Goal: Task Accomplishment & Management: Manage account settings

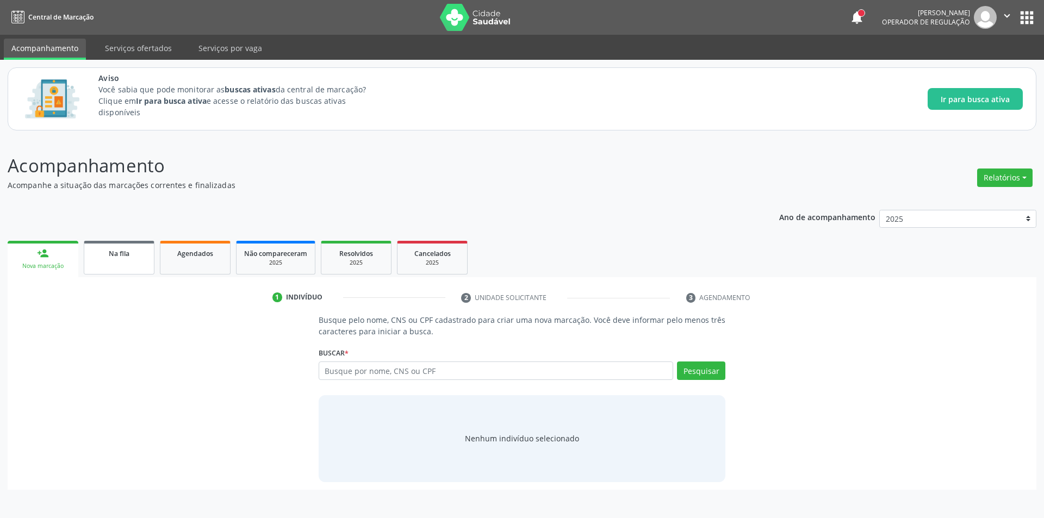
click at [110, 261] on link "Na fila" at bounding box center [119, 258] width 71 height 34
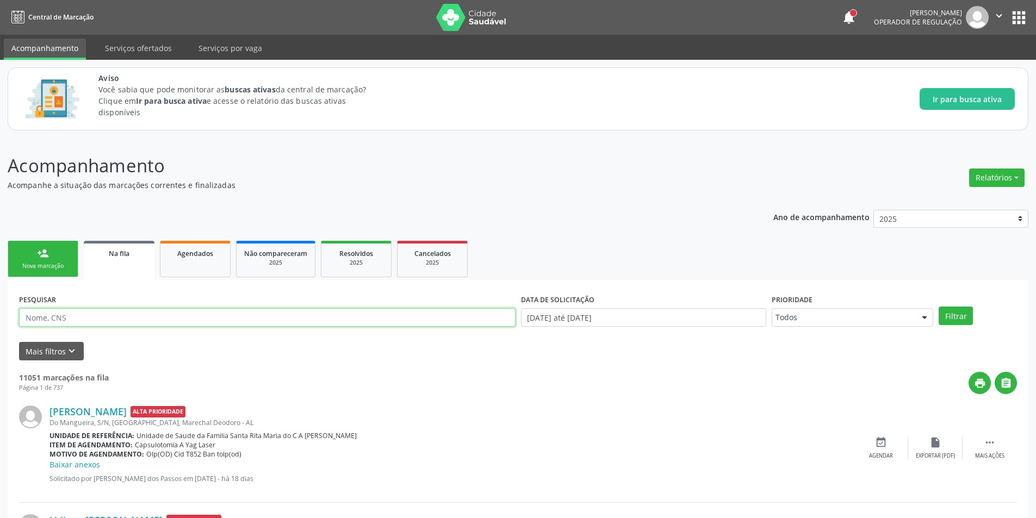
click at [134, 319] on input "text" at bounding box center [267, 317] width 496 height 18
type input "Fabia Marques de Omena"
click at [962, 321] on button "Filtrar" at bounding box center [955, 316] width 34 height 18
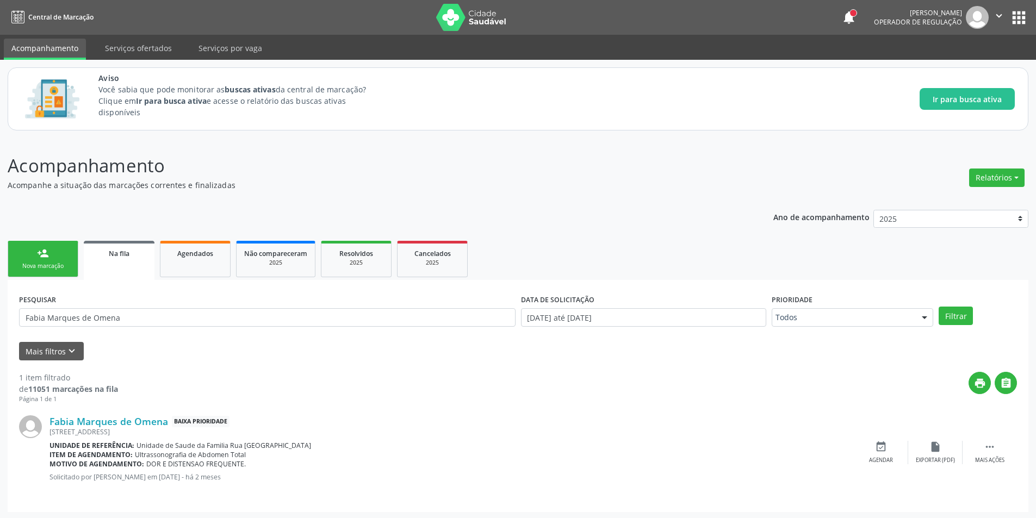
scroll to position [2, 0]
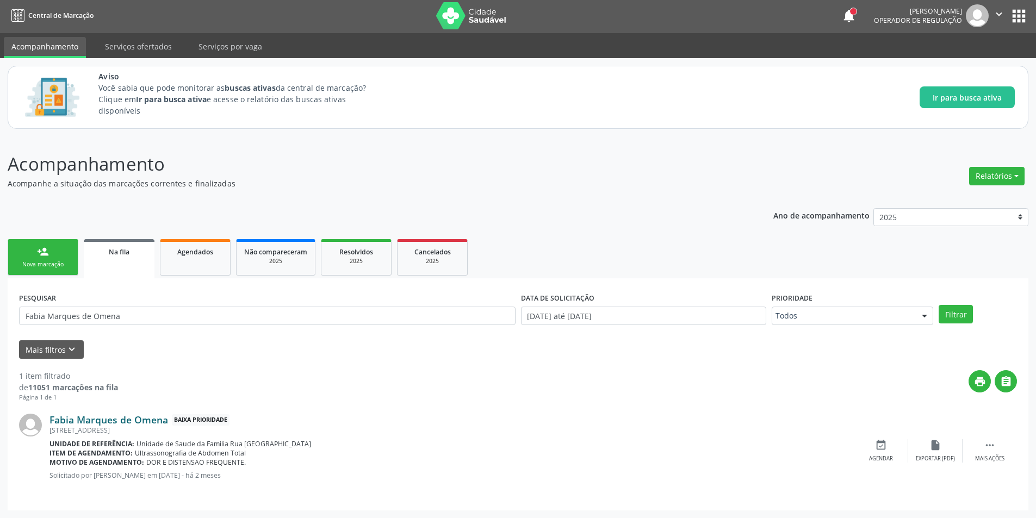
click at [141, 416] on link "Fabia Marques de Omena" at bounding box center [108, 420] width 119 height 12
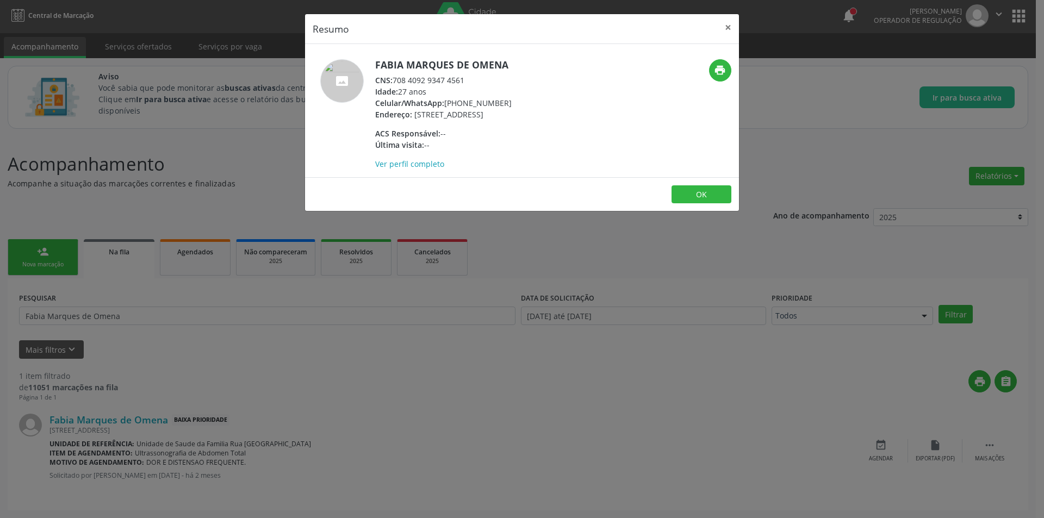
click at [395, 80] on div "CNS: 708 4092 9347 4561" at bounding box center [443, 79] width 136 height 11
drag, startPoint x: 395, startPoint y: 80, endPoint x: 456, endPoint y: 82, distance: 60.9
click at [456, 82] on div "CNS: 708 4092 9347 4561" at bounding box center [443, 79] width 136 height 11
copy div "708 4092 9347 4561"
click at [724, 22] on button "×" at bounding box center [728, 27] width 22 height 27
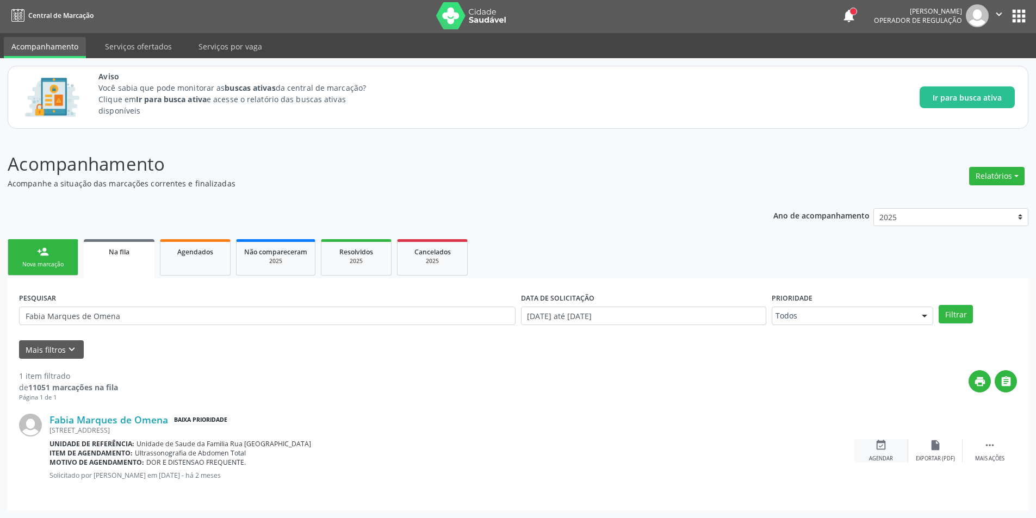
click at [883, 446] on icon "event_available" at bounding box center [881, 445] width 12 height 12
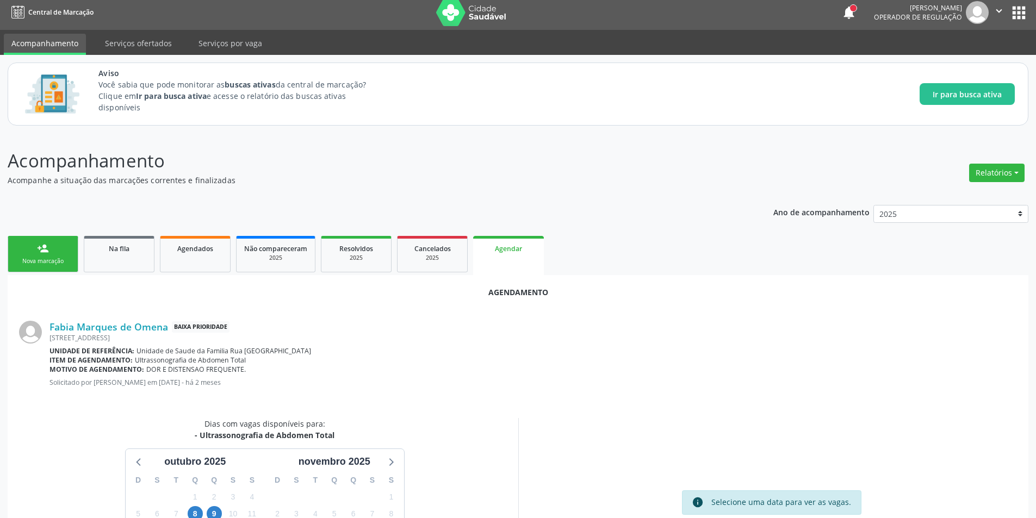
scroll to position [126, 0]
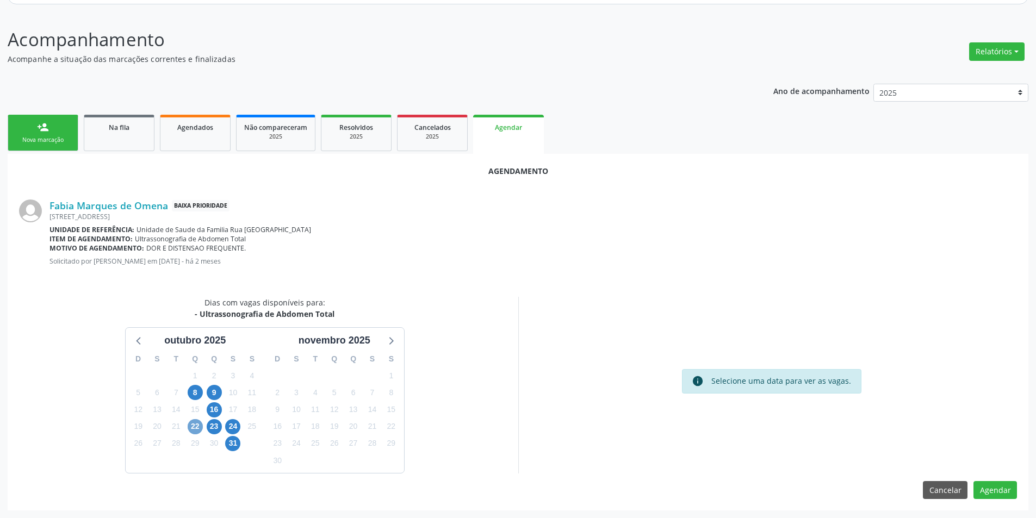
click at [194, 427] on span "22" at bounding box center [195, 426] width 15 height 15
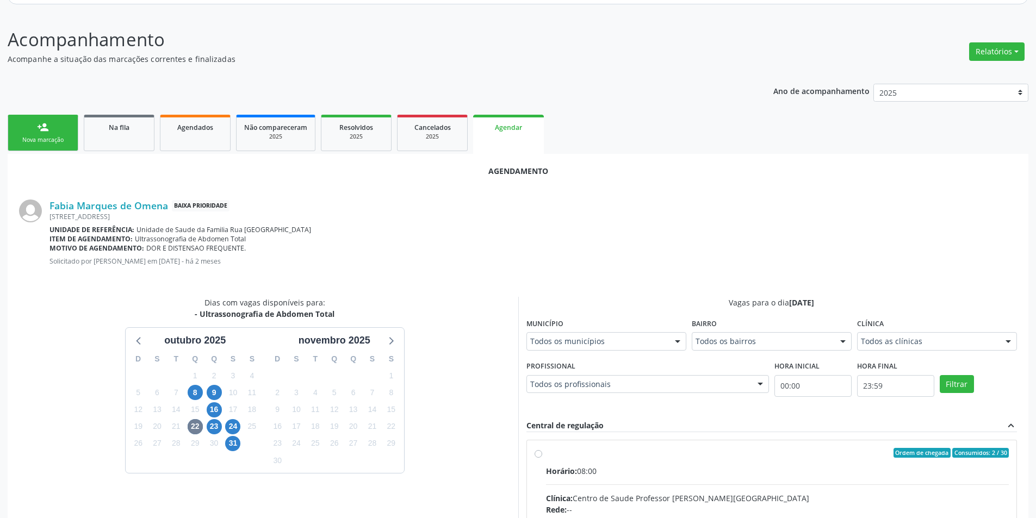
click at [537, 452] on input "Ordem de chegada Consumidos: 2 / 30 Horário: 08:00 Clínica: Centro de Saude Pro…" at bounding box center [538, 453] width 8 height 10
radio input "true"
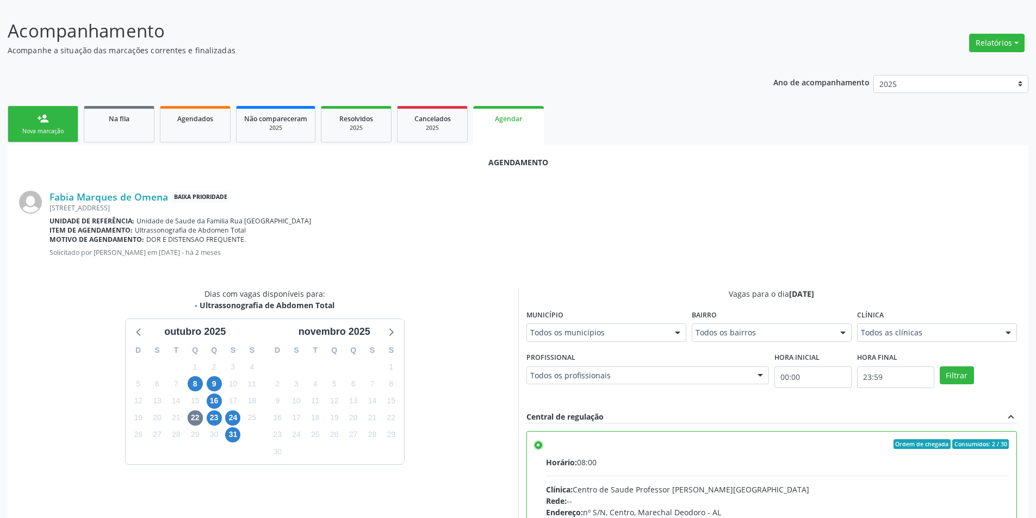
scroll to position [303, 0]
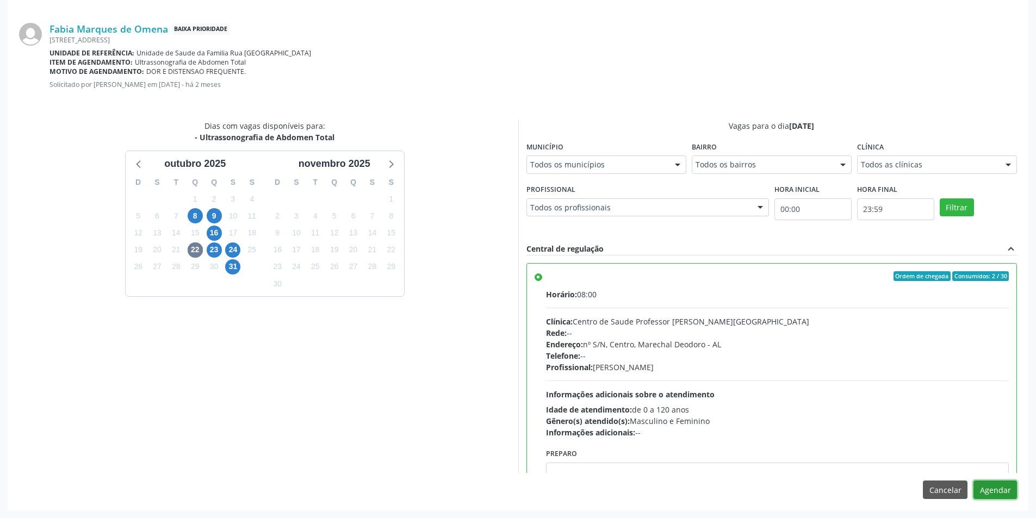
click at [982, 489] on button "Agendar" at bounding box center [994, 490] width 43 height 18
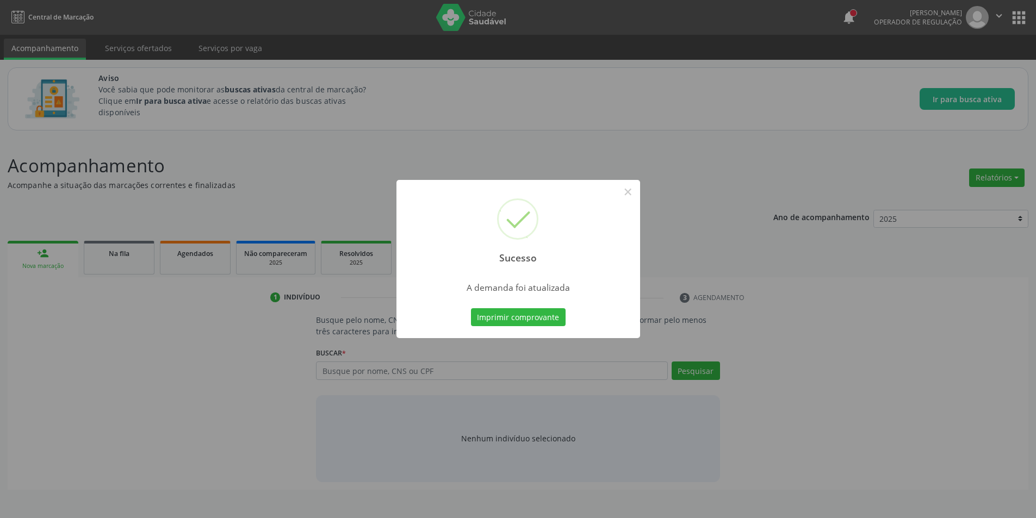
scroll to position [0, 0]
click at [629, 191] on button "×" at bounding box center [631, 192] width 18 height 18
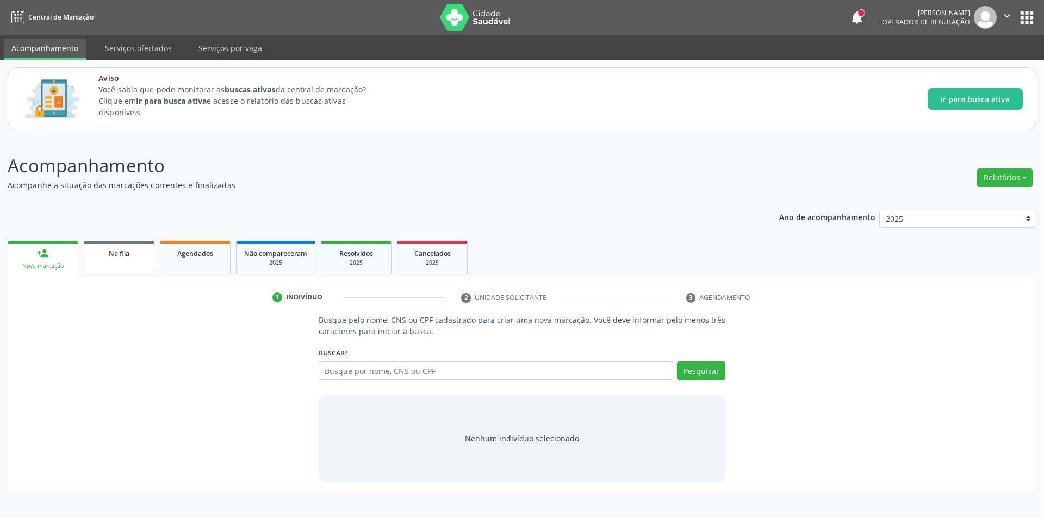
click at [122, 260] on link "Na fila" at bounding box center [119, 258] width 71 height 34
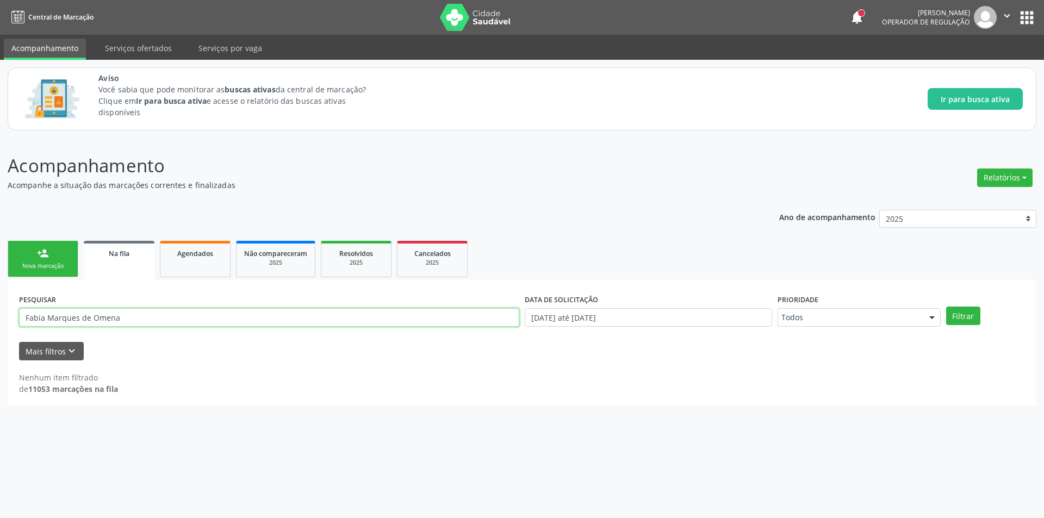
click at [143, 323] on input "Fabia Marques de Omena" at bounding box center [269, 317] width 500 height 18
type input "F"
paste input "705602425339116"
type input "705602425339116"
click at [963, 314] on button "Filtrar" at bounding box center [963, 316] width 34 height 18
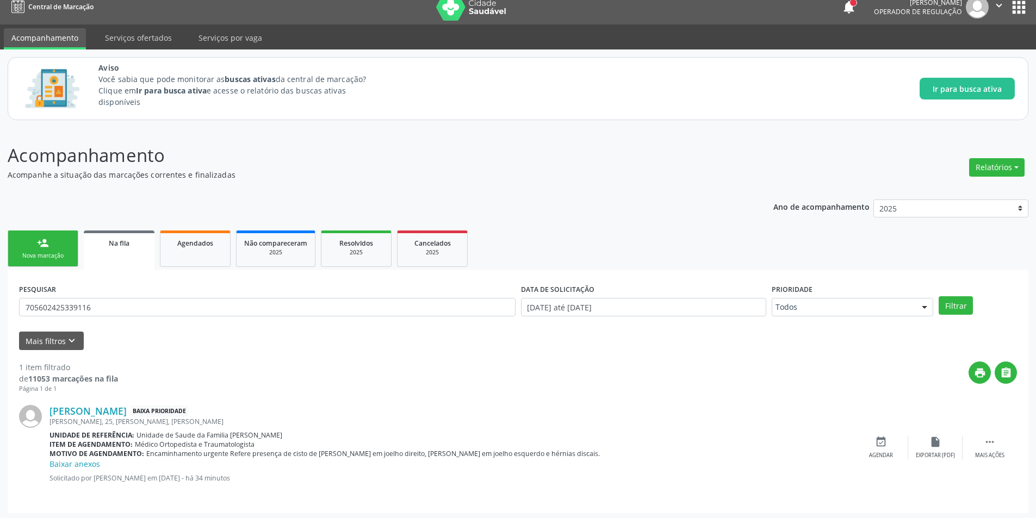
scroll to position [13, 0]
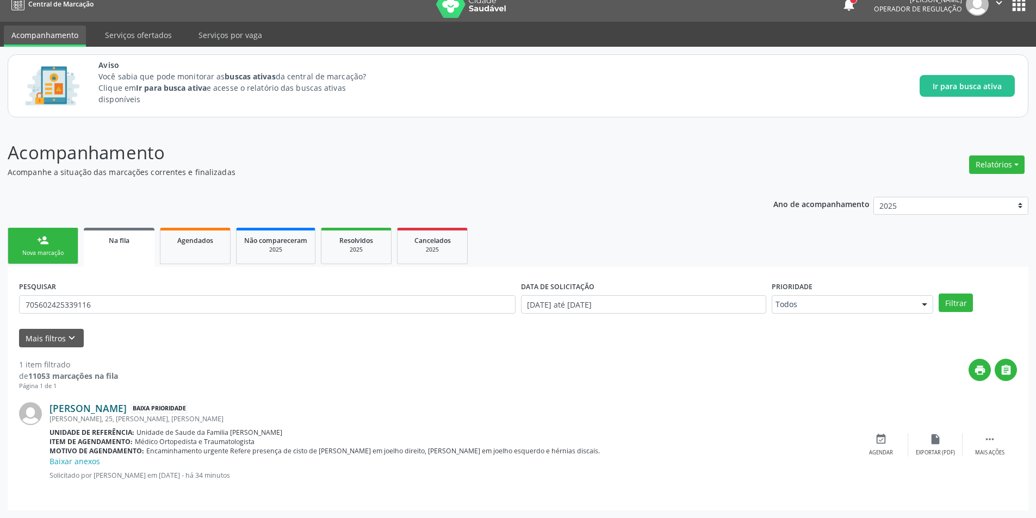
click at [123, 403] on link "[PERSON_NAME]" at bounding box center [87, 408] width 77 height 12
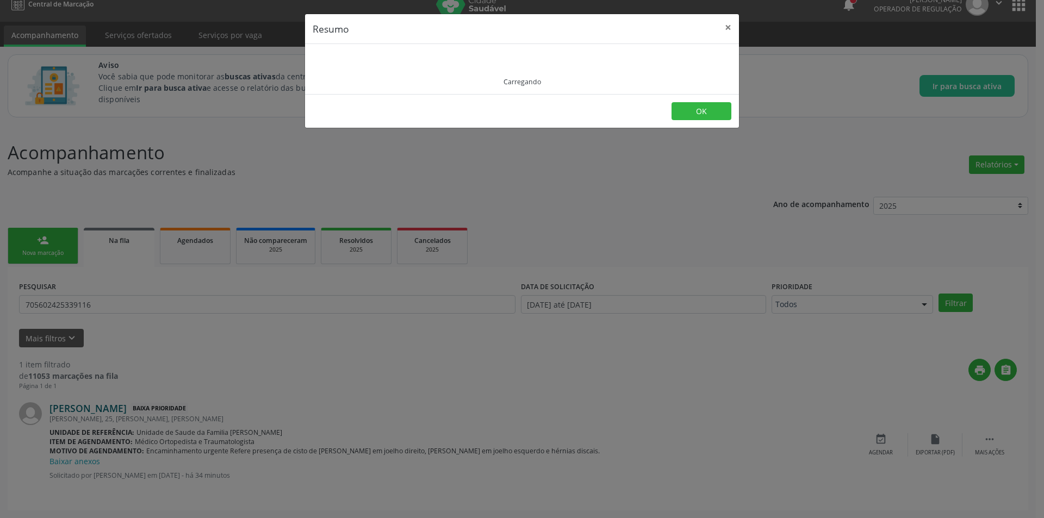
click at [123, 403] on div "Resumo × Carregando OK" at bounding box center [522, 259] width 1044 height 518
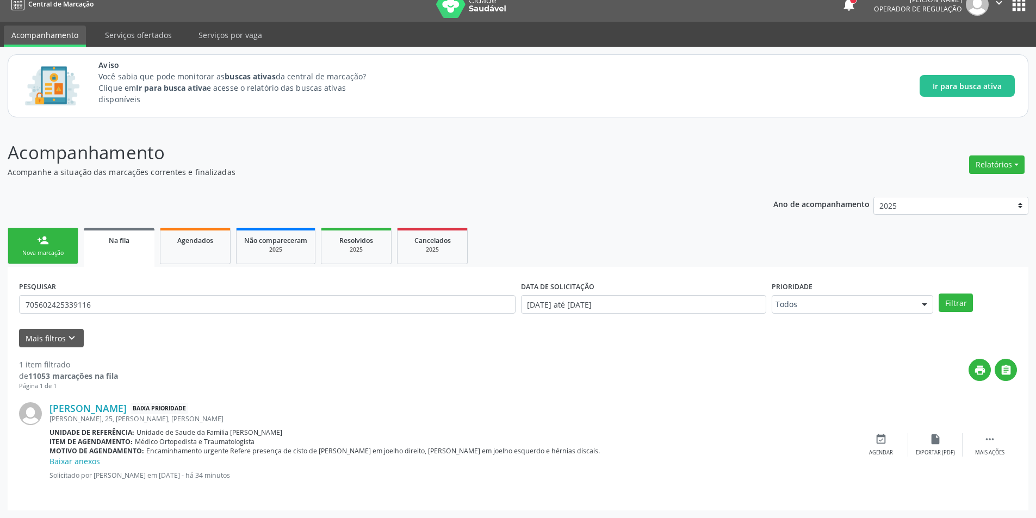
drag, startPoint x: 246, startPoint y: 319, endPoint x: 422, endPoint y: 363, distance: 181.4
click at [252, 320] on div "PESQUISAR 705602425339116" at bounding box center [267, 299] width 502 height 42
click at [866, 444] on div "event_available Agendar" at bounding box center [881, 444] width 54 height 23
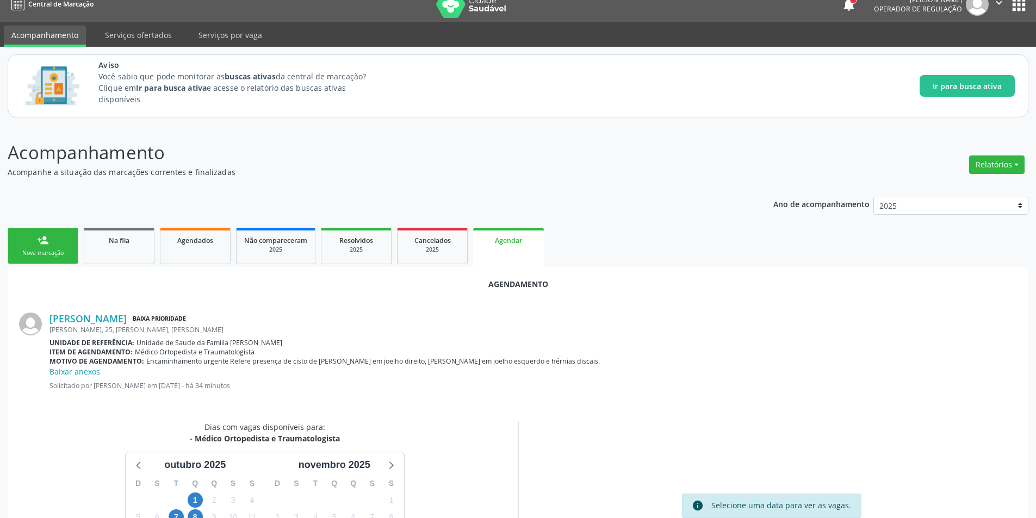
scroll to position [138, 0]
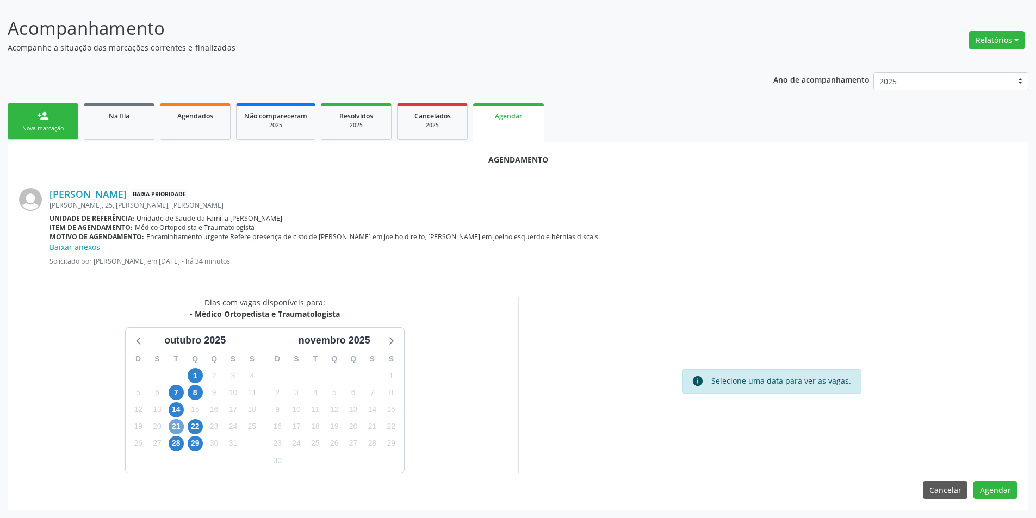
click at [179, 423] on span "21" at bounding box center [176, 426] width 15 height 15
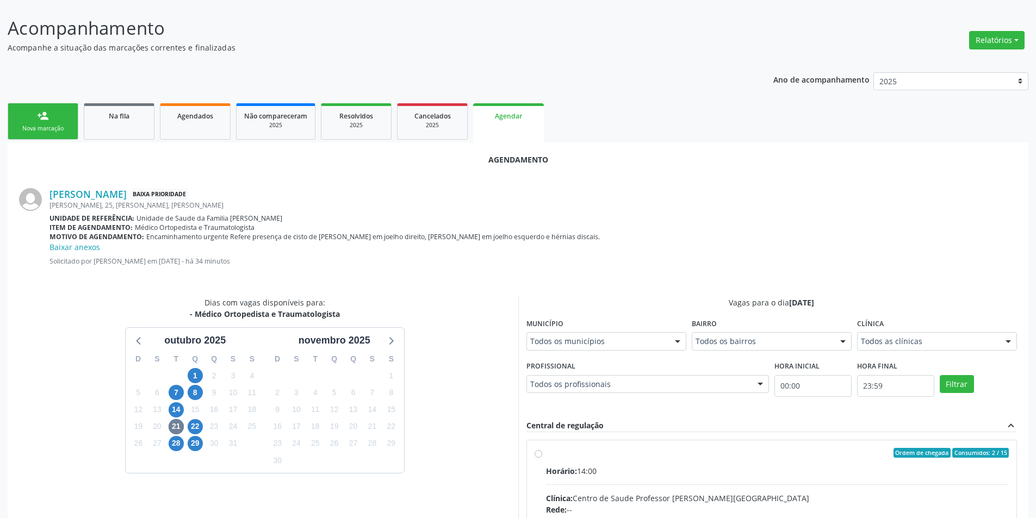
drag, startPoint x: 538, startPoint y: 457, endPoint x: 562, endPoint y: 432, distance: 35.0
click at [539, 456] on input "Ordem de chegada Consumidos: 2 / 15 Horário: 14:00 Clínica: Centro de Saude Pro…" at bounding box center [538, 453] width 8 height 10
radio input "true"
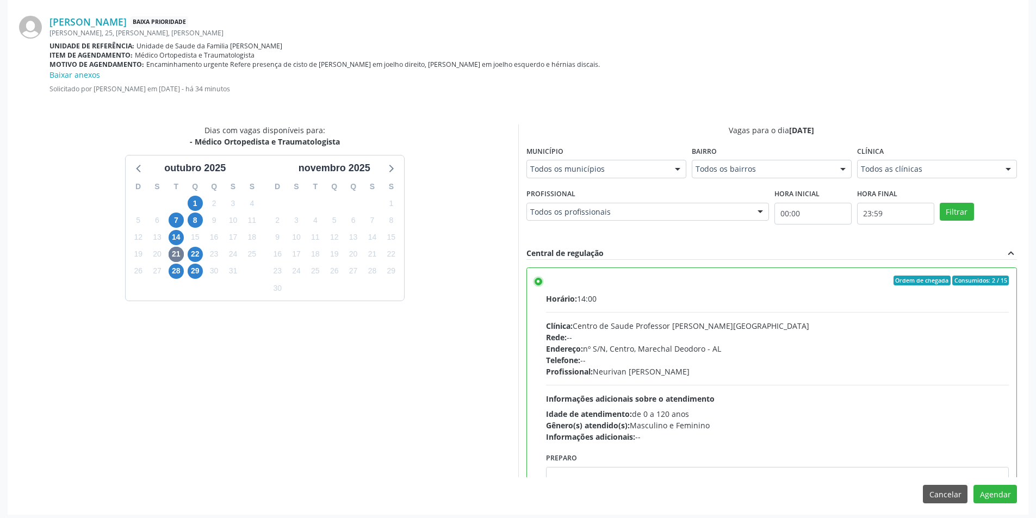
scroll to position [314, 0]
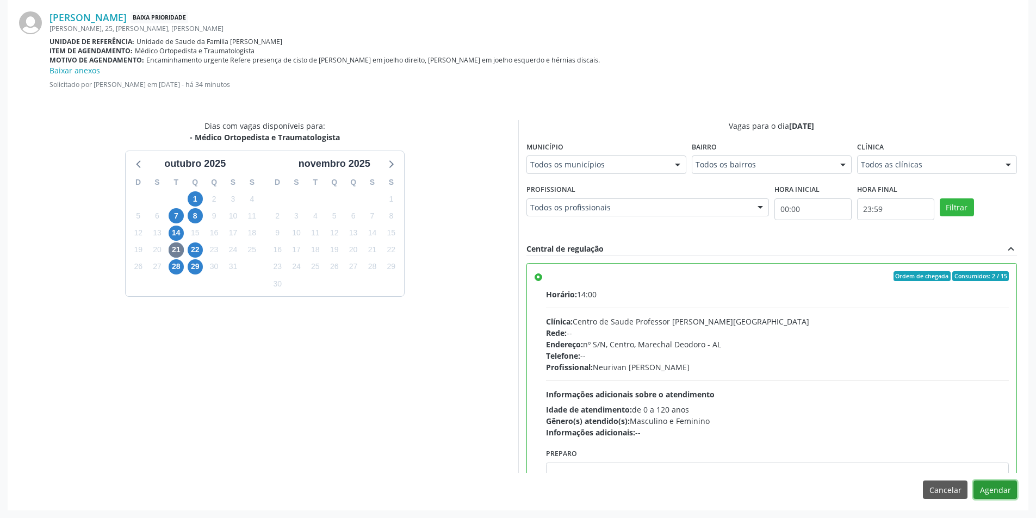
click at [998, 492] on button "Agendar" at bounding box center [994, 490] width 43 height 18
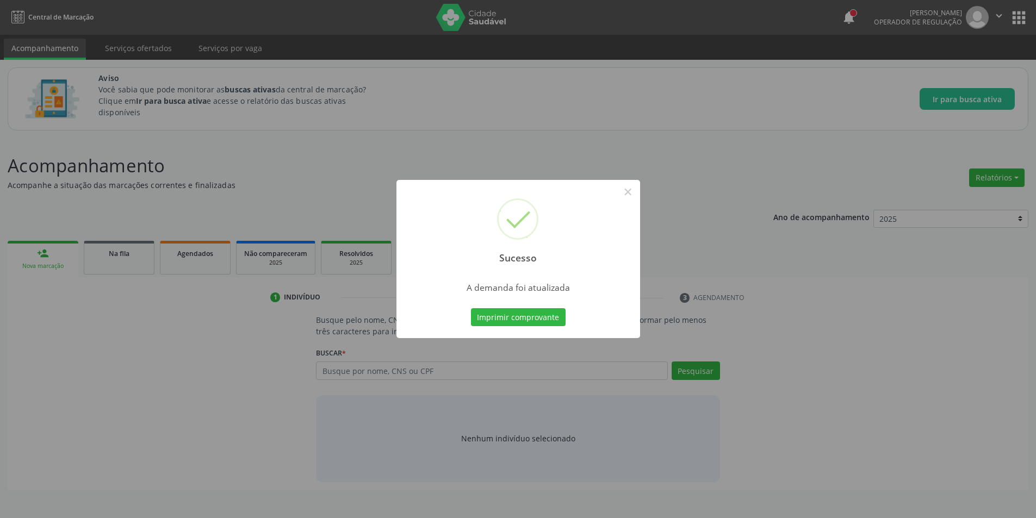
scroll to position [0, 0]
click at [634, 196] on button "×" at bounding box center [631, 192] width 18 height 18
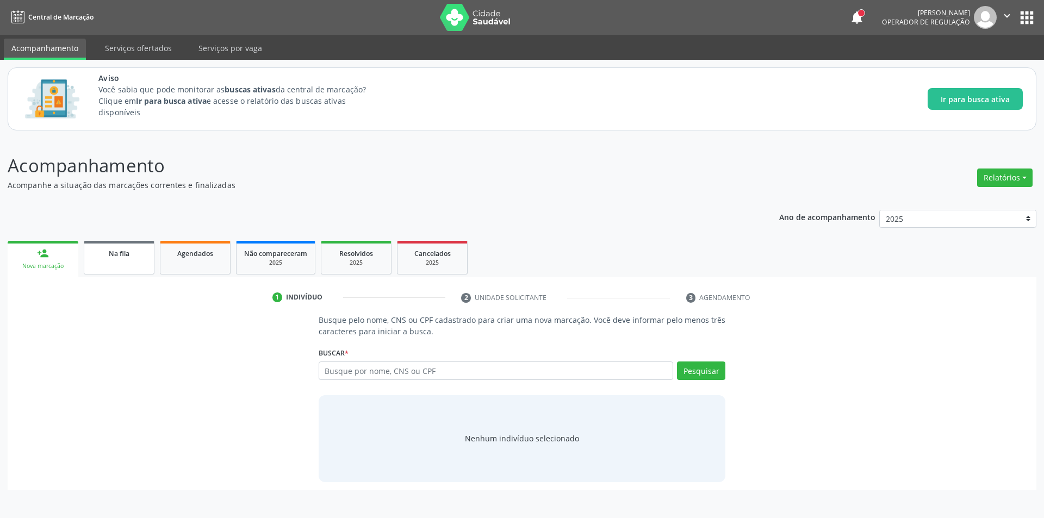
click at [116, 261] on link "Na fila" at bounding box center [119, 258] width 71 height 34
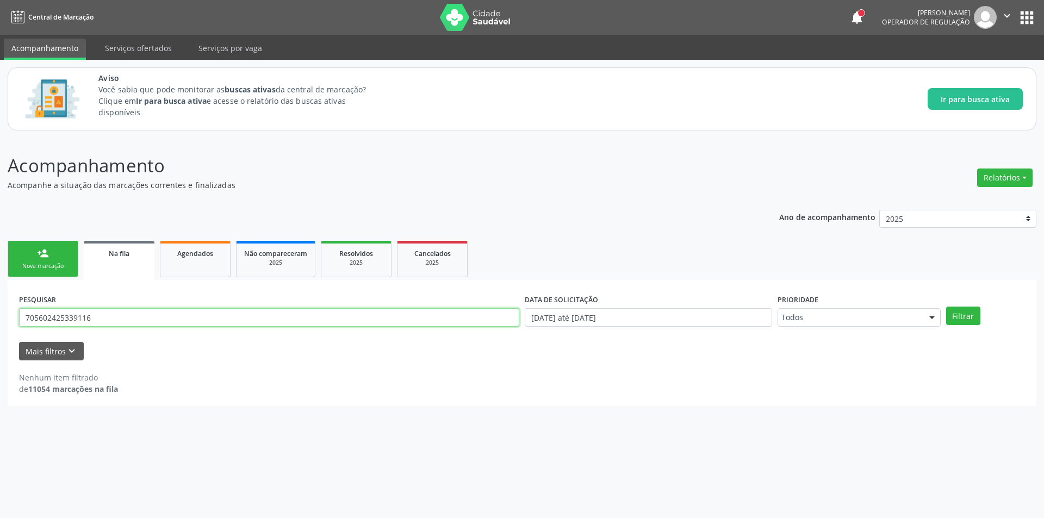
click at [110, 316] on input "705602425339116" at bounding box center [269, 317] width 500 height 18
type input "7"
paste input "705007650333251"
type input "705007650333251"
click at [976, 321] on button "Filtrar" at bounding box center [963, 316] width 34 height 18
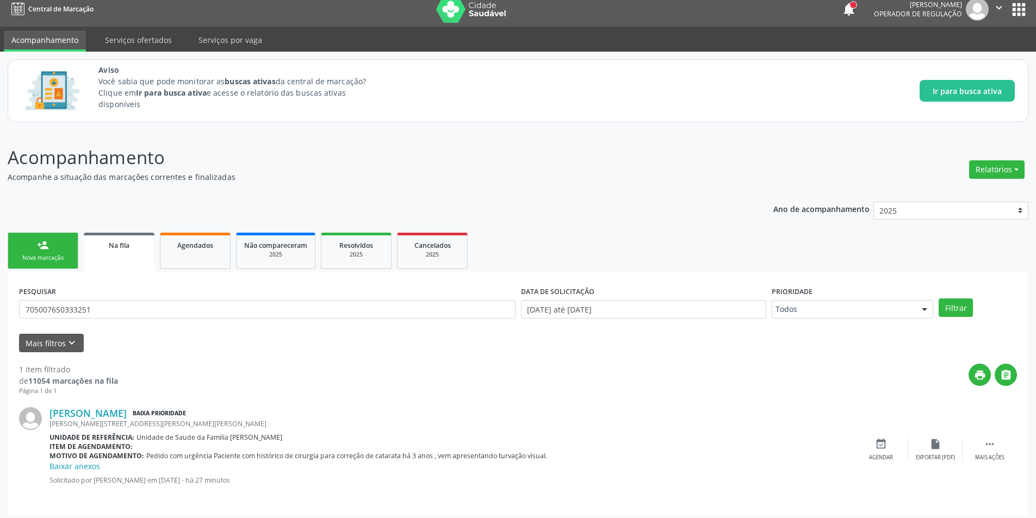
scroll to position [13, 0]
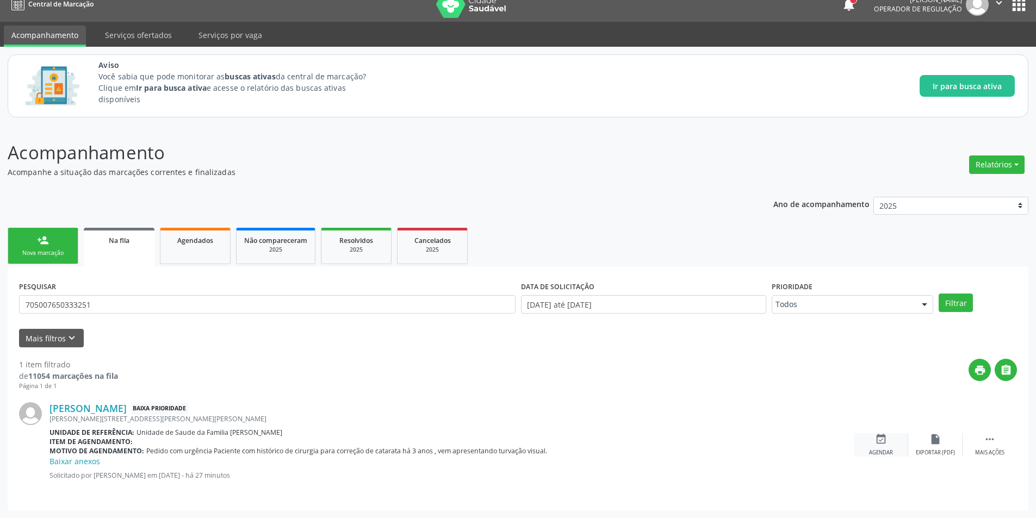
click at [881, 451] on div "Agendar" at bounding box center [881, 453] width 24 height 8
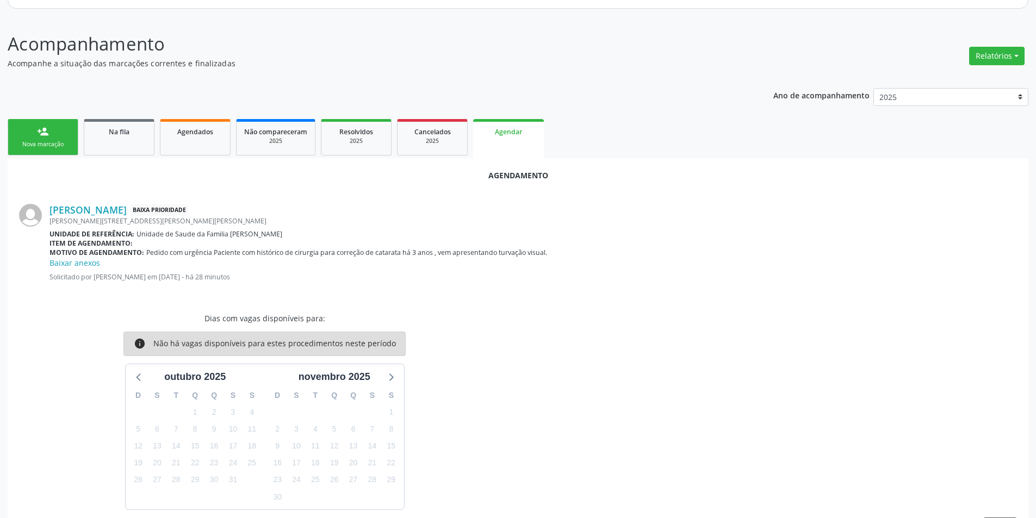
scroll to position [158, 0]
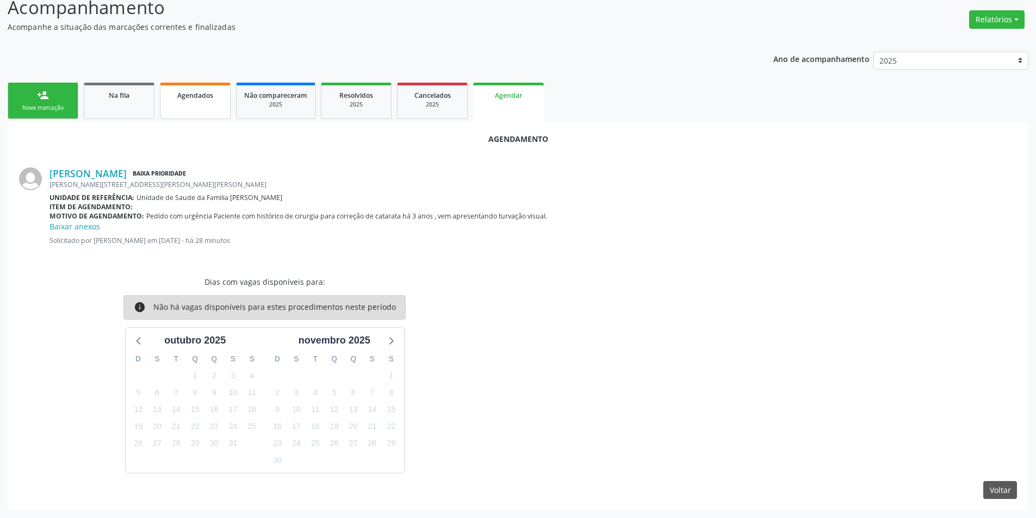
click at [104, 109] on link "Na fila" at bounding box center [119, 101] width 71 height 36
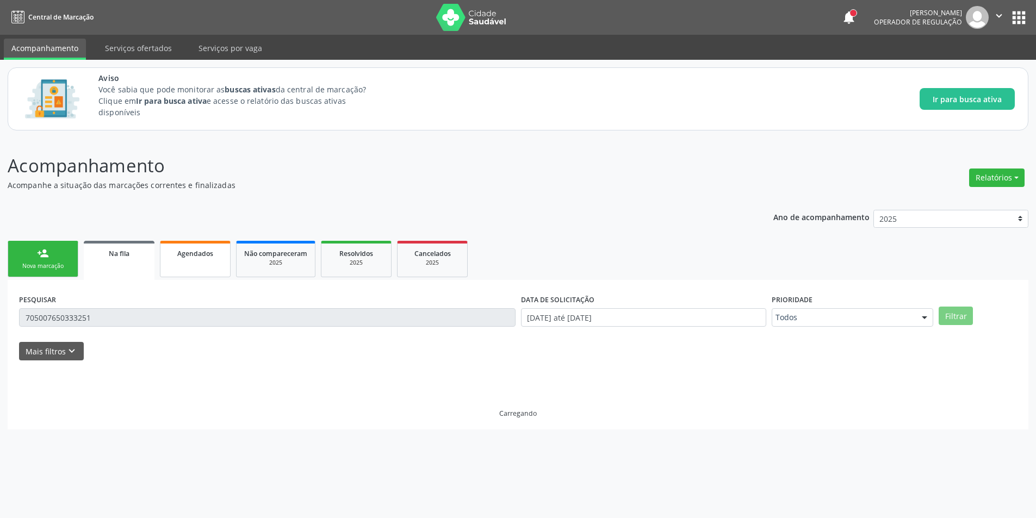
scroll to position [0, 0]
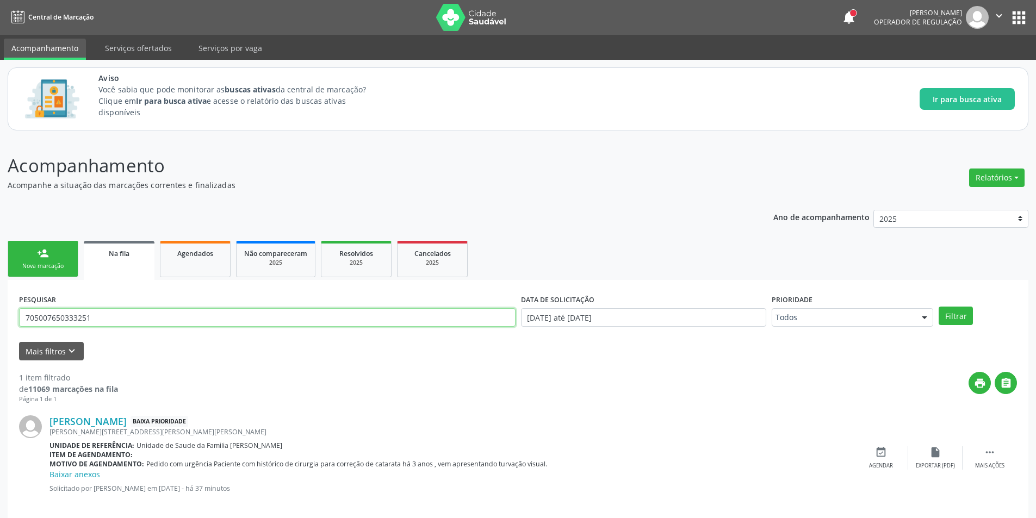
drag, startPoint x: 127, startPoint y: 319, endPoint x: 163, endPoint y: 325, distance: 35.8
click at [129, 319] on input "705007650333251" at bounding box center [267, 317] width 496 height 18
type input "7"
click at [61, 351] on button "Mais filtros keyboard_arrow_down" at bounding box center [51, 351] width 65 height 19
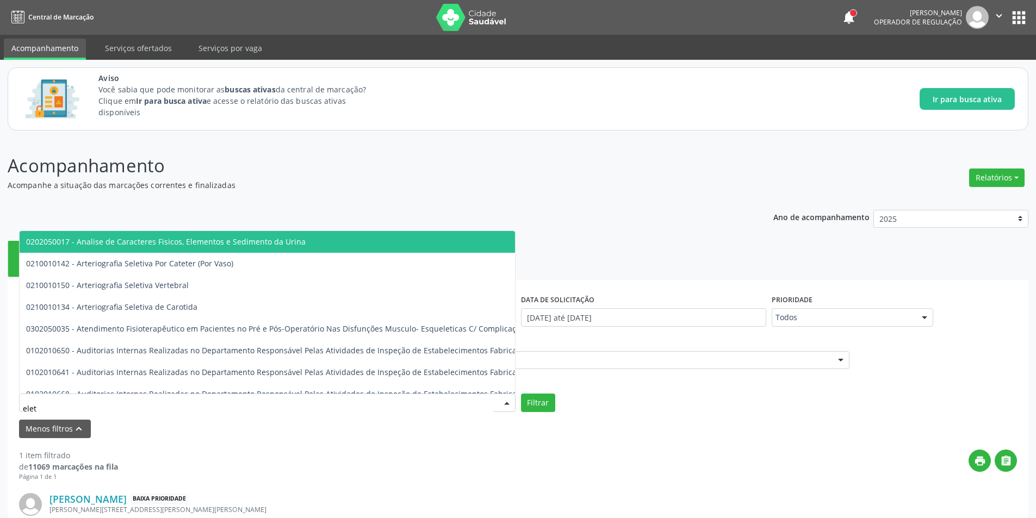
type input "eletr"
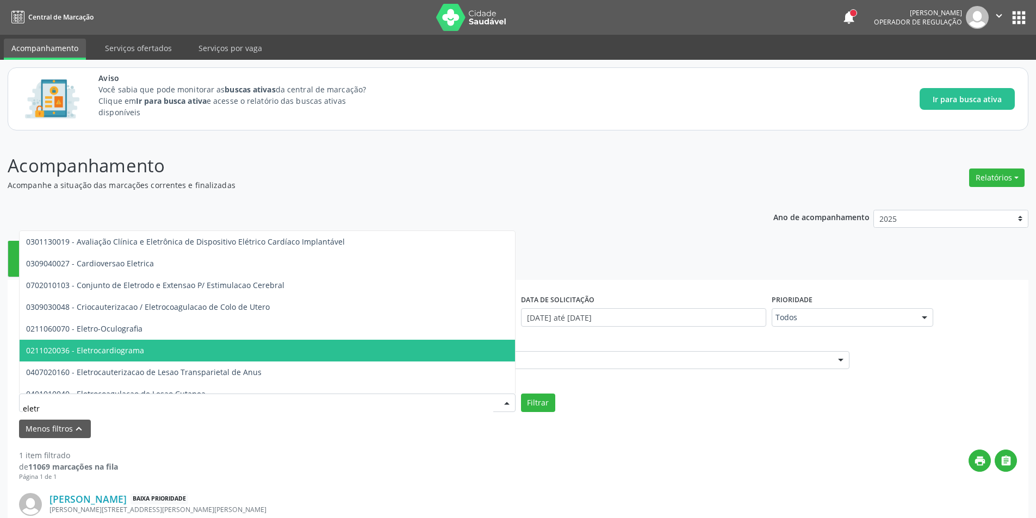
click at [120, 357] on span "0211020036 - Eletrocardiograma" at bounding box center [365, 351] width 690 height 22
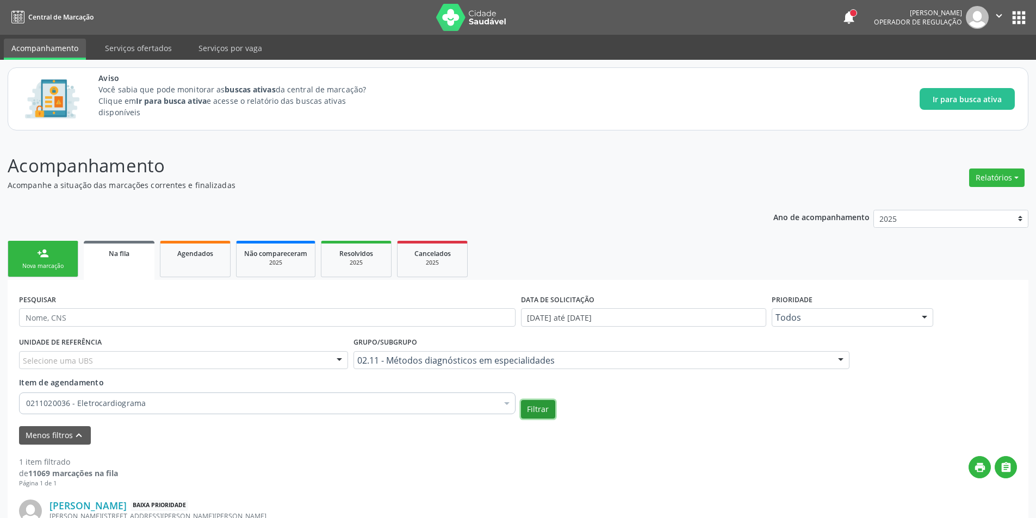
click at [543, 415] on button "Filtrar" at bounding box center [538, 409] width 34 height 18
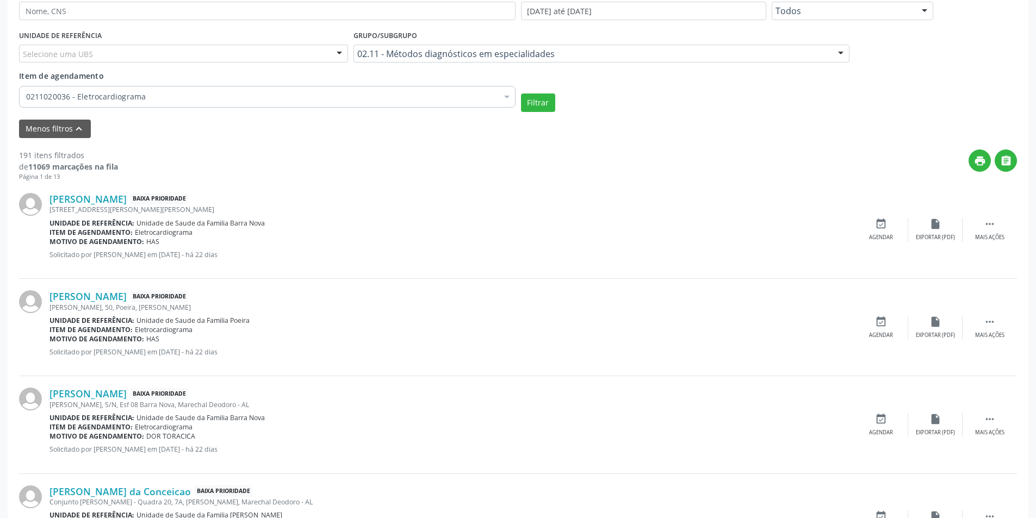
scroll to position [326, 0]
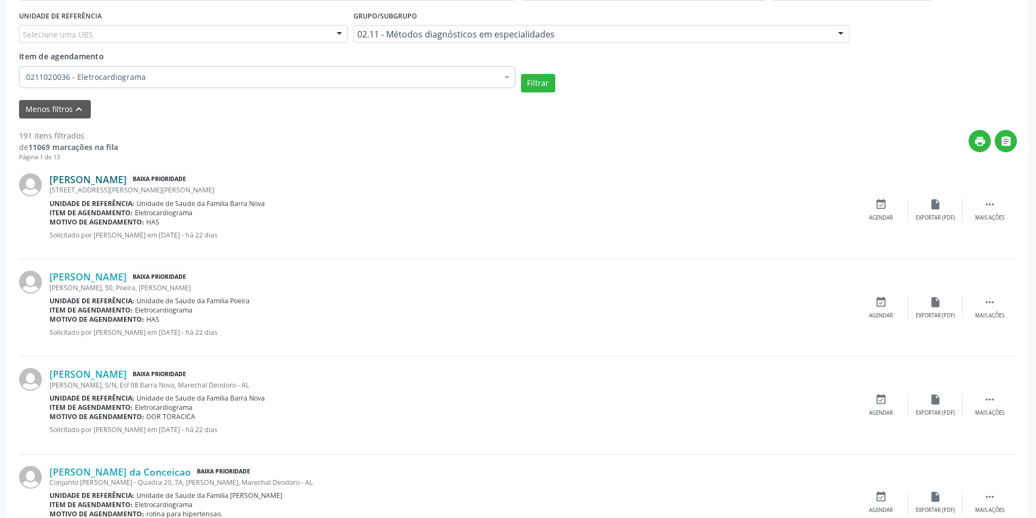
click at [90, 174] on link "[PERSON_NAME]" at bounding box center [87, 179] width 77 height 12
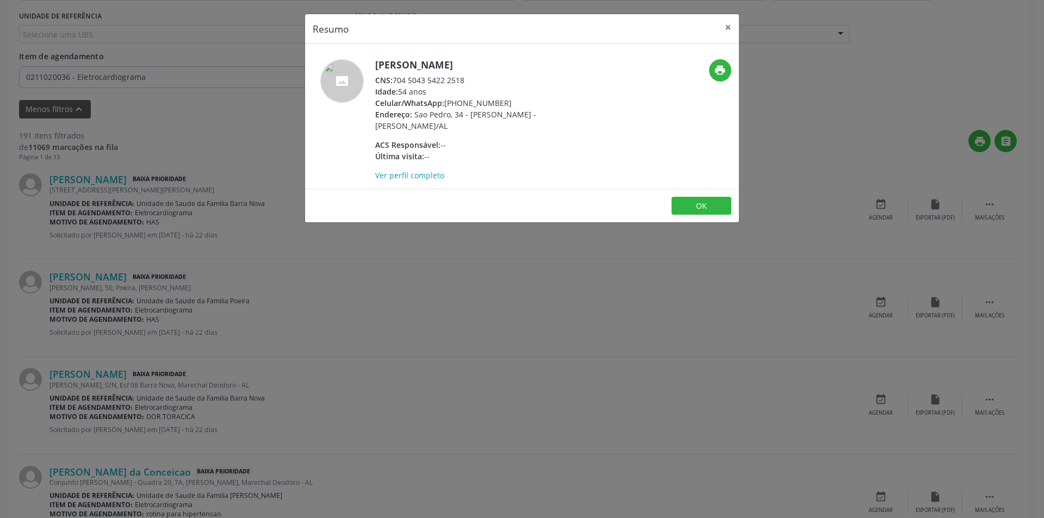
click at [394, 79] on div "CNS: 704 5043 5422 2518" at bounding box center [480, 79] width 211 height 11
drag, startPoint x: 394, startPoint y: 79, endPoint x: 452, endPoint y: 79, distance: 58.2
click at [452, 79] on div "CNS: 704 5043 5422 2518" at bounding box center [480, 79] width 211 height 11
copy div "704 5043 5422 2518"
click at [302, 356] on div "Resumo × [PERSON_NAME] CNS: 704 5043 5422 2518 Idade: 54 anos Celular/WhatsApp:…" at bounding box center [522, 259] width 1044 height 518
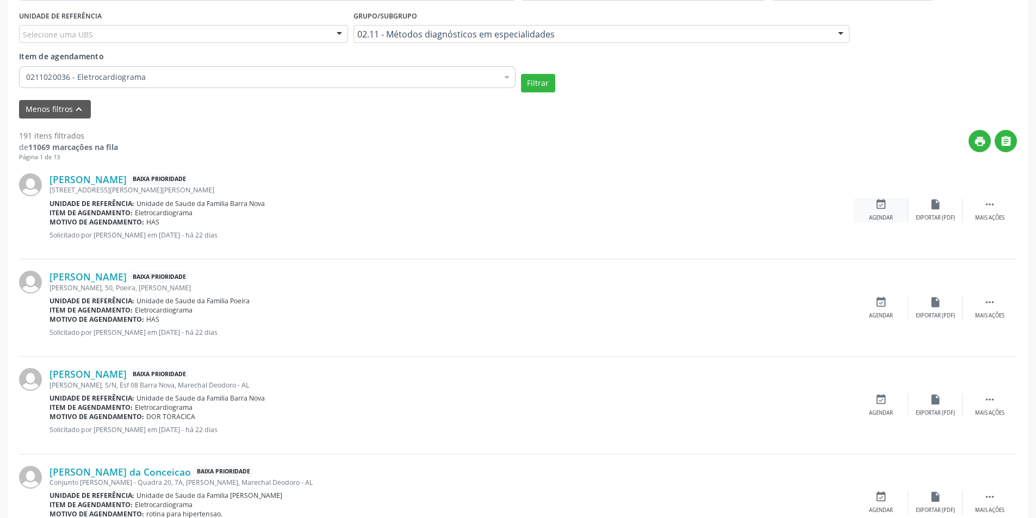
click at [879, 203] on icon "event_available" at bounding box center [881, 204] width 12 height 12
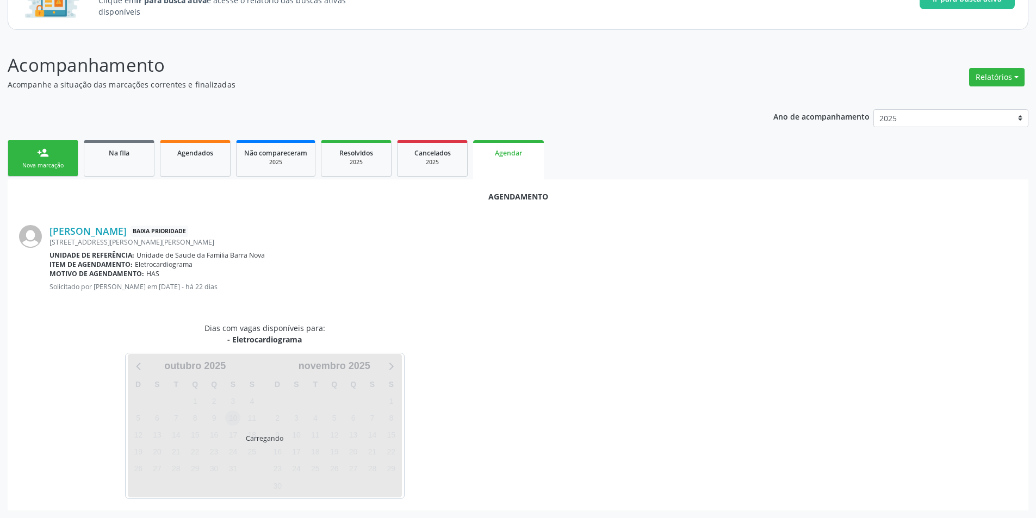
scroll to position [126, 0]
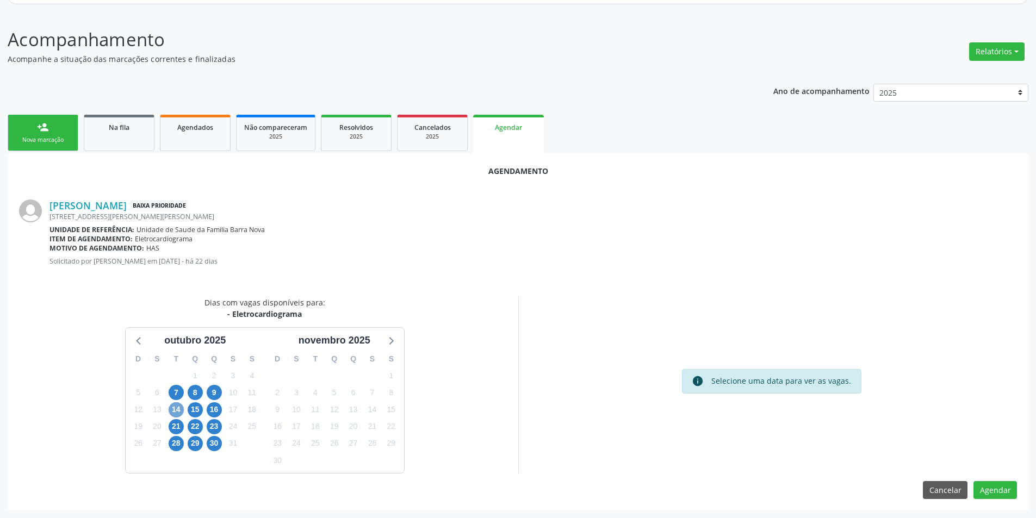
click at [176, 411] on span "14" at bounding box center [176, 409] width 15 height 15
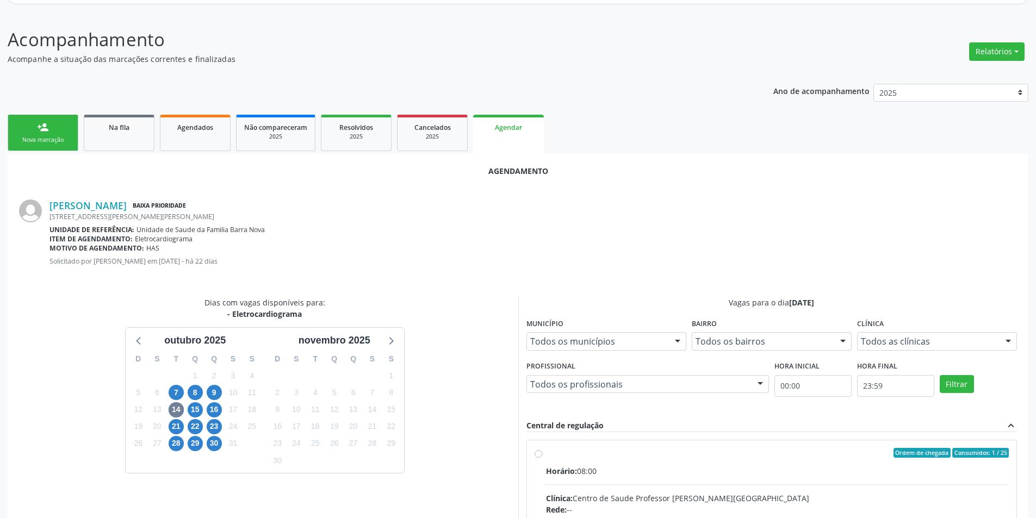
radio input "true"
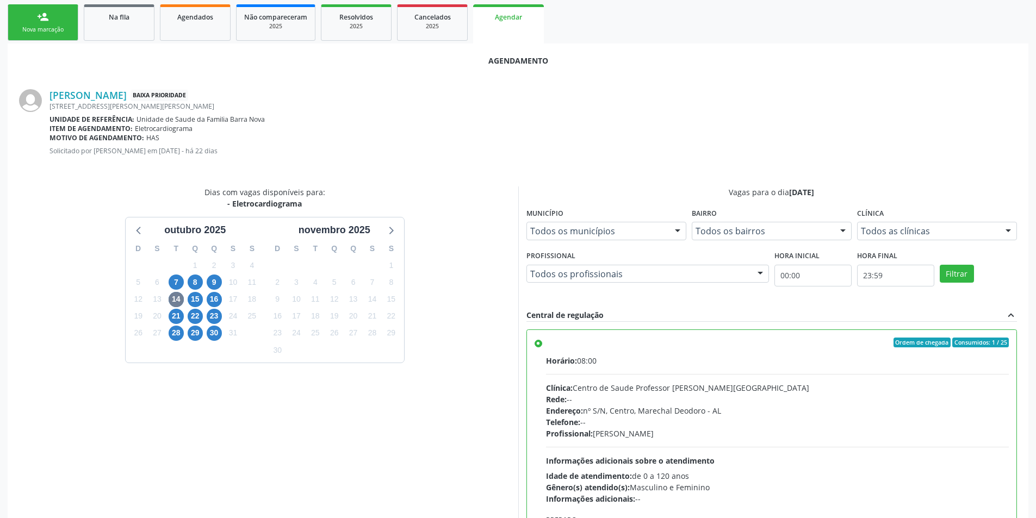
scroll to position [303, 0]
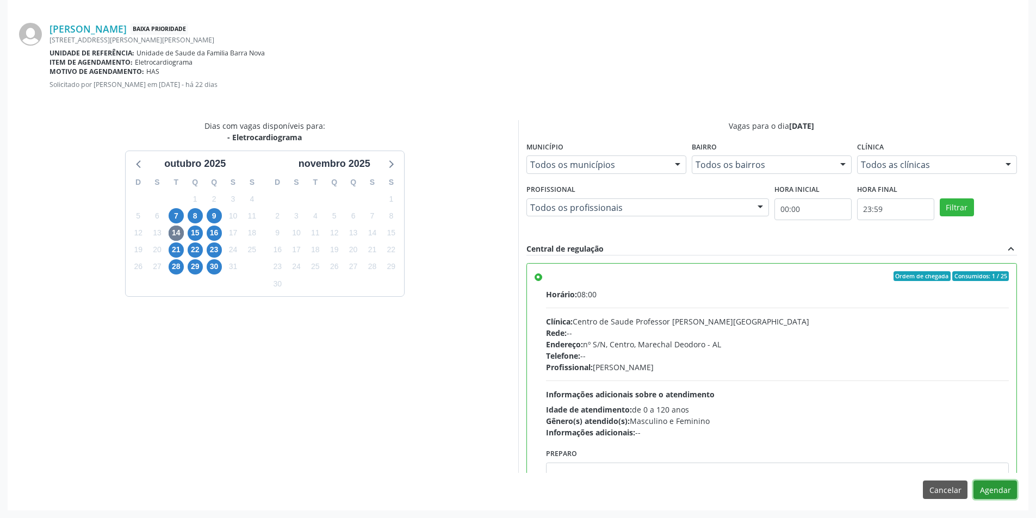
click at [979, 485] on button "Agendar" at bounding box center [994, 490] width 43 height 18
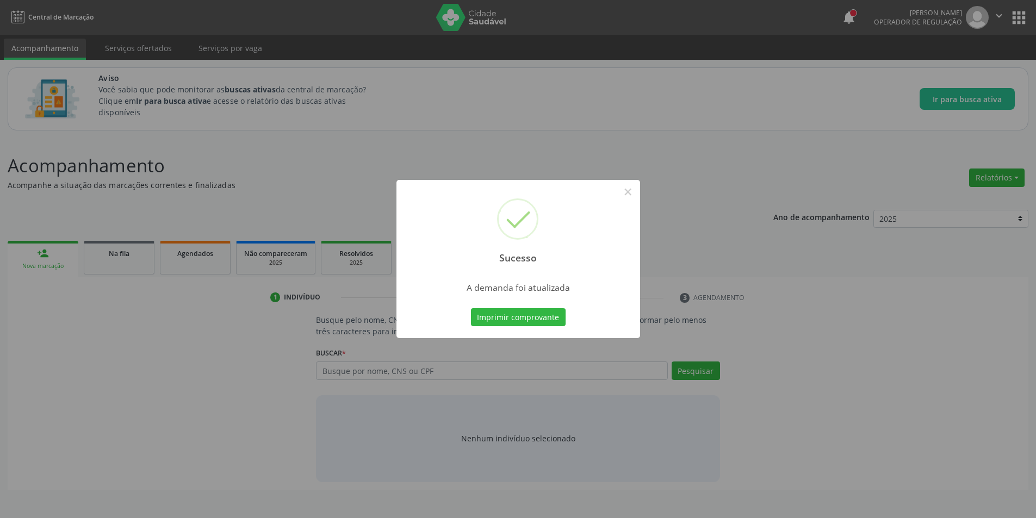
scroll to position [0, 0]
click at [634, 192] on button "×" at bounding box center [631, 192] width 18 height 18
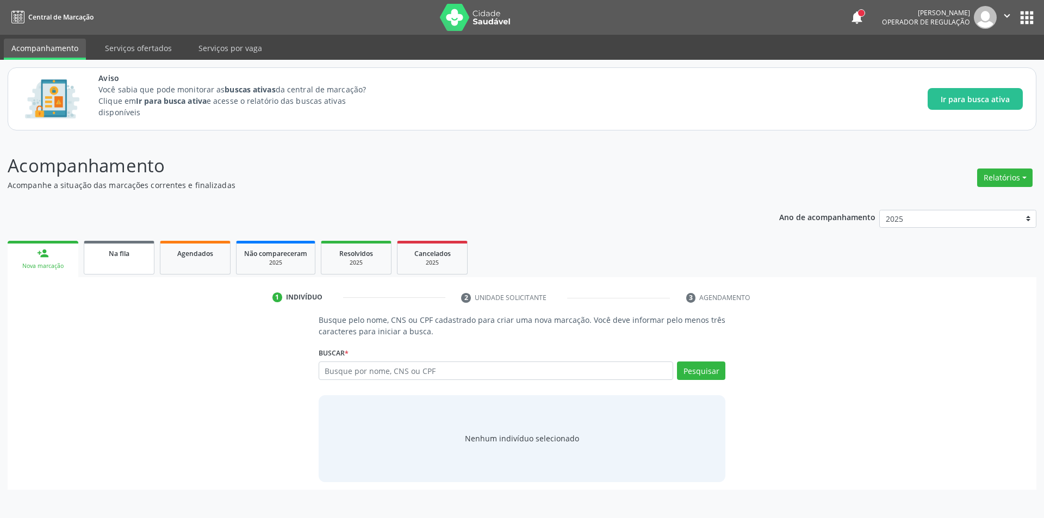
click at [129, 264] on link "Na fila" at bounding box center [119, 258] width 71 height 34
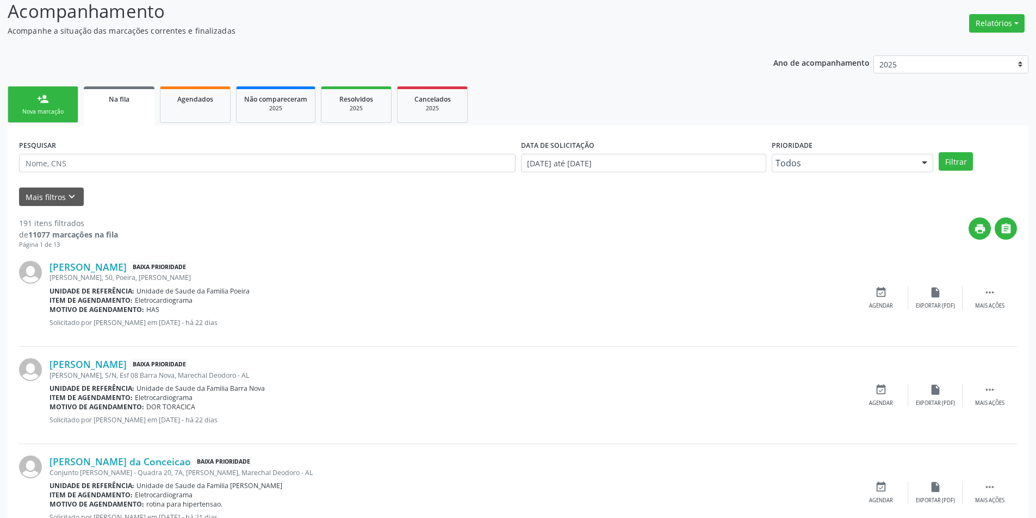
scroll to position [272, 0]
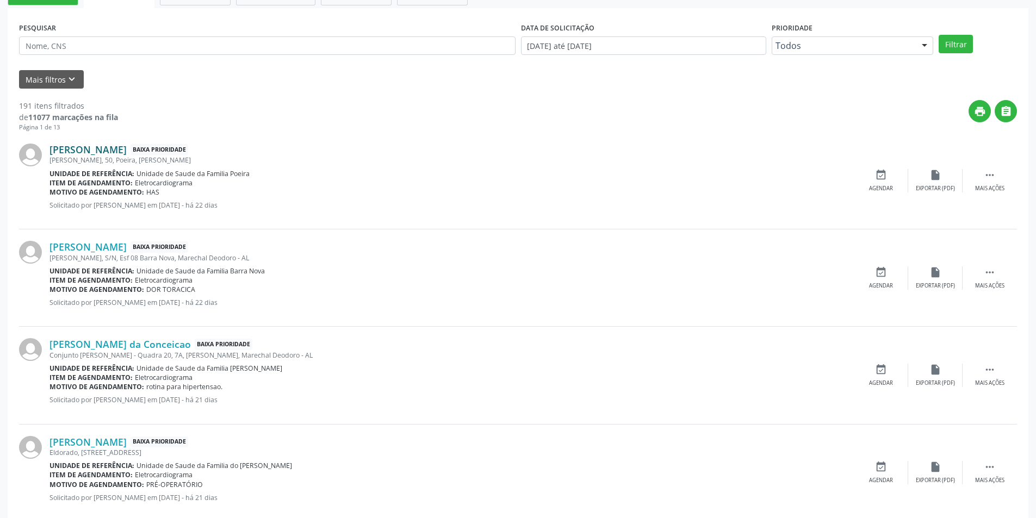
click at [103, 152] on link "[PERSON_NAME]" at bounding box center [87, 150] width 77 height 12
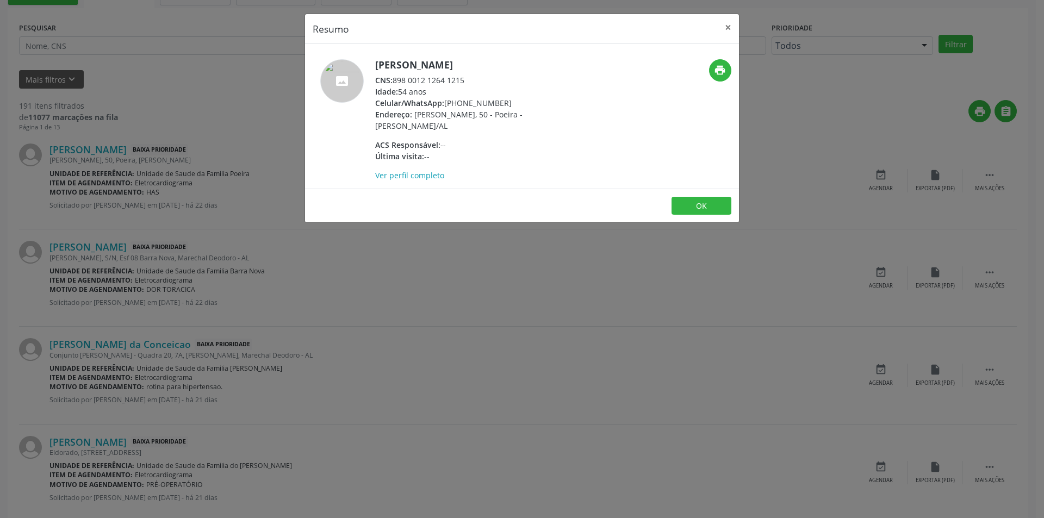
click at [395, 82] on div "CNS: 898 0012 1264 1215" at bounding box center [480, 79] width 211 height 11
drag, startPoint x: 395, startPoint y: 82, endPoint x: 454, endPoint y: 82, distance: 59.8
click at [454, 82] on div "CNS: 898 0012 1264 1215" at bounding box center [480, 79] width 211 height 11
copy div "898 0012 1264 1215"
click at [286, 352] on div "Resumo × [PERSON_NAME] CNS: 898 0012 1264 1215 Idade: 54 anos Celular/WhatsApp:…" at bounding box center [522, 259] width 1044 height 518
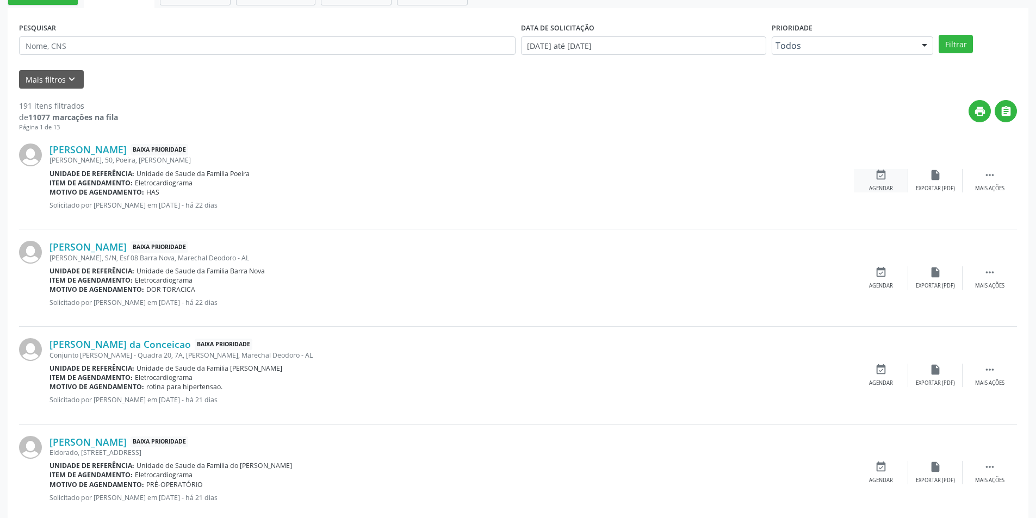
click at [864, 179] on div "event_available Agendar" at bounding box center [881, 180] width 54 height 23
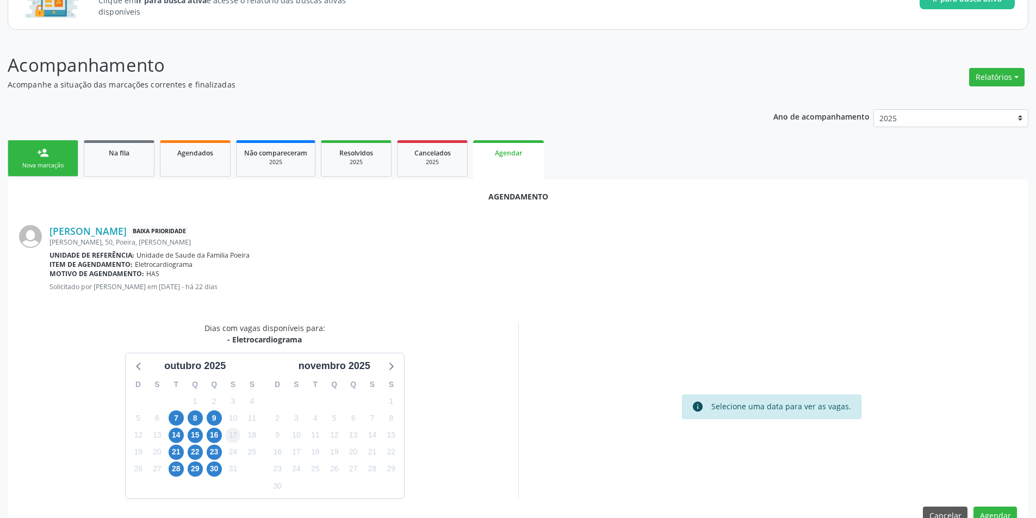
scroll to position [126, 0]
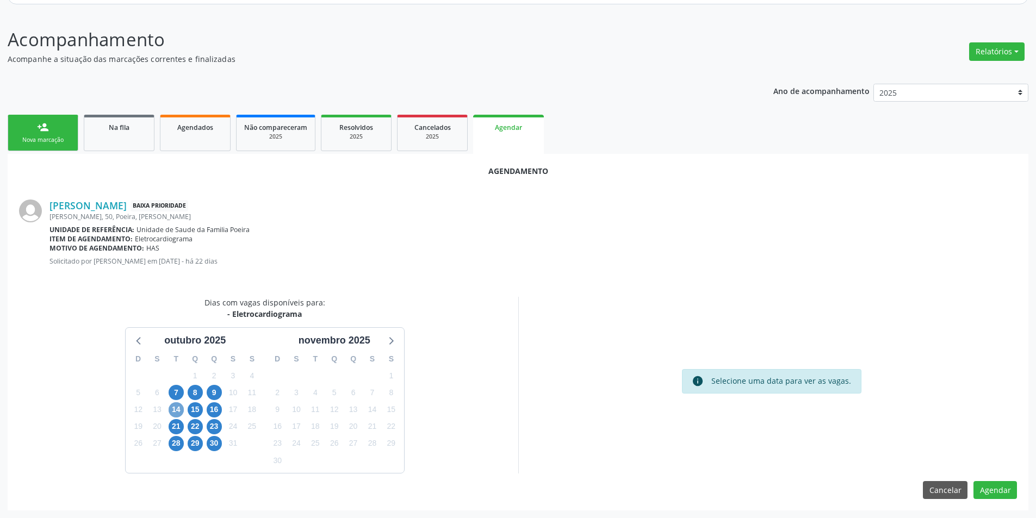
click at [176, 412] on span "14" at bounding box center [176, 409] width 15 height 15
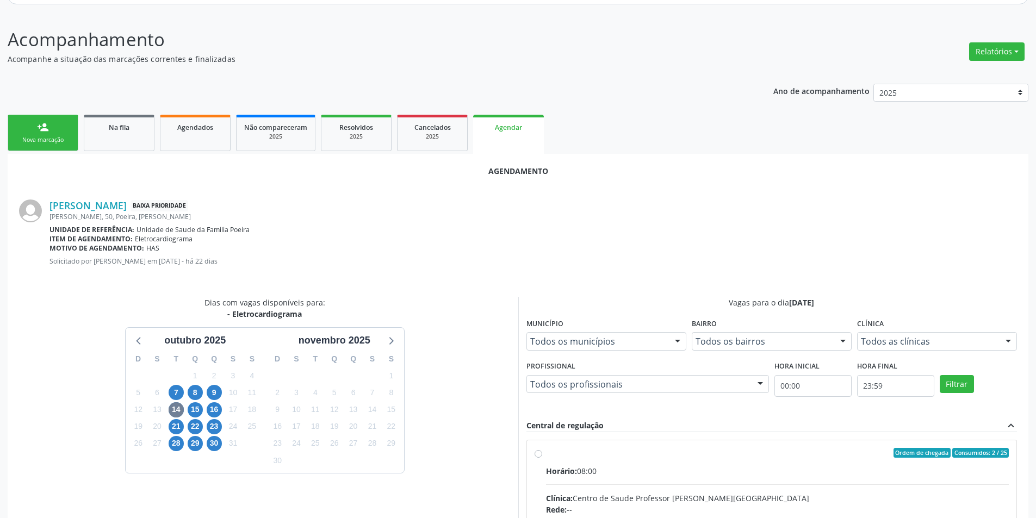
click at [536, 454] on input "Ordem de chegada Consumidos: 2 / 25 Horário: 08:00 Clínica: Centro de Saude Pro…" at bounding box center [538, 453] width 8 height 10
radio input "true"
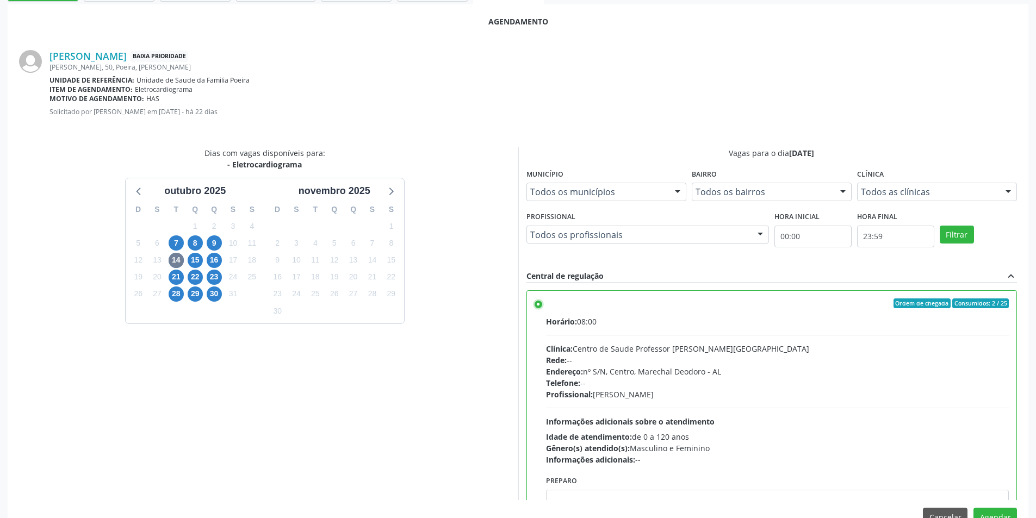
scroll to position [303, 0]
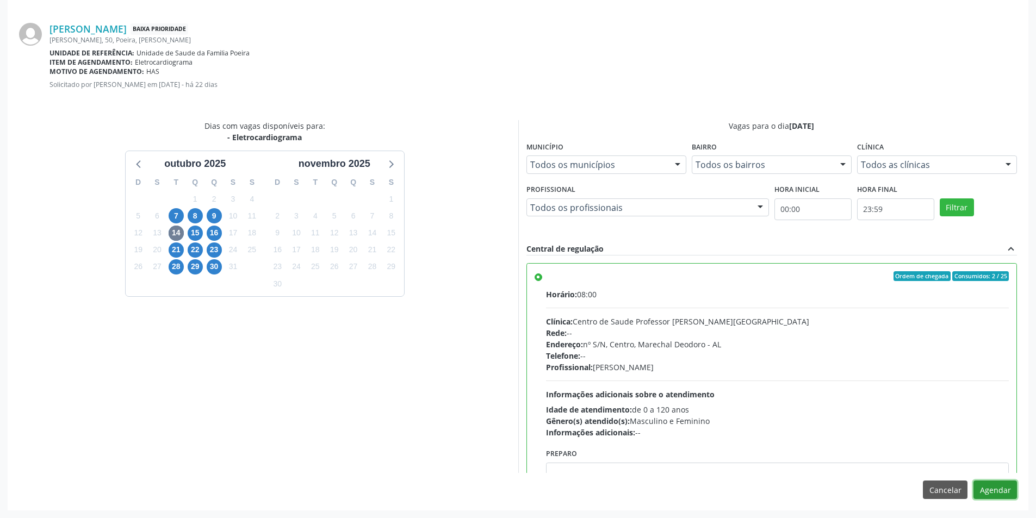
click at [1002, 485] on button "Agendar" at bounding box center [994, 490] width 43 height 18
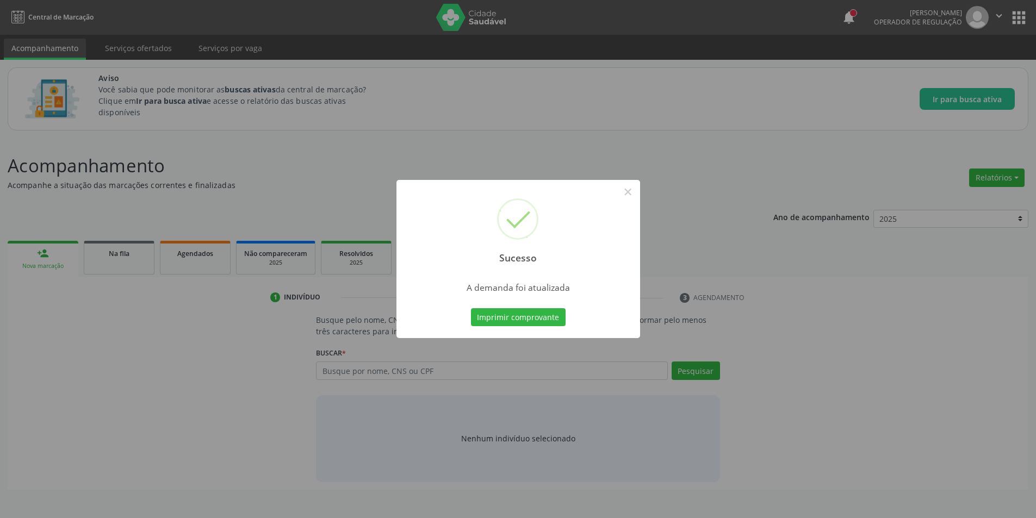
scroll to position [0, 0]
click at [631, 193] on button "×" at bounding box center [631, 192] width 18 height 18
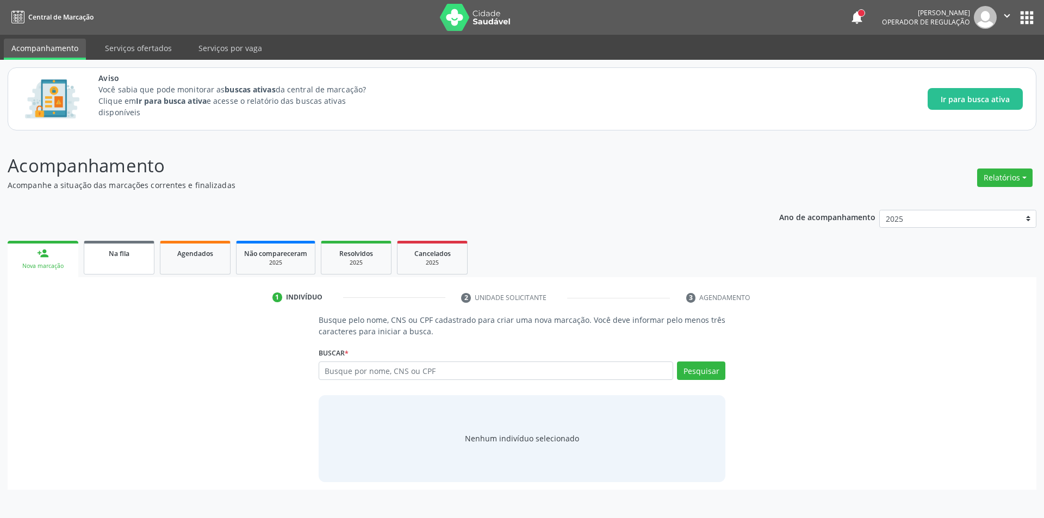
click at [108, 266] on link "Na fila" at bounding box center [119, 258] width 71 height 34
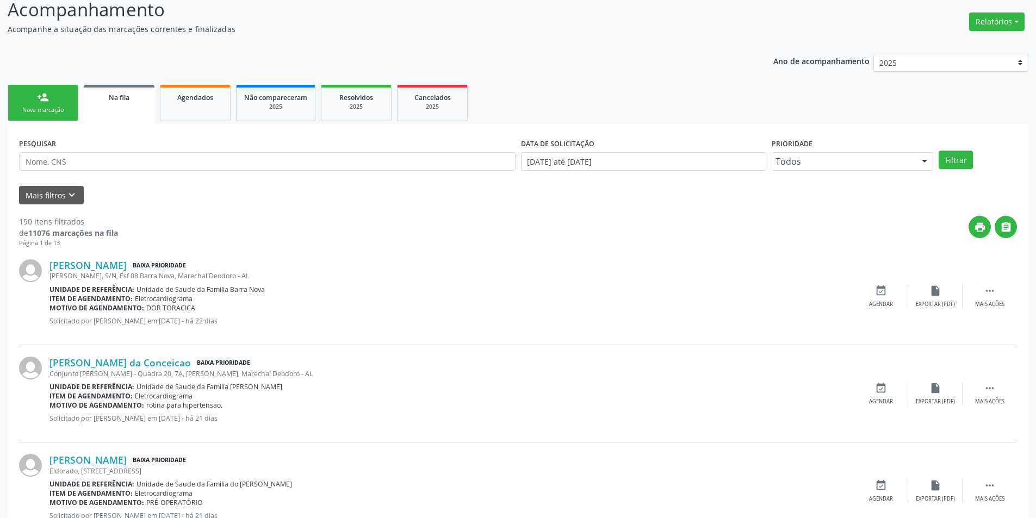
scroll to position [163, 0]
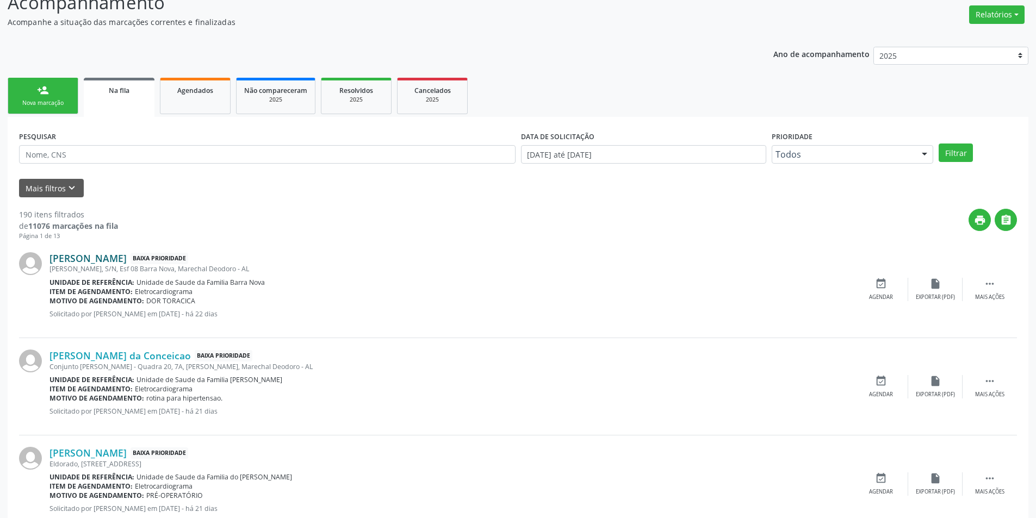
click at [127, 263] on link "[PERSON_NAME]" at bounding box center [87, 258] width 77 height 12
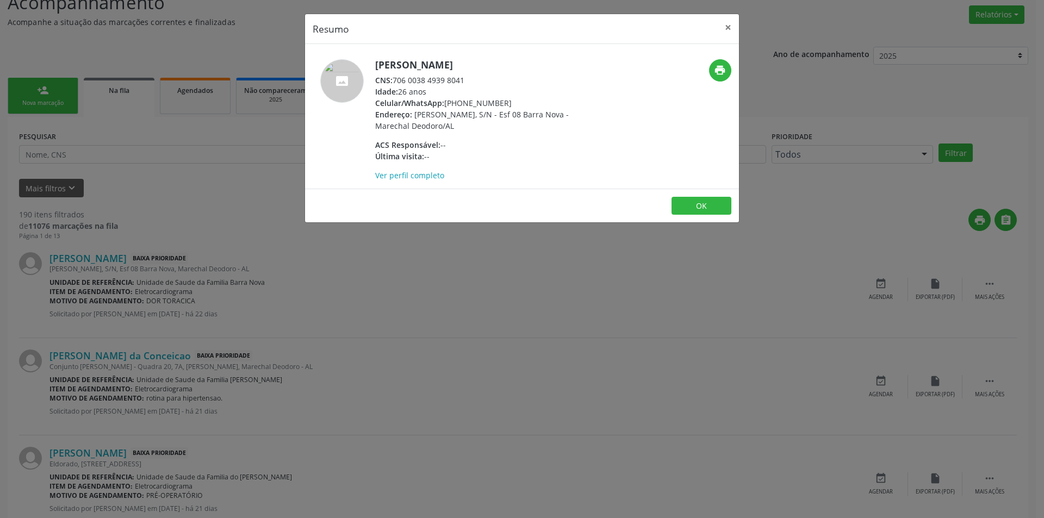
click at [395, 80] on div "CNS: 706 0038 4939 8041" at bounding box center [480, 79] width 211 height 11
drag, startPoint x: 395, startPoint y: 80, endPoint x: 448, endPoint y: 80, distance: 53.3
click at [448, 80] on div "CNS: 706 0038 4939 8041" at bounding box center [480, 79] width 211 height 11
copy div "706 0038 4939 8041"
drag, startPoint x: 337, startPoint y: 284, endPoint x: 347, endPoint y: 285, distance: 10.9
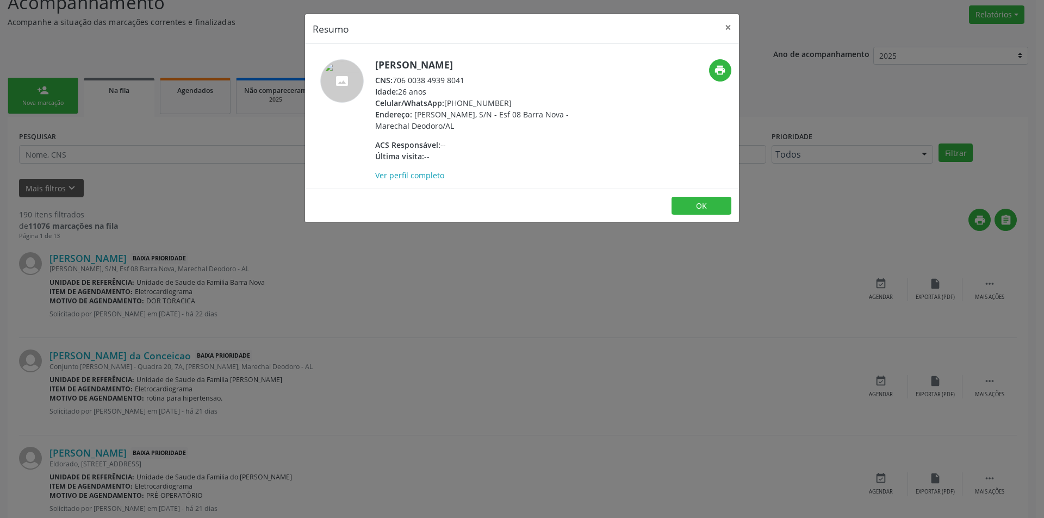
click at [338, 284] on div "Resumo × [PERSON_NAME] CNS: 706 0038 4939 8041 Idade: 26 anos Celular/WhatsApp:…" at bounding box center [522, 259] width 1044 height 518
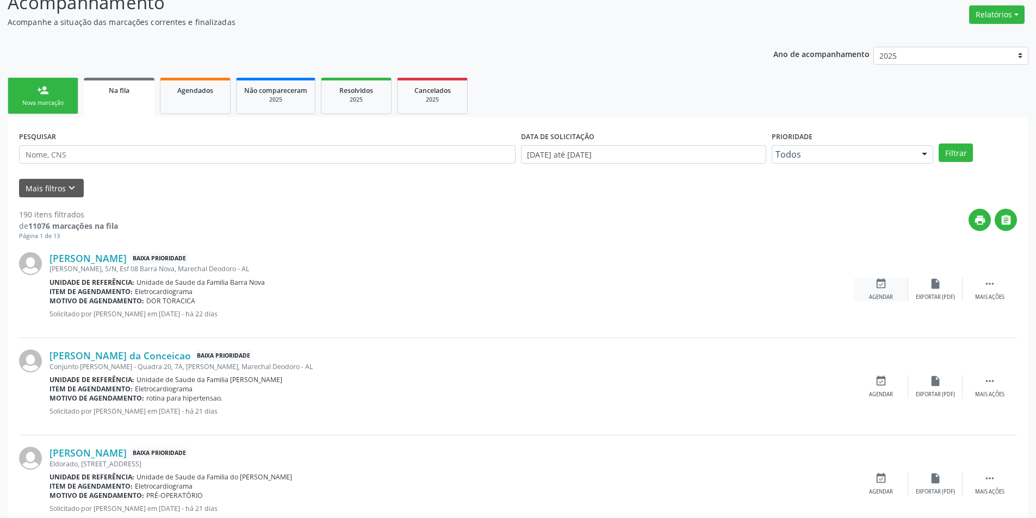
click at [880, 289] on icon "event_available" at bounding box center [881, 284] width 12 height 12
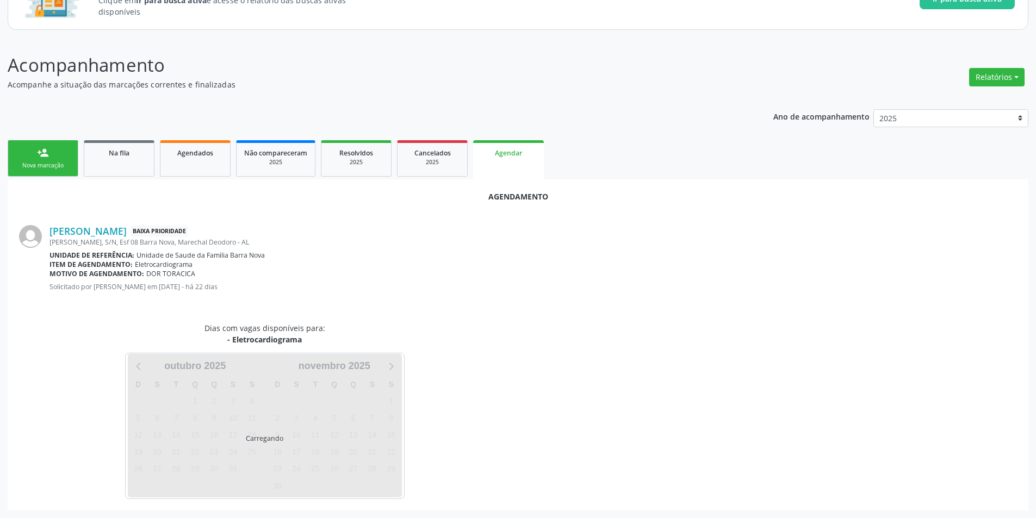
scroll to position [126, 0]
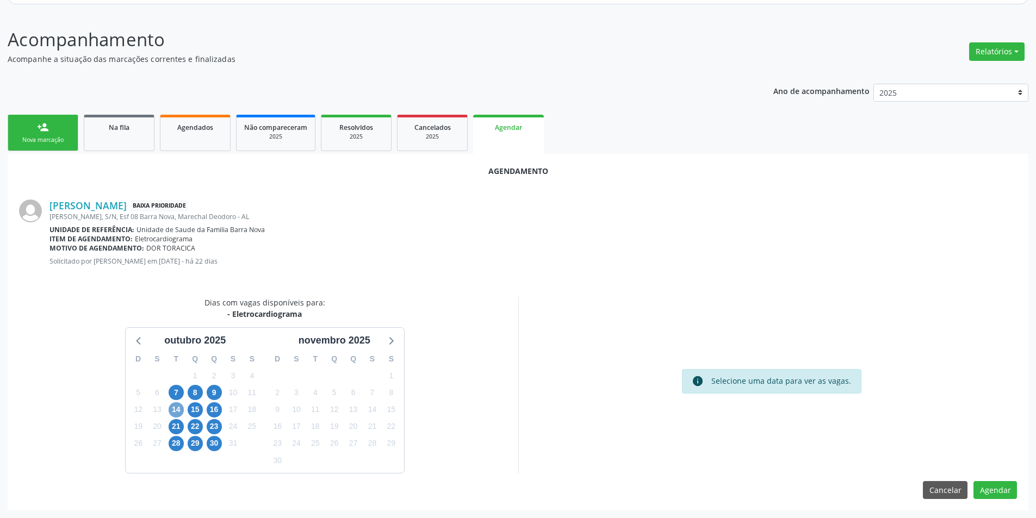
click at [182, 413] on span "14" at bounding box center [176, 409] width 15 height 15
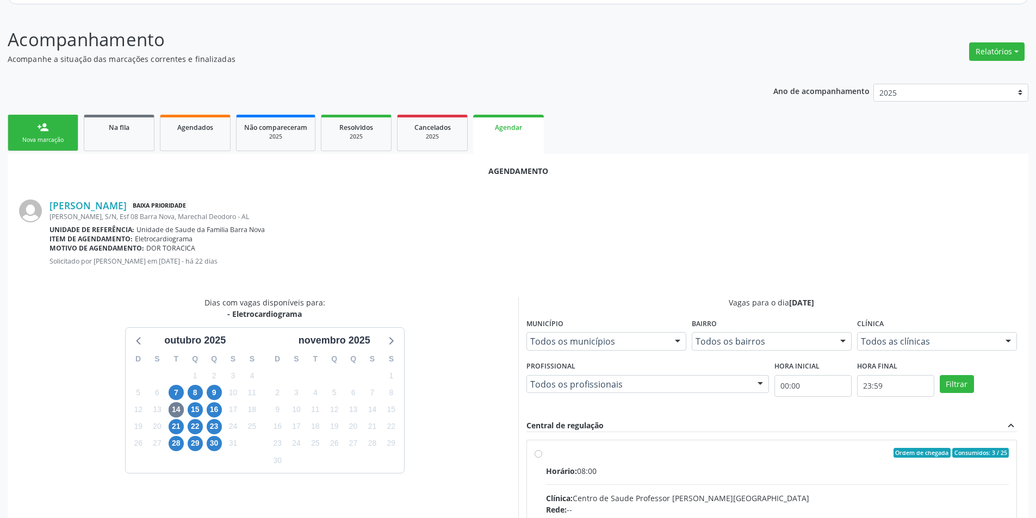
radio input "true"
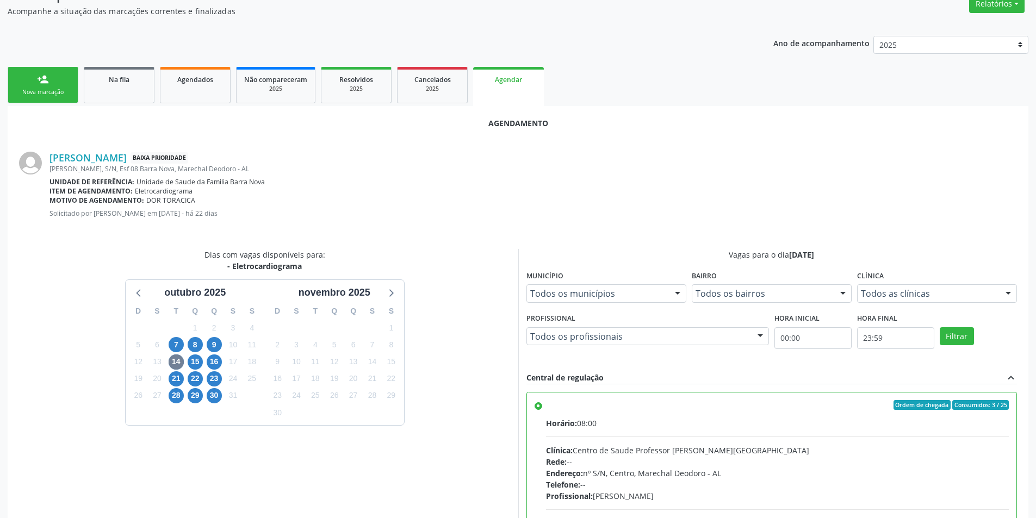
scroll to position [303, 0]
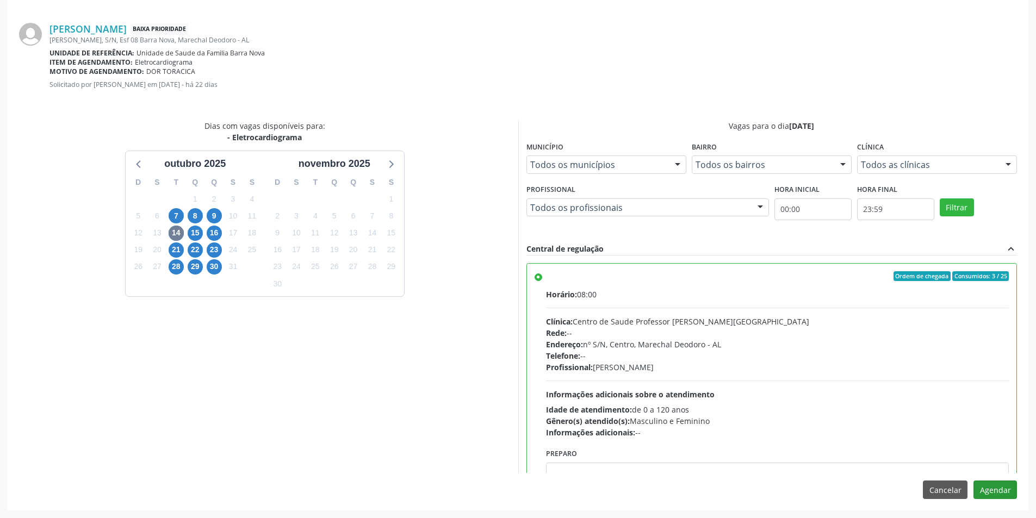
drag, startPoint x: 1020, startPoint y: 494, endPoint x: 1014, endPoint y: 492, distance: 6.9
click at [1018, 493] on div "Agendamento [PERSON_NAME] Baixa Prioridade [PERSON_NAME], S/N, Esf 08 Barra Nov…" at bounding box center [518, 243] width 1020 height 533
click at [1010, 492] on button "Agendar" at bounding box center [994, 490] width 43 height 18
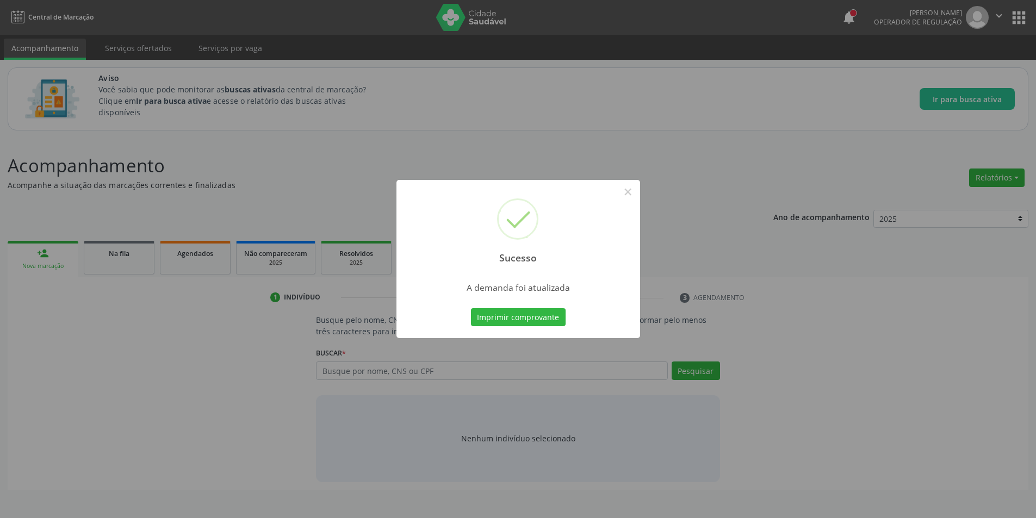
scroll to position [0, 0]
click at [626, 190] on button "×" at bounding box center [631, 192] width 18 height 18
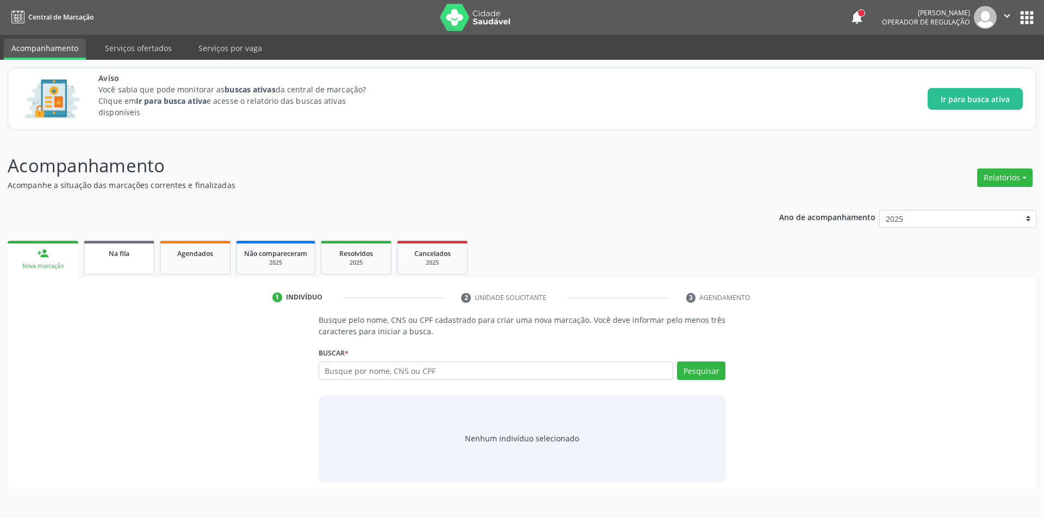
click at [107, 247] on div "Na fila" at bounding box center [119, 252] width 54 height 11
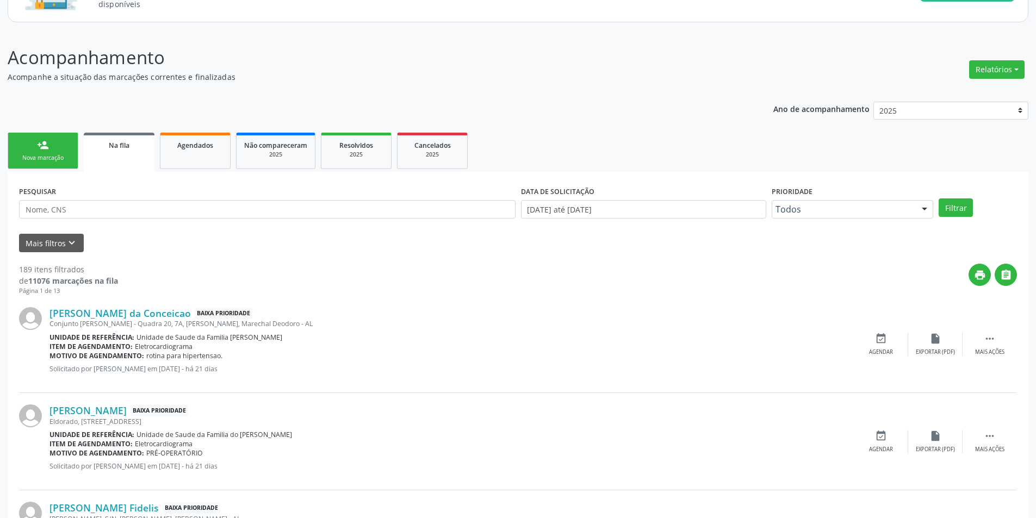
scroll to position [109, 0]
click at [135, 318] on link "[PERSON_NAME] da Conceicao" at bounding box center [119, 313] width 141 height 12
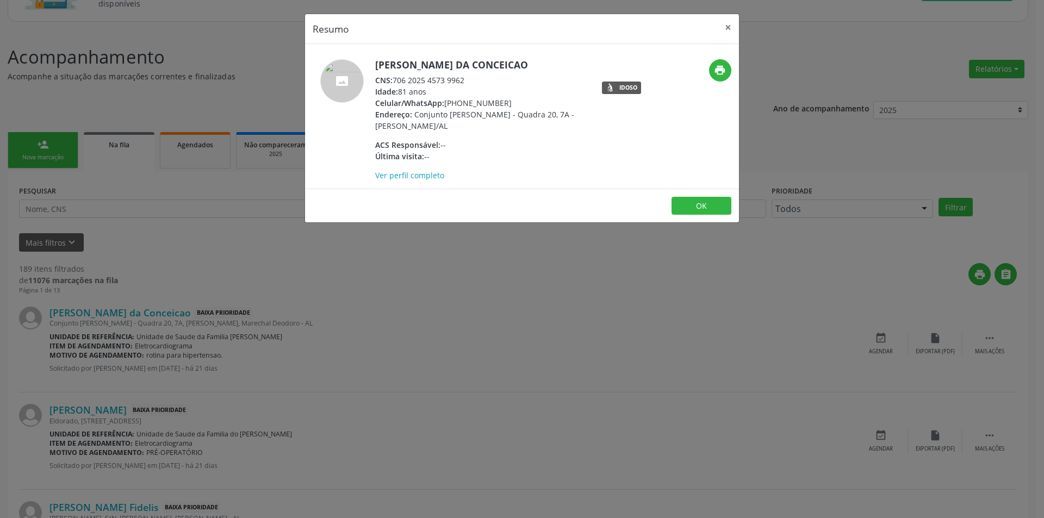
click at [395, 80] on div "CNS: 706 2025 4573 9962" at bounding box center [480, 79] width 211 height 11
drag, startPoint x: 395, startPoint y: 80, endPoint x: 458, endPoint y: 83, distance: 63.1
click at [458, 83] on div "CNS: 706 2025 4573 9962" at bounding box center [480, 79] width 211 height 11
copy div "706 2025 4573 9962"
click at [367, 313] on div "Resumo × [PERSON_NAME] da Conceicao CNS: 706 2025 4573 9962 Idade: 81 anos Celu…" at bounding box center [522, 259] width 1044 height 518
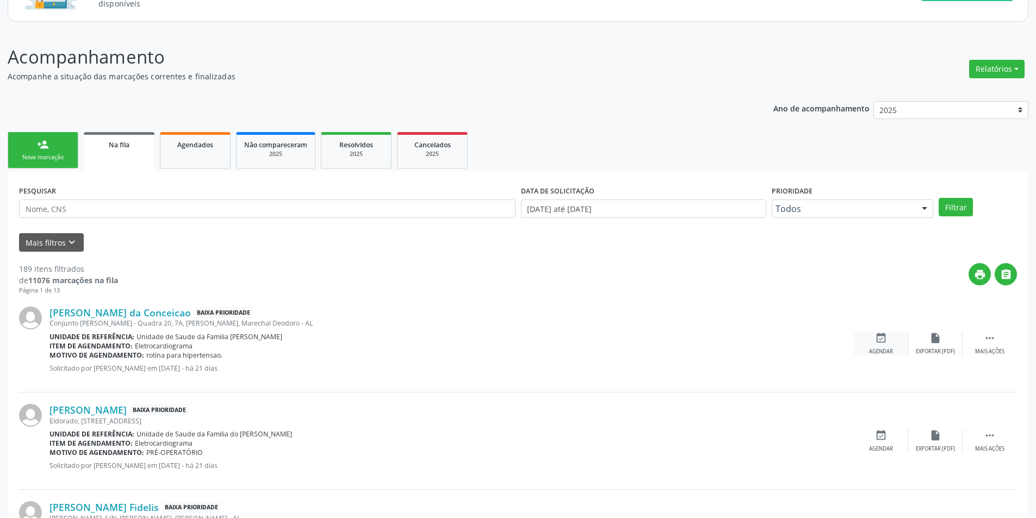
click at [867, 340] on div "event_available Agendar" at bounding box center [881, 343] width 54 height 23
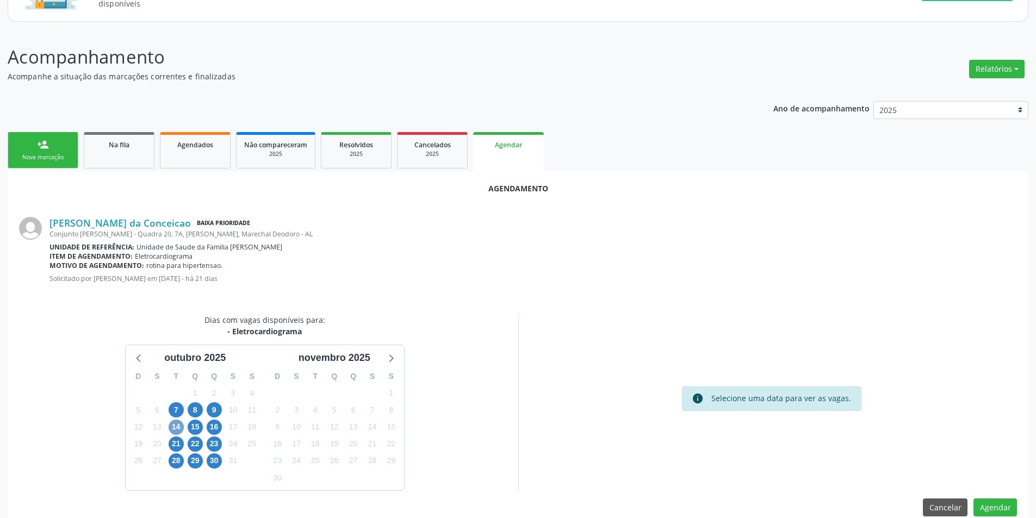
click at [173, 429] on span "14" at bounding box center [176, 427] width 15 height 15
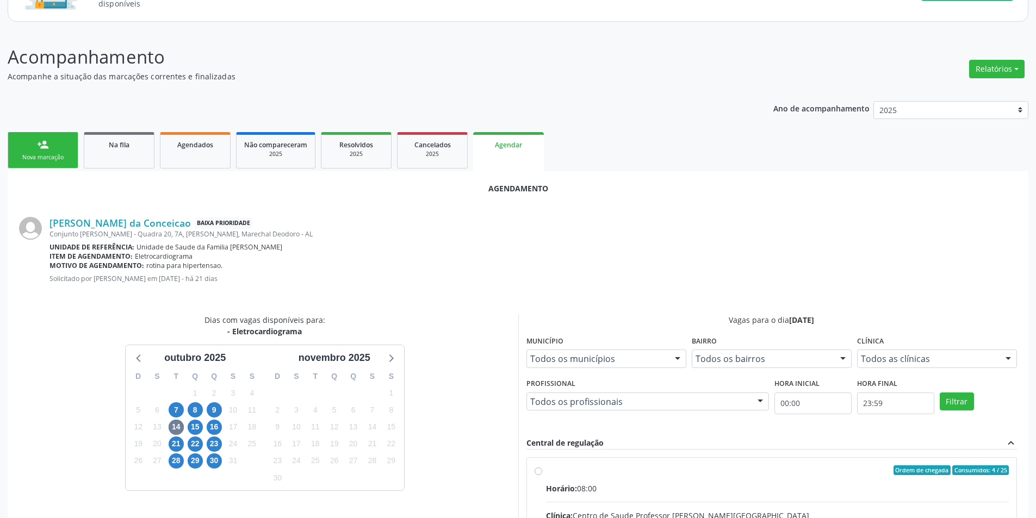
click at [537, 468] on input "Ordem de chegada Consumidos: 4 / 25 Horário: 08:00 Clínica: Centro de Saude Pro…" at bounding box center [538, 470] width 8 height 10
radio input "true"
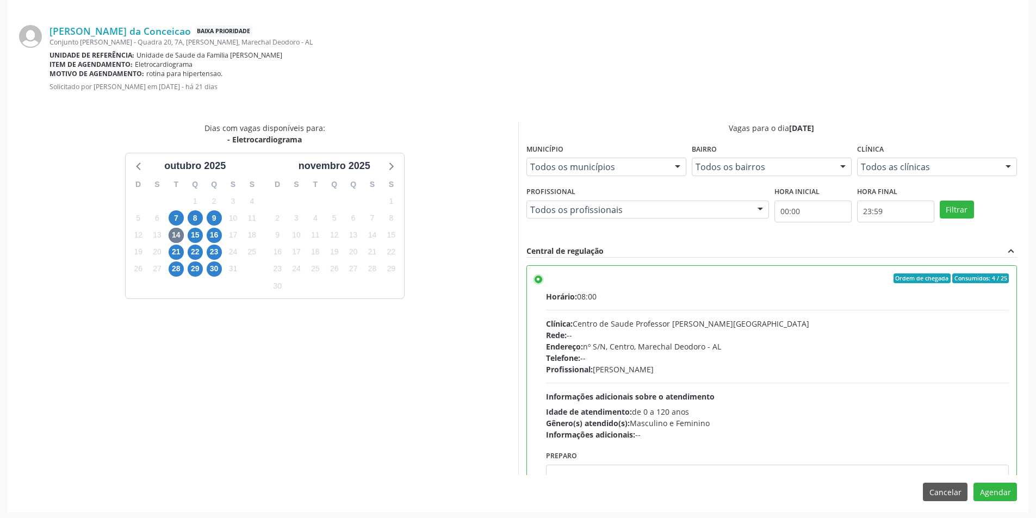
scroll to position [303, 0]
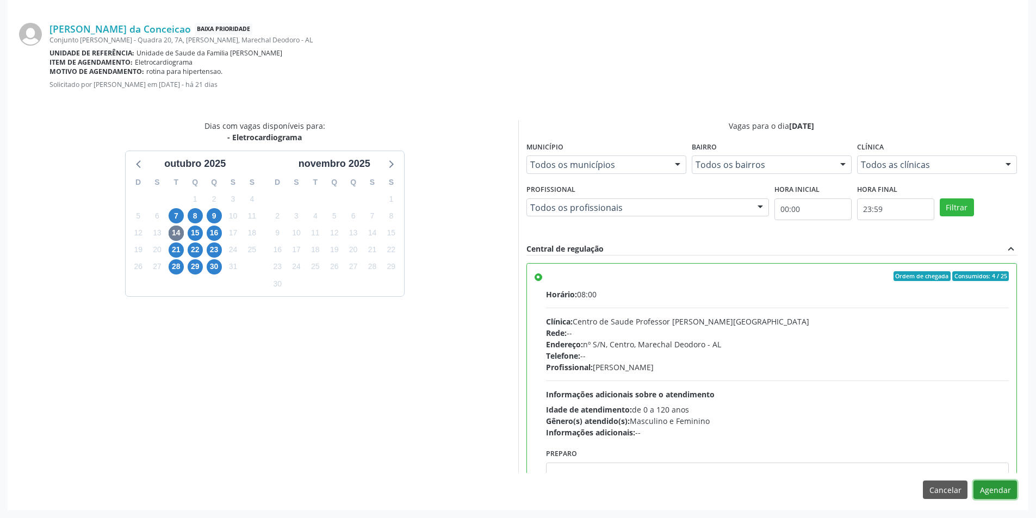
click at [980, 482] on button "Agendar" at bounding box center [994, 490] width 43 height 18
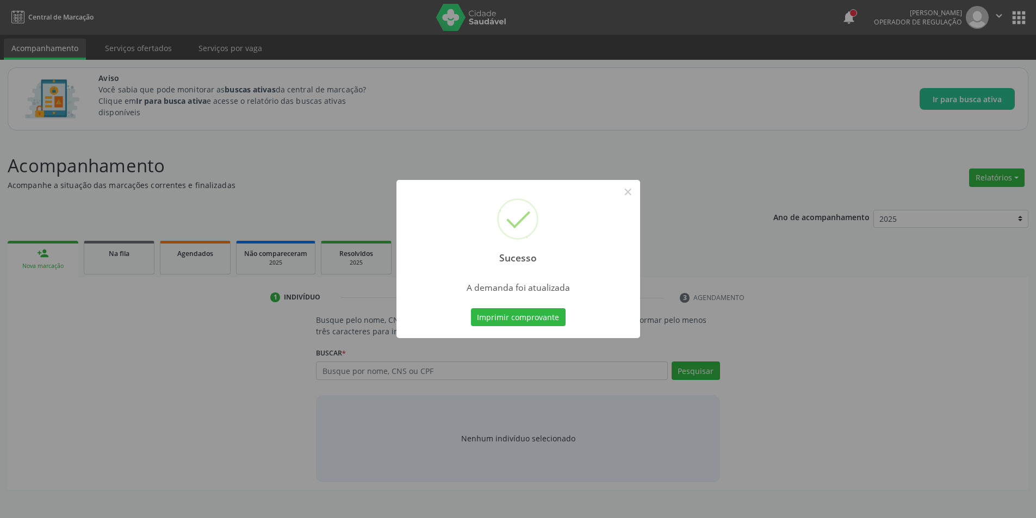
scroll to position [0, 0]
click at [638, 195] on button "×" at bounding box center [631, 192] width 18 height 18
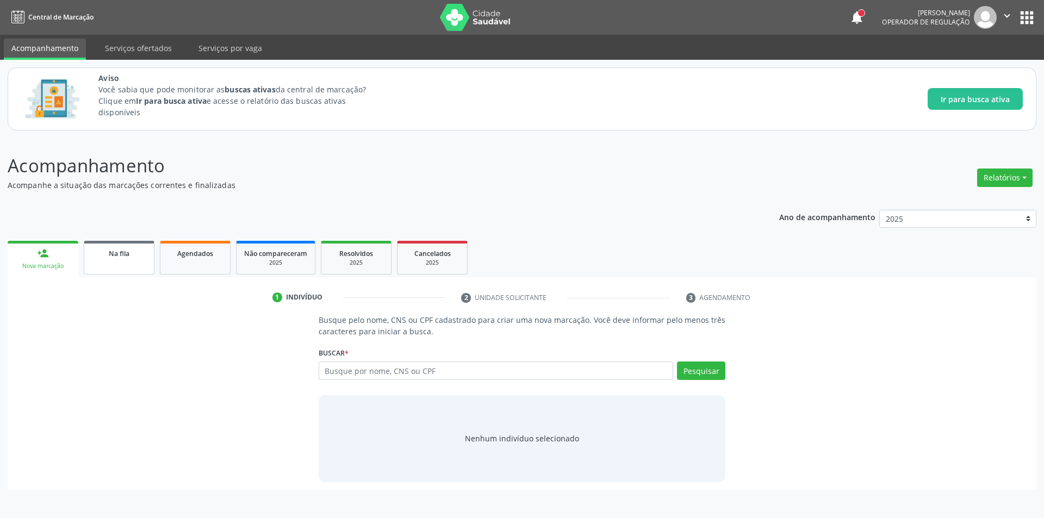
click at [124, 263] on link "Na fila" at bounding box center [119, 258] width 71 height 34
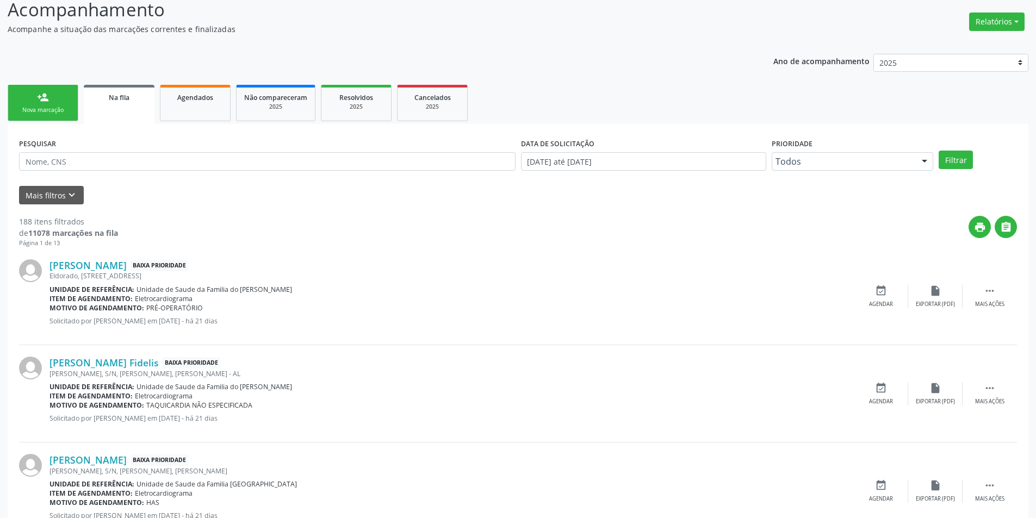
scroll to position [163, 0]
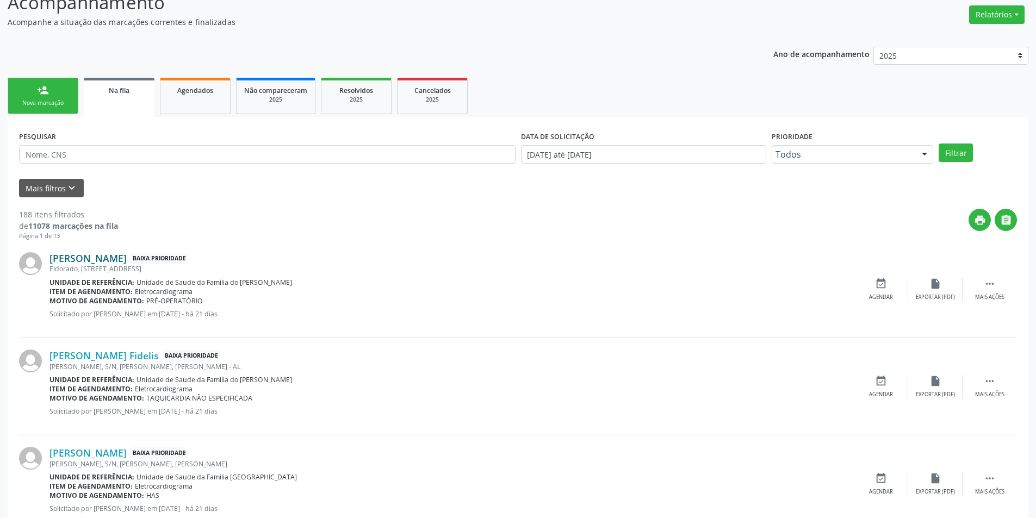
click at [107, 253] on link "[PERSON_NAME]" at bounding box center [87, 258] width 77 height 12
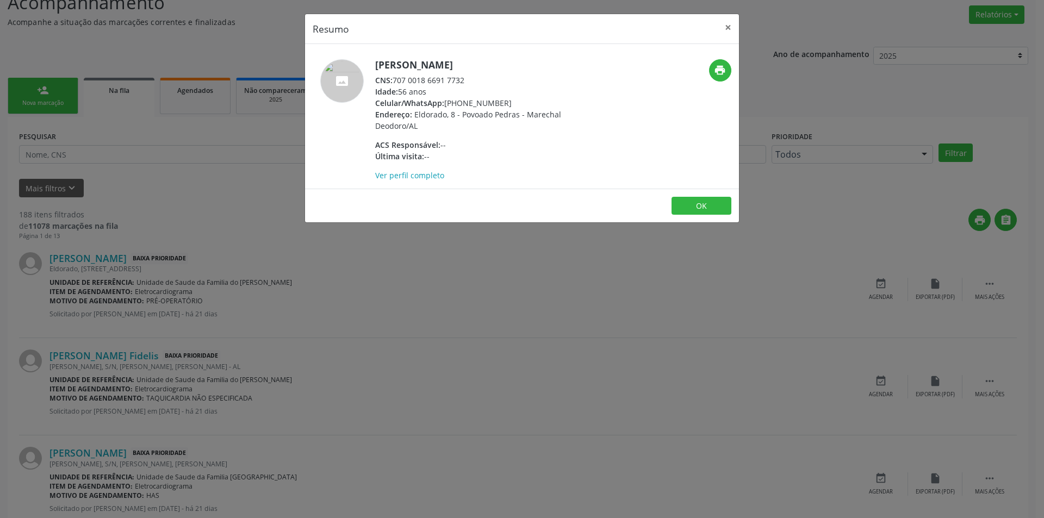
click at [395, 82] on div "CNS: 707 0018 6691 7732" at bounding box center [480, 79] width 211 height 11
drag, startPoint x: 395, startPoint y: 82, endPoint x: 460, endPoint y: 83, distance: 65.2
click at [459, 83] on div "CNS: 707 0018 6691 7732" at bounding box center [480, 79] width 211 height 11
copy div "707 0018 6691 7732"
click at [435, 274] on div "Resumo × [PERSON_NAME] CNS: 707 0018 6691 7732 Idade: 56 anos Celular/WhatsApp:…" at bounding box center [522, 259] width 1044 height 518
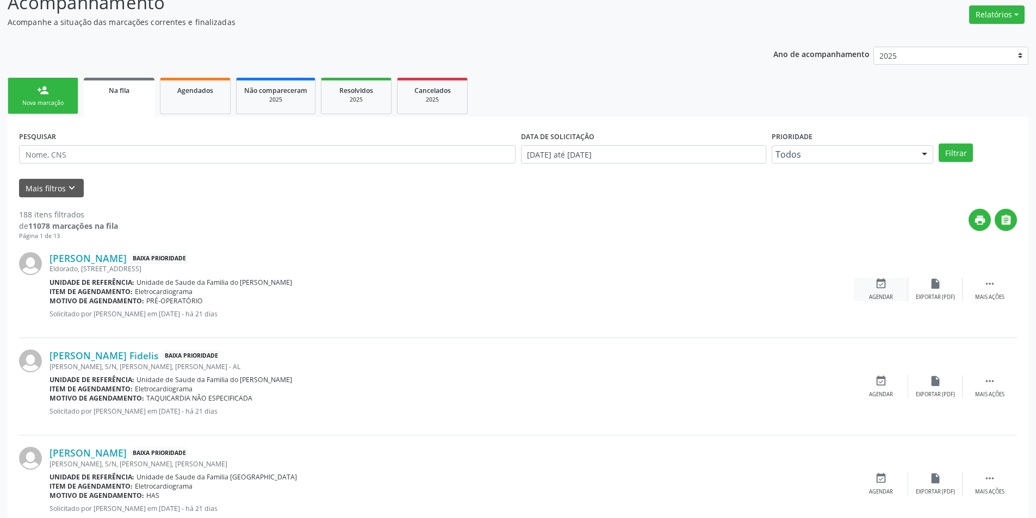
click at [869, 294] on div "Agendar" at bounding box center [881, 298] width 24 height 8
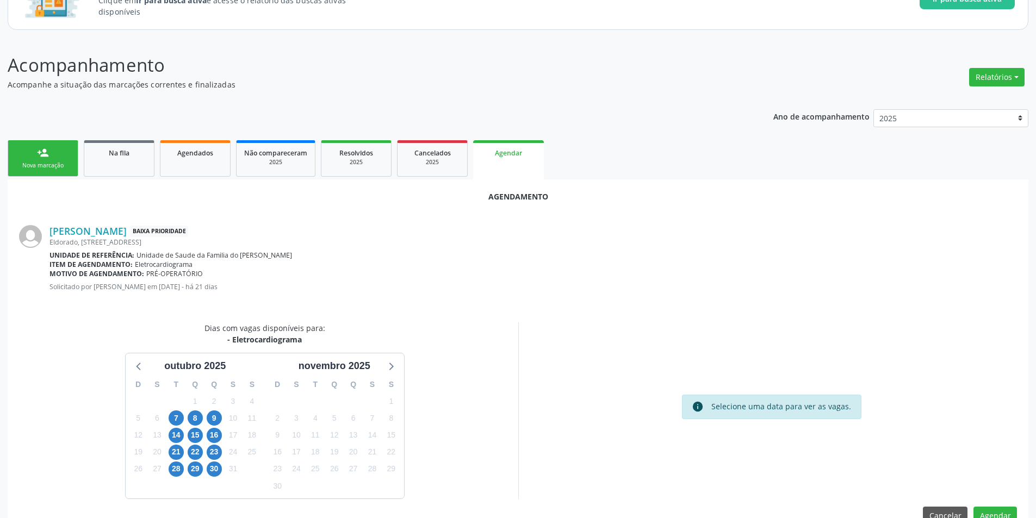
scroll to position [126, 0]
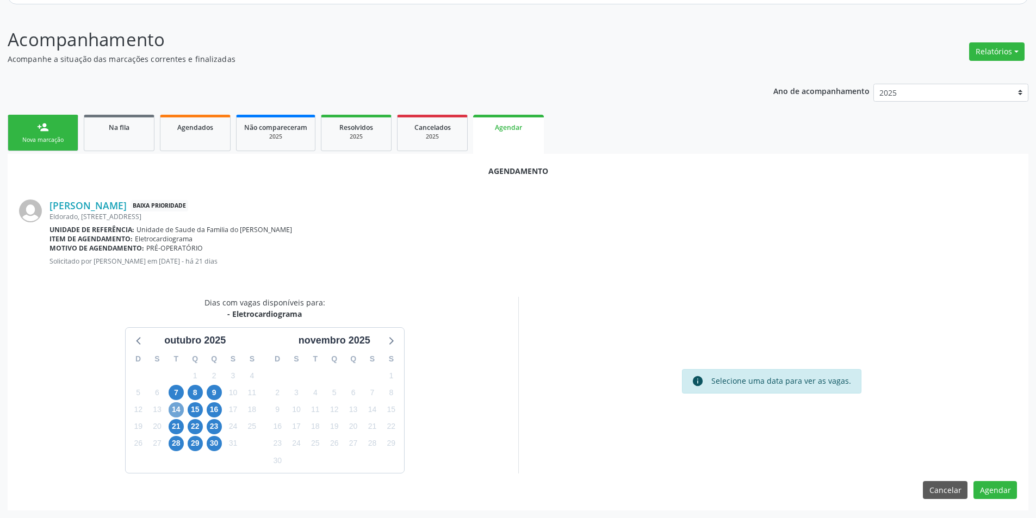
click at [177, 407] on span "14" at bounding box center [176, 409] width 15 height 15
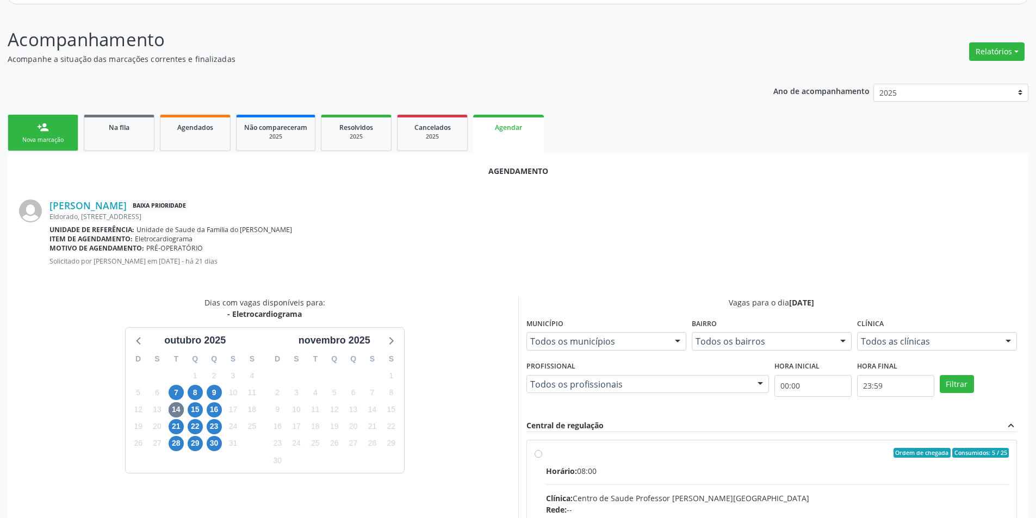
click at [539, 453] on input "Ordem de chegada Consumidos: 5 / 25 Horário: 08:00 Clínica: Centro de Saude Pro…" at bounding box center [538, 453] width 8 height 10
radio input "true"
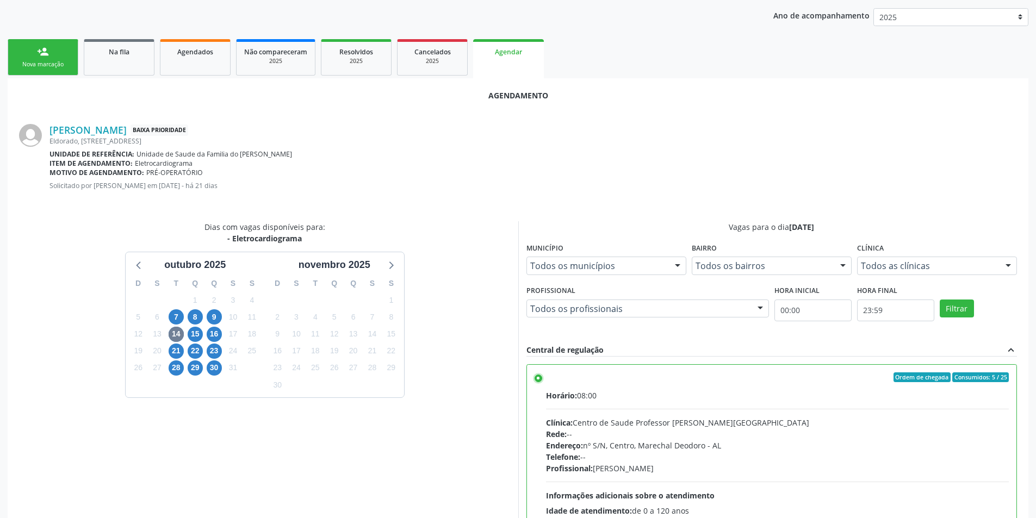
scroll to position [303, 0]
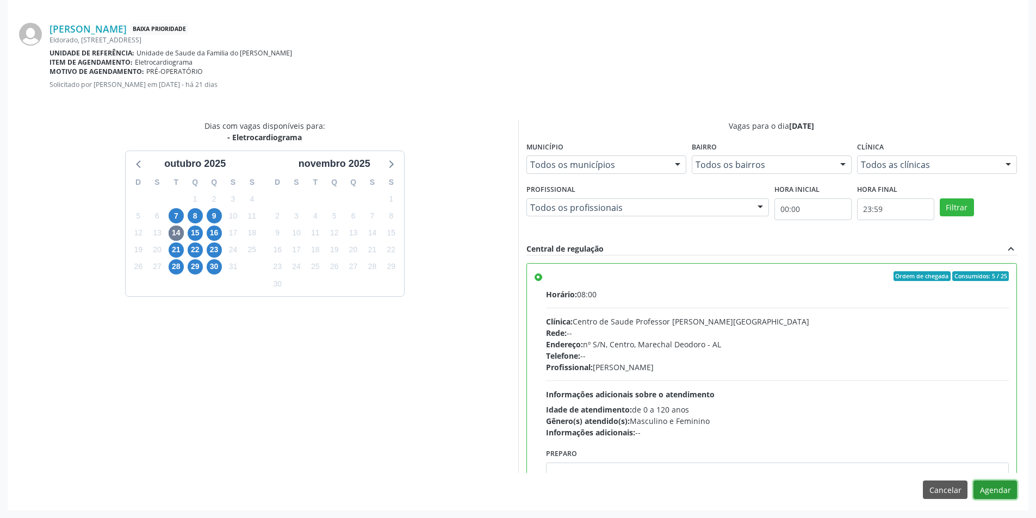
click at [986, 490] on button "Agendar" at bounding box center [994, 490] width 43 height 18
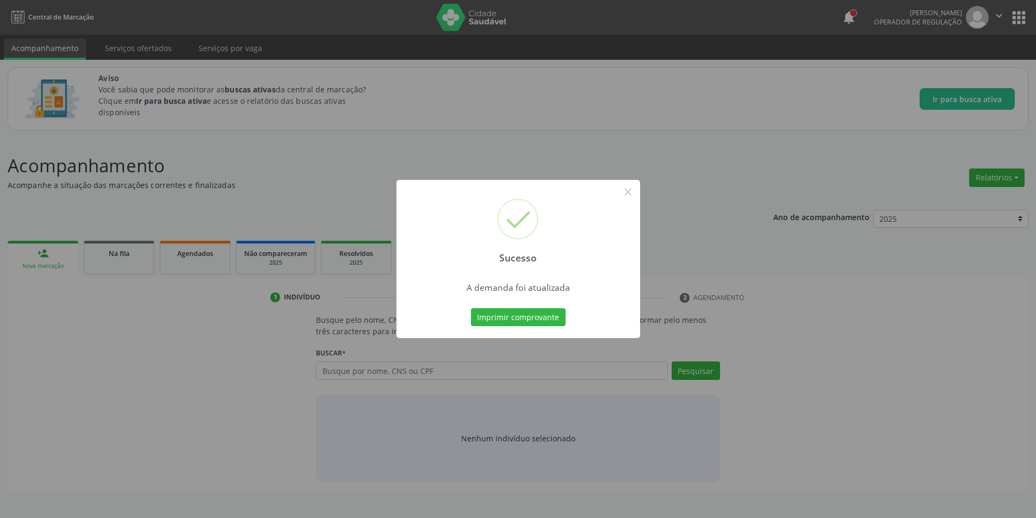
scroll to position [0, 0]
click at [626, 193] on button "×" at bounding box center [631, 192] width 18 height 18
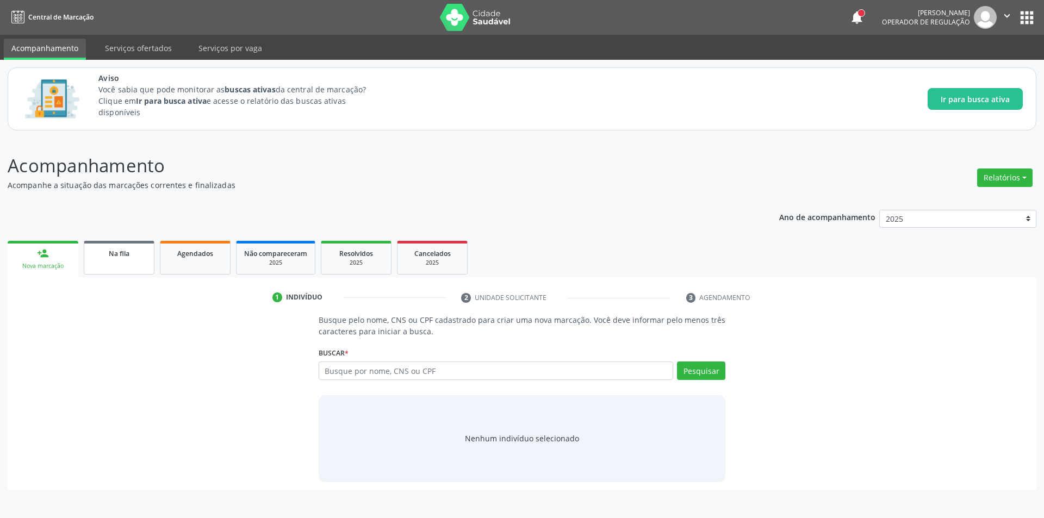
click at [124, 250] on span "Na fila" at bounding box center [119, 253] width 21 height 9
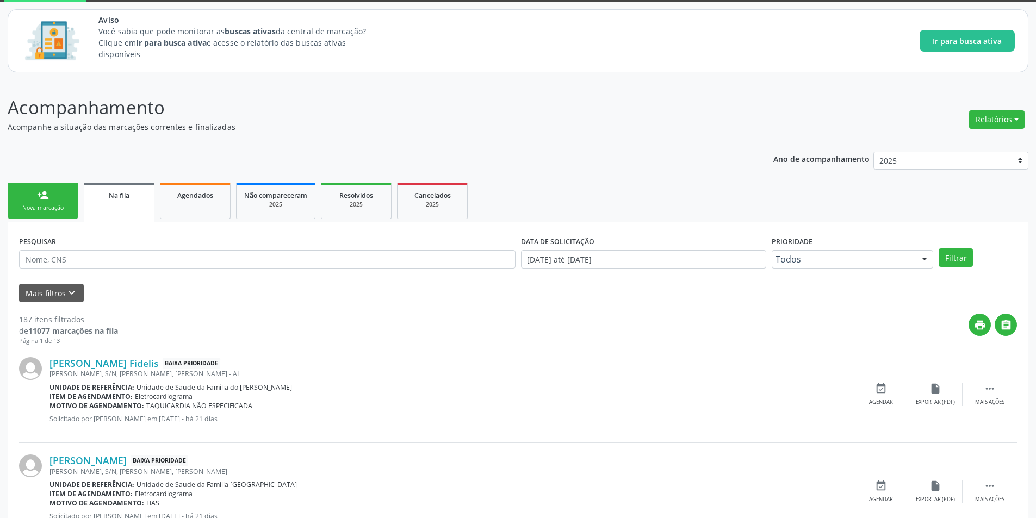
scroll to position [109, 0]
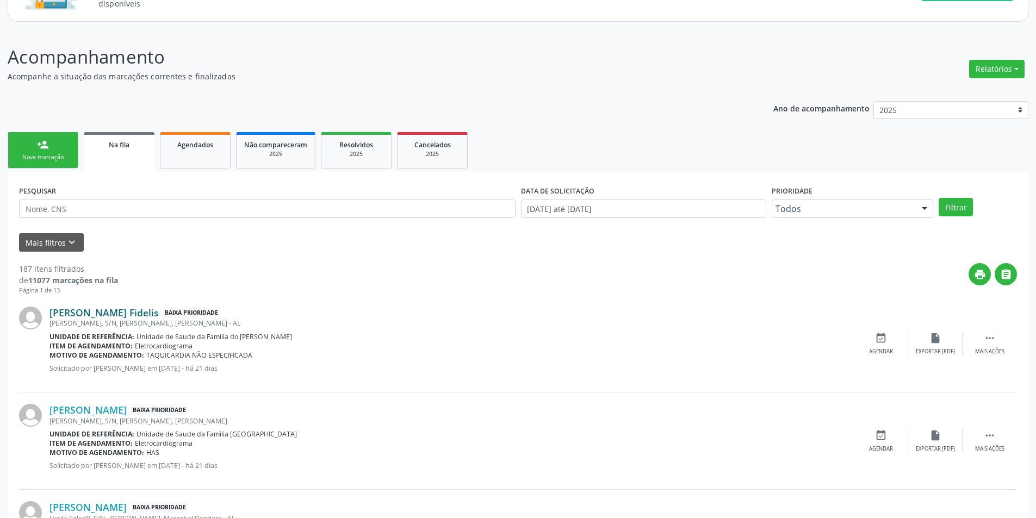
click at [142, 313] on link "[PERSON_NAME] Fidelis" at bounding box center [103, 313] width 109 height 12
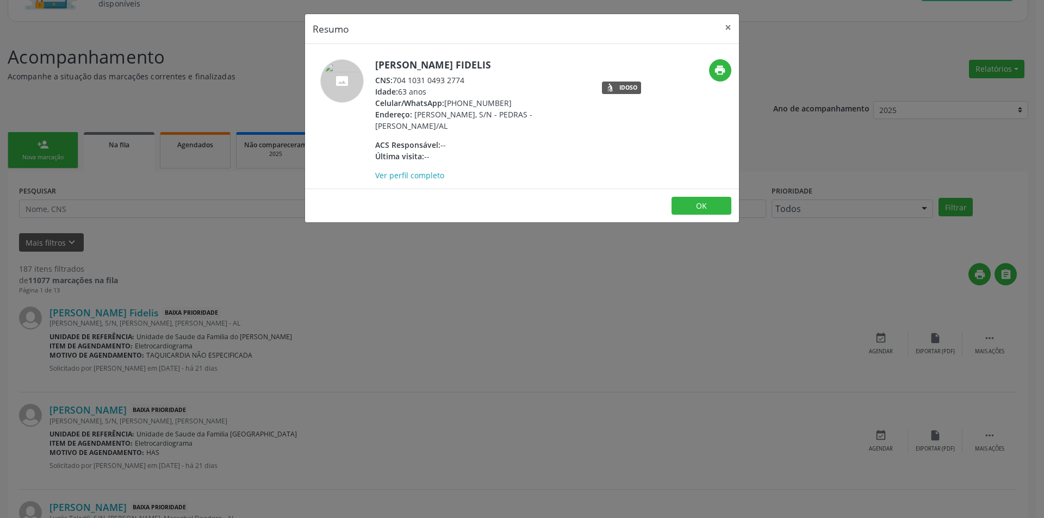
click at [396, 80] on div "CNS: 704 1031 0493 2774" at bounding box center [480, 79] width 211 height 11
drag, startPoint x: 396, startPoint y: 80, endPoint x: 452, endPoint y: 82, distance: 56.5
click at [452, 82] on div "CNS: 704 1031 0493 2774" at bounding box center [480, 79] width 211 height 11
copy div "704 1031 0493 2774"
drag, startPoint x: 291, startPoint y: 285, endPoint x: 219, endPoint y: 277, distance: 72.2
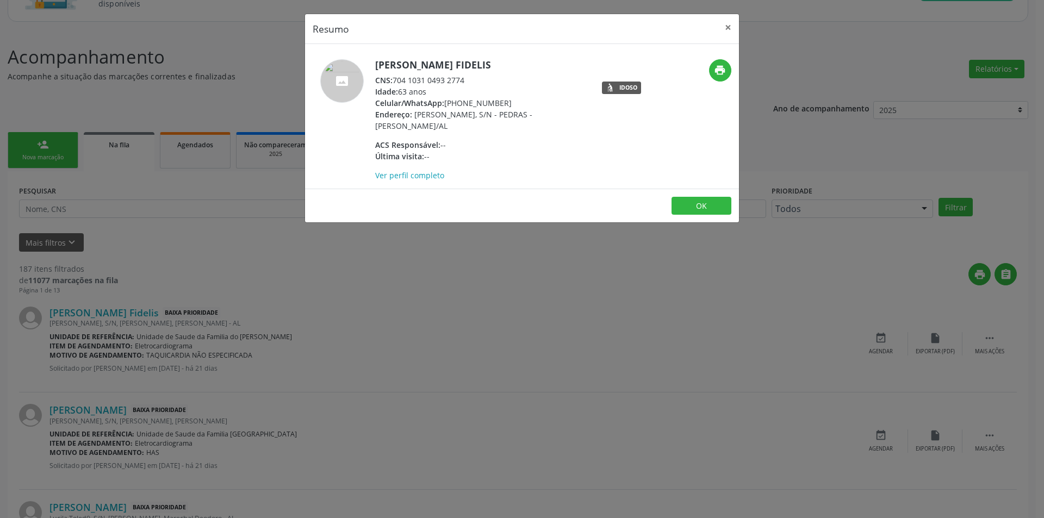
click at [292, 285] on div "Resumo × [PERSON_NAME] Fidelis CNS: 704 1031 0493 2774 Idade: 63 anos Celular/W…" at bounding box center [522, 259] width 1044 height 518
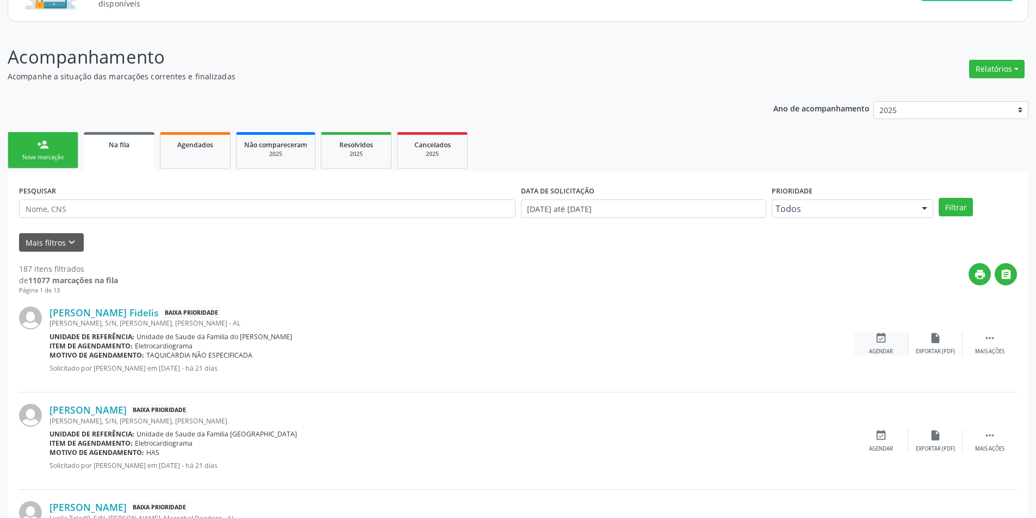
click at [882, 351] on div "Agendar" at bounding box center [881, 352] width 24 height 8
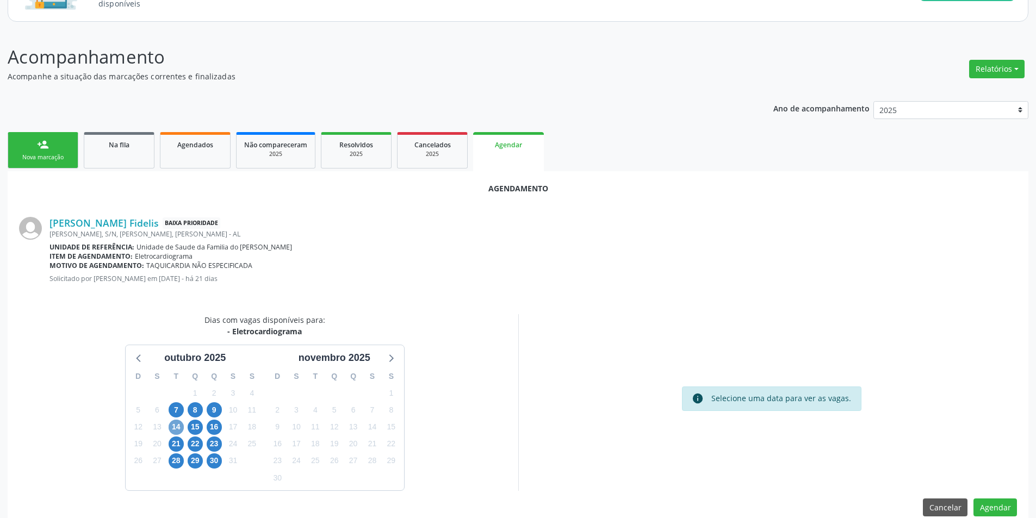
click at [174, 429] on span "14" at bounding box center [176, 427] width 15 height 15
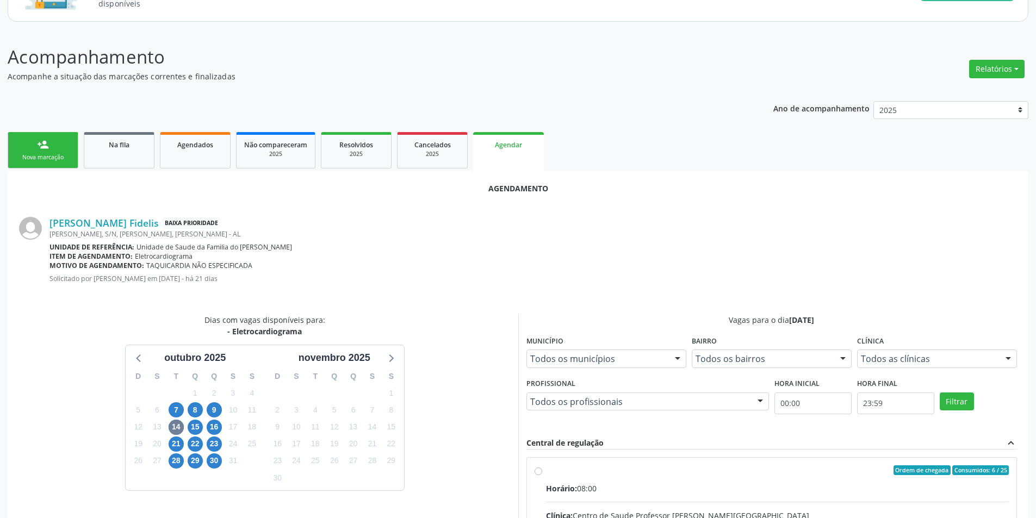
drag, startPoint x: 537, startPoint y: 470, endPoint x: 550, endPoint y: 456, distance: 19.6
click at [537, 470] on input "Ordem de chegada Consumidos: 6 / 25 Horário: 08:00 Clínica: Centro de Saude Pro…" at bounding box center [538, 470] width 8 height 10
radio input "true"
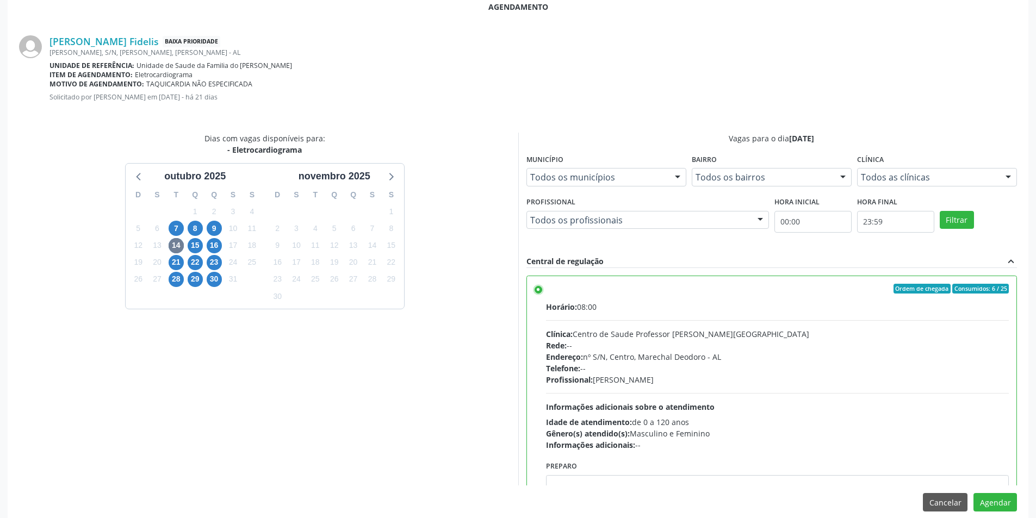
scroll to position [303, 0]
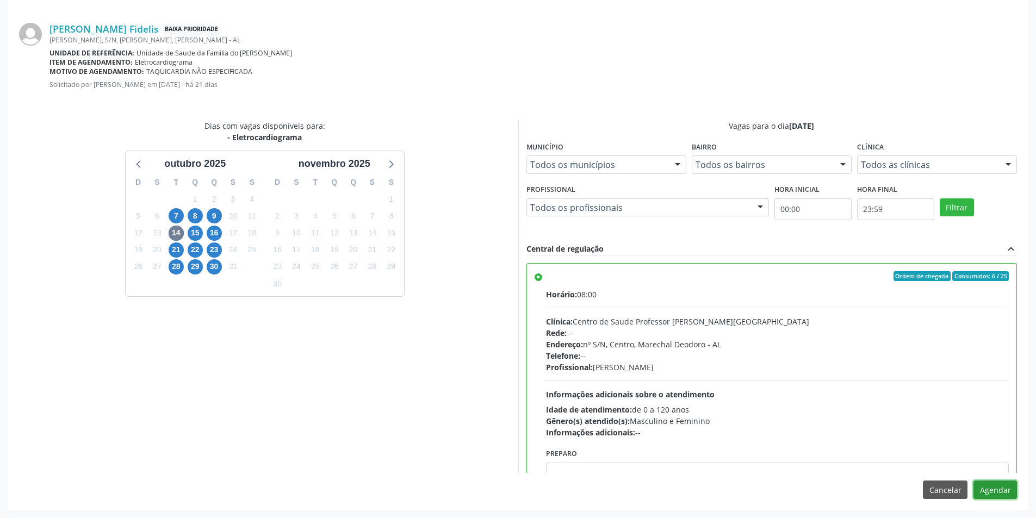
click at [1004, 494] on button "Agendar" at bounding box center [994, 490] width 43 height 18
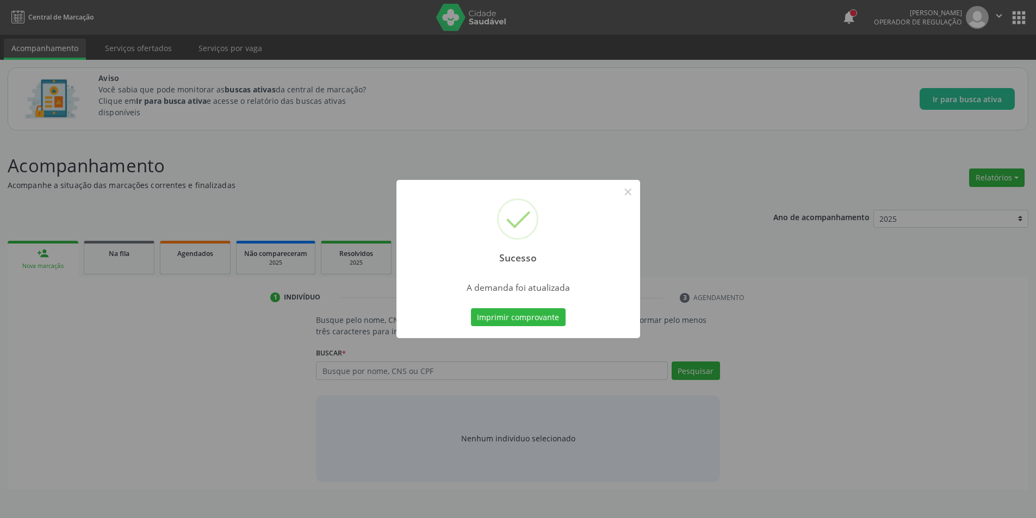
scroll to position [0, 0]
click at [627, 196] on button "×" at bounding box center [631, 192] width 18 height 18
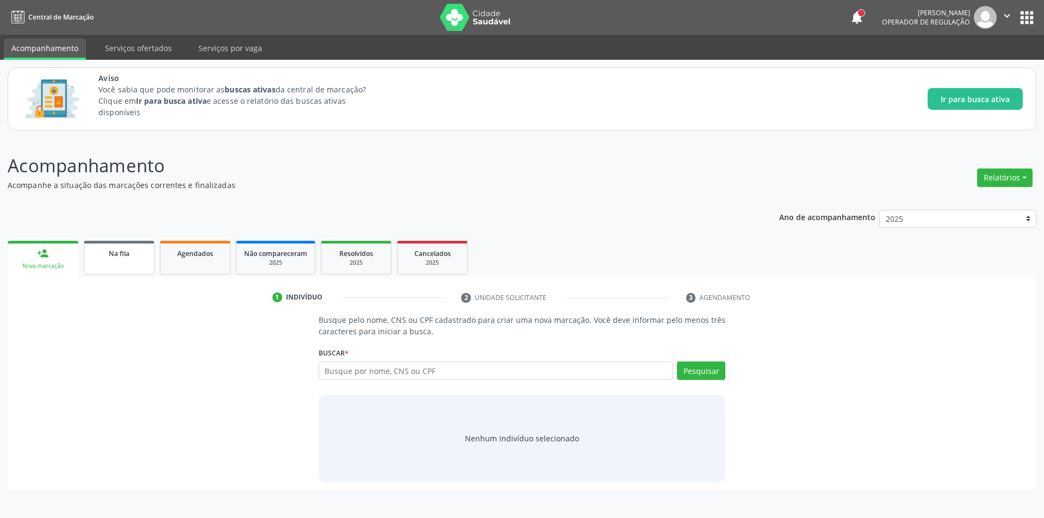
click at [123, 247] on div "Na fila" at bounding box center [119, 252] width 54 height 11
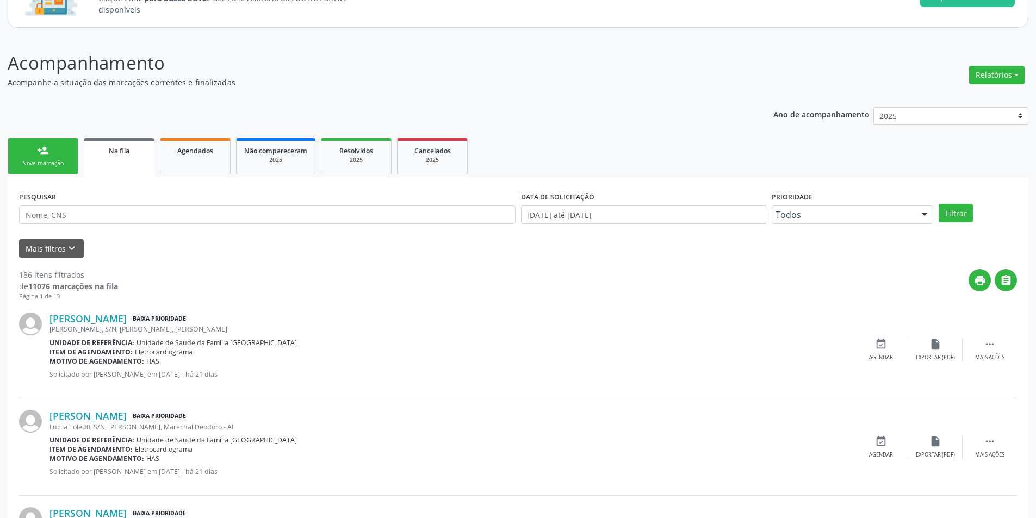
scroll to position [109, 0]
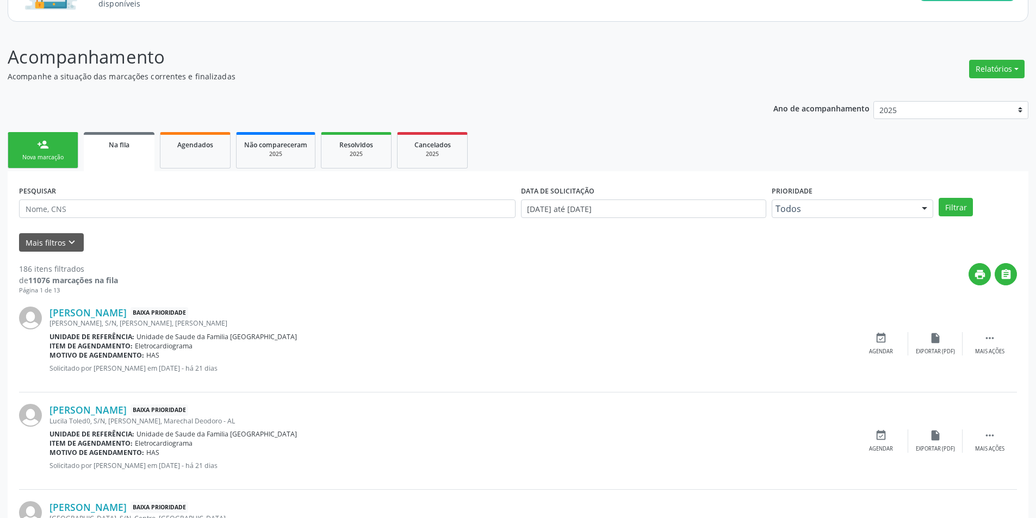
click at [134, 319] on div "[PERSON_NAME], S/N, [PERSON_NAME], [PERSON_NAME]" at bounding box center [451, 323] width 804 height 9
click at [127, 313] on link "[PERSON_NAME]" at bounding box center [87, 313] width 77 height 12
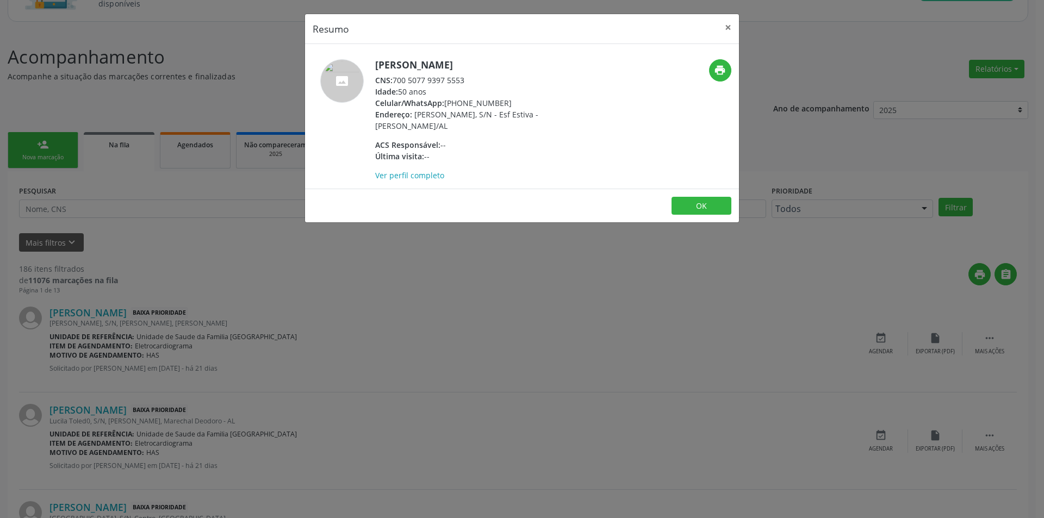
click at [396, 78] on div "CNS: 700 5077 9397 5553" at bounding box center [480, 79] width 211 height 11
drag, startPoint x: 396, startPoint y: 78, endPoint x: 453, endPoint y: 79, distance: 57.1
click at [453, 79] on div "CNS: 700 5077 9397 5553" at bounding box center [480, 79] width 211 height 11
copy div "700 5077 9397 5553"
click at [292, 341] on div "Resumo × [PERSON_NAME] CNS: 700 5077 9397 5553 Idade: 50 anos Celular/WhatsApp:…" at bounding box center [522, 259] width 1044 height 518
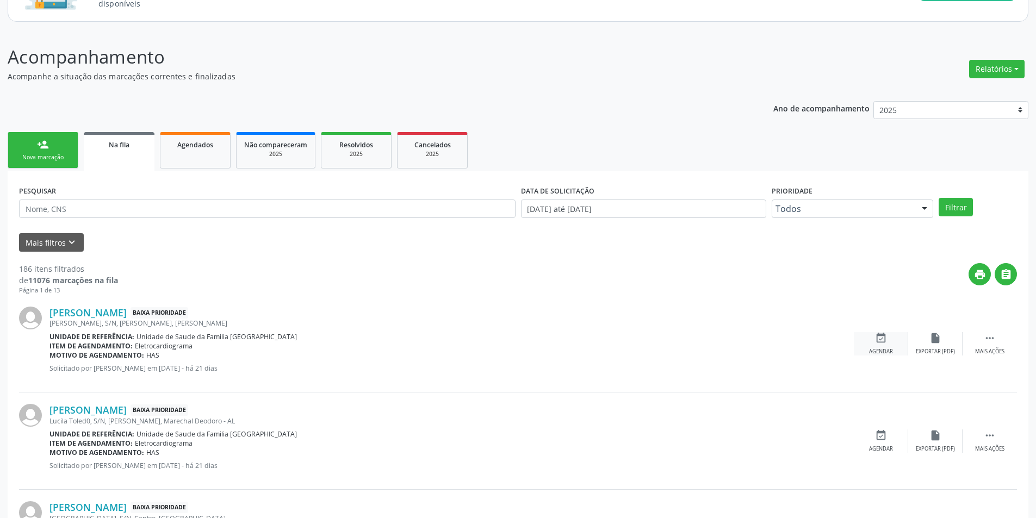
click at [891, 345] on div "event_available Agendar" at bounding box center [881, 343] width 54 height 23
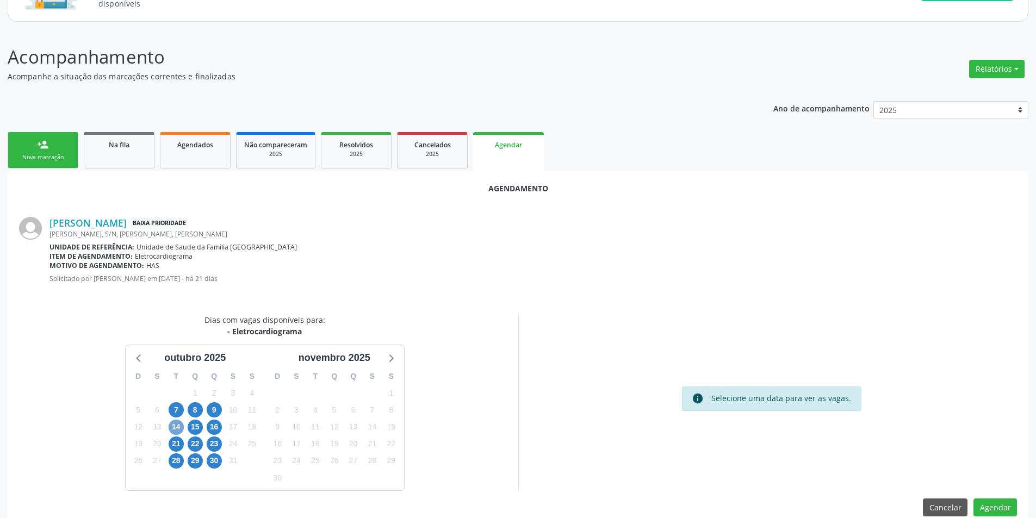
click at [179, 425] on span "14" at bounding box center [176, 427] width 15 height 15
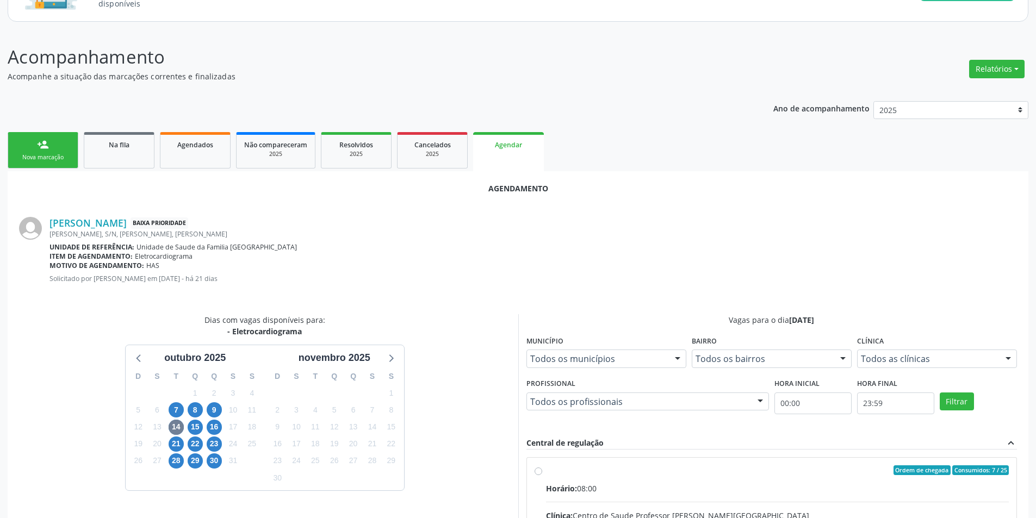
drag, startPoint x: 536, startPoint y: 473, endPoint x: 590, endPoint y: 313, distance: 168.7
click at [537, 473] on input "Ordem de chegada Consumidos: 7 / 25 Horário: 08:00 Clínica: Centro de Saude Pro…" at bounding box center [538, 470] width 8 height 10
radio input "true"
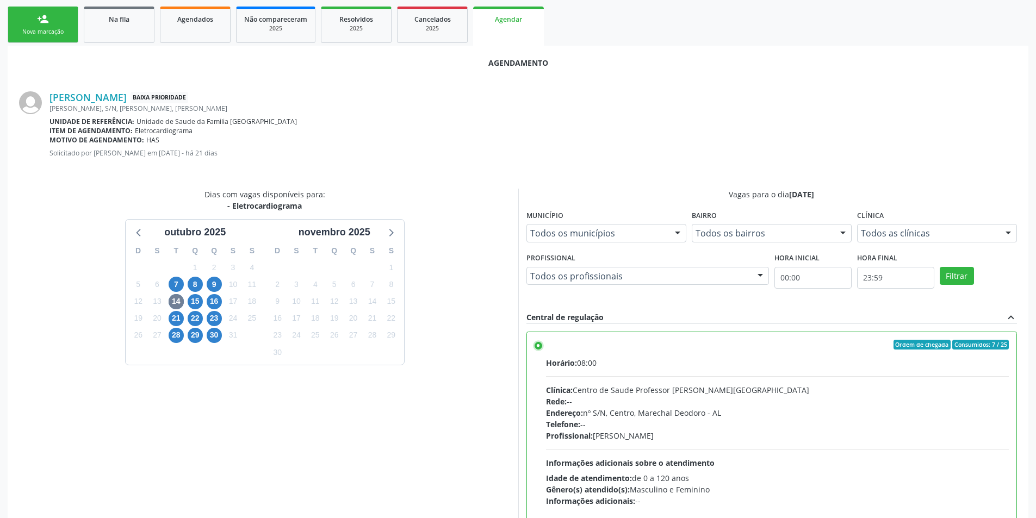
scroll to position [303, 0]
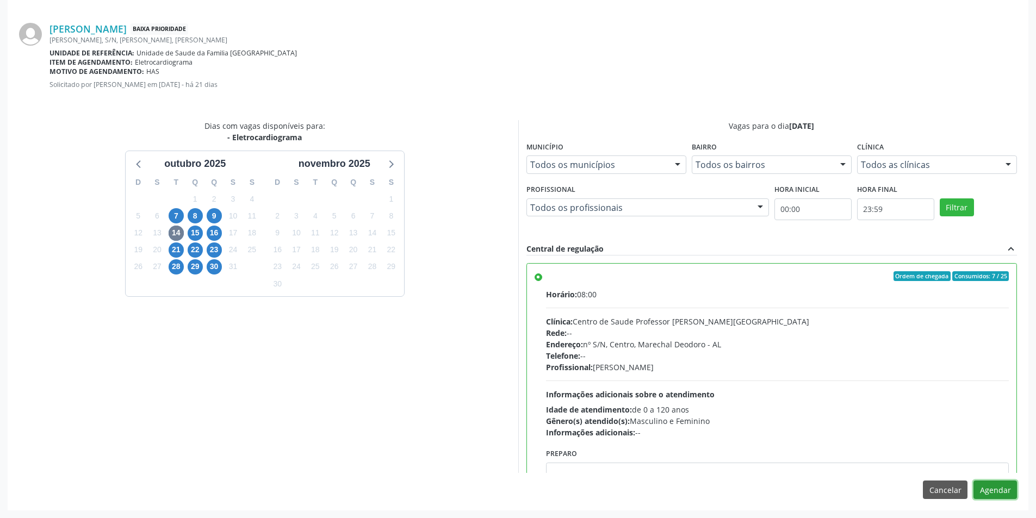
click at [997, 493] on button "Agendar" at bounding box center [994, 490] width 43 height 18
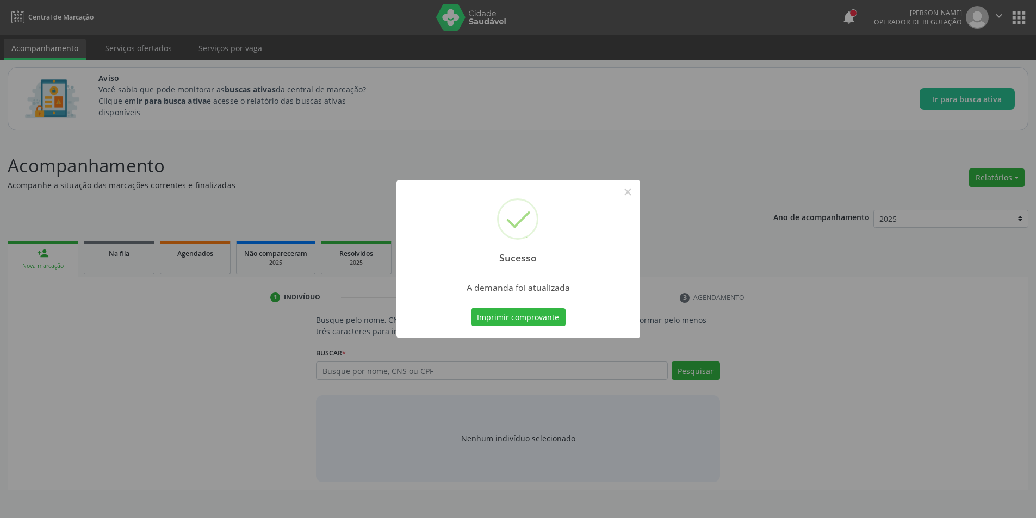
scroll to position [0, 0]
click at [627, 197] on button "×" at bounding box center [631, 192] width 18 height 18
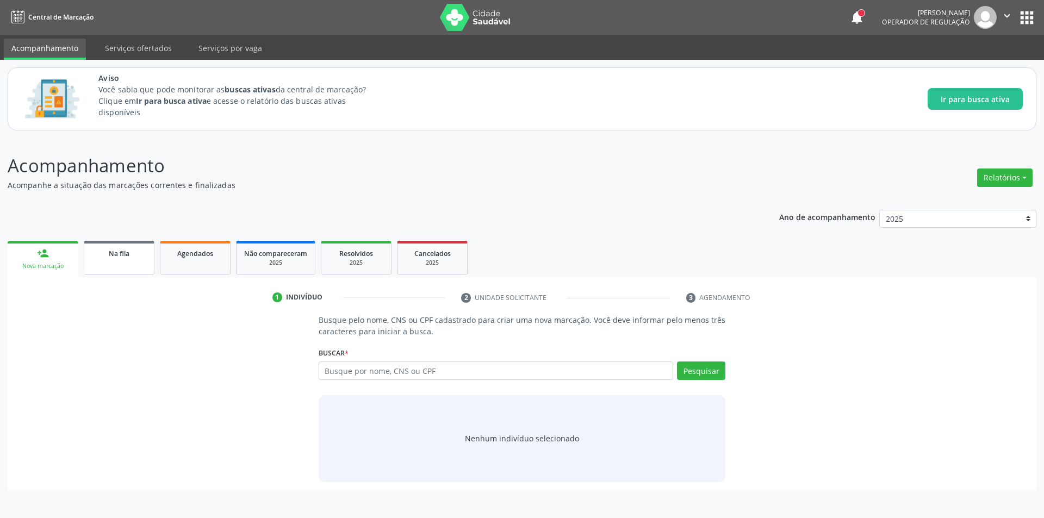
click at [123, 247] on div "Na fila" at bounding box center [119, 252] width 54 height 11
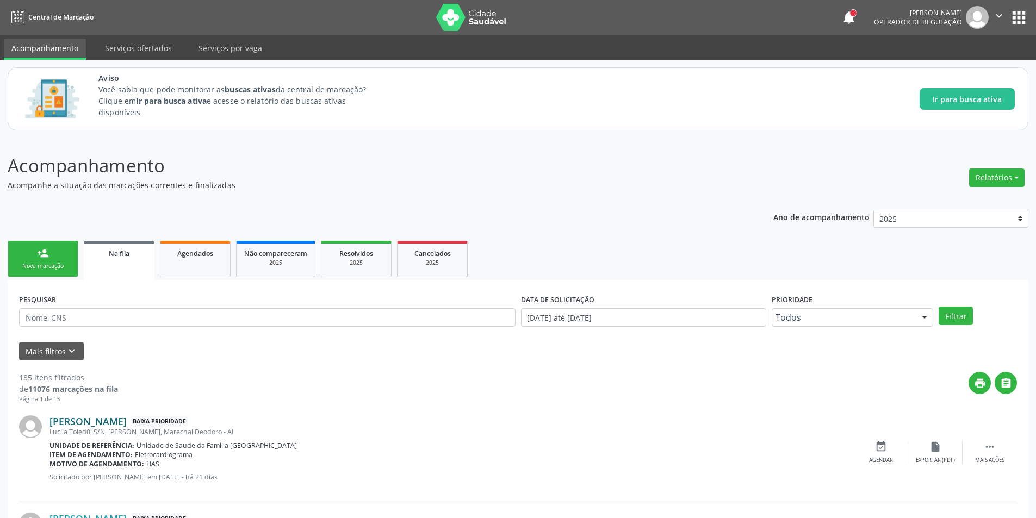
click at [126, 416] on link "[PERSON_NAME]" at bounding box center [87, 421] width 77 height 12
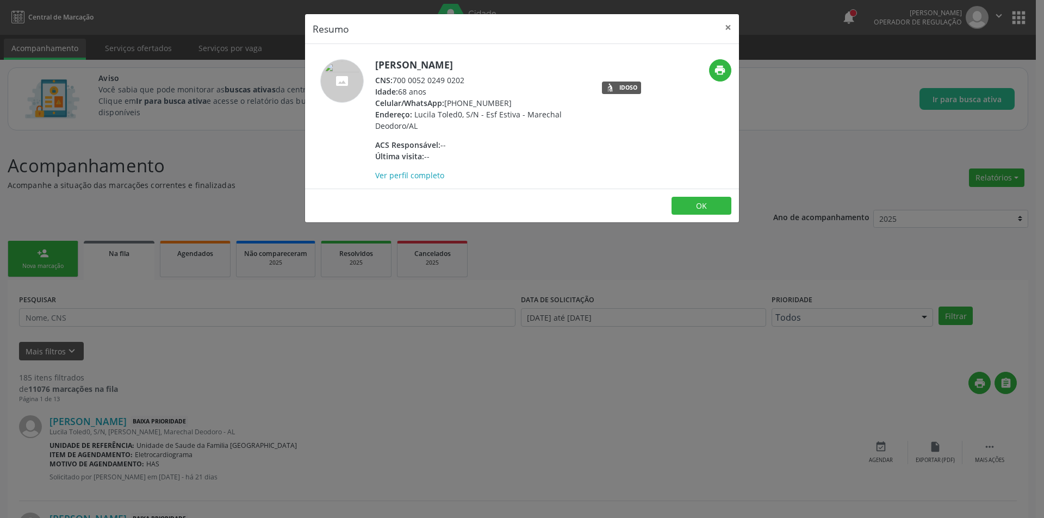
click at [395, 81] on div "CNS: 700 0052 0249 0202" at bounding box center [480, 79] width 211 height 11
drag, startPoint x: 395, startPoint y: 81, endPoint x: 459, endPoint y: 81, distance: 63.6
click at [459, 81] on div "CNS: 700 0052 0249 0202" at bounding box center [480, 79] width 211 height 11
copy div "700 0052 0249 0202"
click at [218, 460] on div "Resumo × [PERSON_NAME] CNS: 700 0052 0249 0202 Idade: 68 anos Celular/WhatsApp:…" at bounding box center [522, 259] width 1044 height 518
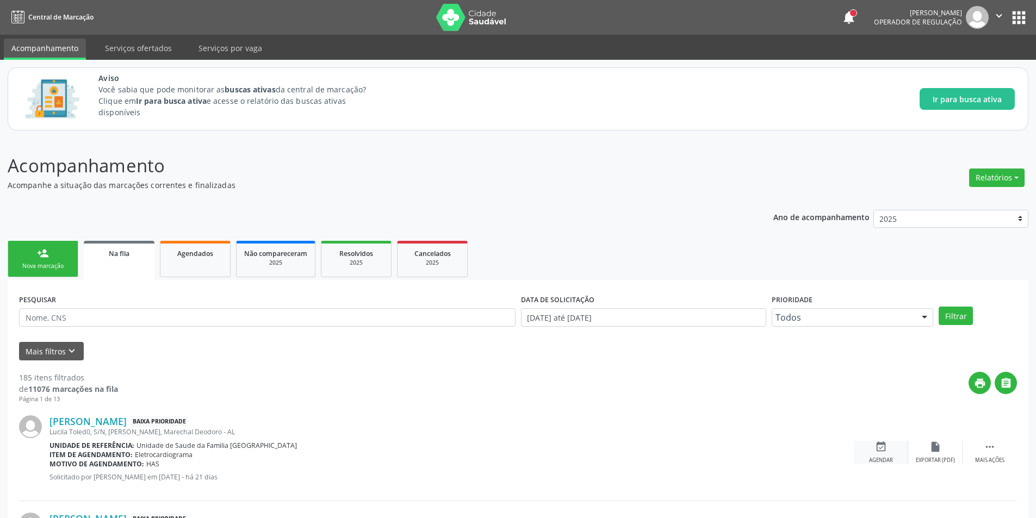
click at [887, 454] on div "event_available Agendar" at bounding box center [881, 452] width 54 height 23
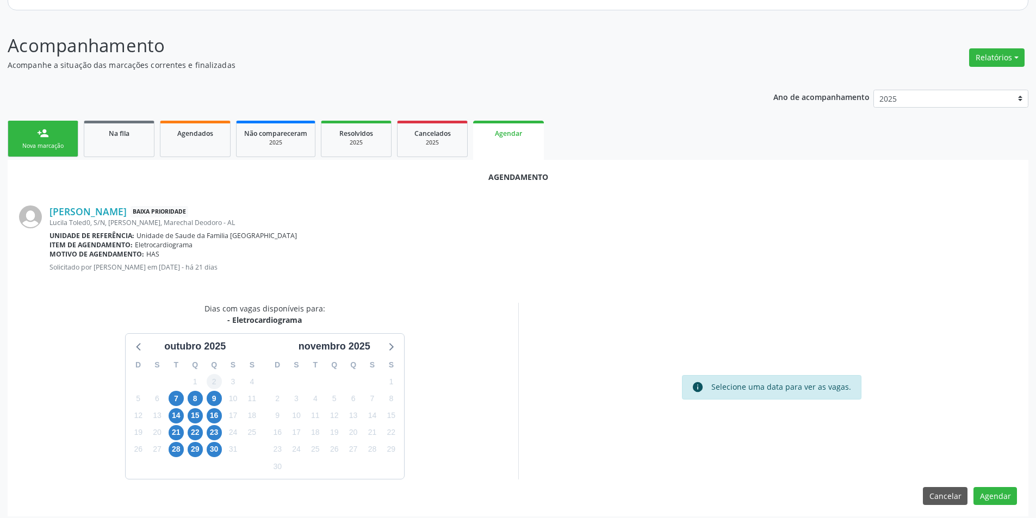
scroll to position [126, 0]
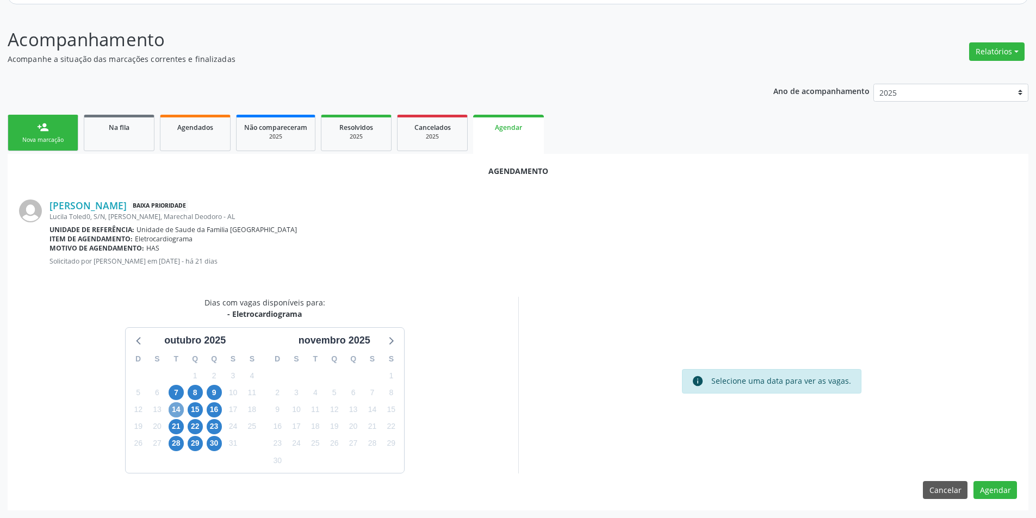
click at [175, 412] on span "14" at bounding box center [176, 409] width 15 height 15
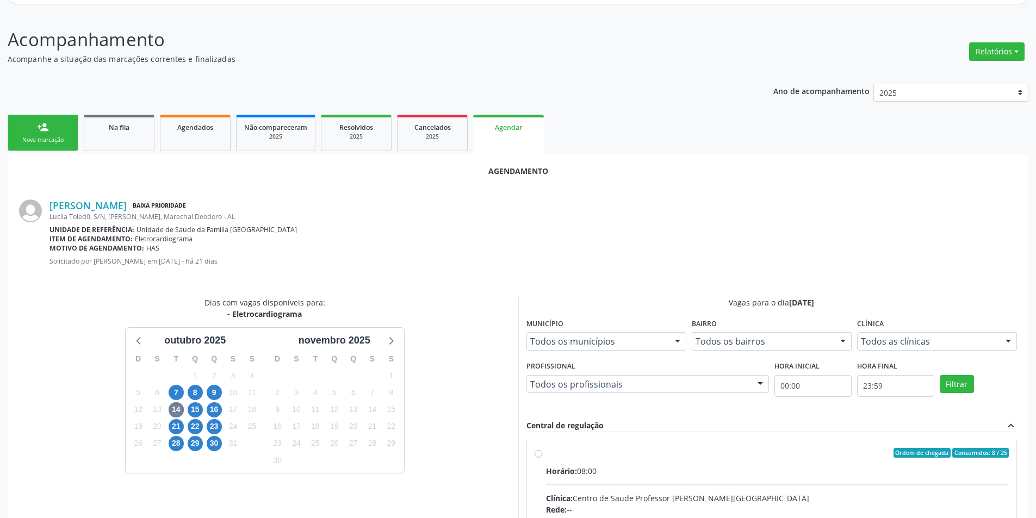
click at [534, 452] on input "Ordem de chegada Consumidos: 8 / 25 Horário: 08:00 Clínica: Centro de Saude Pro…" at bounding box center [538, 453] width 8 height 10
radio input "true"
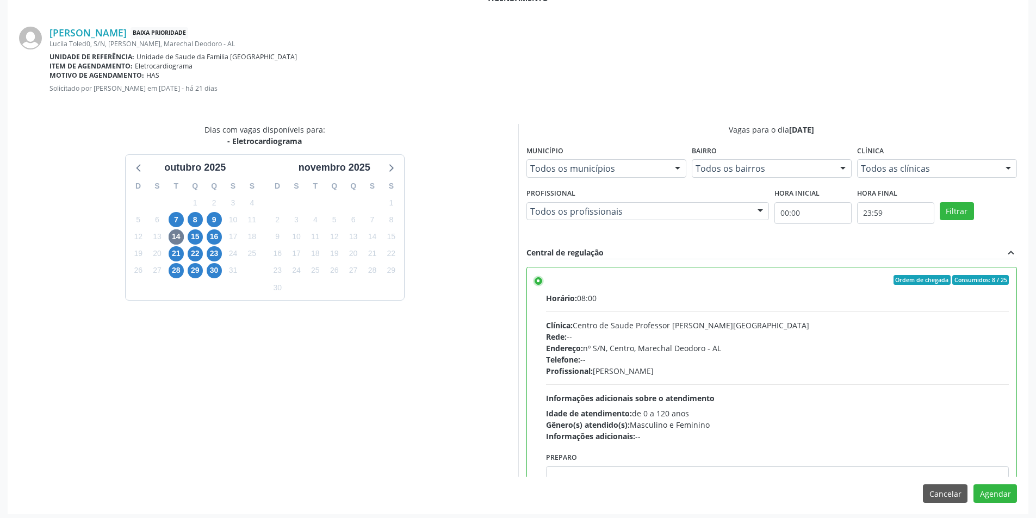
scroll to position [303, 0]
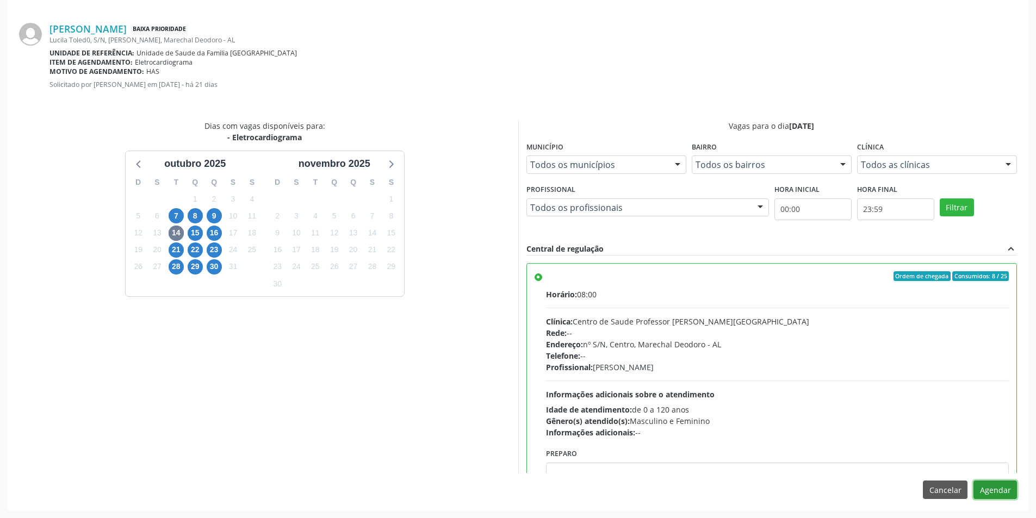
click at [1007, 491] on button "Agendar" at bounding box center [994, 490] width 43 height 18
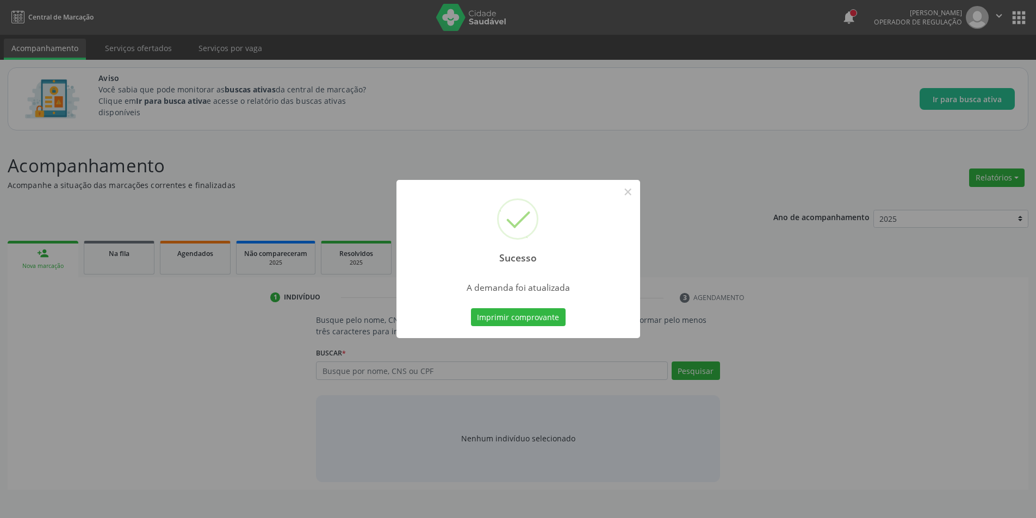
scroll to position [0, 0]
click at [634, 198] on button "×" at bounding box center [631, 192] width 18 height 18
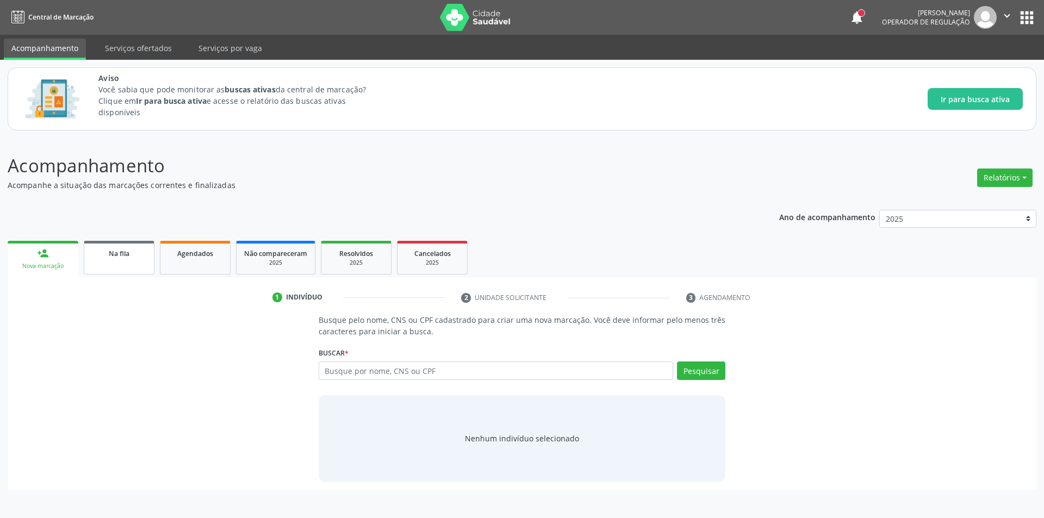
click at [113, 250] on span "Na fila" at bounding box center [119, 253] width 21 height 9
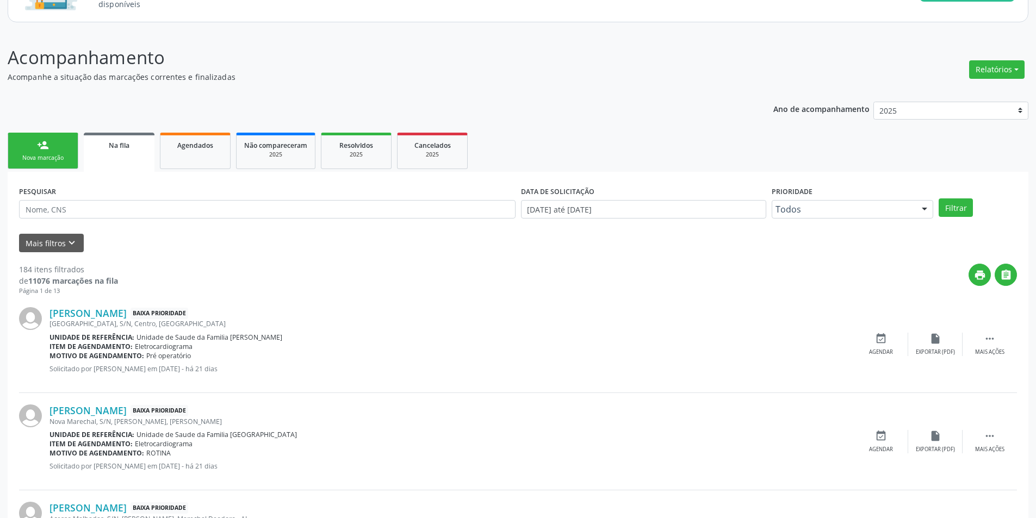
scroll to position [109, 0]
click at [127, 308] on link "[PERSON_NAME]" at bounding box center [87, 313] width 77 height 12
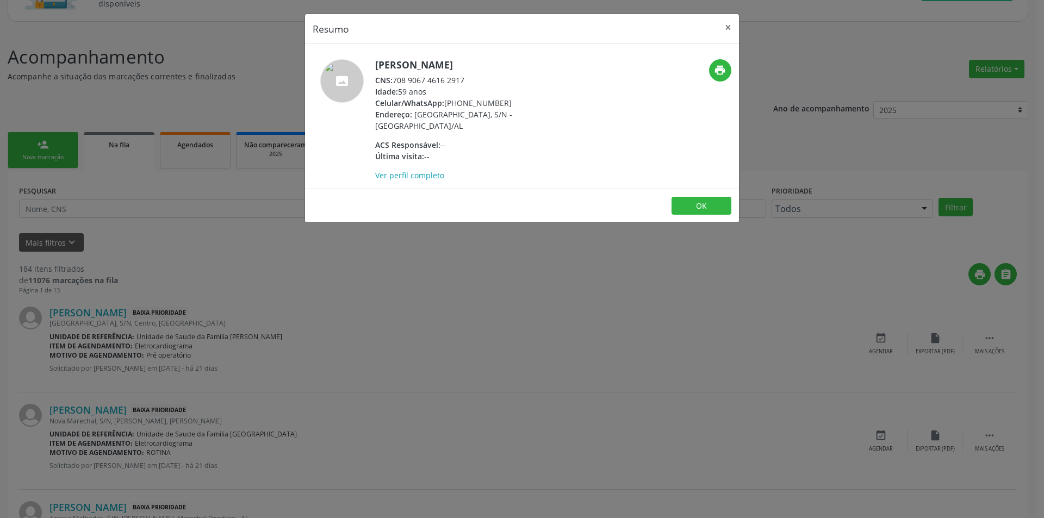
click at [395, 79] on div "CNS: 708 9067 4616 2917" at bounding box center [480, 79] width 211 height 11
drag, startPoint x: 395, startPoint y: 79, endPoint x: 453, endPoint y: 80, distance: 58.2
click at [453, 80] on div "CNS: 708 9067 4616 2917" at bounding box center [480, 79] width 211 height 11
copy div "708 9067 4616 2917"
click at [242, 351] on div "Resumo × [PERSON_NAME] CNS: 708 9067 4616 2917 Idade: 59 anos Celular/WhatsApp:…" at bounding box center [522, 259] width 1044 height 518
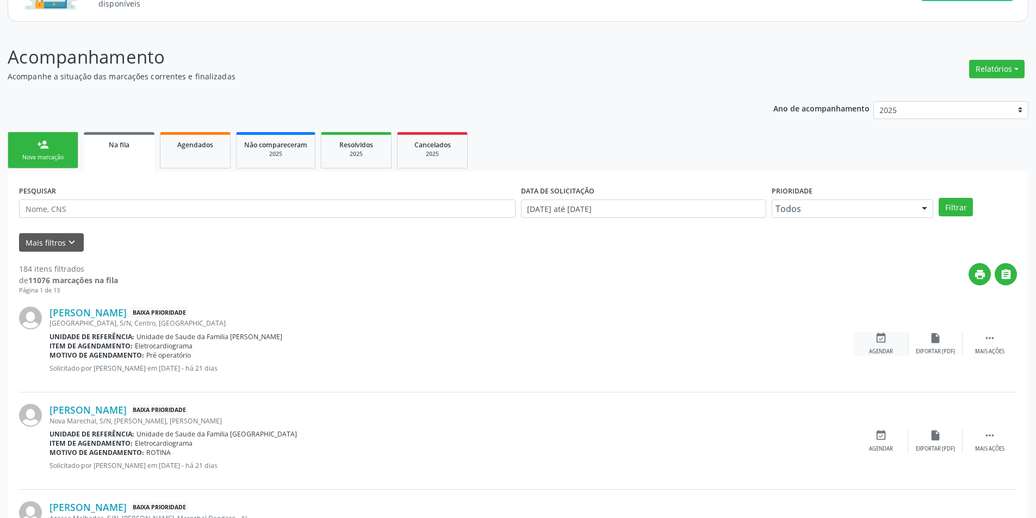
click at [880, 347] on div "event_available Agendar" at bounding box center [881, 343] width 54 height 23
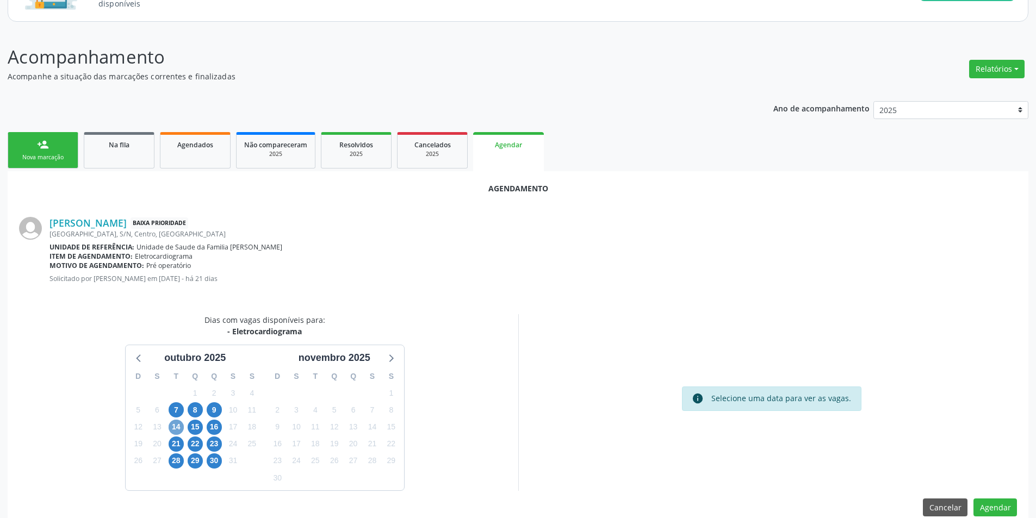
click at [177, 426] on span "14" at bounding box center [176, 427] width 15 height 15
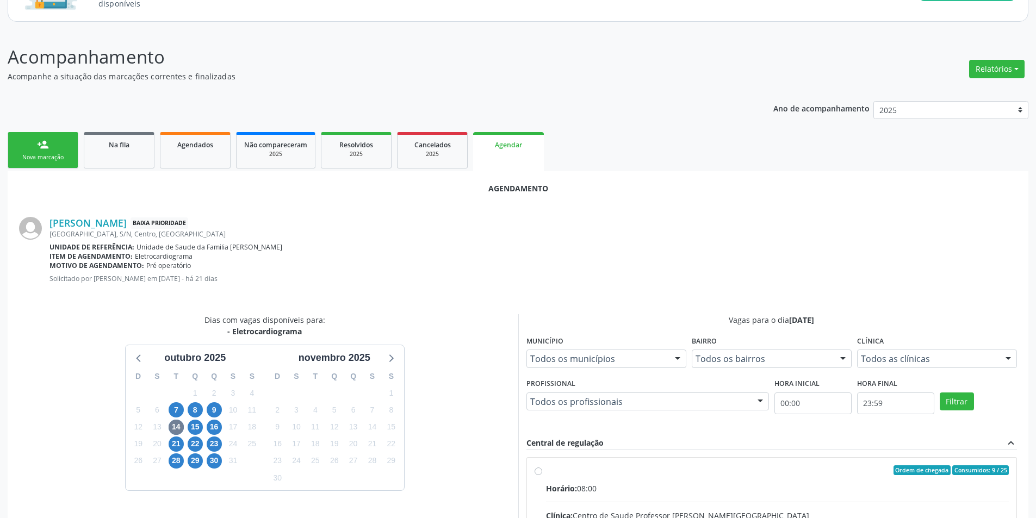
click at [537, 469] on input "Ordem de chegada Consumidos: 9 / 25 Horário: 08:00 Clínica: Centro de Saude Pro…" at bounding box center [538, 470] width 8 height 10
radio input "true"
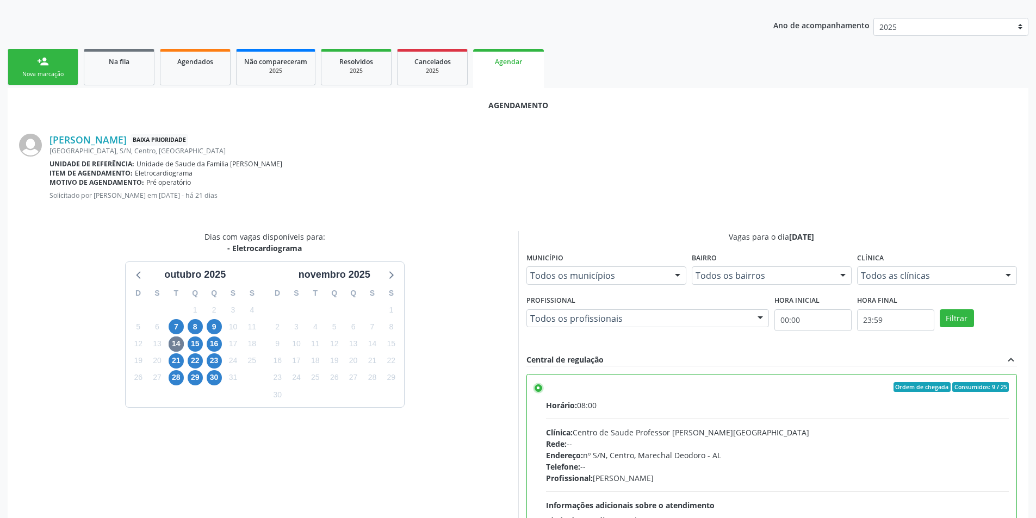
scroll to position [303, 0]
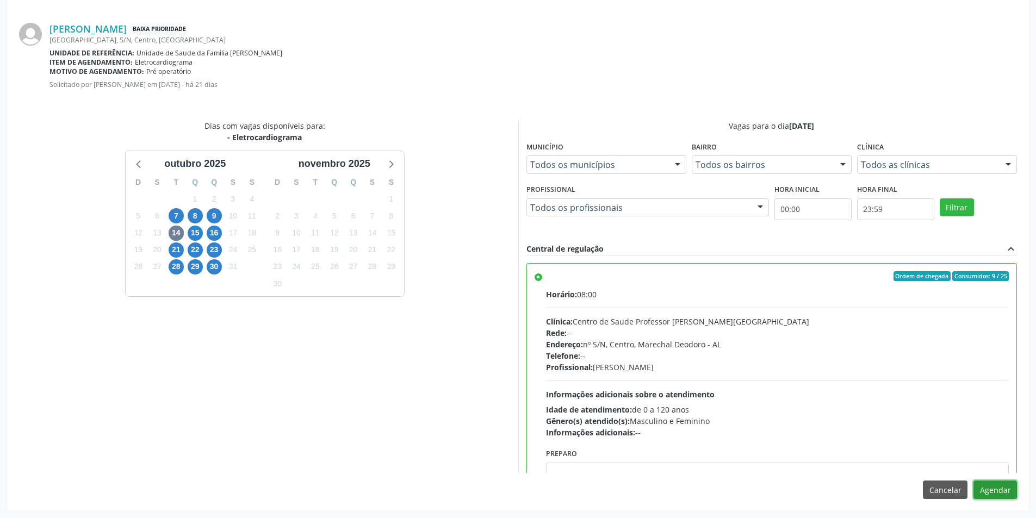
click at [985, 490] on button "Agendar" at bounding box center [994, 490] width 43 height 18
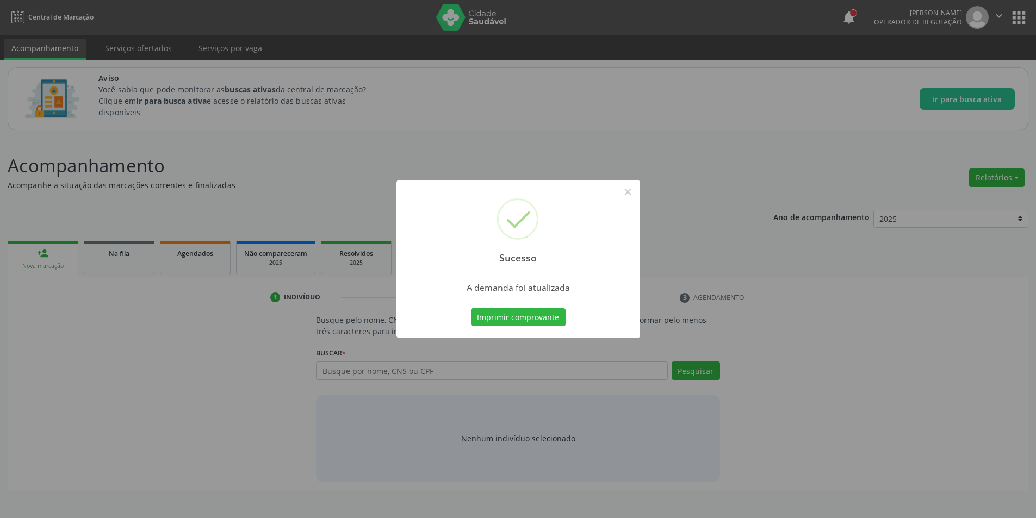
scroll to position [0, 0]
click at [628, 192] on button "×" at bounding box center [631, 192] width 18 height 18
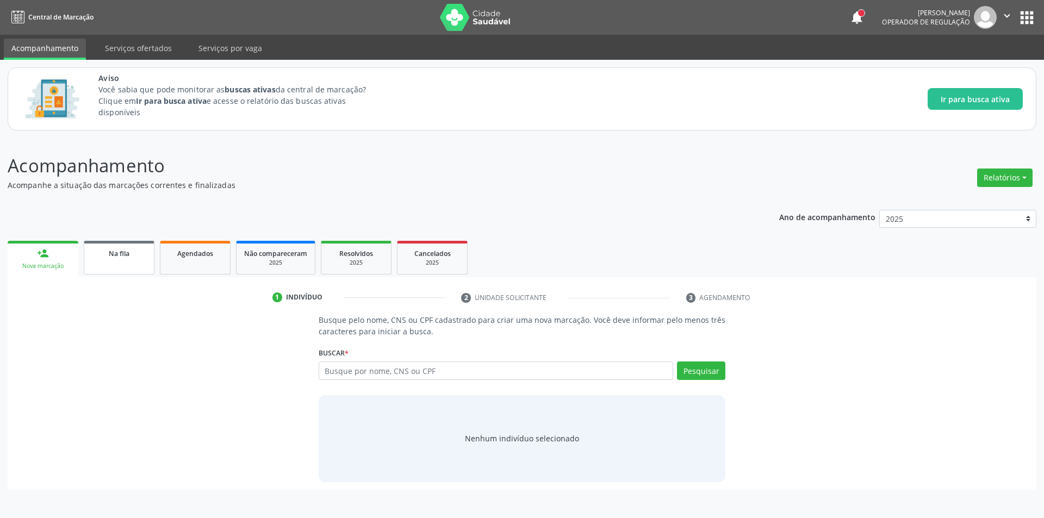
click at [104, 244] on link "Na fila" at bounding box center [119, 258] width 71 height 34
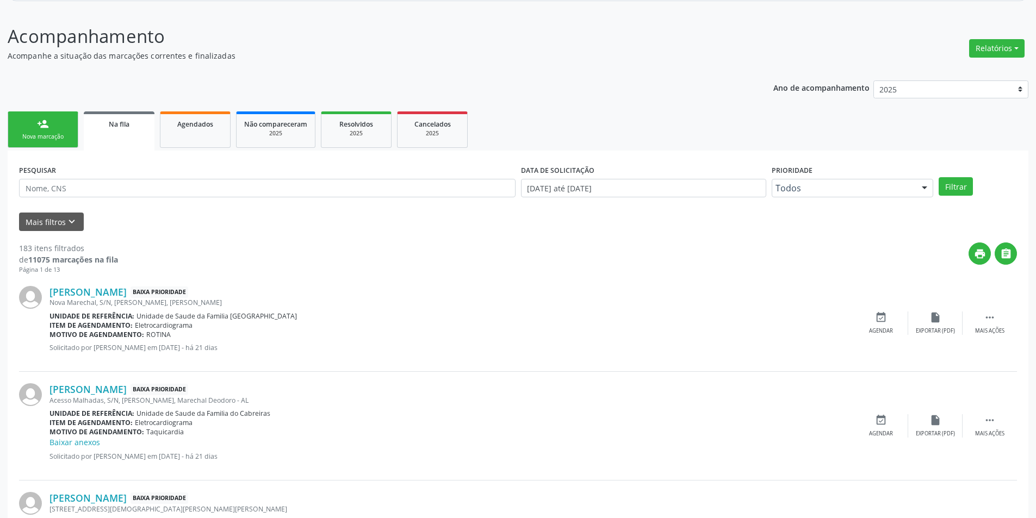
scroll to position [272, 0]
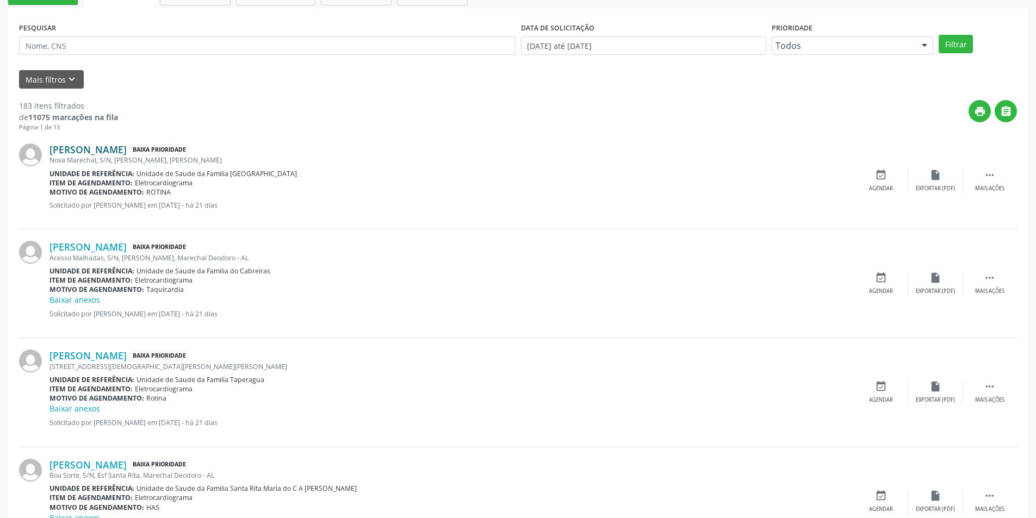
click at [127, 153] on link "[PERSON_NAME]" at bounding box center [87, 150] width 77 height 12
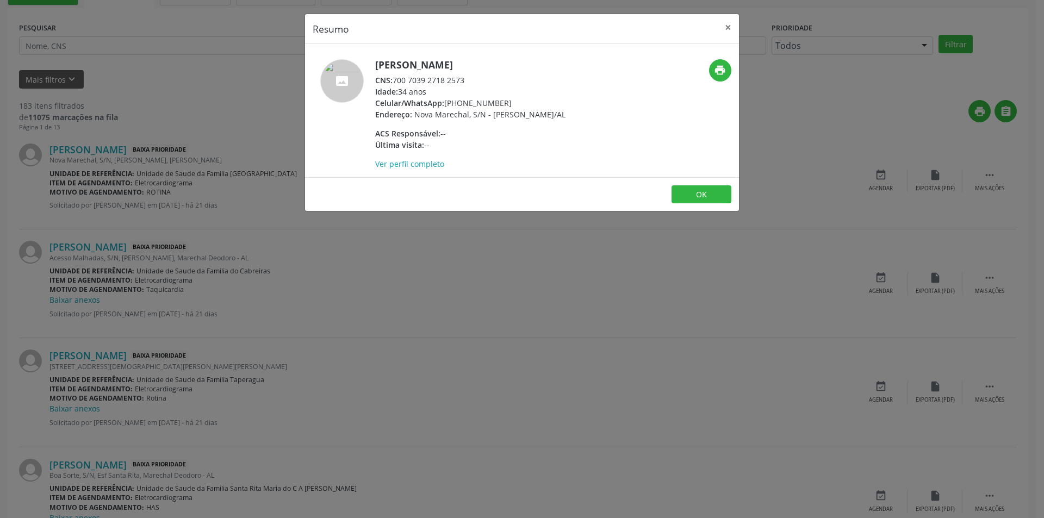
click at [395, 79] on div "CNS: 700 7039 2718 2573" at bounding box center [470, 79] width 190 height 11
drag, startPoint x: 395, startPoint y: 79, endPoint x: 453, endPoint y: 84, distance: 59.0
click at [453, 84] on div "CNS: 700 7039 2718 2573" at bounding box center [470, 79] width 190 height 11
click at [267, 312] on div "Resumo × [PERSON_NAME] CNS: 700 7039 2718 2573 Idade: 34 anos Celular/WhatsApp:…" at bounding box center [522, 259] width 1044 height 518
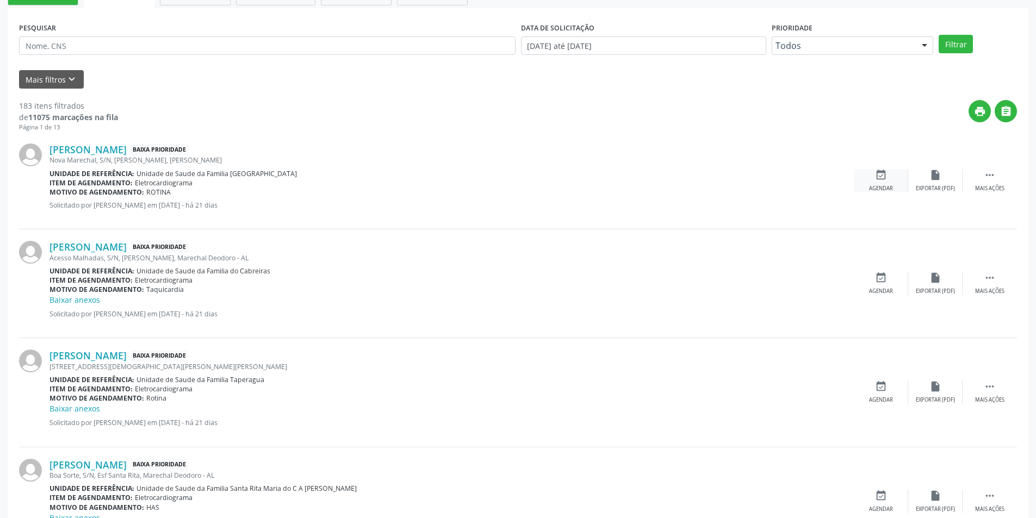
click at [879, 173] on icon "event_available" at bounding box center [881, 175] width 12 height 12
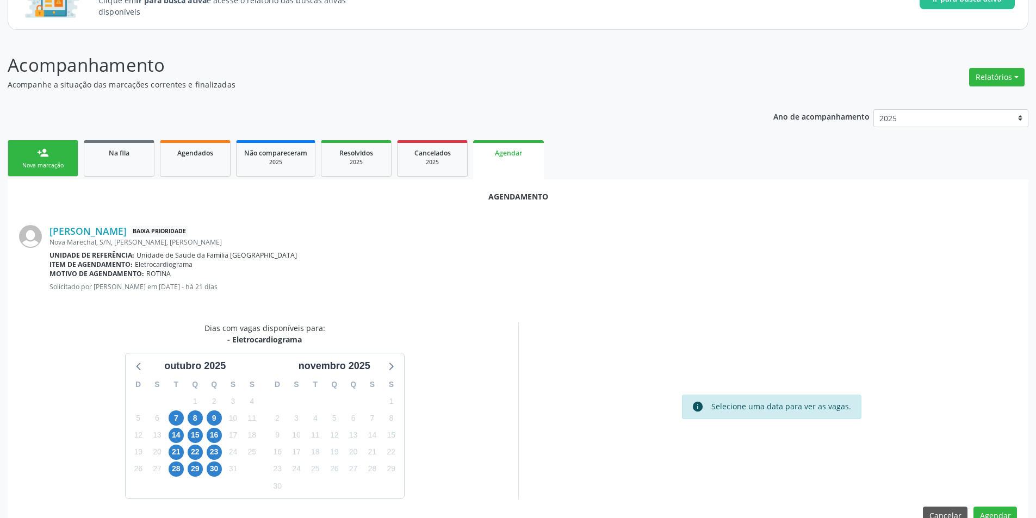
scroll to position [126, 0]
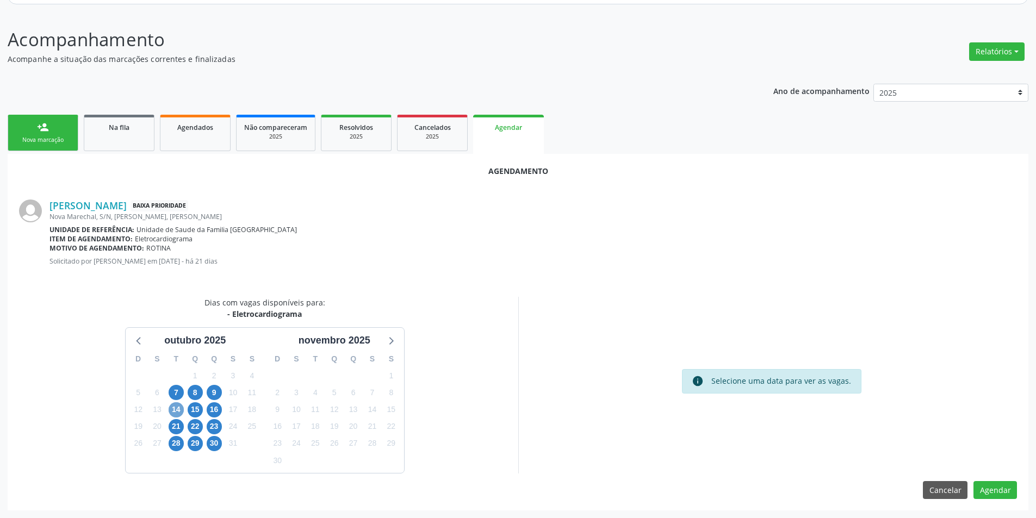
click at [173, 412] on span "14" at bounding box center [176, 409] width 15 height 15
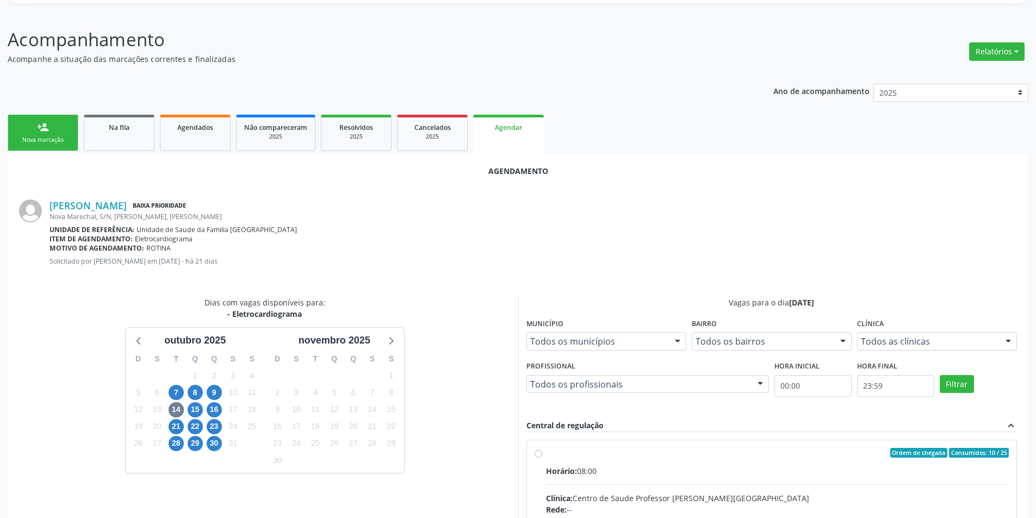
drag, startPoint x: 532, startPoint y: 454, endPoint x: 569, endPoint y: 399, distance: 65.9
radio input "true"
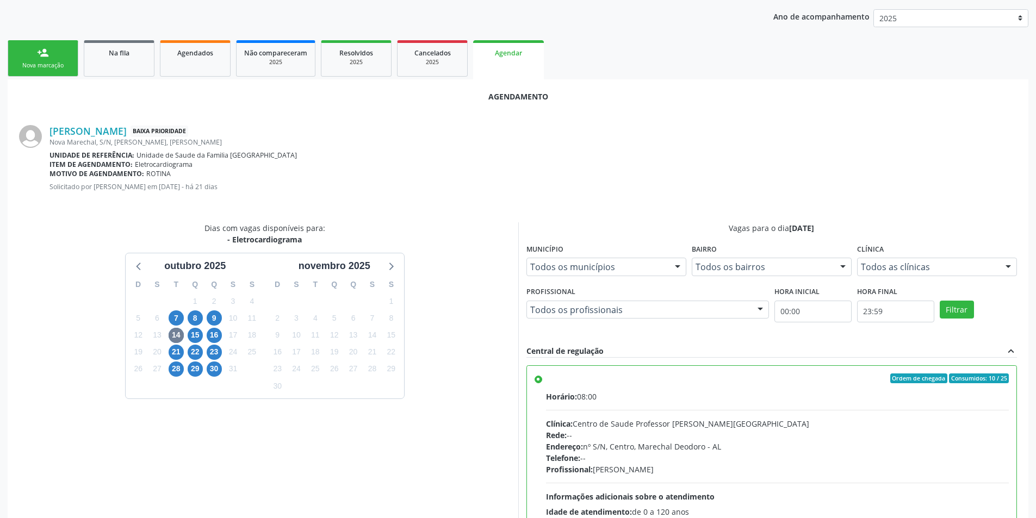
scroll to position [303, 0]
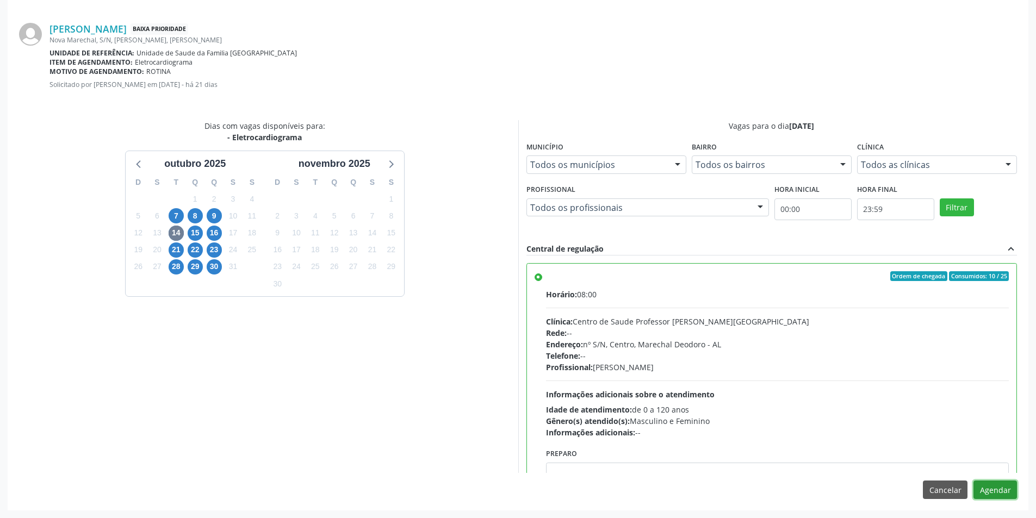
click at [1014, 489] on button "Agendar" at bounding box center [994, 490] width 43 height 18
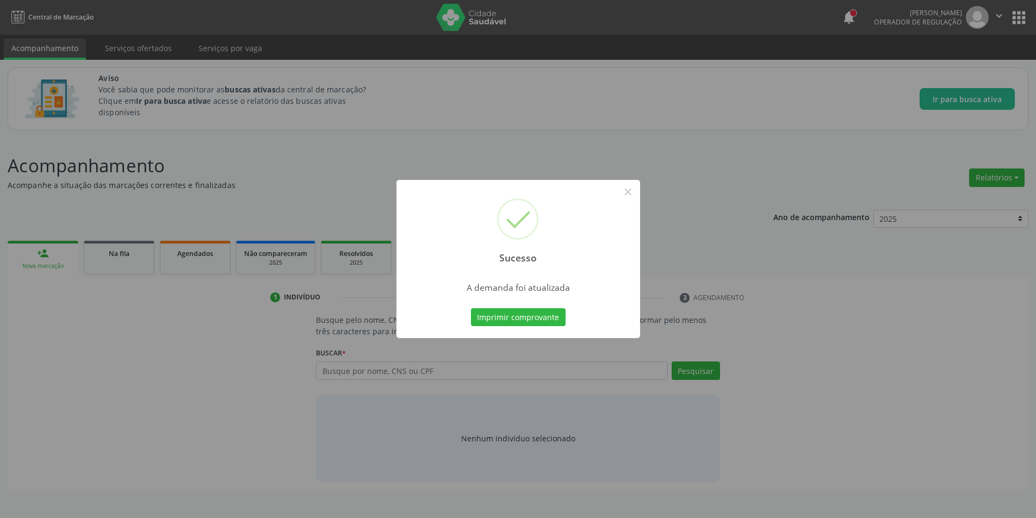
scroll to position [0, 0]
click at [634, 185] on button "×" at bounding box center [631, 192] width 18 height 18
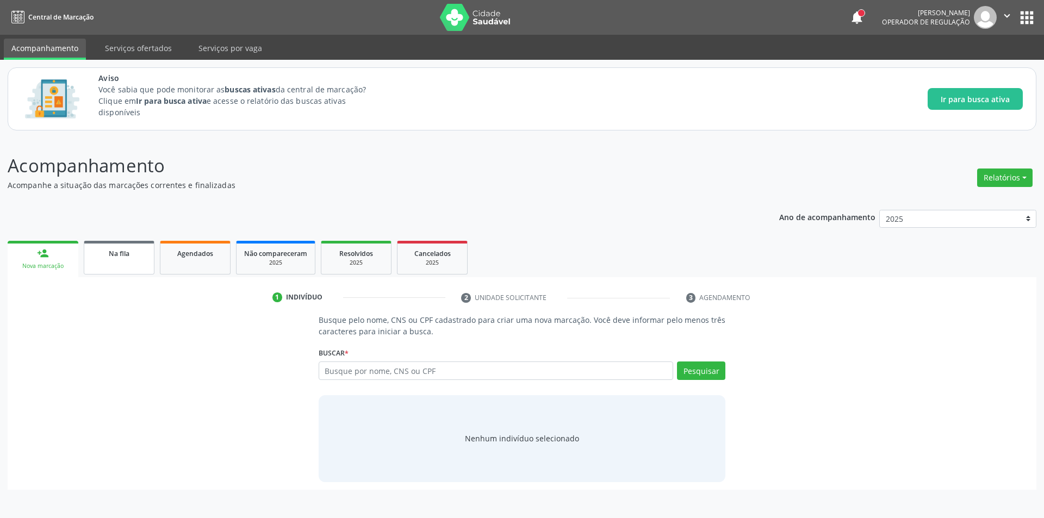
click at [124, 259] on link "Na fila" at bounding box center [119, 258] width 71 height 34
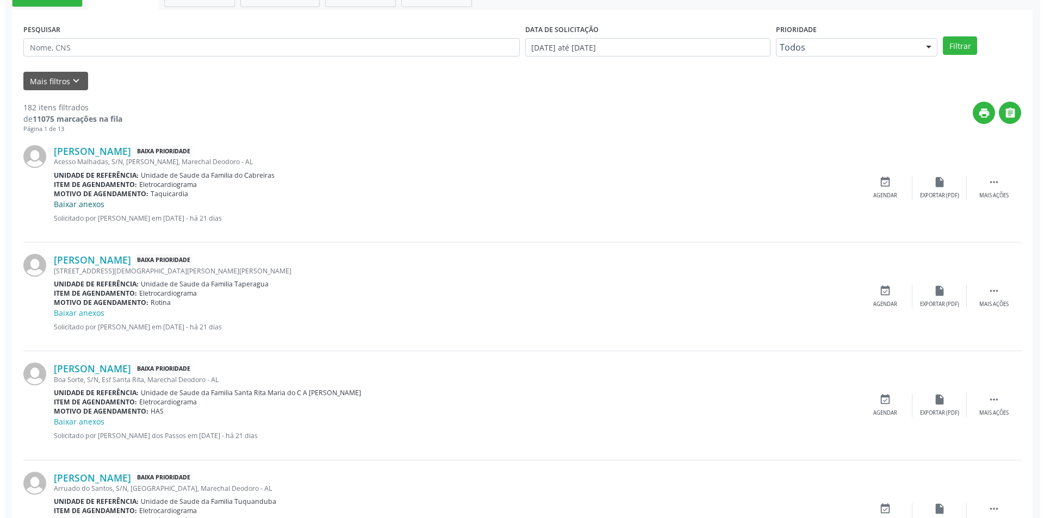
scroll to position [272, 0]
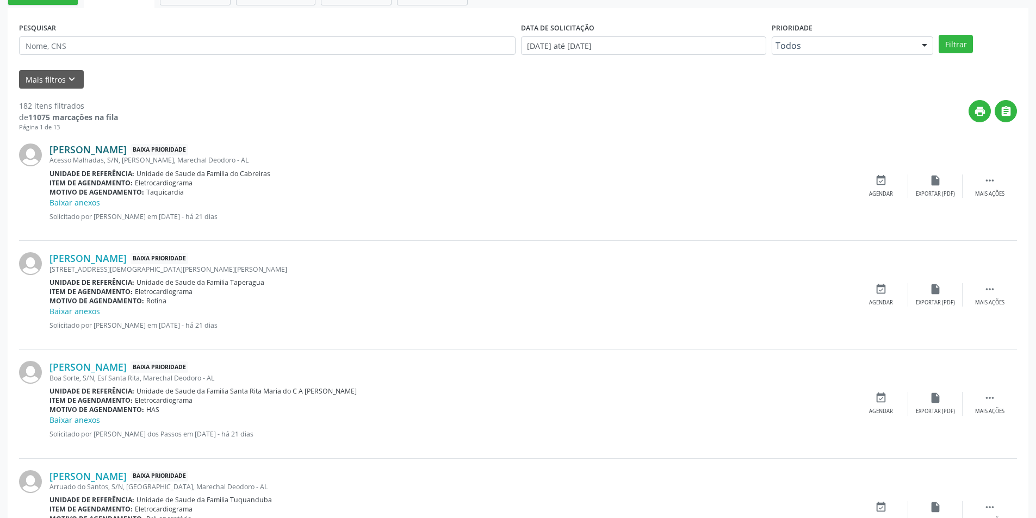
click at [91, 155] on link "[PERSON_NAME]" at bounding box center [87, 150] width 77 height 12
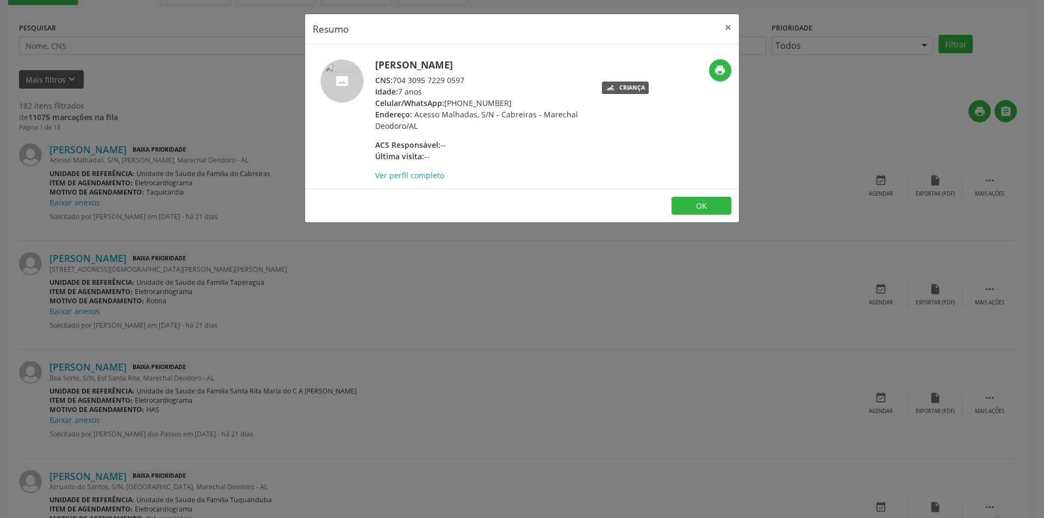
click at [393, 78] on span "CNS:" at bounding box center [383, 80] width 17 height 10
drag, startPoint x: 393, startPoint y: 78, endPoint x: 447, endPoint y: 74, distance: 53.9
click at [447, 74] on div "CNS: 704 3095 7229 0597" at bounding box center [480, 79] width 211 height 11
click at [397, 80] on div "CNS: 704 3095 7229 0597" at bounding box center [480, 79] width 211 height 11
drag, startPoint x: 397, startPoint y: 80, endPoint x: 451, endPoint y: 81, distance: 54.4
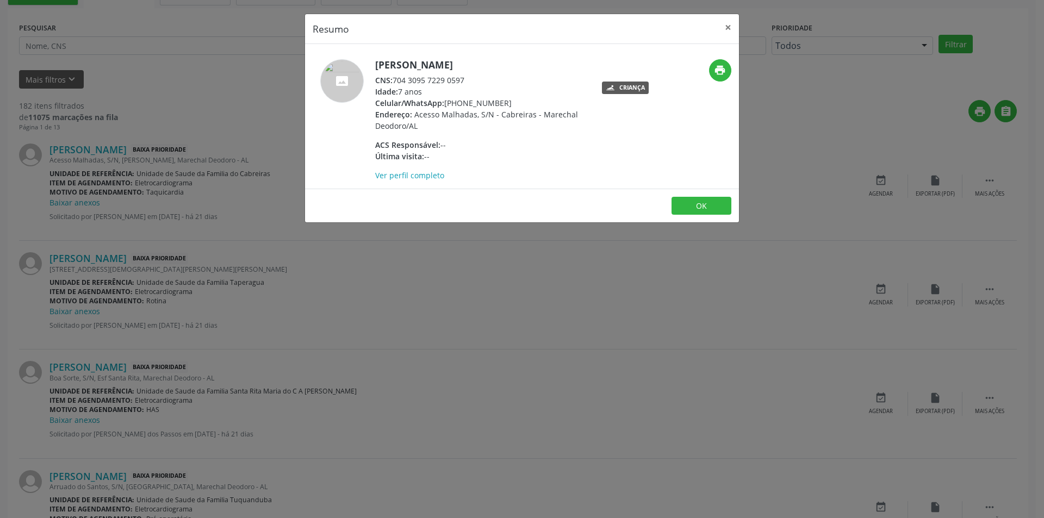
click at [451, 81] on div "CNS: 704 3095 7229 0597" at bounding box center [480, 79] width 211 height 11
click at [164, 246] on div "Resumo × [PERSON_NAME] CNS: 704 3095 7229 0597 Idade: 7 anos Celular/WhatsApp: …" at bounding box center [522, 259] width 1044 height 518
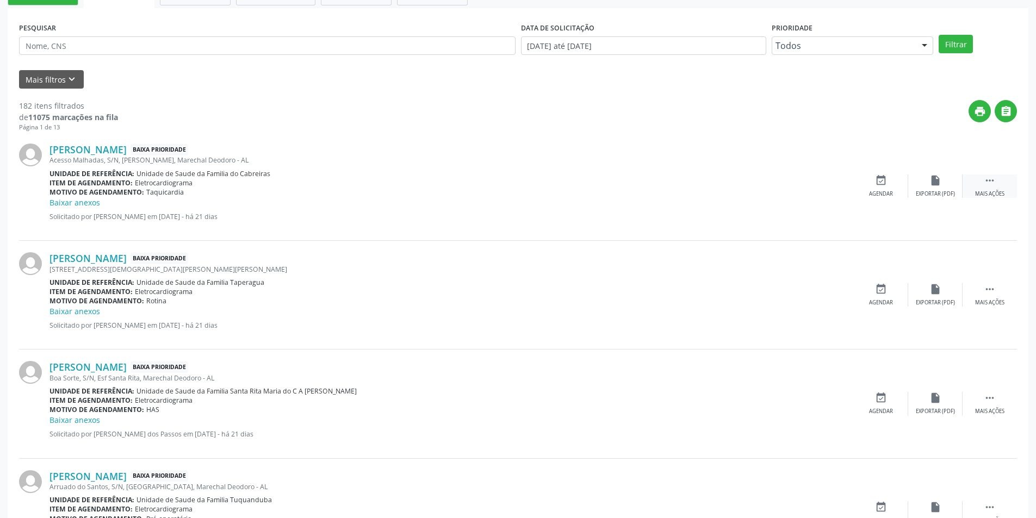
click at [982, 188] on div " Mais ações" at bounding box center [989, 186] width 54 height 23
click at [878, 187] on div "cancel Cancelar" at bounding box center [881, 186] width 54 height 23
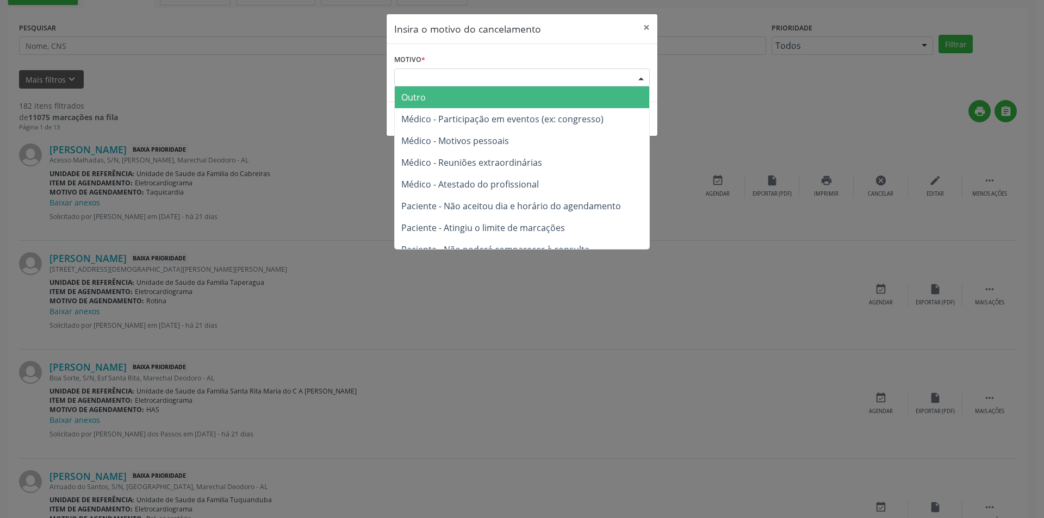
click at [440, 82] on div "Escolha o motivo" at bounding box center [522, 77] width 256 height 18
click at [440, 102] on span "Outro" at bounding box center [522, 97] width 254 height 22
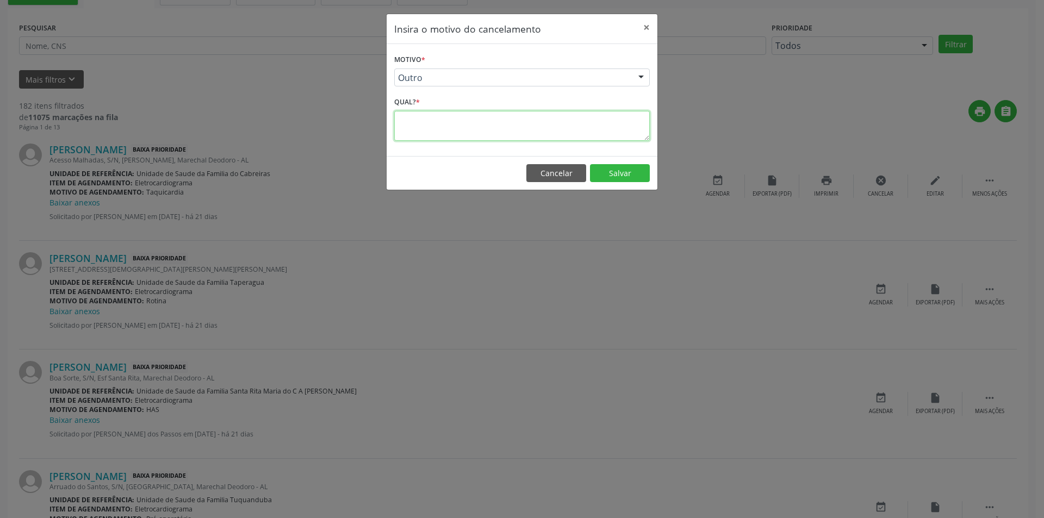
click at [415, 116] on textarea at bounding box center [522, 126] width 256 height 30
type textarea "Idade incompatível"
click at [619, 174] on button "Salvar" at bounding box center [620, 173] width 60 height 18
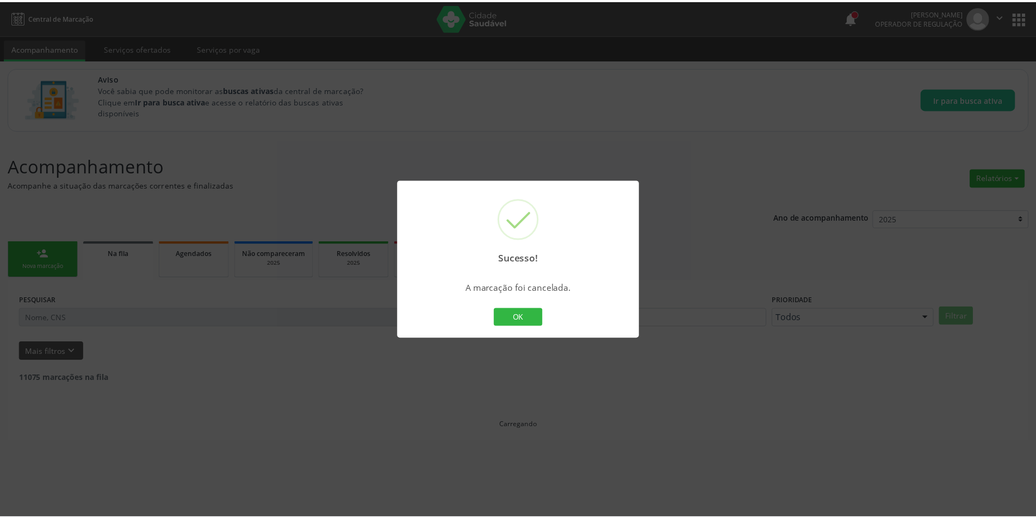
scroll to position [0, 0]
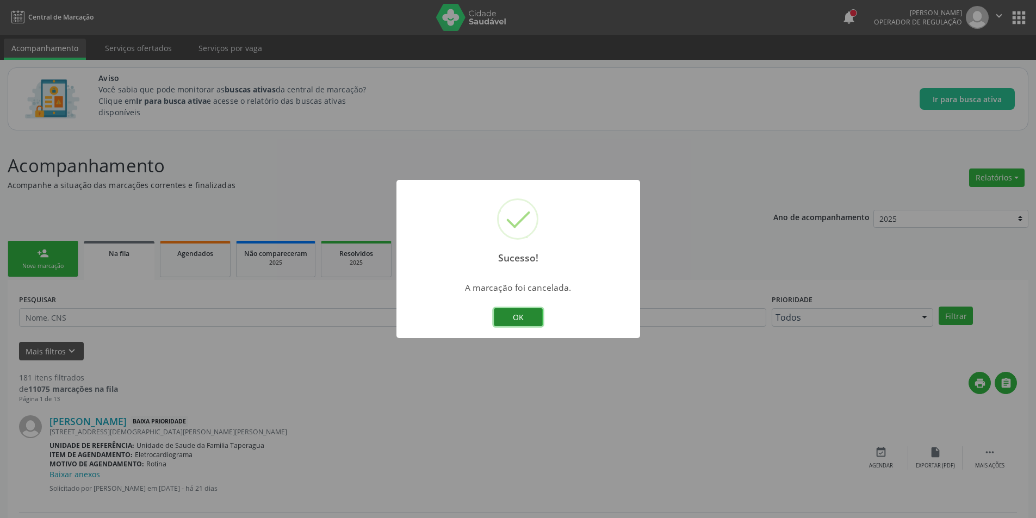
click at [521, 319] on button "OK" at bounding box center [518, 317] width 49 height 18
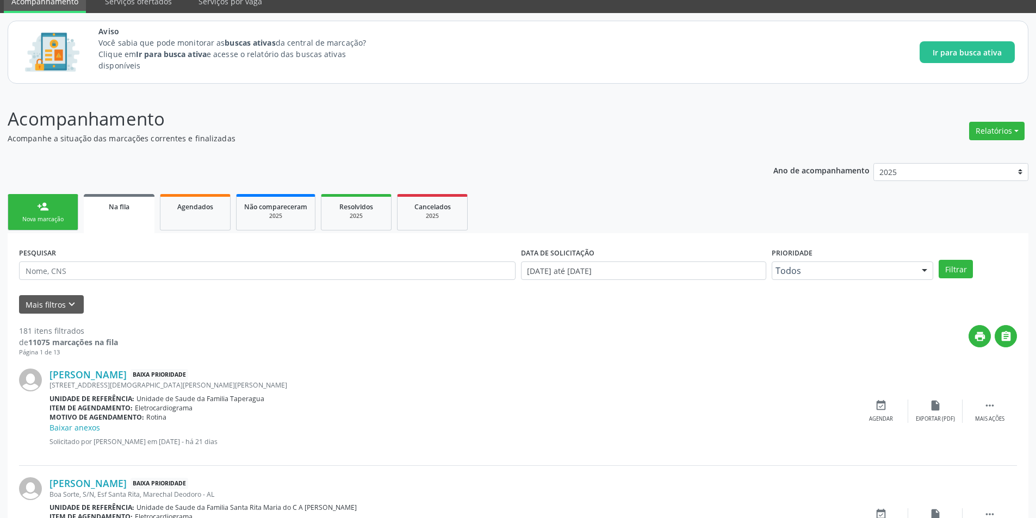
scroll to position [109, 0]
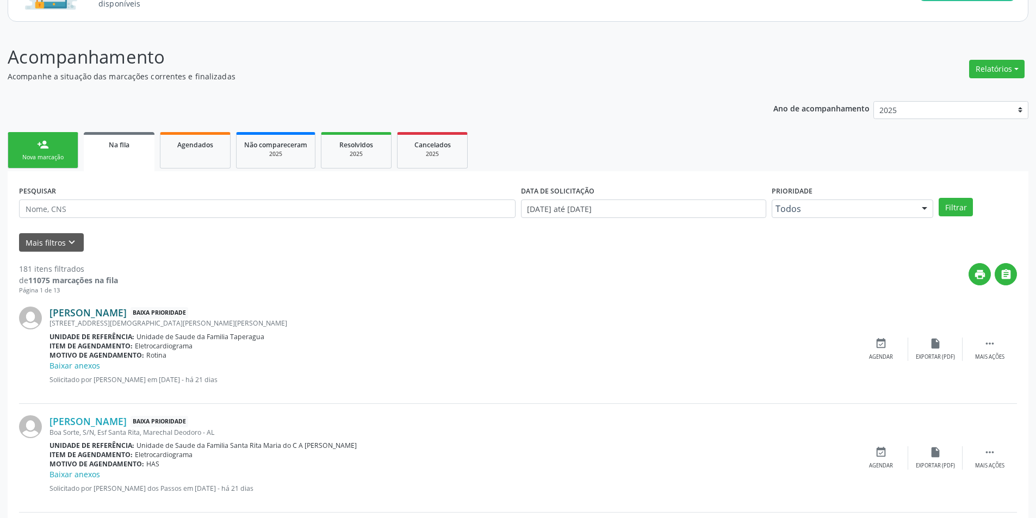
click at [109, 313] on link "[PERSON_NAME]" at bounding box center [87, 313] width 77 height 12
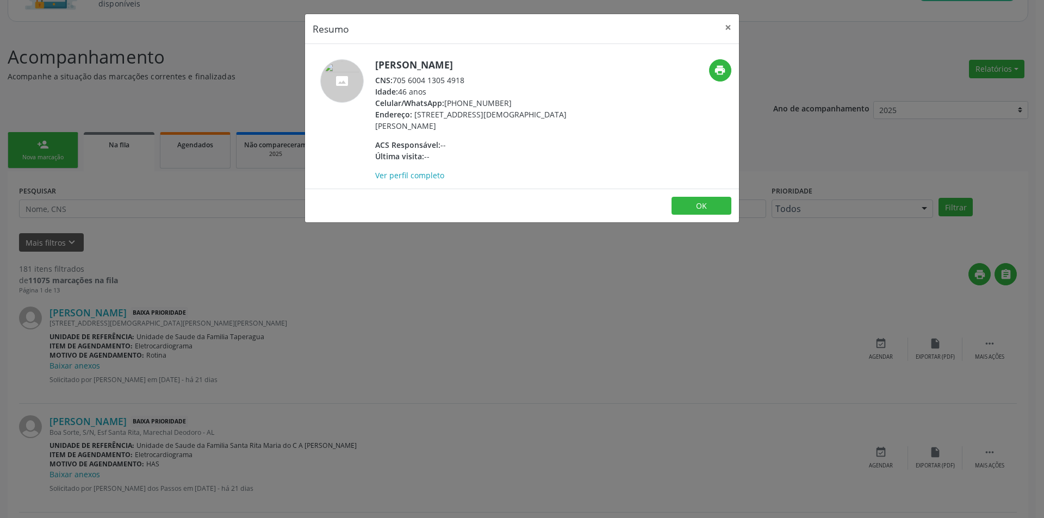
click at [397, 79] on div "CNS: 705 6004 1305 4918" at bounding box center [480, 79] width 211 height 11
drag, startPoint x: 397, startPoint y: 79, endPoint x: 463, endPoint y: 82, distance: 65.8
click at [463, 82] on div "CNS: 705 6004 1305 4918" at bounding box center [480, 79] width 211 height 11
click at [326, 354] on div "Resumo × [PERSON_NAME] CNS: 705 6004 1305 4918 Idade: 46 anos Celular/WhatsApp:…" at bounding box center [522, 259] width 1044 height 518
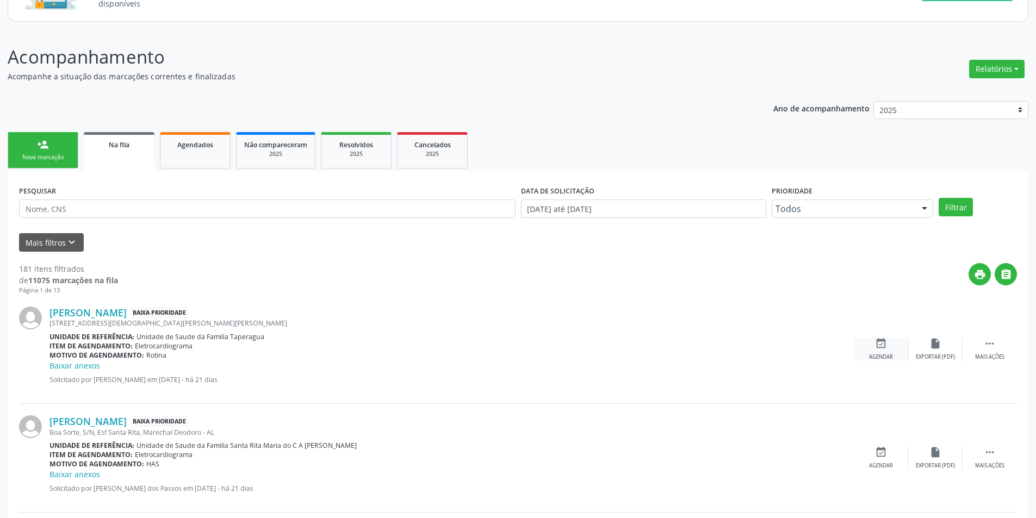
click at [889, 355] on div "Agendar" at bounding box center [881, 357] width 24 height 8
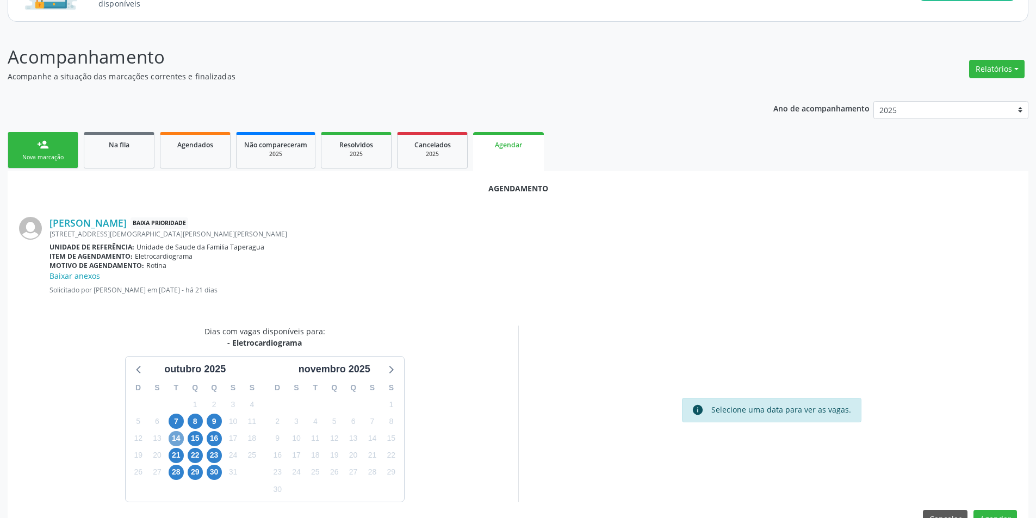
click at [179, 440] on span "14" at bounding box center [176, 438] width 15 height 15
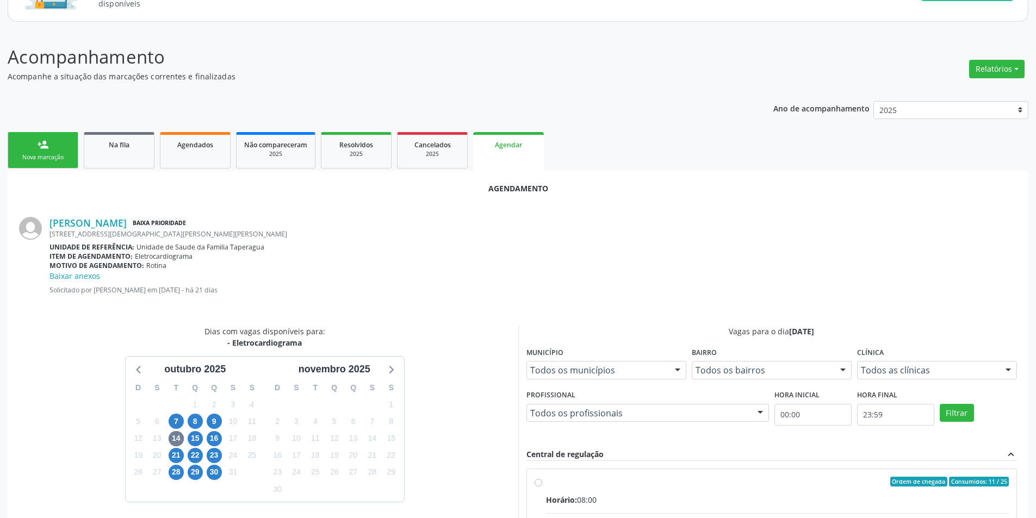
click at [538, 484] on input "Ordem de chegada Consumidos: 11 / 25 Horário: 08:00 Clínica: Centro de Saude Pr…" at bounding box center [538, 482] width 8 height 10
radio input "true"
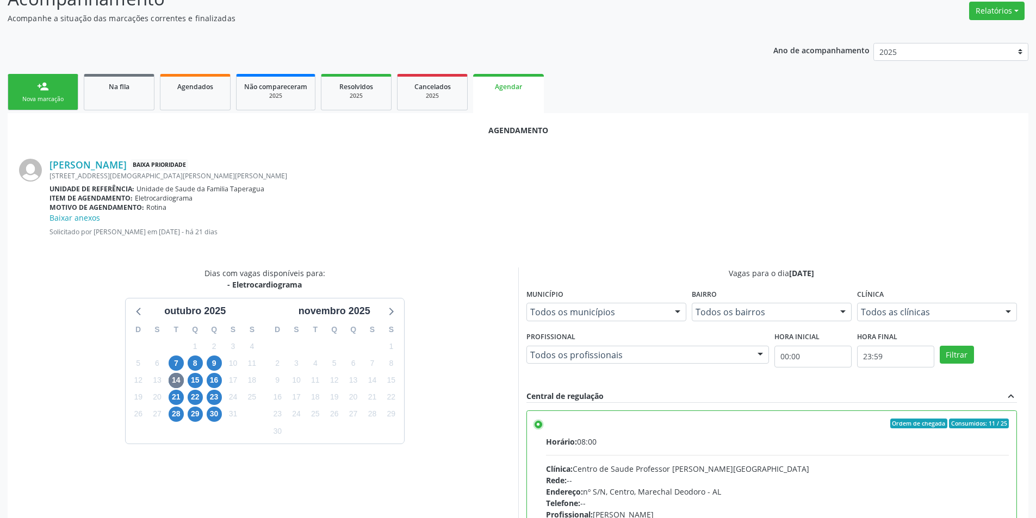
scroll to position [314, 0]
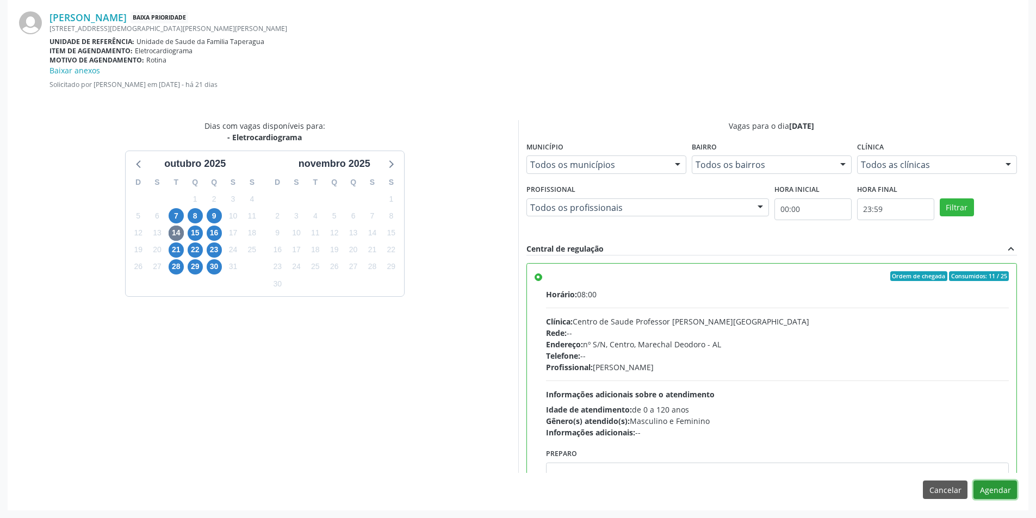
click at [985, 493] on button "Agendar" at bounding box center [994, 490] width 43 height 18
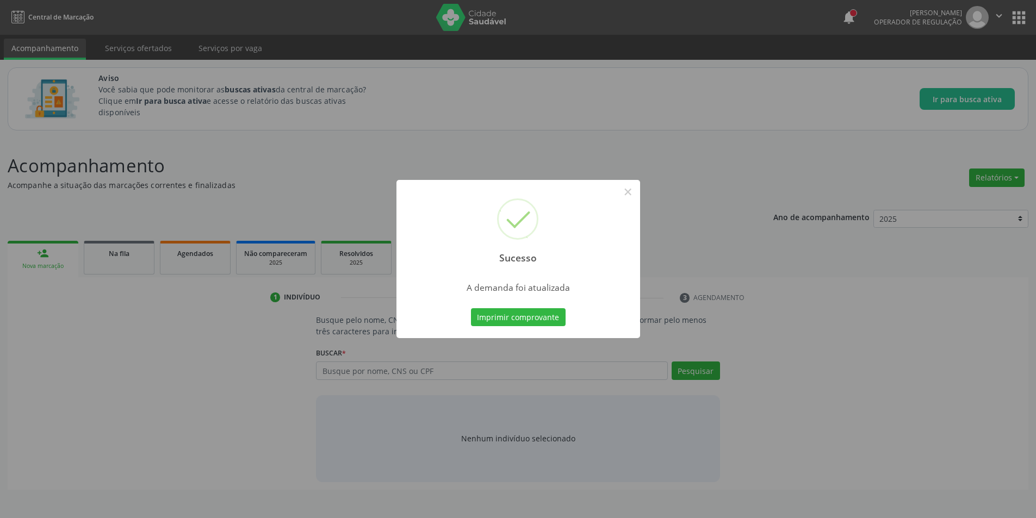
scroll to position [0, 0]
click at [634, 194] on button "×" at bounding box center [631, 192] width 18 height 18
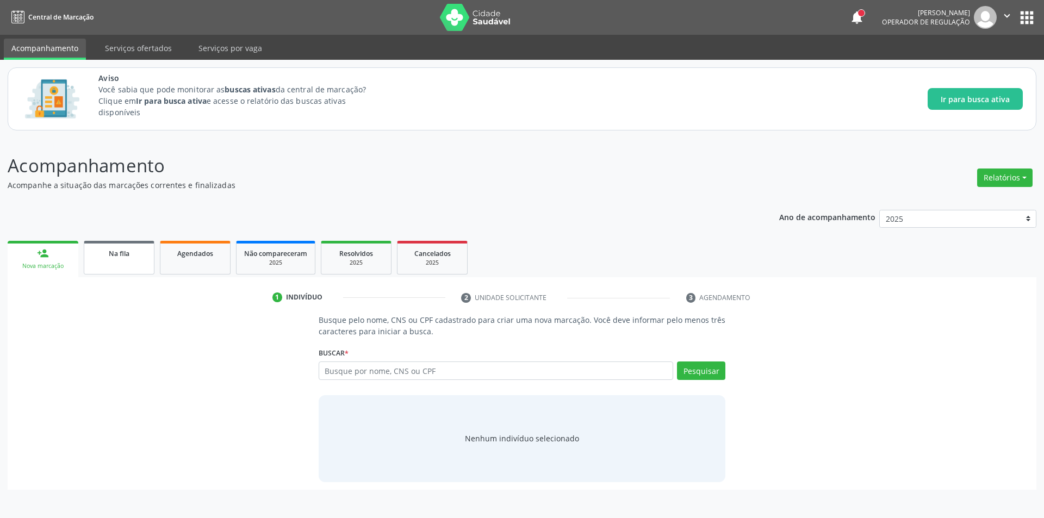
click at [114, 250] on span "Na fila" at bounding box center [119, 253] width 21 height 9
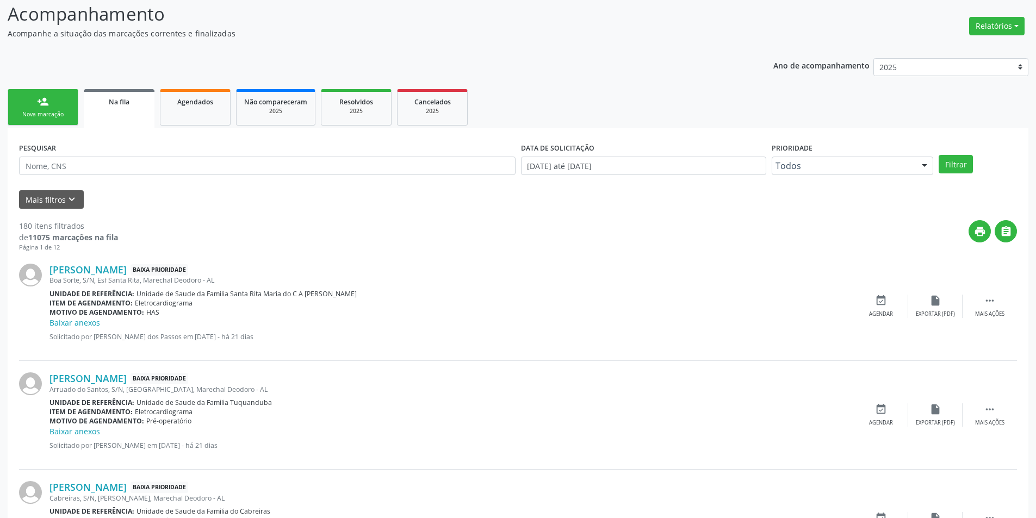
scroll to position [163, 0]
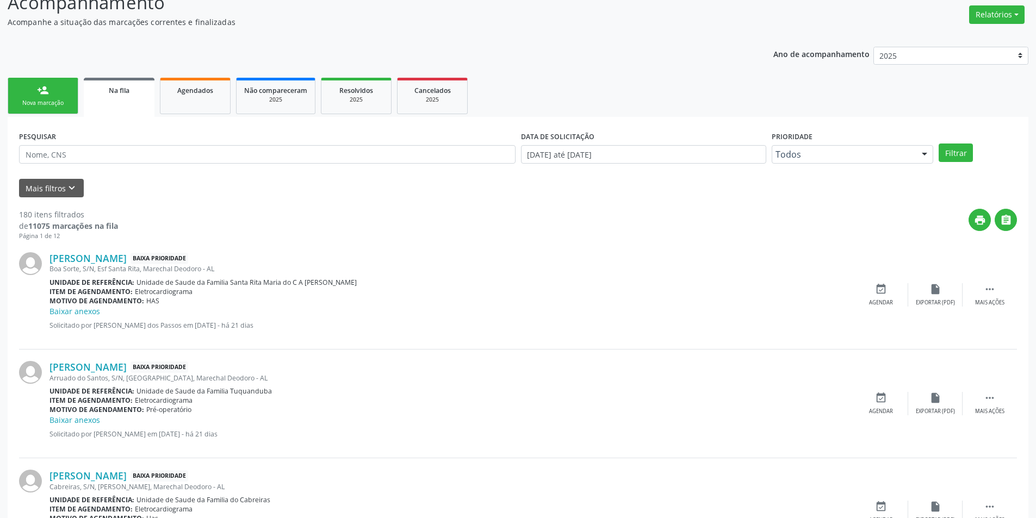
click at [92, 264] on div "Boa Sorte, S/N, Esf Santa Rita, Marechal Deodoro - AL" at bounding box center [451, 268] width 804 height 9
click at [95, 260] on link "[PERSON_NAME]" at bounding box center [87, 258] width 77 height 12
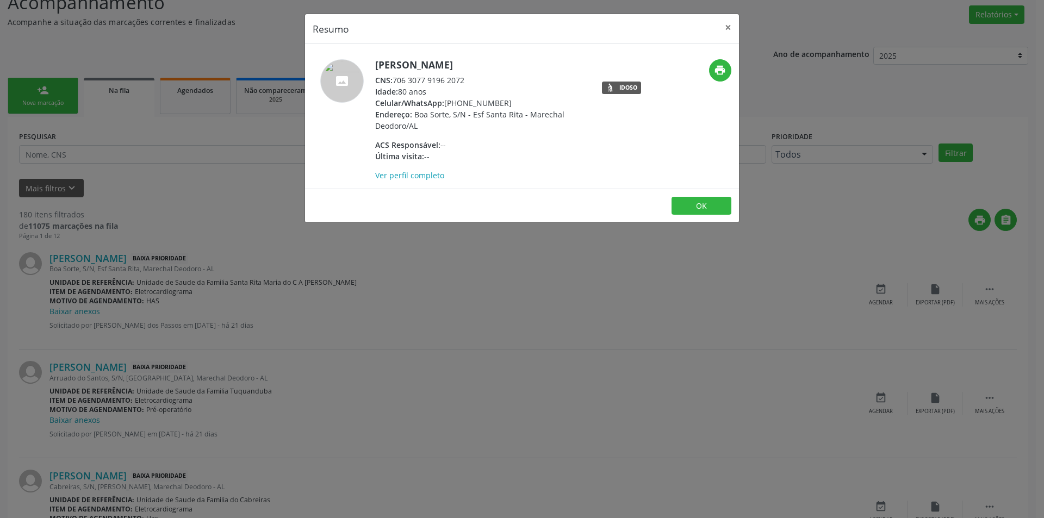
click at [395, 79] on div "CNS: 706 3077 9196 2072" at bounding box center [480, 79] width 211 height 11
drag, startPoint x: 395, startPoint y: 79, endPoint x: 452, endPoint y: 80, distance: 57.6
click at [452, 80] on div "CNS: 706 3077 9196 2072" at bounding box center [480, 79] width 211 height 11
click at [298, 293] on div "Resumo × Elenize [PERSON_NAME] CNS: 706 3077 9196 2072 Idade: 80 anos Celular/W…" at bounding box center [522, 259] width 1044 height 518
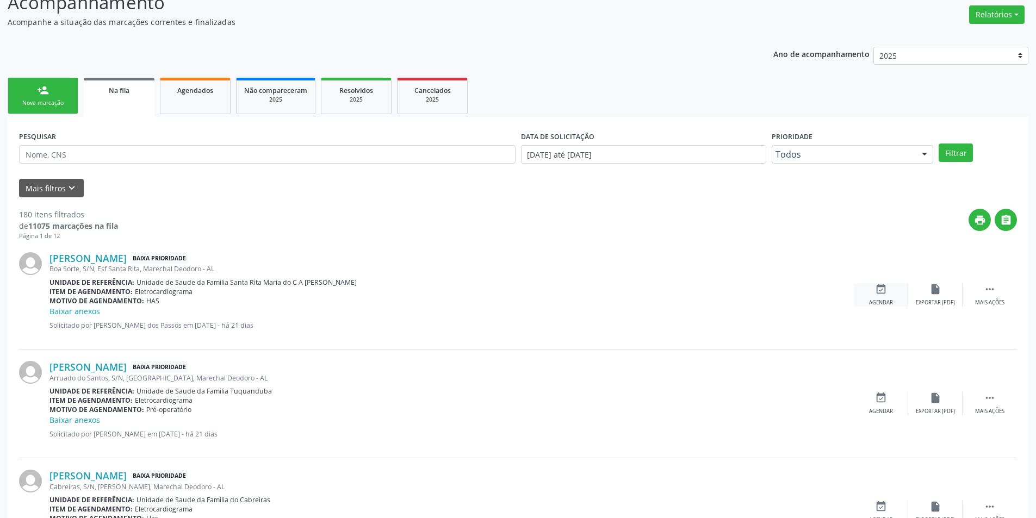
click at [871, 293] on div "event_available Agendar" at bounding box center [881, 294] width 54 height 23
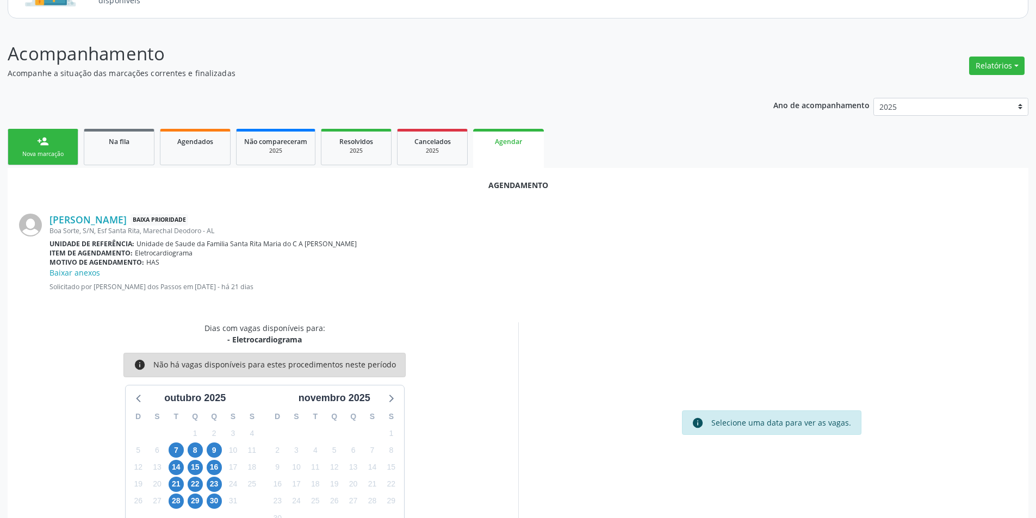
scroll to position [138, 0]
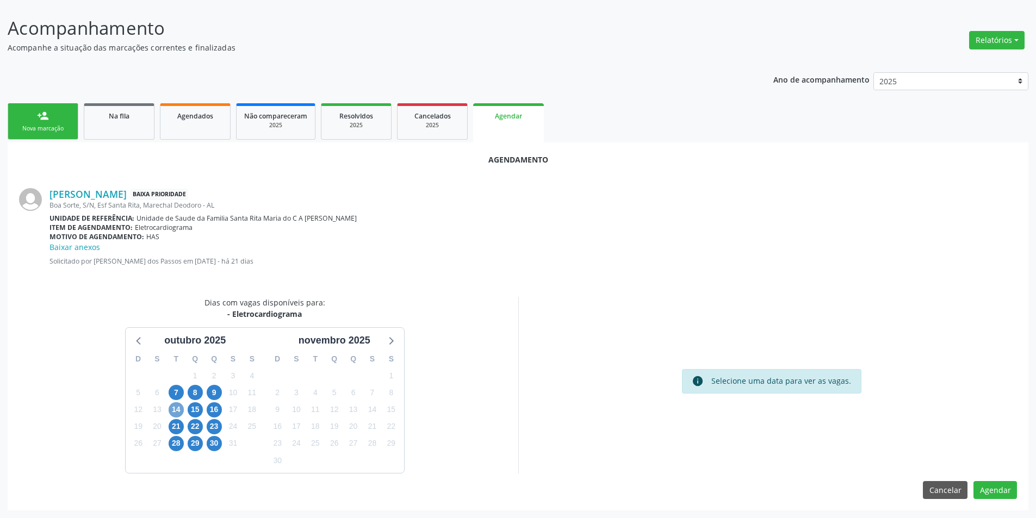
click at [176, 411] on span "14" at bounding box center [176, 409] width 15 height 15
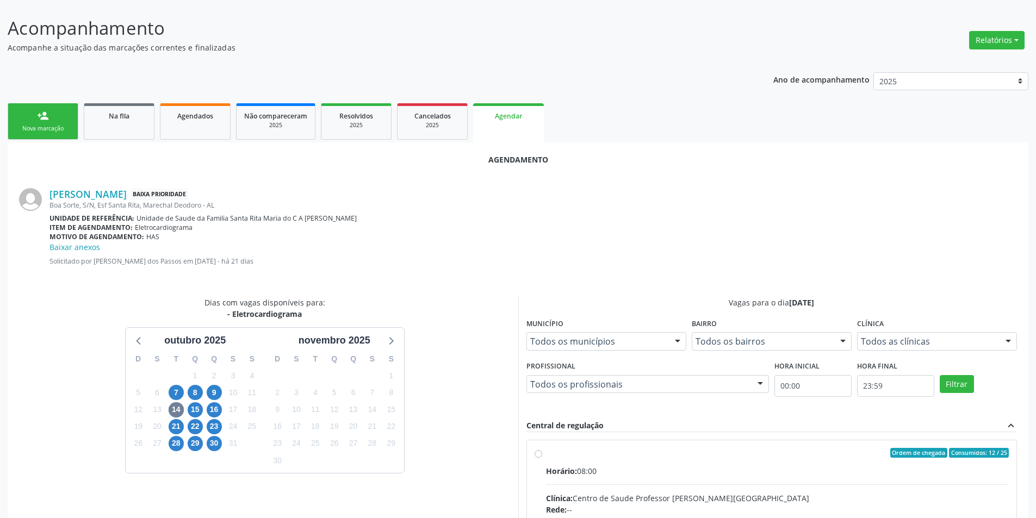
drag, startPoint x: 539, startPoint y: 453, endPoint x: 649, endPoint y: 337, distance: 160.4
click at [540, 452] on input "Ordem de chegada Consumidos: 12 / 25 Horário: 08:00 Clínica: Centro de Saude Pr…" at bounding box center [538, 453] width 8 height 10
radio input "true"
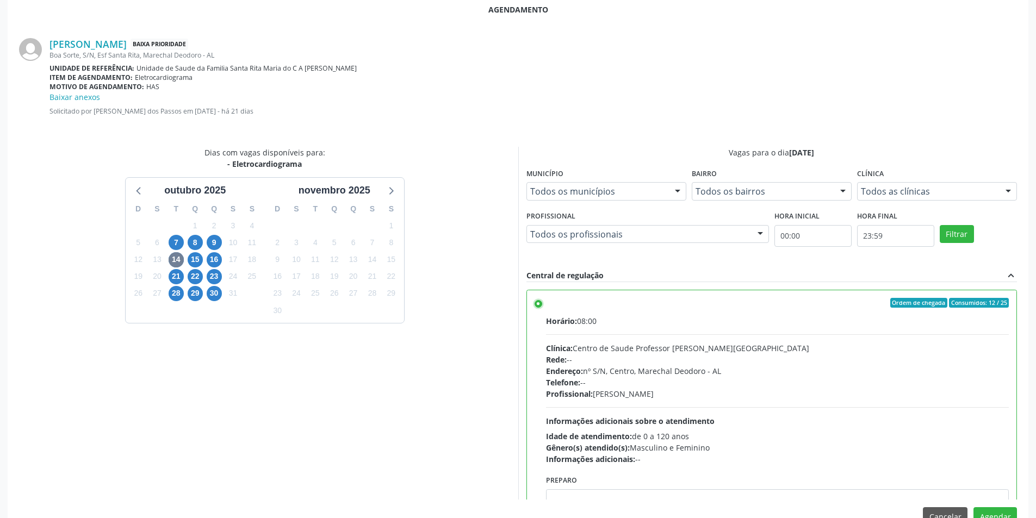
scroll to position [314, 0]
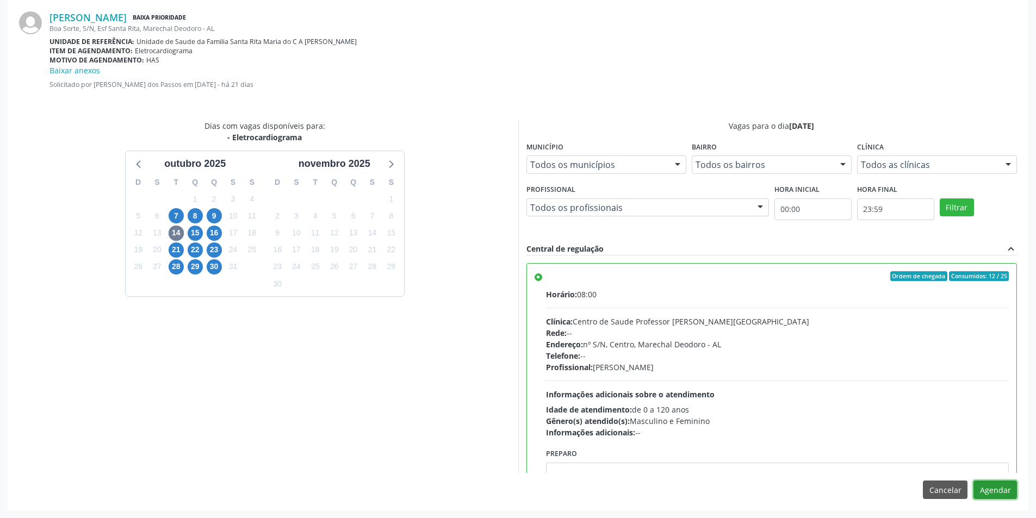
click at [1004, 494] on button "Agendar" at bounding box center [994, 490] width 43 height 18
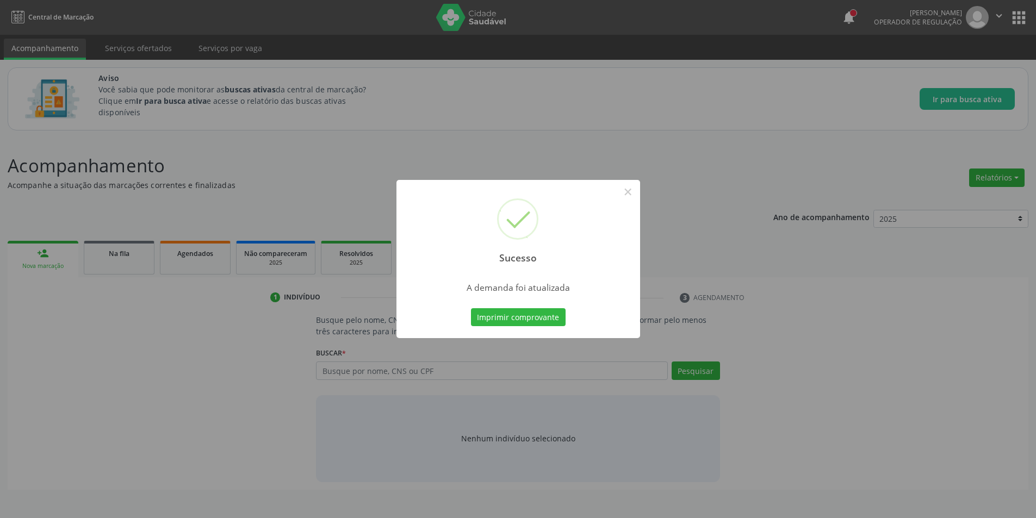
scroll to position [0, 0]
click at [636, 191] on button "×" at bounding box center [631, 192] width 18 height 18
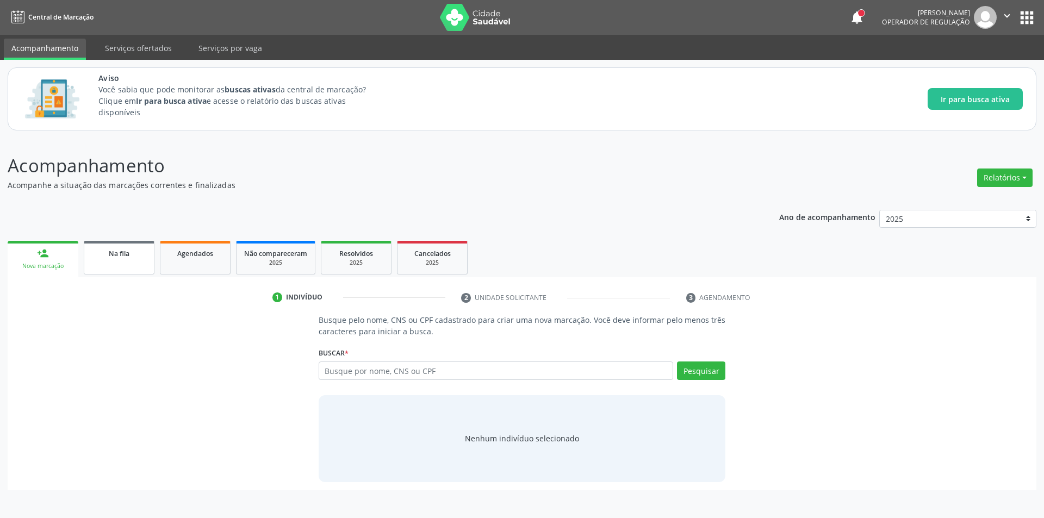
click at [113, 262] on link "Na fila" at bounding box center [119, 258] width 71 height 34
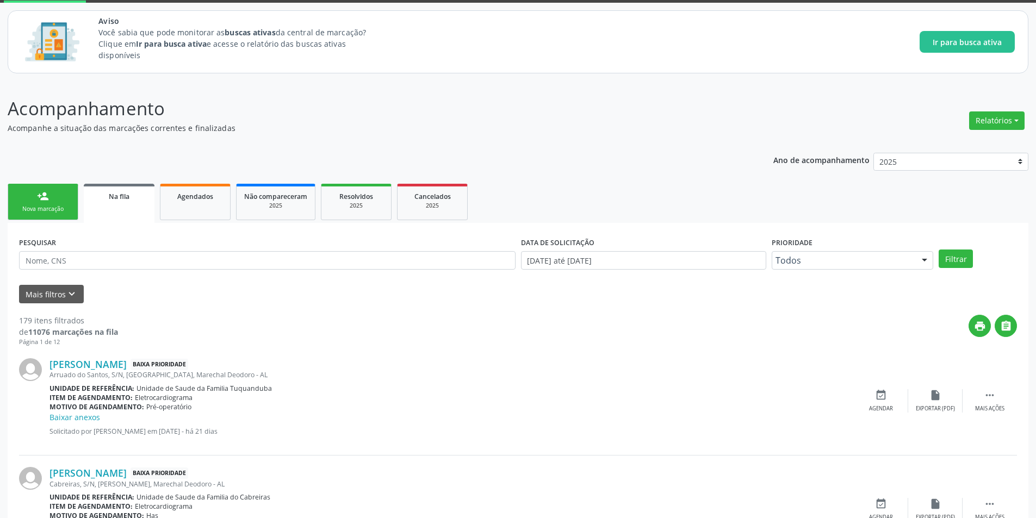
scroll to position [217, 0]
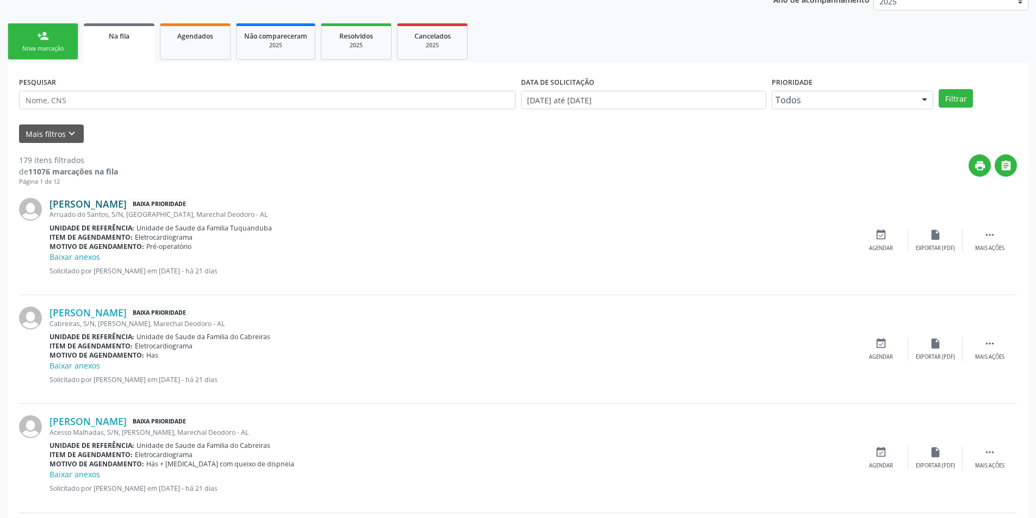
click at [109, 204] on link "[PERSON_NAME]" at bounding box center [87, 204] width 77 height 12
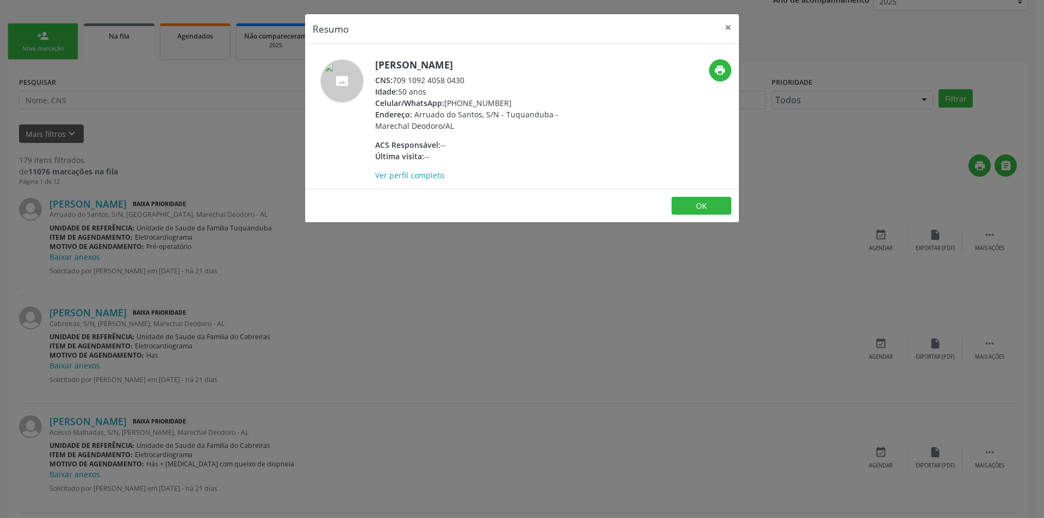
click at [397, 81] on div "CNS: 709 1092 4058 0430" at bounding box center [480, 79] width 211 height 11
drag, startPoint x: 397, startPoint y: 81, endPoint x: 454, endPoint y: 80, distance: 57.6
click at [454, 80] on div "CNS: 709 1092 4058 0430" at bounding box center [480, 79] width 211 height 11
click at [284, 275] on div "Resumo × [PERSON_NAME] CNS: 709 1092 4058 0430 Idade: 50 anos Celular/WhatsApp:…" at bounding box center [522, 259] width 1044 height 518
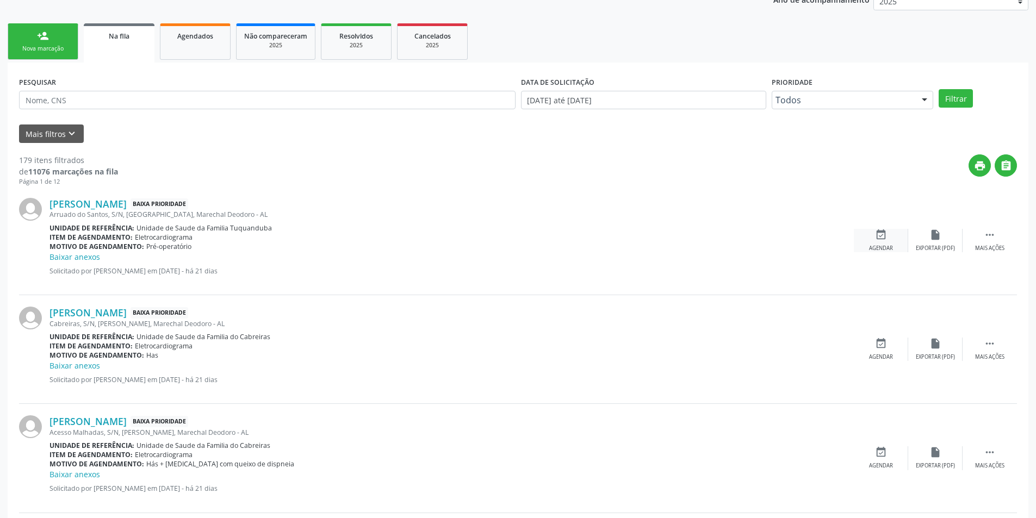
click at [871, 249] on div "Agendar" at bounding box center [881, 249] width 24 height 8
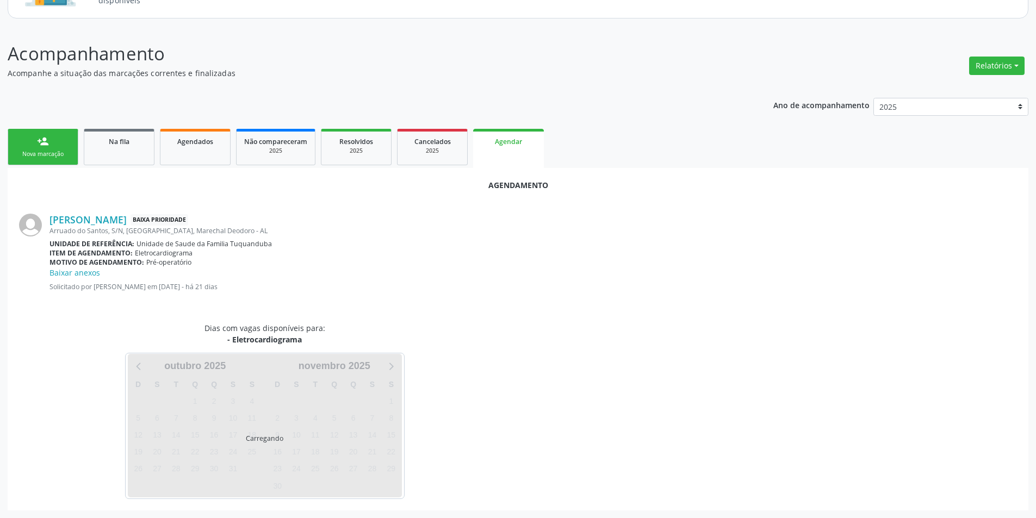
scroll to position [138, 0]
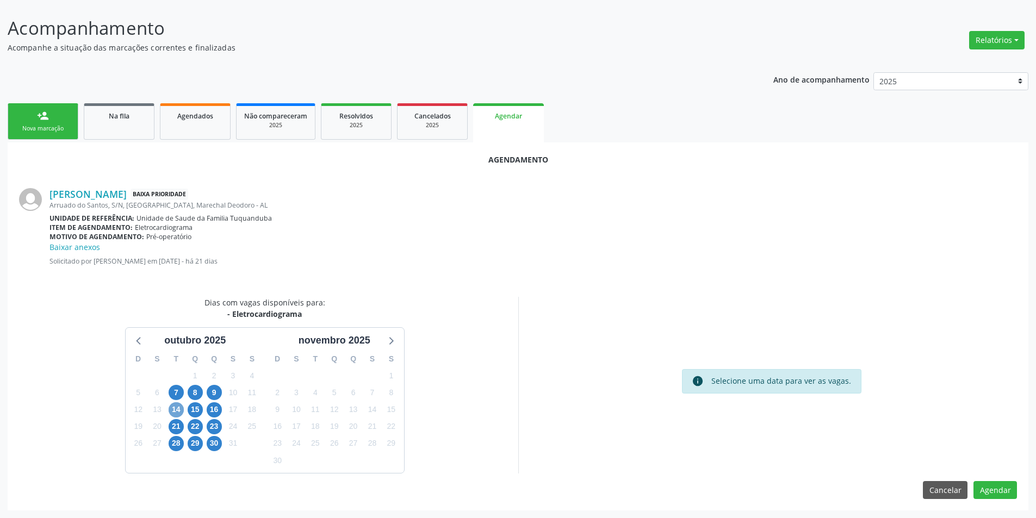
click at [179, 409] on span "14" at bounding box center [176, 409] width 15 height 15
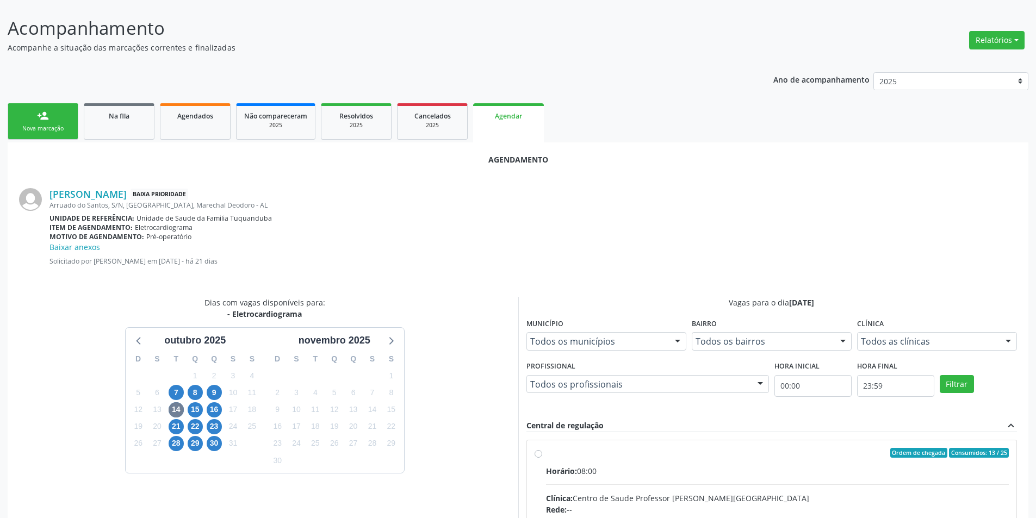
click at [535, 453] on input "Ordem de chegada Consumidos: 13 / 25 Horário: 08:00 Clínica: Centro de Saude Pr…" at bounding box center [538, 453] width 8 height 10
radio input "true"
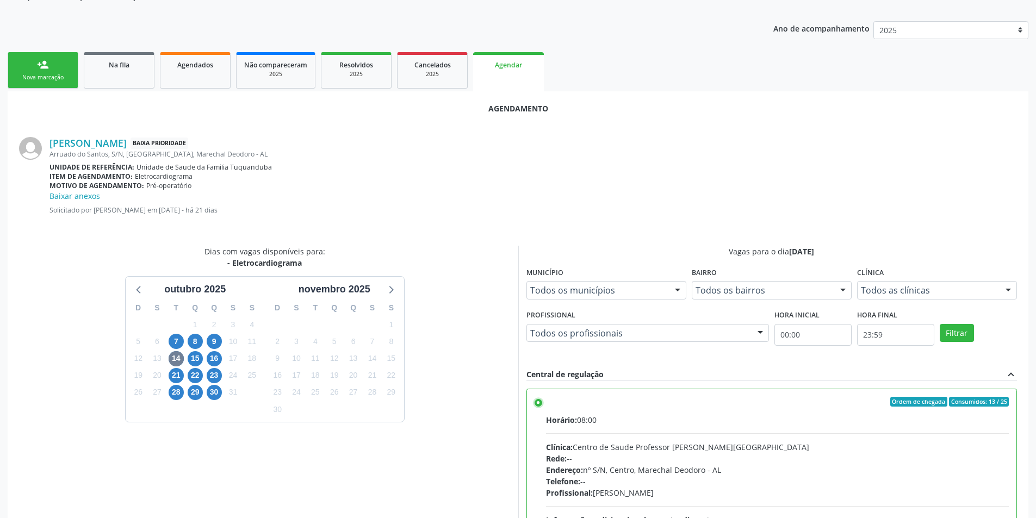
scroll to position [314, 0]
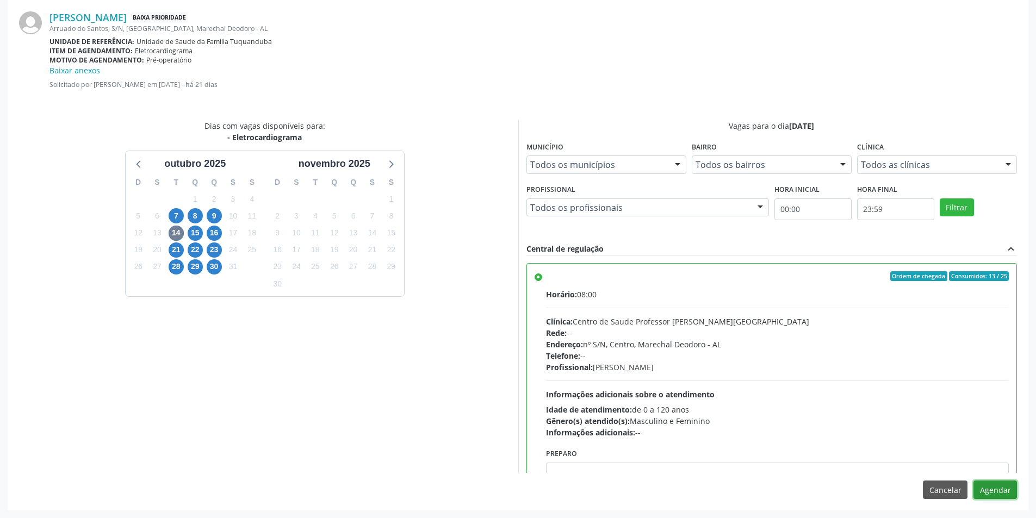
click at [994, 493] on button "Agendar" at bounding box center [994, 490] width 43 height 18
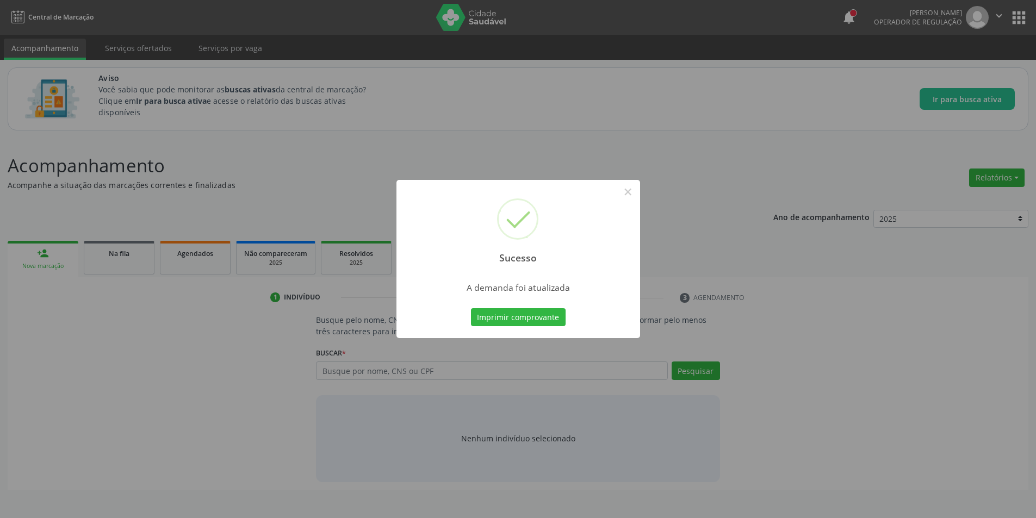
scroll to position [0, 0]
click at [640, 194] on button "×" at bounding box center [631, 192] width 18 height 18
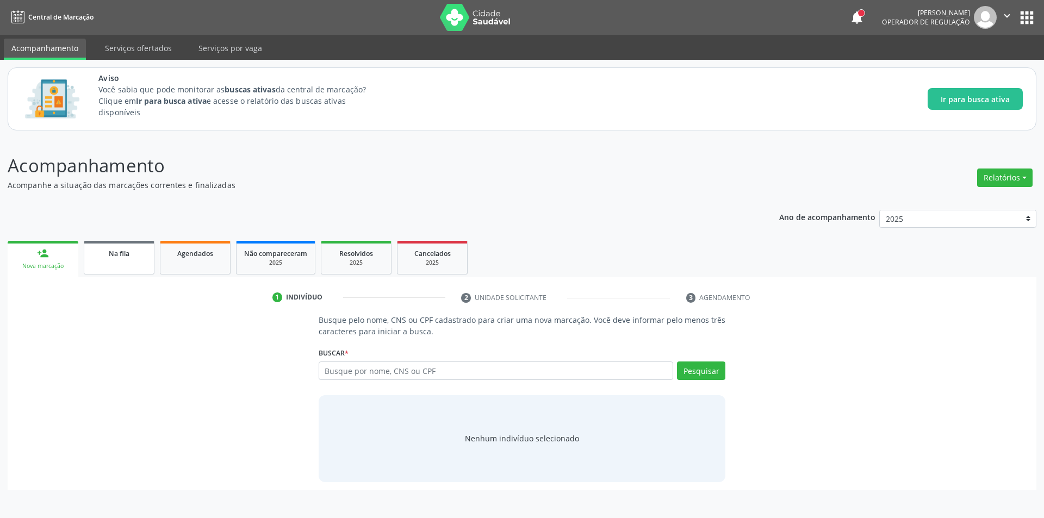
click at [130, 255] on div "Na fila" at bounding box center [119, 252] width 54 height 11
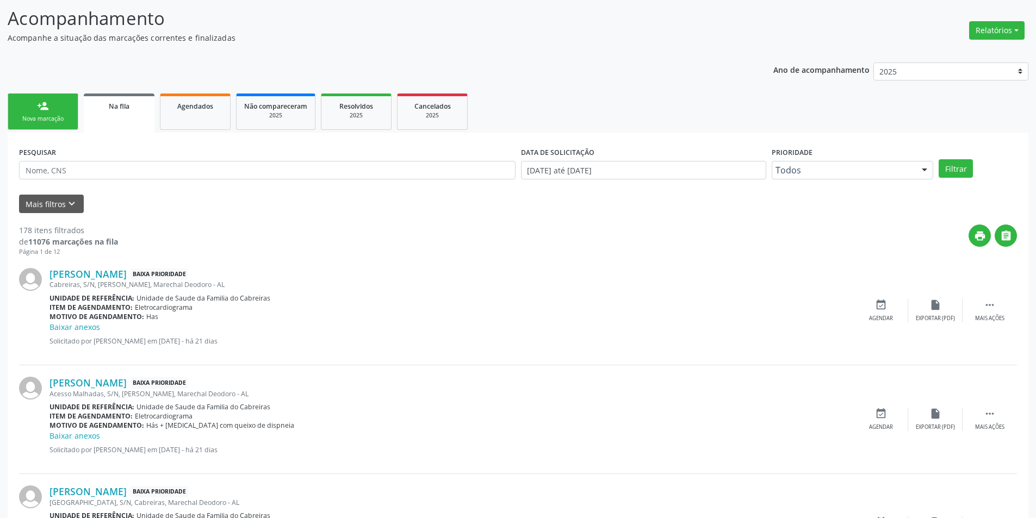
scroll to position [163, 0]
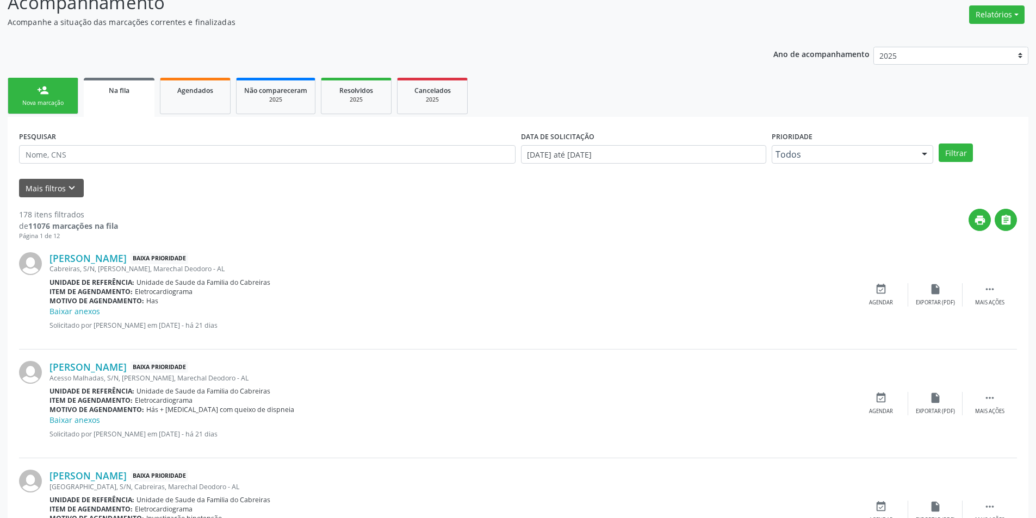
click at [104, 266] on div "Cabreiras, S/N, [PERSON_NAME], Marechal Deodoro - AL" at bounding box center [451, 268] width 804 height 9
click at [107, 256] on link "[PERSON_NAME]" at bounding box center [87, 258] width 77 height 12
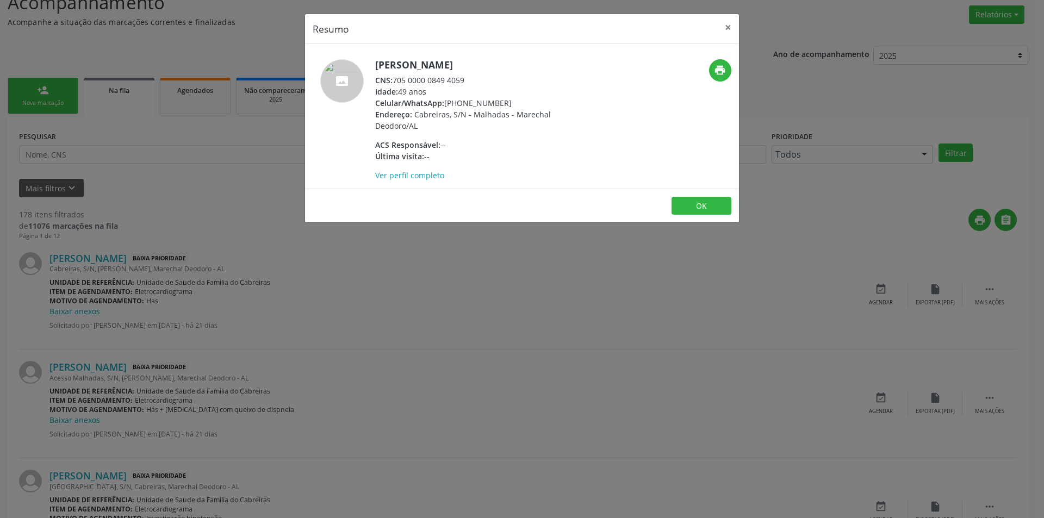
click at [396, 80] on div "CNS: 705 0000 0849 4059" at bounding box center [480, 79] width 211 height 11
drag, startPoint x: 396, startPoint y: 80, endPoint x: 471, endPoint y: 82, distance: 75.1
click at [471, 82] on div "CNS: 705 0000 0849 4059" at bounding box center [480, 79] width 211 height 11
drag, startPoint x: 348, startPoint y: 405, endPoint x: 246, endPoint y: 328, distance: 127.8
click at [346, 403] on div "Resumo × [PERSON_NAME] CNS: 705 0000 0849 4059 Idade: 49 anos Celular/WhatsApp:…" at bounding box center [522, 259] width 1044 height 518
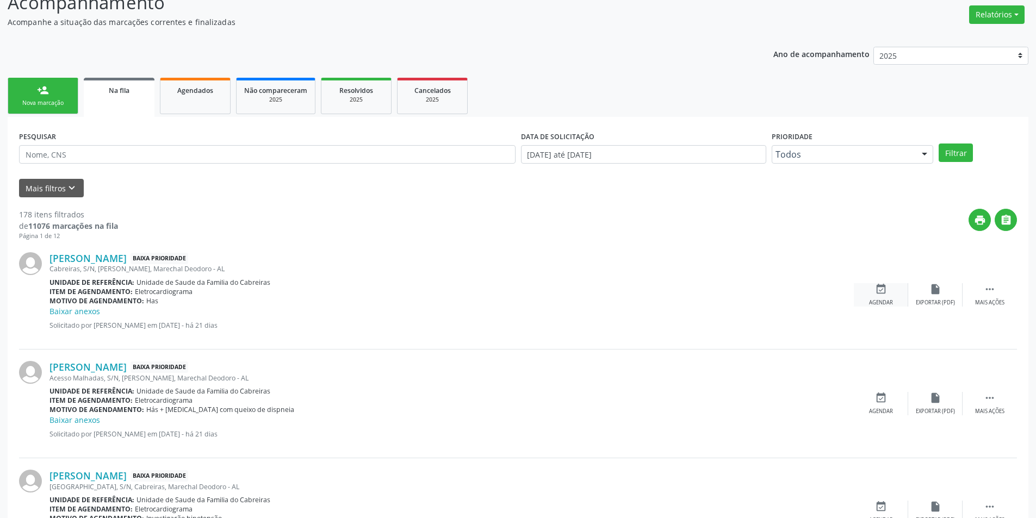
click at [867, 306] on div "event_available Agendar" at bounding box center [881, 294] width 54 height 23
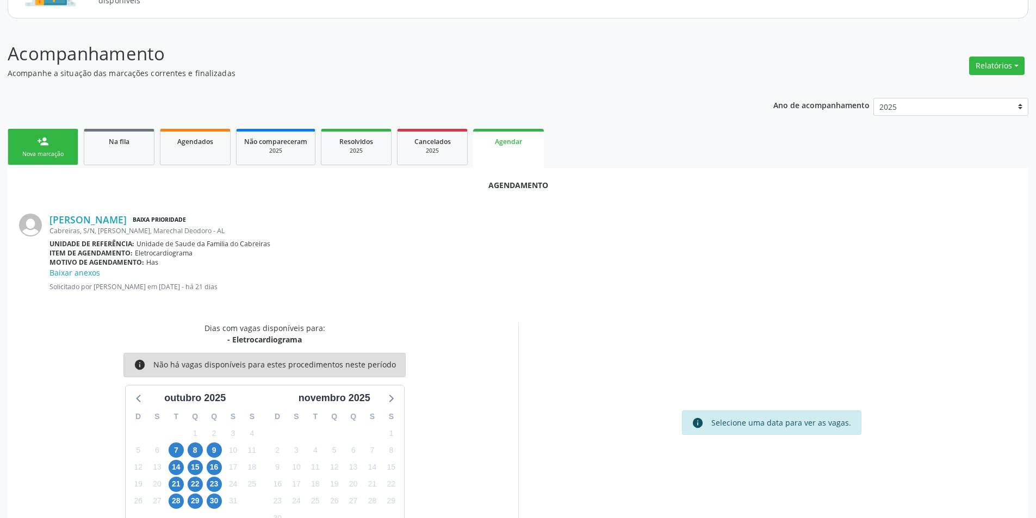
scroll to position [138, 0]
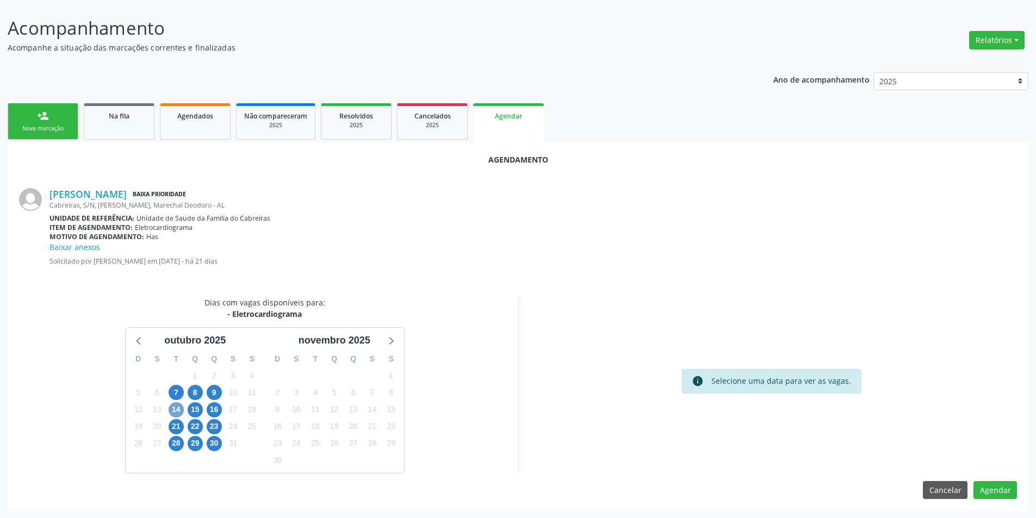
click at [170, 410] on span "14" at bounding box center [176, 409] width 15 height 15
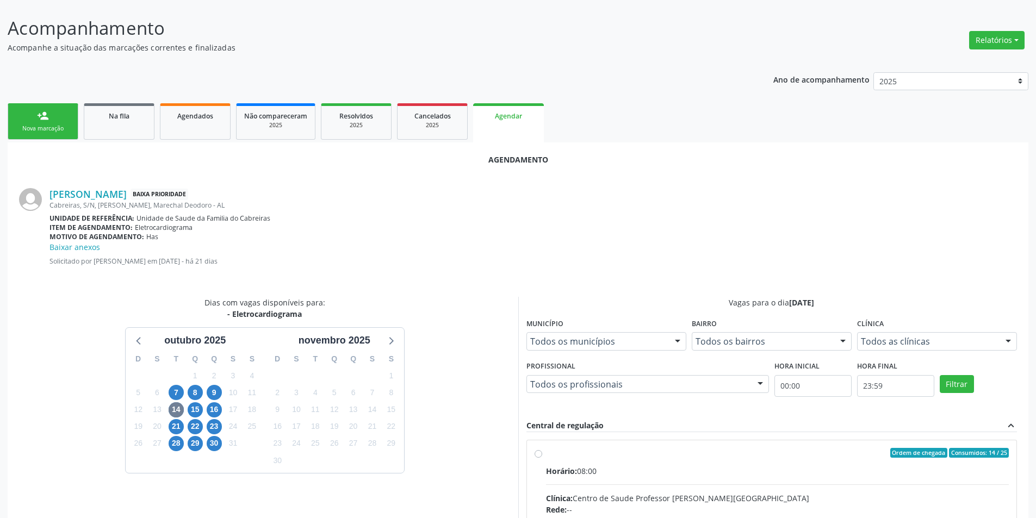
radio input "true"
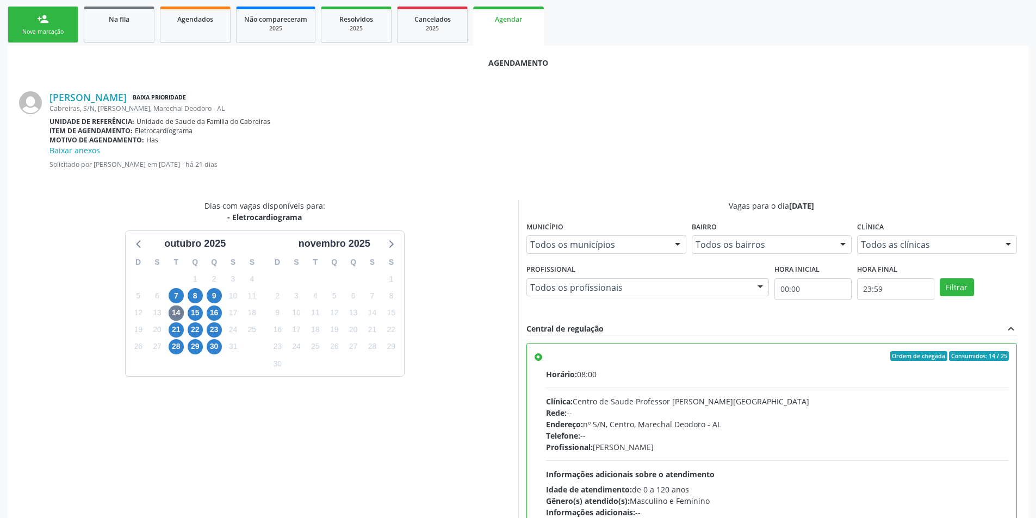
scroll to position [314, 0]
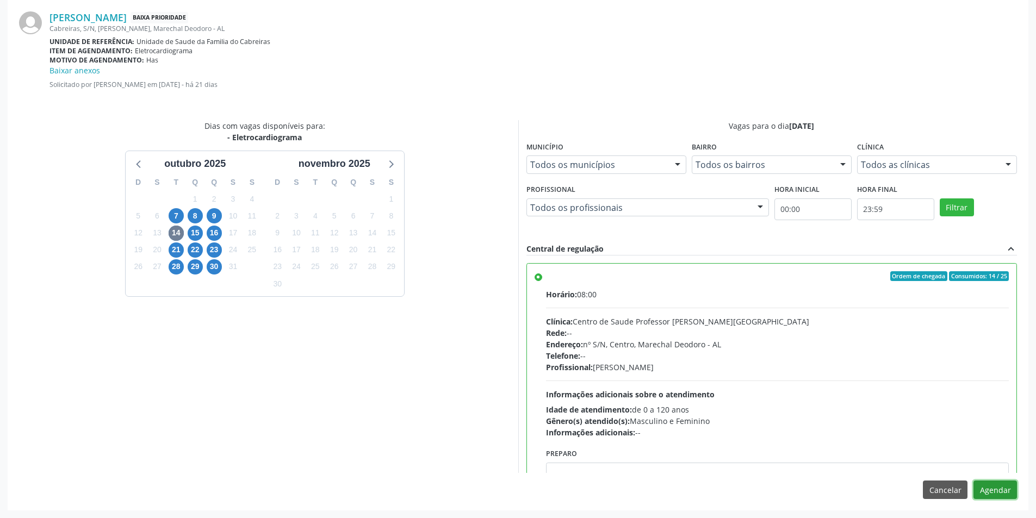
click at [997, 491] on button "Agendar" at bounding box center [994, 490] width 43 height 18
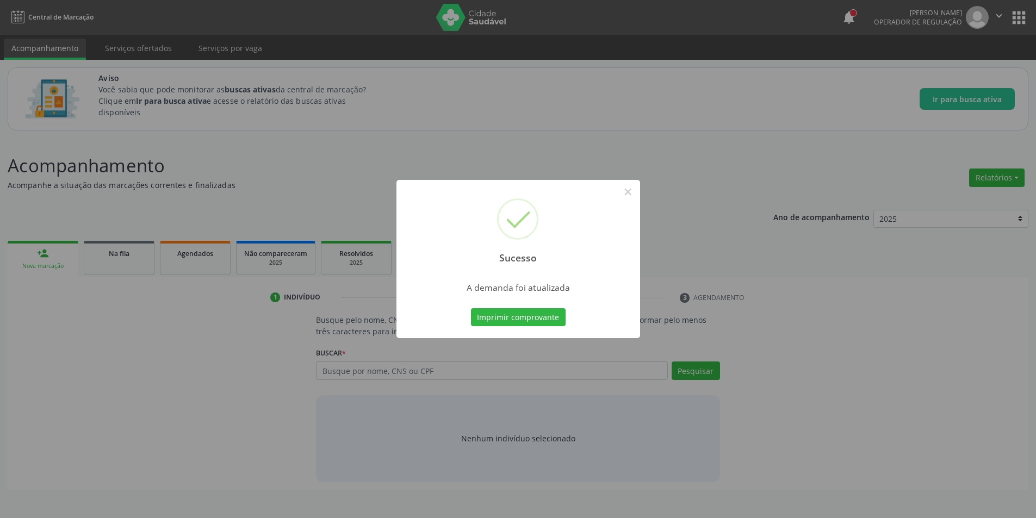
scroll to position [0, 0]
click at [632, 196] on button "×" at bounding box center [631, 192] width 18 height 18
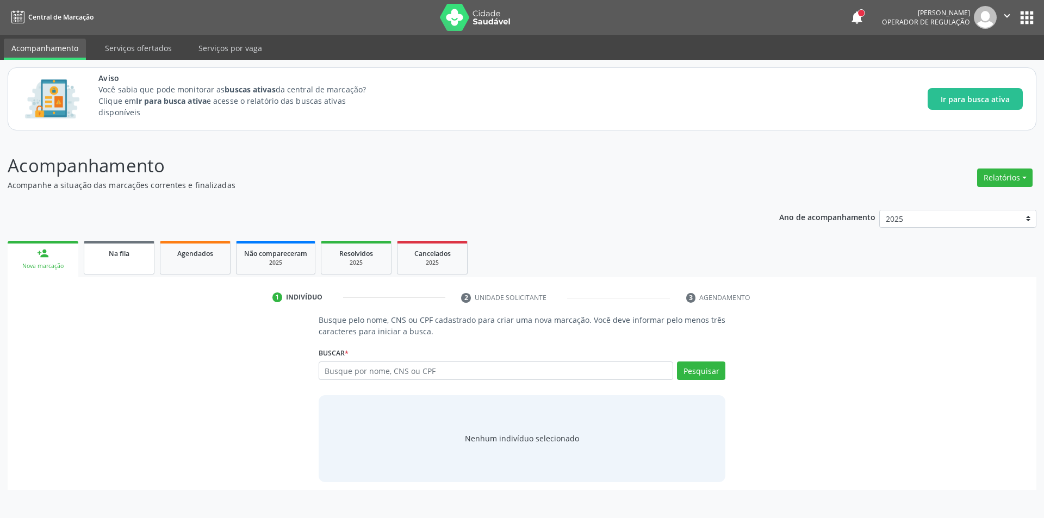
click at [116, 254] on span "Na fila" at bounding box center [119, 253] width 21 height 9
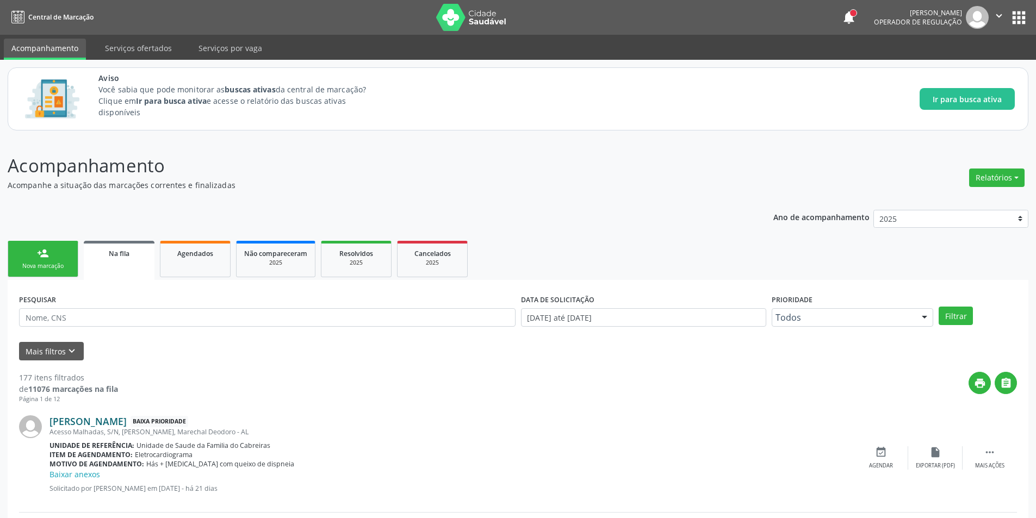
click at [94, 416] on link "[PERSON_NAME]" at bounding box center [87, 421] width 77 height 12
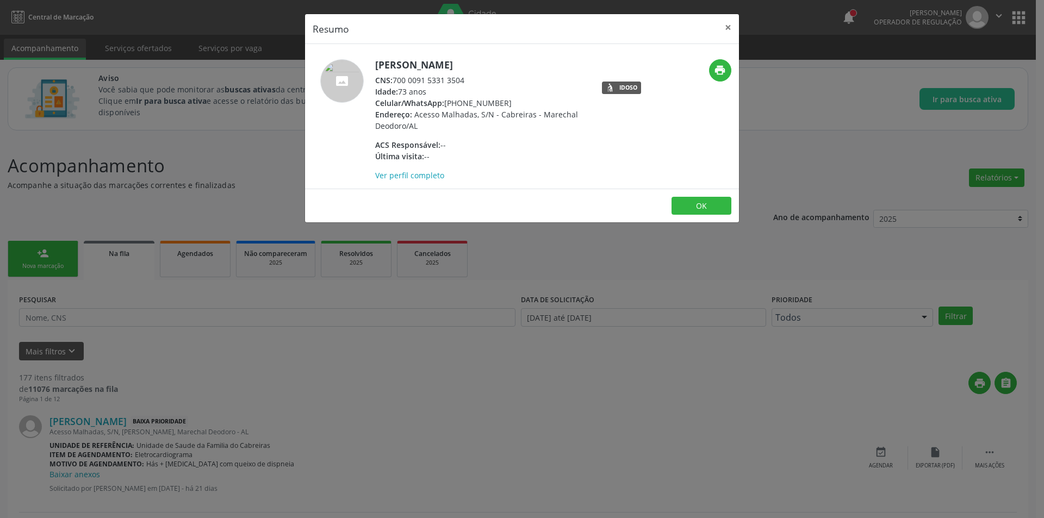
click at [396, 80] on div "CNS: 700 0091 5331 3504" at bounding box center [480, 79] width 211 height 11
drag, startPoint x: 396, startPoint y: 80, endPoint x: 467, endPoint y: 80, distance: 70.7
click at [467, 80] on div "CNS: 700 0091 5331 3504" at bounding box center [480, 79] width 211 height 11
click at [253, 247] on div "Resumo × [PERSON_NAME] CNS: 700 0091 5331 3504 Idade: 73 anos Celular/WhatsApp:…" at bounding box center [522, 259] width 1044 height 518
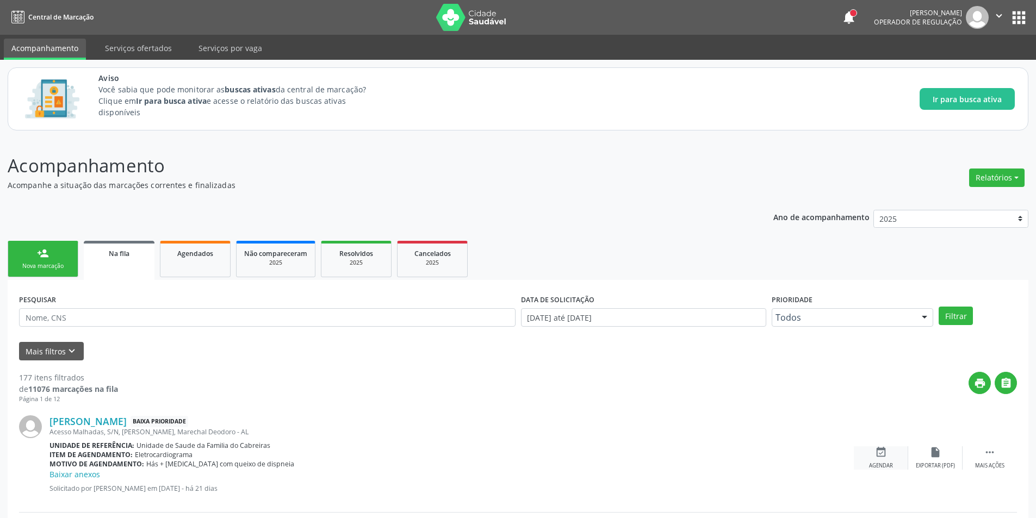
click at [884, 457] on icon "event_available" at bounding box center [881, 452] width 12 height 12
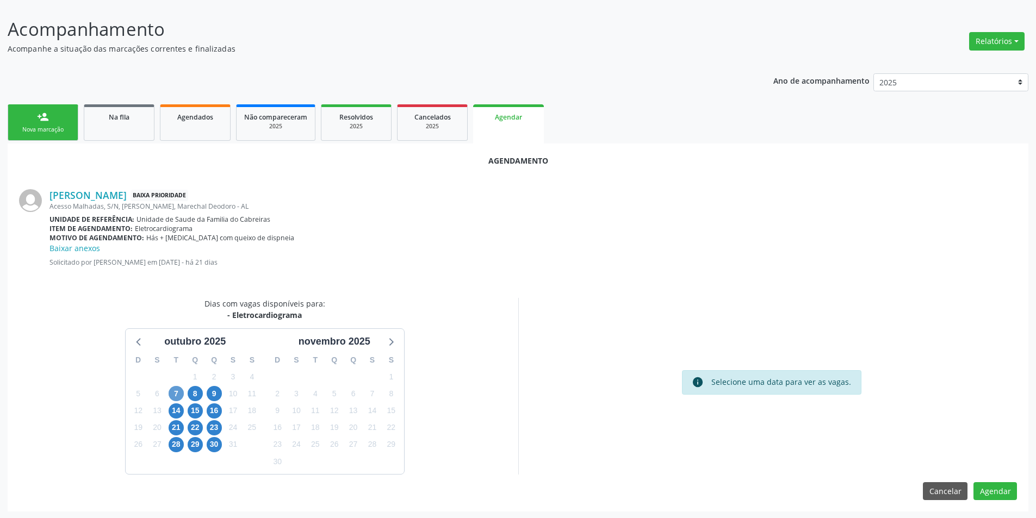
scroll to position [138, 0]
drag, startPoint x: 169, startPoint y: 408, endPoint x: 236, endPoint y: 422, distance: 68.9
click at [170, 408] on span "14" at bounding box center [176, 409] width 15 height 15
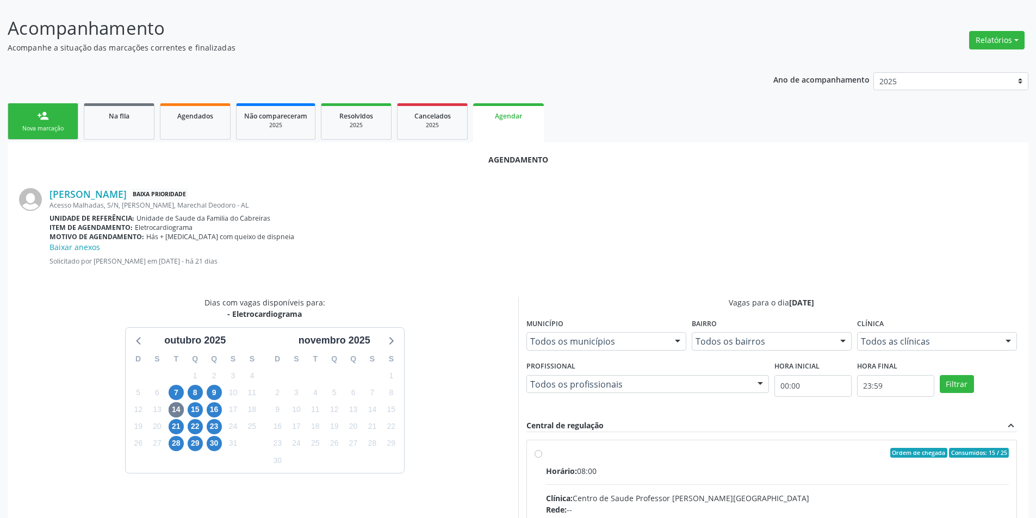
radio input "true"
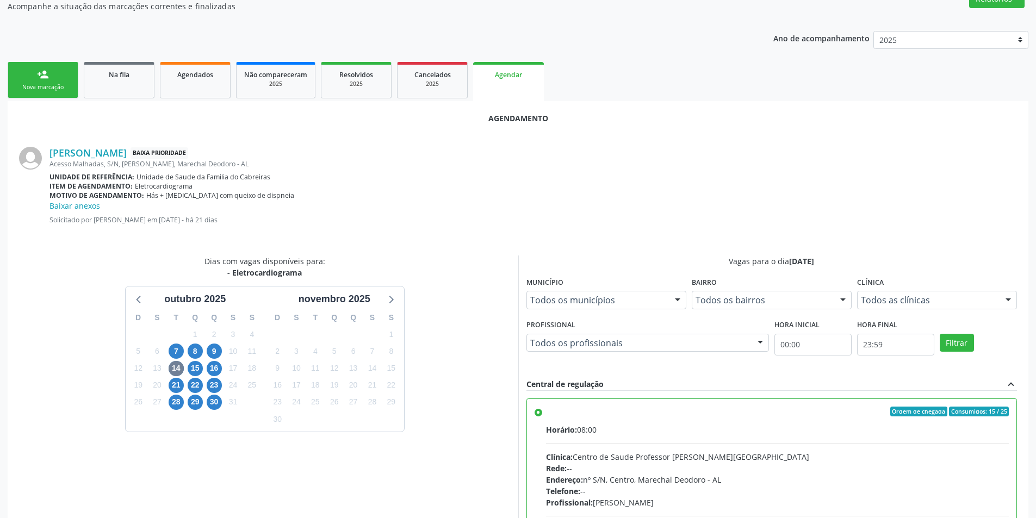
scroll to position [314, 0]
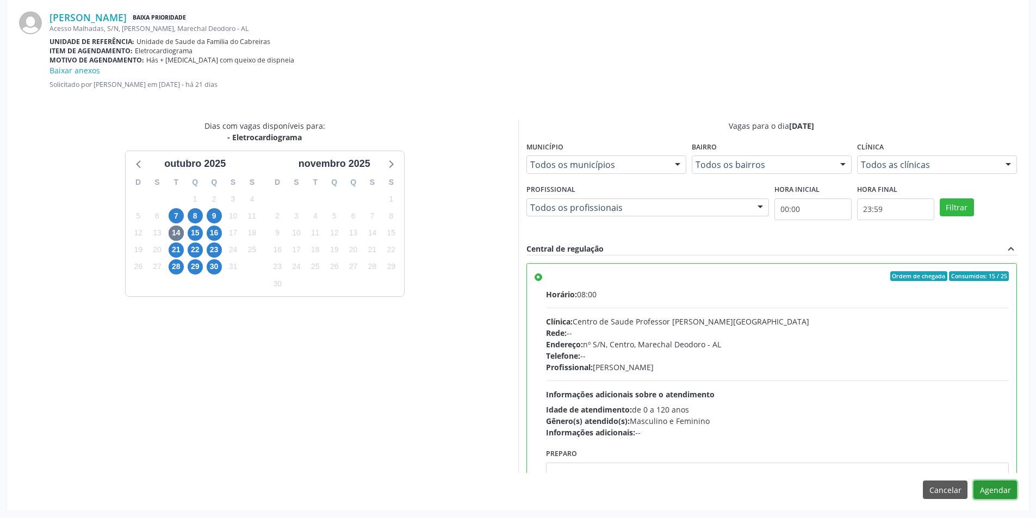
click at [1006, 496] on button "Agendar" at bounding box center [994, 490] width 43 height 18
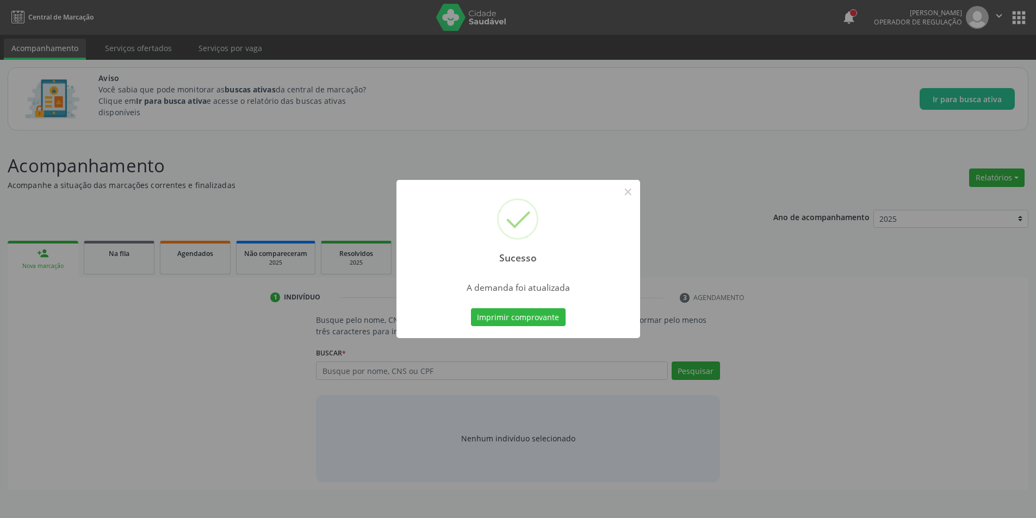
scroll to position [0, 0]
click at [634, 185] on button "×" at bounding box center [631, 192] width 18 height 18
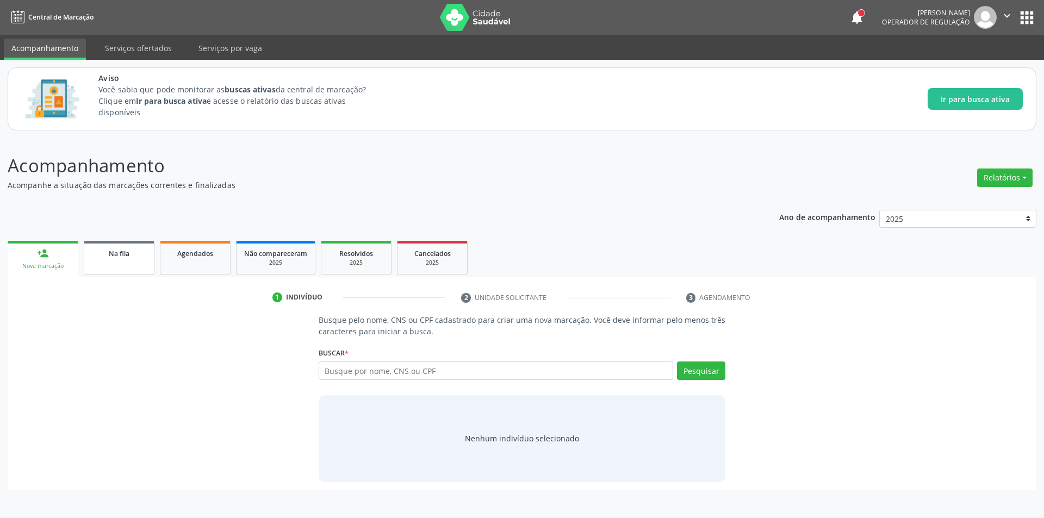
click at [104, 260] on link "Na fila" at bounding box center [119, 258] width 71 height 34
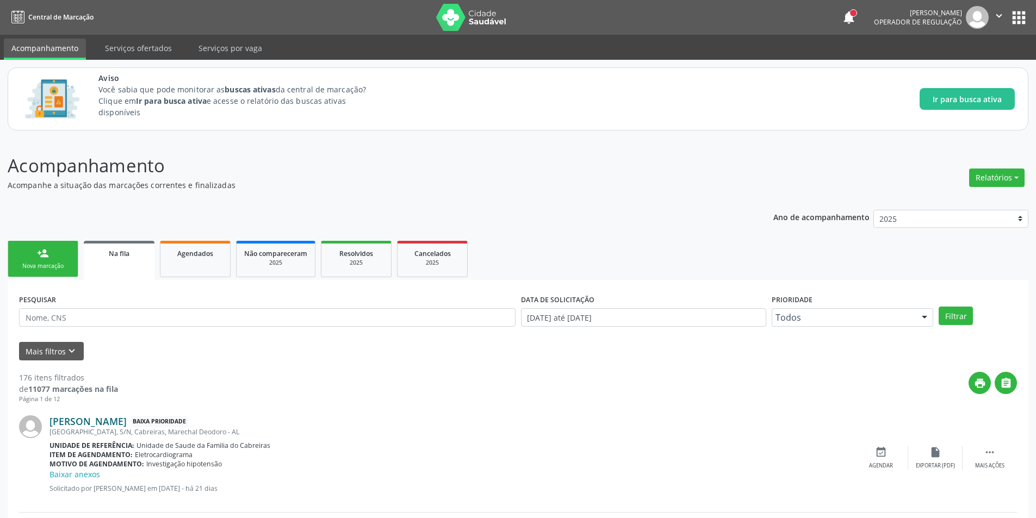
click at [127, 426] on link "[PERSON_NAME]" at bounding box center [87, 421] width 77 height 12
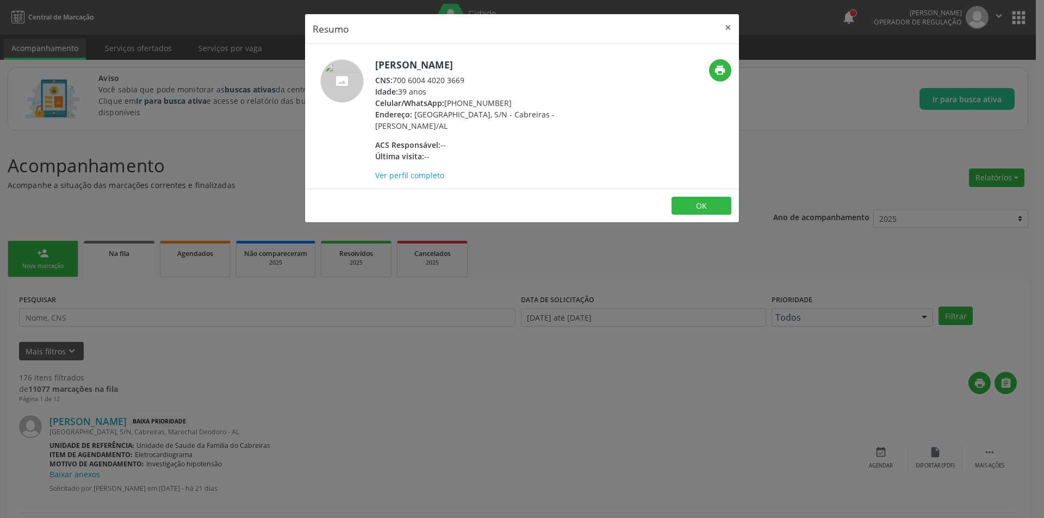
click at [395, 81] on div "CNS: 700 6004 4020 3669" at bounding box center [480, 79] width 211 height 11
drag, startPoint x: 395, startPoint y: 81, endPoint x: 449, endPoint y: 77, distance: 53.4
click at [449, 77] on div "CNS: 700 6004 4020 3669" at bounding box center [480, 79] width 211 height 11
drag, startPoint x: 221, startPoint y: 290, endPoint x: 171, endPoint y: 458, distance: 175.8
click at [220, 291] on div "Resumo × [PERSON_NAME] CNS: 700 6004 4020 3669 Idade: 39 anos Celular/WhatsApp:…" at bounding box center [522, 259] width 1044 height 518
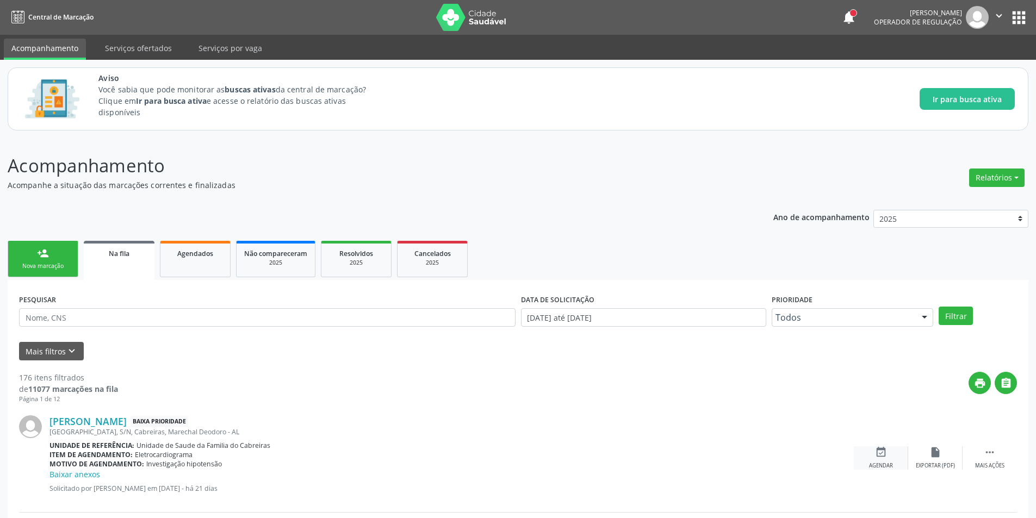
click at [883, 458] on icon "event_available" at bounding box center [881, 452] width 12 height 12
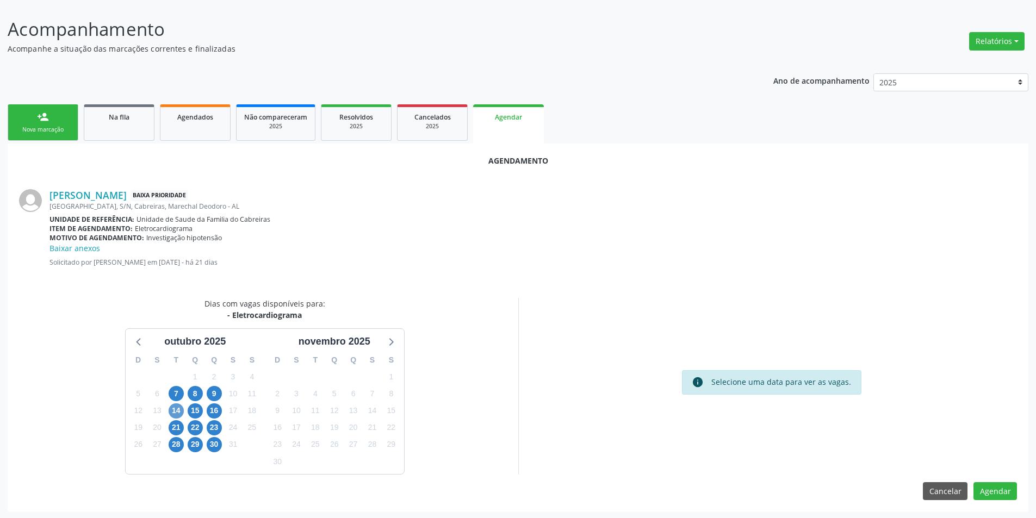
scroll to position [138, 0]
click at [173, 407] on span "14" at bounding box center [176, 409] width 15 height 15
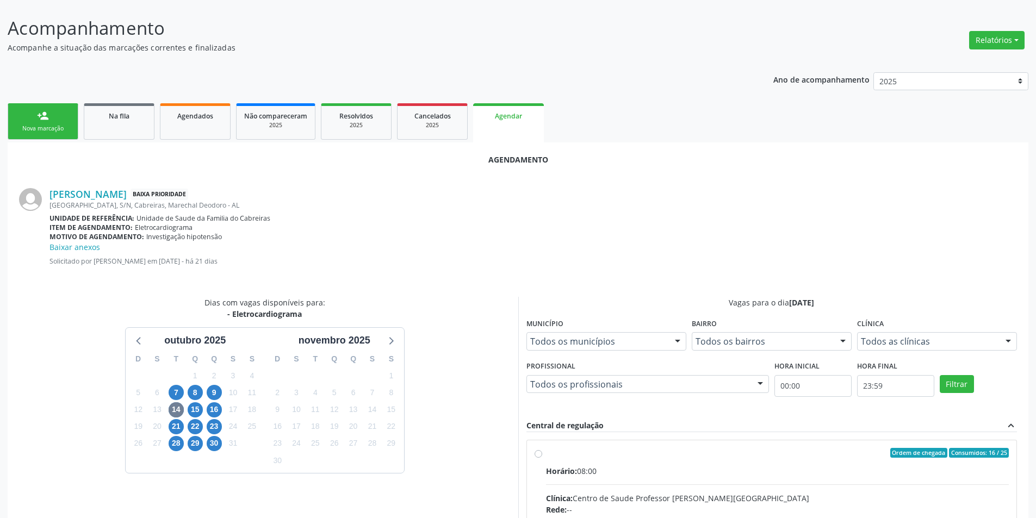
drag, startPoint x: 538, startPoint y: 451, endPoint x: 580, endPoint y: 418, distance: 53.5
click at [538, 450] on input "Ordem de chegada Consumidos: 16 / 25 Horário: 08:00 Clínica: Centro de Saude Pr…" at bounding box center [538, 453] width 8 height 10
radio input "true"
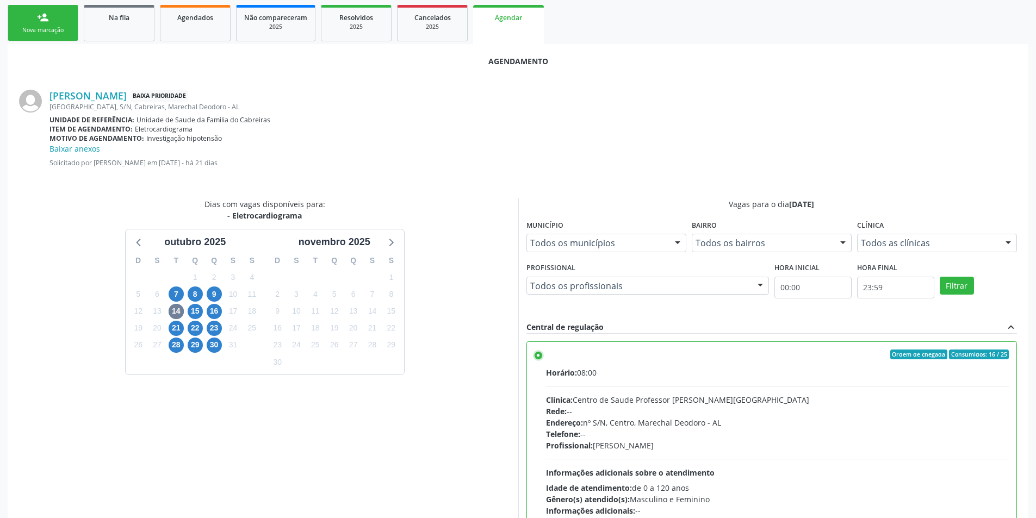
scroll to position [314, 0]
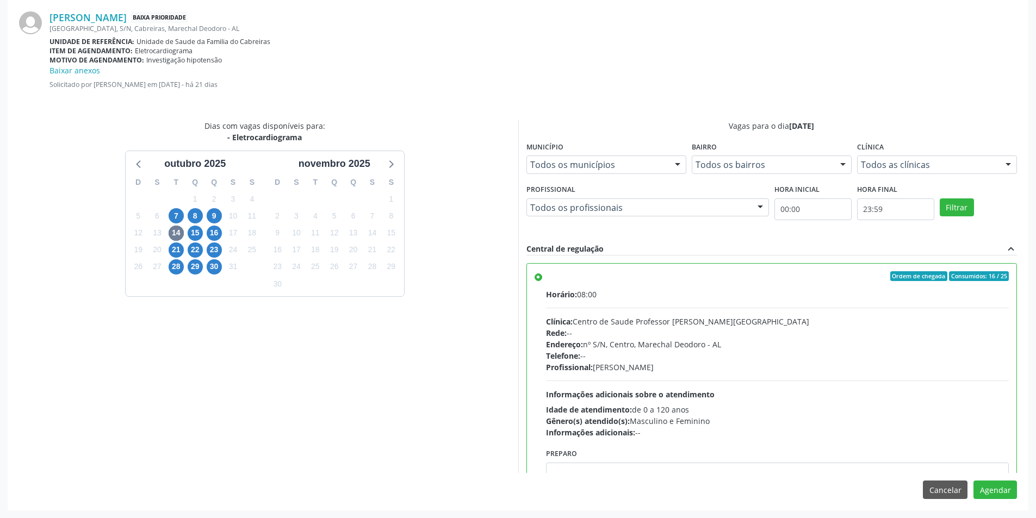
click at [1009, 478] on div "Agendamento [PERSON_NAME] Baixa Prioridade [GEOGRAPHIC_DATA], S/N, [GEOGRAPHIC_…" at bounding box center [518, 238] width 1020 height 544
click at [1008, 485] on button "Agendar" at bounding box center [994, 490] width 43 height 18
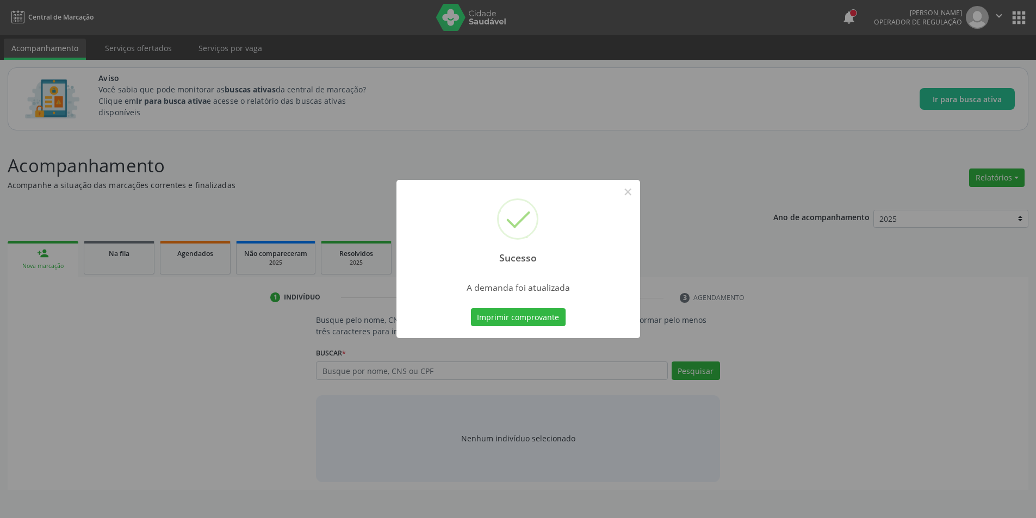
scroll to position [0, 0]
drag, startPoint x: 642, startPoint y: 191, endPoint x: 629, endPoint y: 191, distance: 12.5
click at [641, 191] on div "Sucesso ×" at bounding box center [522, 227] width 244 height 94
click at [629, 191] on button "×" at bounding box center [631, 192] width 18 height 18
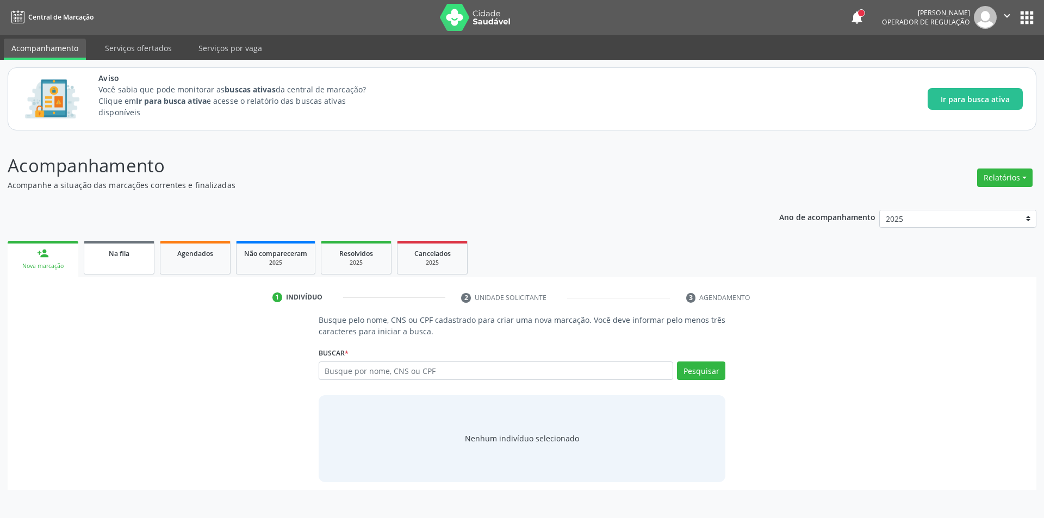
click at [120, 250] on span "Na fila" at bounding box center [119, 253] width 21 height 9
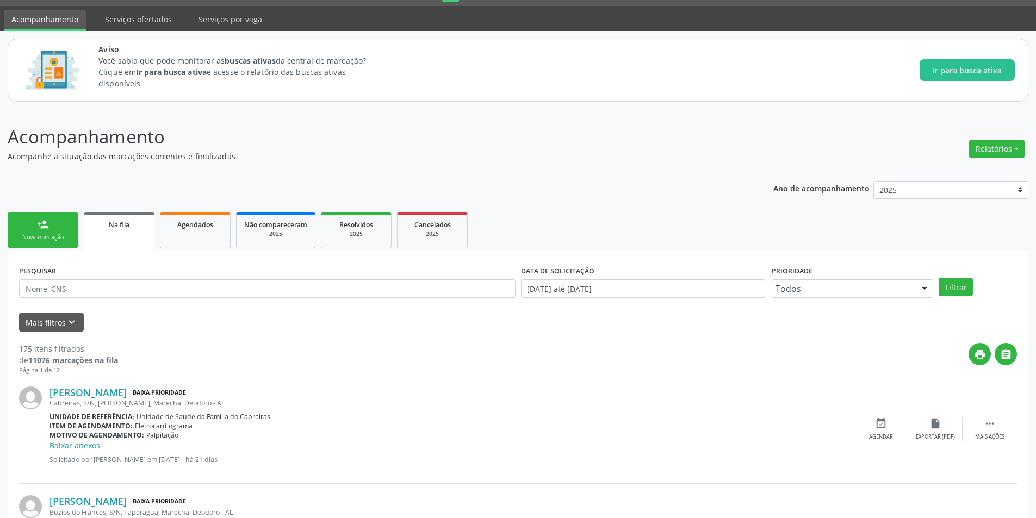
scroll to position [54, 0]
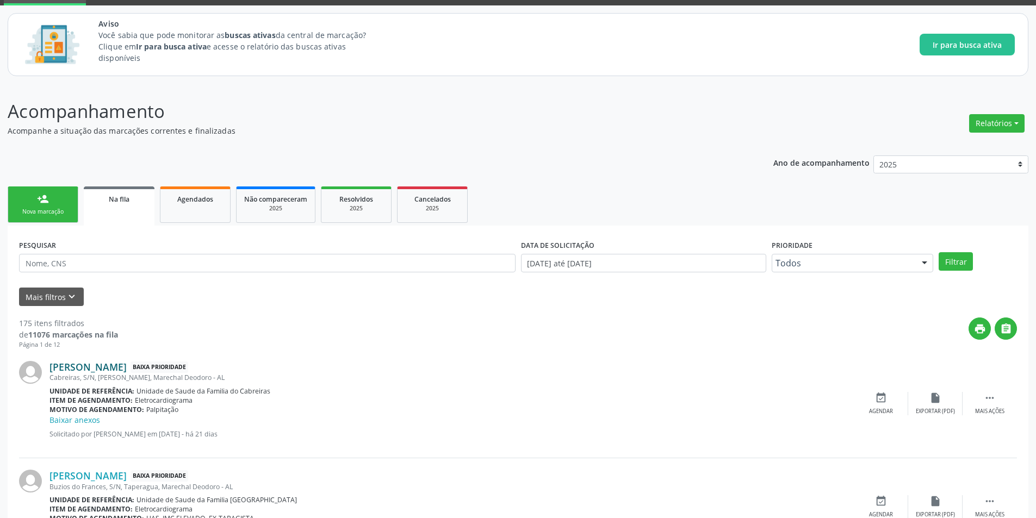
click at [97, 368] on link "[PERSON_NAME]" at bounding box center [87, 367] width 77 height 12
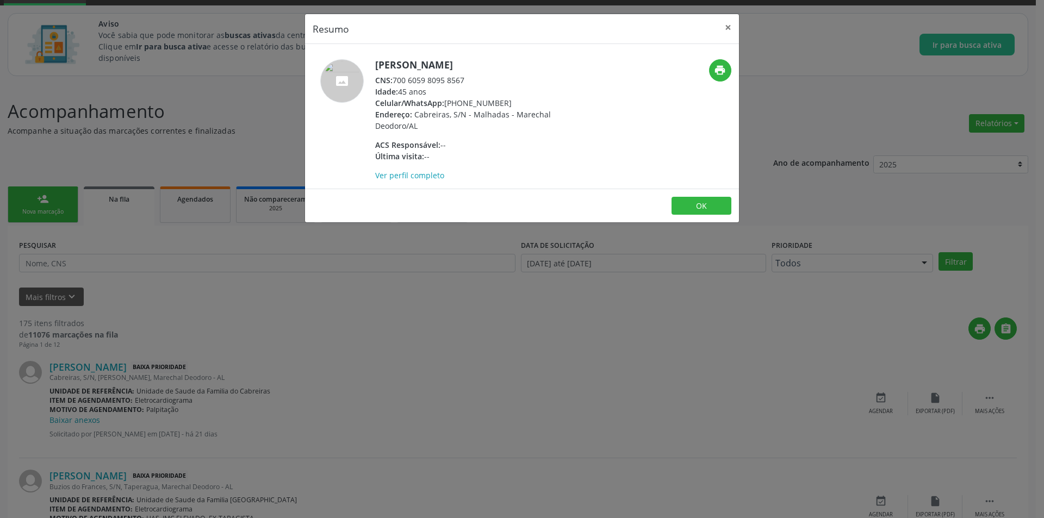
click at [393, 79] on span "CNS:" at bounding box center [383, 80] width 17 height 10
drag, startPoint x: 394, startPoint y: 79, endPoint x: 457, endPoint y: 82, distance: 63.6
click at [457, 82] on div "CNS: 700 6059 8095 8567" at bounding box center [480, 79] width 211 height 11
click at [375, 341] on div "Resumo × [PERSON_NAME] CNS: 700 6059 8095 8567 Idade: 45 anos Celular/WhatsApp:…" at bounding box center [522, 259] width 1044 height 518
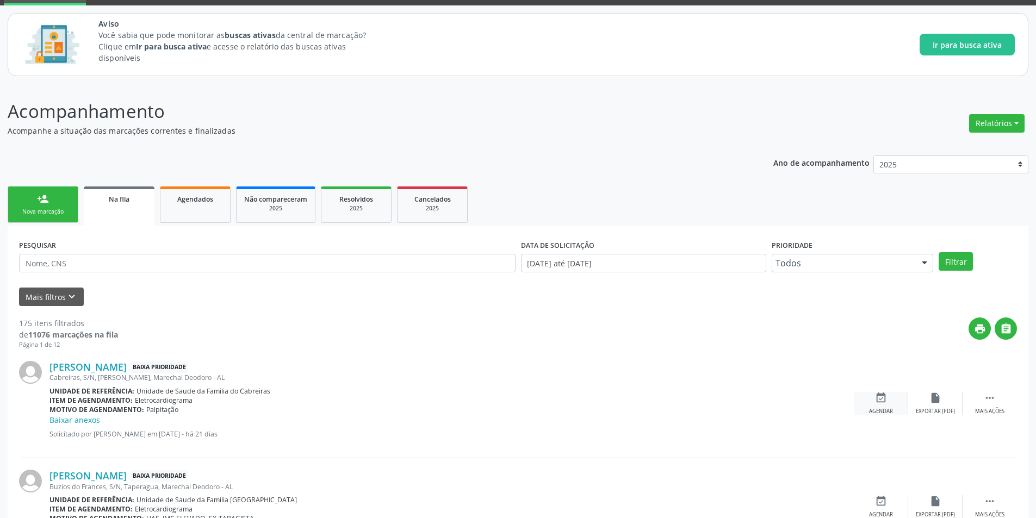
click at [876, 406] on div "event_available Agendar" at bounding box center [881, 403] width 54 height 23
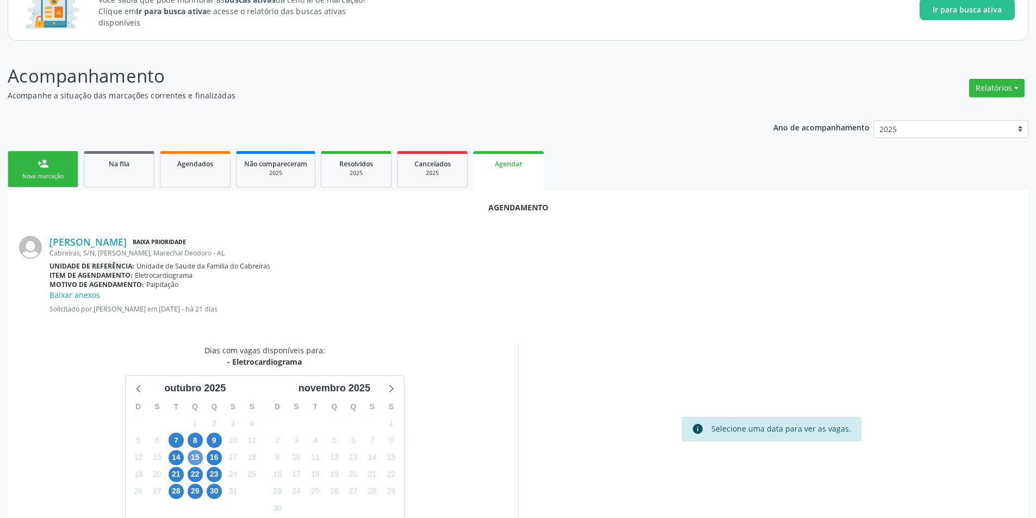
scroll to position [109, 0]
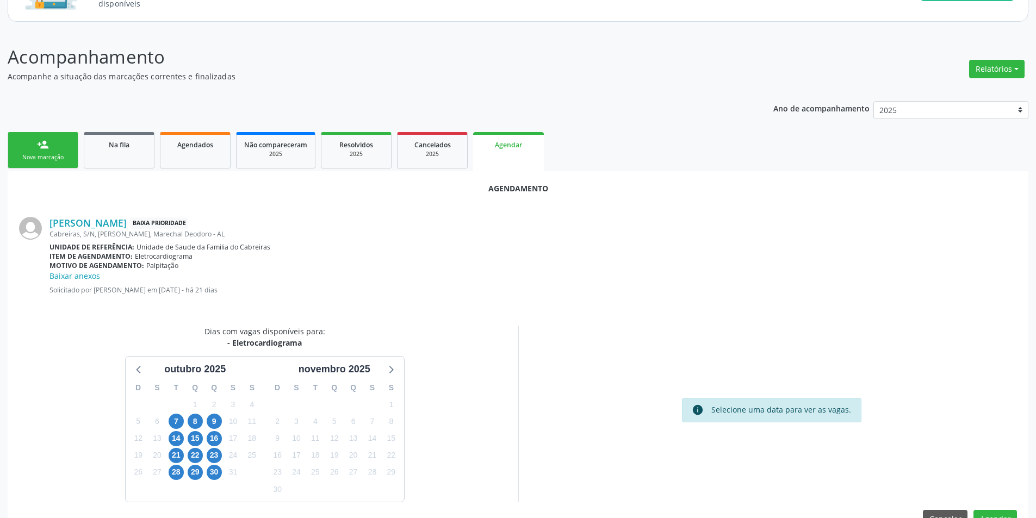
click at [184, 438] on div "14" at bounding box center [175, 438] width 19 height 17
click at [175, 437] on span "14" at bounding box center [176, 438] width 15 height 15
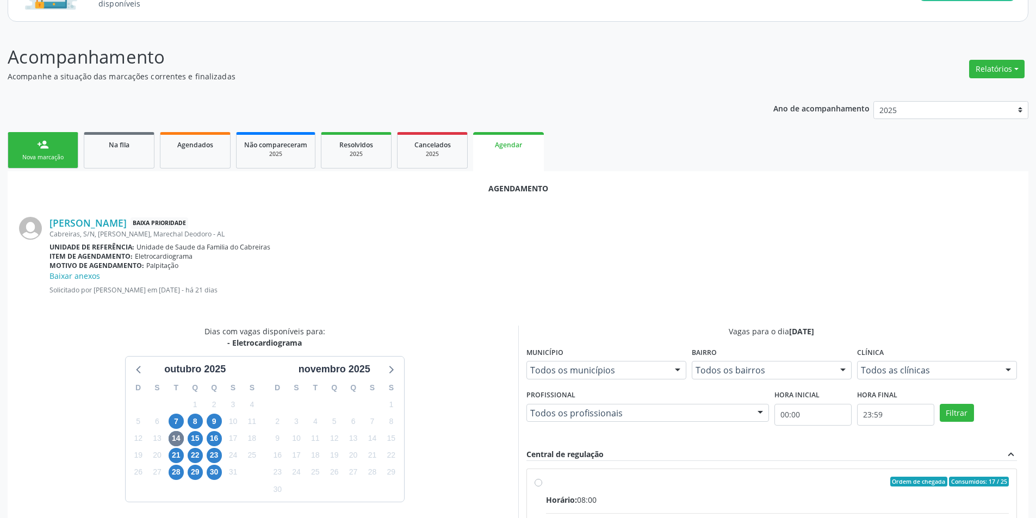
click at [537, 480] on input "Ordem de chegada Consumidos: 17 / 25 Horário: 08:00 Clínica: Centro de Saude Pr…" at bounding box center [538, 482] width 8 height 10
radio input "true"
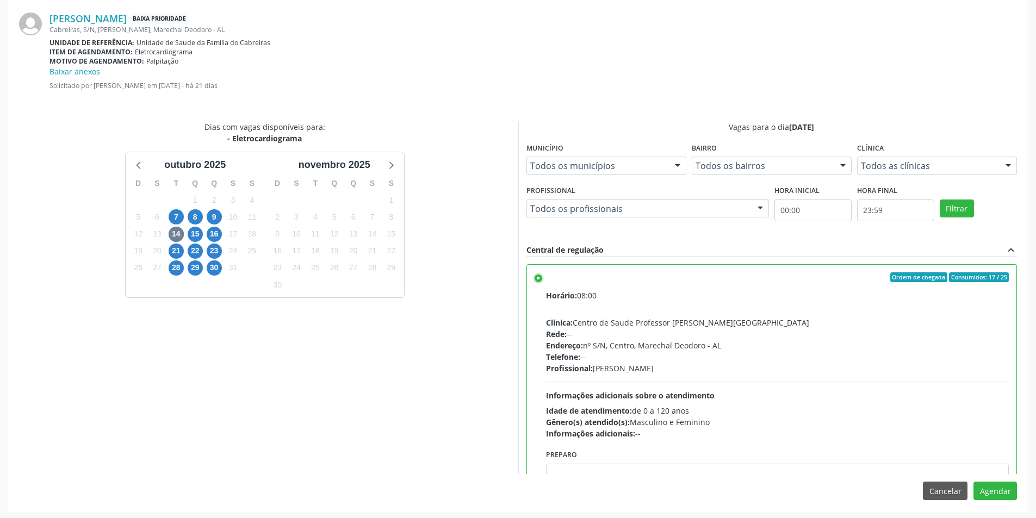
scroll to position [314, 0]
click at [987, 486] on button "Agendar" at bounding box center [994, 490] width 43 height 18
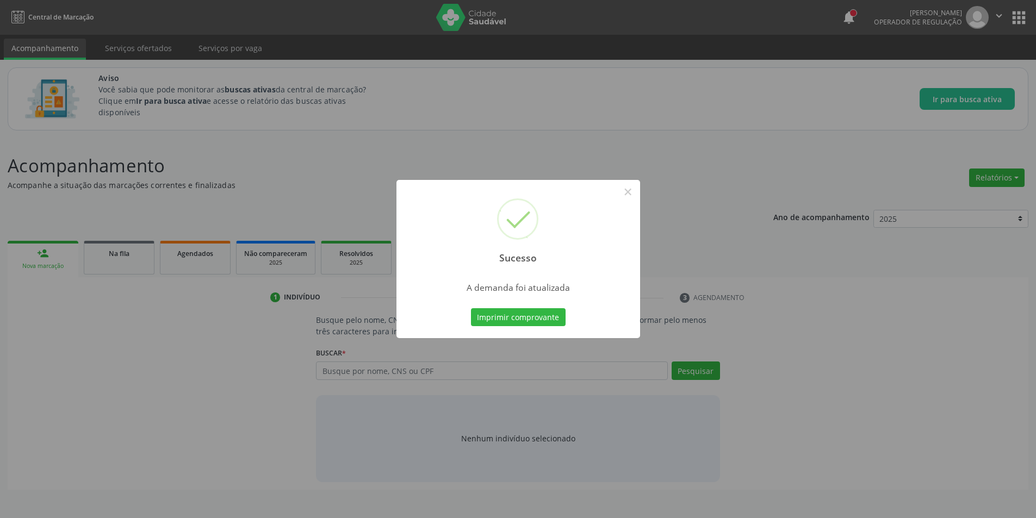
scroll to position [0, 0]
click at [631, 184] on button "×" at bounding box center [631, 192] width 18 height 18
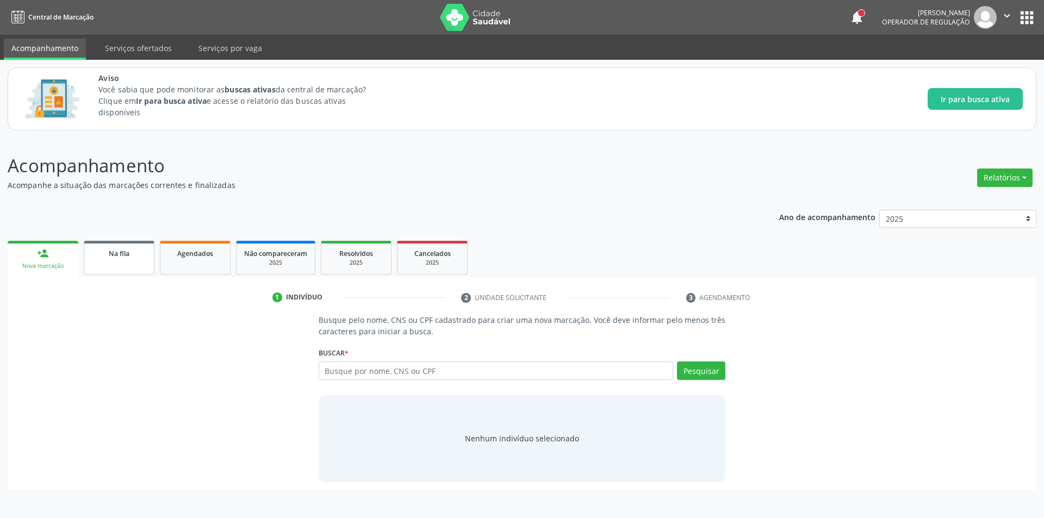
click at [119, 268] on link "Na fila" at bounding box center [119, 258] width 71 height 34
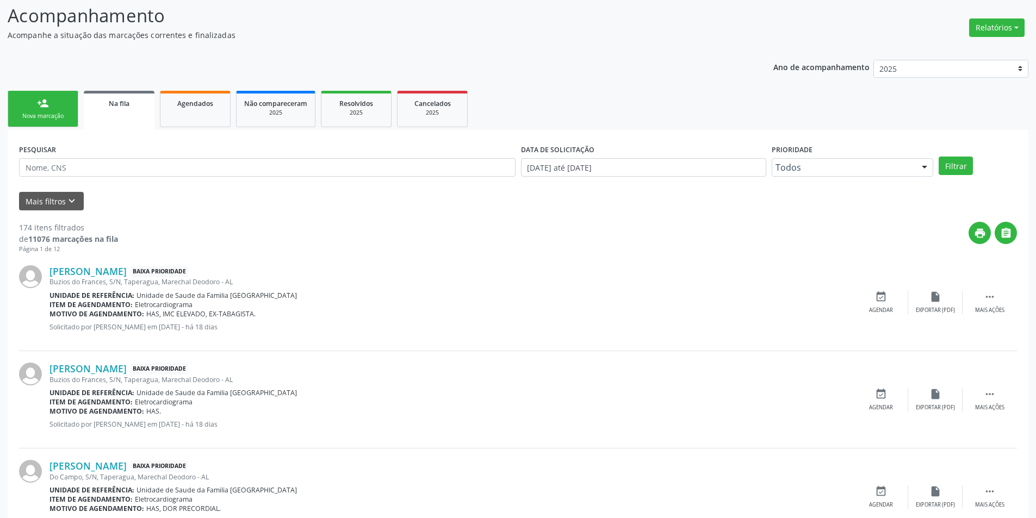
scroll to position [163, 0]
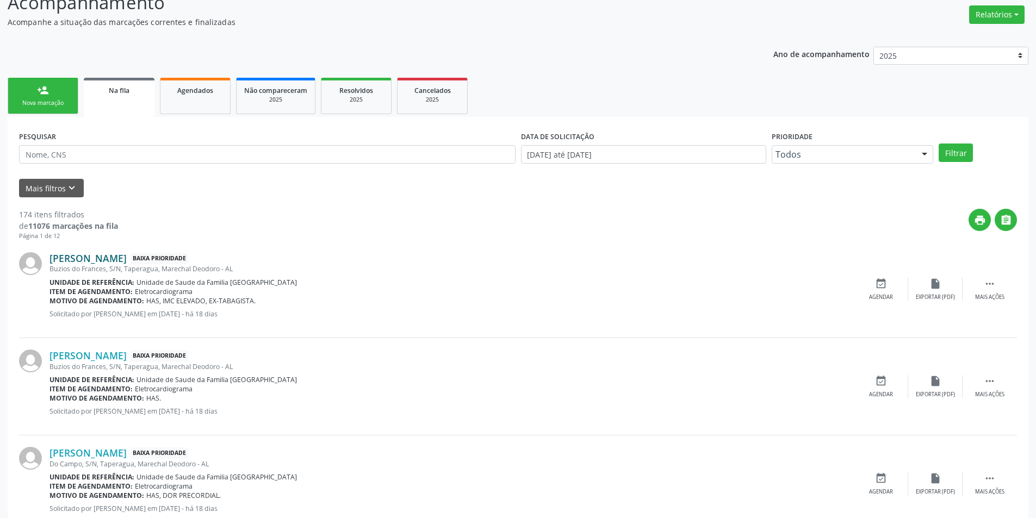
click at [98, 263] on link "[PERSON_NAME]" at bounding box center [87, 258] width 77 height 12
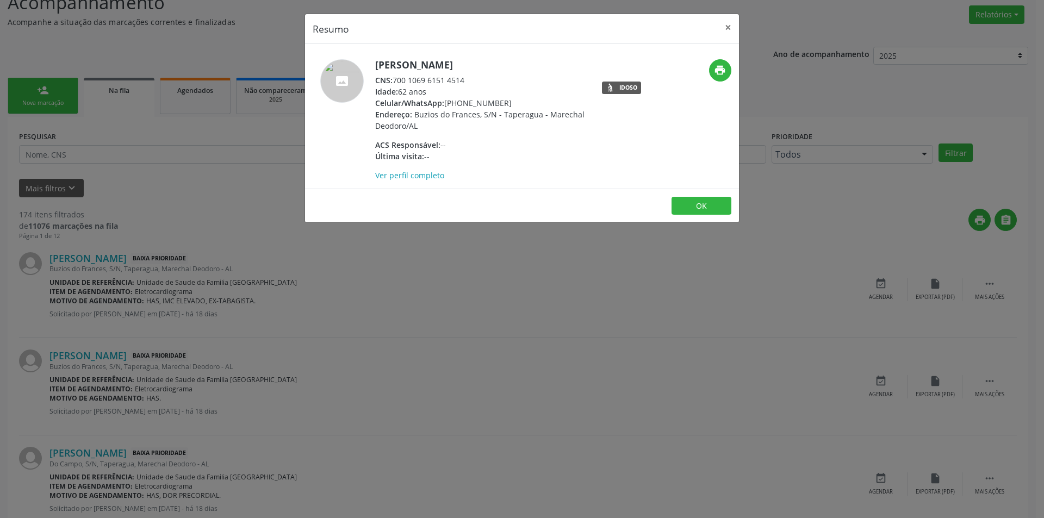
click at [396, 80] on div "CNS: 700 1069 6151 4514" at bounding box center [480, 79] width 211 height 11
drag, startPoint x: 396, startPoint y: 80, endPoint x: 457, endPoint y: 83, distance: 60.9
click at [457, 83] on div "CNS: 700 1069 6151 4514" at bounding box center [480, 79] width 211 height 11
drag, startPoint x: 301, startPoint y: 414, endPoint x: 732, endPoint y: 271, distance: 454.0
click at [393, 386] on div "Resumo × [PERSON_NAME] CNS: 700 1069 6151 4514 Idade: 62 anos Celular/WhatsApp:…" at bounding box center [522, 259] width 1044 height 518
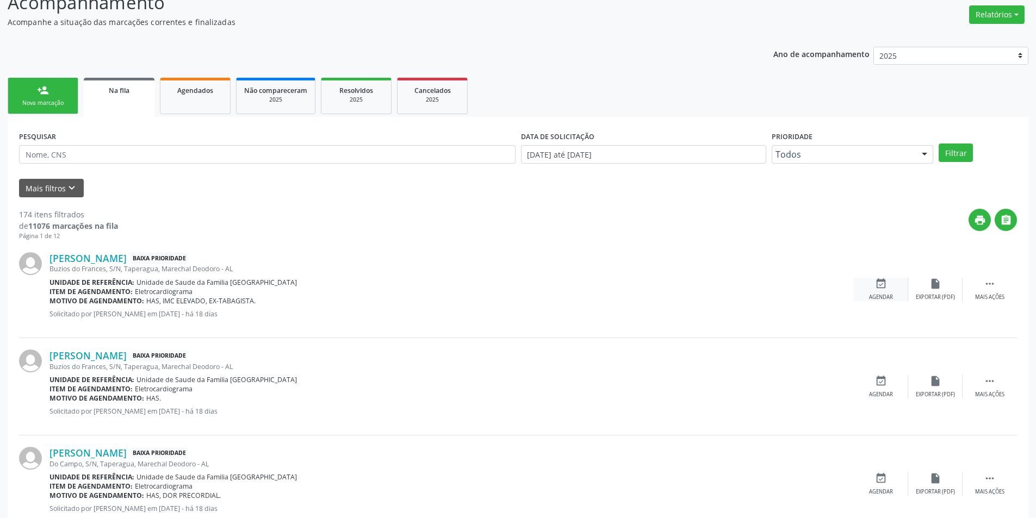
click at [865, 285] on div "event_available Agendar" at bounding box center [881, 289] width 54 height 23
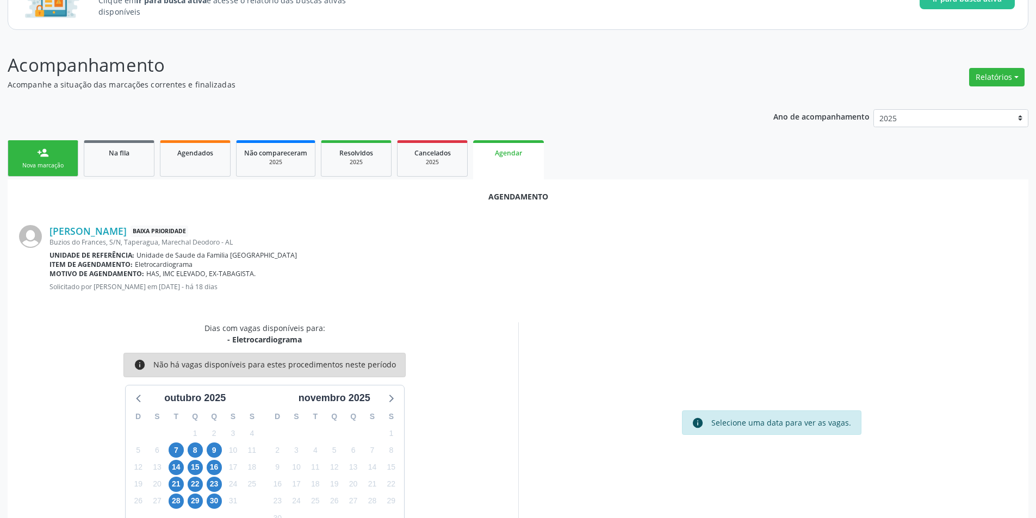
scroll to position [126, 0]
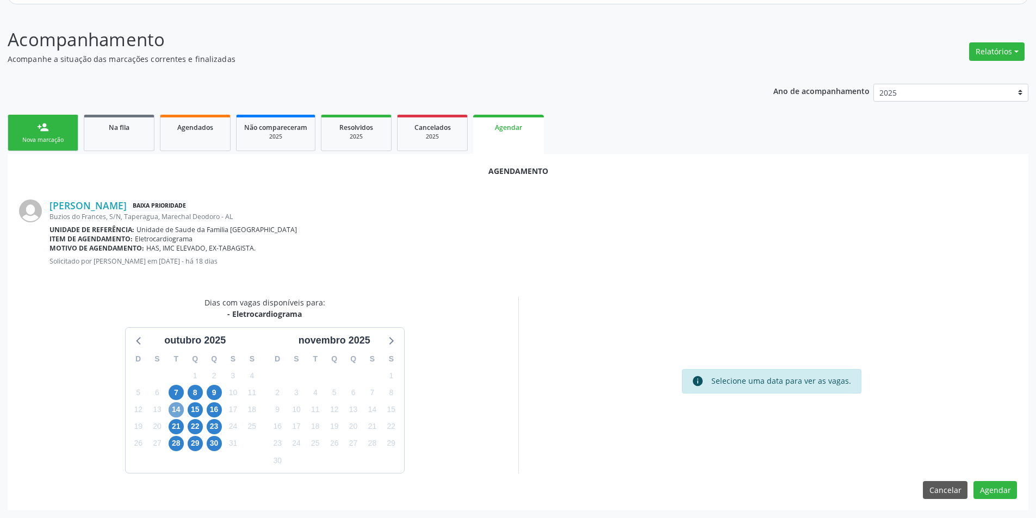
click at [169, 406] on span "14" at bounding box center [176, 409] width 15 height 15
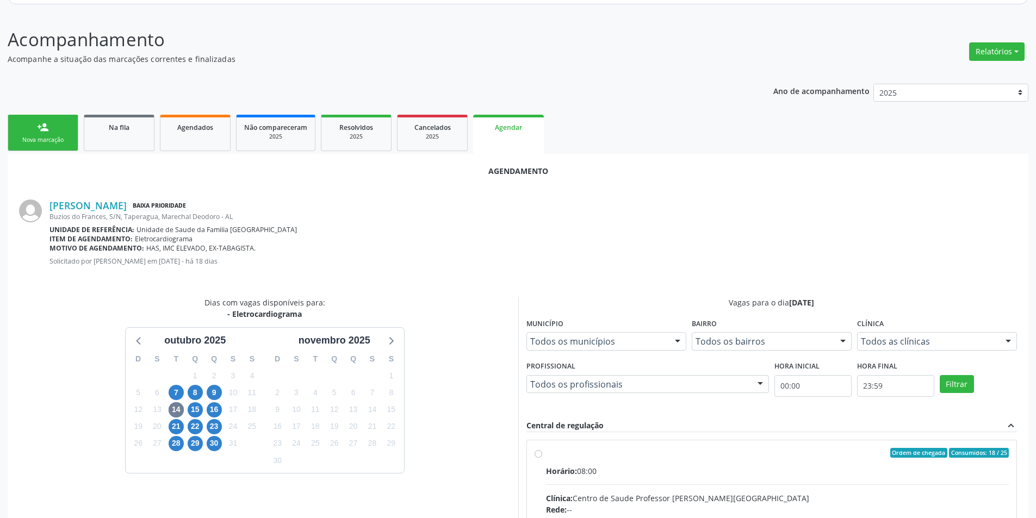
radio input "true"
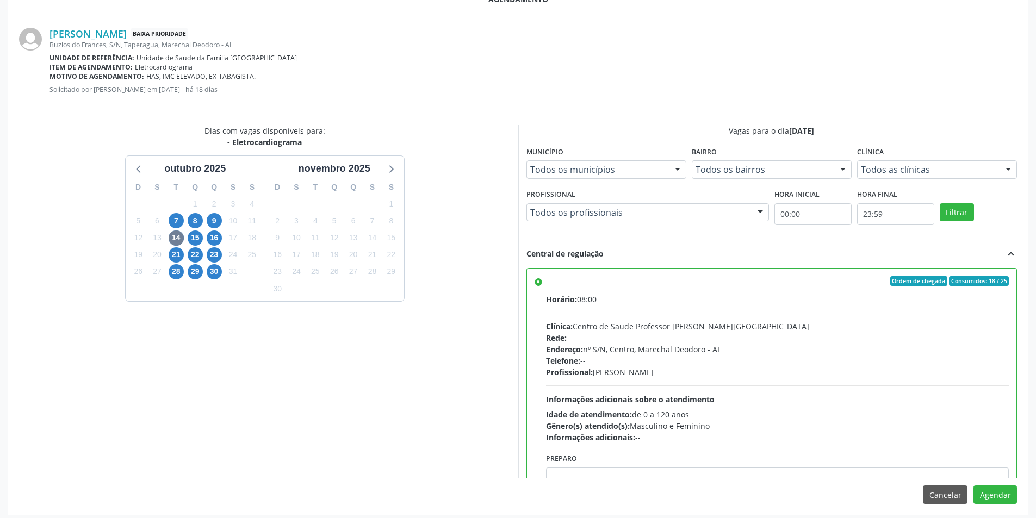
scroll to position [303, 0]
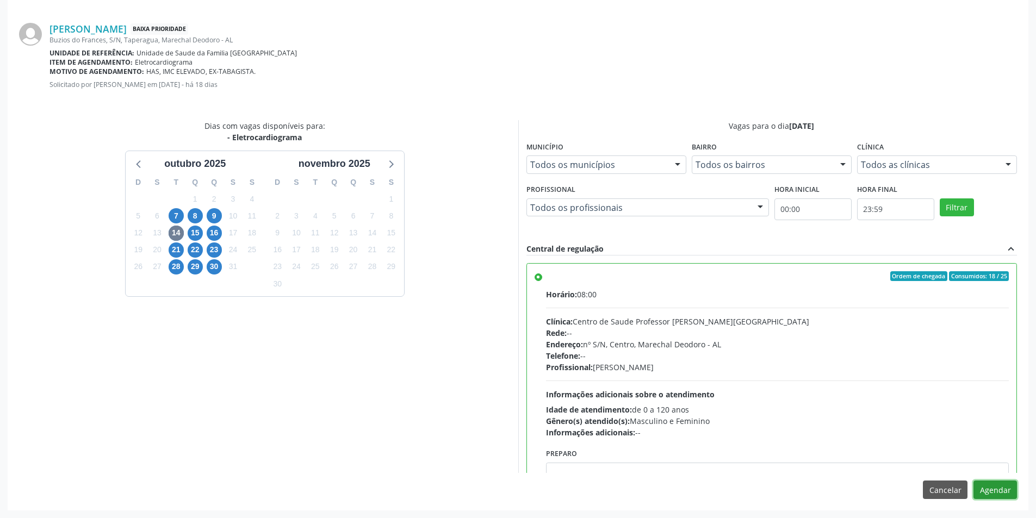
click at [1002, 486] on button "Agendar" at bounding box center [994, 490] width 43 height 18
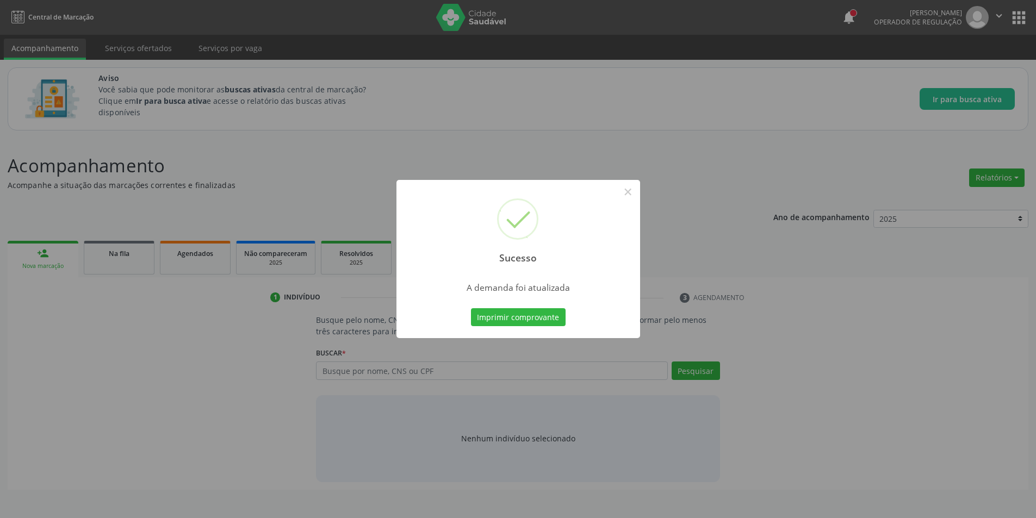
scroll to position [0, 0]
click at [631, 183] on button "×" at bounding box center [631, 192] width 18 height 18
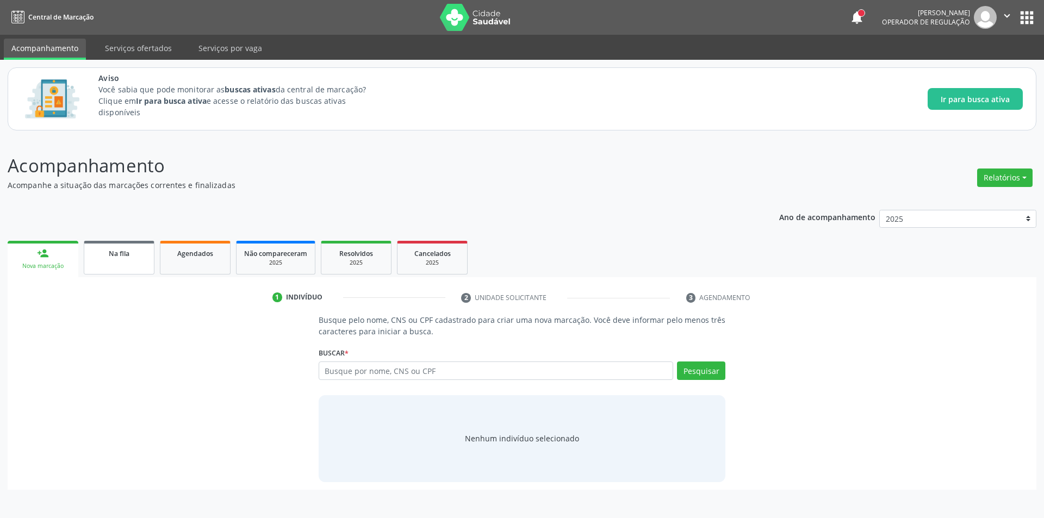
click at [111, 261] on link "Na fila" at bounding box center [119, 258] width 71 height 34
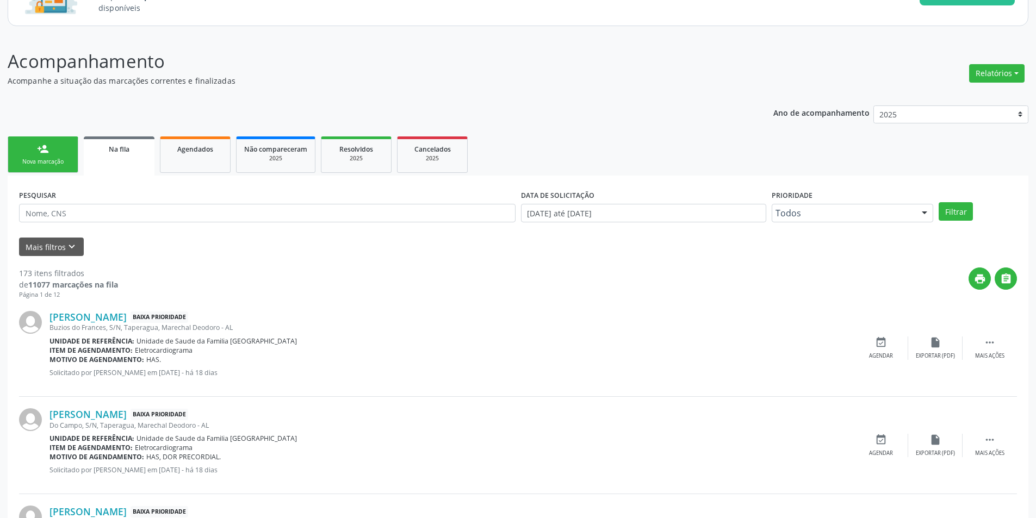
scroll to position [109, 0]
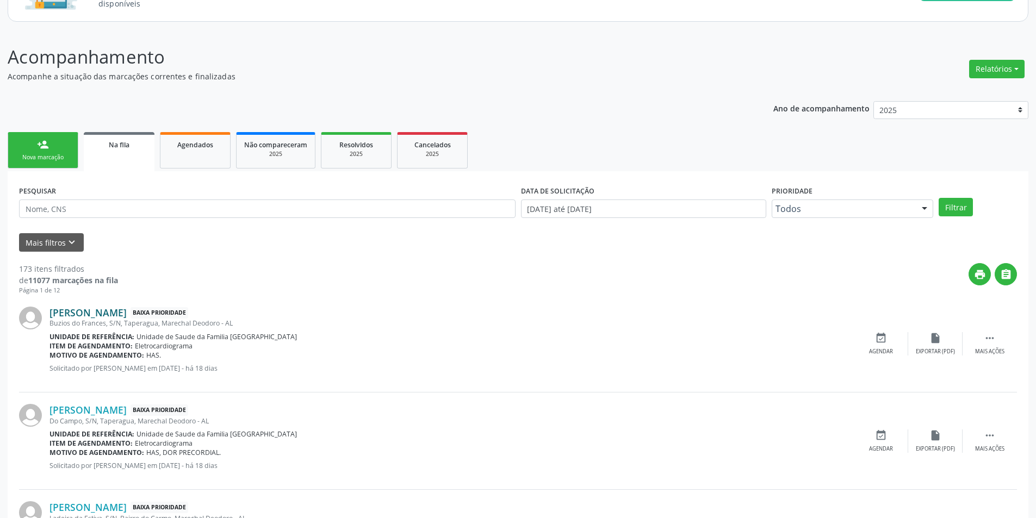
click at [107, 315] on link "[PERSON_NAME]" at bounding box center [87, 313] width 77 height 12
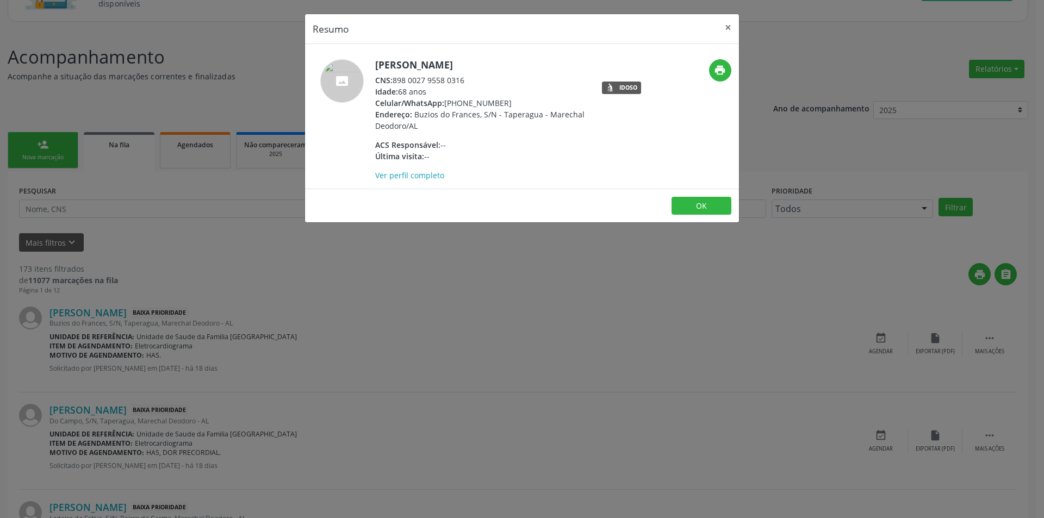
click at [396, 82] on div "CNS: 898 0027 9558 0316" at bounding box center [480, 79] width 211 height 11
drag, startPoint x: 396, startPoint y: 82, endPoint x: 454, endPoint y: 80, distance: 58.2
click at [454, 80] on div "CNS: 898 0027 9558 0316" at bounding box center [480, 79] width 211 height 11
click at [369, 363] on div "Resumo × [PERSON_NAME] CNS: 898 0027 9558 0316 Idade: 68 anos Celular/WhatsApp:…" at bounding box center [522, 259] width 1044 height 518
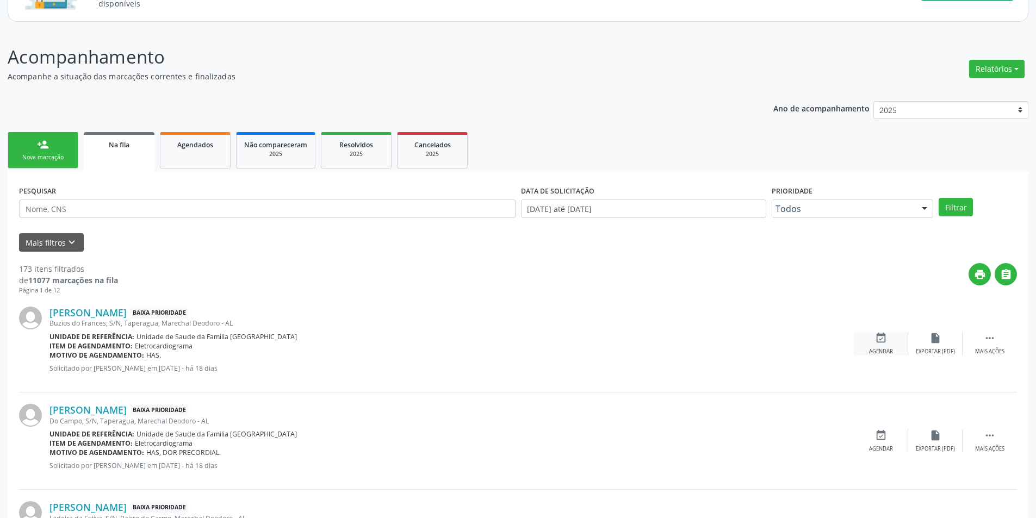
click at [892, 345] on div "event_available Agendar" at bounding box center [881, 343] width 54 height 23
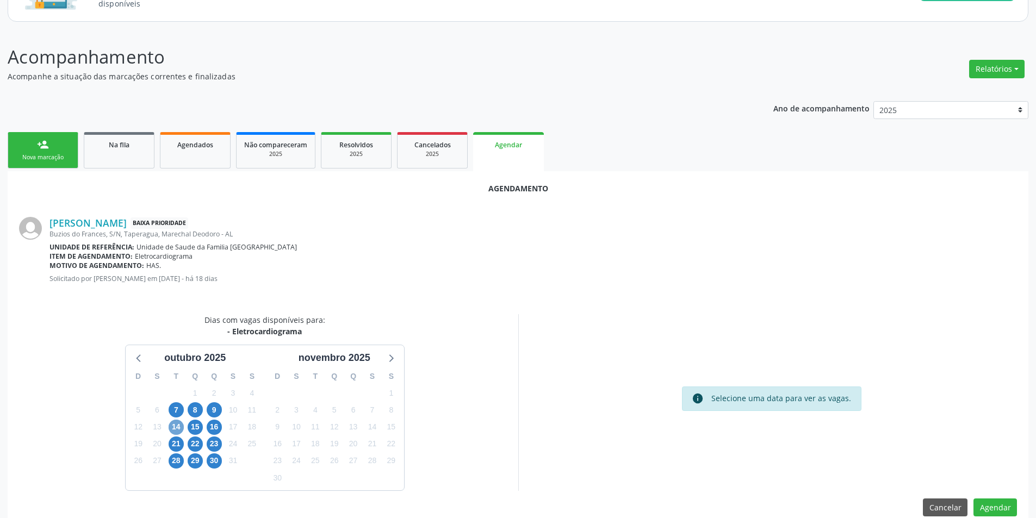
click at [172, 426] on span "14" at bounding box center [176, 427] width 15 height 15
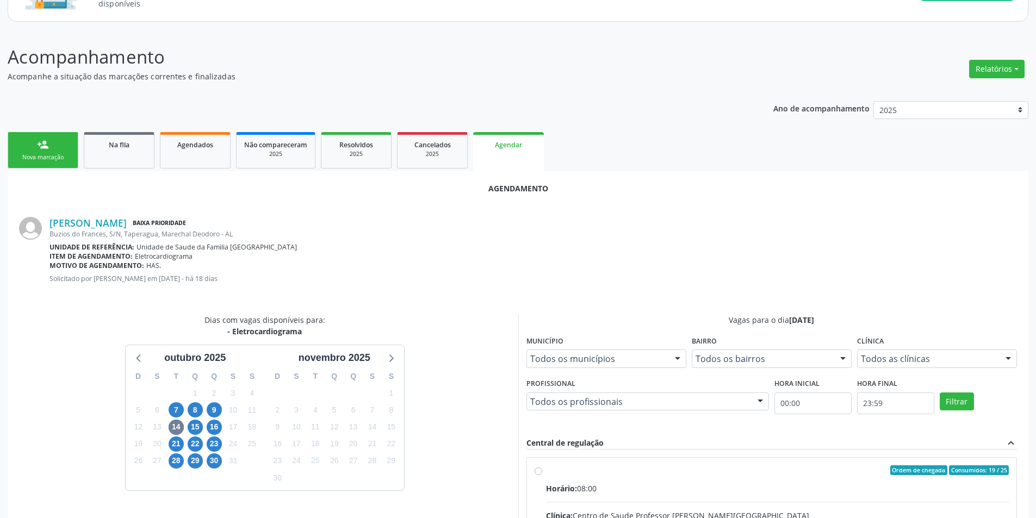
click at [540, 472] on input "Ordem de chegada Consumidos: 19 / 25 Horário: 08:00 Clínica: Centro de Saude Pr…" at bounding box center [538, 470] width 8 height 10
radio input "true"
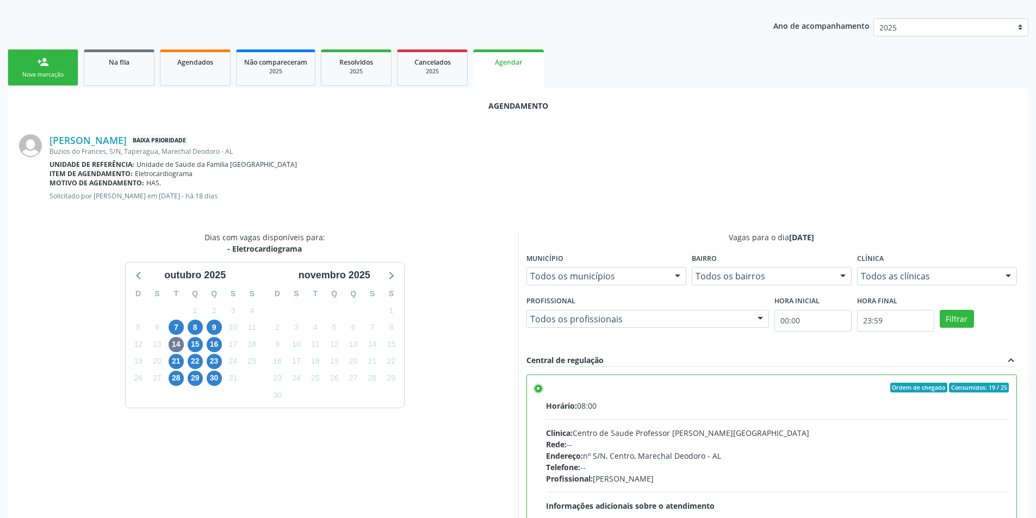
scroll to position [303, 0]
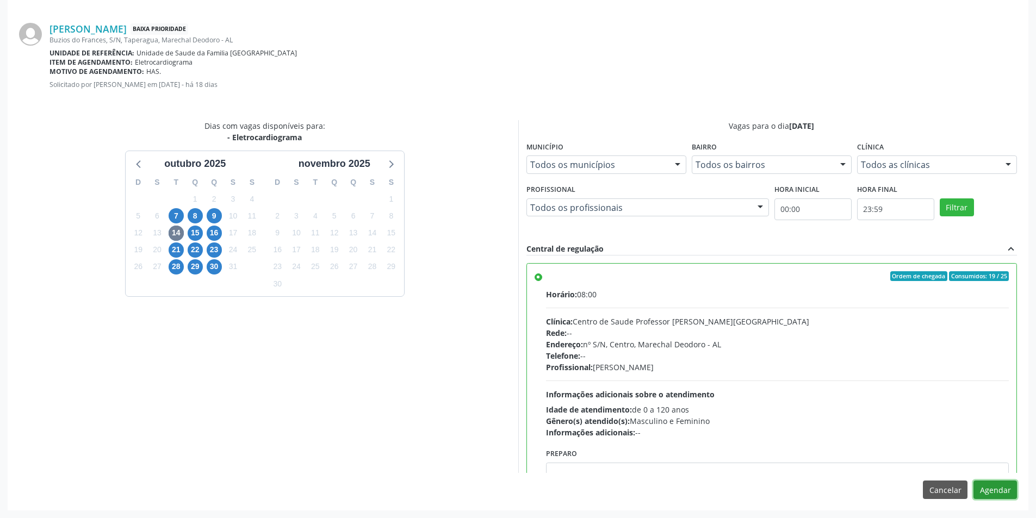
click at [1012, 485] on button "Agendar" at bounding box center [994, 490] width 43 height 18
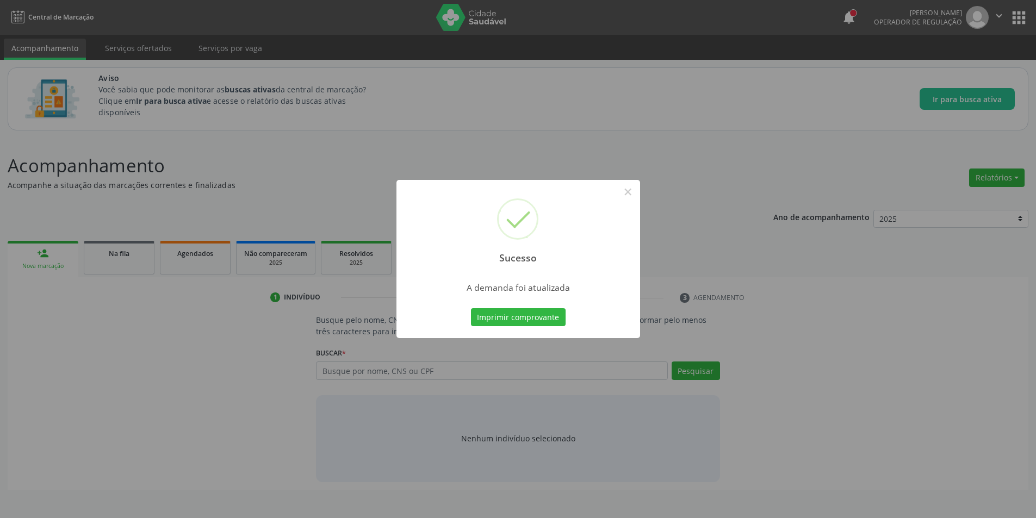
scroll to position [0, 0]
click at [625, 195] on button "×" at bounding box center [631, 192] width 18 height 18
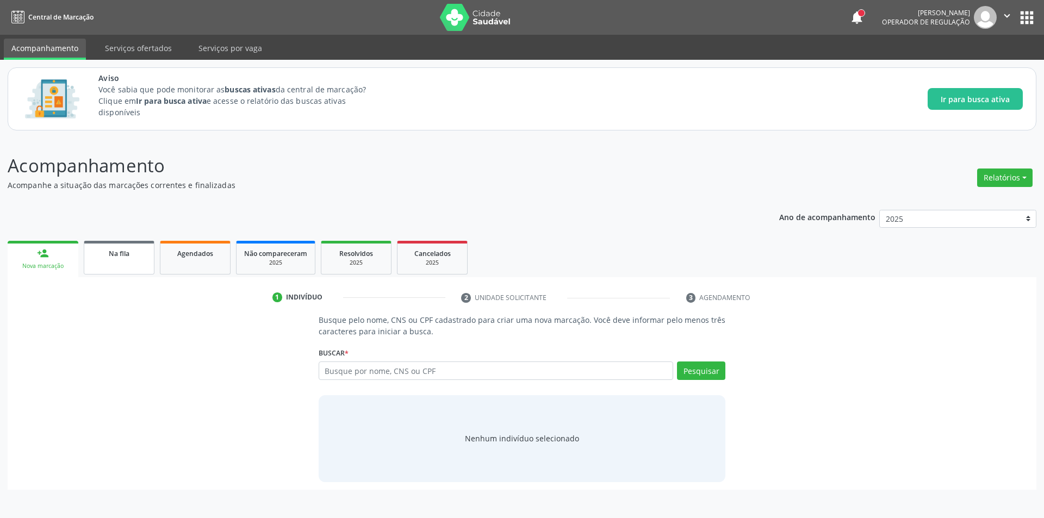
click at [109, 262] on link "Na fila" at bounding box center [119, 258] width 71 height 34
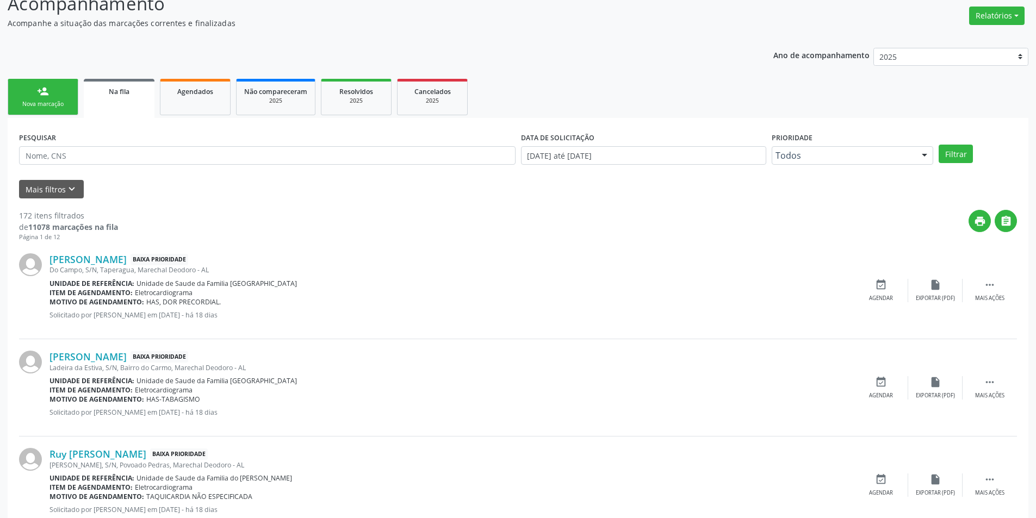
scroll to position [163, 0]
click at [105, 260] on link "[PERSON_NAME]" at bounding box center [87, 258] width 77 height 12
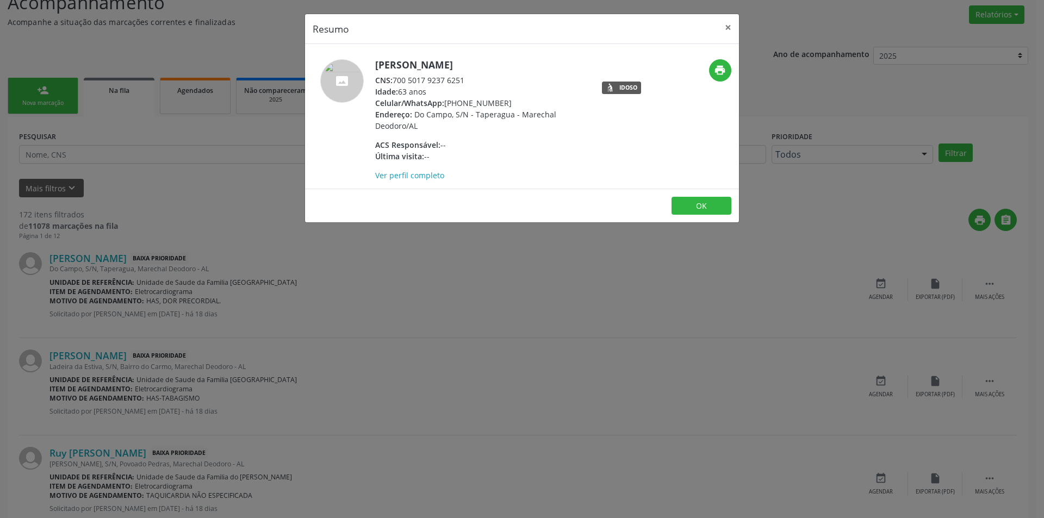
click at [396, 78] on div "CNS: 700 5017 9237 6251" at bounding box center [480, 79] width 211 height 11
drag, startPoint x: 396, startPoint y: 78, endPoint x: 447, endPoint y: 81, distance: 51.7
click at [447, 81] on div "CNS: 700 5017 9237 6251" at bounding box center [480, 79] width 211 height 11
click at [289, 306] on div "Resumo × [PERSON_NAME] CNS: 700 5017 9237 6251 Idade: 63 anos Celular/WhatsApp:…" at bounding box center [522, 259] width 1044 height 518
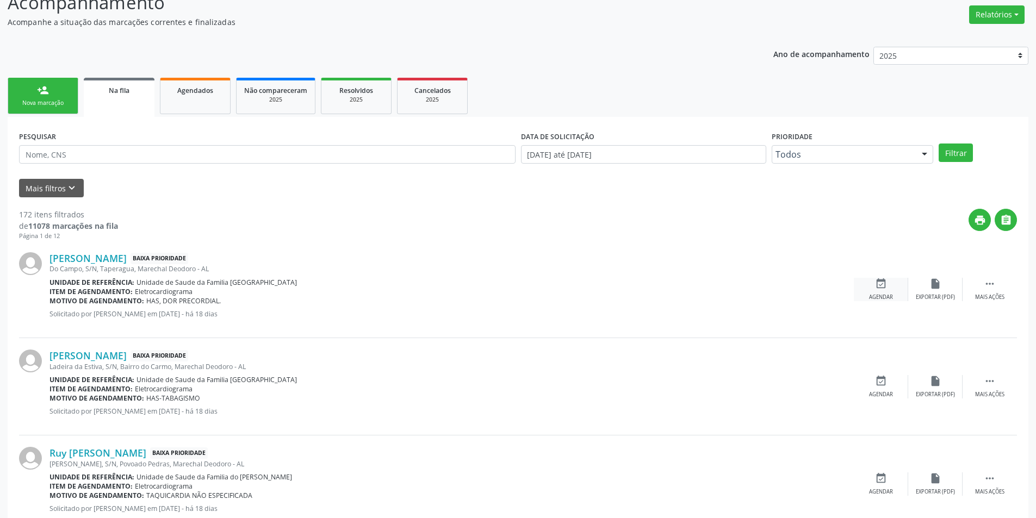
click at [876, 289] on icon "event_available" at bounding box center [881, 284] width 12 height 12
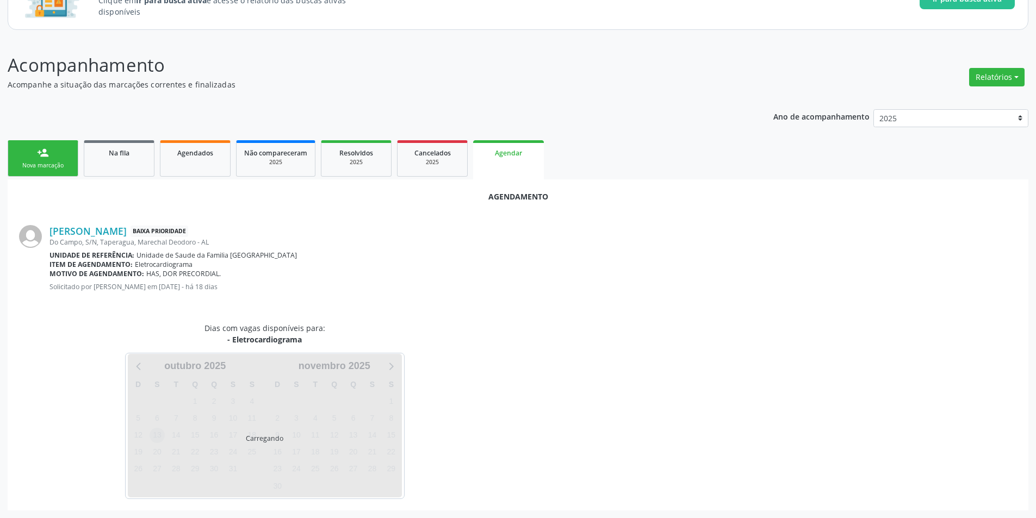
scroll to position [126, 0]
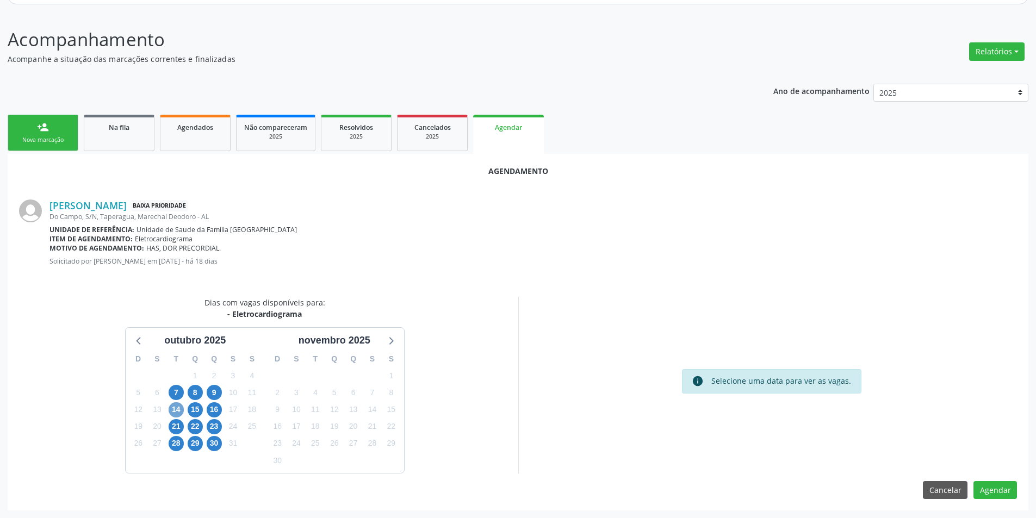
click at [178, 413] on span "14" at bounding box center [176, 409] width 15 height 15
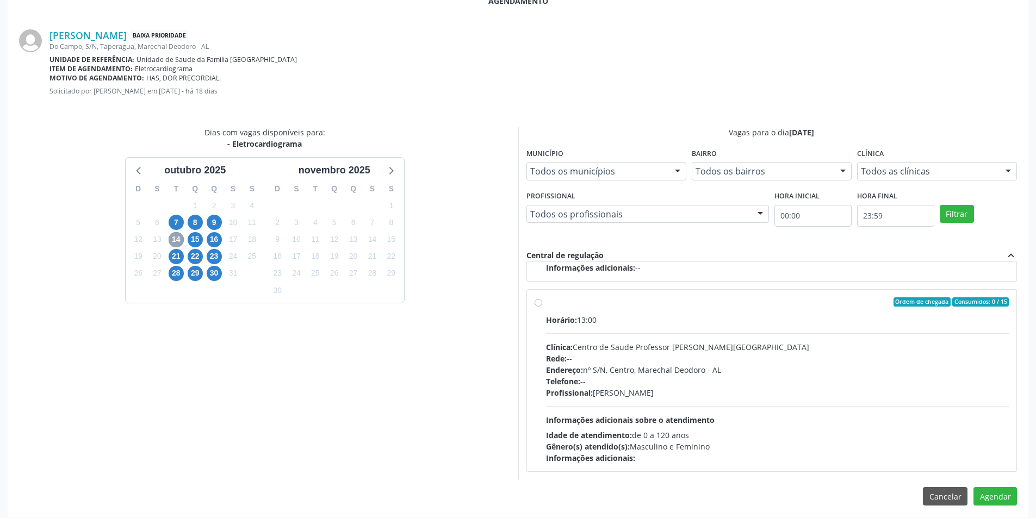
scroll to position [303, 0]
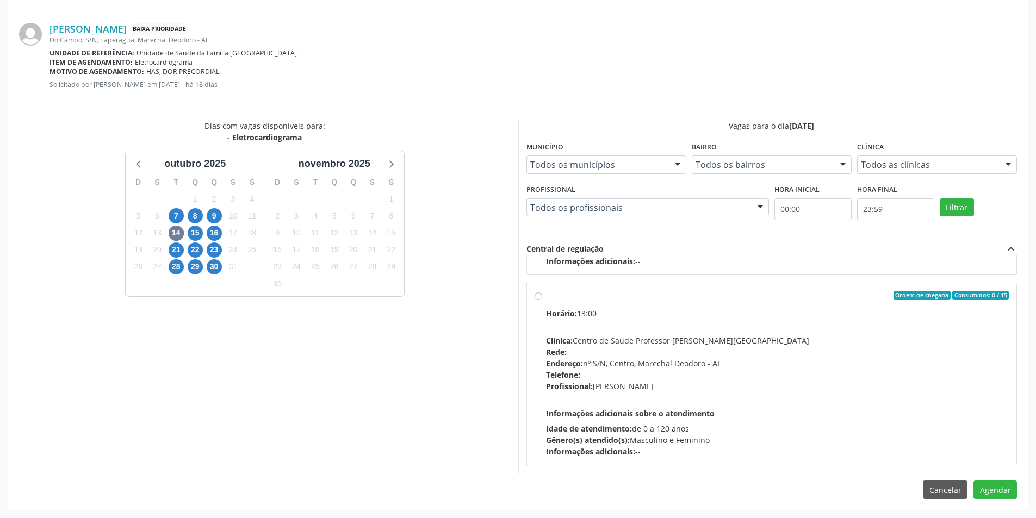
drag, startPoint x: 537, startPoint y: 297, endPoint x: 560, endPoint y: 260, distance: 43.5
click at [546, 297] on label "Ordem de chegada Consumidos: 0 / 15 Horário: 13:00 Clínica: Centro de Saude Pro…" at bounding box center [777, 374] width 463 height 167
click at [537, 297] on input "Ordem de chegada Consumidos: 0 / 15 Horário: 13:00 Clínica: Centro de Saude Pro…" at bounding box center [538, 296] width 8 height 10
radio input "true"
click at [1001, 485] on button "Agendar" at bounding box center [994, 490] width 43 height 18
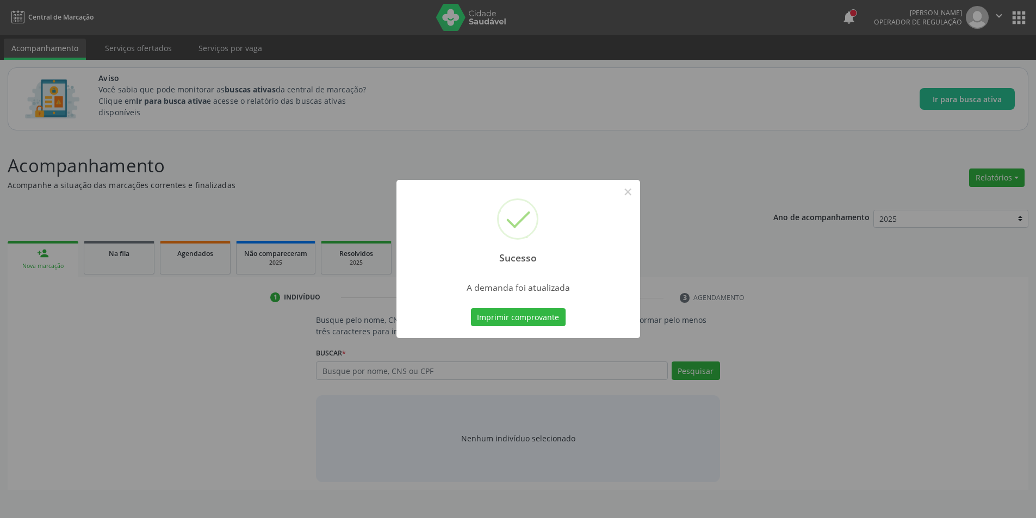
scroll to position [0, 0]
click at [623, 190] on button "×" at bounding box center [631, 192] width 18 height 18
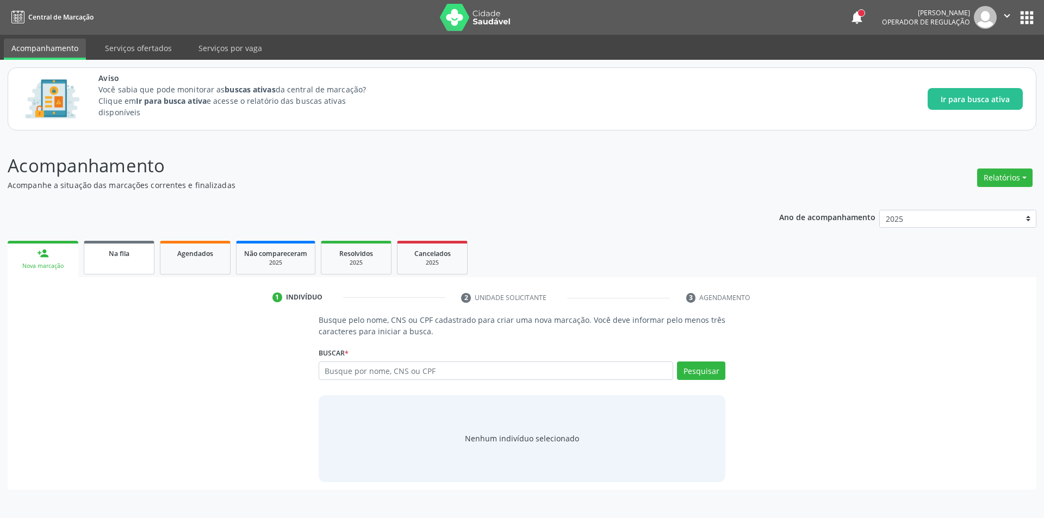
click at [133, 261] on link "Na fila" at bounding box center [119, 258] width 71 height 34
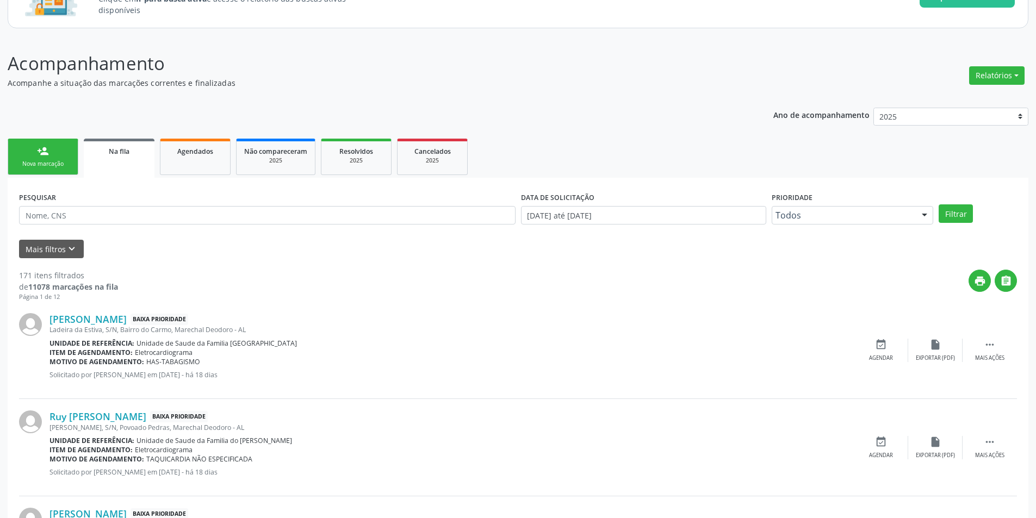
scroll to position [109, 0]
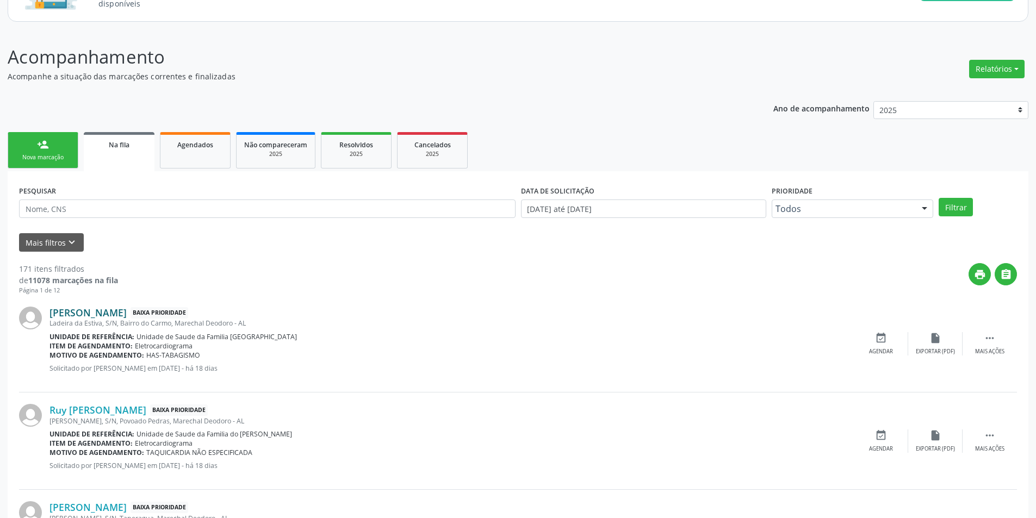
click at [127, 310] on link "[PERSON_NAME]" at bounding box center [87, 313] width 77 height 12
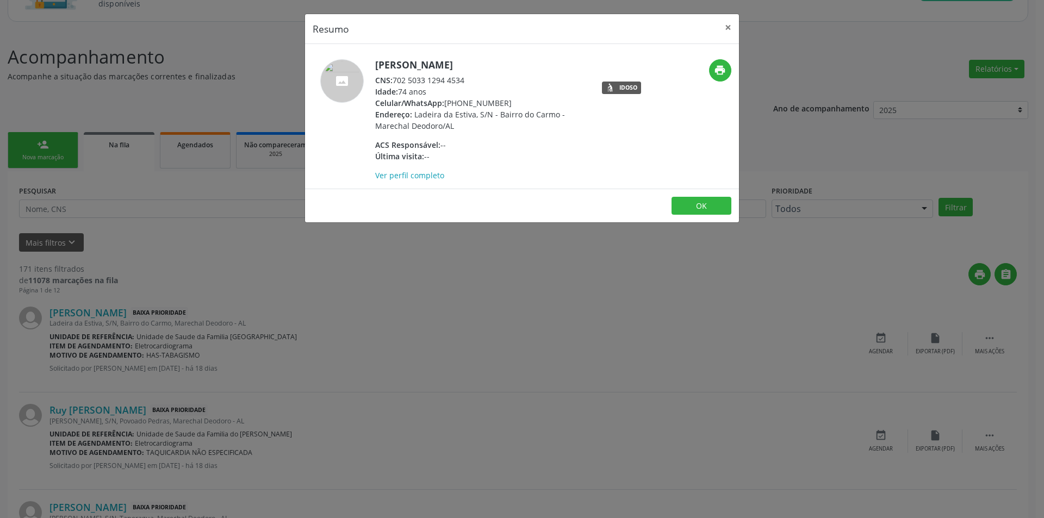
click at [396, 80] on div "CNS: 702 5033 1294 4534" at bounding box center [480, 79] width 211 height 11
drag, startPoint x: 396, startPoint y: 80, endPoint x: 464, endPoint y: 77, distance: 68.0
click at [460, 77] on div "CNS: 702 5033 1294 4534" at bounding box center [480, 79] width 211 height 11
click at [472, 77] on div "CNS: 702 5033 1294 4534" at bounding box center [480, 79] width 211 height 11
click at [395, 83] on div "CNS: 702 5033 1294 4534" at bounding box center [480, 79] width 211 height 11
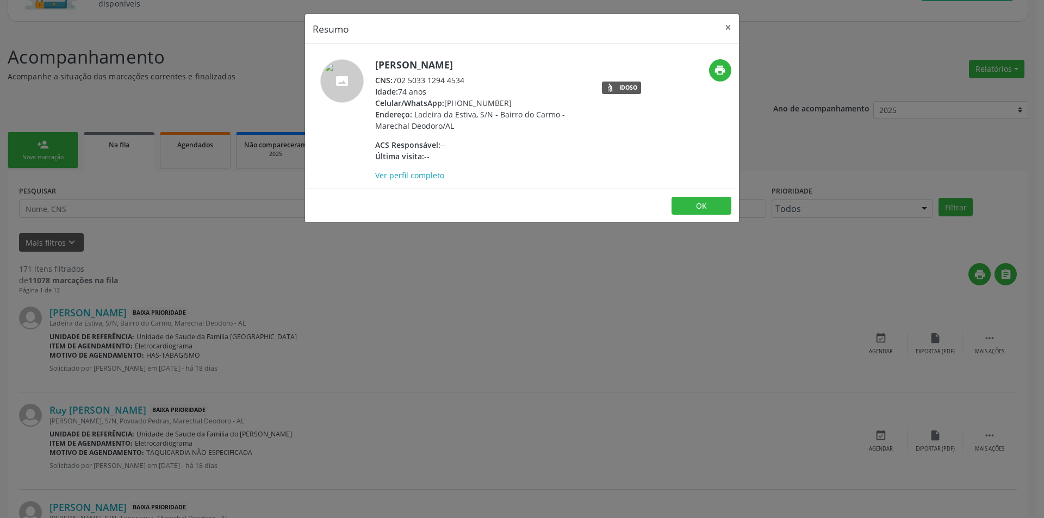
drag, startPoint x: 395, startPoint y: 83, endPoint x: 451, endPoint y: 82, distance: 55.5
click at [451, 82] on div "CNS: 702 5033 1294 4534" at bounding box center [480, 79] width 211 height 11
click at [340, 370] on div "Resumo × [PERSON_NAME] CNS: 702 5033 1294 4534 Idade: 74 anos Celular/WhatsApp:…" at bounding box center [522, 259] width 1044 height 518
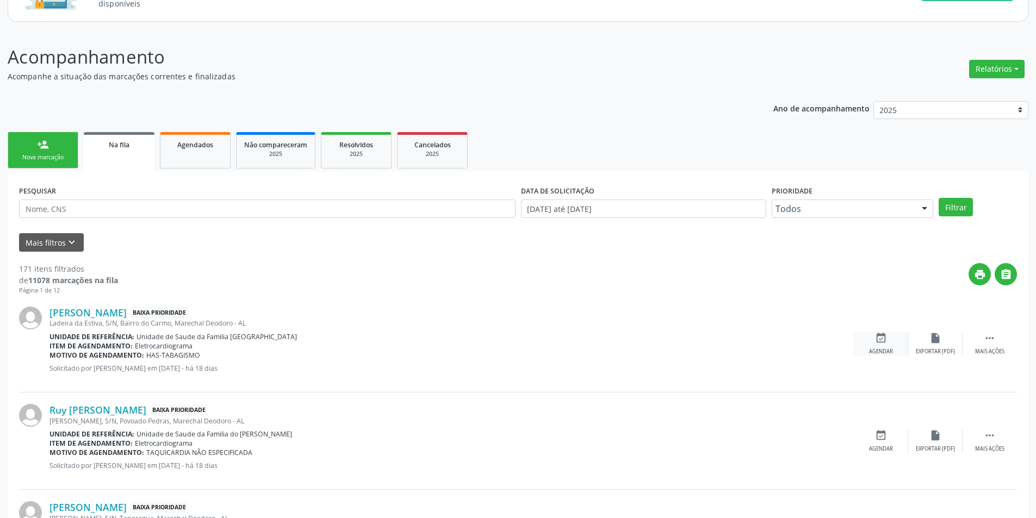
click at [873, 348] on div "Agendar" at bounding box center [881, 352] width 24 height 8
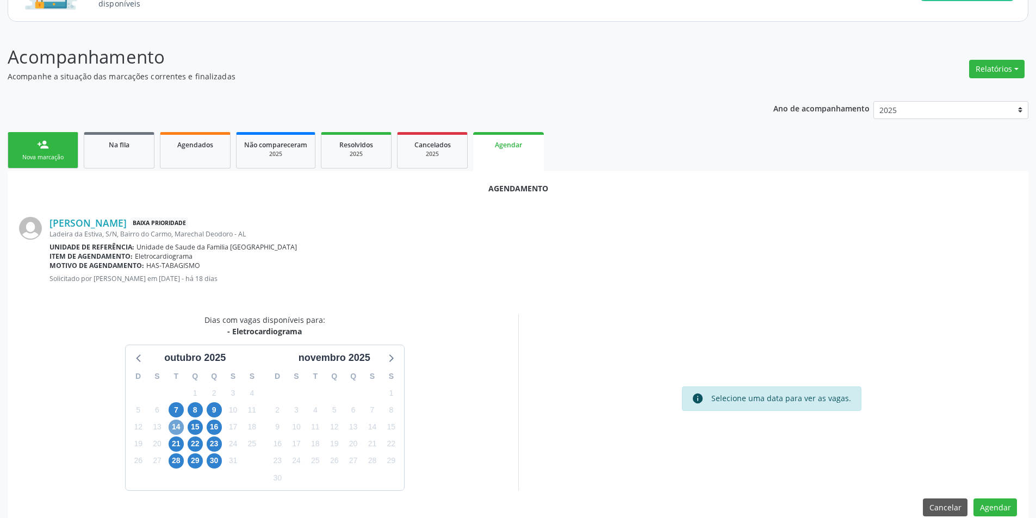
click at [175, 428] on span "14" at bounding box center [176, 427] width 15 height 15
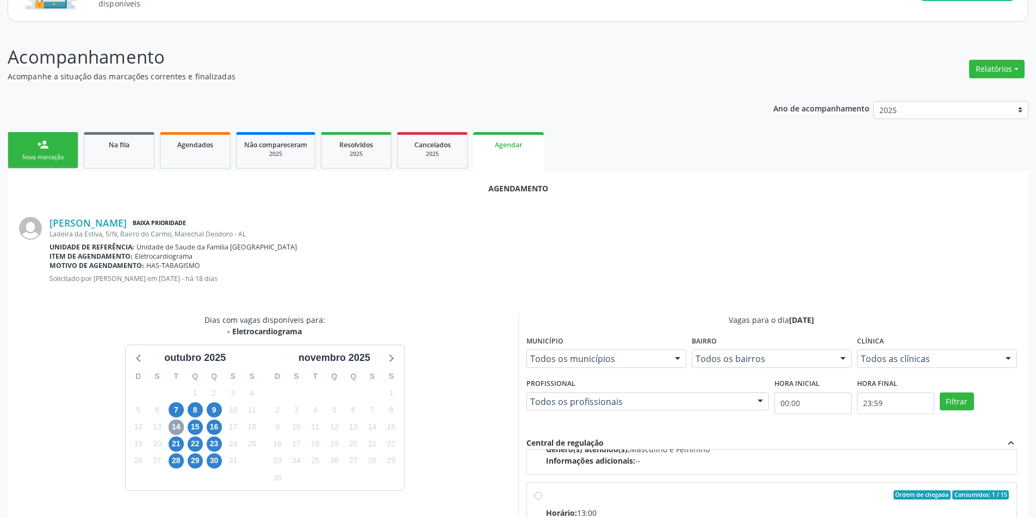
scroll to position [171, 0]
click at [537, 488] on input "Ordem de chegada Consumidos: 1 / 15 Horário: 13:00 Clínica: Centro de Saude Pro…" at bounding box center [538, 490] width 8 height 10
radio input "true"
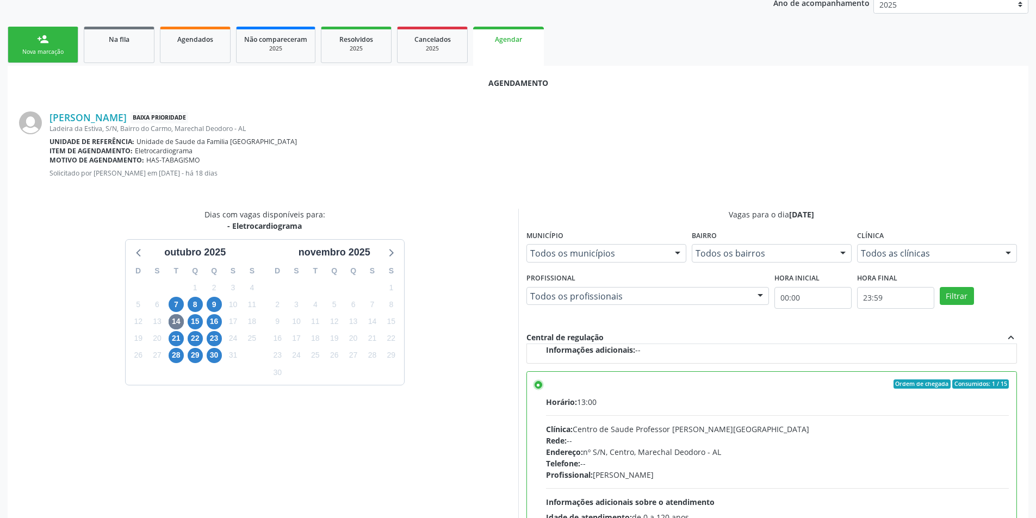
scroll to position [303, 0]
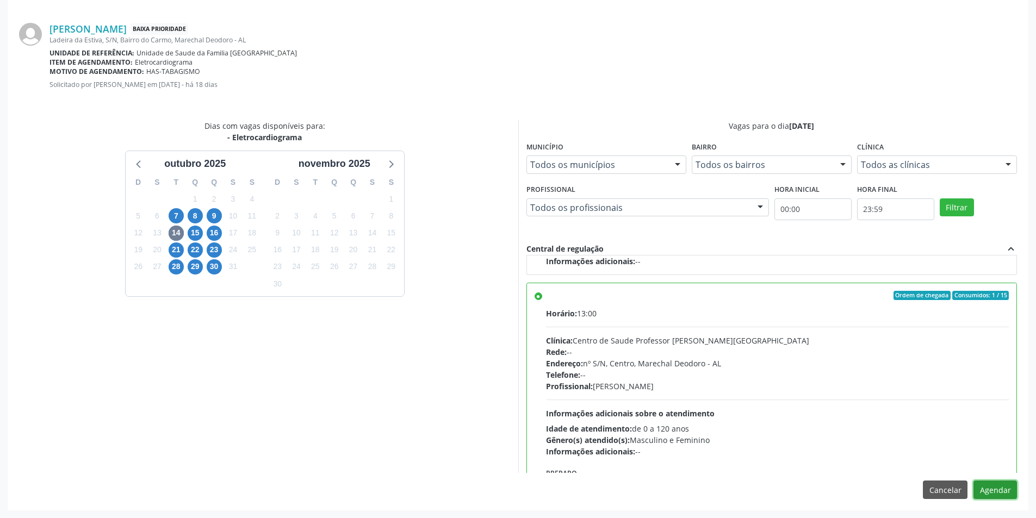
click at [993, 493] on button "Agendar" at bounding box center [994, 490] width 43 height 18
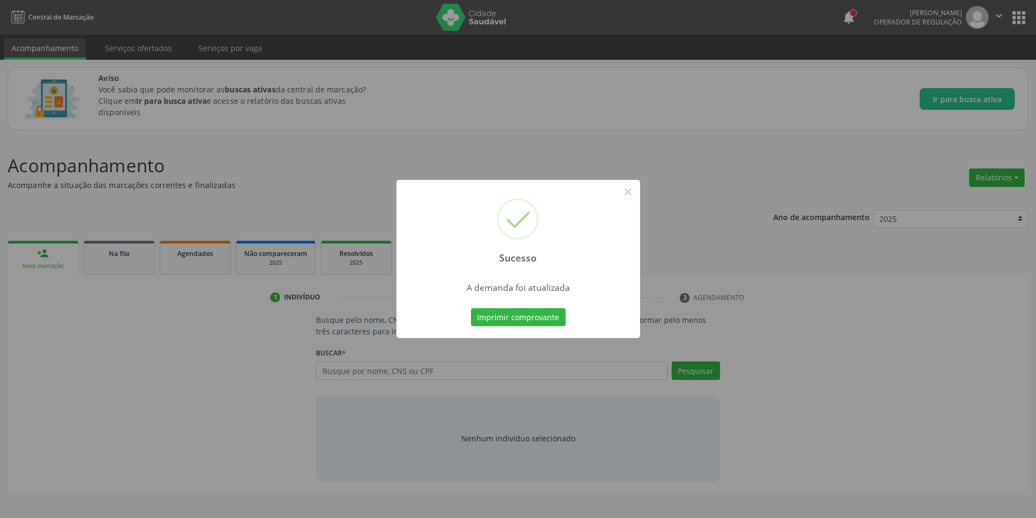
scroll to position [0, 0]
click at [640, 186] on button "×" at bounding box center [631, 192] width 18 height 18
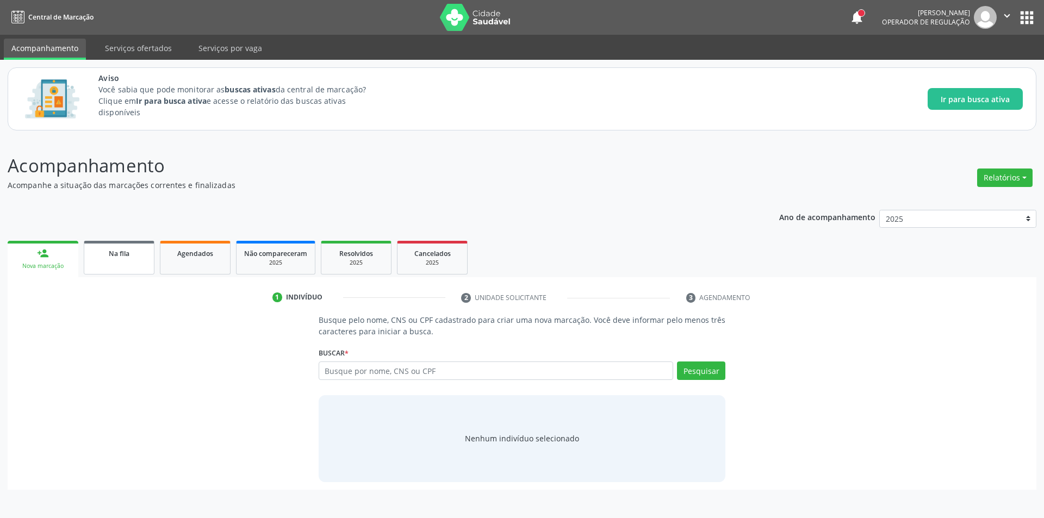
click at [108, 248] on div "Na fila" at bounding box center [119, 252] width 54 height 11
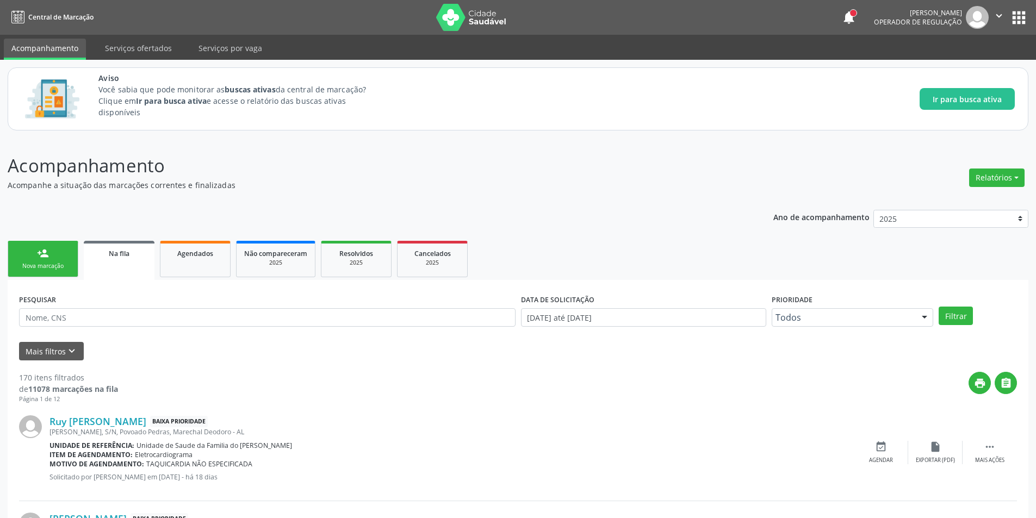
scroll to position [217, 0]
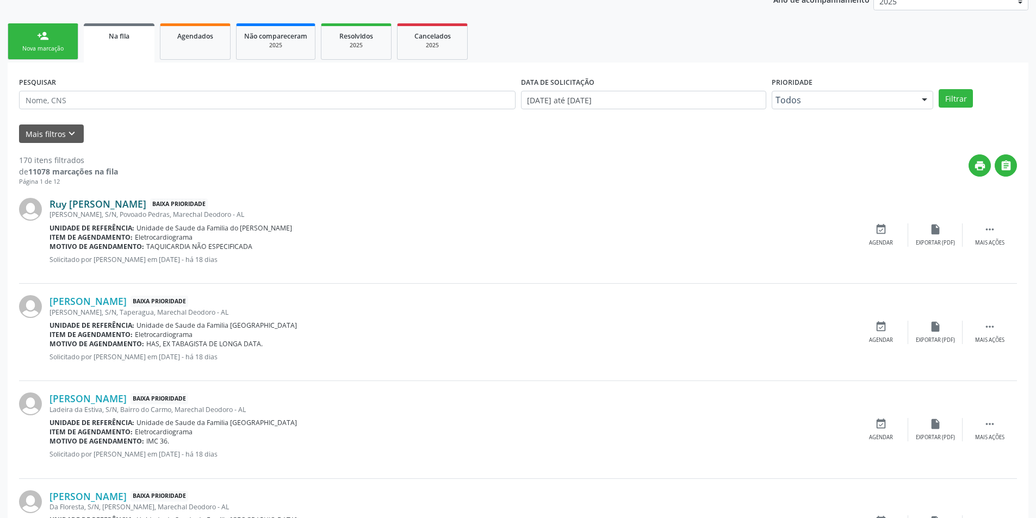
click at [102, 209] on link "Ruy [PERSON_NAME]" at bounding box center [97, 204] width 97 height 12
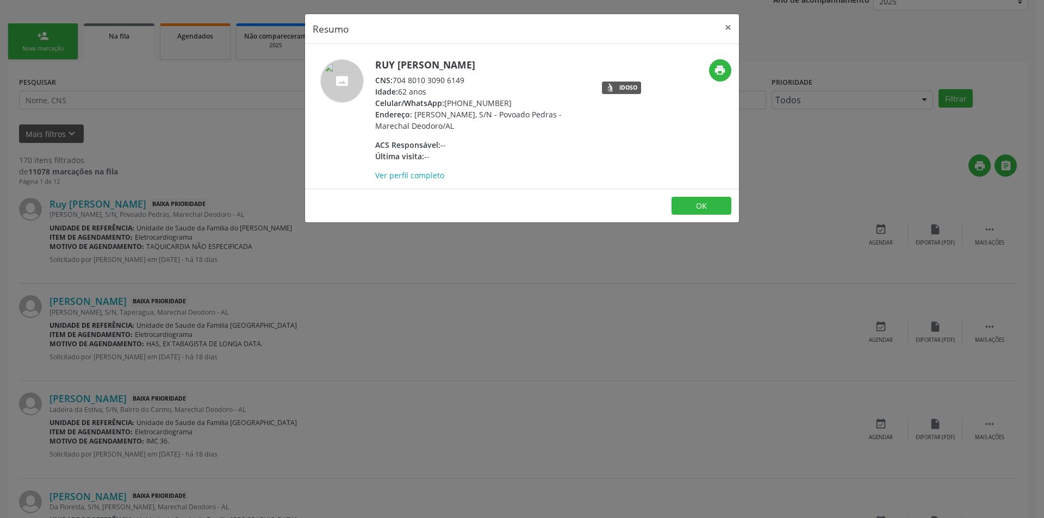
click at [394, 80] on div "CNS: 704 8010 3090 6149" at bounding box center [480, 79] width 211 height 11
drag, startPoint x: 394, startPoint y: 80, endPoint x: 450, endPoint y: 80, distance: 55.5
click at [450, 80] on div "CNS: 704 8010 3090 6149" at bounding box center [480, 79] width 211 height 11
drag, startPoint x: 181, startPoint y: 321, endPoint x: 370, endPoint y: 266, distance: 196.5
click at [199, 318] on div "Resumo × Ruy [PERSON_NAME] CNS: 704 8010 3090 6149 Idade: 62 anos Celular/Whats…" at bounding box center [522, 259] width 1044 height 518
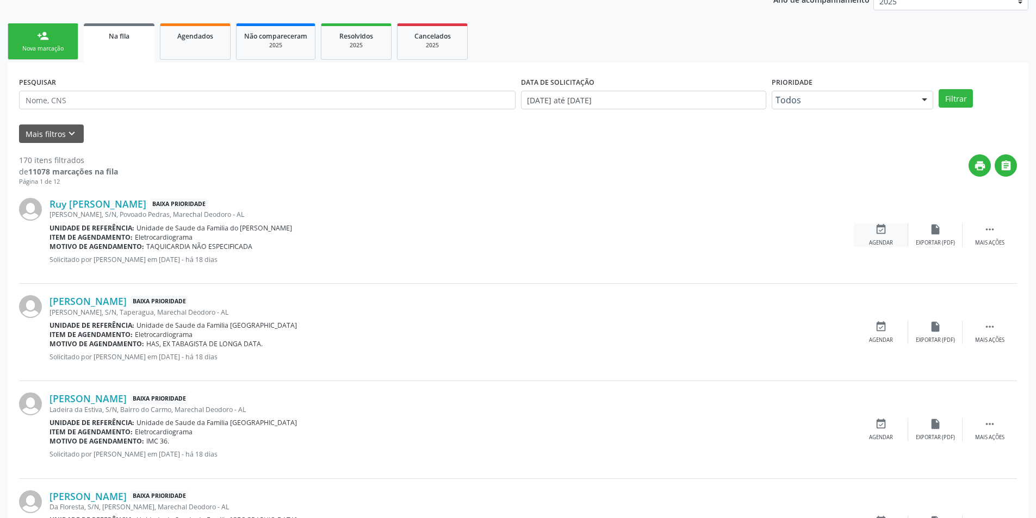
click at [879, 238] on div "event_available Agendar" at bounding box center [881, 234] width 54 height 23
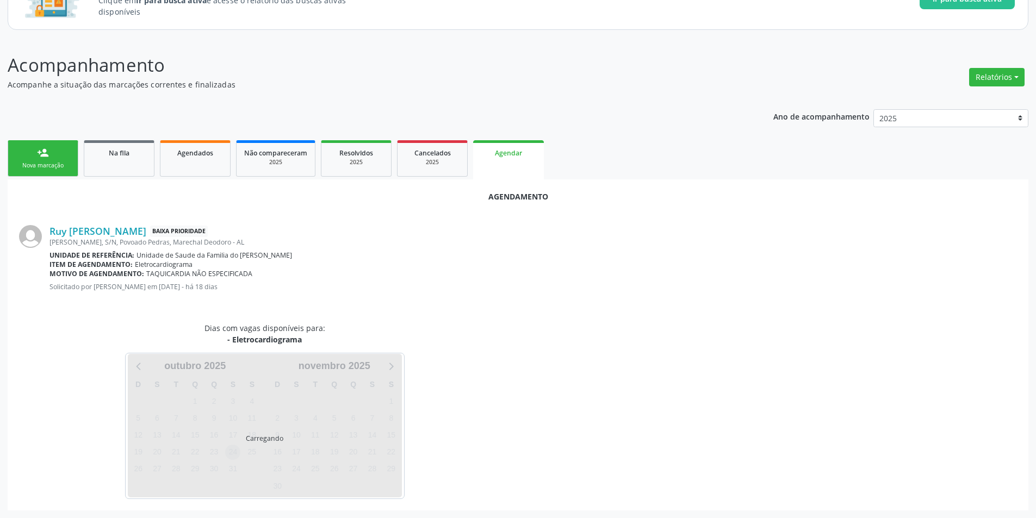
scroll to position [126, 0]
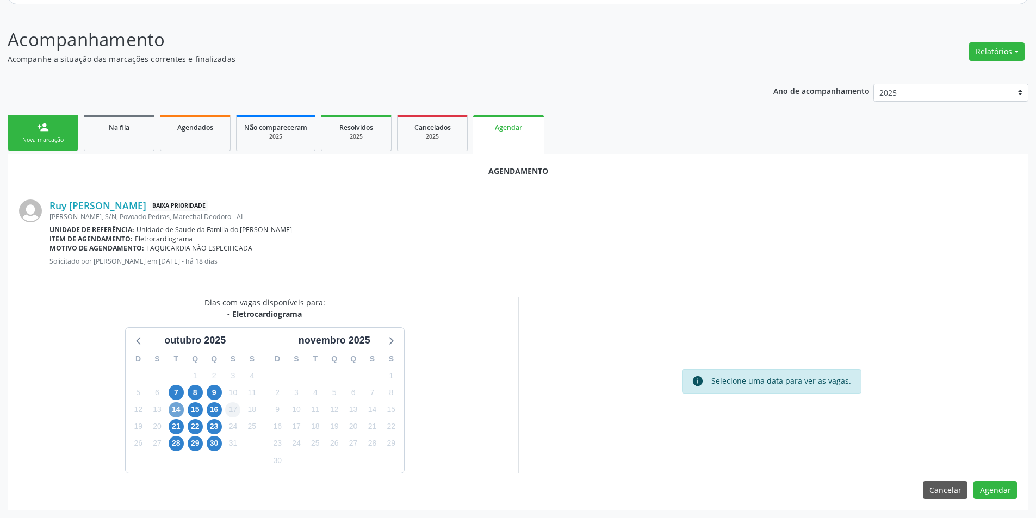
drag, startPoint x: 169, startPoint y: 410, endPoint x: 234, endPoint y: 409, distance: 64.7
click at [173, 410] on span "14" at bounding box center [176, 409] width 15 height 15
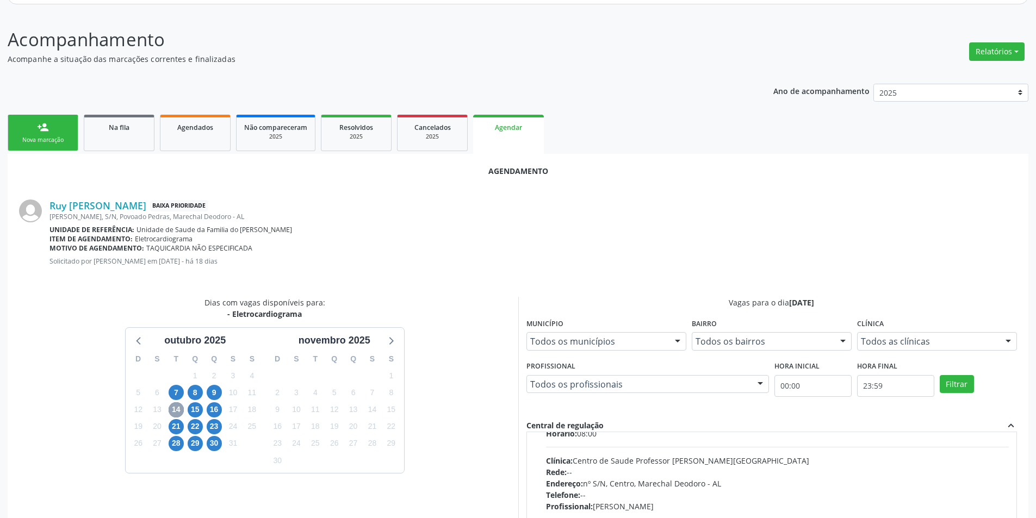
scroll to position [171, 0]
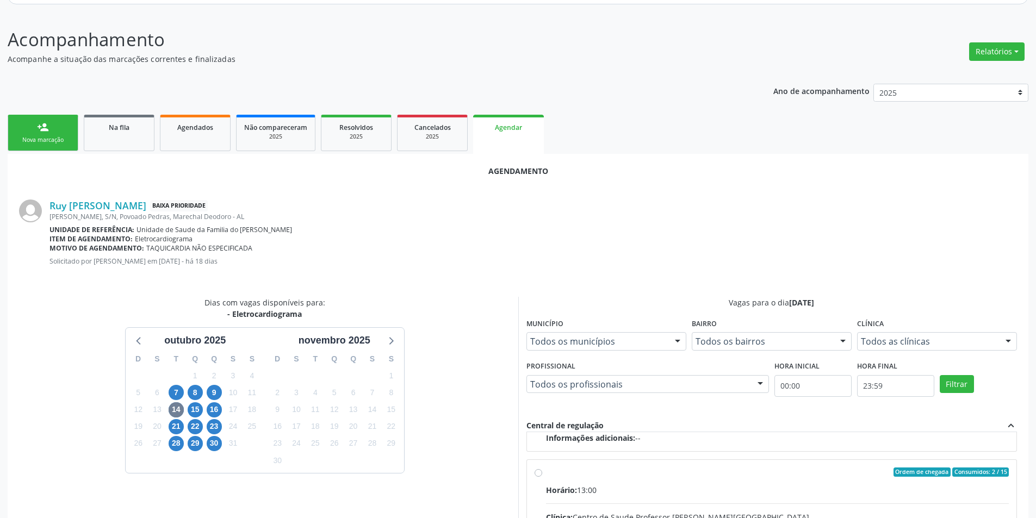
radio input "true"
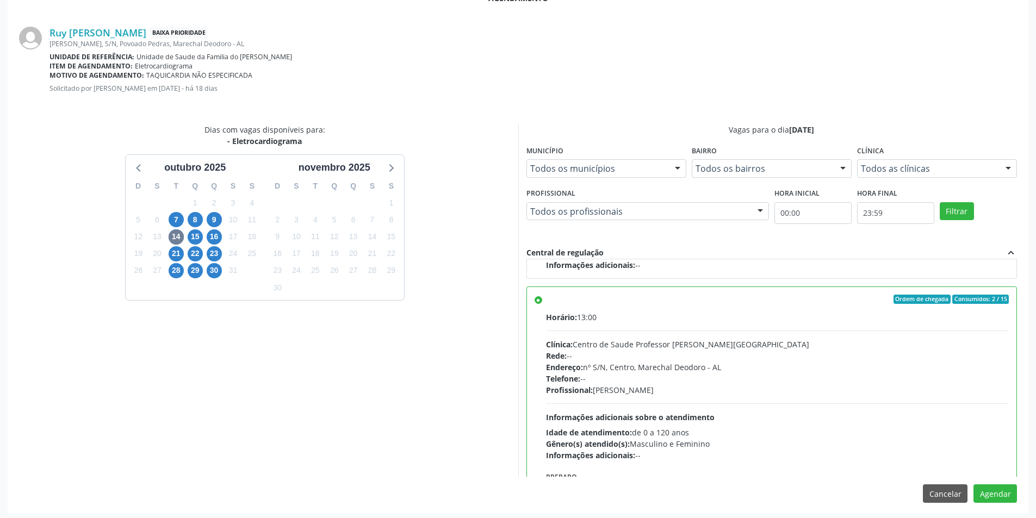
scroll to position [303, 0]
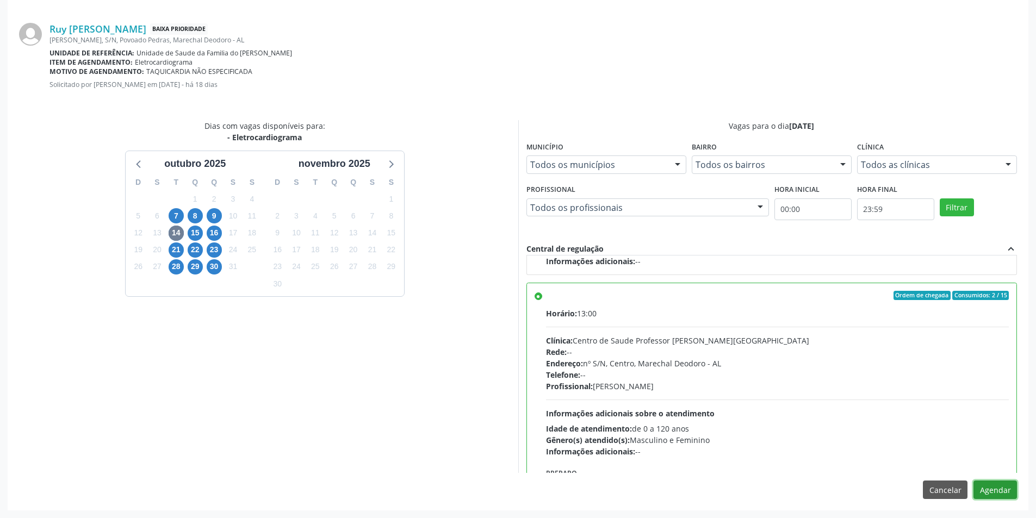
click at [1005, 485] on button "Agendar" at bounding box center [994, 490] width 43 height 18
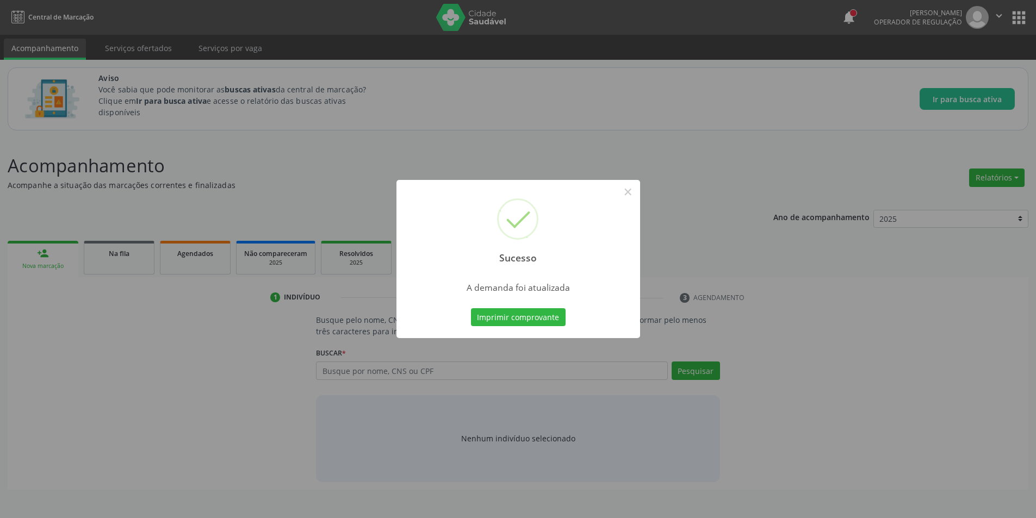
scroll to position [0, 0]
click at [630, 194] on button "×" at bounding box center [631, 192] width 18 height 18
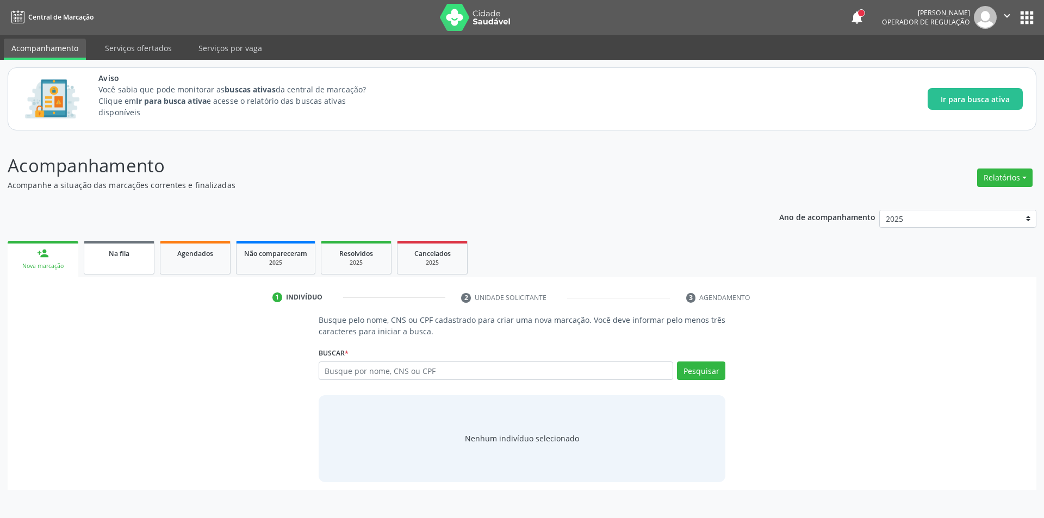
click at [138, 263] on link "Na fila" at bounding box center [119, 258] width 71 height 34
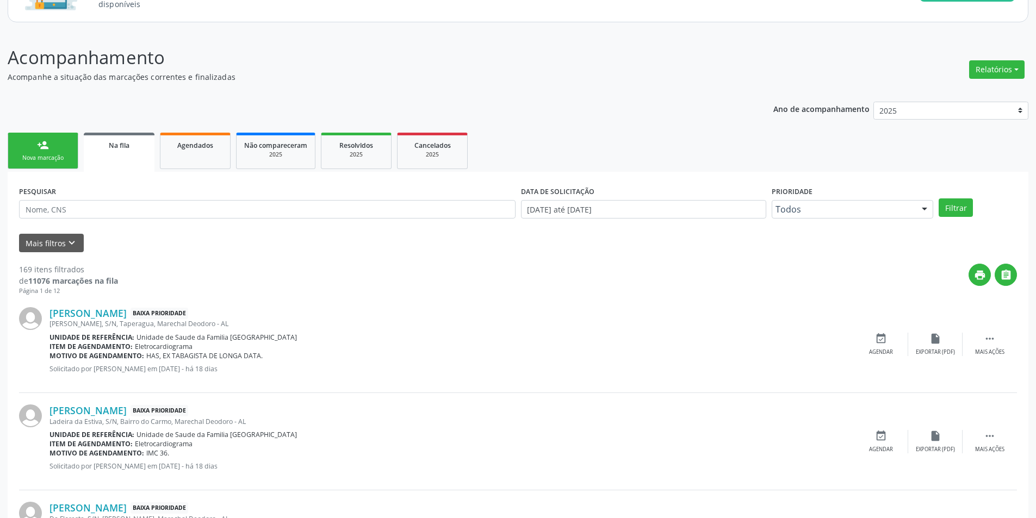
scroll to position [109, 0]
click at [127, 312] on link "[PERSON_NAME]" at bounding box center [87, 313] width 77 height 12
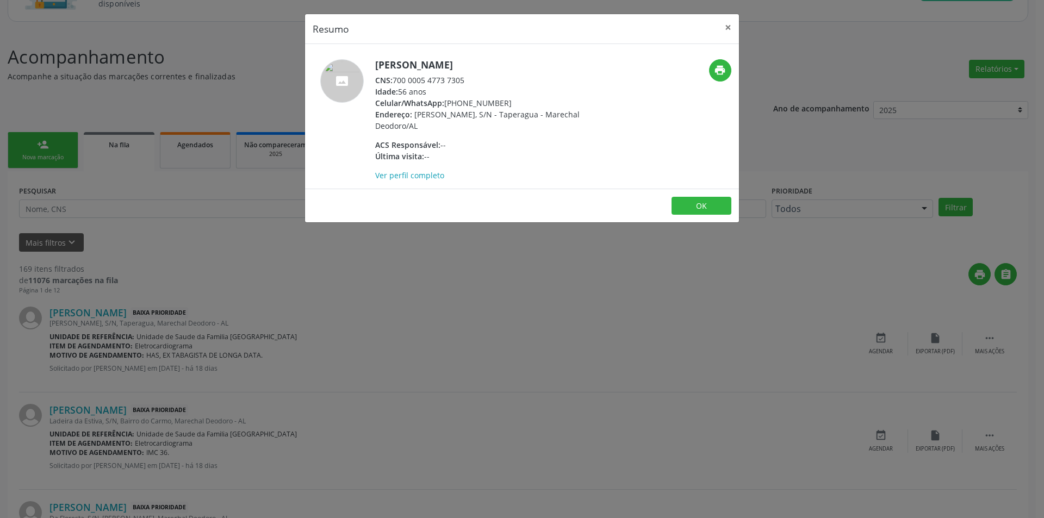
click at [398, 79] on div "CNS: 700 0005 4773 7305" at bounding box center [480, 79] width 211 height 11
click at [396, 79] on div "CNS: 700 0005 4773 7305" at bounding box center [480, 79] width 211 height 11
drag, startPoint x: 396, startPoint y: 79, endPoint x: 455, endPoint y: 84, distance: 58.9
click at [455, 84] on div "CNS: 700 0005 4773 7305" at bounding box center [480, 79] width 211 height 11
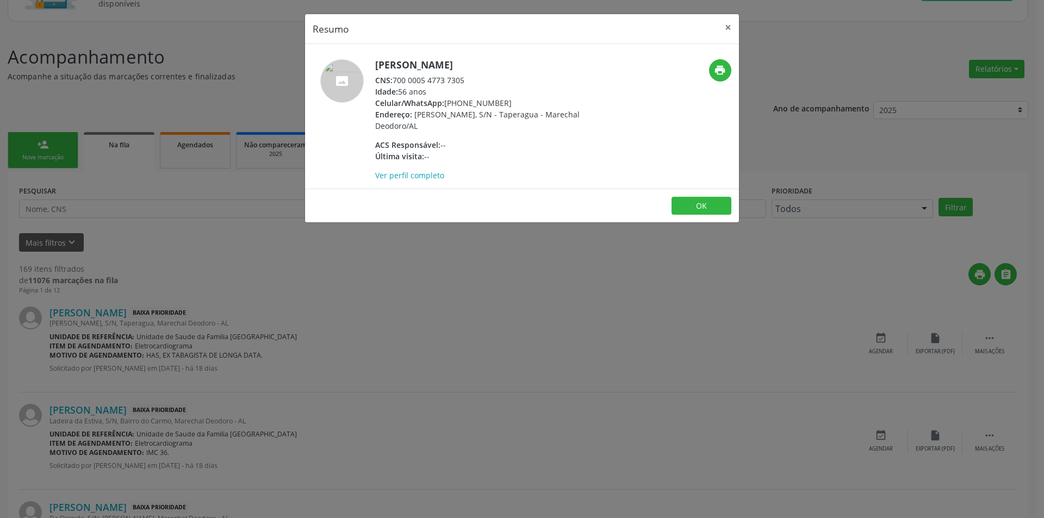
click at [236, 339] on div "Resumo × [PERSON_NAME] CNS: 700 0005 4773 7305 Idade: 56 anos Celular/WhatsApp:…" at bounding box center [522, 259] width 1044 height 518
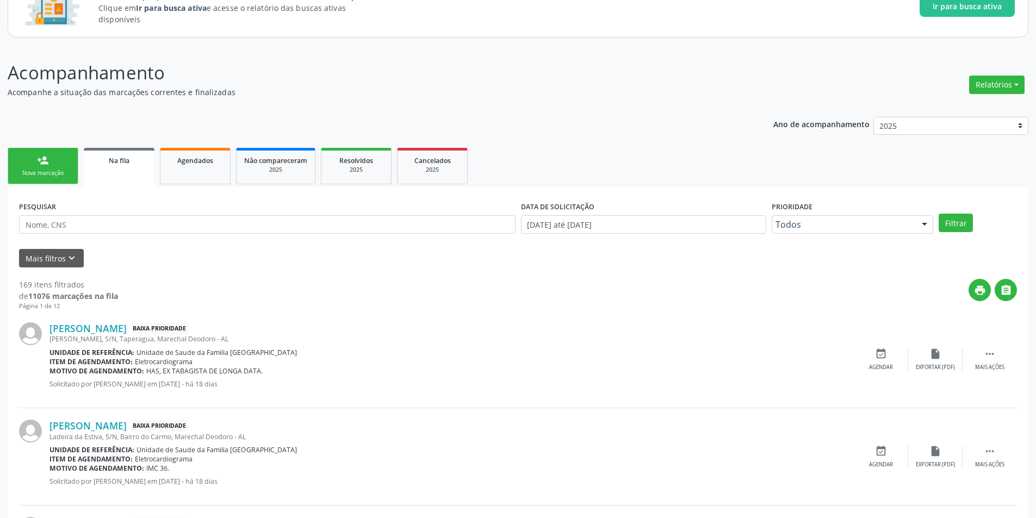
scroll to position [54, 0]
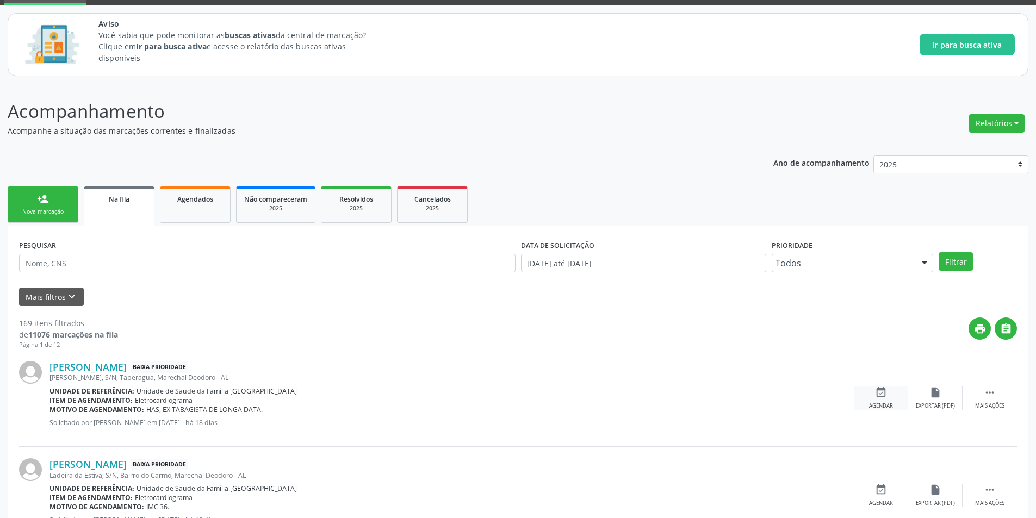
click at [875, 402] on div "Agendar" at bounding box center [881, 406] width 24 height 8
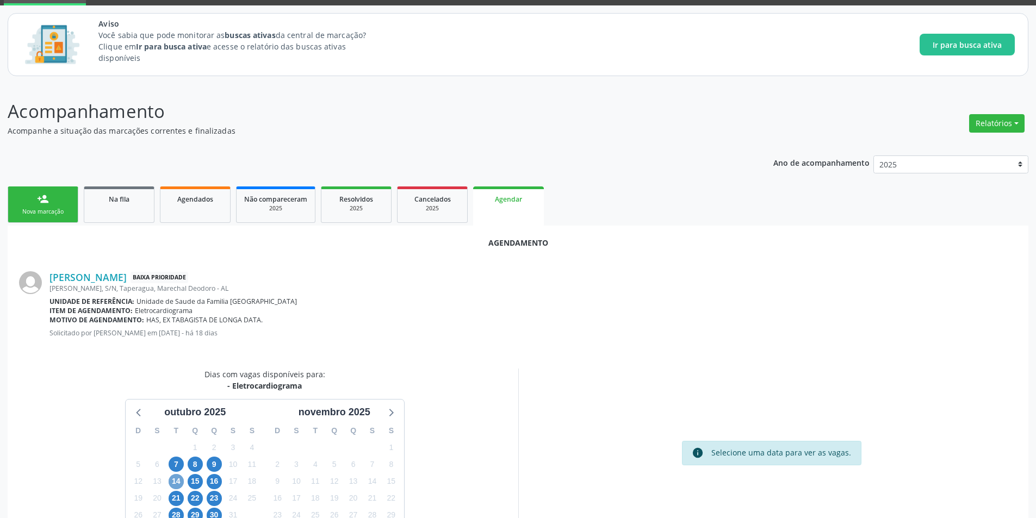
drag, startPoint x: 173, startPoint y: 483, endPoint x: 263, endPoint y: 474, distance: 90.2
click at [173, 483] on span "14" at bounding box center [176, 481] width 15 height 15
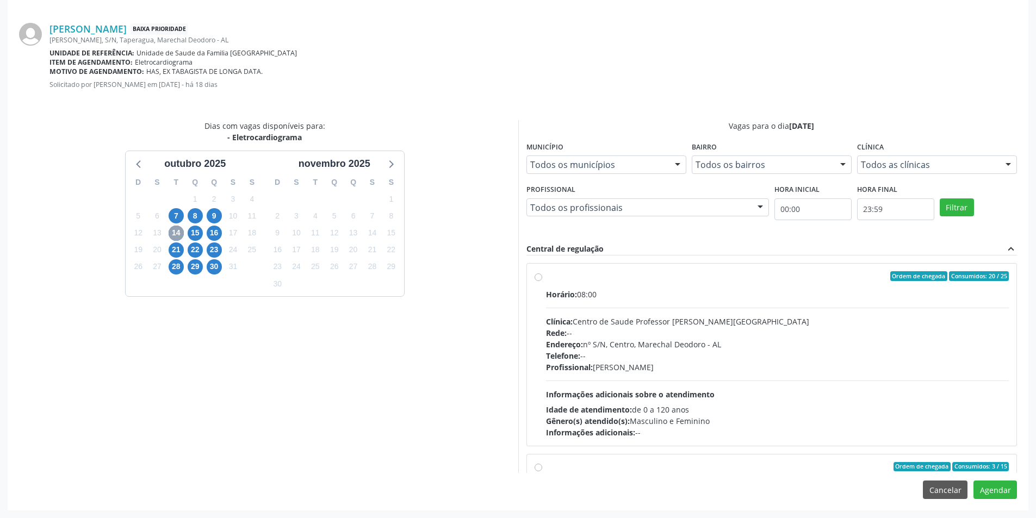
scroll to position [171, 0]
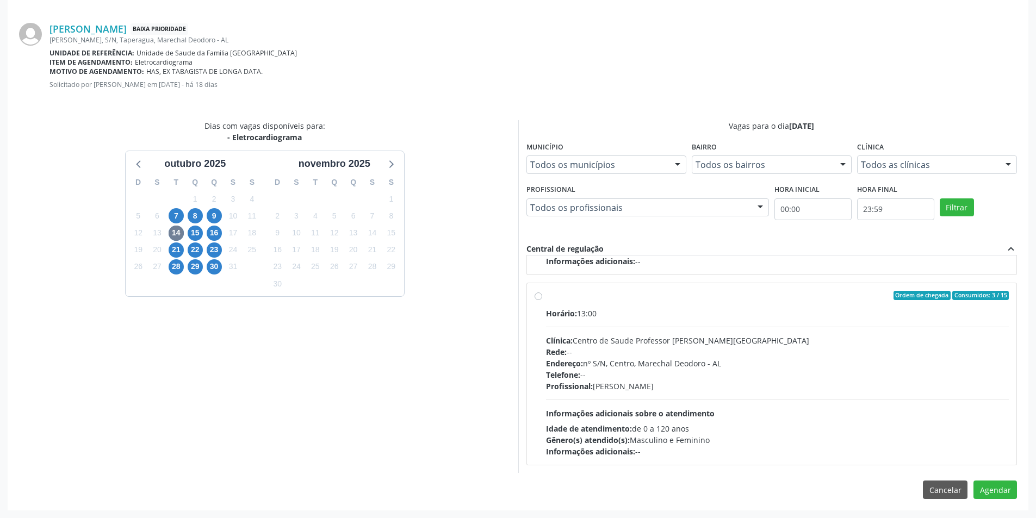
click at [534, 291] on div "Ordem de chegada Consumidos: 3 / 15 Horário: 13:00 Clínica: Centro de Saude Pro…" at bounding box center [771, 374] width 475 height 167
radio input "true"
click at [1005, 499] on div "Agendamento [PERSON_NAME] Baixa Prioridade [PERSON_NAME], S/N, [PERSON_NAME], M…" at bounding box center [518, 243] width 1020 height 533
click at [1005, 497] on button "Agendar" at bounding box center [994, 490] width 43 height 18
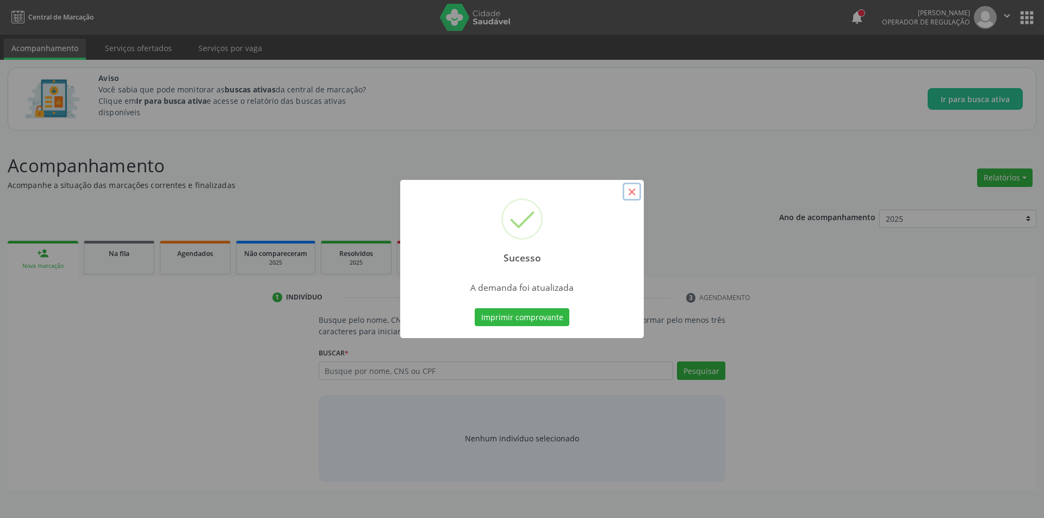
click at [634, 192] on button "×" at bounding box center [631, 192] width 18 height 18
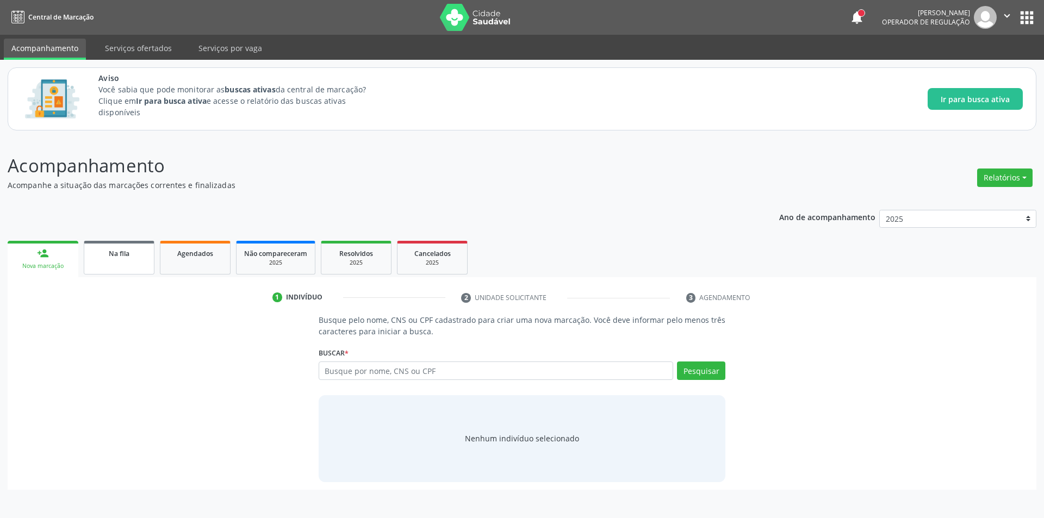
click at [111, 266] on link "Na fila" at bounding box center [119, 258] width 71 height 34
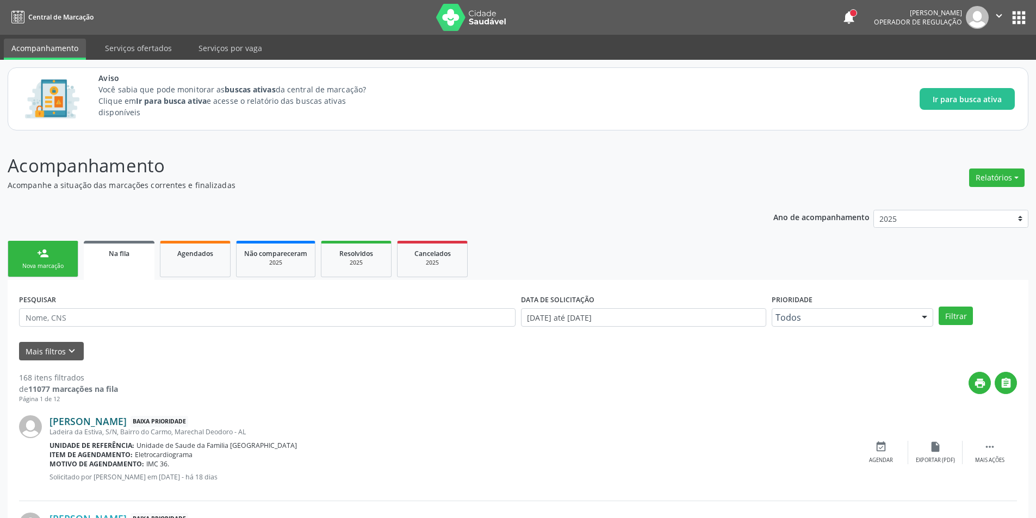
click at [92, 418] on link "[PERSON_NAME]" at bounding box center [87, 421] width 77 height 12
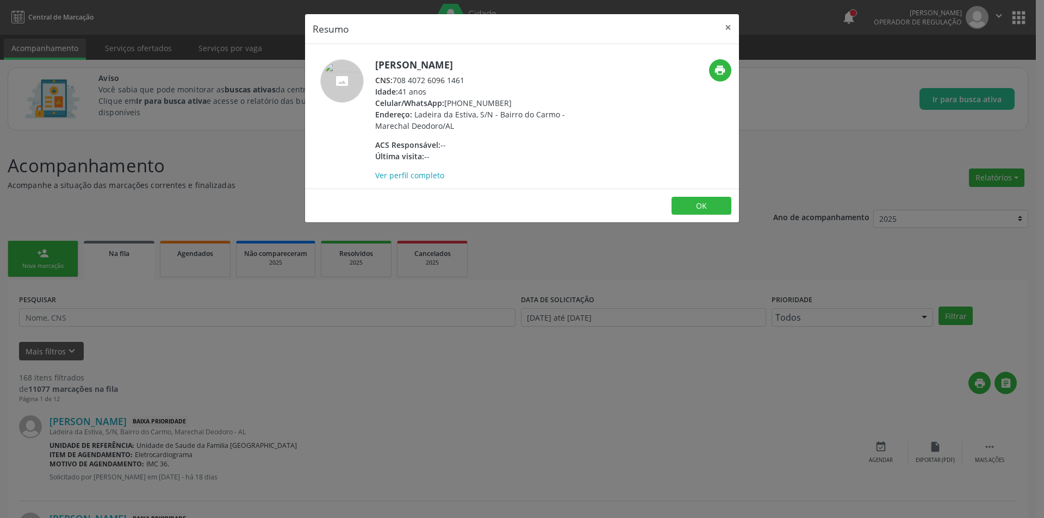
click at [397, 79] on div "CNS: 708 4072 6096 1461" at bounding box center [480, 79] width 211 height 11
drag, startPoint x: 397, startPoint y: 79, endPoint x: 450, endPoint y: 81, distance: 53.3
click at [450, 81] on div "CNS: 708 4072 6096 1461" at bounding box center [480, 79] width 211 height 11
click at [216, 376] on div "Resumo × [PERSON_NAME] CNS: 708 4072 6096 1461 Idade: 41 anos Celular/WhatsApp:…" at bounding box center [522, 259] width 1044 height 518
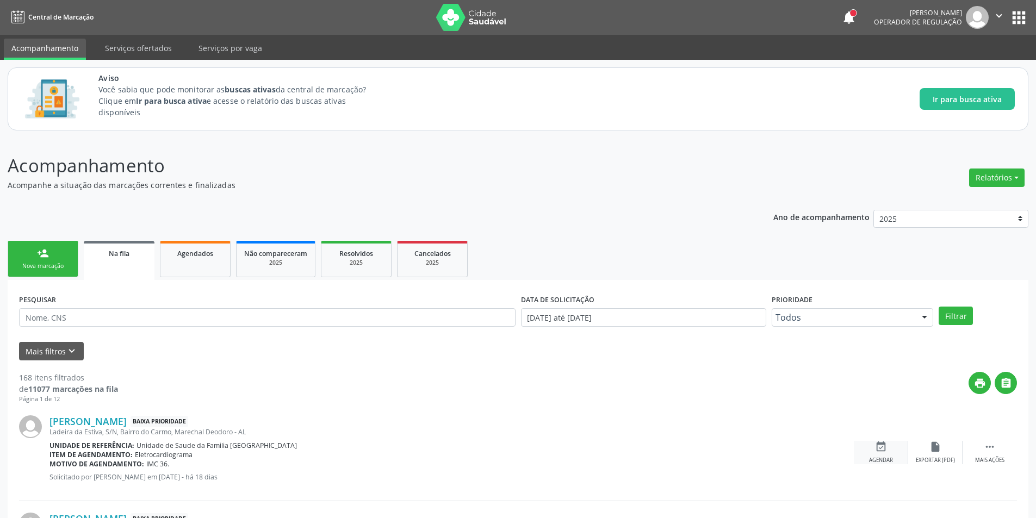
click at [882, 457] on div "Agendar" at bounding box center [881, 461] width 24 height 8
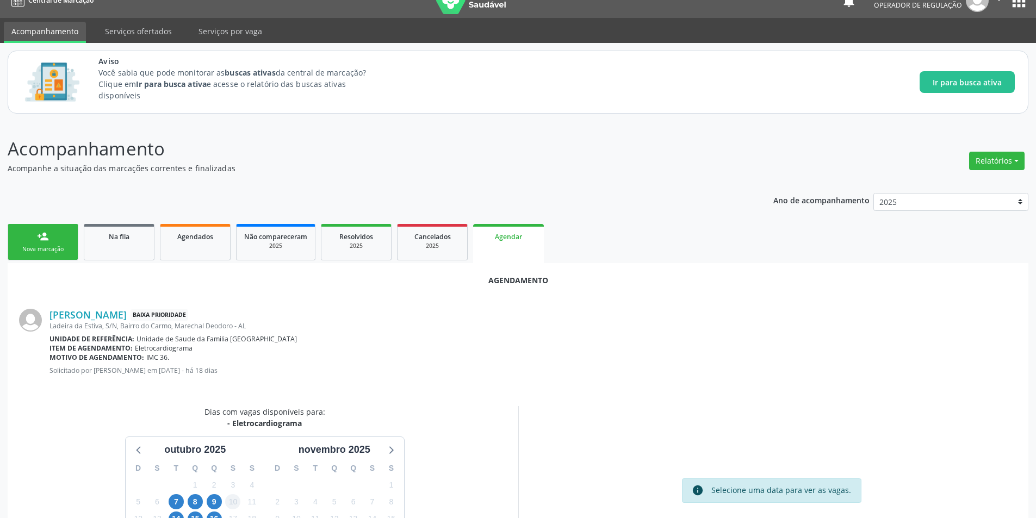
scroll to position [126, 0]
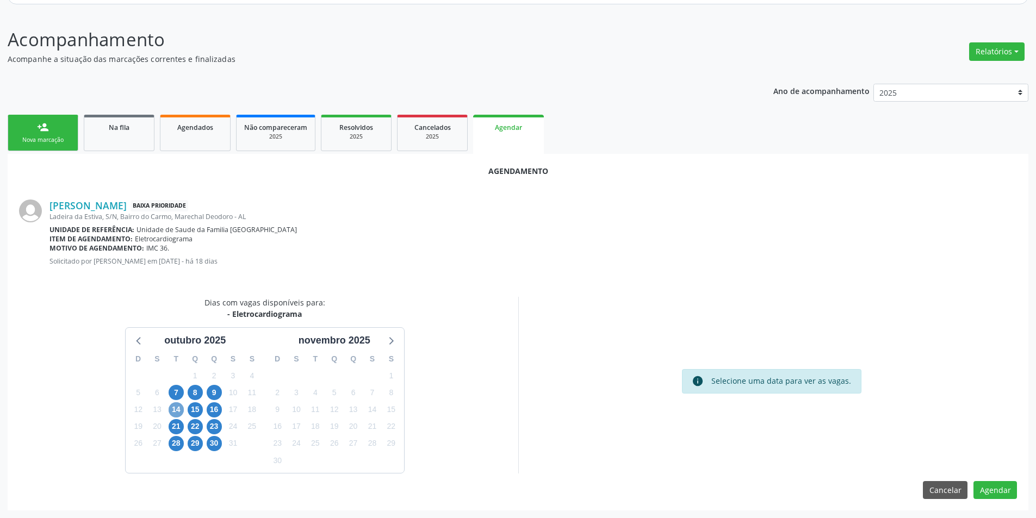
click at [177, 414] on span "14" at bounding box center [176, 409] width 15 height 15
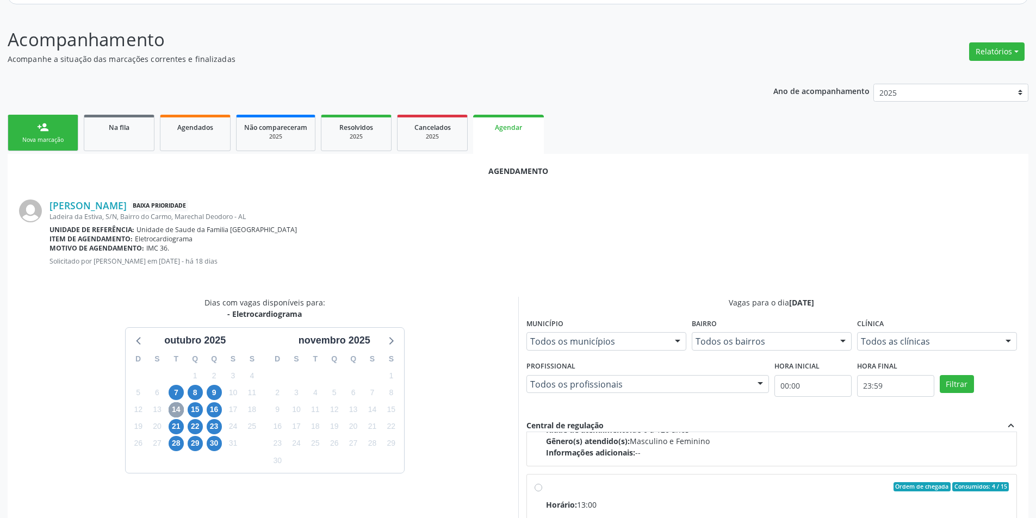
scroll to position [171, 0]
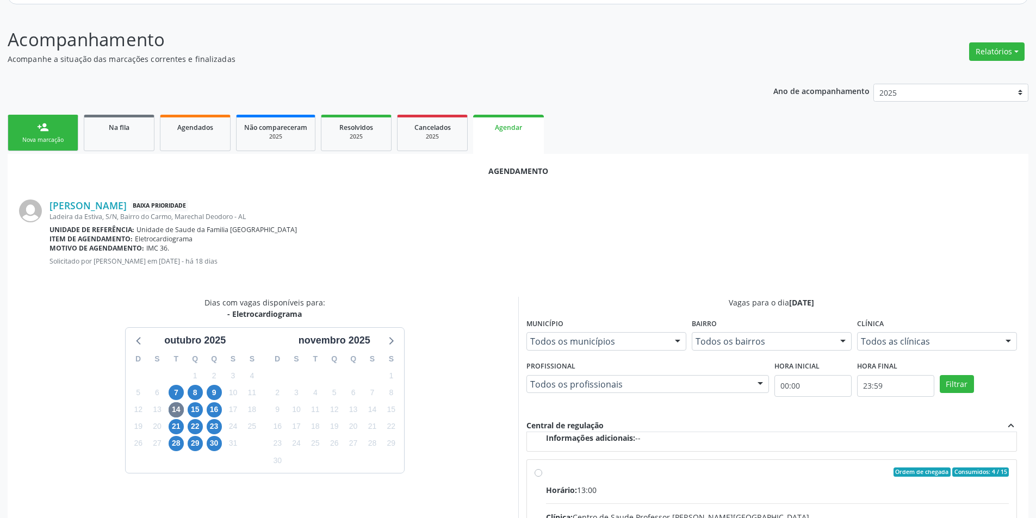
click at [538, 472] on input "Ordem de chegada Consumidos: 4 / 15 Horário: 13:00 Clínica: Centro de Saude Pro…" at bounding box center [538, 473] width 8 height 10
radio input "true"
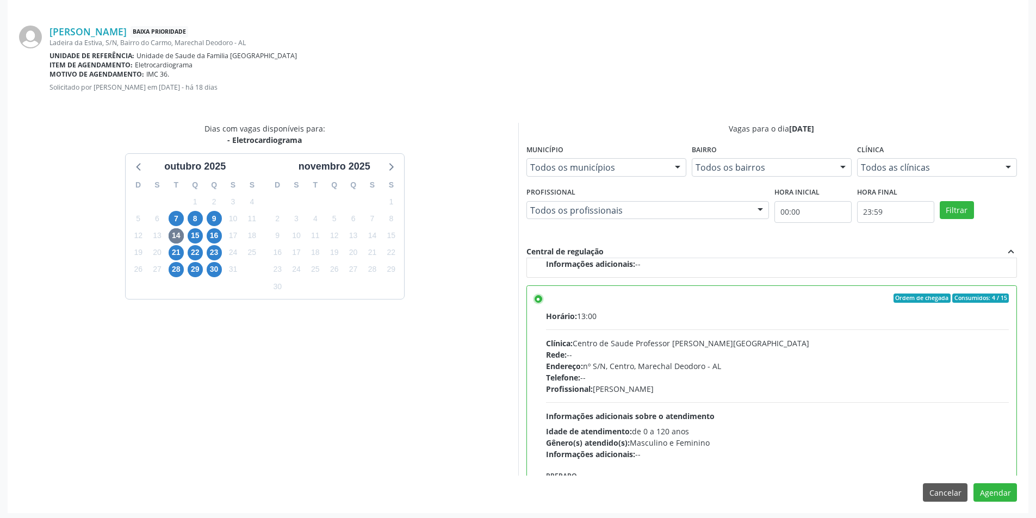
scroll to position [303, 0]
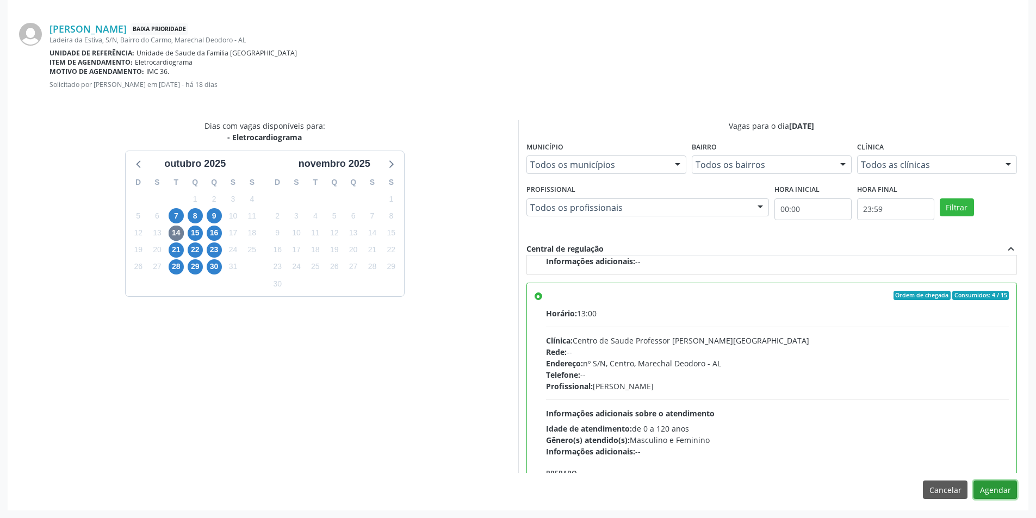
click at [987, 485] on button "Agendar" at bounding box center [994, 490] width 43 height 18
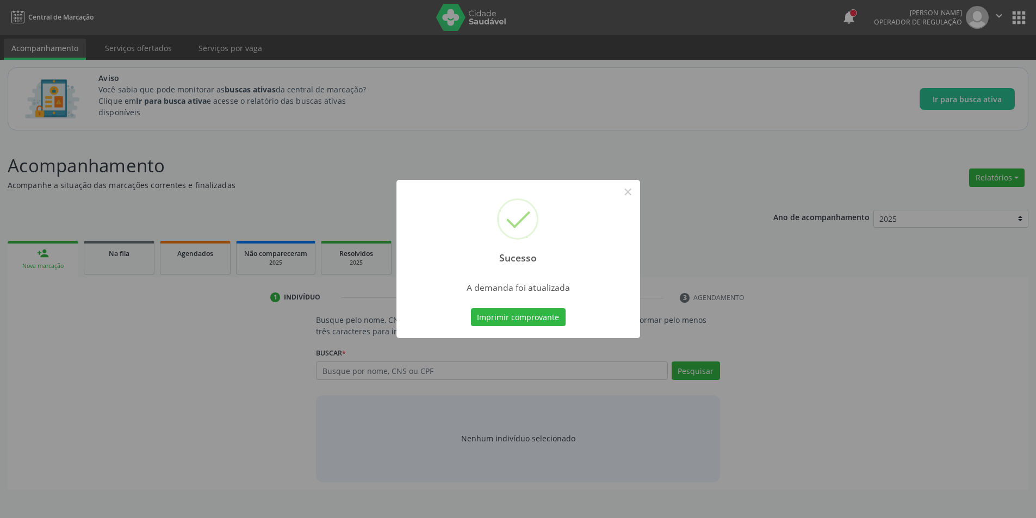
scroll to position [0, 0]
click at [627, 192] on button "×" at bounding box center [631, 192] width 18 height 18
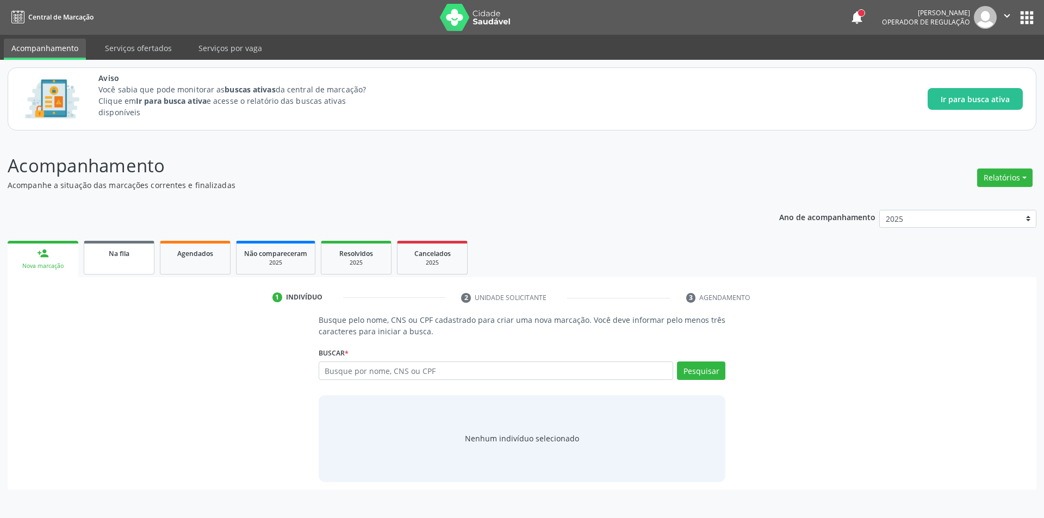
click at [123, 265] on link "Na fila" at bounding box center [119, 258] width 71 height 34
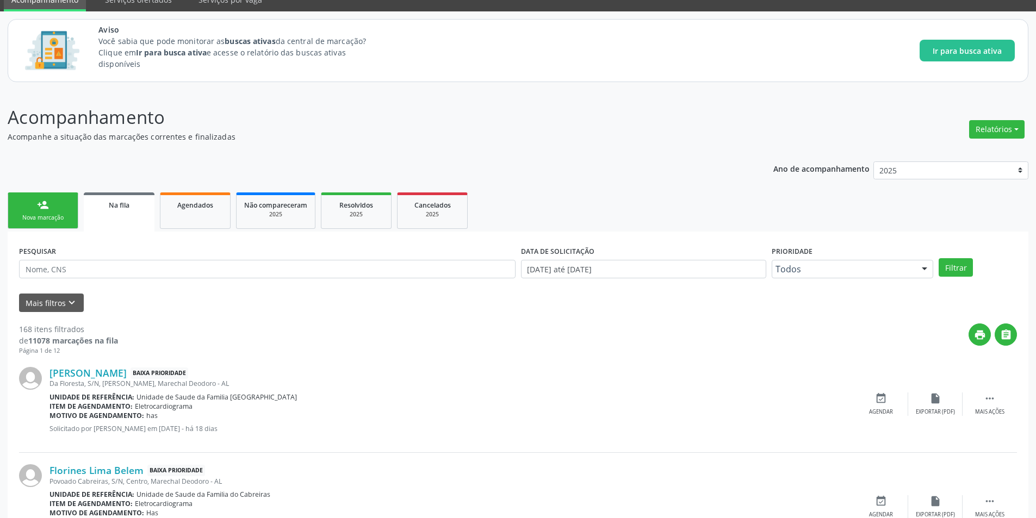
scroll to position [109, 0]
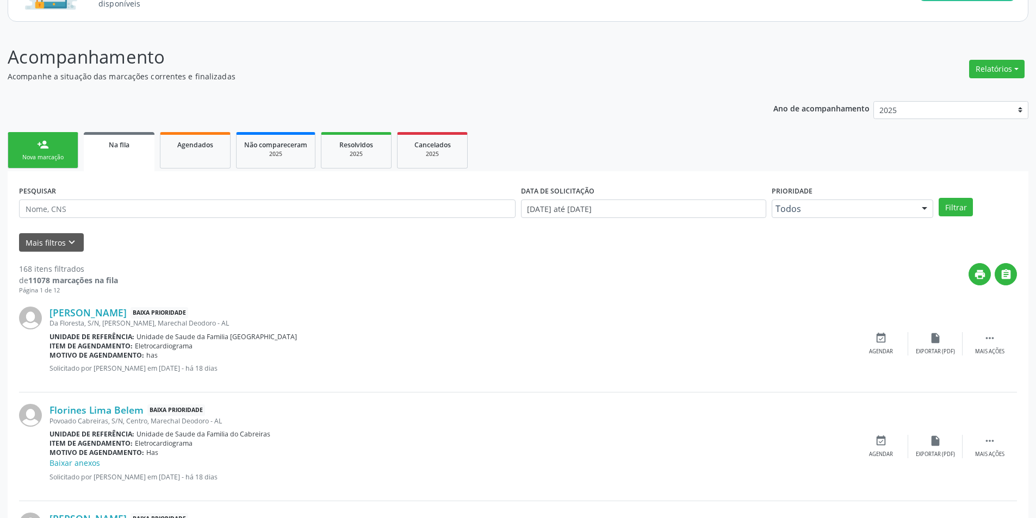
click at [94, 320] on div "Da Floresta, S/N, [PERSON_NAME], Marechal Deodoro - AL" at bounding box center [451, 323] width 804 height 9
click at [94, 314] on link "[PERSON_NAME]" at bounding box center [87, 313] width 77 height 12
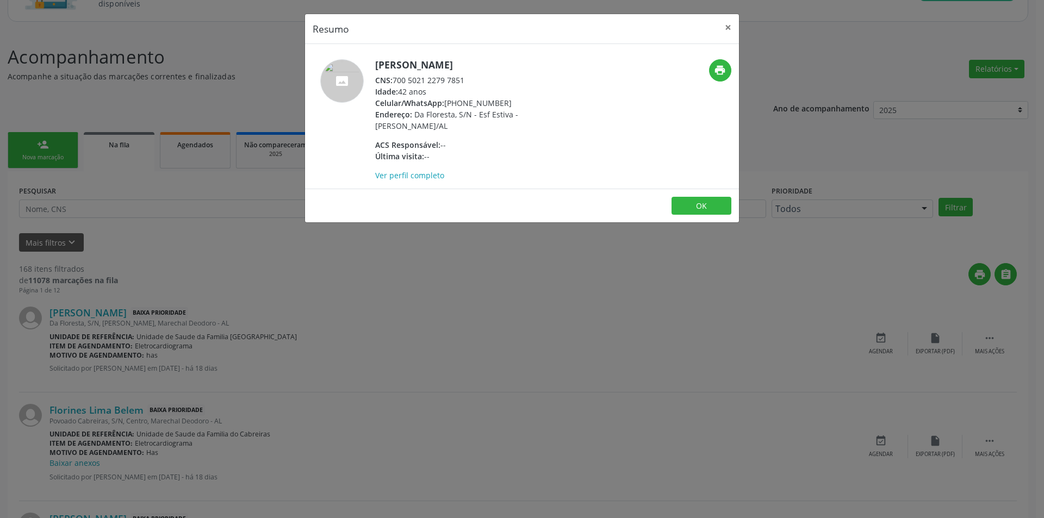
click at [395, 80] on div "CNS: 700 5021 2279 7851" at bounding box center [480, 79] width 211 height 11
drag, startPoint x: 395, startPoint y: 80, endPoint x: 457, endPoint y: 84, distance: 62.6
click at [457, 84] on div "CNS: 700 5021 2279 7851" at bounding box center [480, 79] width 211 height 11
click at [221, 366] on div "Resumo × [PERSON_NAME] CNS: 700 5021 2279 7851 Idade: 42 anos Celular/WhatsApp:…" at bounding box center [522, 259] width 1044 height 518
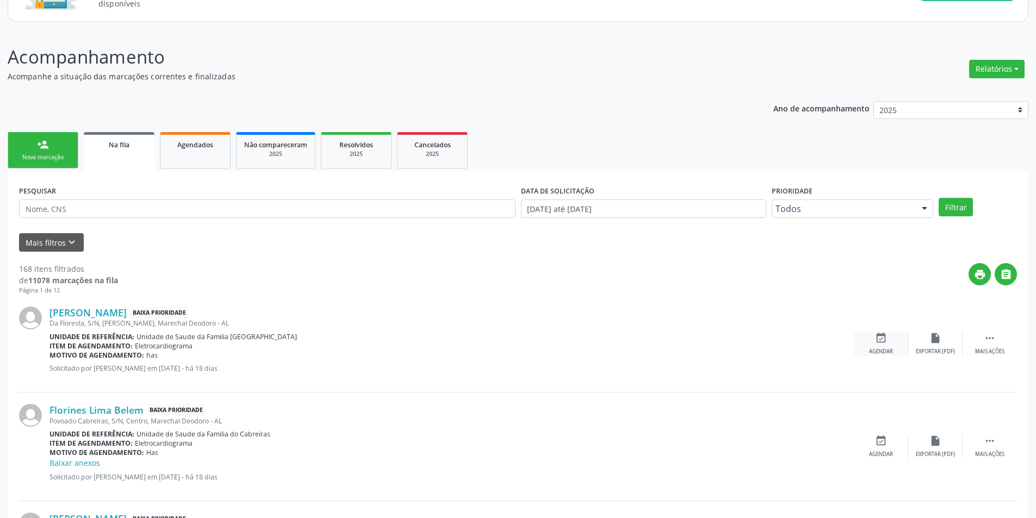
click at [874, 350] on div "Agendar" at bounding box center [881, 352] width 24 height 8
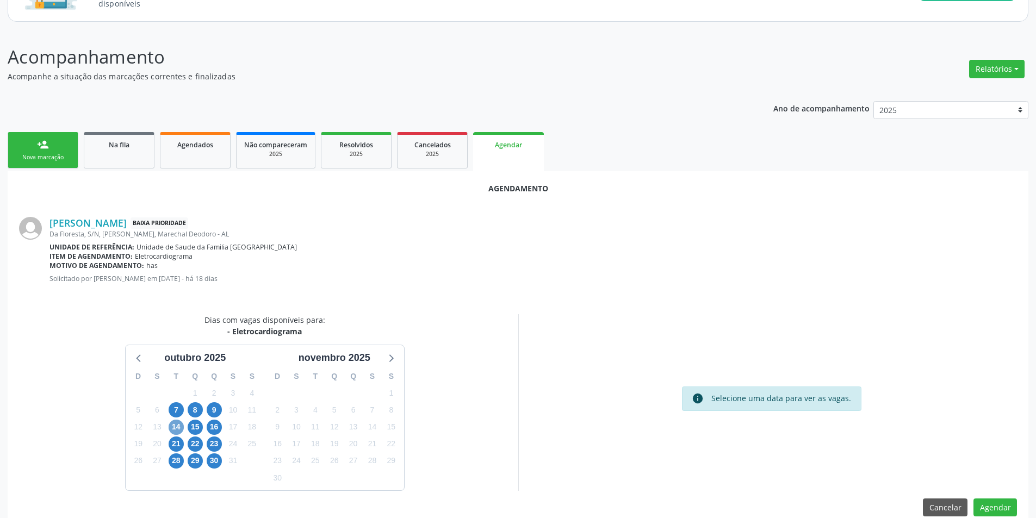
click at [174, 422] on span "14" at bounding box center [176, 427] width 15 height 15
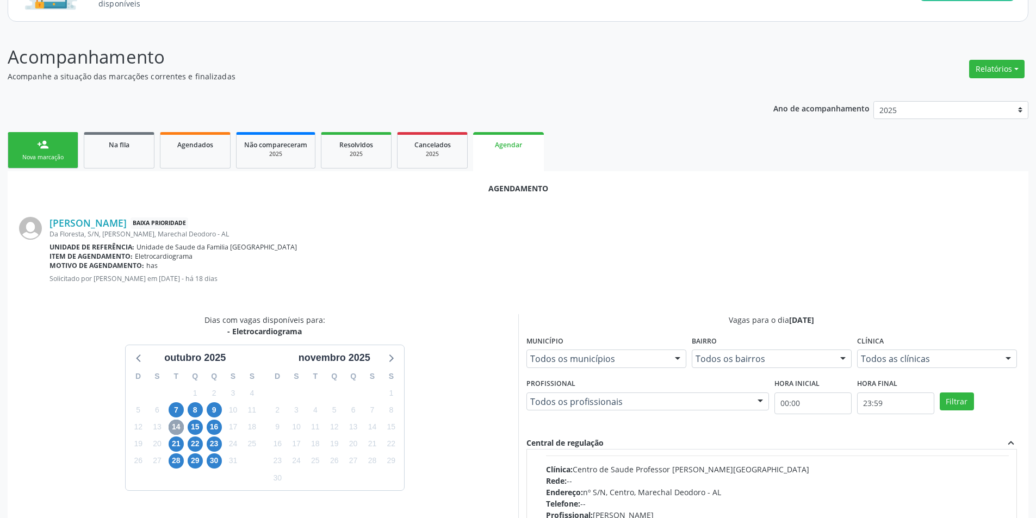
scroll to position [171, 0]
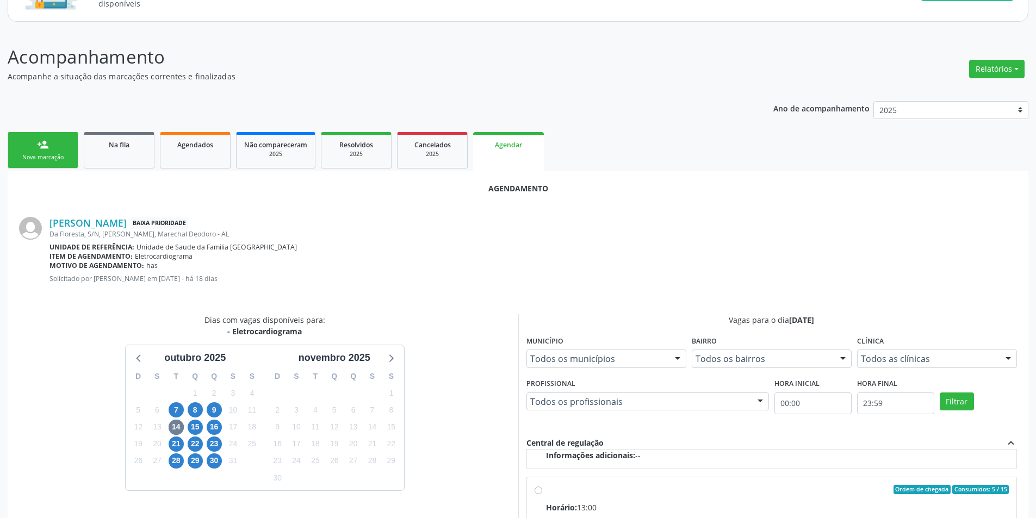
click at [534, 492] on input "Ordem de chegada Consumidos: 5 / 15 Horário: 13:00 Clínica: Centro de Saude Pro…" at bounding box center [538, 490] width 8 height 10
radio input "true"
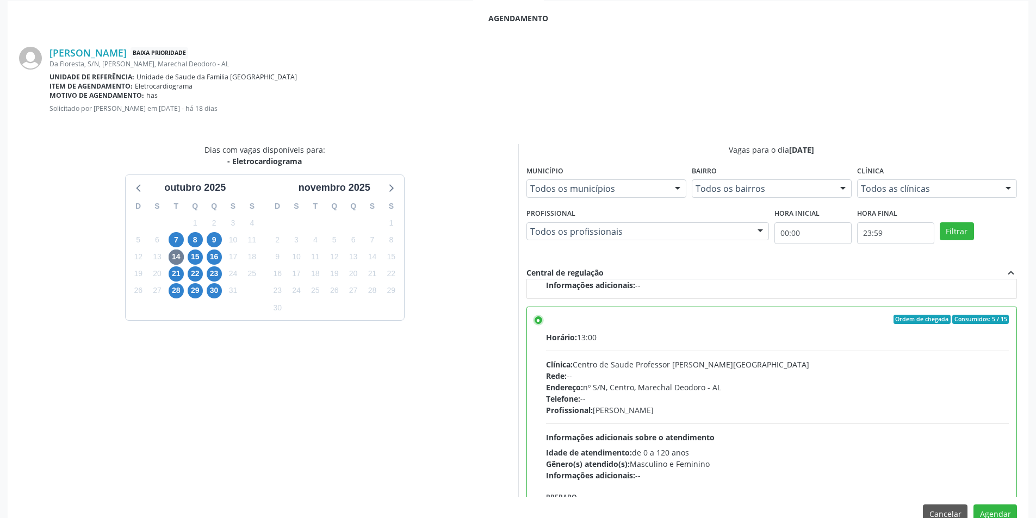
scroll to position [303, 0]
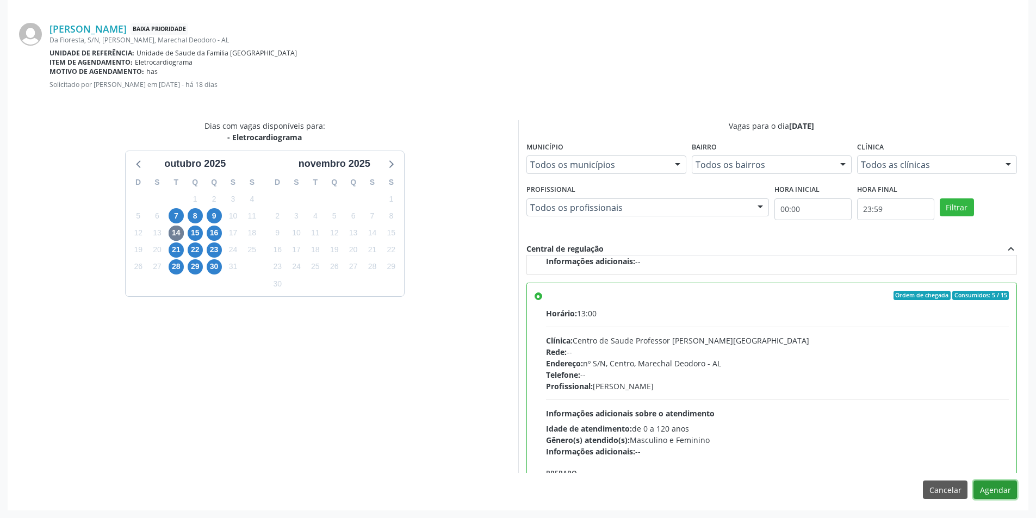
click at [993, 497] on button "Agendar" at bounding box center [994, 490] width 43 height 18
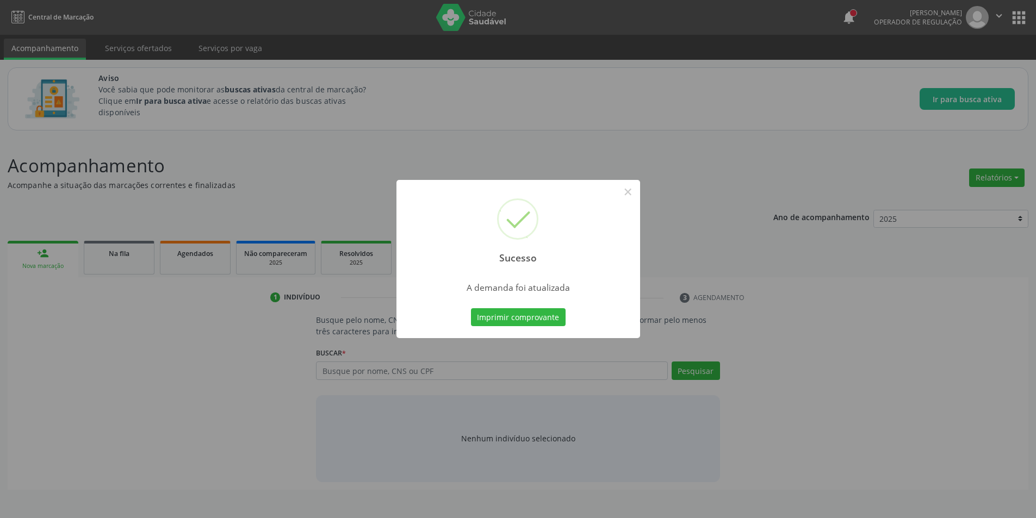
scroll to position [0, 0]
click at [630, 190] on button "×" at bounding box center [631, 192] width 18 height 18
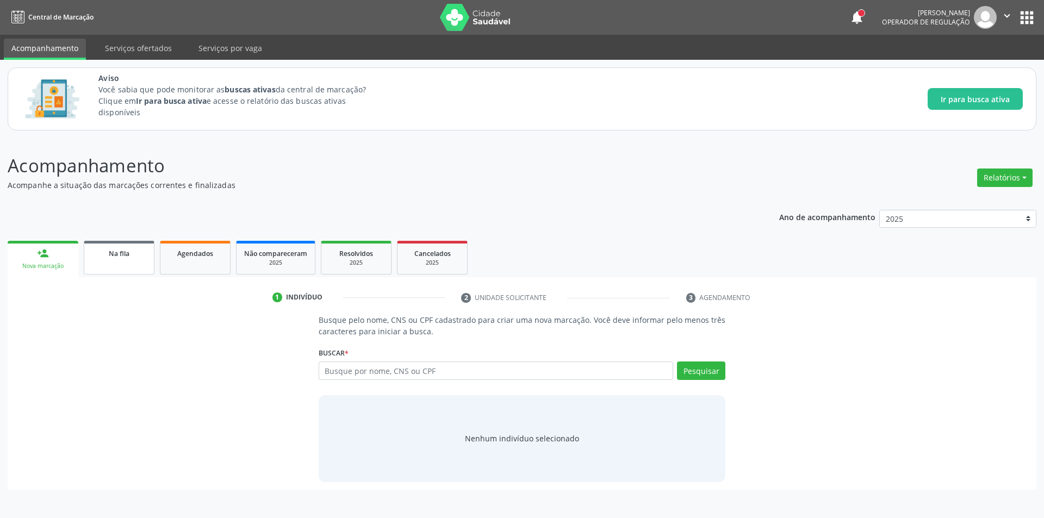
click at [136, 251] on div "Na fila" at bounding box center [119, 252] width 54 height 11
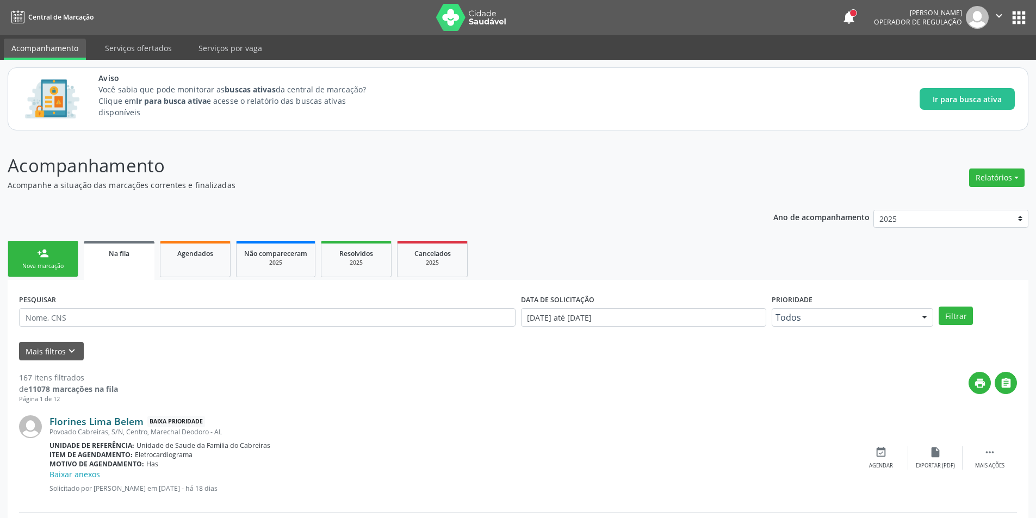
click at [122, 422] on link "Florines Lima Belem" at bounding box center [96, 421] width 94 height 12
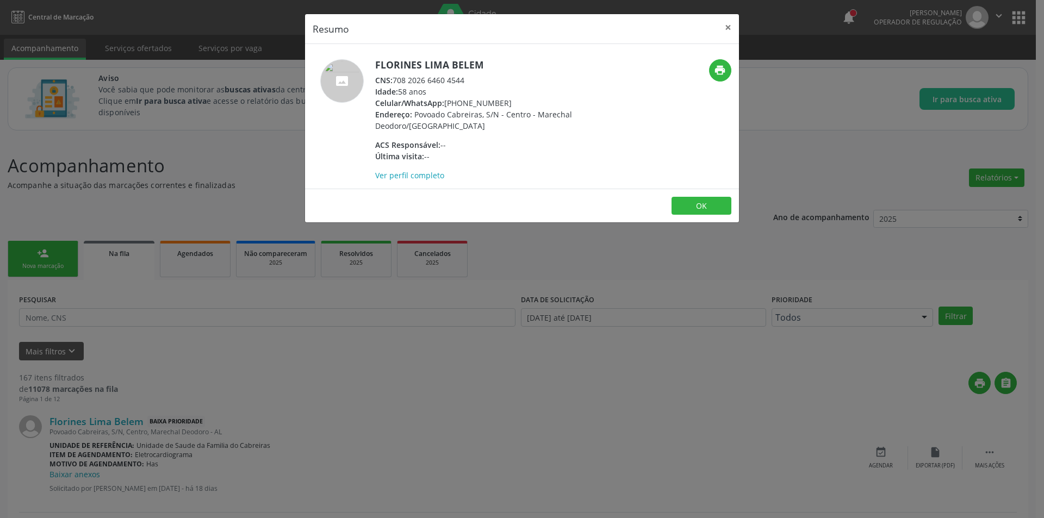
click at [395, 80] on div "CNS: 708 2026 6460 4544" at bounding box center [480, 79] width 211 height 11
drag, startPoint x: 395, startPoint y: 80, endPoint x: 457, endPoint y: 82, distance: 62.0
click at [457, 82] on div "CNS: 708 2026 6460 4544" at bounding box center [480, 79] width 211 height 11
click at [334, 337] on div "Resumo × [PERSON_NAME] CNS: 708 2026 6460 4544 Idade: 58 anos Celular/WhatsApp:…" at bounding box center [522, 259] width 1044 height 518
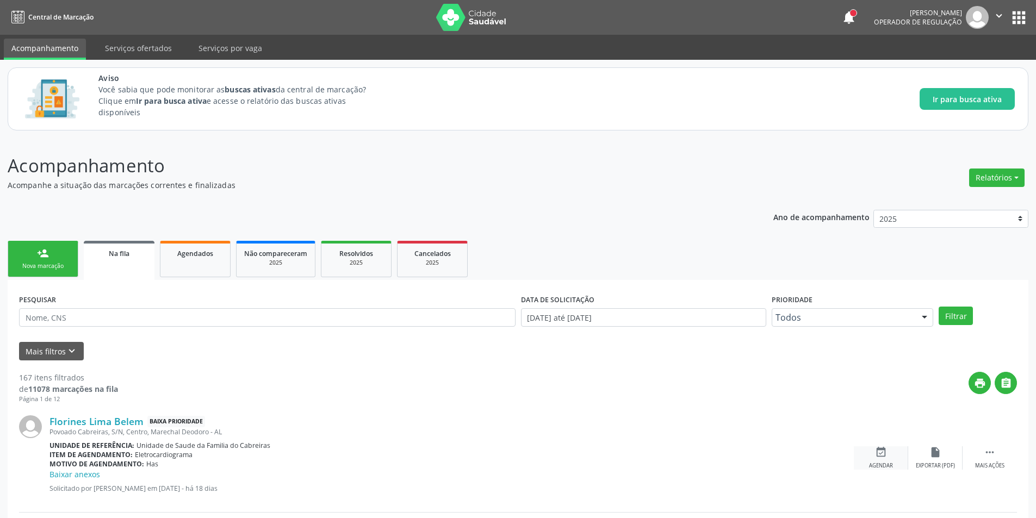
click at [867, 454] on div "event_available Agendar" at bounding box center [881, 457] width 54 height 23
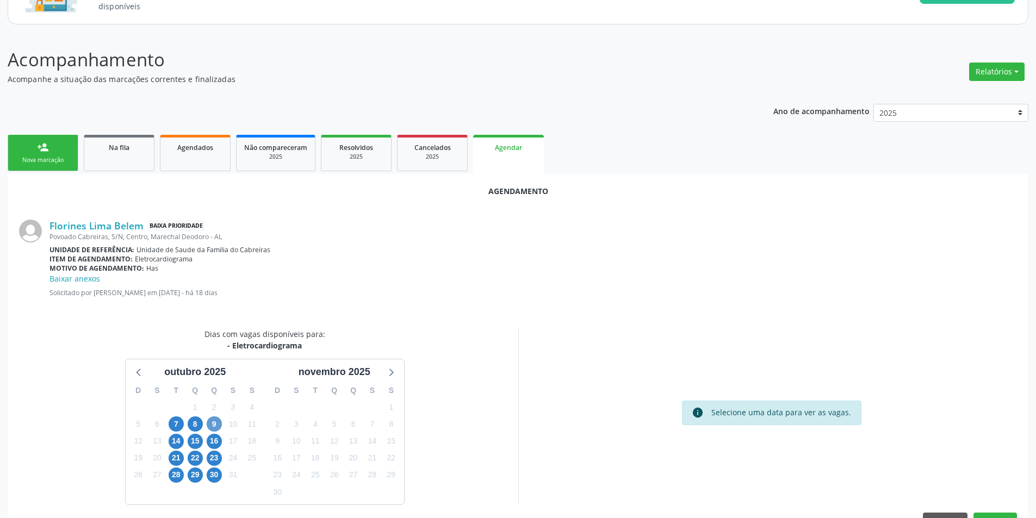
scroll to position [109, 0]
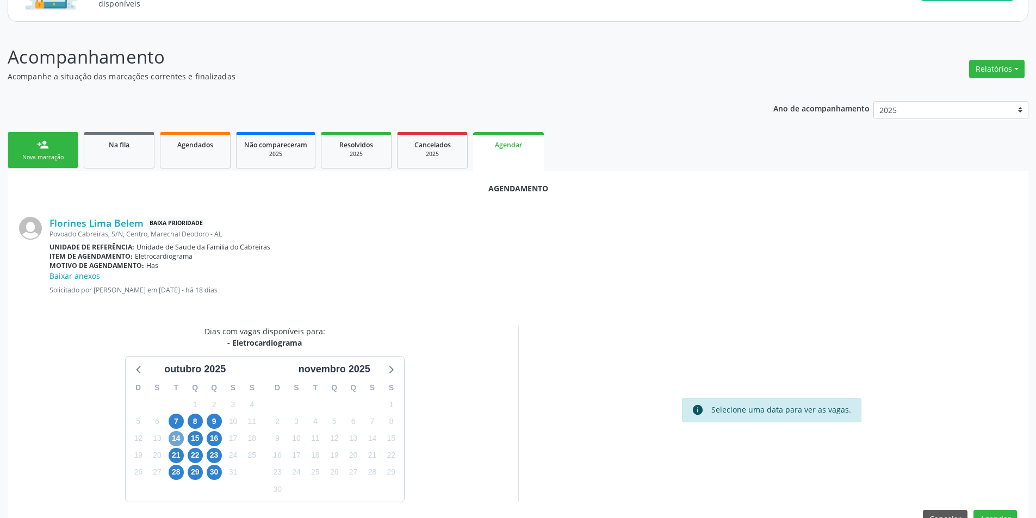
click at [171, 438] on span "14" at bounding box center [176, 438] width 15 height 15
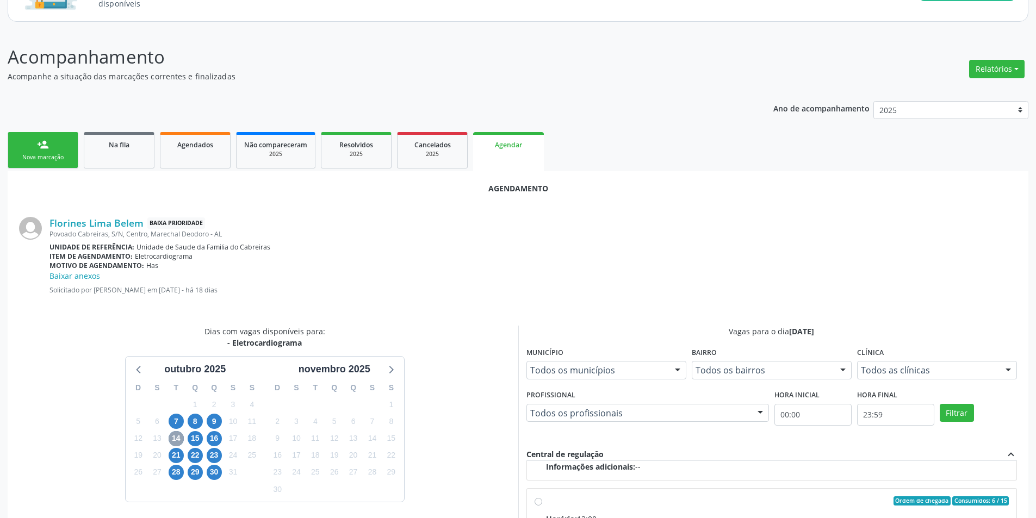
scroll to position [217, 0]
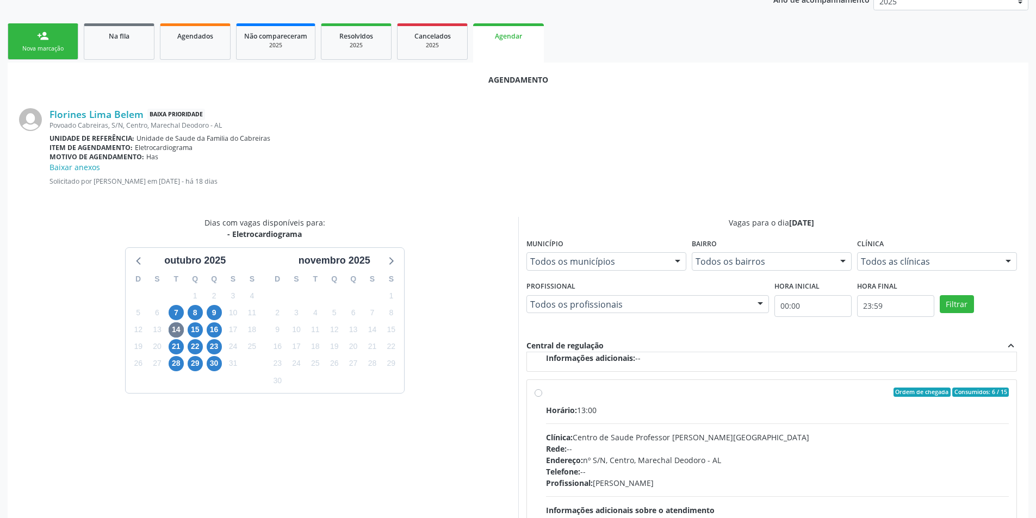
click at [538, 385] on div "Ordem de chegada Consumidos: 6 / 15 Horário: 13:00 Clínica: Centro de Saude Pro…" at bounding box center [772, 471] width 490 height 182
radio input "true"
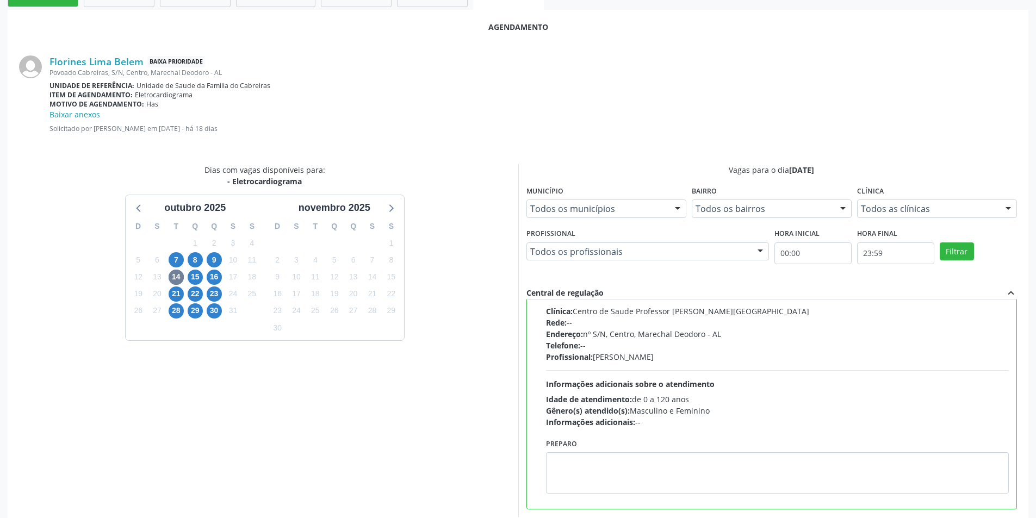
scroll to position [314, 0]
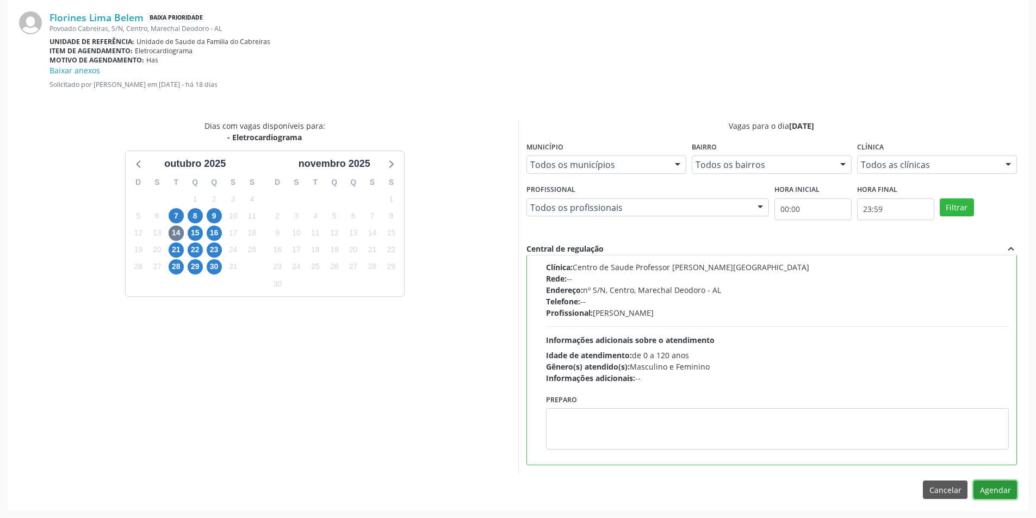
click at [989, 488] on button "Agendar" at bounding box center [994, 490] width 43 height 18
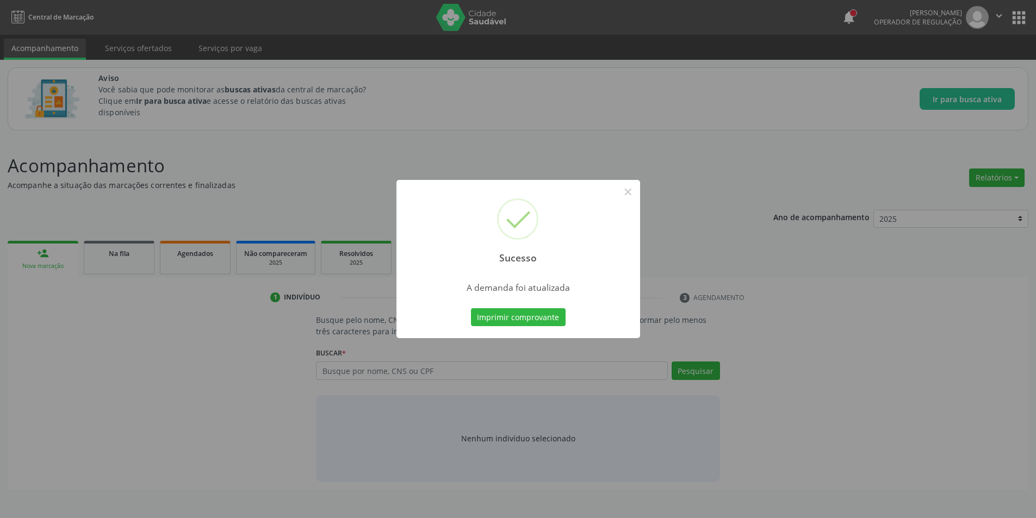
scroll to position [0, 0]
click at [634, 192] on button "×" at bounding box center [631, 192] width 18 height 18
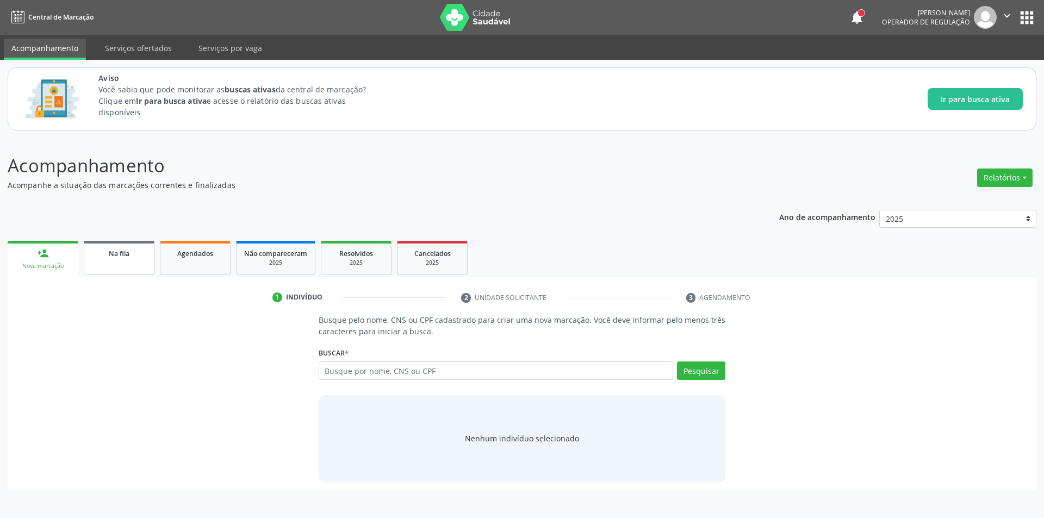
drag, startPoint x: 101, startPoint y: 251, endPoint x: 154, endPoint y: 254, distance: 53.3
click at [102, 251] on div "Na fila" at bounding box center [119, 252] width 54 height 11
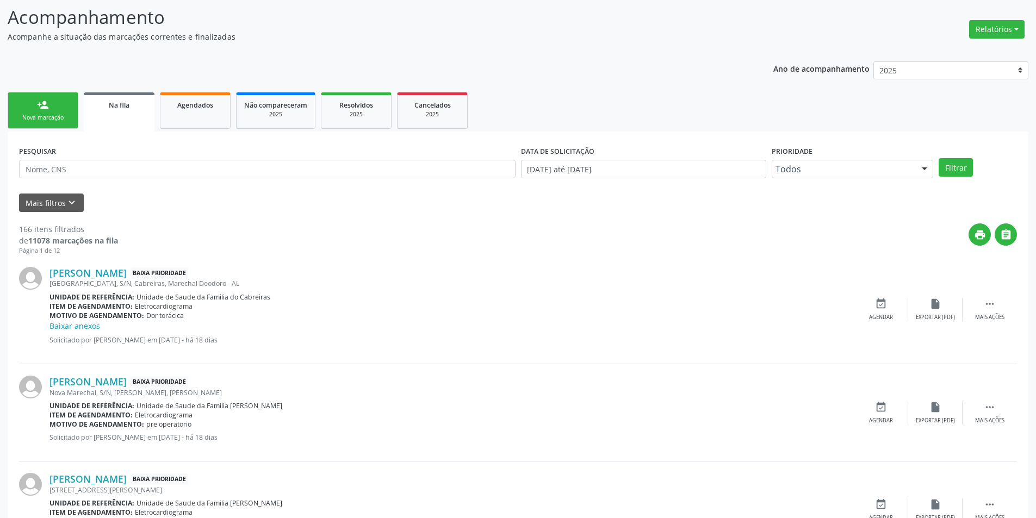
scroll to position [163, 0]
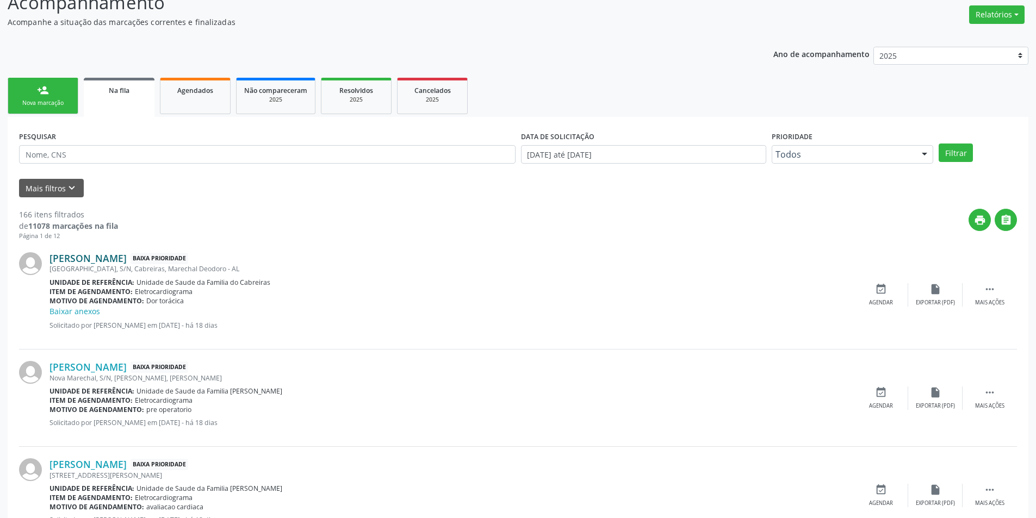
click at [119, 262] on link "[PERSON_NAME]" at bounding box center [87, 258] width 77 height 12
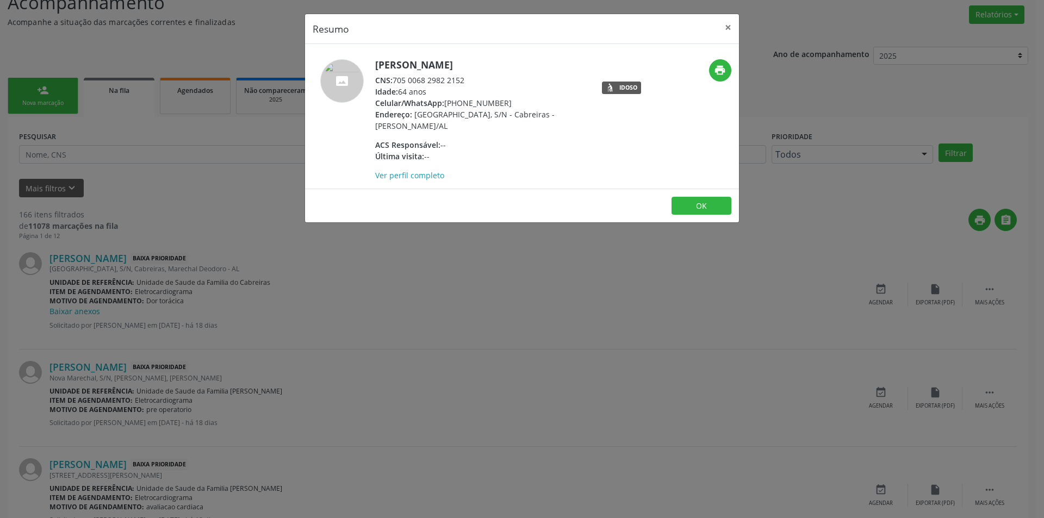
click at [395, 79] on div "CNS: 705 0068 2982 2152" at bounding box center [480, 79] width 211 height 11
drag, startPoint x: 395, startPoint y: 79, endPoint x: 475, endPoint y: 83, distance: 80.0
click at [475, 83] on div "CNS: 705 0068 2982 2152" at bounding box center [480, 79] width 211 height 11
click at [362, 353] on div "Resumo × [PERSON_NAME] CNS: 705 0068 2982 2152 Idade: 64 anos Celular/WhatsApp:…" at bounding box center [522, 259] width 1044 height 518
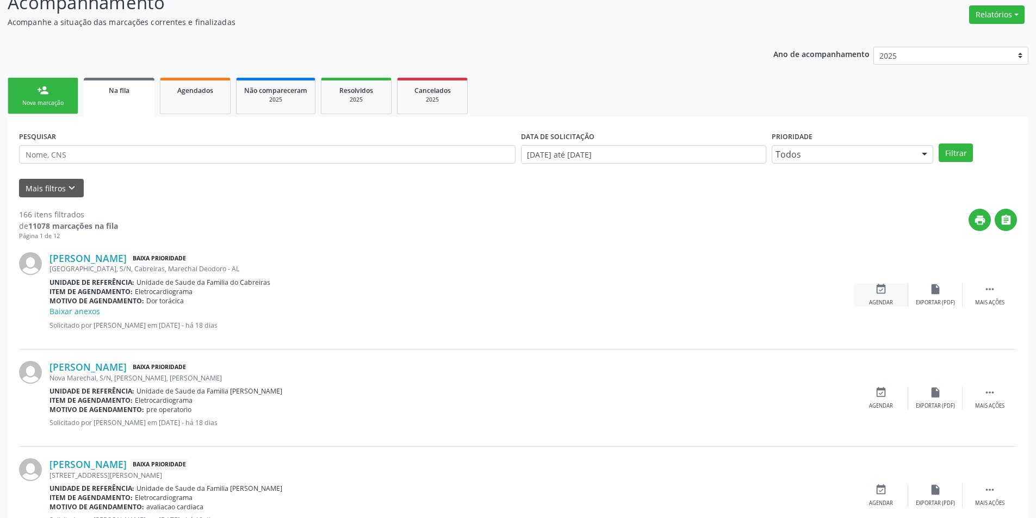
click at [885, 291] on icon "event_available" at bounding box center [881, 289] width 12 height 12
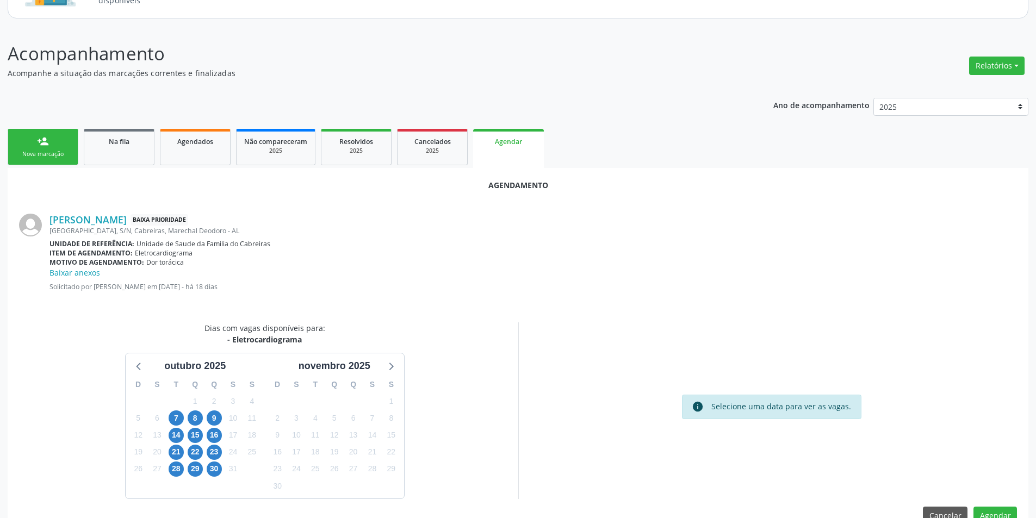
scroll to position [138, 0]
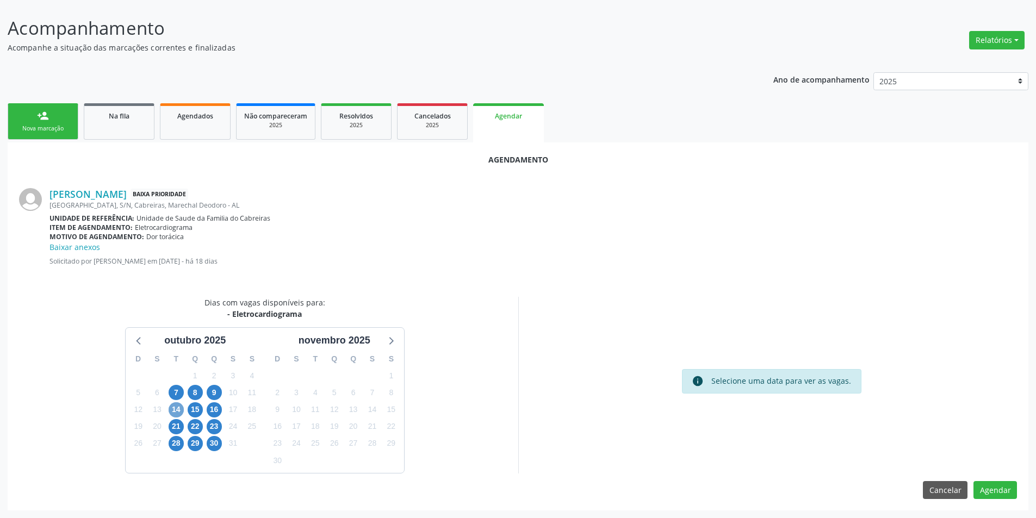
click at [183, 410] on span "14" at bounding box center [176, 409] width 15 height 15
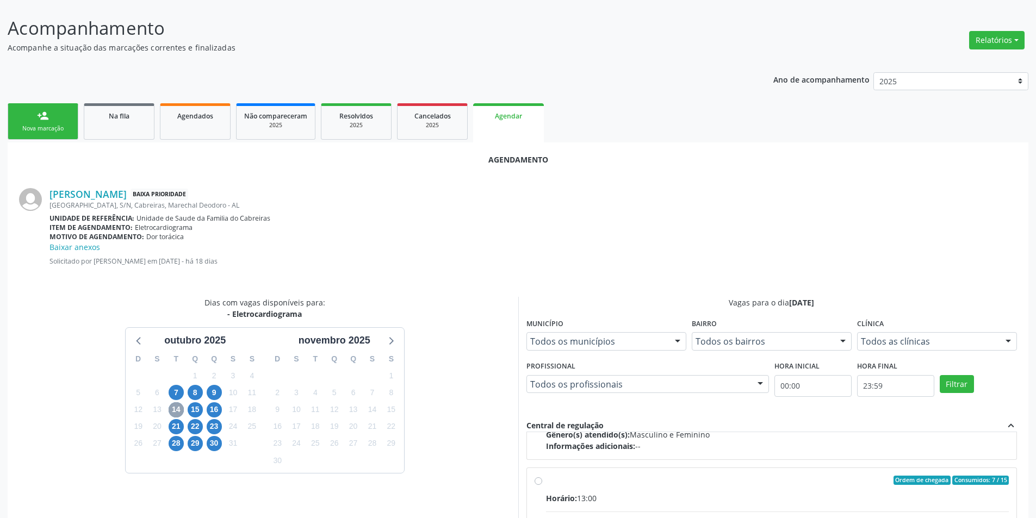
scroll to position [171, 0]
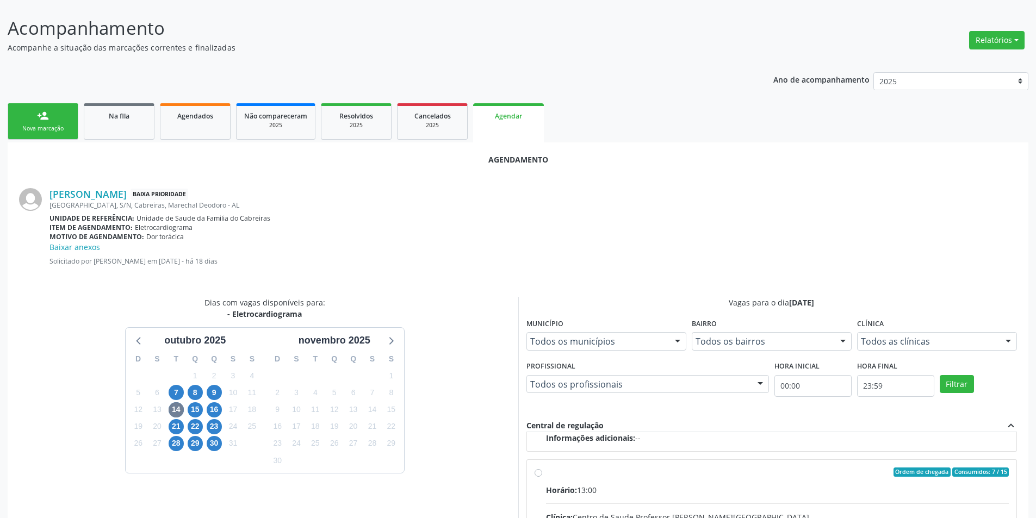
drag, startPoint x: 534, startPoint y: 474, endPoint x: 586, endPoint y: 332, distance: 150.5
click at [534, 474] on input "Ordem de chegada Consumidos: 7 / 15 Horário: 13:00 Clínica: Centro de Saude Pro…" at bounding box center [538, 473] width 8 height 10
radio input "true"
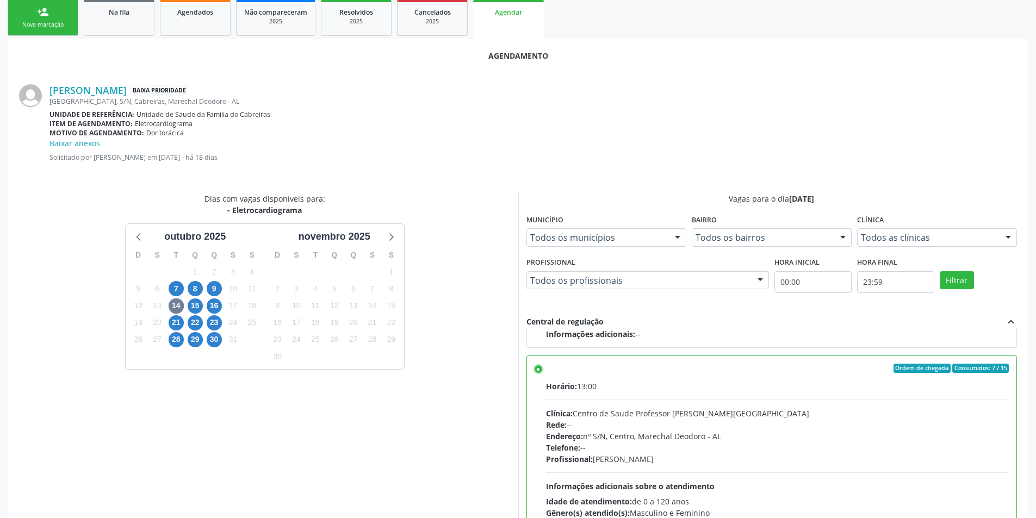
scroll to position [314, 0]
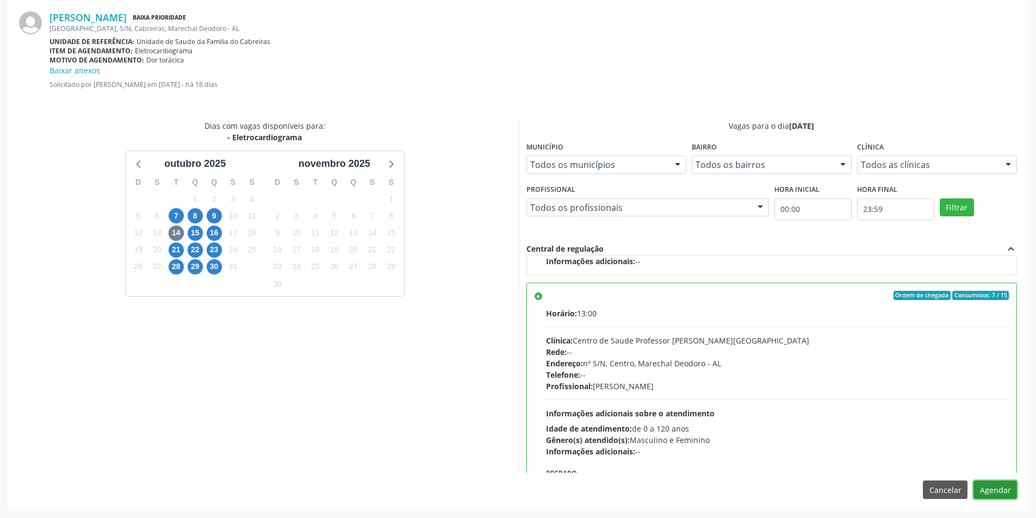
click at [1004, 491] on button "Agendar" at bounding box center [994, 490] width 43 height 18
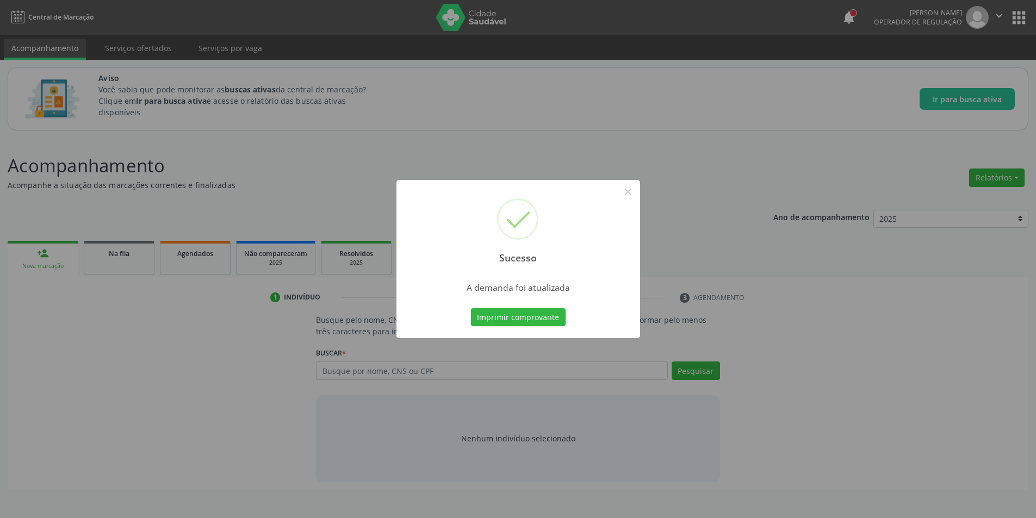
scroll to position [0, 0]
click at [629, 198] on button "×" at bounding box center [631, 192] width 18 height 18
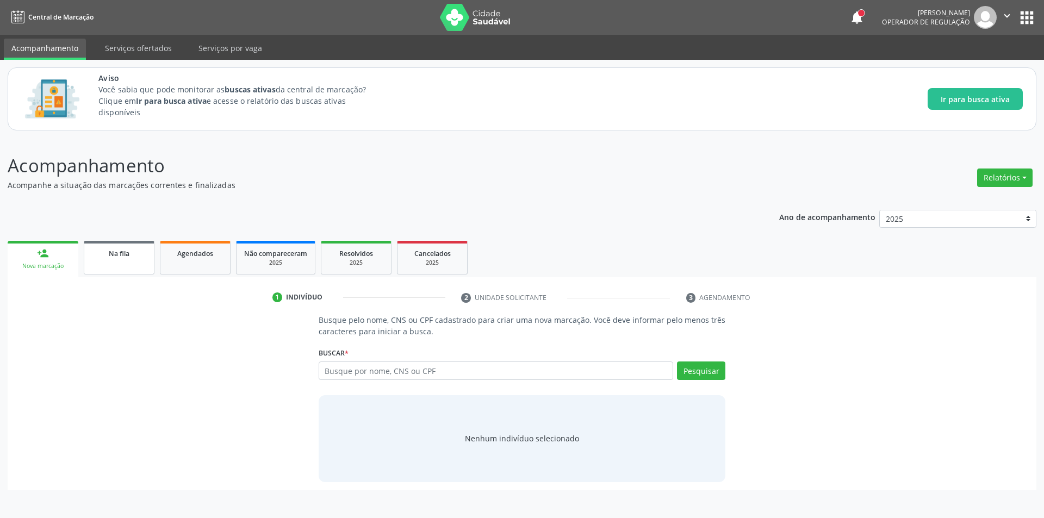
click at [121, 262] on link "Na fila" at bounding box center [119, 258] width 71 height 34
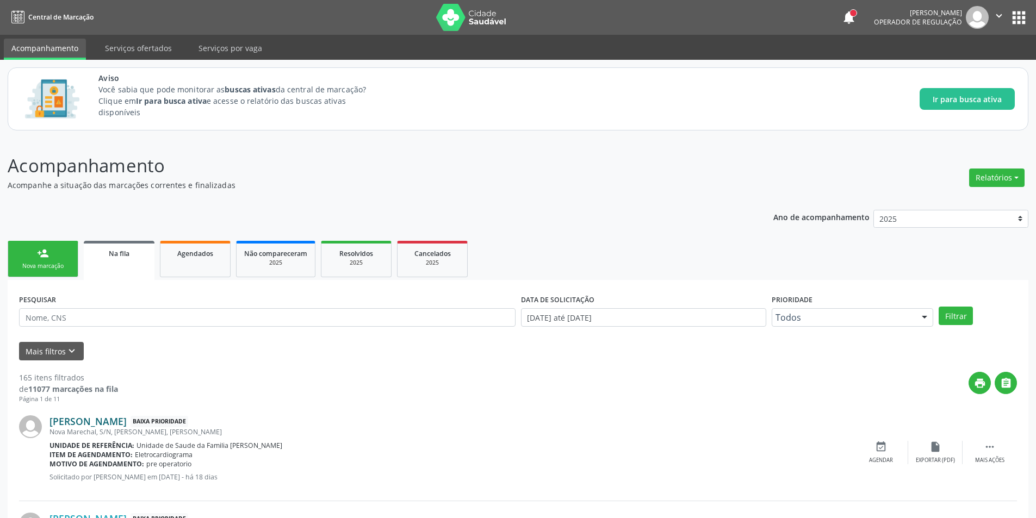
click at [127, 422] on link "[PERSON_NAME]" at bounding box center [87, 421] width 77 height 12
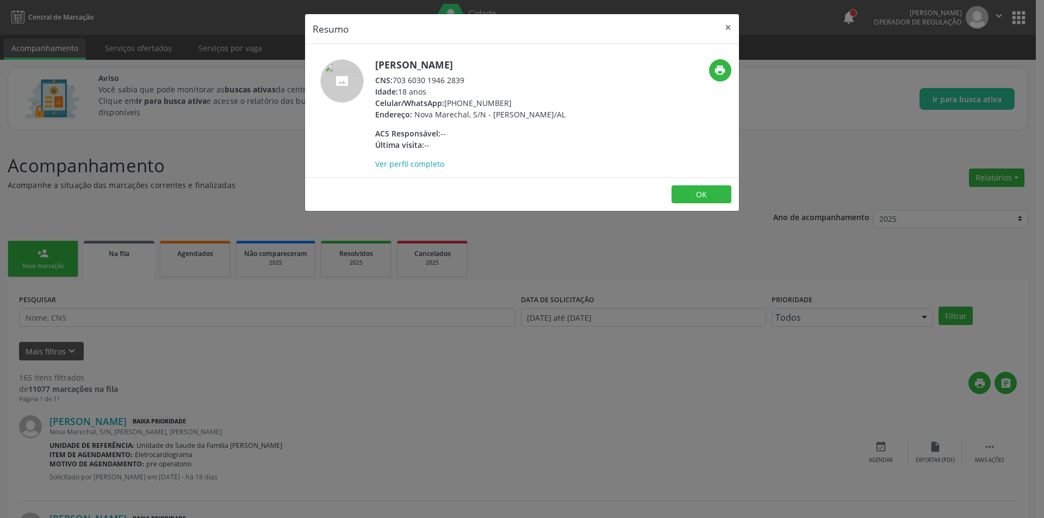
click at [396, 78] on div "CNS: 703 6030 1946 2839" at bounding box center [470, 79] width 190 height 11
drag, startPoint x: 396, startPoint y: 78, endPoint x: 462, endPoint y: 82, distance: 65.9
click at [462, 82] on div "CNS: 703 6030 1946 2839" at bounding box center [470, 79] width 190 height 11
drag, startPoint x: 295, startPoint y: 365, endPoint x: 213, endPoint y: 409, distance: 93.2
click at [290, 365] on div "Resumo × [PERSON_NAME] CNS: 703 6030 1946 2839 Idade: 18 anos Celular/WhatsApp:…" at bounding box center [522, 259] width 1044 height 518
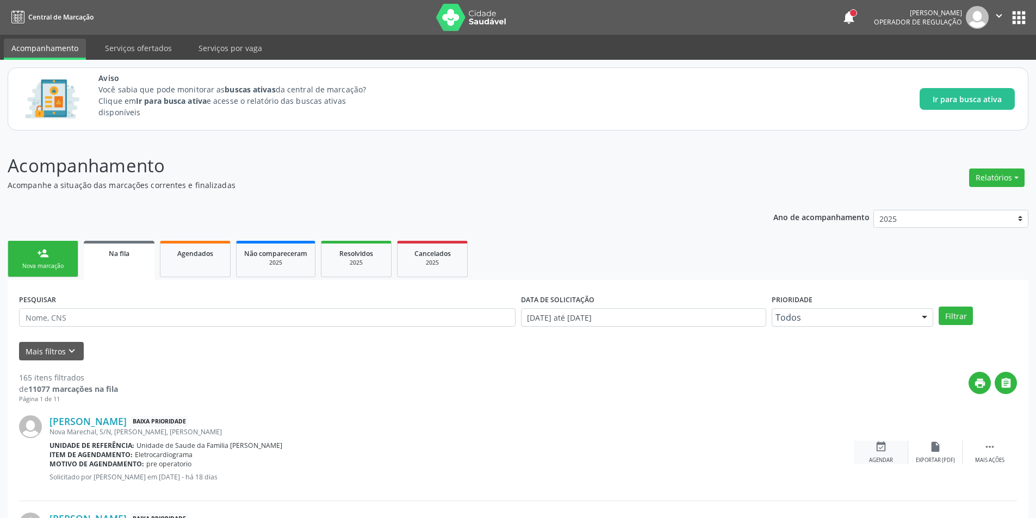
click at [878, 457] on div "Agendar" at bounding box center [881, 461] width 24 height 8
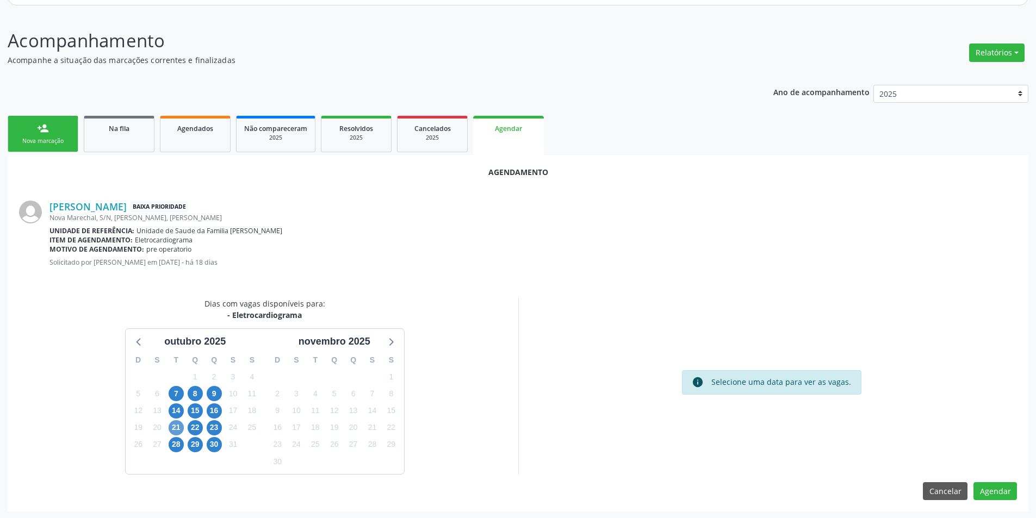
scroll to position [126, 0]
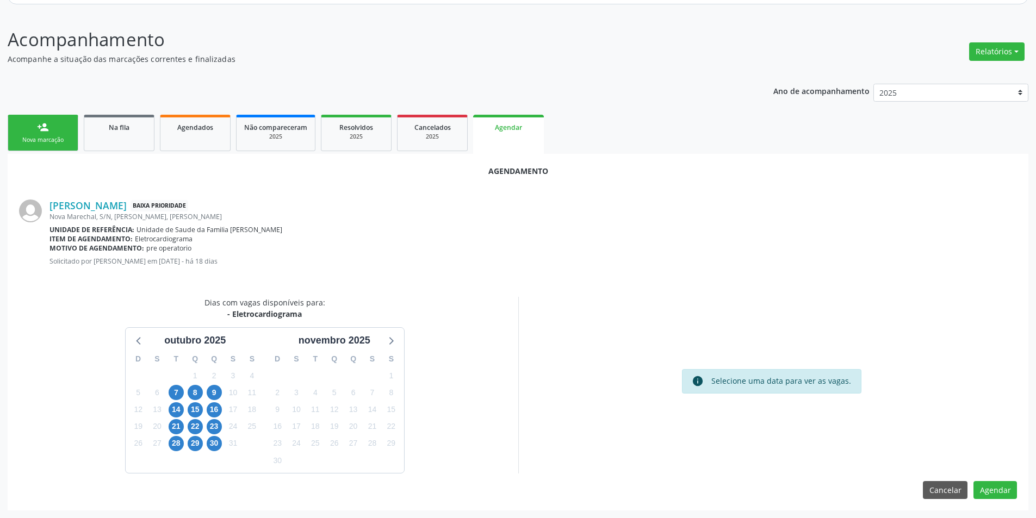
click at [171, 416] on div "14" at bounding box center [176, 409] width 15 height 17
click at [179, 414] on span "14" at bounding box center [176, 409] width 15 height 15
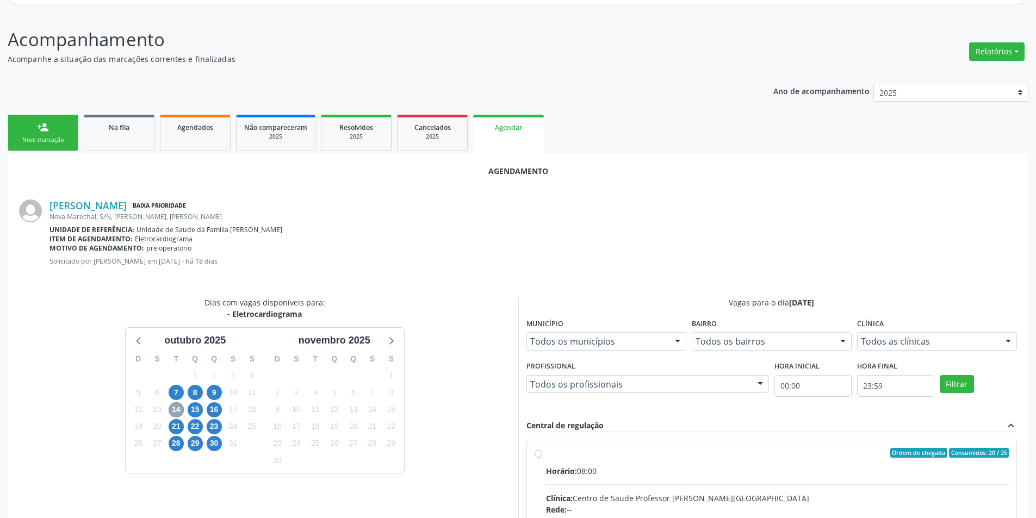
scroll to position [171, 0]
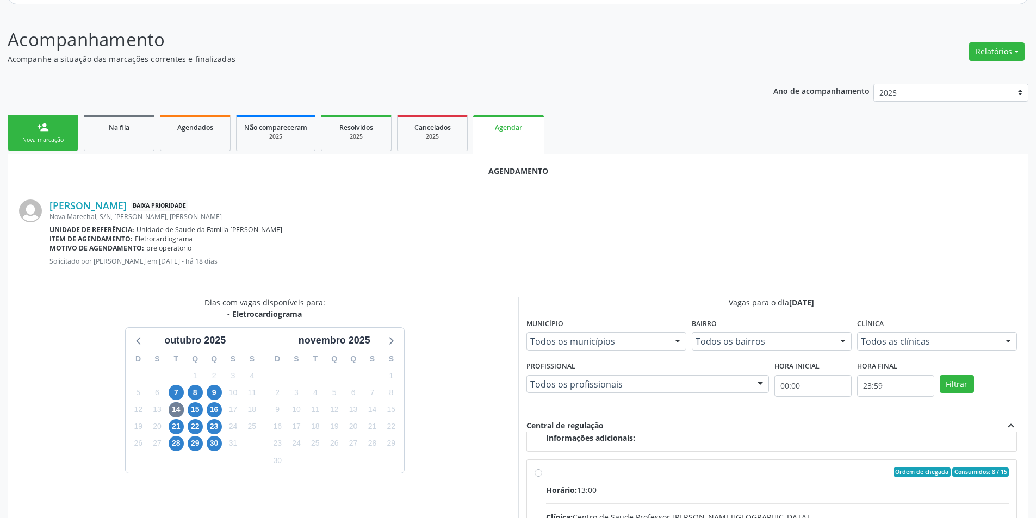
drag, startPoint x: 533, startPoint y: 473, endPoint x: 547, endPoint y: 443, distance: 33.1
radio input "true"
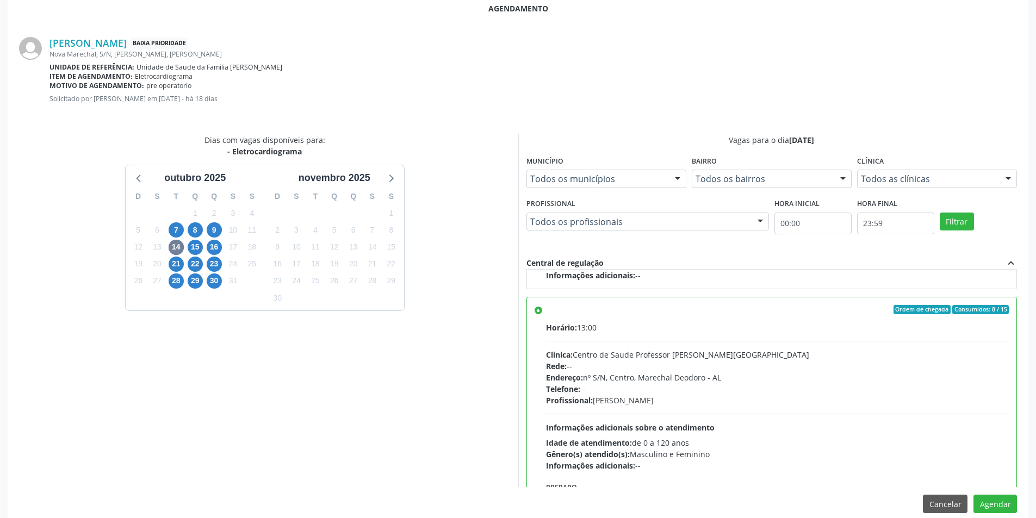
scroll to position [289, 0]
click at [1000, 502] on button "Agendar" at bounding box center [994, 503] width 43 height 18
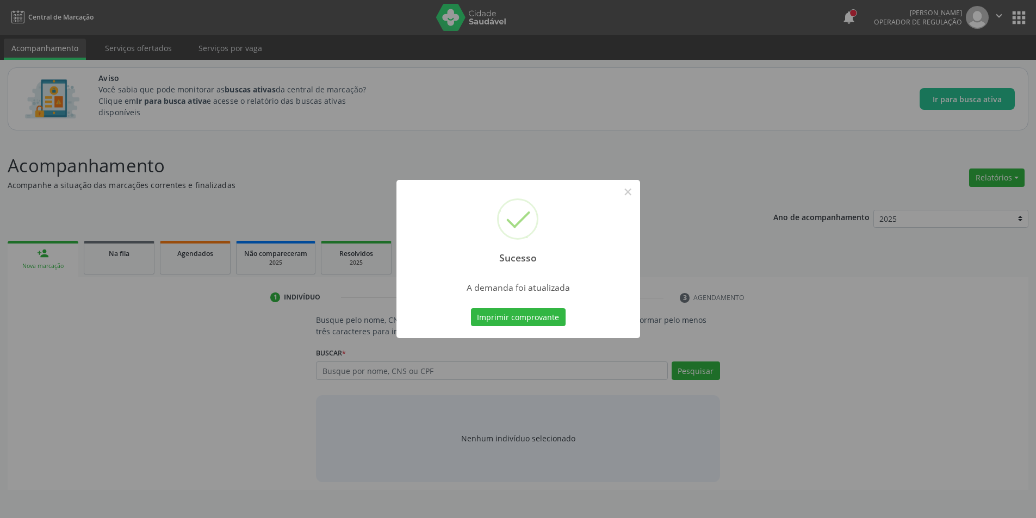
scroll to position [0, 0]
click at [626, 195] on button "×" at bounding box center [631, 192] width 18 height 18
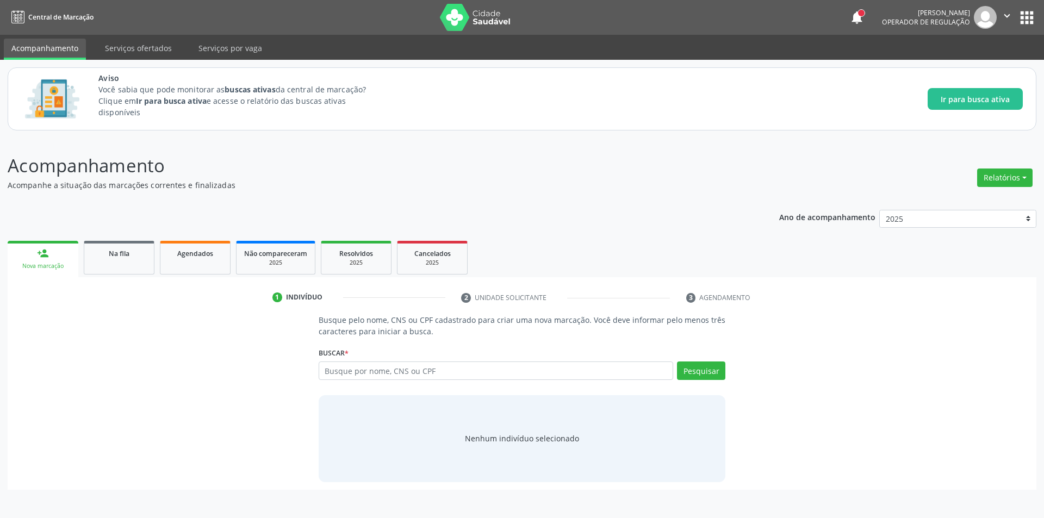
click at [110, 276] on ul "person_add Nova marcação Na fila Agendados Não compareceram 2025 Resolvidos 202…" at bounding box center [522, 257] width 1029 height 39
click at [123, 262] on link "Na fila" at bounding box center [119, 258] width 71 height 34
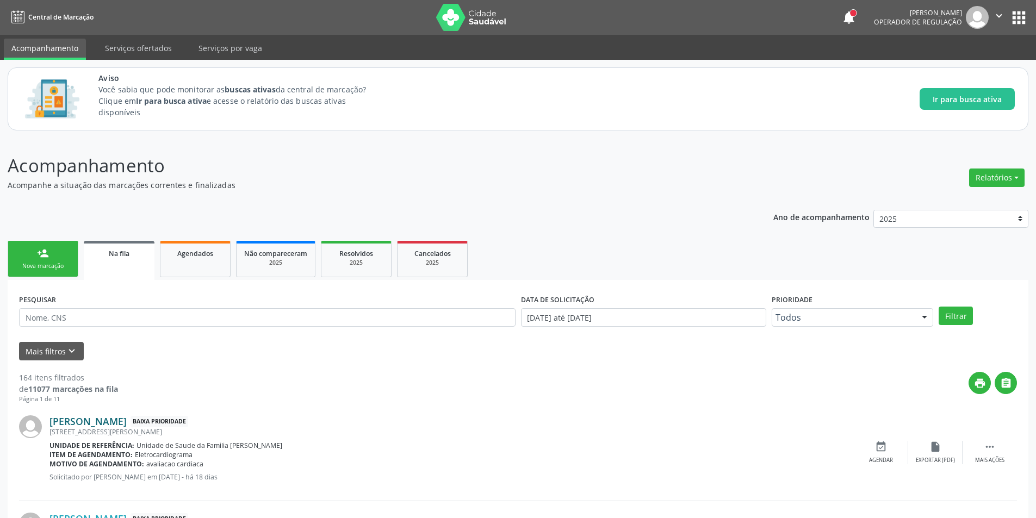
click at [97, 421] on link "[PERSON_NAME]" at bounding box center [87, 421] width 77 height 12
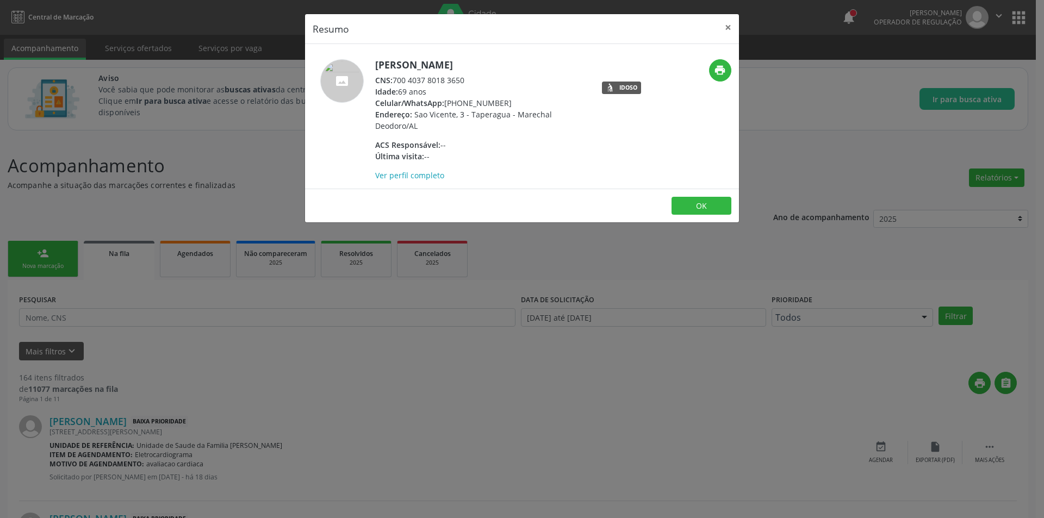
click at [397, 79] on div "CNS: 700 4037 8018 3650" at bounding box center [480, 79] width 211 height 11
drag, startPoint x: 397, startPoint y: 79, endPoint x: 451, endPoint y: 79, distance: 53.3
click at [451, 79] on div "CNS: 700 4037 8018 3650" at bounding box center [480, 79] width 211 height 11
click at [291, 421] on div "Resumo × [PERSON_NAME] CNS: 700 4037 8018 3650 Idade: 69 anos Celular/WhatsApp:…" at bounding box center [522, 259] width 1044 height 518
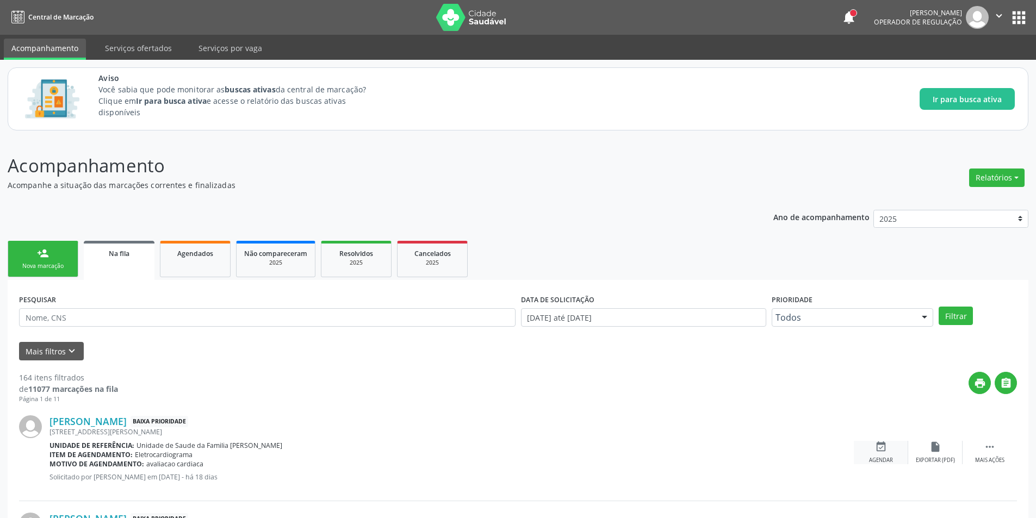
click at [883, 460] on div "Agendar" at bounding box center [881, 461] width 24 height 8
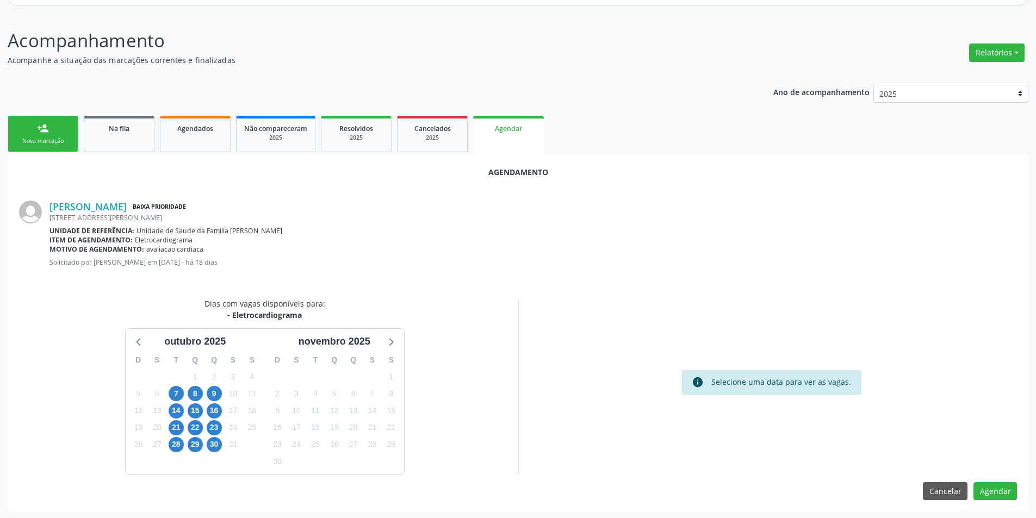
scroll to position [126, 0]
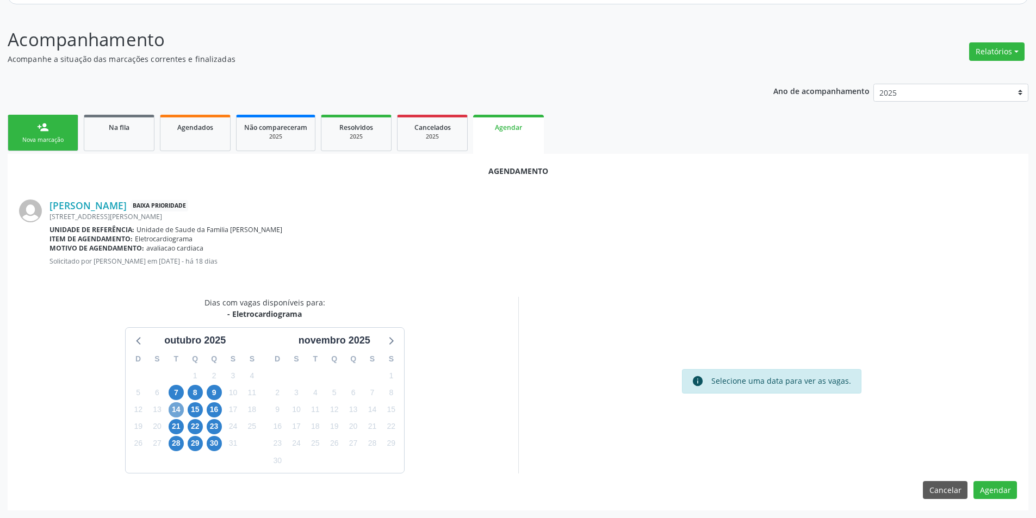
click at [172, 408] on span "14" at bounding box center [176, 409] width 15 height 15
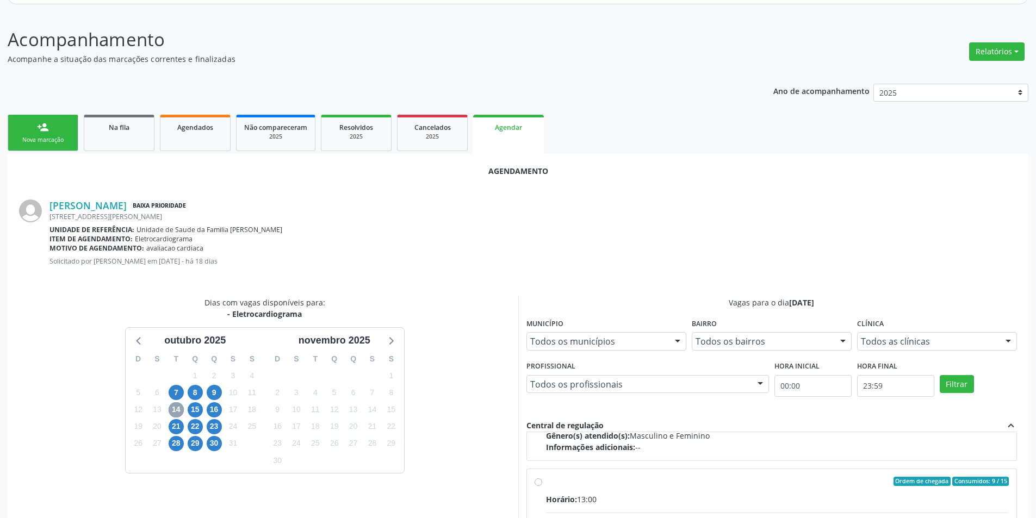
scroll to position [171, 0]
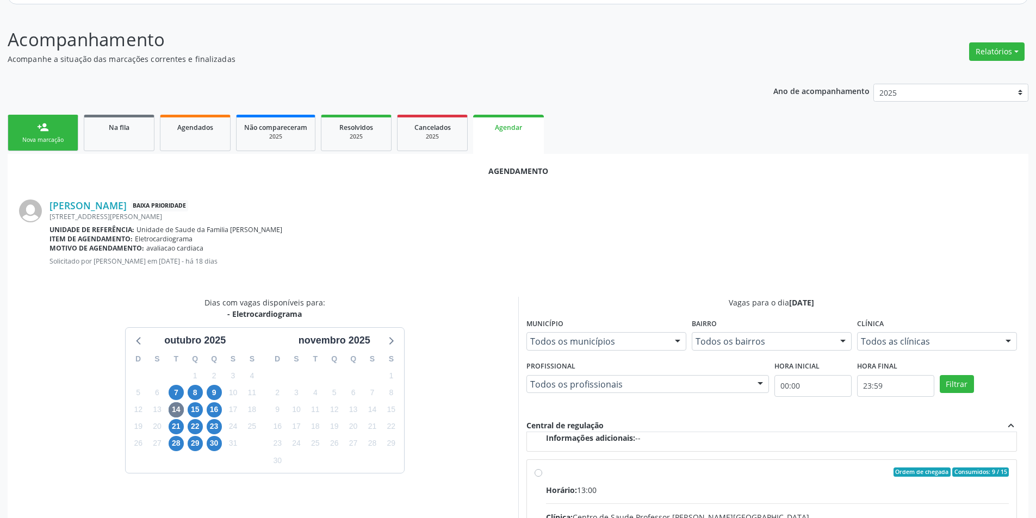
click at [540, 473] on input "Ordem de chegada Consumidos: 9 / 15 Horário: 13:00 Clínica: Centro de Saude Pro…" at bounding box center [538, 473] width 8 height 10
radio input "true"
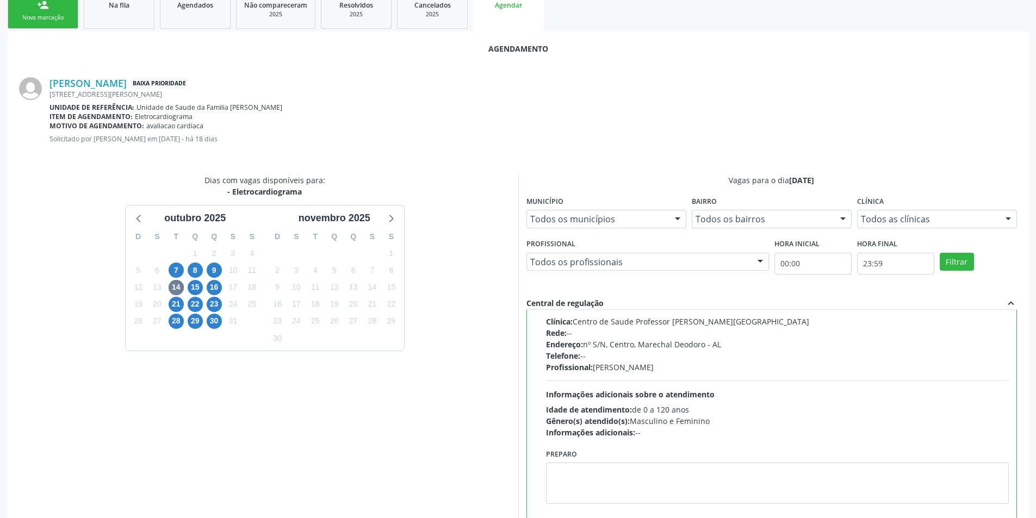
scroll to position [303, 0]
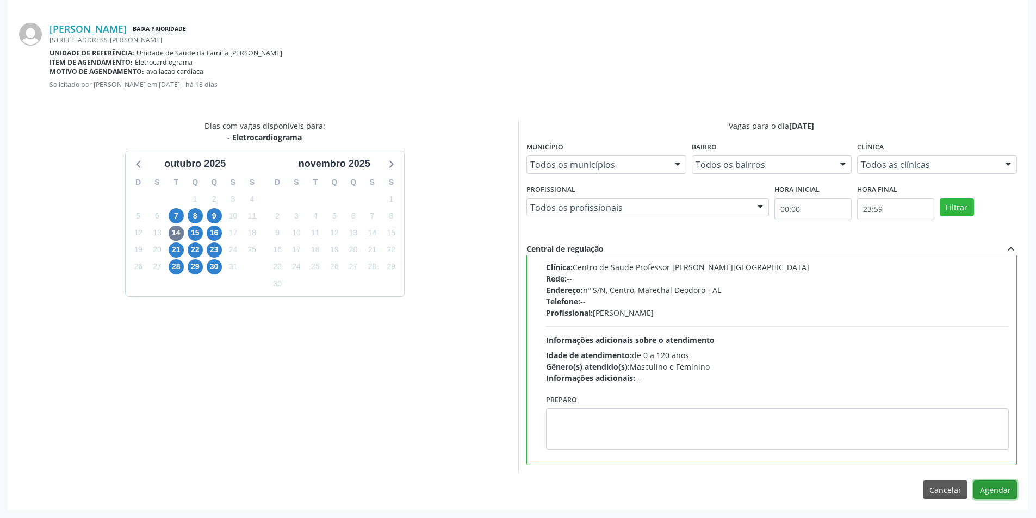
click at [998, 492] on button "Agendar" at bounding box center [994, 490] width 43 height 18
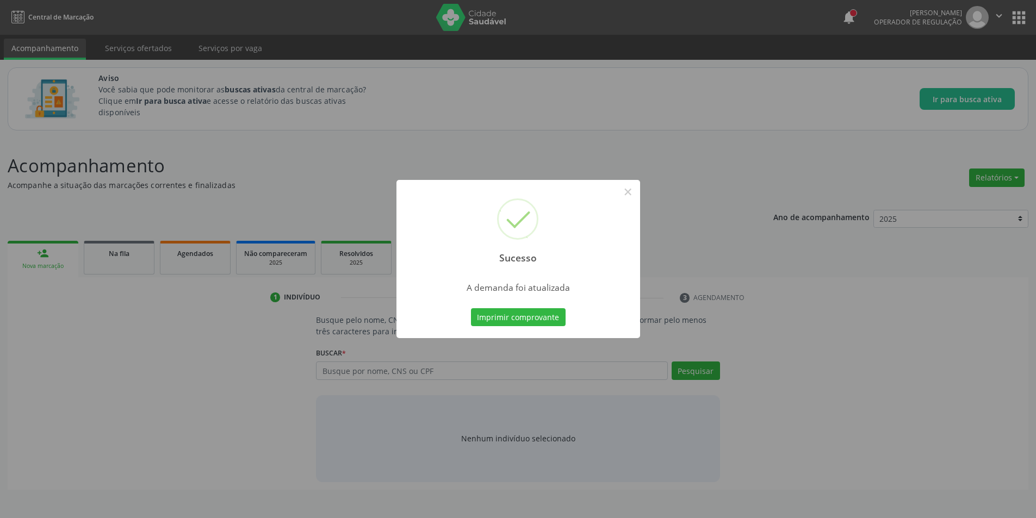
scroll to position [0, 0]
click at [627, 193] on button "×" at bounding box center [631, 192] width 18 height 18
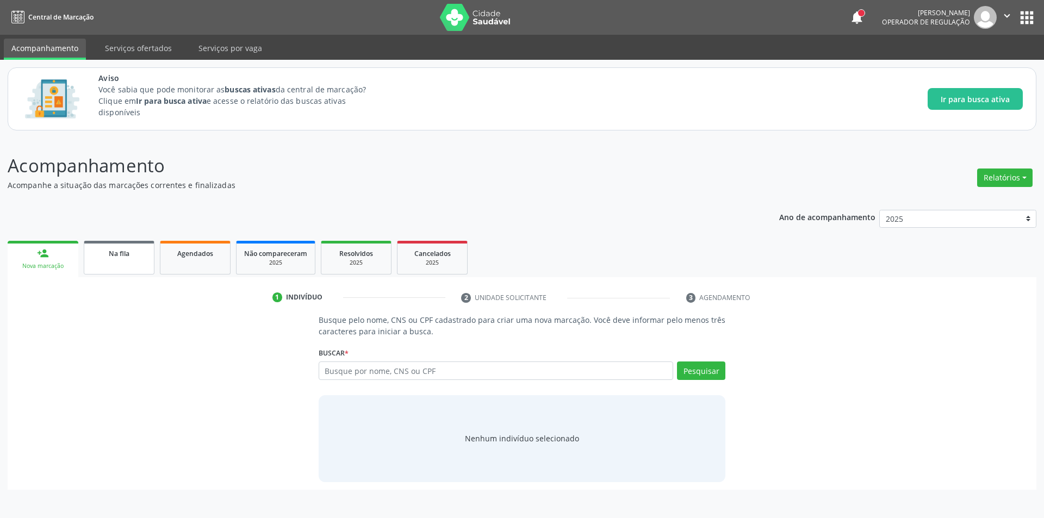
click at [97, 263] on link "Na fila" at bounding box center [119, 258] width 71 height 34
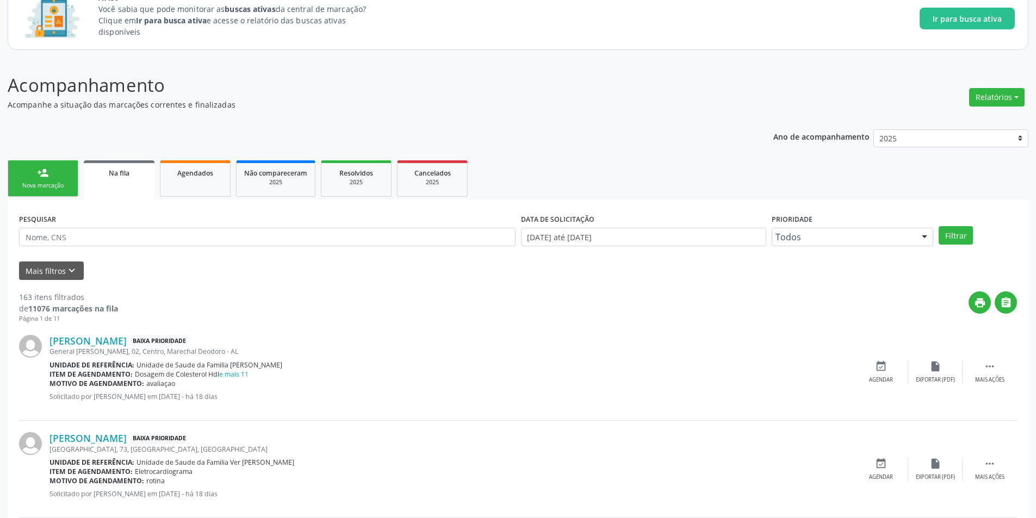
scroll to position [109, 0]
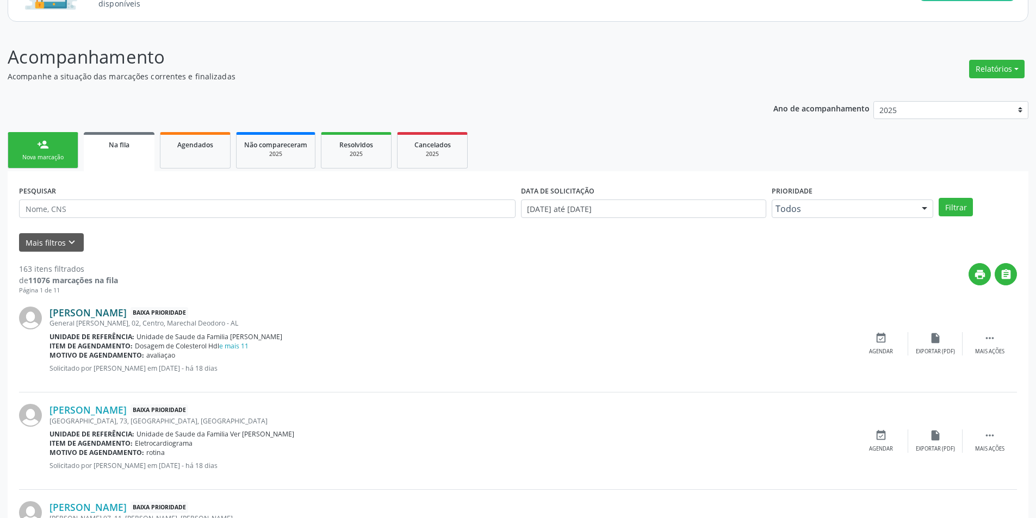
click at [127, 310] on link "[PERSON_NAME]" at bounding box center [87, 313] width 77 height 12
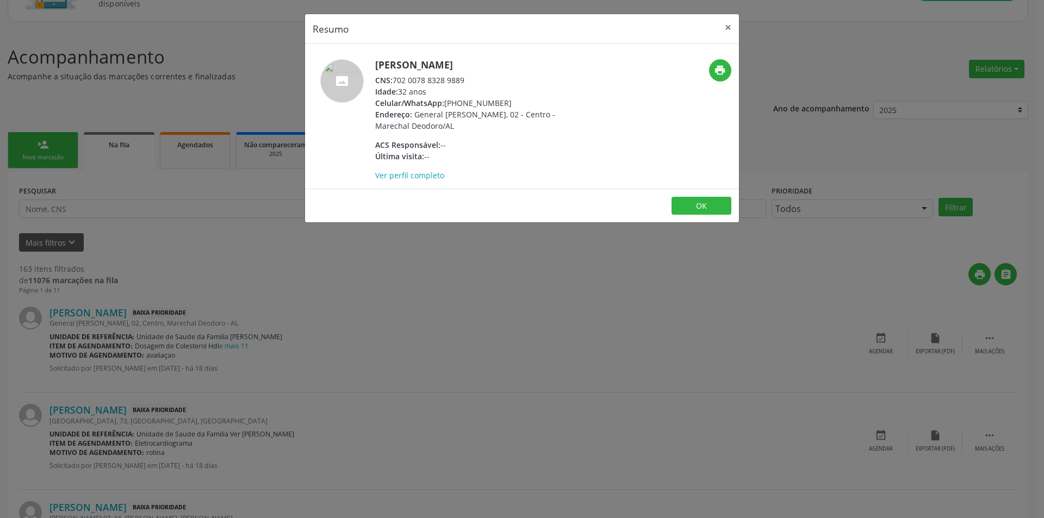
click at [395, 78] on div "CNS: 702 0078 8328 9889" at bounding box center [480, 79] width 211 height 11
drag, startPoint x: 395, startPoint y: 78, endPoint x: 453, endPoint y: 80, distance: 57.7
click at [453, 80] on div "CNS: 702 0078 8328 9889" at bounding box center [480, 79] width 211 height 11
click at [279, 327] on div "Resumo × [PERSON_NAME] CNS: 702 0078 8328 9889 Idade: 32 anos Celular/WhatsApp:…" at bounding box center [522, 259] width 1044 height 518
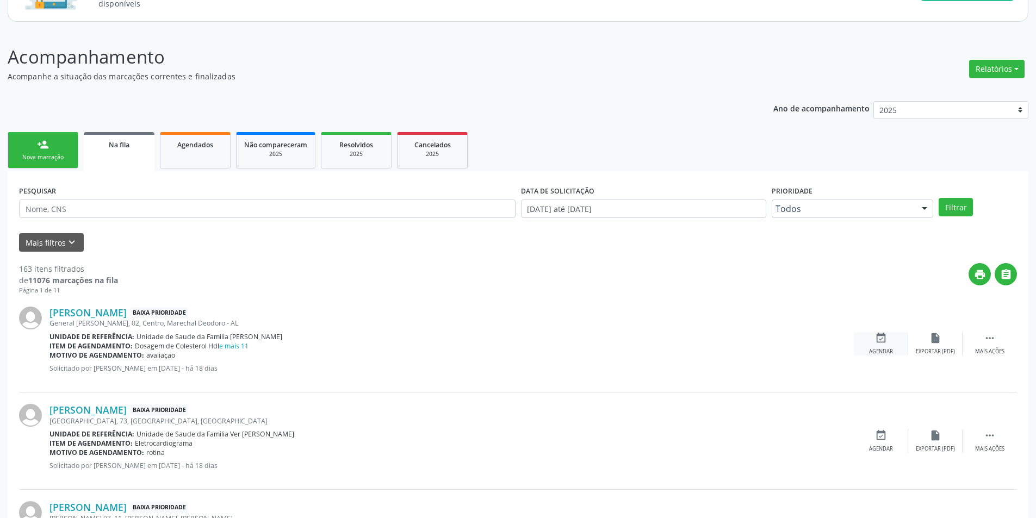
click at [888, 345] on div "event_available Agendar" at bounding box center [881, 343] width 54 height 23
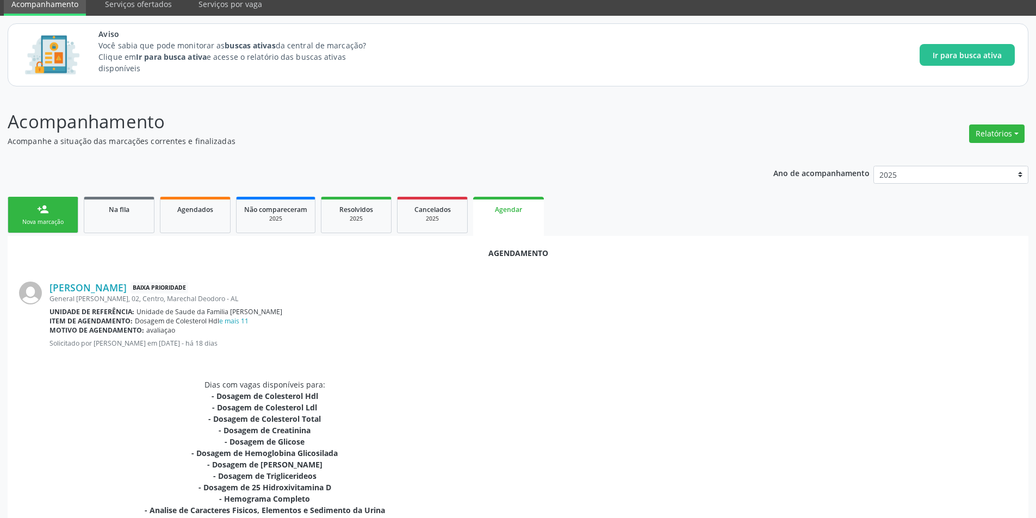
scroll to position [12, 0]
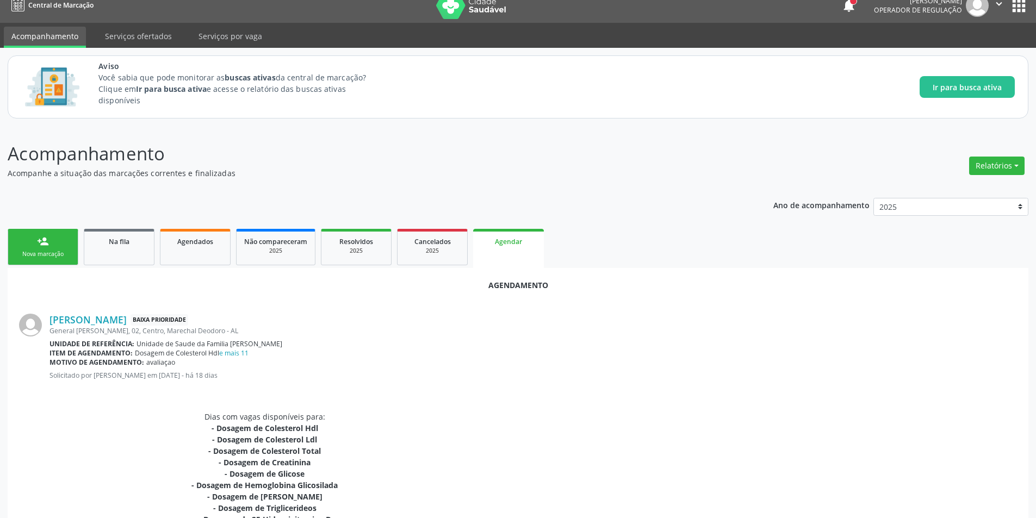
click at [186, 344] on span "Unidade de Saude da Familia [PERSON_NAME]" at bounding box center [209, 343] width 146 height 9
click at [226, 354] on link "e mais 11" at bounding box center [233, 352] width 29 height 9
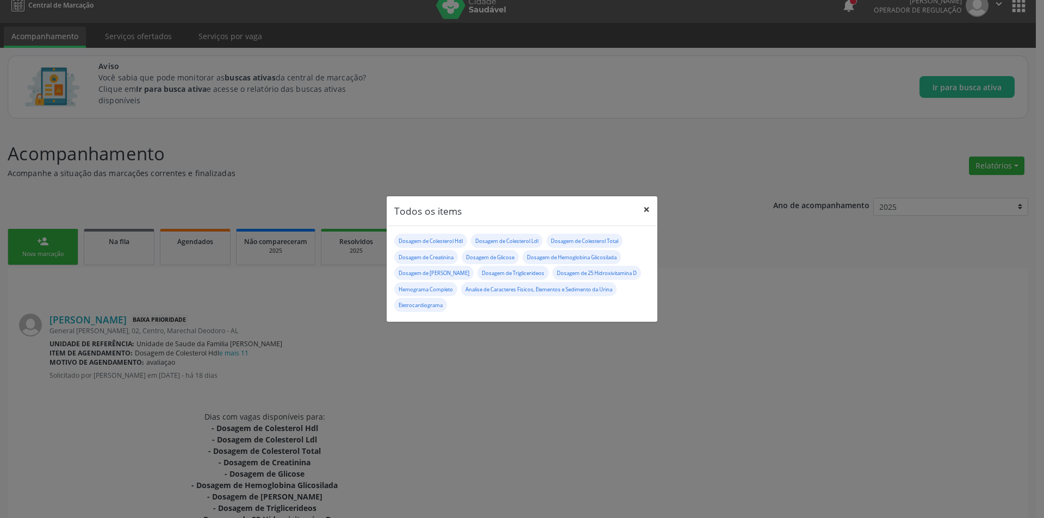
click at [640, 210] on button "×" at bounding box center [647, 209] width 22 height 27
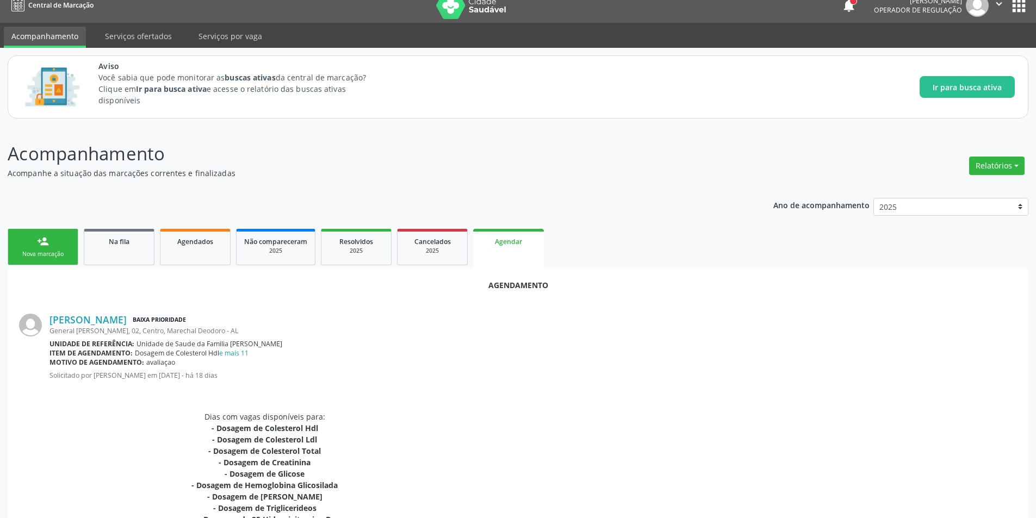
click at [253, 364] on div "Motivo de agendamento: [GEOGRAPHIC_DATA]" at bounding box center [532, 362] width 967 height 9
click at [179, 327] on div "General [PERSON_NAME], 02, Centro, Marechal Deodoro - AL" at bounding box center [532, 330] width 967 height 9
click at [127, 318] on link "[PERSON_NAME]" at bounding box center [87, 320] width 77 height 12
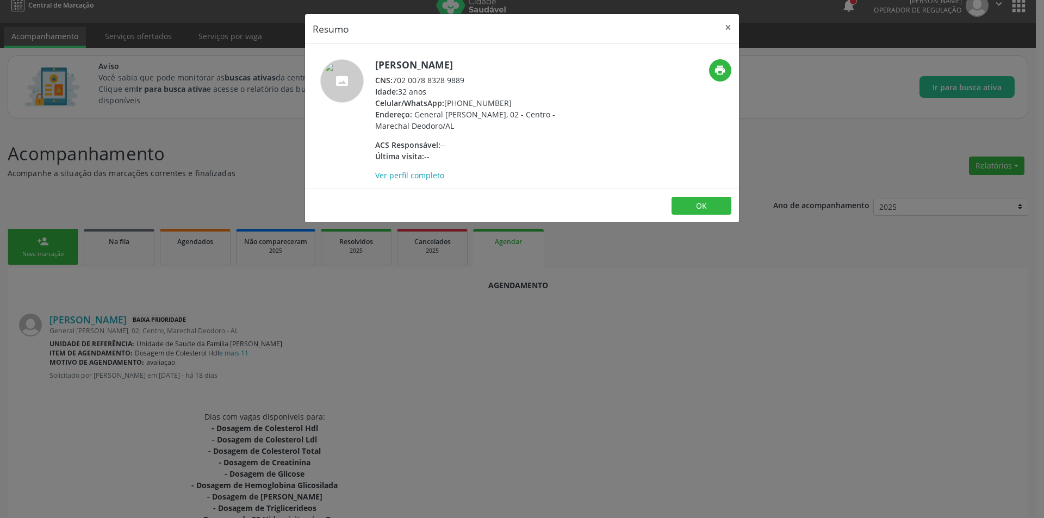
click at [433, 320] on div "Resumo × [PERSON_NAME] CNS: 702 0078 8328 9889 Idade: 32 anos Celular/WhatsApp:…" at bounding box center [522, 259] width 1044 height 518
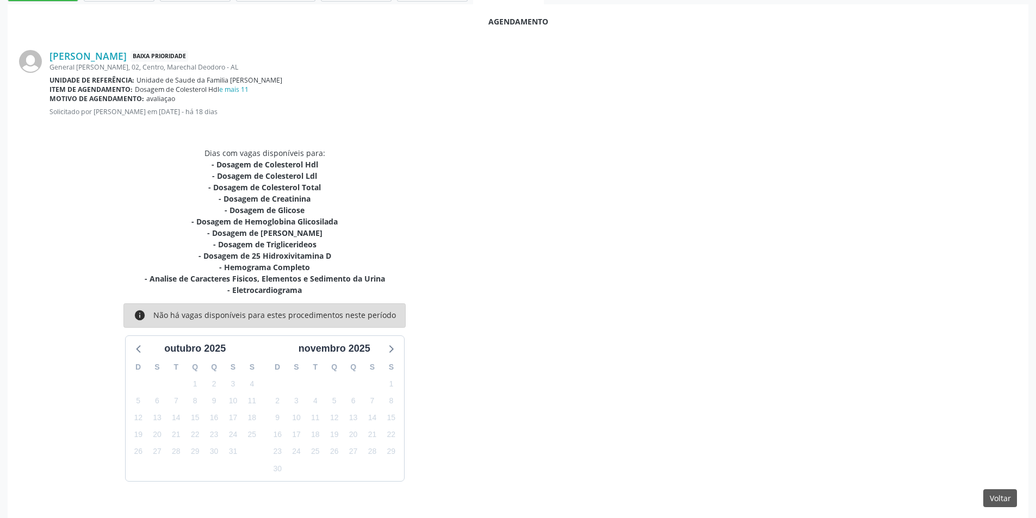
scroll to position [284, 0]
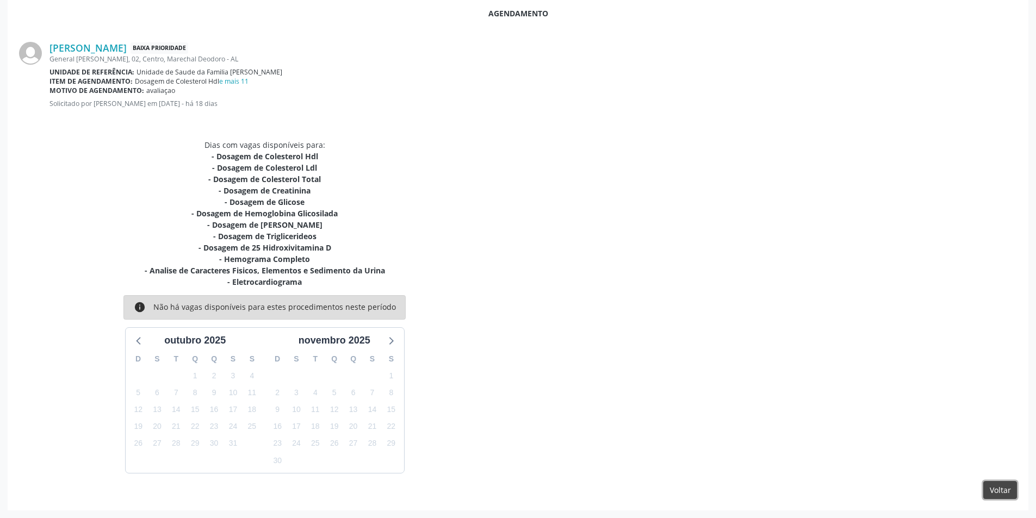
click at [1013, 491] on button "Voltar" at bounding box center [1000, 490] width 34 height 18
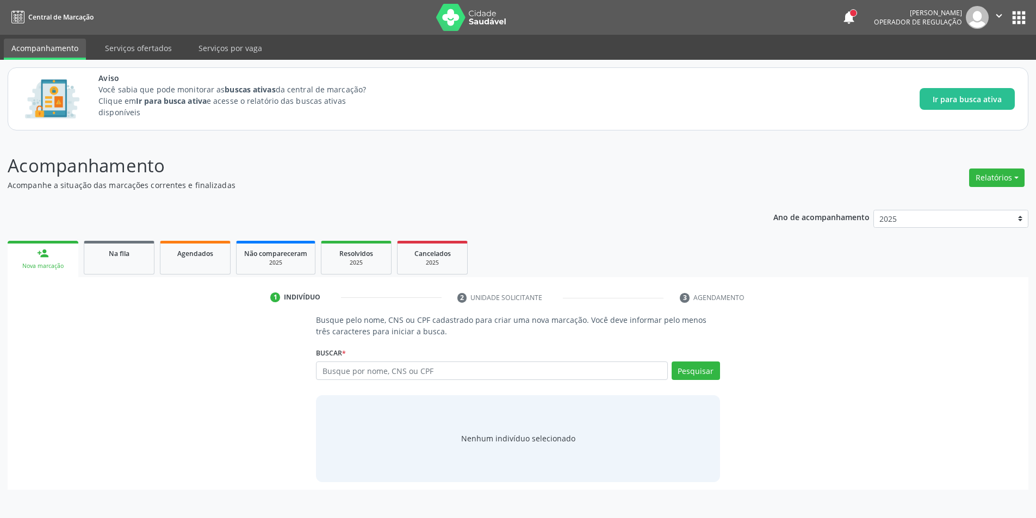
scroll to position [0, 0]
click at [110, 259] on link "Na fila" at bounding box center [119, 258] width 71 height 34
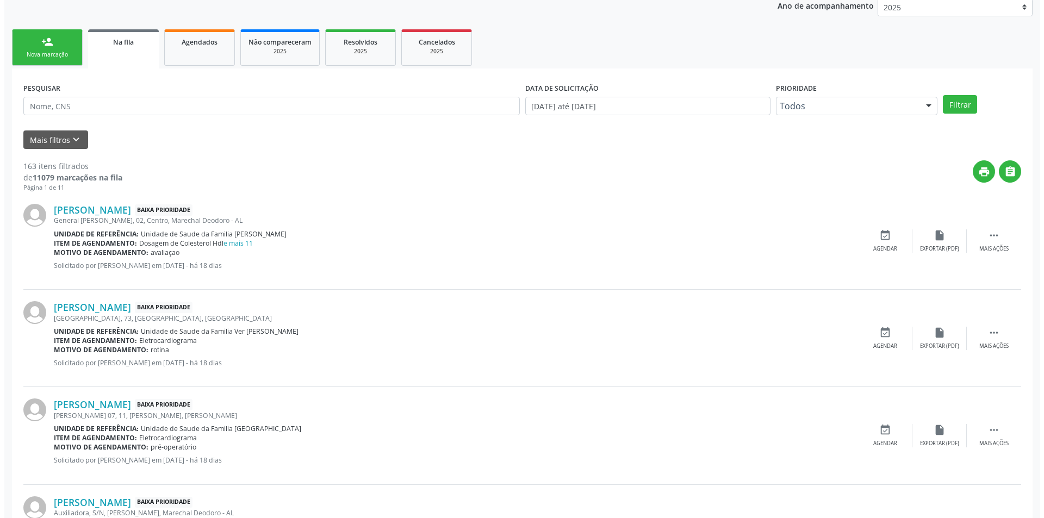
scroll to position [217, 0]
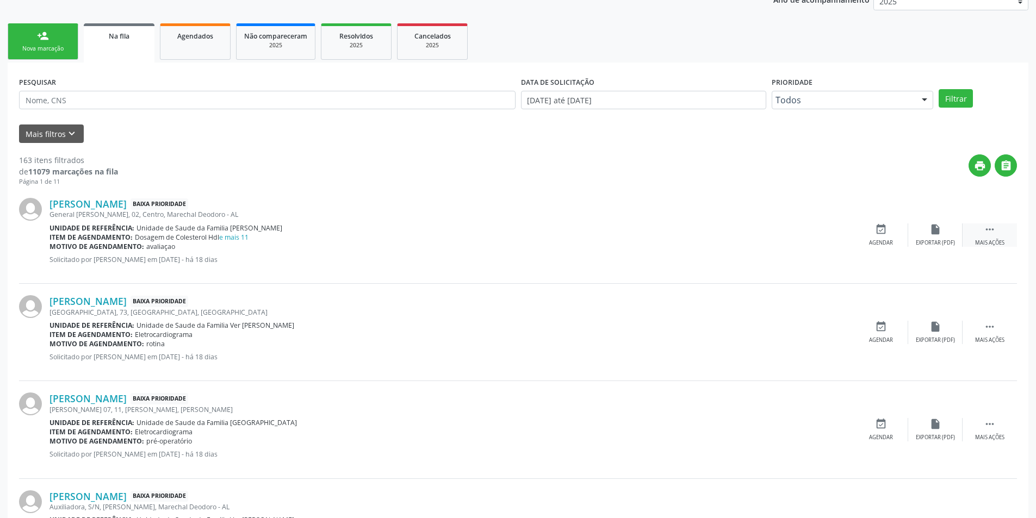
click at [983, 235] on icon "" at bounding box center [989, 229] width 12 height 12
click at [875, 238] on div "cancel Cancelar" at bounding box center [881, 234] width 54 height 23
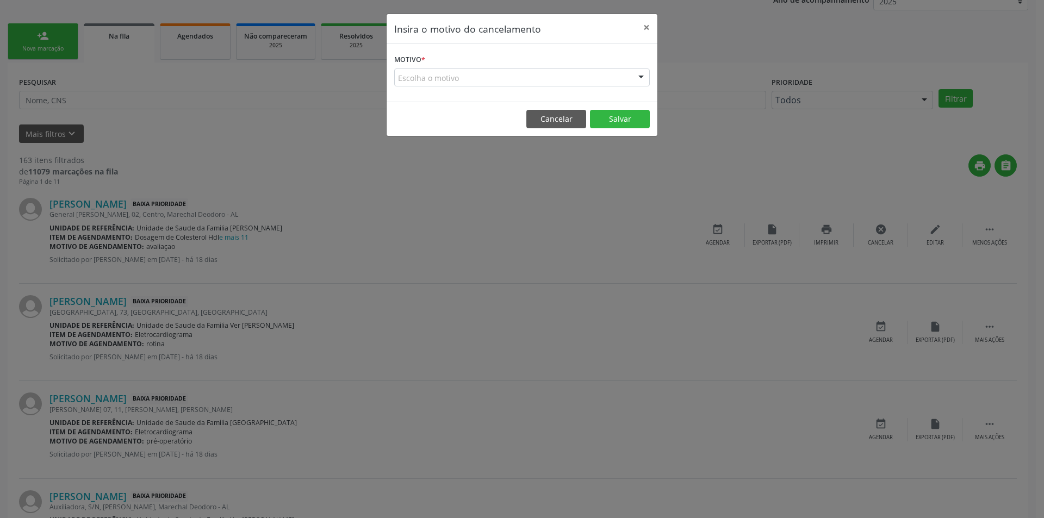
click at [459, 79] on div "Escolha o motivo" at bounding box center [522, 77] width 256 height 18
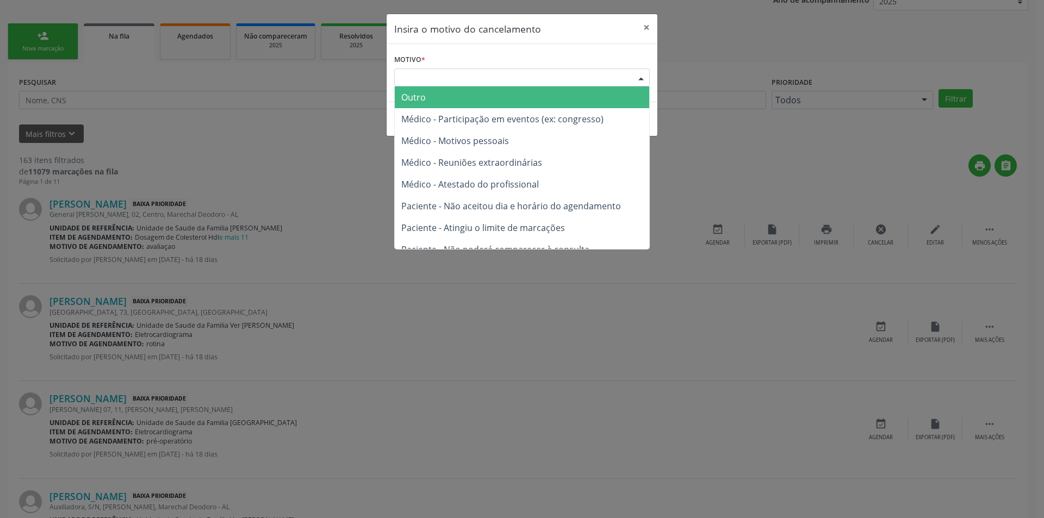
click at [459, 101] on span "Outro" at bounding box center [522, 97] width 254 height 22
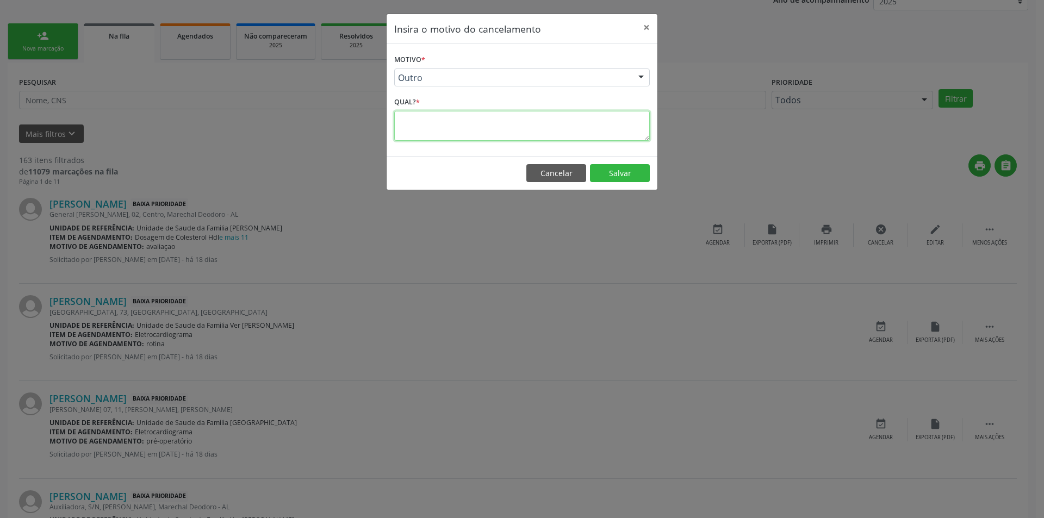
click at [426, 122] on textarea at bounding box center [522, 126] width 256 height 30
type textarea "Mais de um procedimento no mesmo pedido"
click at [606, 175] on button "Salvar" at bounding box center [620, 173] width 60 height 18
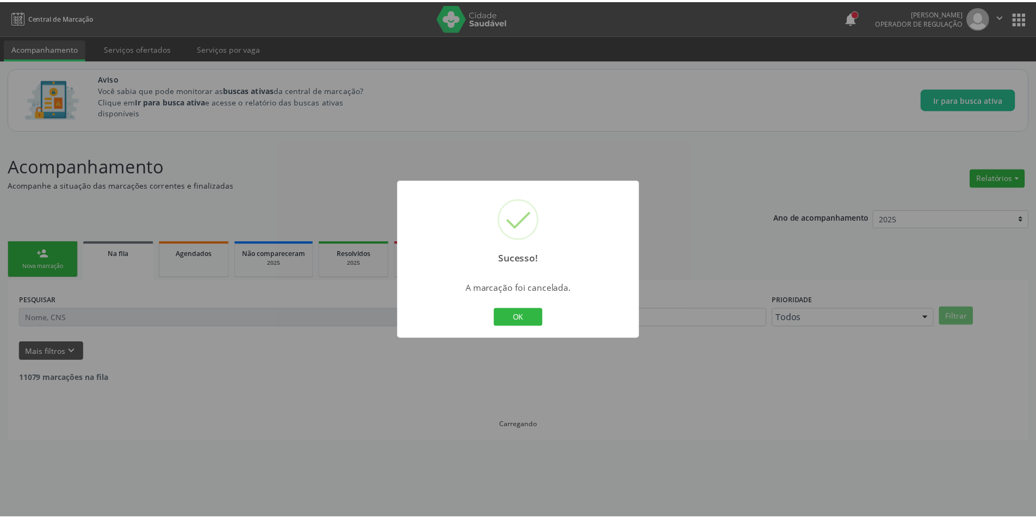
scroll to position [0, 0]
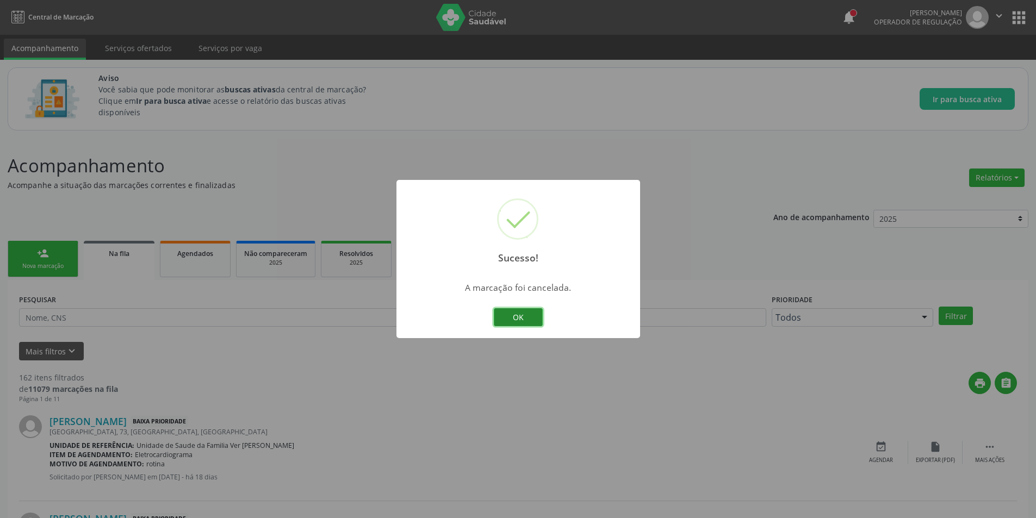
click at [533, 316] on button "OK" at bounding box center [518, 317] width 49 height 18
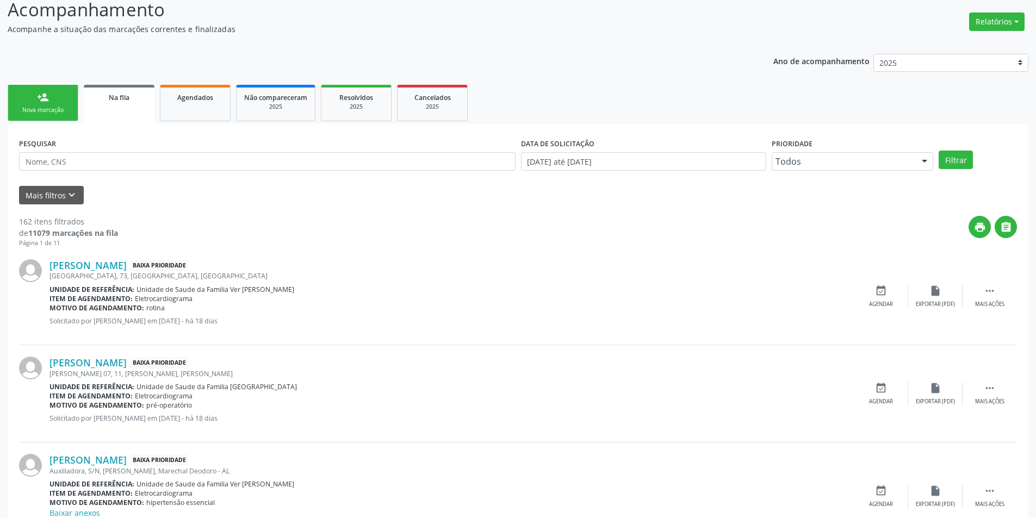
scroll to position [163, 0]
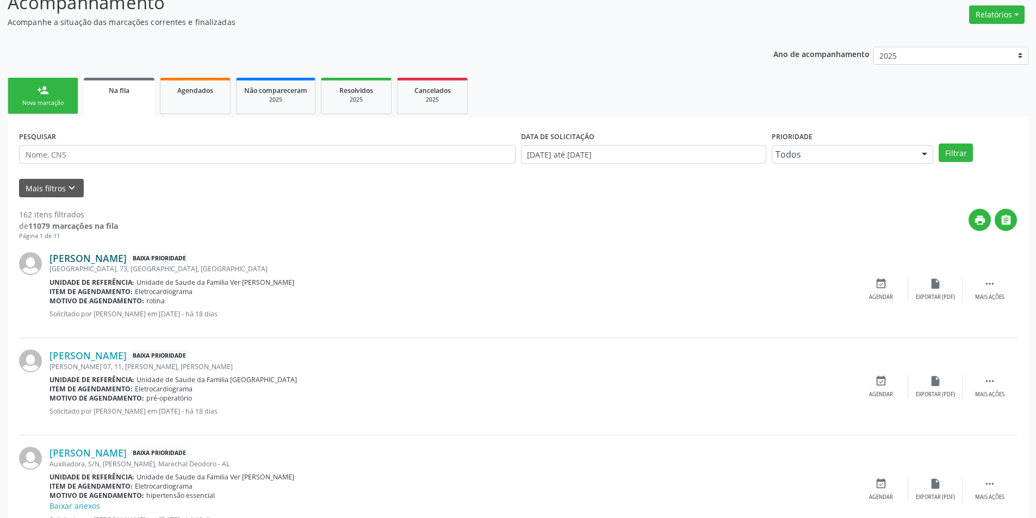
click at [99, 259] on link "[PERSON_NAME]" at bounding box center [87, 258] width 77 height 12
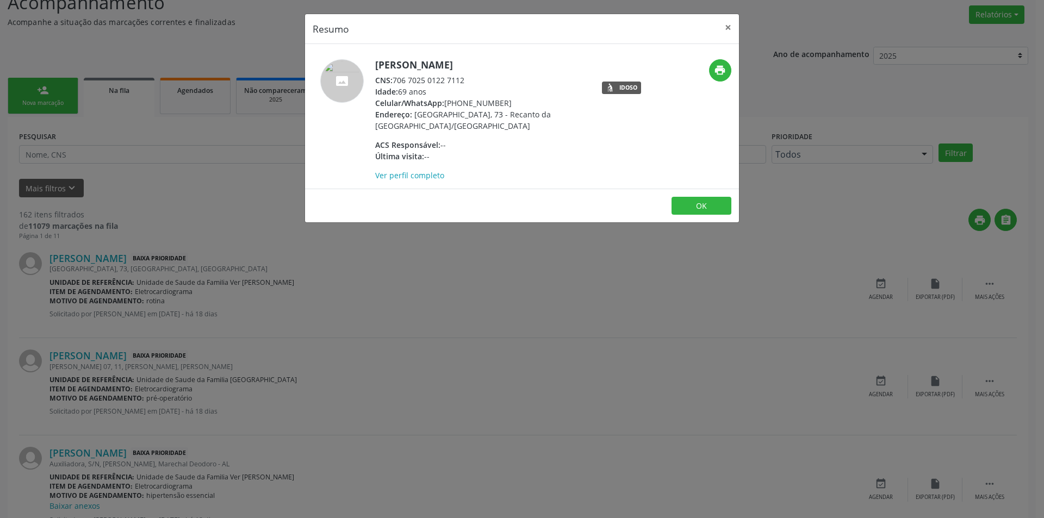
click at [395, 80] on div "CNS: 706 7025 0122 7112" at bounding box center [480, 79] width 211 height 11
drag, startPoint x: 395, startPoint y: 80, endPoint x: 463, endPoint y: 86, distance: 68.2
click at [463, 86] on div "[PERSON_NAME] CNS: 706 7025 0122 7112 Idade: 69 anos Celular/WhatsApp: [PHONE_N…" at bounding box center [480, 120] width 211 height 122
click at [435, 78] on div "CNS: 706 7025 0122 7112" at bounding box center [480, 79] width 211 height 11
click at [396, 78] on div "CNS: 706 7025 0122 7112" at bounding box center [480, 79] width 211 height 11
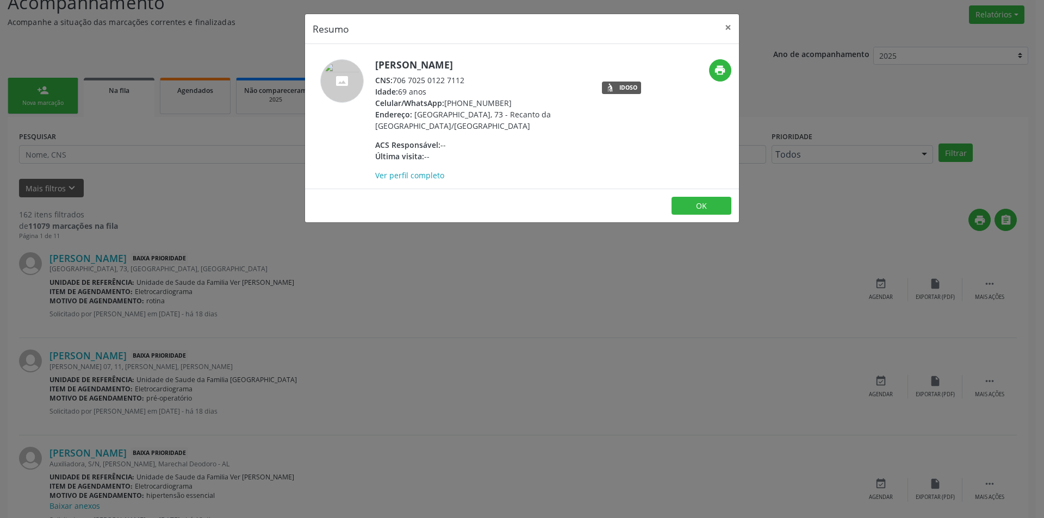
click at [396, 78] on div "CNS: 706 7025 0122 7112" at bounding box center [480, 79] width 211 height 11
drag, startPoint x: 396, startPoint y: 78, endPoint x: 412, endPoint y: 77, distance: 15.8
click at [398, 78] on div "CNS: 706 7025 0122 7112" at bounding box center [480, 79] width 211 height 11
click at [398, 79] on div "CNS: 706 7025 0122 7112" at bounding box center [480, 79] width 211 height 11
drag, startPoint x: 398, startPoint y: 79, endPoint x: 452, endPoint y: 81, distance: 54.4
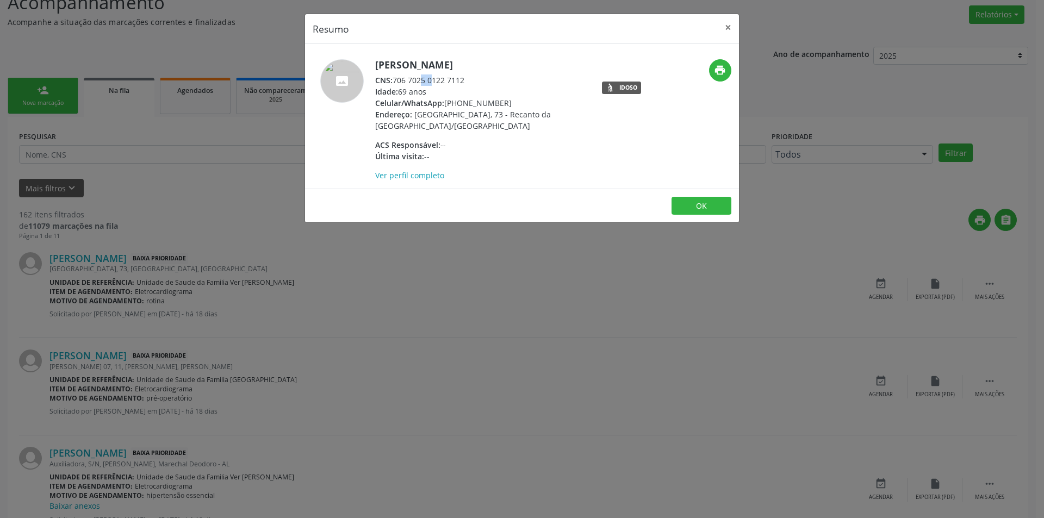
click at [452, 82] on div "CNS: 706 7025 0122 7112" at bounding box center [480, 79] width 211 height 11
drag, startPoint x: 264, startPoint y: 307, endPoint x: 298, endPoint y: 307, distance: 34.2
click at [265, 307] on div "Resumo × [PERSON_NAME] Amaral CNS: 706 7025 0122 7112 Idade: 69 anos Celular/Wh…" at bounding box center [522, 259] width 1044 height 518
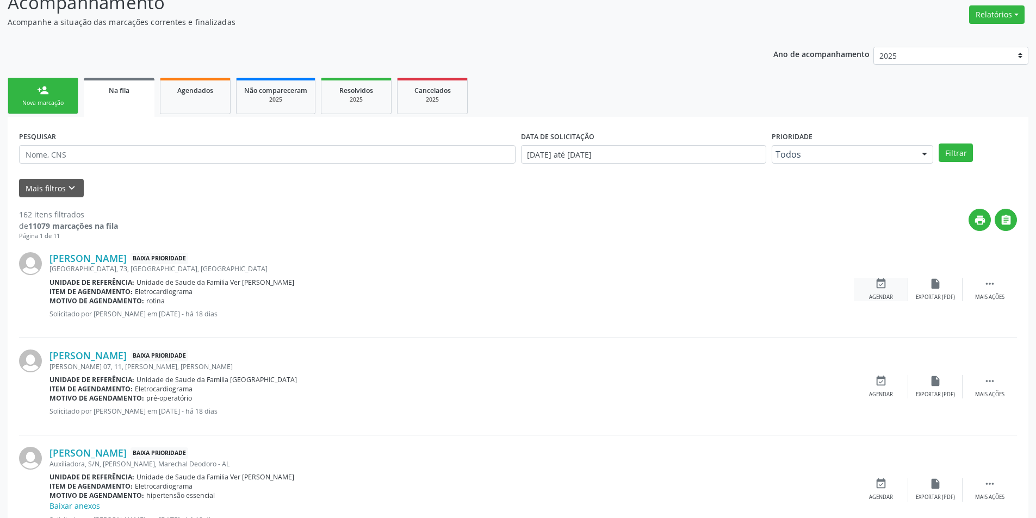
click at [885, 295] on div "Agendar" at bounding box center [881, 298] width 24 height 8
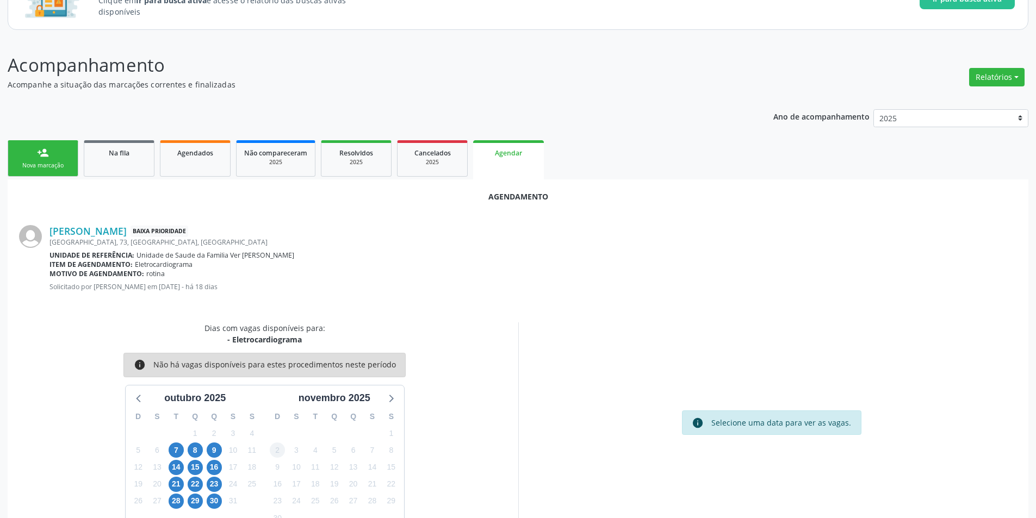
scroll to position [126, 0]
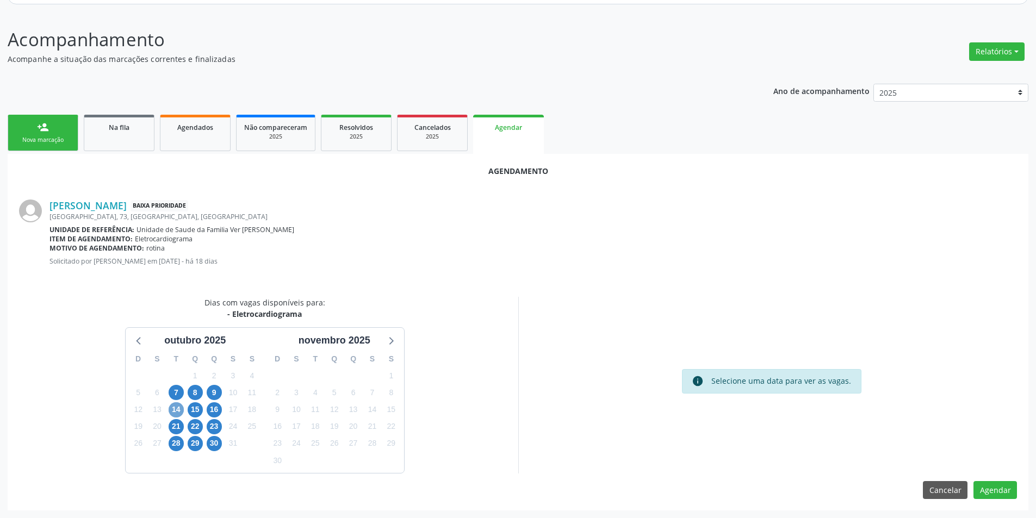
click at [175, 411] on span "14" at bounding box center [176, 409] width 15 height 15
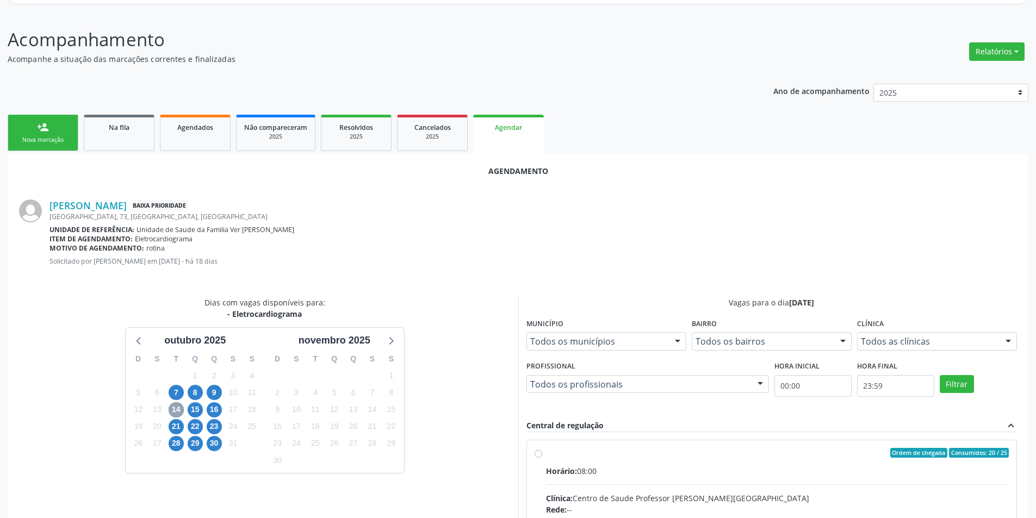
scroll to position [171, 0]
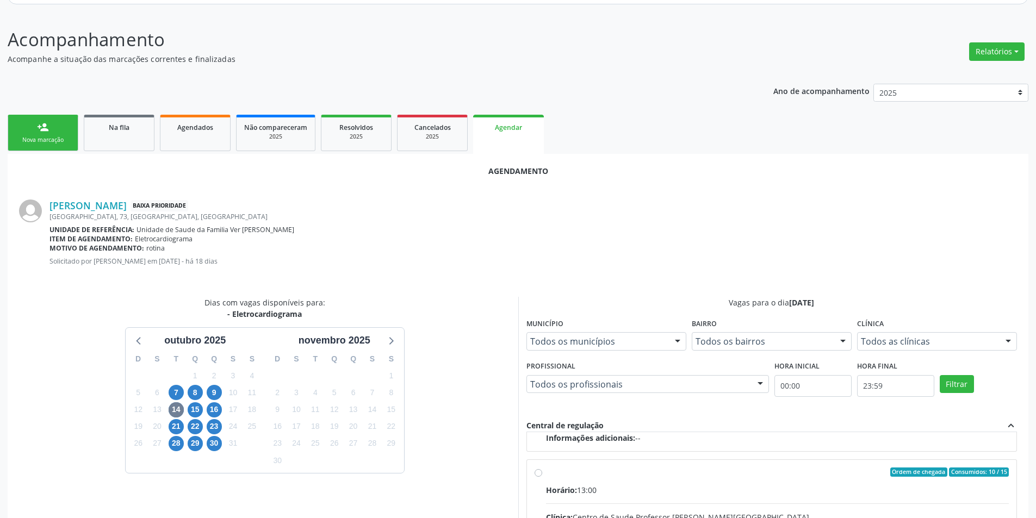
click at [539, 473] on input "Ordem de chegada Consumidos: 10 / 15 Horário: 13:00 Clínica: Centro de Saude Pr…" at bounding box center [538, 473] width 8 height 10
radio input "true"
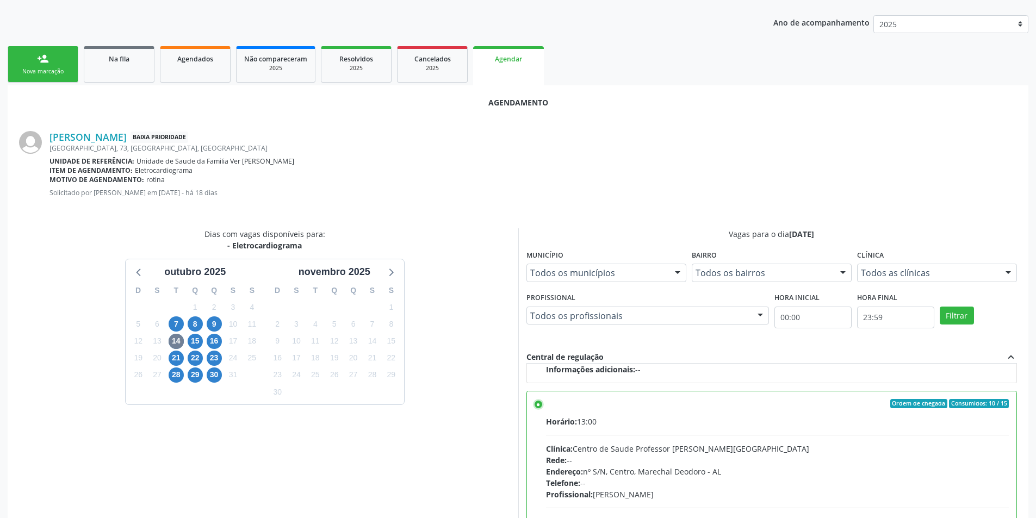
scroll to position [303, 0]
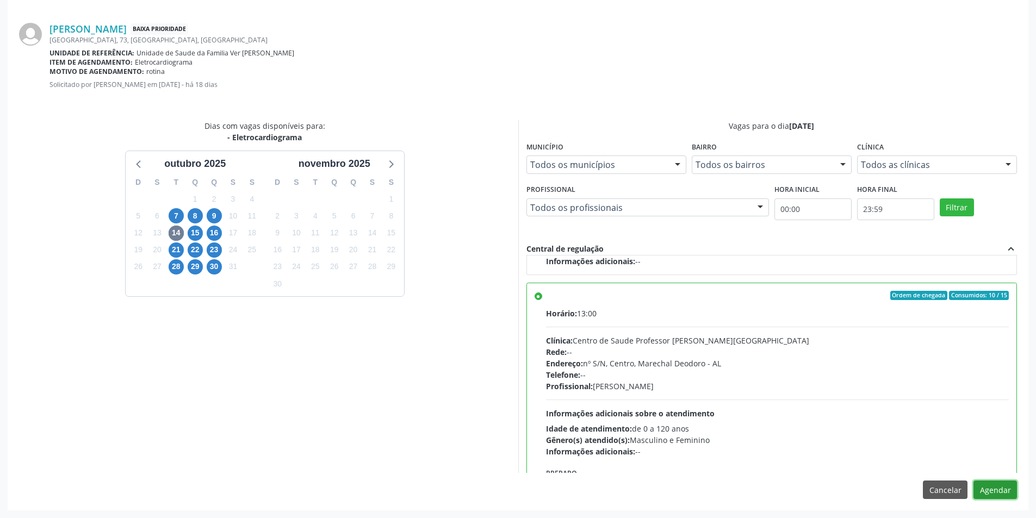
click at [993, 482] on button "Agendar" at bounding box center [994, 490] width 43 height 18
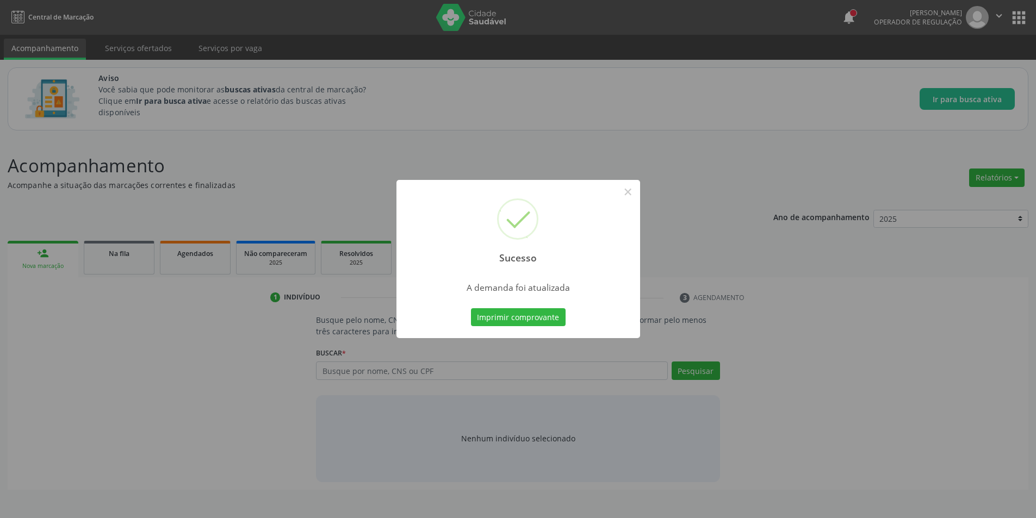
scroll to position [0, 0]
click at [636, 190] on button "×" at bounding box center [631, 192] width 18 height 18
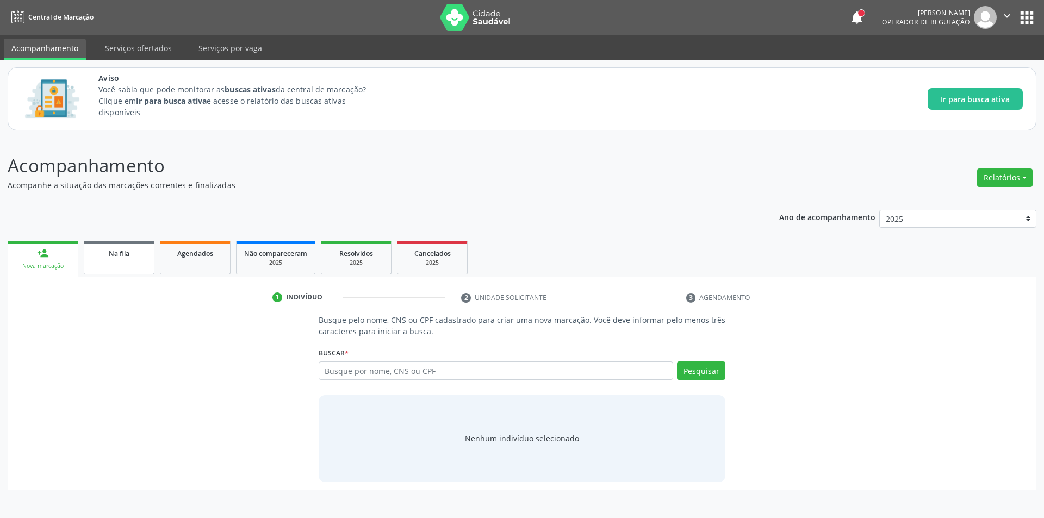
click at [115, 264] on link "Na fila" at bounding box center [119, 258] width 71 height 34
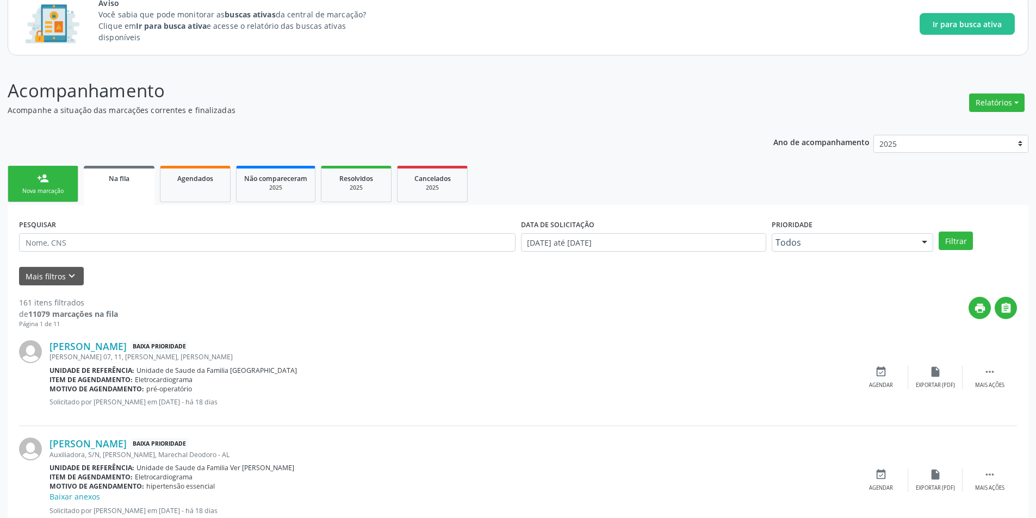
scroll to position [217, 0]
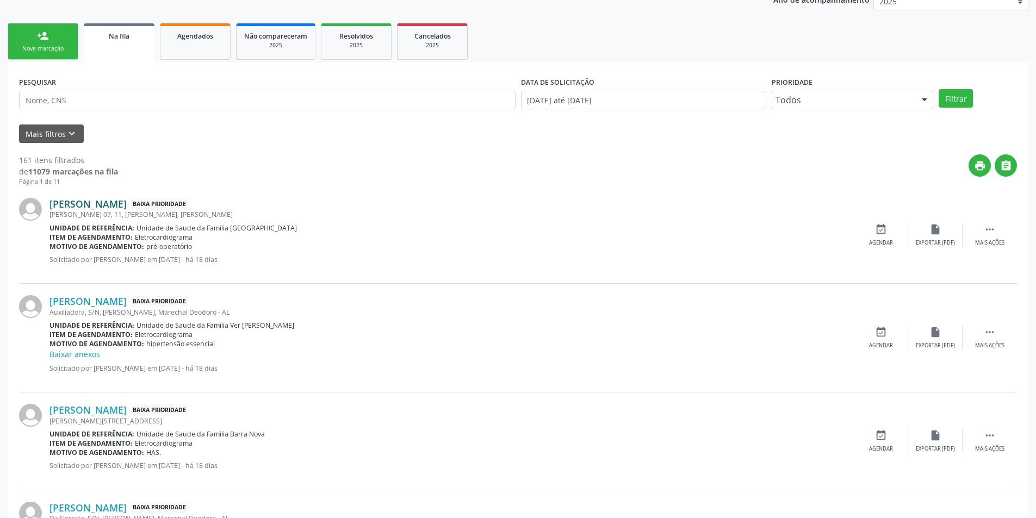
click at [95, 204] on link "[PERSON_NAME]" at bounding box center [87, 204] width 77 height 12
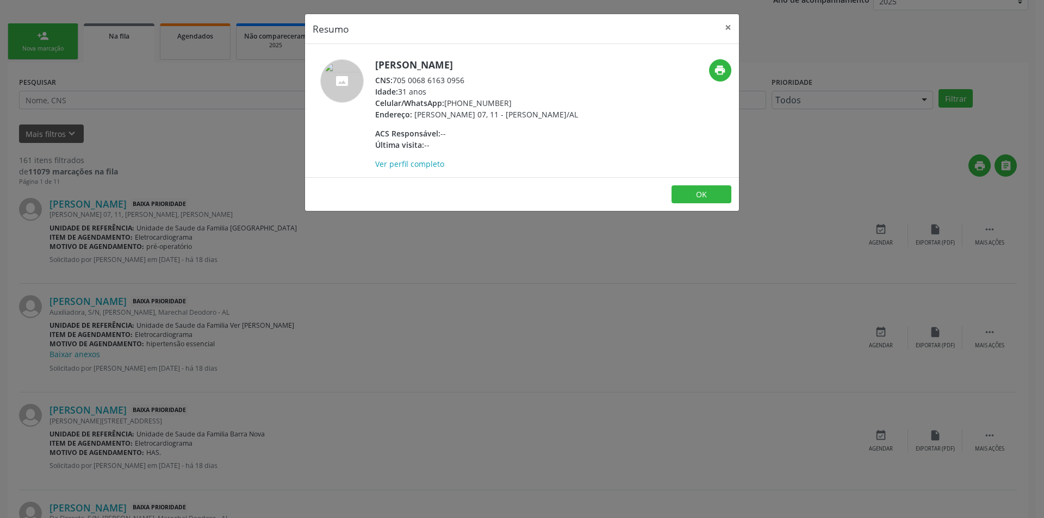
click at [395, 80] on div "CNS: 705 0068 6163 0956" at bounding box center [476, 79] width 203 height 11
drag, startPoint x: 395, startPoint y: 80, endPoint x: 452, endPoint y: 80, distance: 57.1
click at [452, 80] on div "CNS: 705 0068 6163 0956" at bounding box center [476, 79] width 203 height 11
click at [296, 289] on div "Resumo × [PERSON_NAME] CNS: 705 0068 6163 0956 Idade: 31 anos Celular/WhatsApp:…" at bounding box center [522, 259] width 1044 height 518
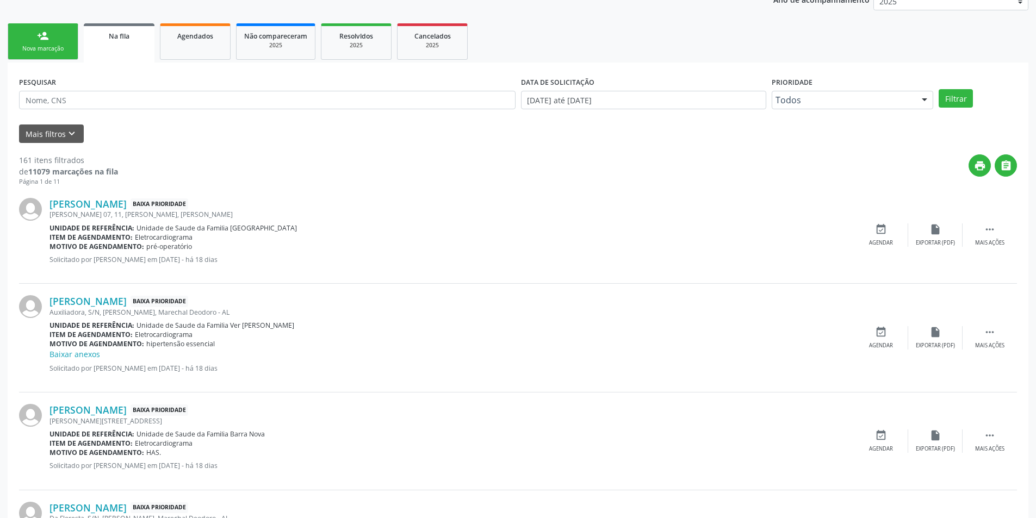
click at [883, 248] on div "[PERSON_NAME] Baixa Prioridade [PERSON_NAME] 07, 11, [PERSON_NAME], [PERSON_NAM…" at bounding box center [518, 234] width 998 height 97
click at [883, 242] on div "Agendar" at bounding box center [881, 243] width 24 height 8
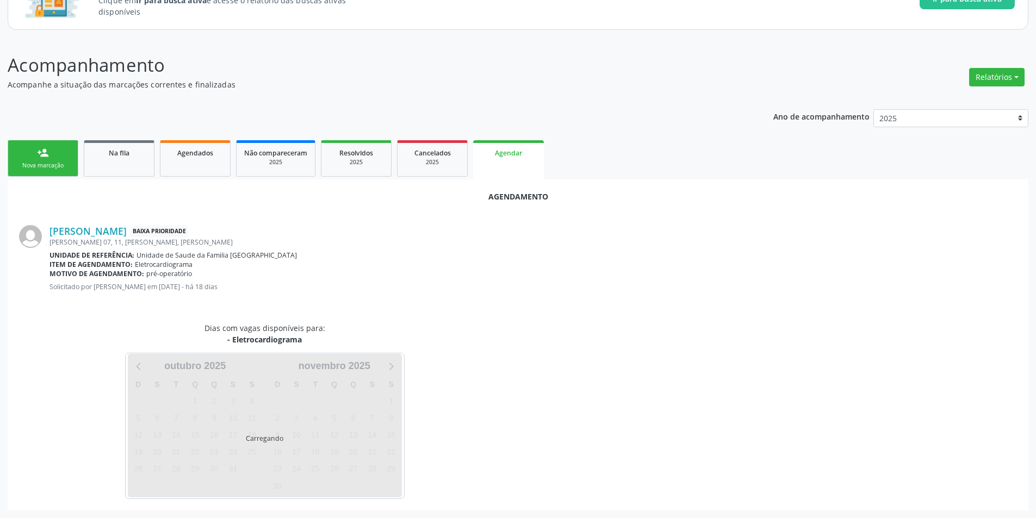
scroll to position [126, 0]
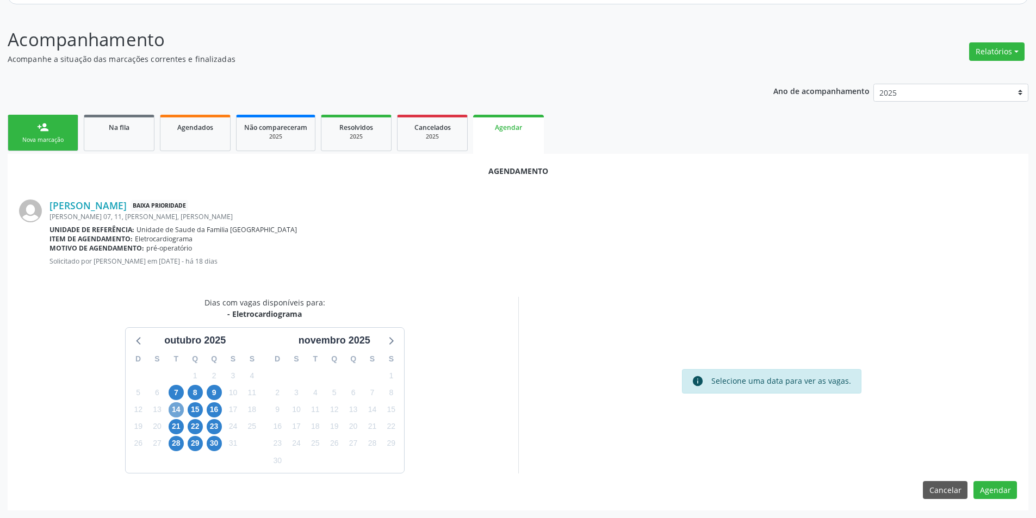
click at [176, 407] on span "14" at bounding box center [176, 409] width 15 height 15
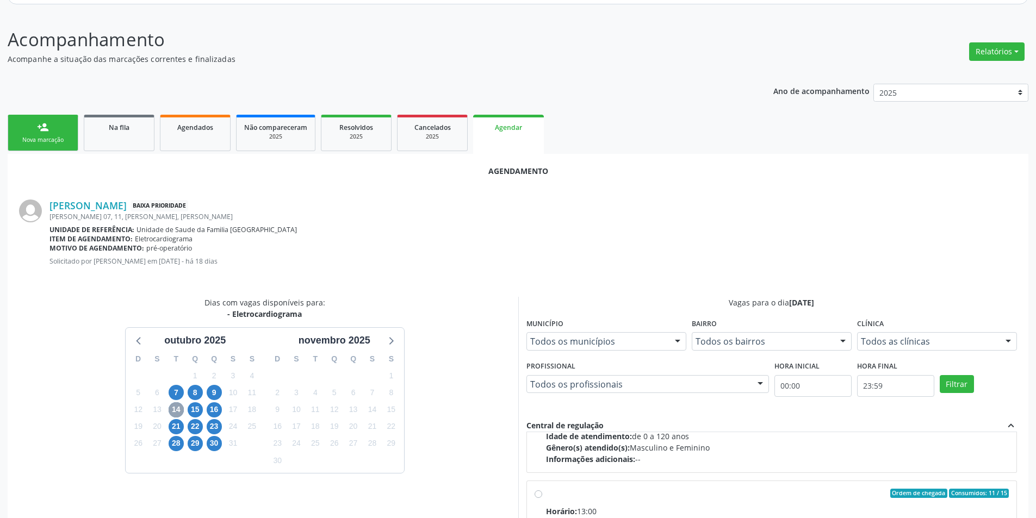
scroll to position [171, 0]
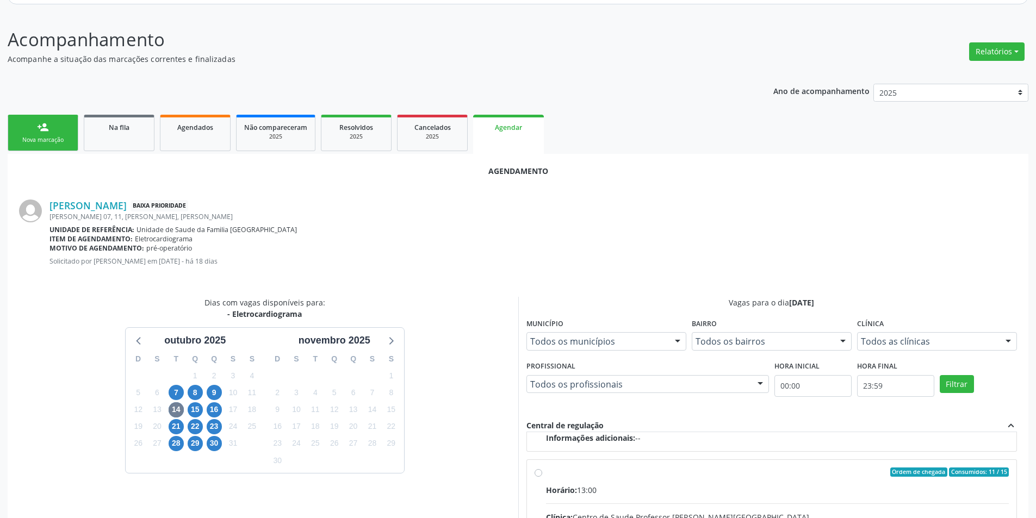
click at [540, 471] on input "Ordem de chegada Consumidos: 11 / 15 Horário: 13:00 Clínica: Centro de Saude Pr…" at bounding box center [538, 473] width 8 height 10
radio input "true"
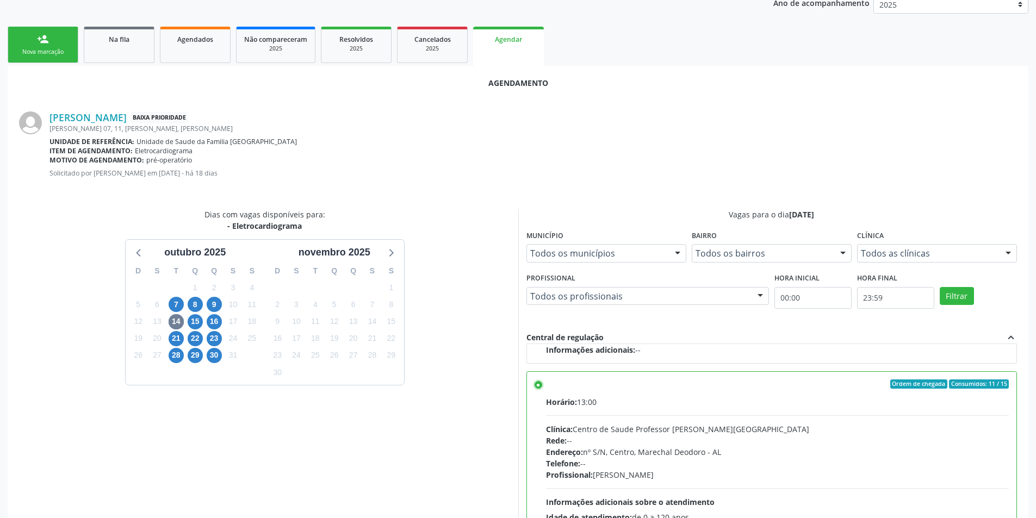
scroll to position [303, 0]
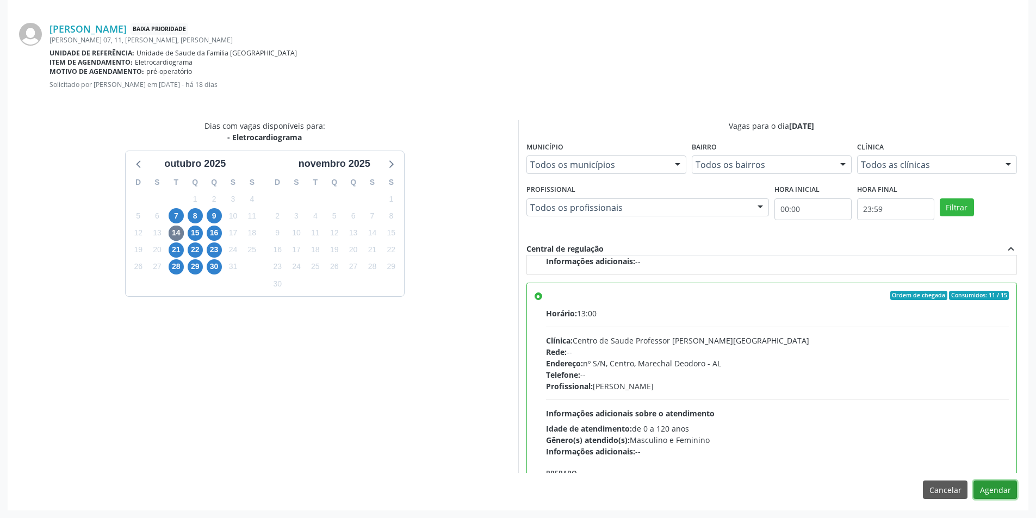
click at [1014, 489] on button "Agendar" at bounding box center [994, 490] width 43 height 18
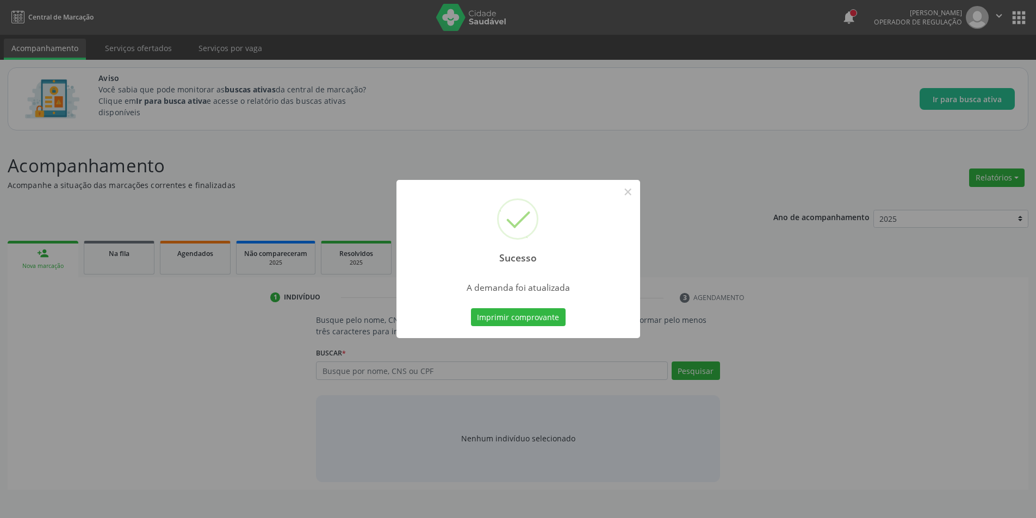
scroll to position [0, 0]
click at [632, 199] on button "×" at bounding box center [631, 192] width 18 height 18
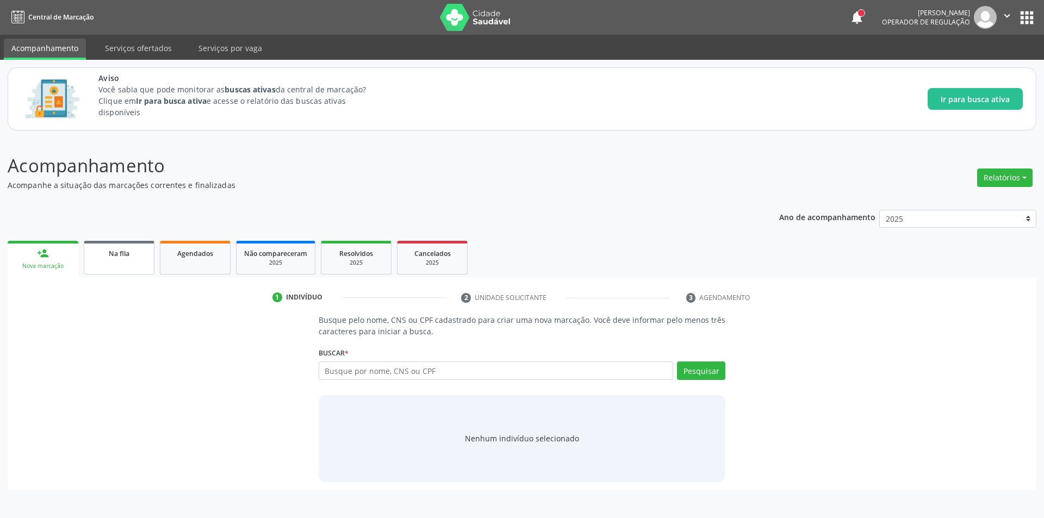
click at [109, 253] on span "Na fila" at bounding box center [119, 253] width 21 height 9
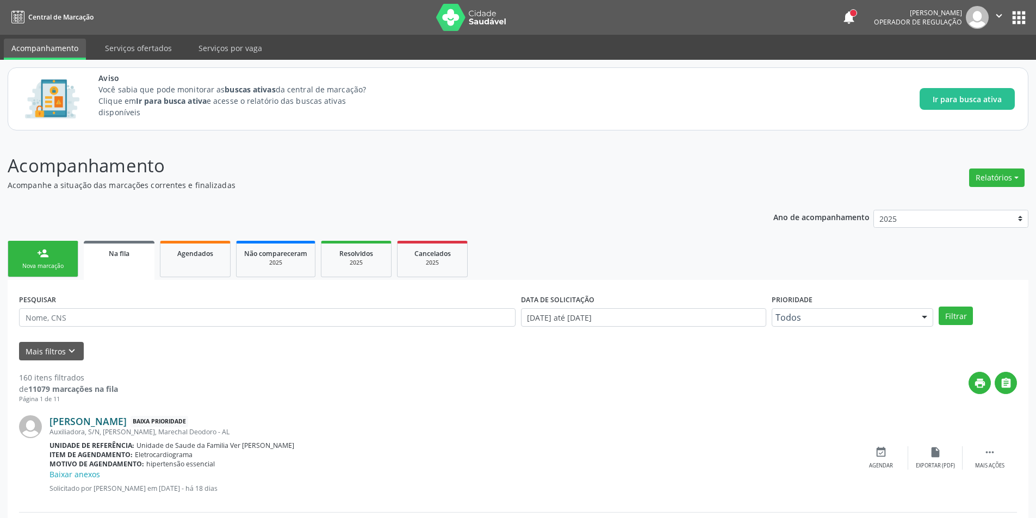
click at [119, 422] on link "[PERSON_NAME]" at bounding box center [87, 421] width 77 height 12
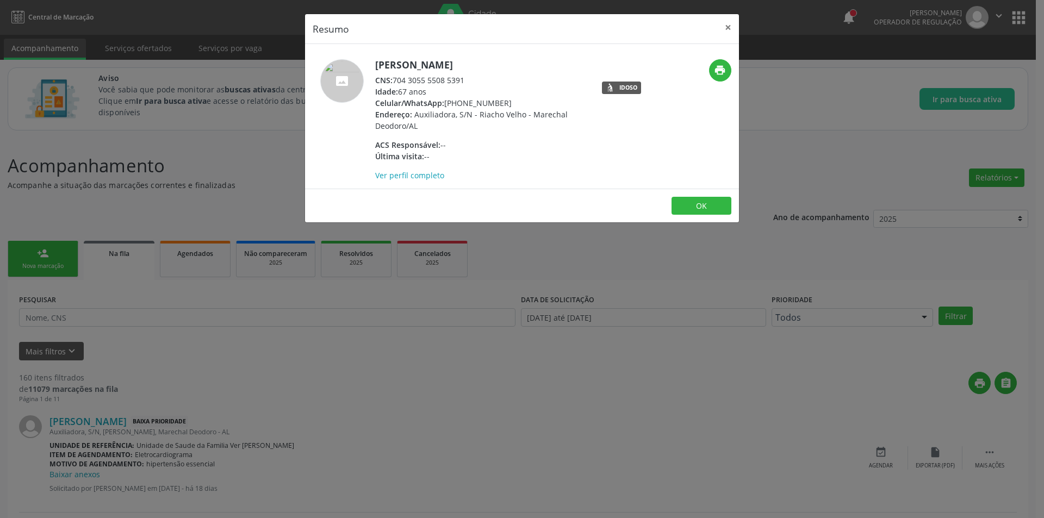
click at [396, 80] on div "CNS: 704 3055 5508 5391" at bounding box center [480, 79] width 211 height 11
drag, startPoint x: 396, startPoint y: 80, endPoint x: 464, endPoint y: 86, distance: 68.7
click at [464, 86] on div "[PERSON_NAME] CNS: 704 3055 5508 5391 Idade: 67 anos Celular/WhatsApp: [PHONE_N…" at bounding box center [480, 120] width 211 height 122
drag, startPoint x: 444, startPoint y: 80, endPoint x: 419, endPoint y: 78, distance: 25.2
click at [444, 80] on div "CNS: 704 3055 5508 5391" at bounding box center [480, 79] width 211 height 11
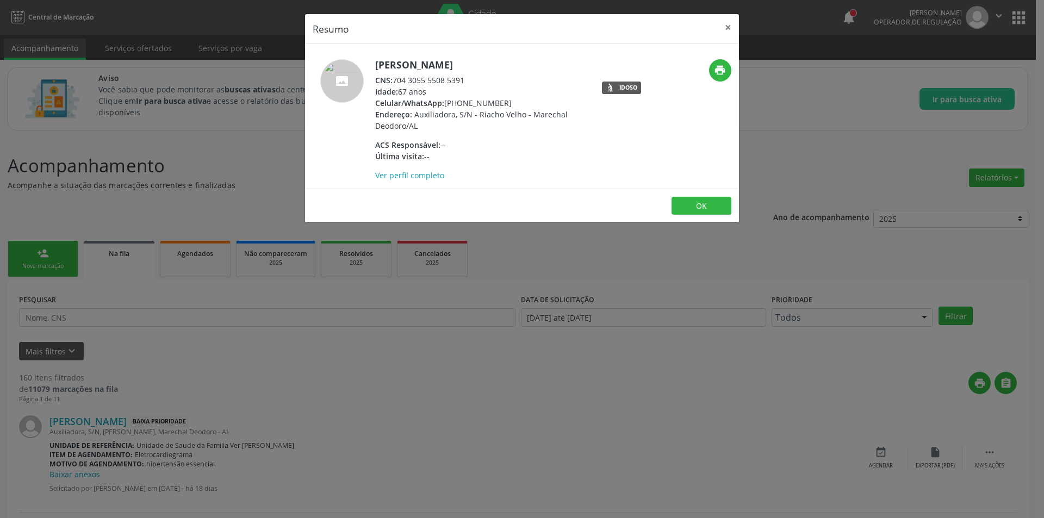
click at [389, 79] on span "CNS:" at bounding box center [383, 80] width 17 height 10
click at [395, 80] on div "CNS: 704 3055 5508 5391" at bounding box center [480, 79] width 211 height 11
drag, startPoint x: 395, startPoint y: 80, endPoint x: 451, endPoint y: 82, distance: 55.5
click at [451, 82] on div "CNS: 704 3055 5508 5391" at bounding box center [480, 79] width 211 height 11
click at [227, 407] on div "Resumo × [PERSON_NAME] CNS: 704 3055 5508 5391 Idade: 67 anos Celular/WhatsApp:…" at bounding box center [522, 259] width 1044 height 518
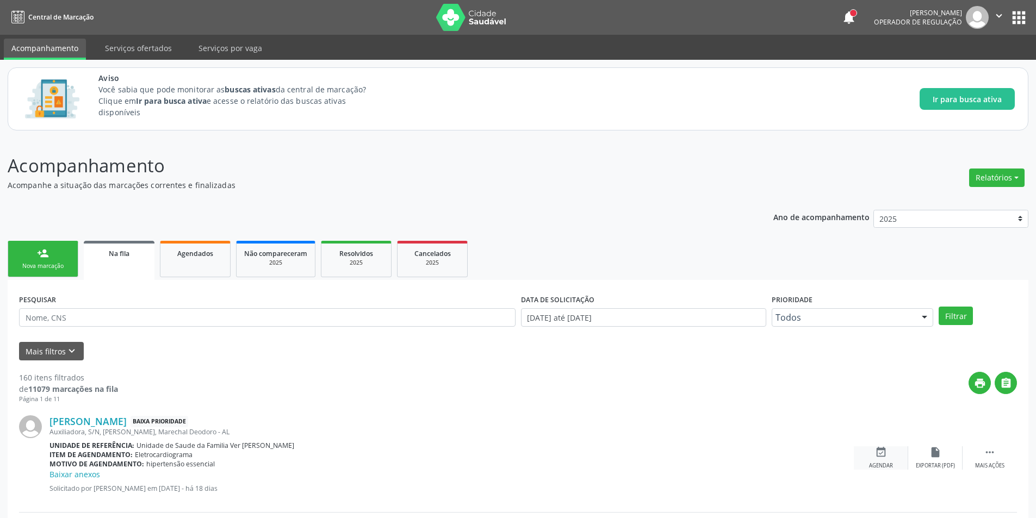
click at [887, 459] on div "event_available Agendar" at bounding box center [881, 457] width 54 height 23
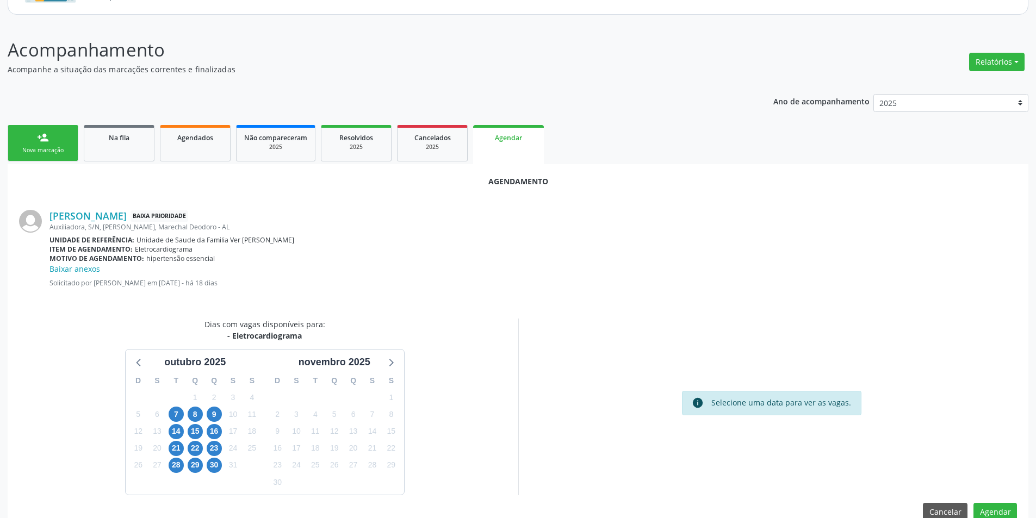
scroll to position [138, 0]
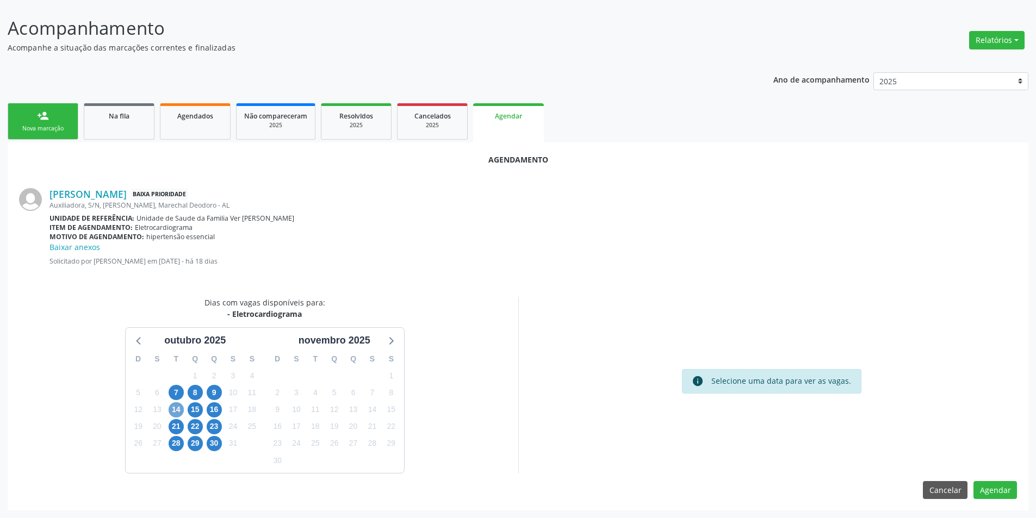
click at [173, 408] on span "14" at bounding box center [176, 409] width 15 height 15
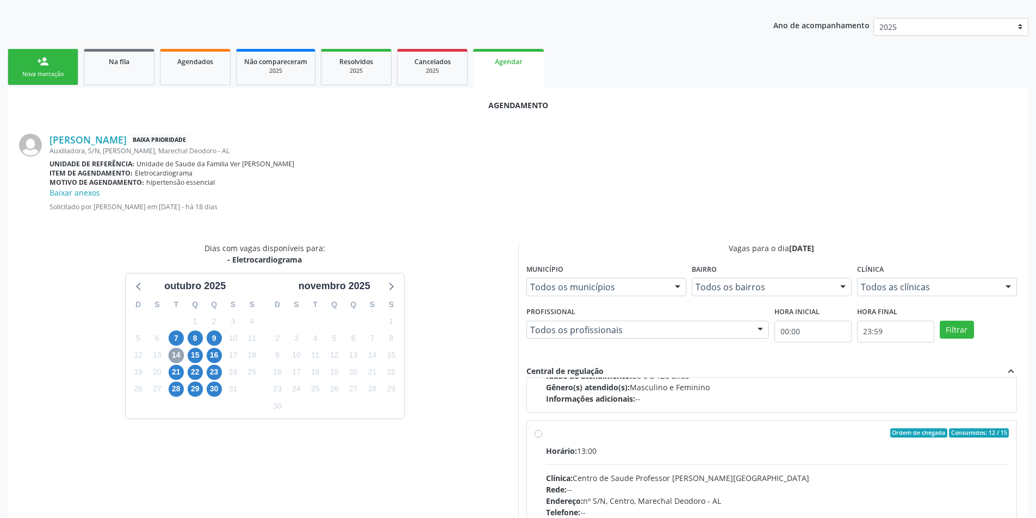
scroll to position [171, 0]
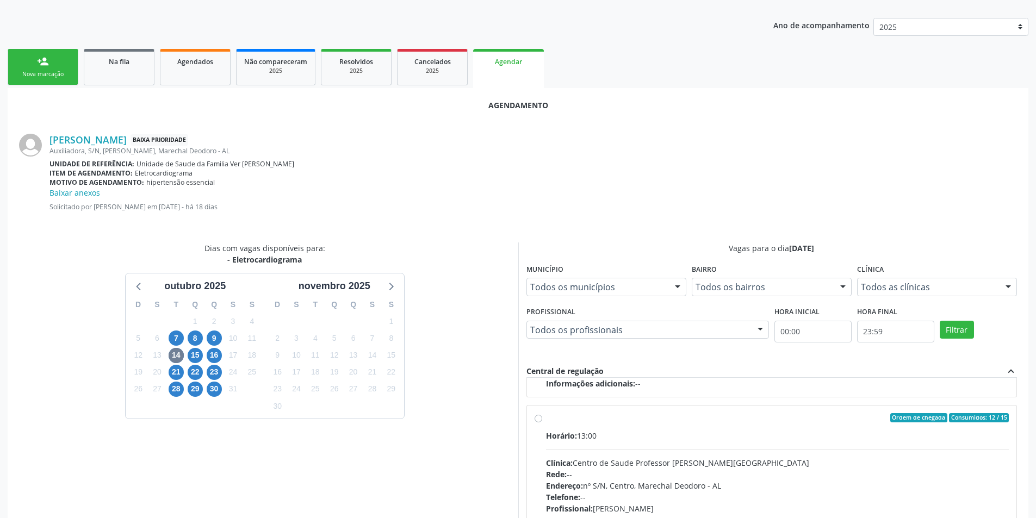
click at [546, 418] on label "Ordem de chegada Consumidos: 12 / 15 Horário: 13:00 Clínica: Centro de Saude Pr…" at bounding box center [777, 496] width 463 height 167
click at [538, 418] on input "Ordem de chegada Consumidos: 12 / 15 Horário: 13:00 Clínica: Centro de Saude Pr…" at bounding box center [538, 418] width 8 height 10
radio input "true"
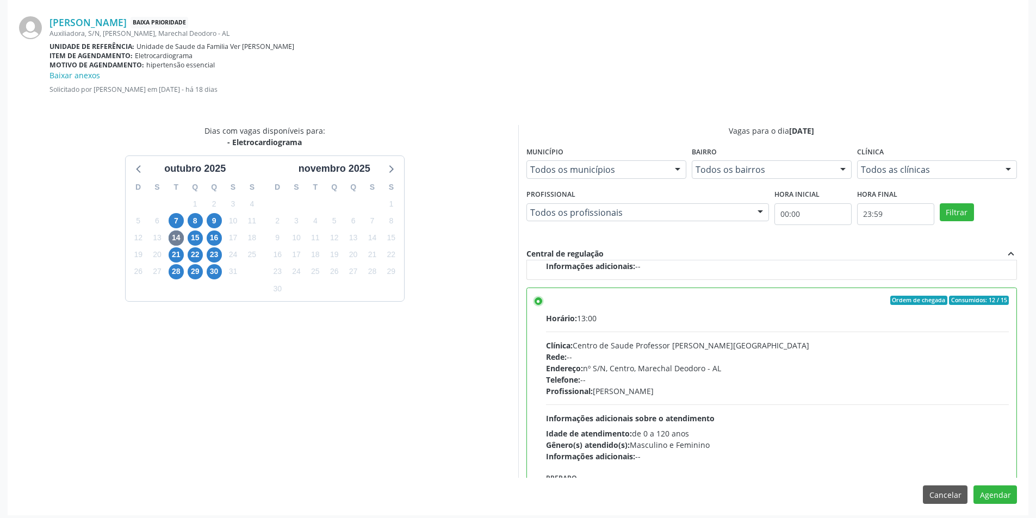
scroll to position [314, 0]
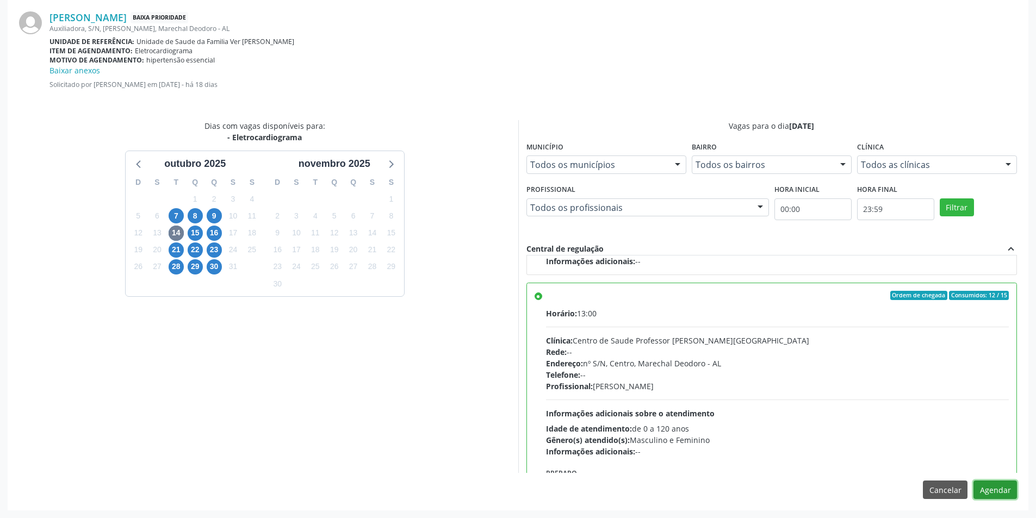
click at [984, 490] on button "Agendar" at bounding box center [994, 490] width 43 height 18
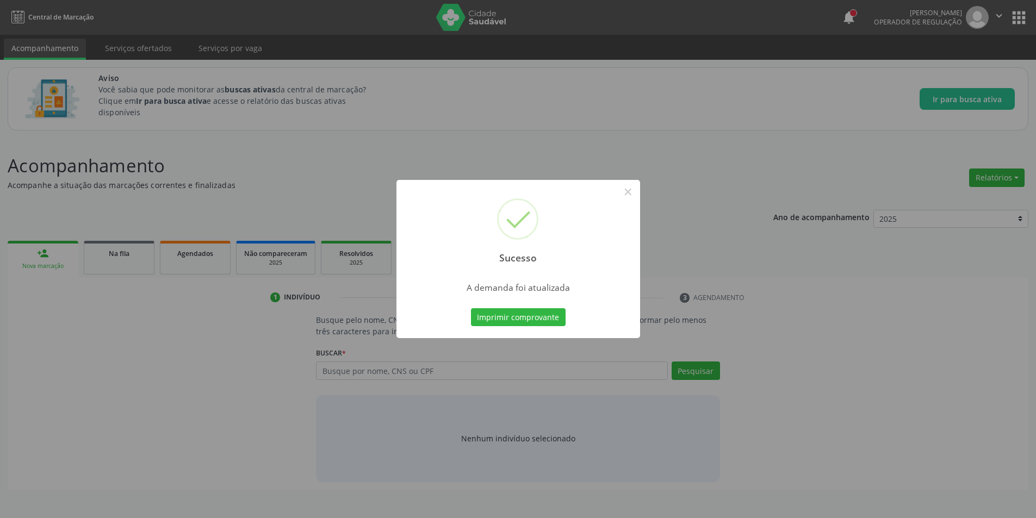
scroll to position [0, 0]
click at [631, 196] on button "×" at bounding box center [631, 192] width 18 height 18
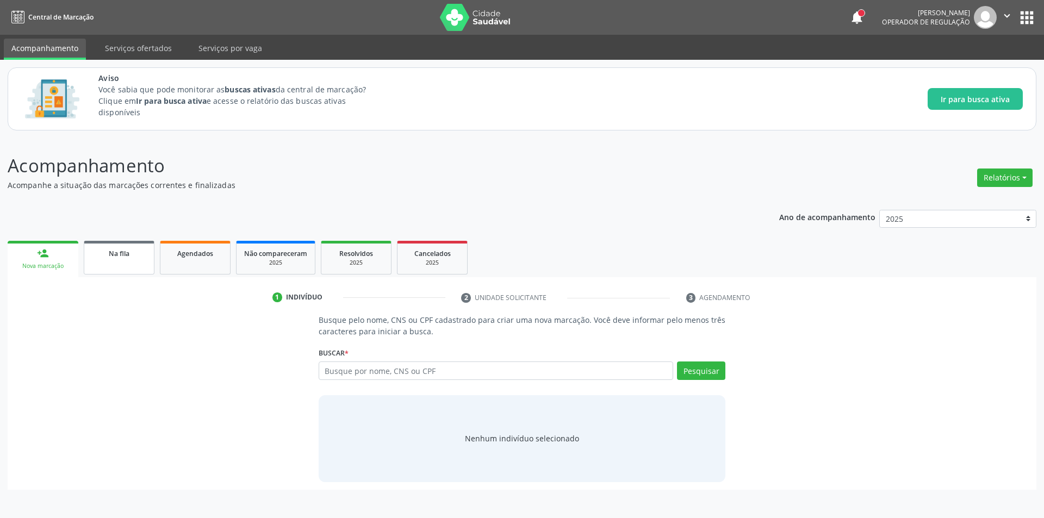
click at [109, 258] on span "Na fila" at bounding box center [119, 253] width 21 height 9
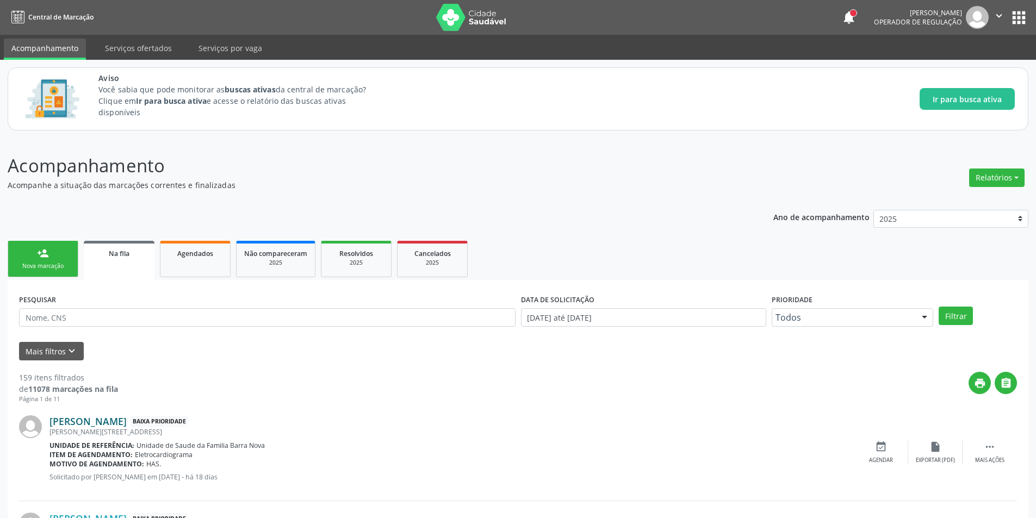
click at [125, 417] on link "[PERSON_NAME]" at bounding box center [87, 421] width 77 height 12
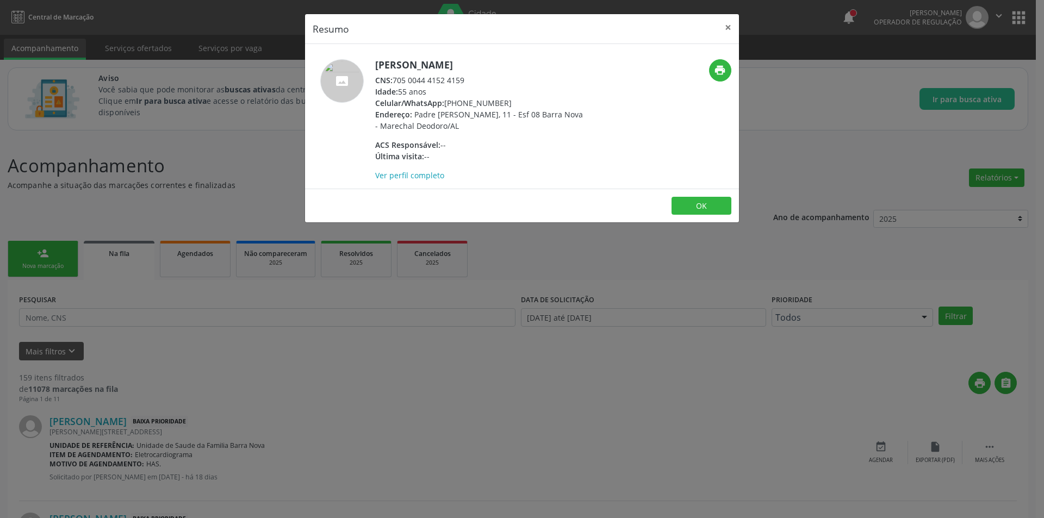
click at [396, 79] on div "CNS: 705 0044 4152 4159" at bounding box center [480, 79] width 211 height 11
drag, startPoint x: 396, startPoint y: 79, endPoint x: 454, endPoint y: 80, distance: 58.2
click at [454, 80] on div "CNS: 705 0044 4152 4159" at bounding box center [480, 79] width 211 height 11
drag, startPoint x: 272, startPoint y: 422, endPoint x: 567, endPoint y: 470, distance: 298.6
click at [276, 422] on div "Resumo × [PERSON_NAME] CNS: 705 0044 4152 4159 Idade: 55 anos Celular/WhatsApp:…" at bounding box center [522, 259] width 1044 height 518
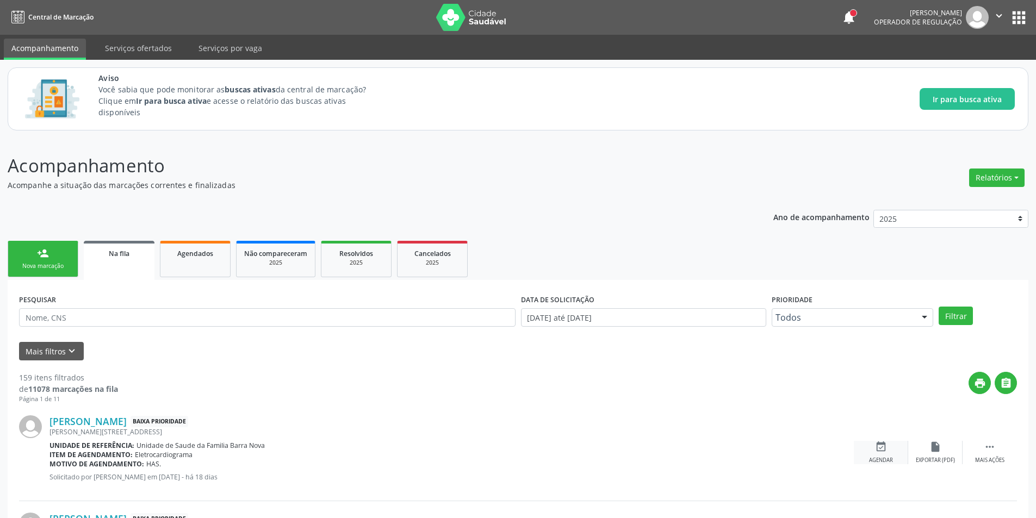
click at [885, 459] on div "Agendar" at bounding box center [881, 461] width 24 height 8
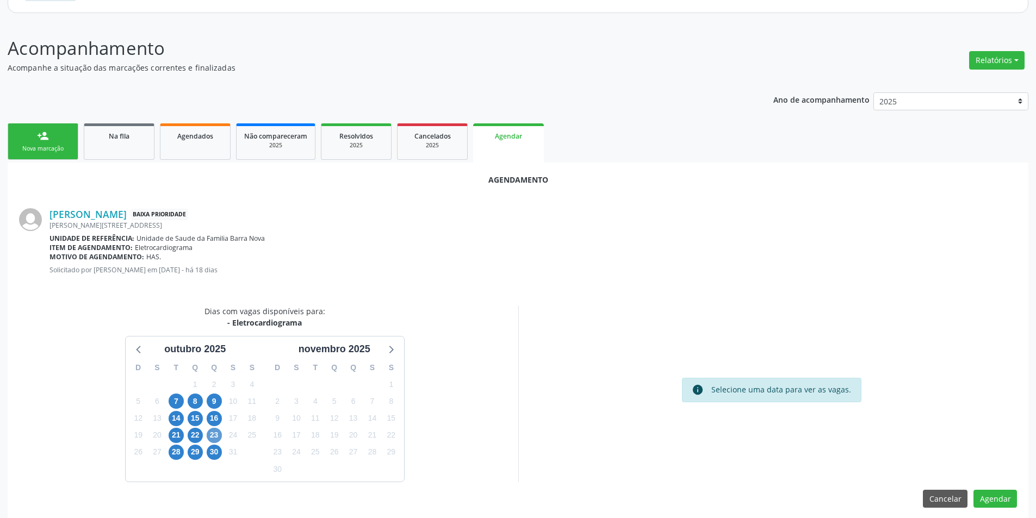
scroll to position [126, 0]
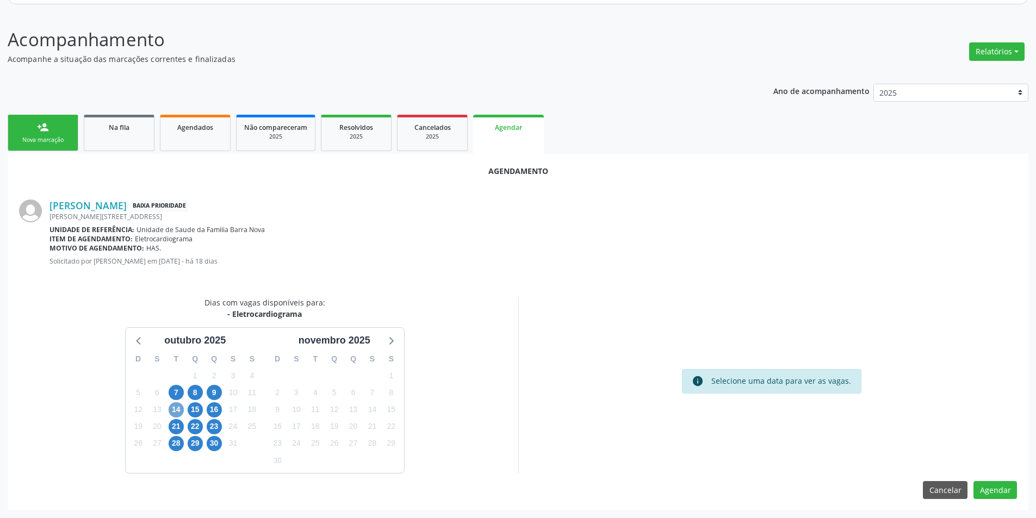
click at [179, 406] on span "14" at bounding box center [176, 409] width 15 height 15
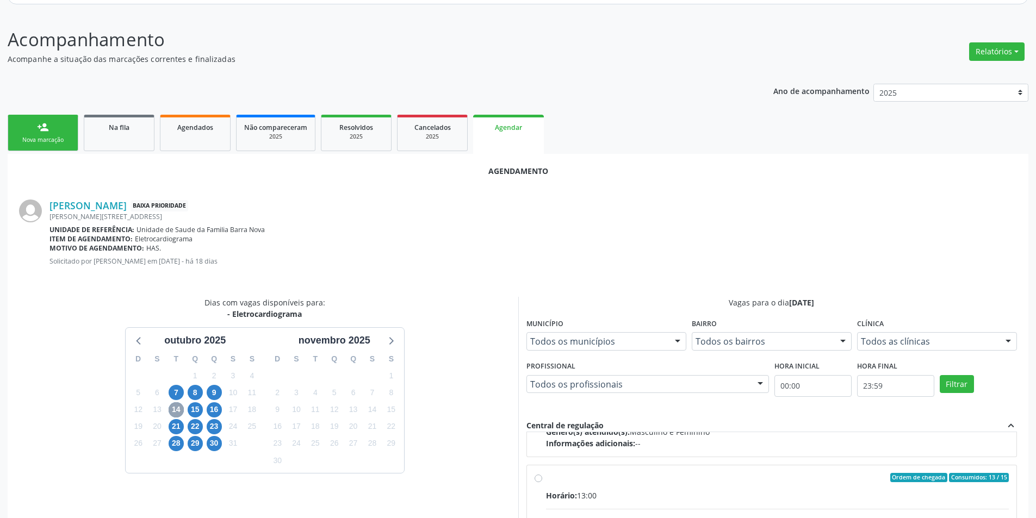
scroll to position [171, 0]
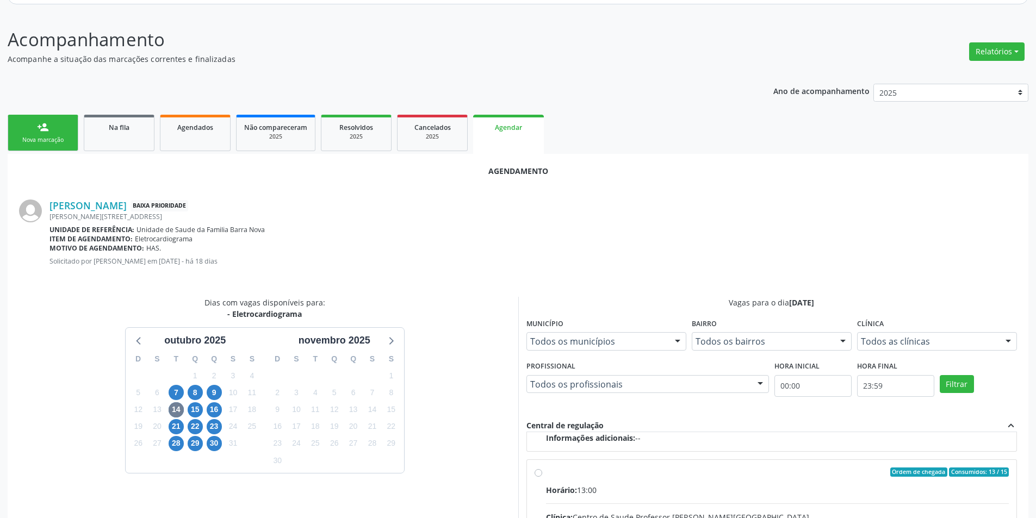
radio input "true"
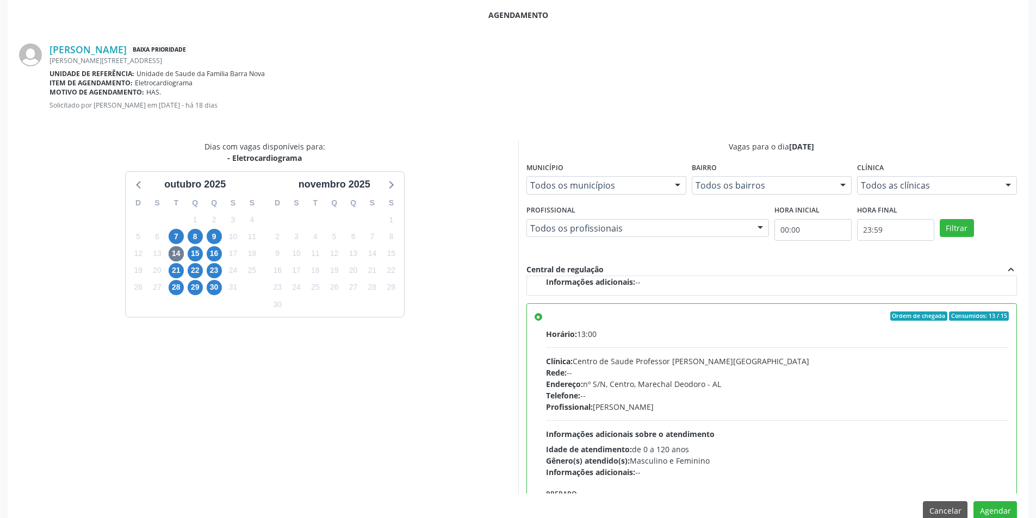
scroll to position [289, 0]
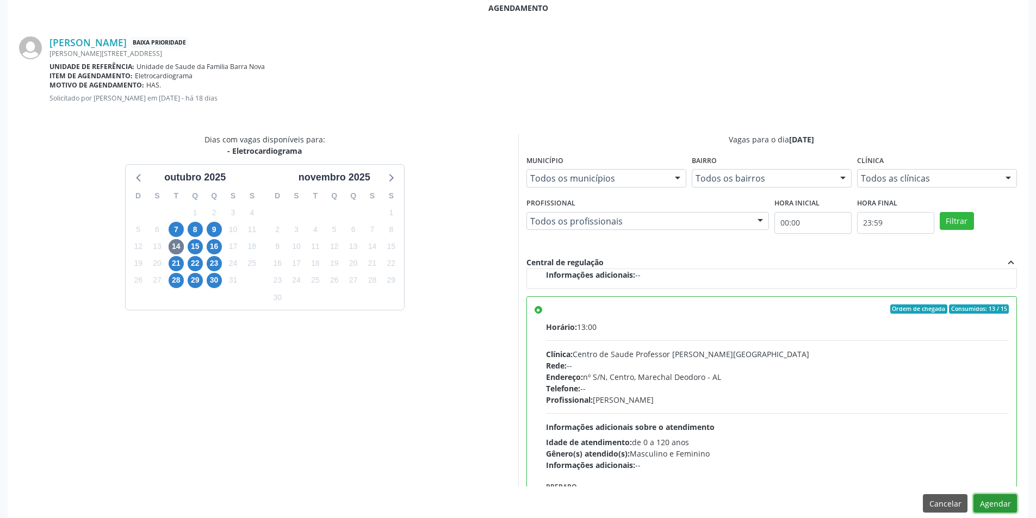
click at [985, 498] on button "Agendar" at bounding box center [994, 503] width 43 height 18
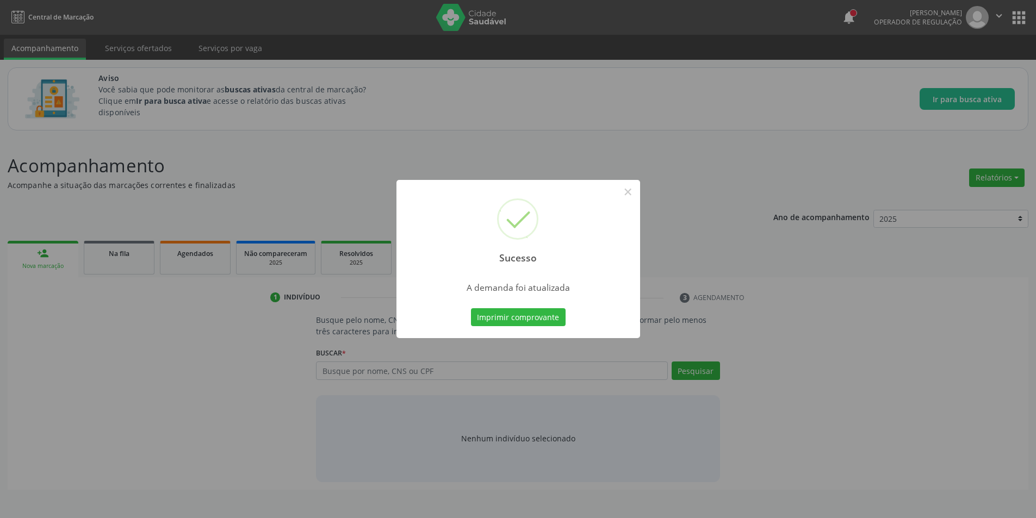
scroll to position [0, 0]
click at [634, 195] on button "×" at bounding box center [631, 192] width 18 height 18
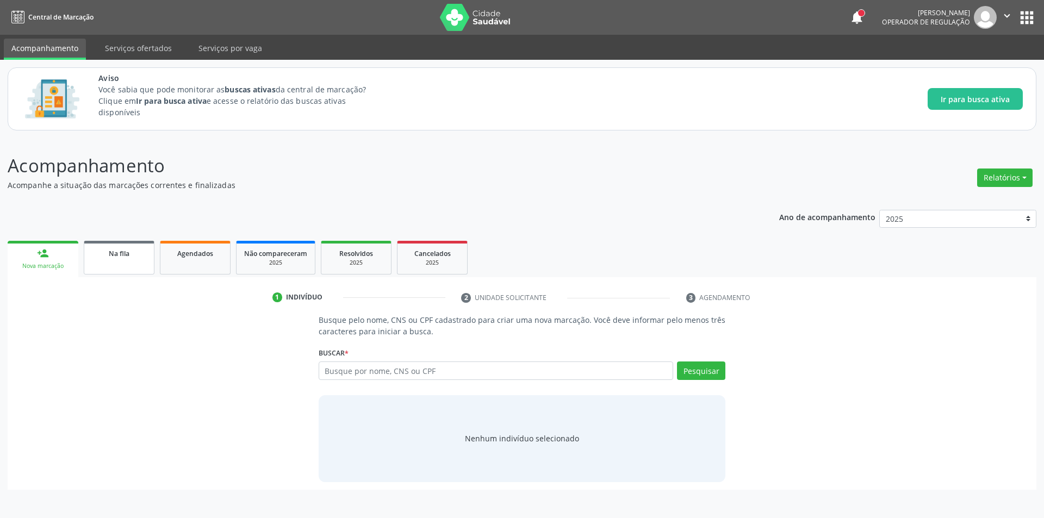
click at [141, 257] on div "Na fila" at bounding box center [119, 252] width 54 height 11
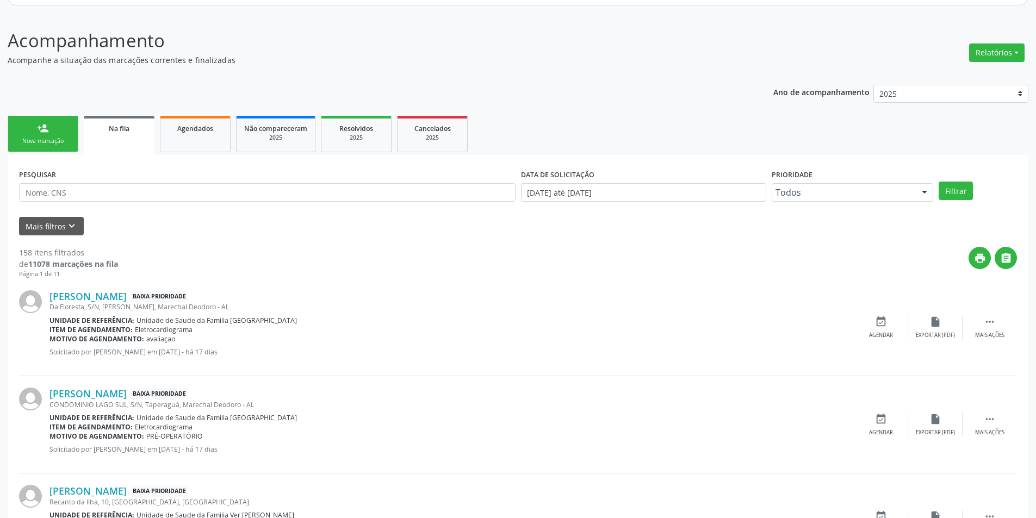
scroll to position [272, 0]
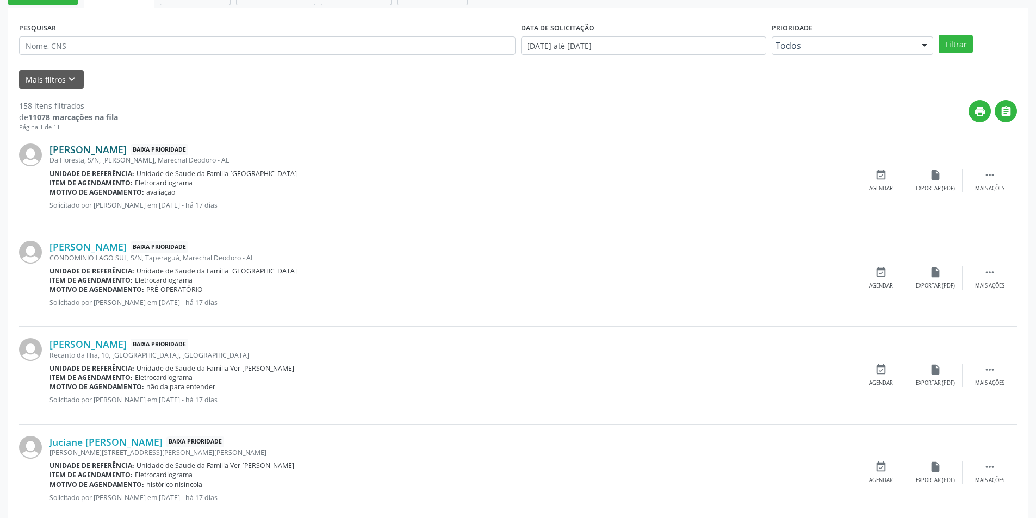
click at [127, 153] on link "[PERSON_NAME]" at bounding box center [87, 150] width 77 height 12
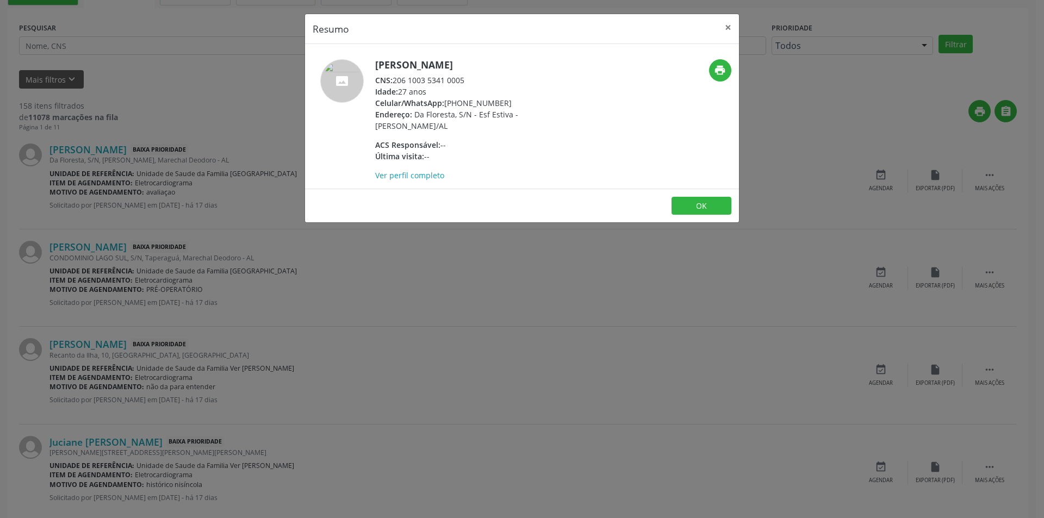
click at [395, 80] on div "CNS: 206 1003 5341 0005" at bounding box center [480, 79] width 211 height 11
drag, startPoint x: 395, startPoint y: 80, endPoint x: 453, endPoint y: 82, distance: 58.2
click at [453, 82] on div "CNS: 206 1003 5341 0005" at bounding box center [480, 79] width 211 height 11
drag, startPoint x: 148, startPoint y: 306, endPoint x: 218, endPoint y: 206, distance: 121.9
click at [148, 304] on div "Resumo × [PERSON_NAME] CNS: 206 1003 5341 0005 Idade: 27 anos Celular/WhatsApp:…" at bounding box center [522, 259] width 1044 height 518
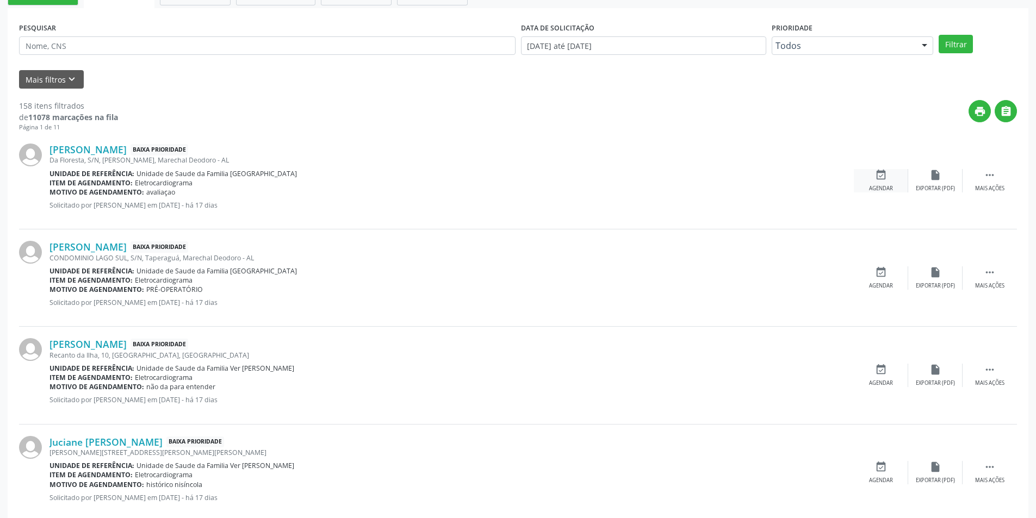
click at [889, 185] on div "Agendar" at bounding box center [881, 189] width 24 height 8
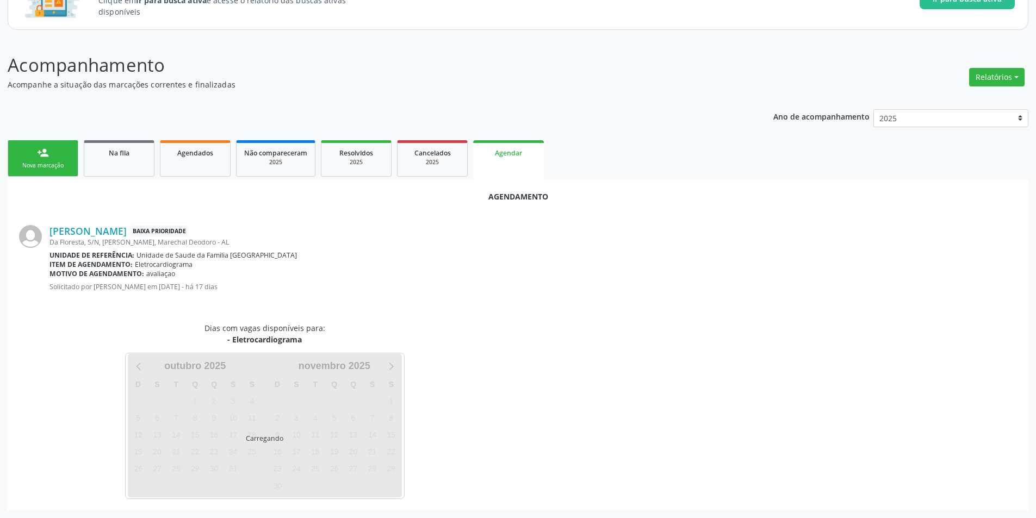
scroll to position [126, 0]
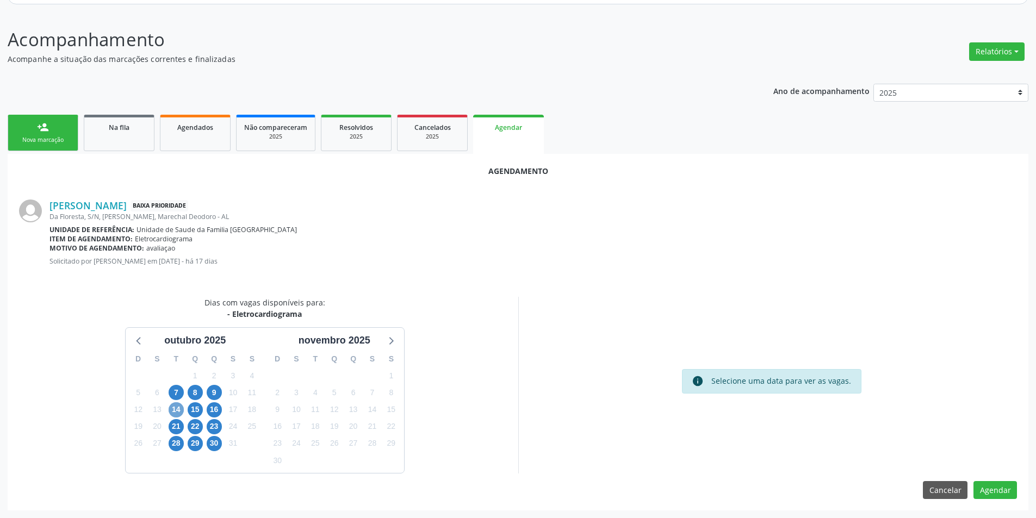
click at [180, 410] on span "14" at bounding box center [176, 409] width 15 height 15
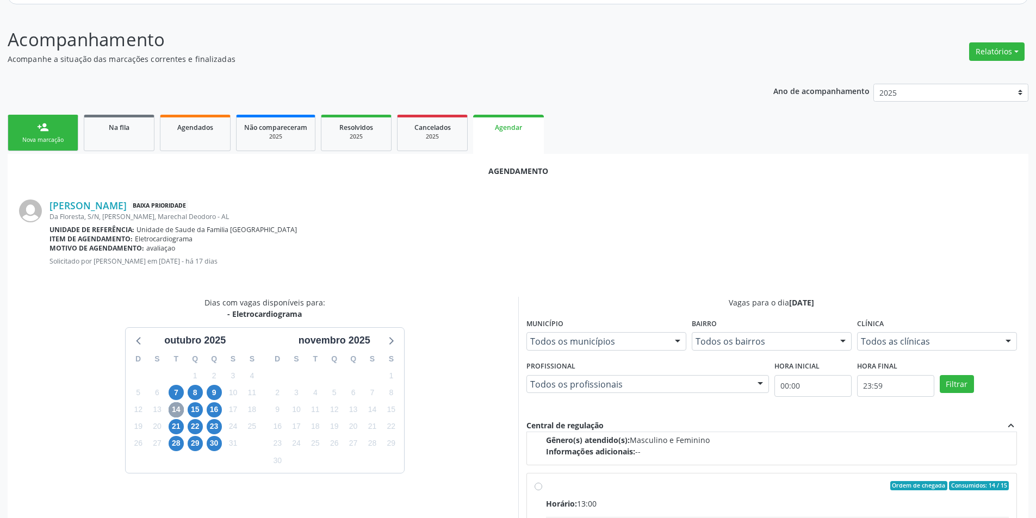
scroll to position [171, 0]
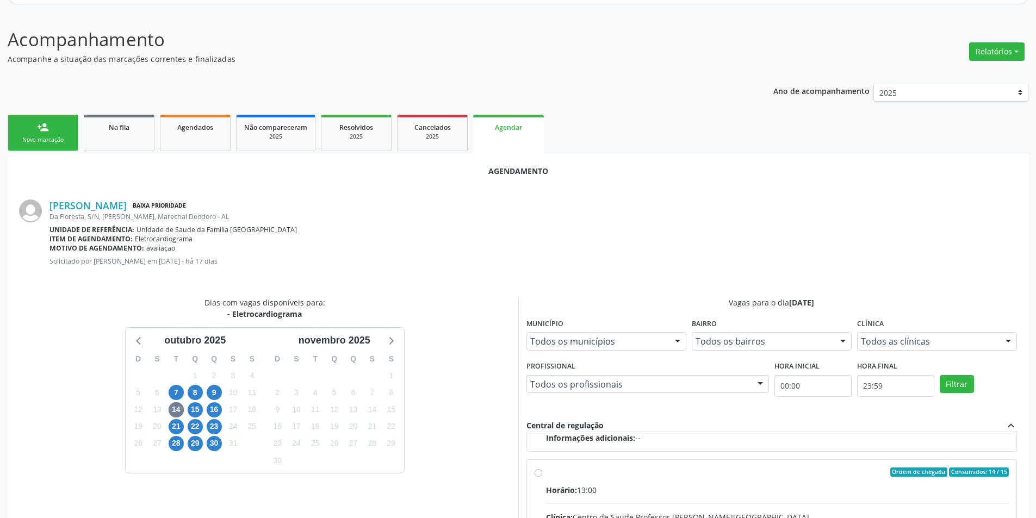
click at [539, 472] on input "Ordem de chegada Consumidos: 14 / 15 Horário: 13:00 Clínica: Centro de Saude Pr…" at bounding box center [538, 473] width 8 height 10
radio input "true"
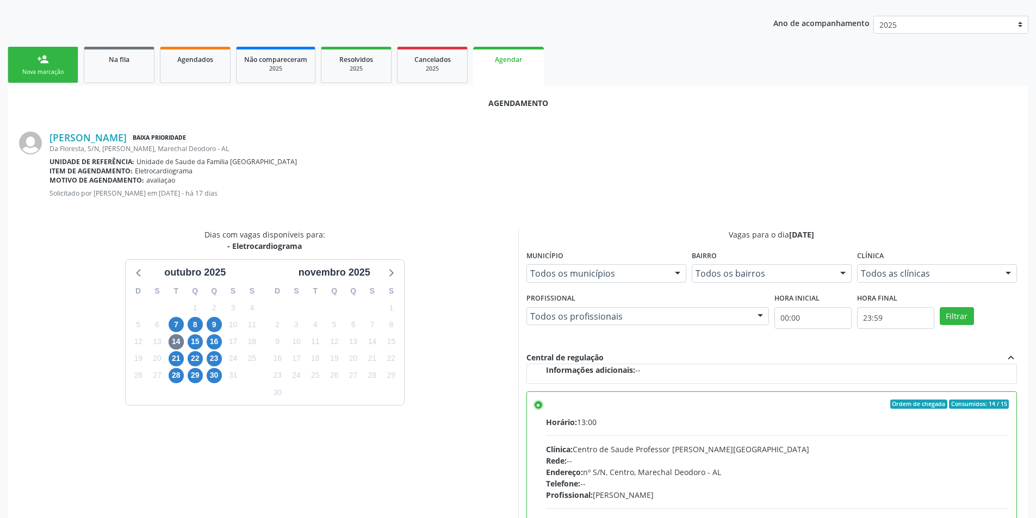
scroll to position [303, 0]
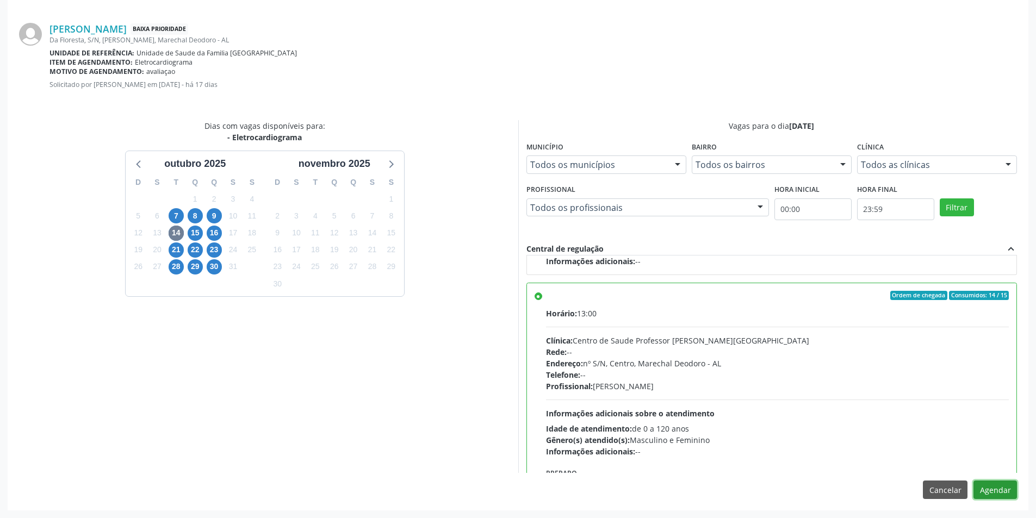
click at [995, 494] on button "Agendar" at bounding box center [994, 490] width 43 height 18
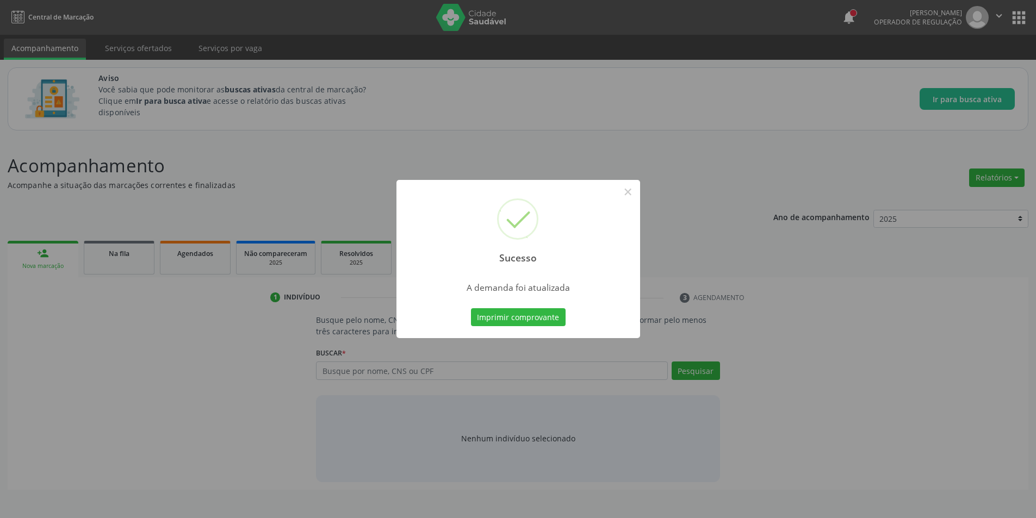
scroll to position [0, 0]
click at [639, 186] on button "×" at bounding box center [631, 192] width 18 height 18
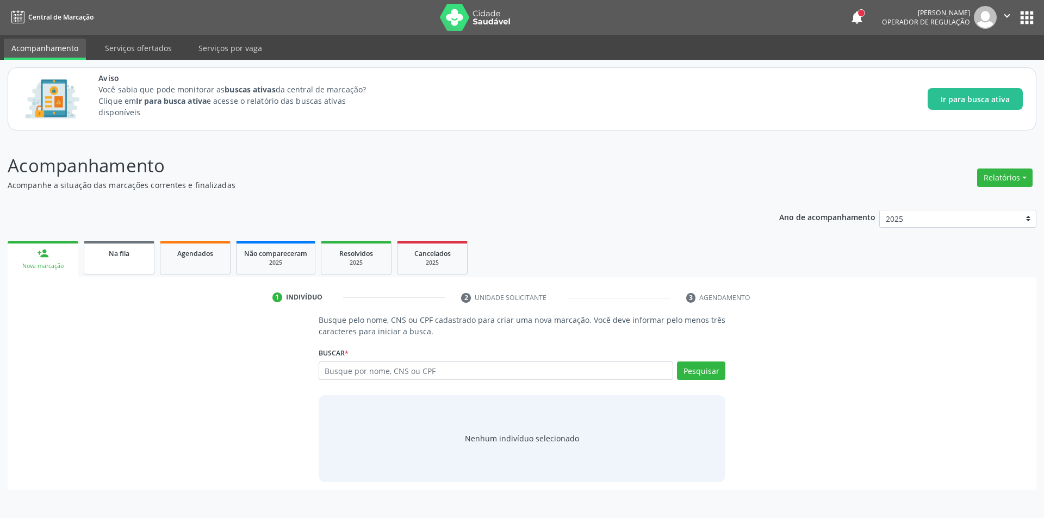
click at [116, 256] on span "Na fila" at bounding box center [119, 253] width 21 height 9
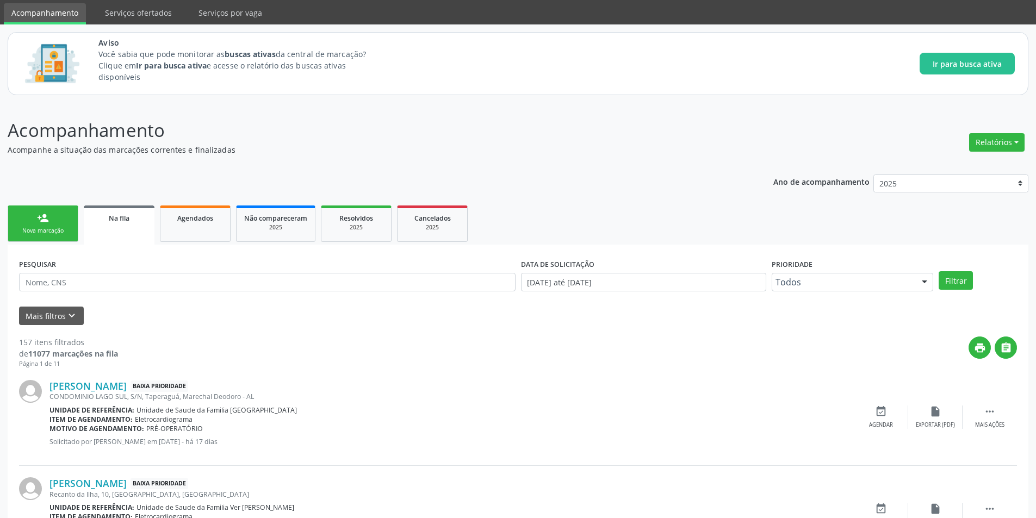
scroll to position [54, 0]
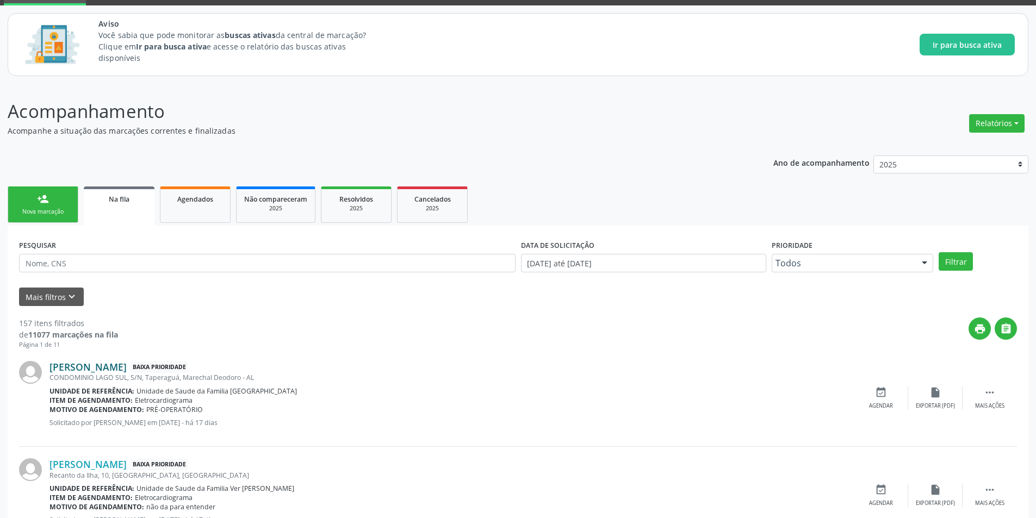
click at [108, 370] on link "[PERSON_NAME]" at bounding box center [87, 367] width 77 height 12
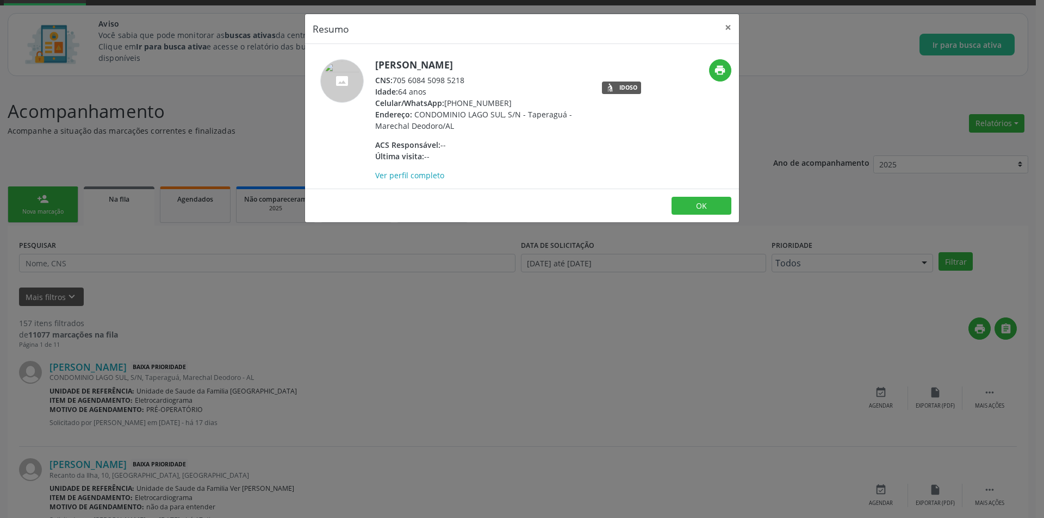
click at [396, 78] on div "CNS: 705 6084 5098 5218" at bounding box center [480, 79] width 211 height 11
drag, startPoint x: 396, startPoint y: 78, endPoint x: 451, endPoint y: 79, distance: 54.9
click at [451, 79] on div "CNS: 705 6084 5098 5218" at bounding box center [480, 79] width 211 height 11
click at [266, 372] on div "Resumo × [PERSON_NAME] CNS: 705 6084 5098 5218 Idade: 64 anos Celular/WhatsApp:…" at bounding box center [522, 259] width 1044 height 518
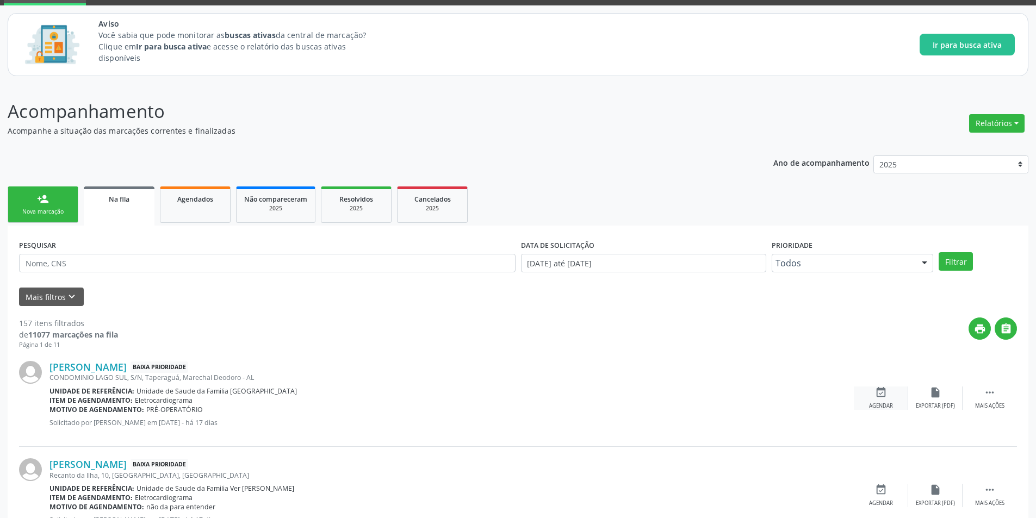
click at [885, 399] on div "event_available Agendar" at bounding box center [881, 398] width 54 height 23
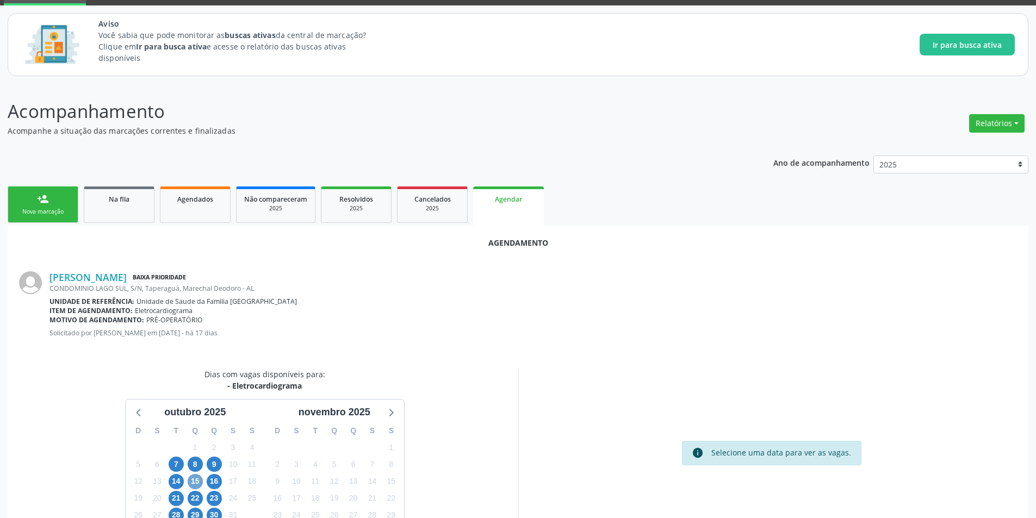
click at [199, 484] on span "15" at bounding box center [195, 481] width 15 height 15
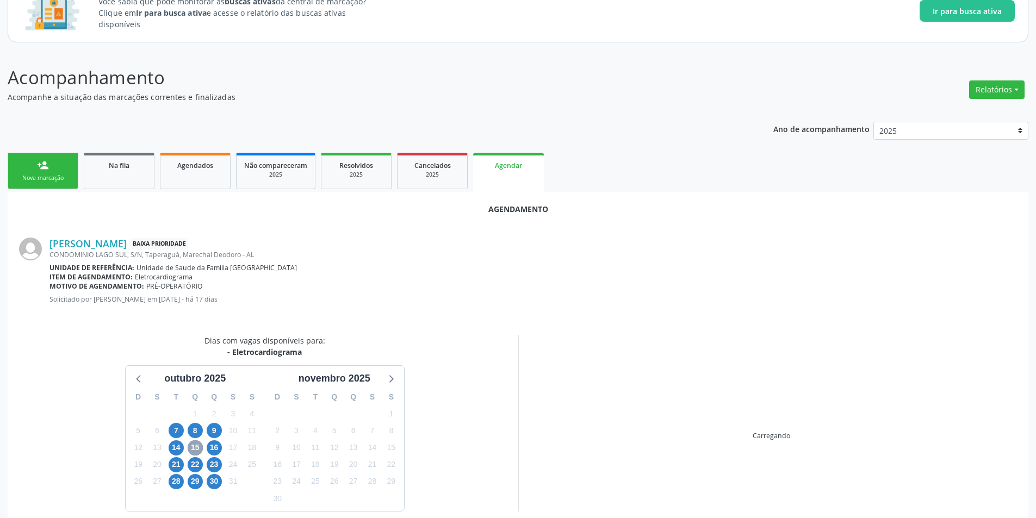
scroll to position [126, 0]
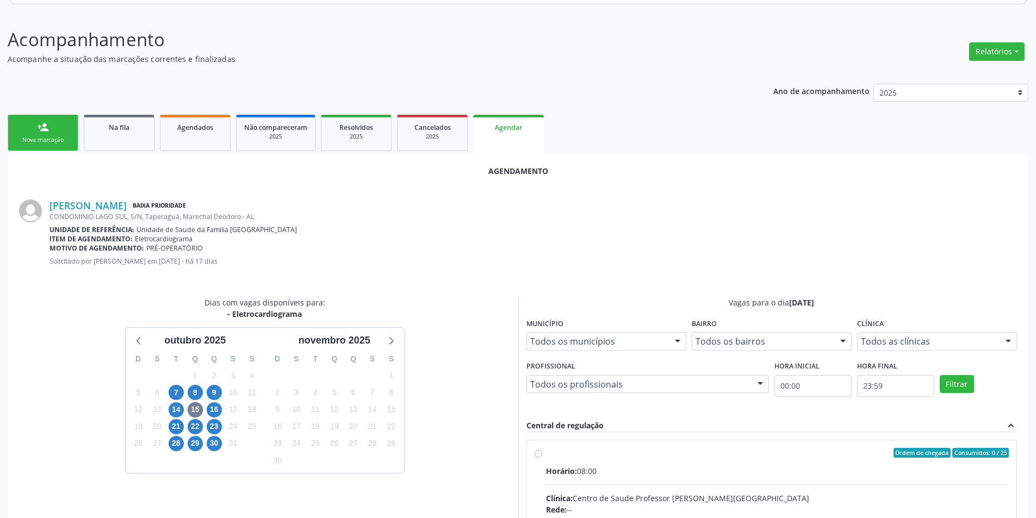
click at [537, 455] on input "Ordem de chegada Consumidos: 0 / 25 Horário: 08:00 Clínica: Centro de Saude Pro…" at bounding box center [538, 453] width 8 height 10
radio input "true"
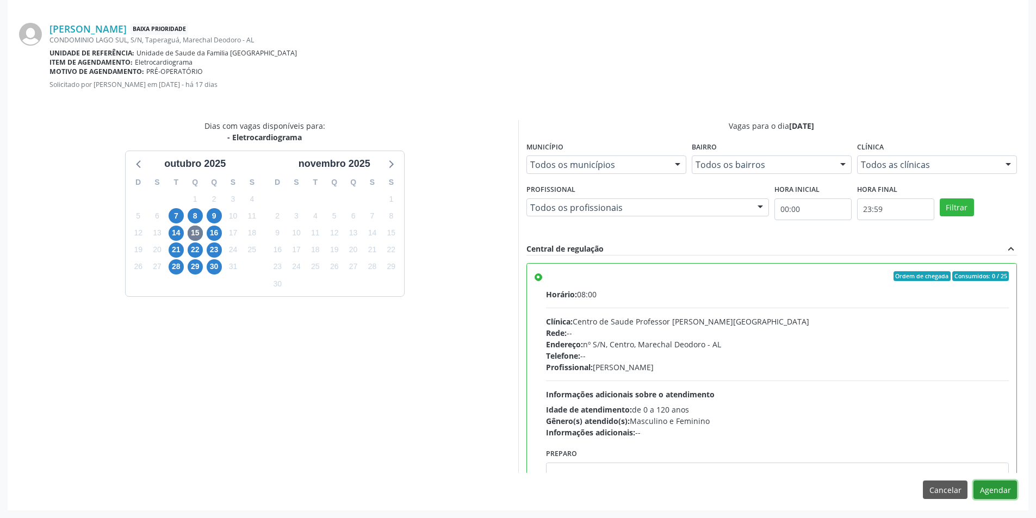
click at [998, 490] on button "Agendar" at bounding box center [994, 490] width 43 height 18
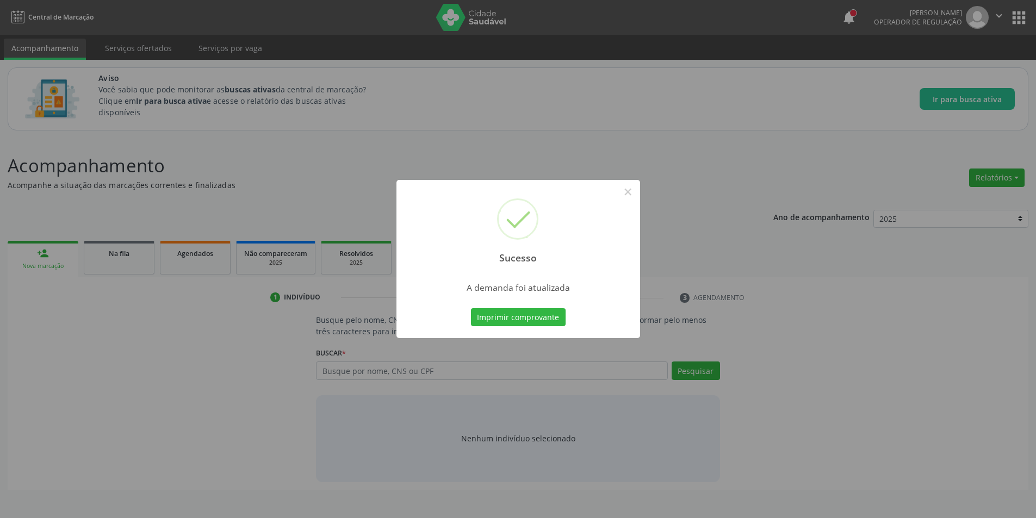
scroll to position [0, 0]
click at [631, 191] on button "×" at bounding box center [631, 192] width 18 height 18
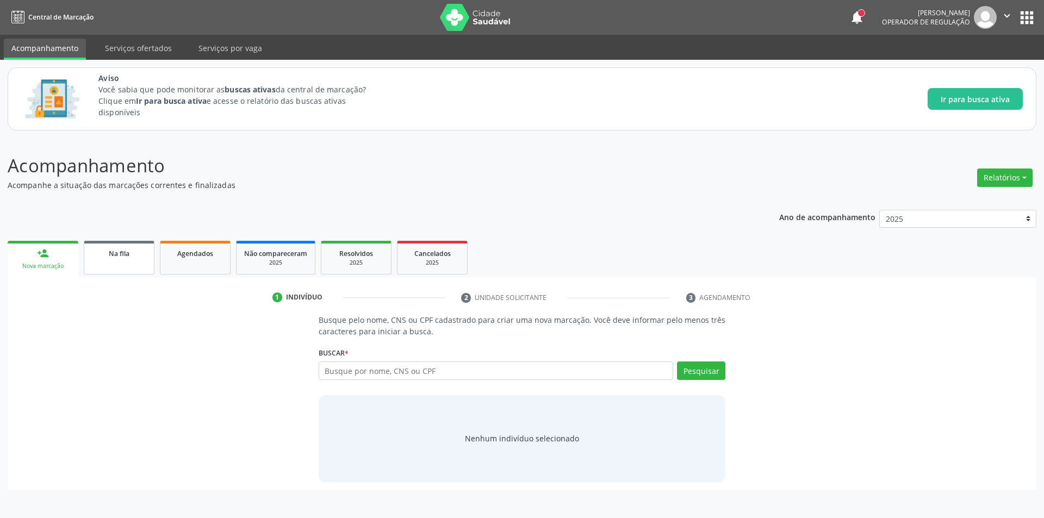
click at [130, 261] on link "Na fila" at bounding box center [119, 258] width 71 height 34
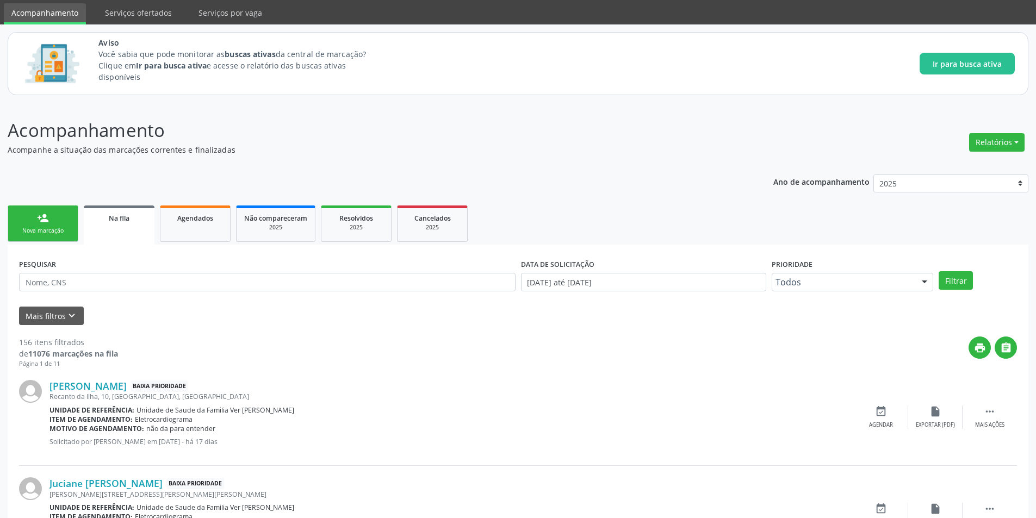
scroll to position [54, 0]
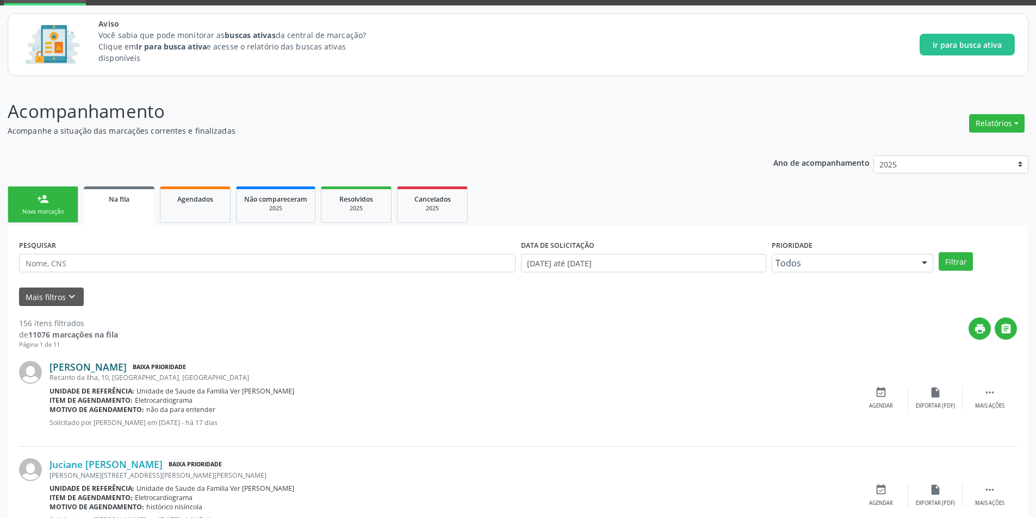
click at [121, 369] on link "[PERSON_NAME]" at bounding box center [87, 367] width 77 height 12
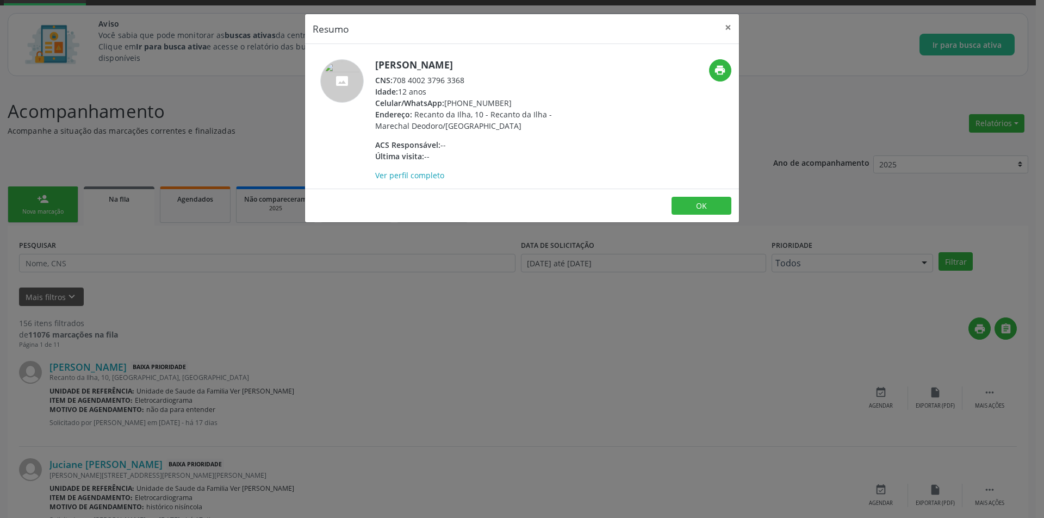
click at [393, 79] on span "CNS:" at bounding box center [383, 80] width 17 height 10
drag, startPoint x: 394, startPoint y: 79, endPoint x: 452, endPoint y: 85, distance: 58.5
click at [452, 85] on div "CNS: 708 4002 3796 3368" at bounding box center [480, 79] width 211 height 11
click at [275, 410] on div "Resumo × [PERSON_NAME] CNS: 708 4002 3796 3368 Idade: 12 anos Celular/WhatsApp:…" at bounding box center [522, 259] width 1044 height 518
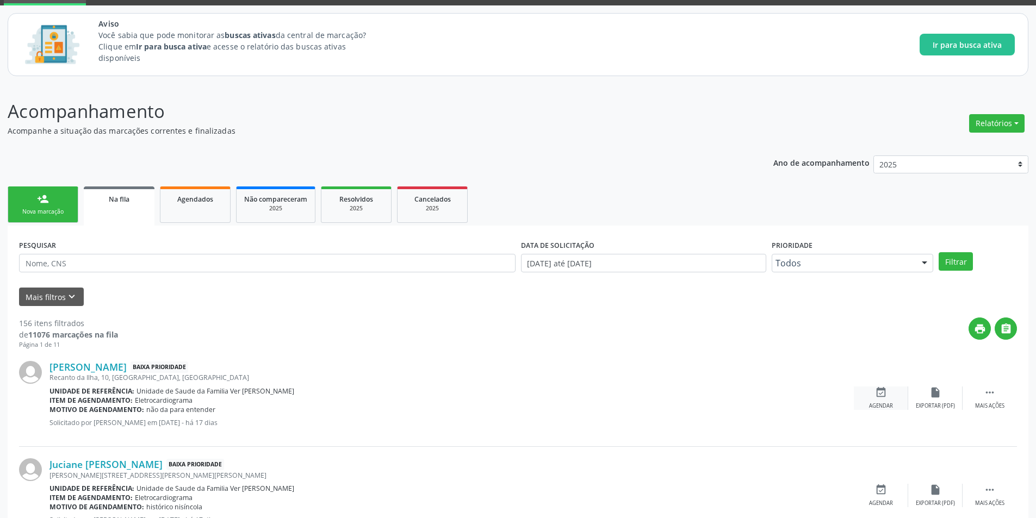
click at [876, 409] on div "Agendar" at bounding box center [881, 406] width 24 height 8
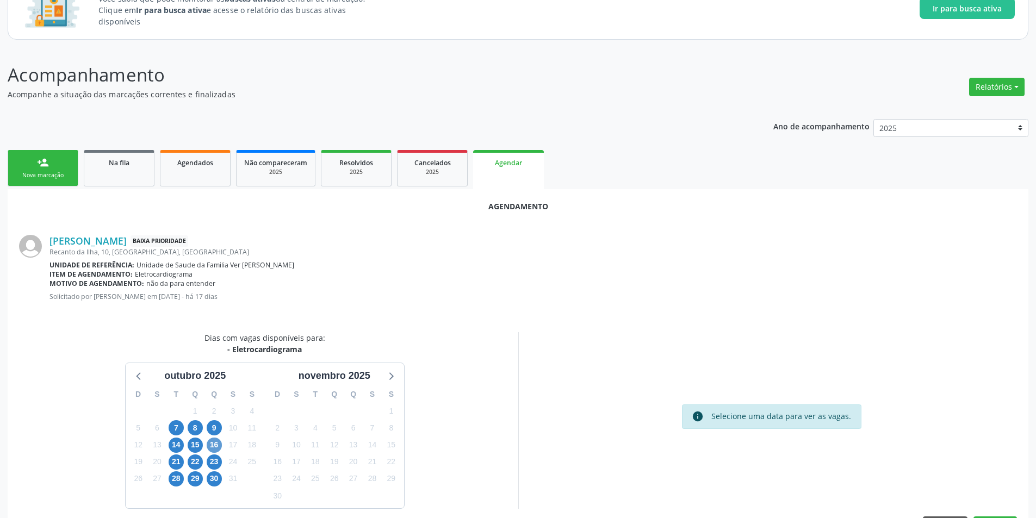
scroll to position [126, 0]
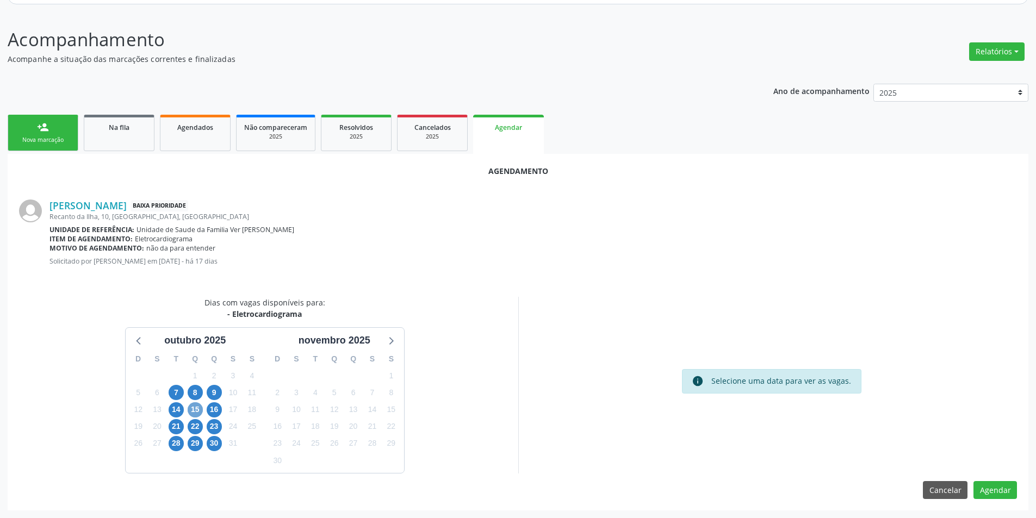
click at [192, 408] on span "15" at bounding box center [195, 409] width 15 height 15
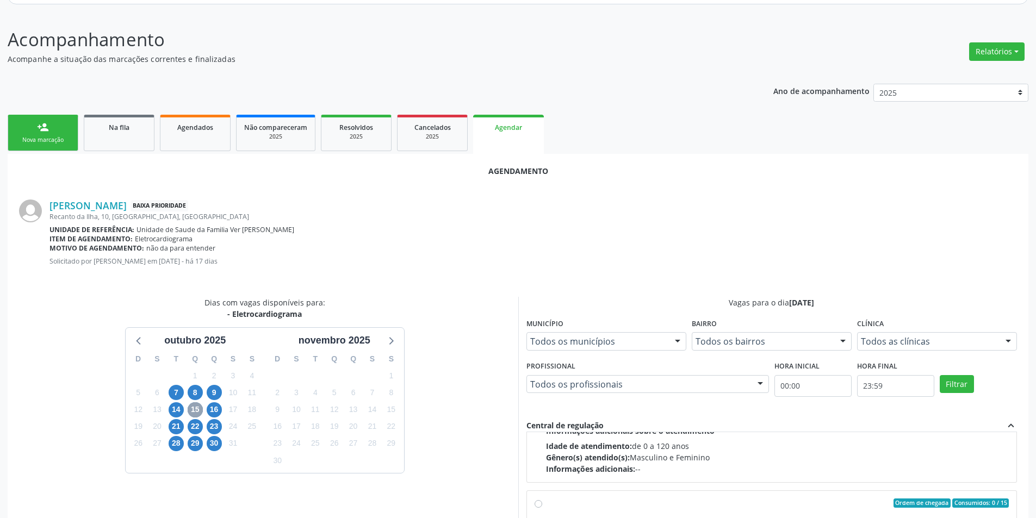
scroll to position [171, 0]
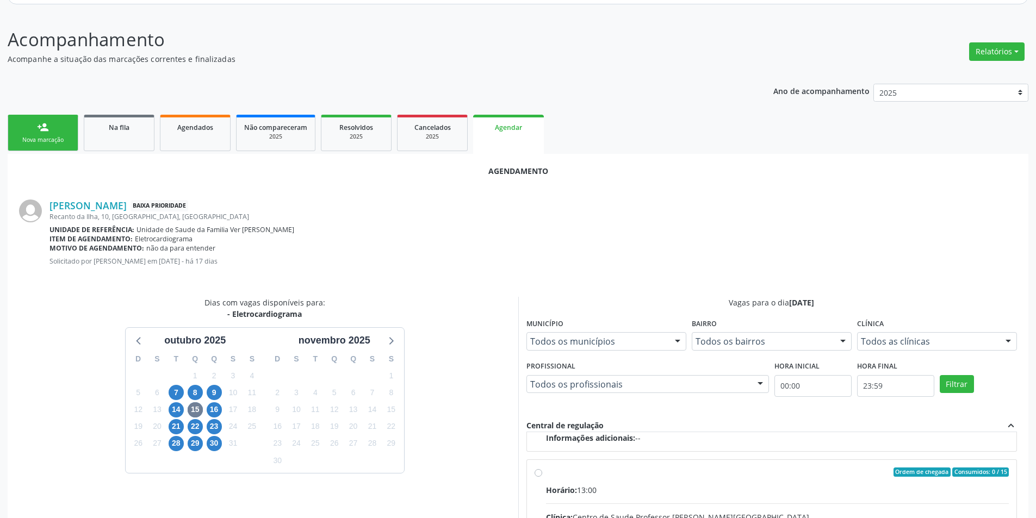
radio input "true"
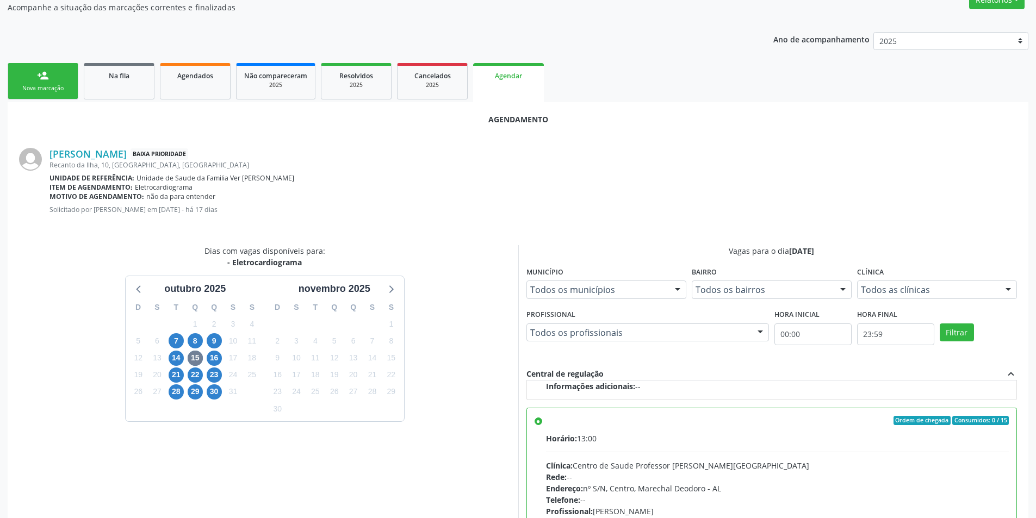
scroll to position [303, 0]
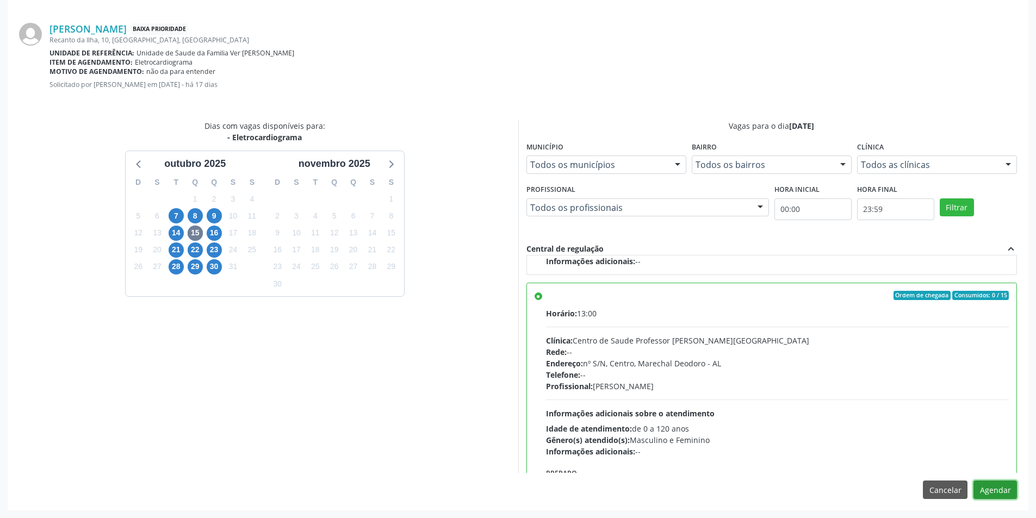
click at [1008, 492] on button "Agendar" at bounding box center [994, 490] width 43 height 18
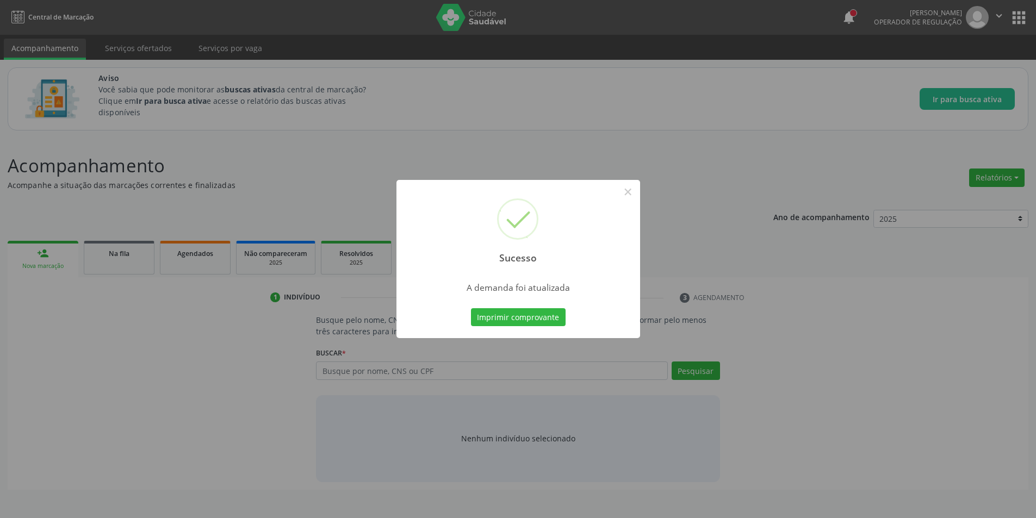
scroll to position [0, 0]
click at [626, 194] on button "×" at bounding box center [631, 192] width 18 height 18
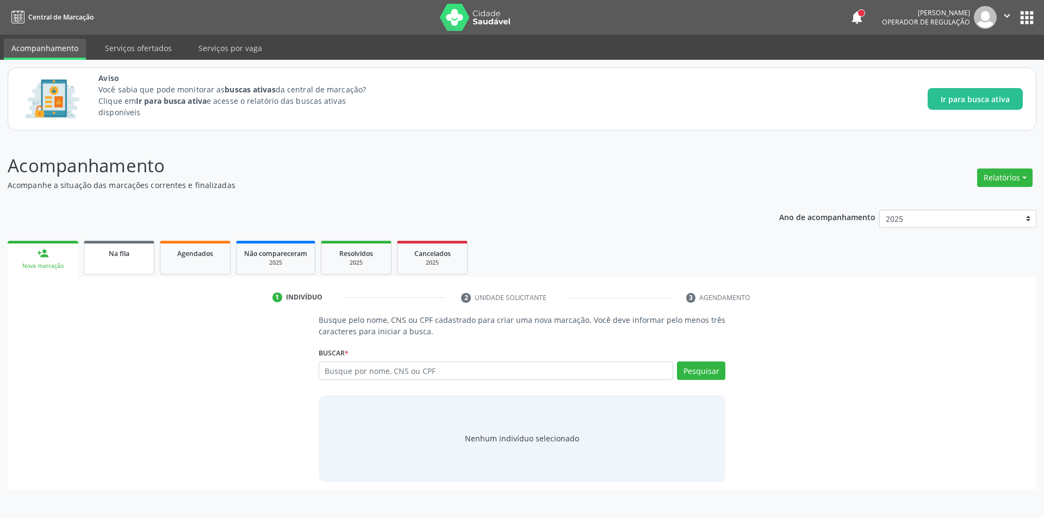
click at [135, 267] on link "Na fila" at bounding box center [119, 258] width 71 height 34
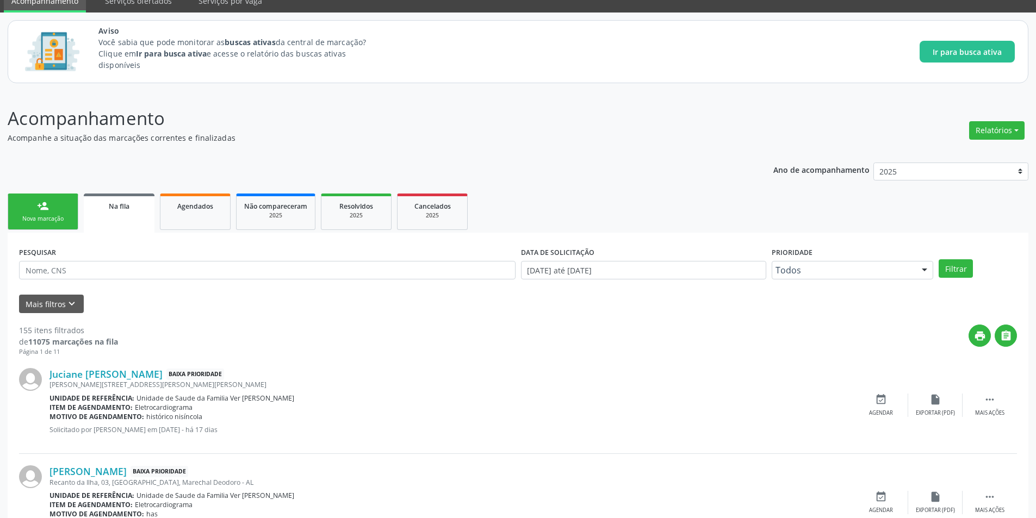
scroll to position [109, 0]
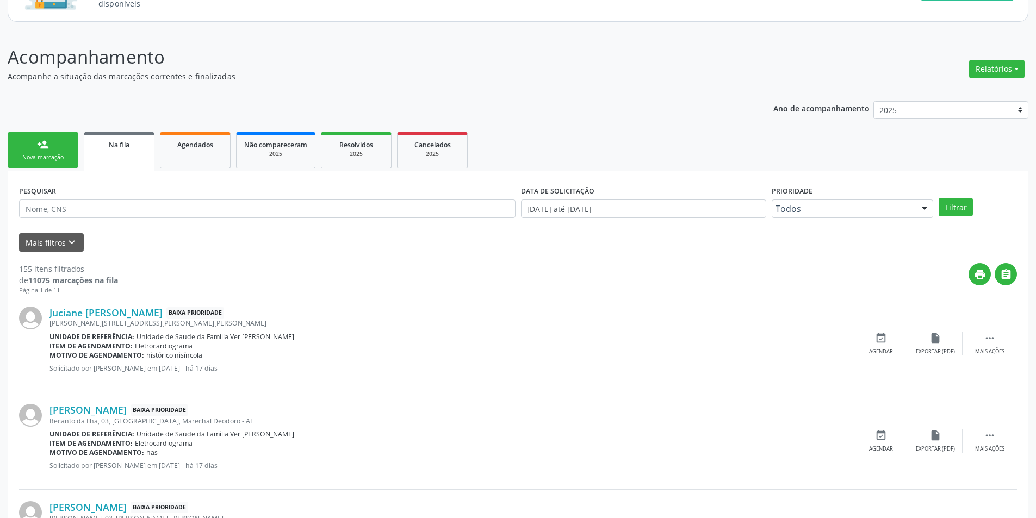
click at [84, 306] on div "Juciane [PERSON_NAME] Baixa Prioridade [PERSON_NAME][STREET_ADDRESS][PERSON_NAM…" at bounding box center [518, 343] width 998 height 97
click at [85, 311] on link "Juciane [PERSON_NAME]" at bounding box center [105, 313] width 113 height 12
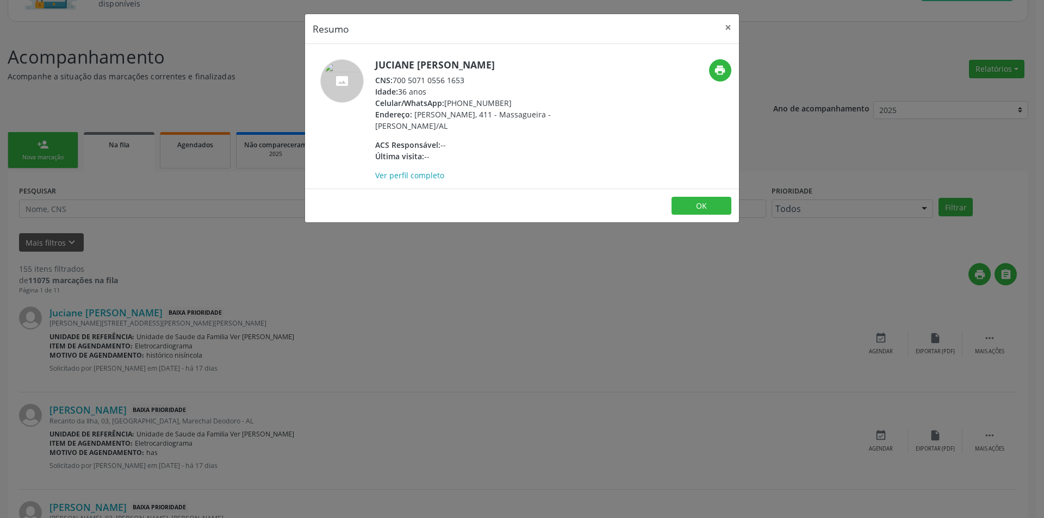
click at [394, 79] on div "CNS: 700 5071 0556 1653" at bounding box center [480, 79] width 211 height 11
drag, startPoint x: 394, startPoint y: 79, endPoint x: 456, endPoint y: 83, distance: 62.1
click at [456, 83] on div "CNS: 700 5071 0556 1653" at bounding box center [480, 79] width 211 height 11
click at [298, 338] on div "Resumo × Juciane [PERSON_NAME] CNS: 700 5071 0556 1653 Idade: 36 anos Celular/W…" at bounding box center [522, 259] width 1044 height 518
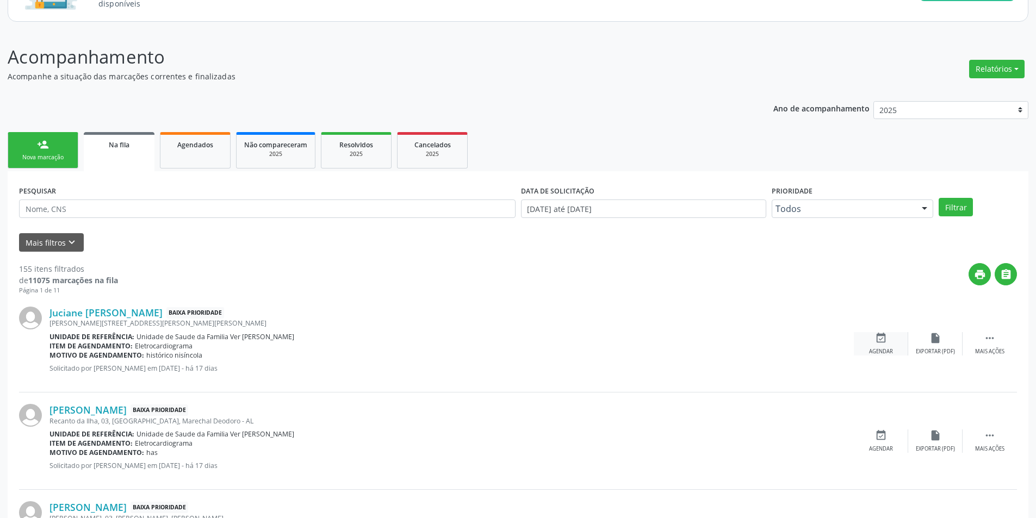
click at [891, 348] on div "Agendar" at bounding box center [881, 352] width 24 height 8
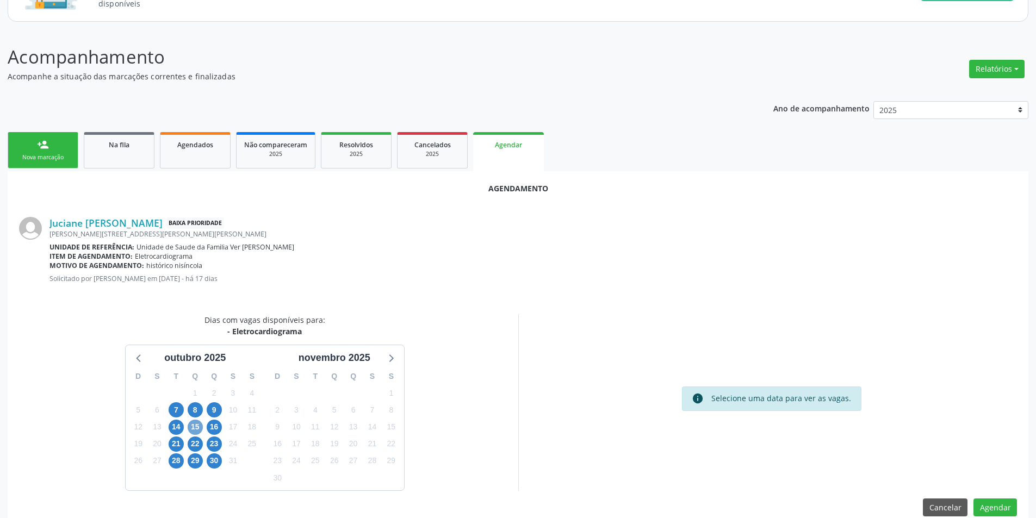
click at [189, 426] on span "15" at bounding box center [195, 427] width 15 height 15
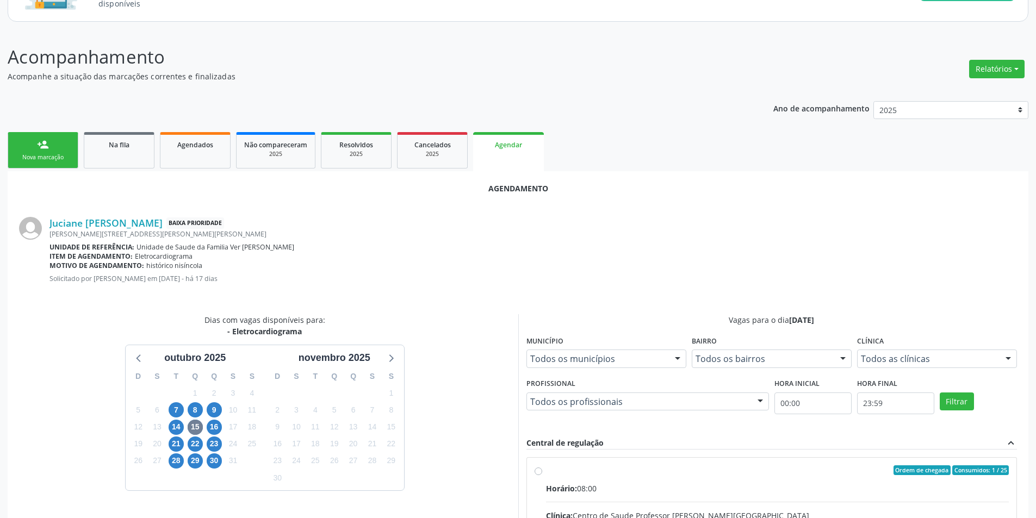
drag, startPoint x: 536, startPoint y: 469, endPoint x: 545, endPoint y: 459, distance: 13.5
click at [537, 470] on input "Ordem de chegada Consumidos: 1 / 25 Horário: 08:00 Clínica: Centro de Saude Pro…" at bounding box center [538, 470] width 8 height 10
radio input "true"
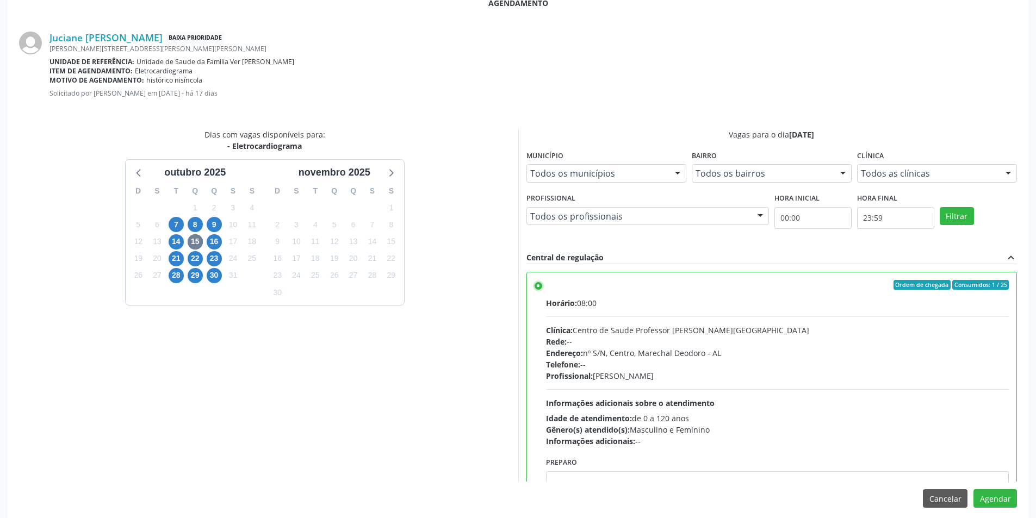
scroll to position [303, 0]
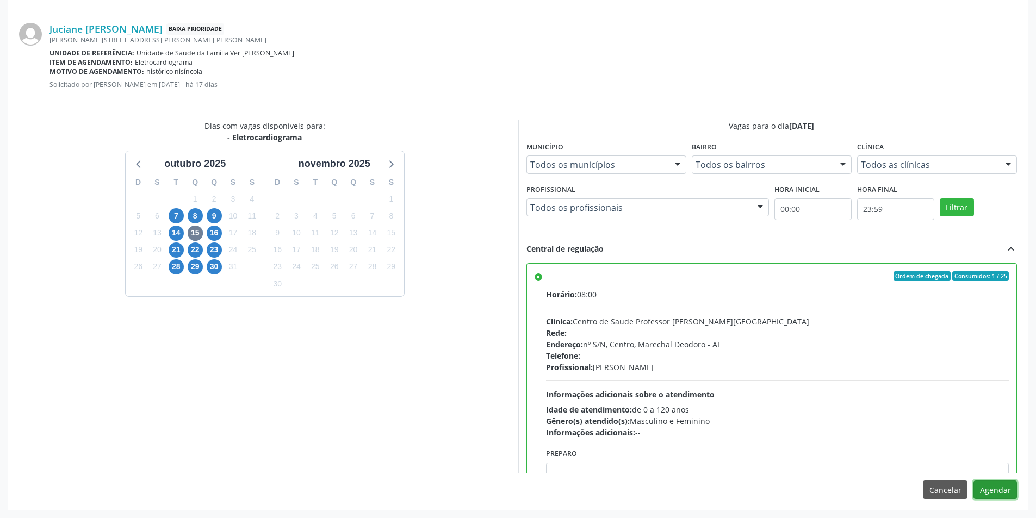
click at [992, 494] on button "Agendar" at bounding box center [994, 490] width 43 height 18
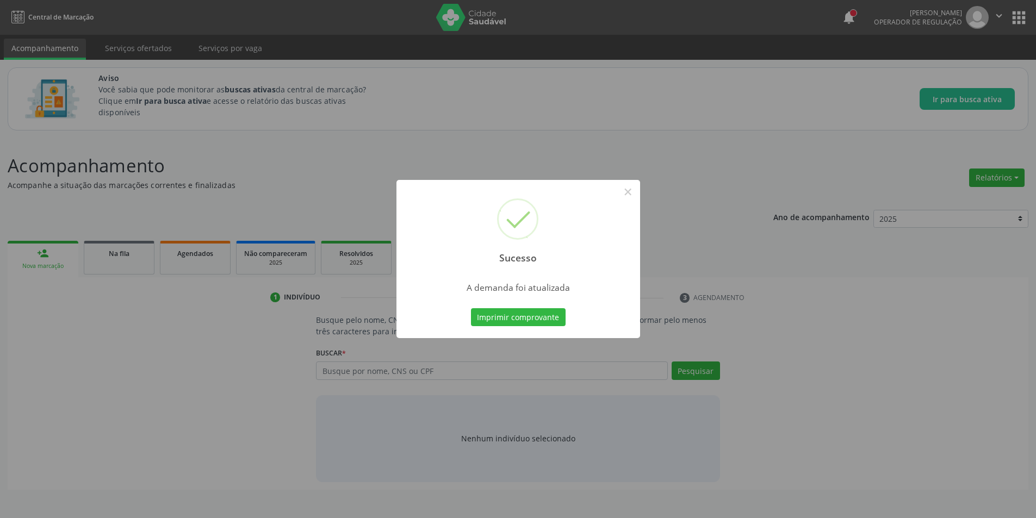
scroll to position [0, 0]
click at [627, 188] on button "×" at bounding box center [631, 192] width 18 height 18
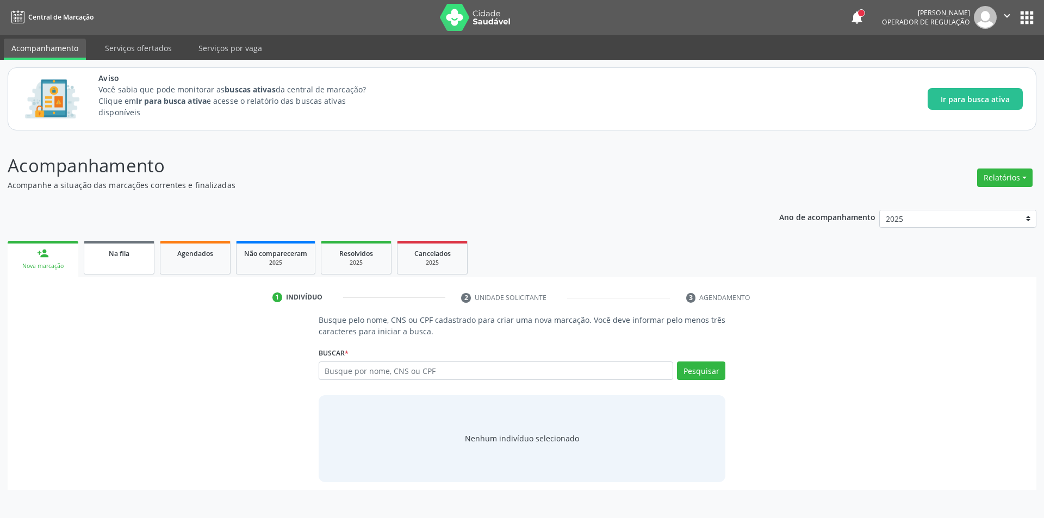
click at [122, 266] on link "Na fila" at bounding box center [119, 258] width 71 height 34
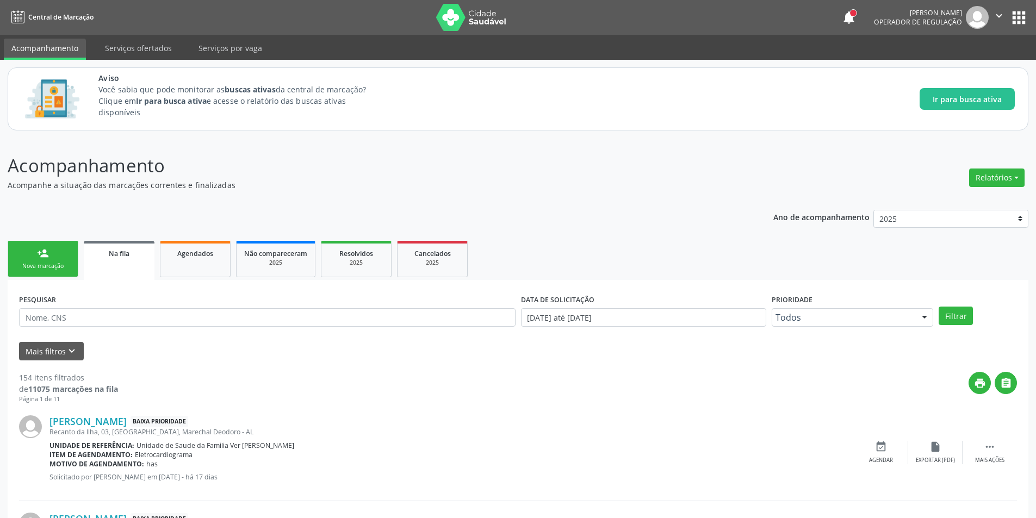
click at [126, 428] on div "Recanto da Ilha, 03, [GEOGRAPHIC_DATA], Marechal Deodoro - AL" at bounding box center [451, 431] width 804 height 9
click at [104, 418] on link "[PERSON_NAME]" at bounding box center [87, 421] width 77 height 12
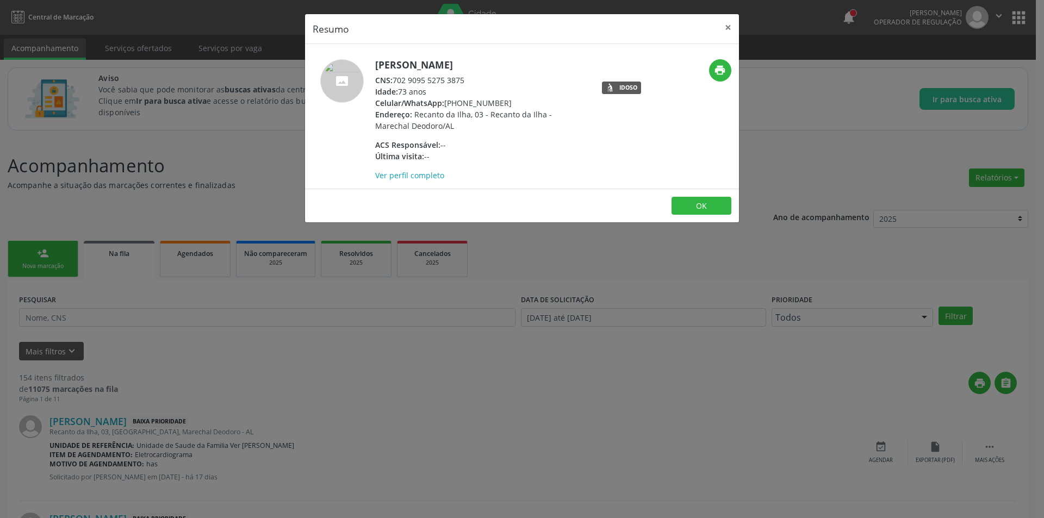
click at [396, 77] on div "CNS: 702 9095 5275 3875" at bounding box center [480, 79] width 211 height 11
click at [395, 80] on div "CNS: 702 9095 5275 3875" at bounding box center [480, 79] width 211 height 11
drag, startPoint x: 395, startPoint y: 80, endPoint x: 450, endPoint y: 85, distance: 55.1
click at [450, 85] on div "CNS: 702 9095 5275 3875" at bounding box center [480, 79] width 211 height 11
drag, startPoint x: 287, startPoint y: 387, endPoint x: 400, endPoint y: 413, distance: 115.9
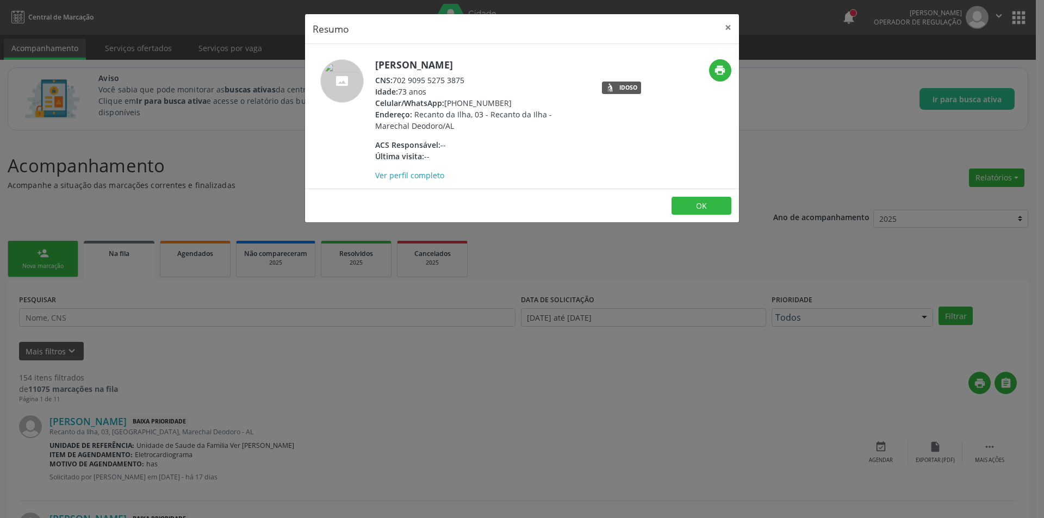
click at [289, 387] on div "Resumo × [PERSON_NAME] CNS: 702 9095 5275 3875 Idade: 73 anos Celular/WhatsApp:…" at bounding box center [522, 259] width 1044 height 518
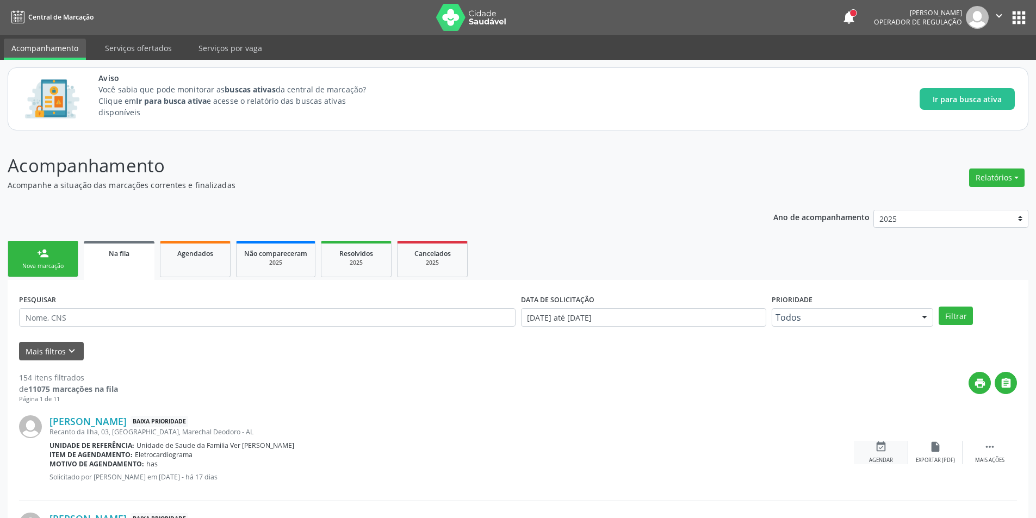
click at [898, 451] on div "event_available Agendar" at bounding box center [881, 452] width 54 height 23
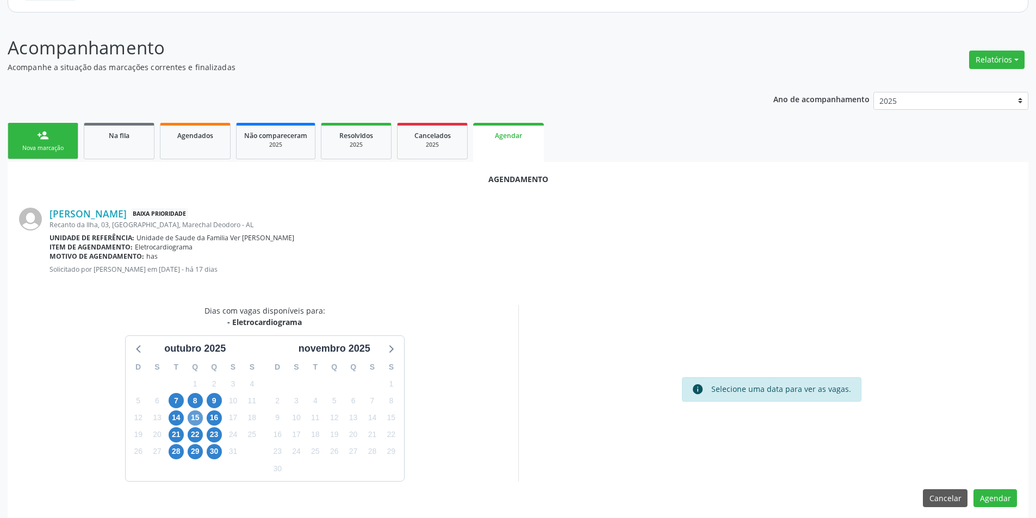
scroll to position [126, 0]
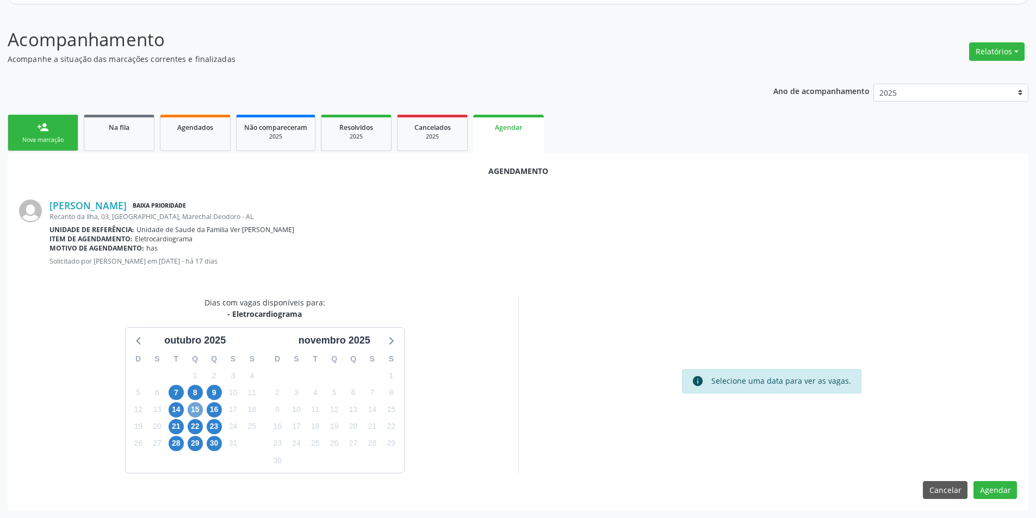
click at [194, 413] on span "15" at bounding box center [195, 409] width 15 height 15
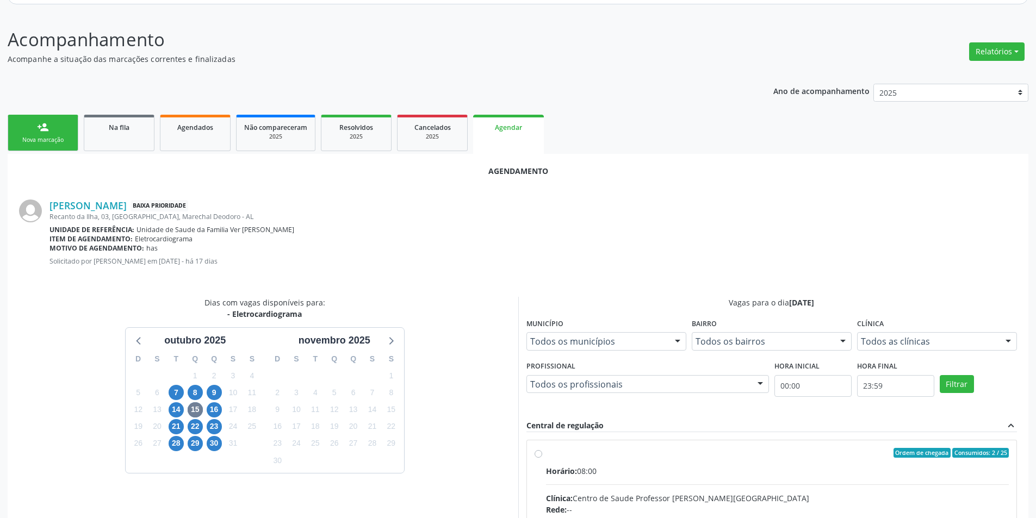
drag, startPoint x: 536, startPoint y: 453, endPoint x: 602, endPoint y: 400, distance: 85.0
click at [537, 453] on input "Ordem de chegada Consumidos: 2 / 25 Horário: 08:00 Clínica: Centro de Saude Pro…" at bounding box center [538, 453] width 8 height 10
radio input "true"
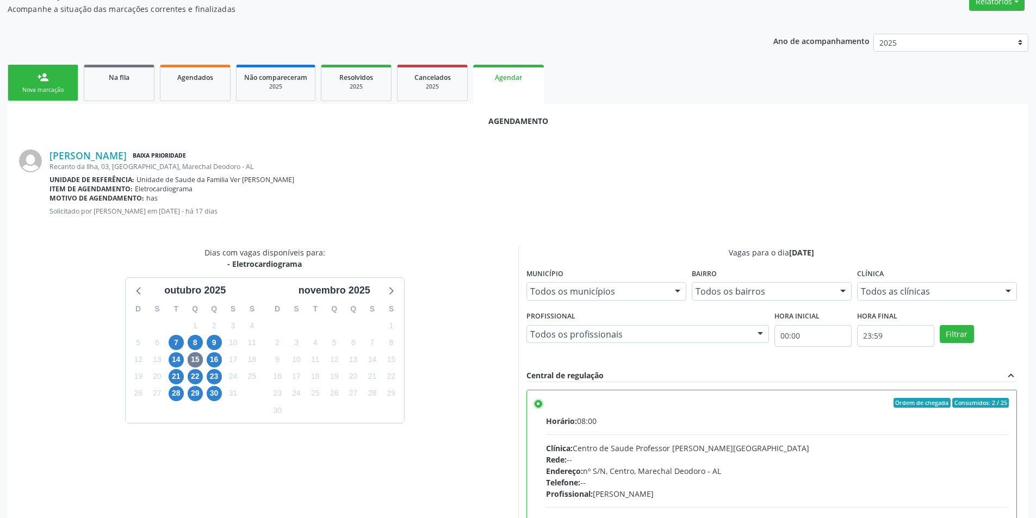
scroll to position [303, 0]
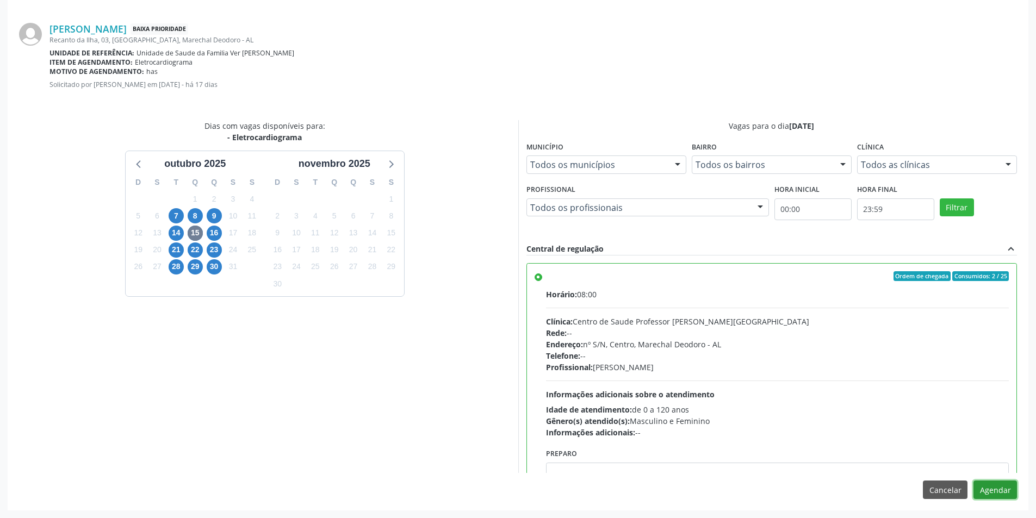
click at [994, 490] on button "Agendar" at bounding box center [994, 490] width 43 height 18
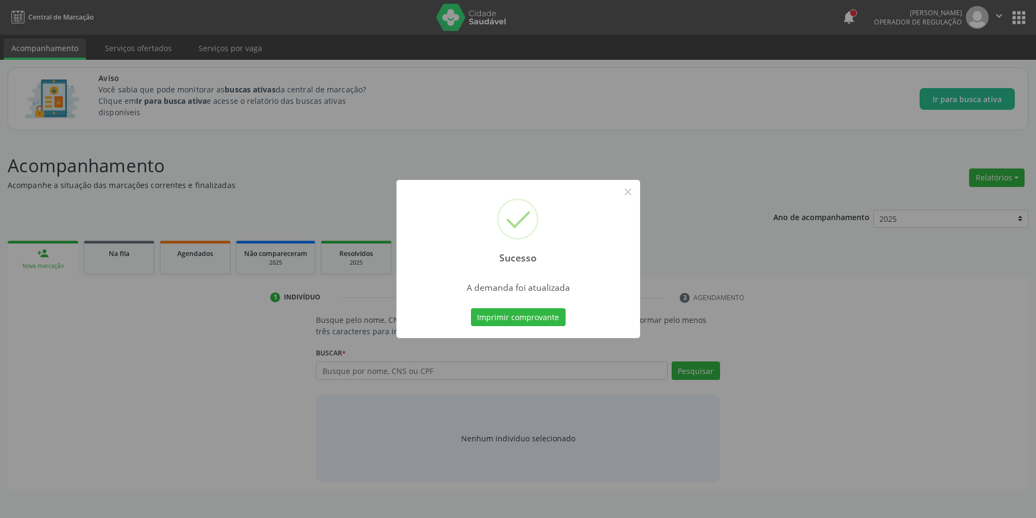
scroll to position [0, 0]
click at [638, 192] on button "×" at bounding box center [631, 192] width 18 height 18
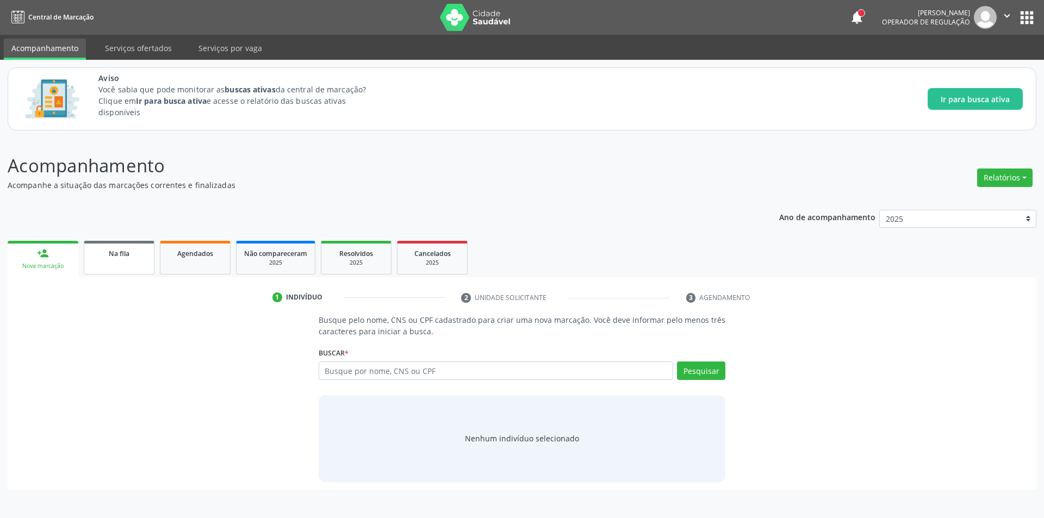
click at [136, 267] on link "Na fila" at bounding box center [119, 258] width 71 height 34
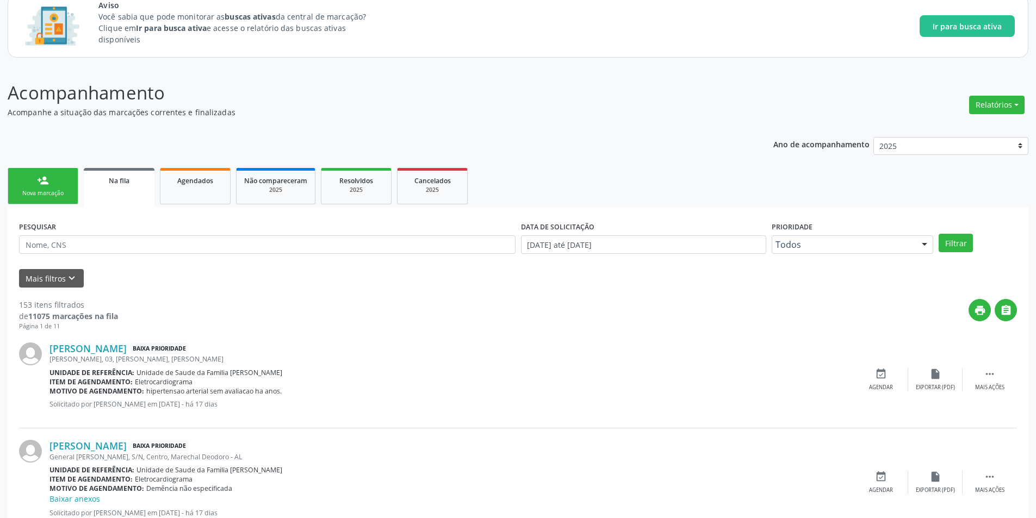
scroll to position [109, 0]
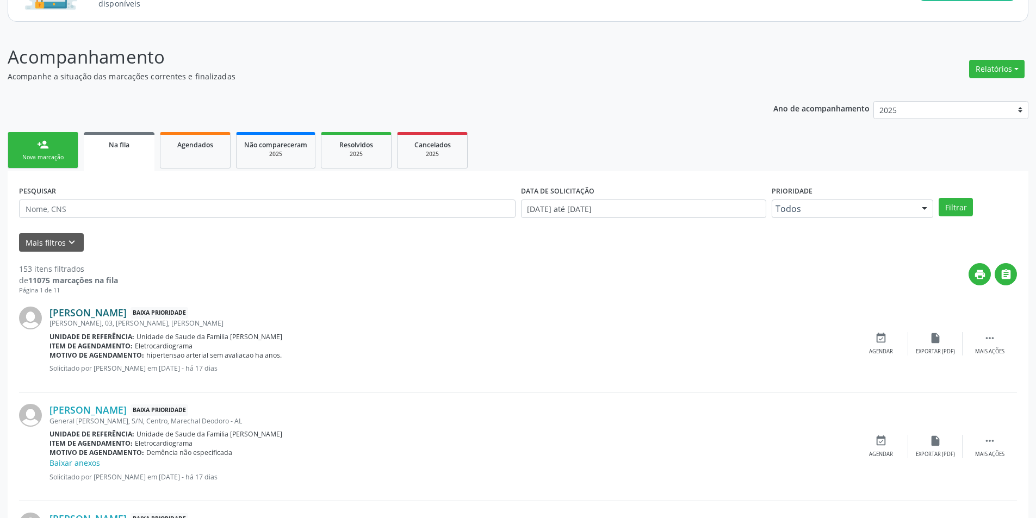
click at [127, 316] on link "[PERSON_NAME]" at bounding box center [87, 313] width 77 height 12
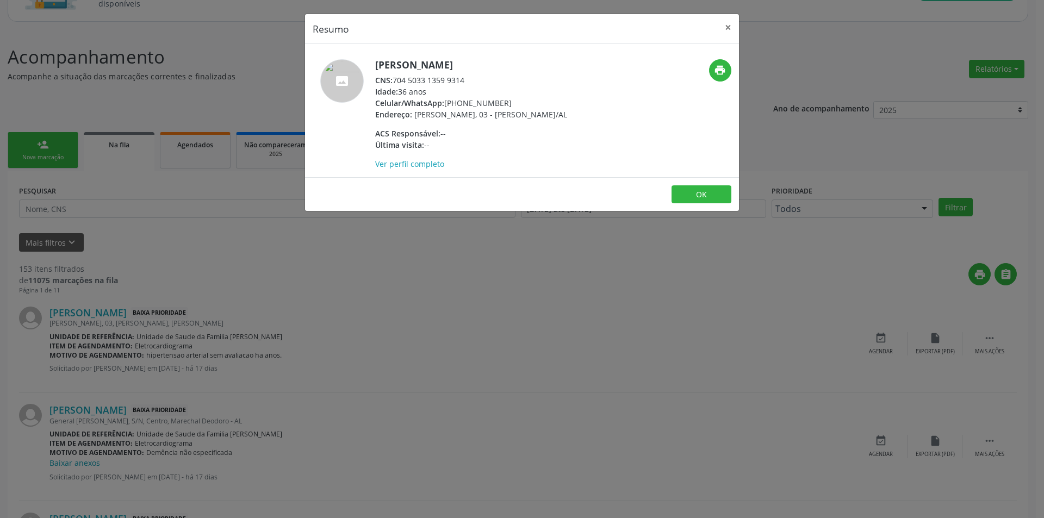
click at [395, 80] on div "CNS: 704 5033 1359 9314" at bounding box center [471, 79] width 192 height 11
drag, startPoint x: 395, startPoint y: 80, endPoint x: 454, endPoint y: 80, distance: 59.3
click at [454, 80] on div "CNS: 704 5033 1359 9314" at bounding box center [471, 79] width 192 height 11
click at [251, 359] on div "Resumo × [PERSON_NAME] CNS: 704 5033 1359 9314 Idade: 36 anos Celular/WhatsApp:…" at bounding box center [522, 259] width 1044 height 518
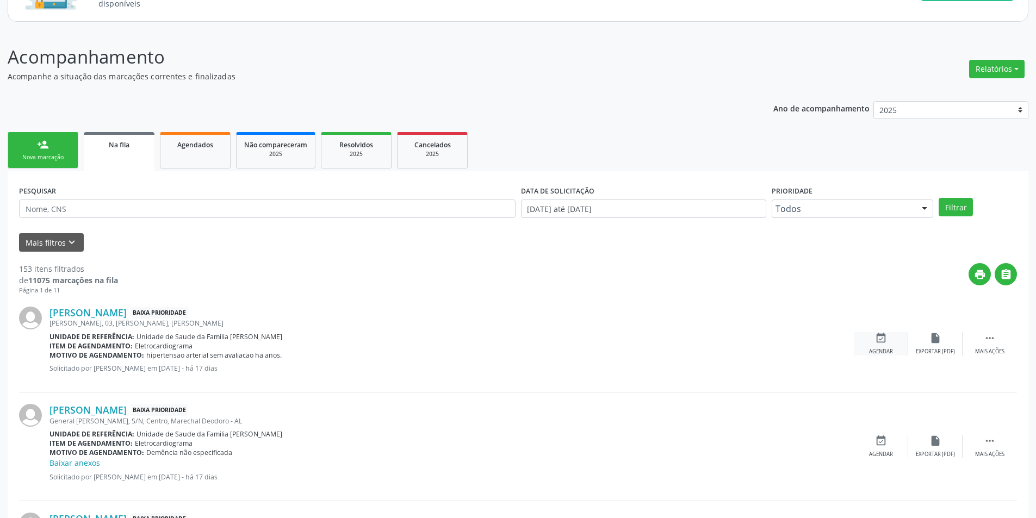
click at [880, 346] on div "event_available Agendar" at bounding box center [881, 343] width 54 height 23
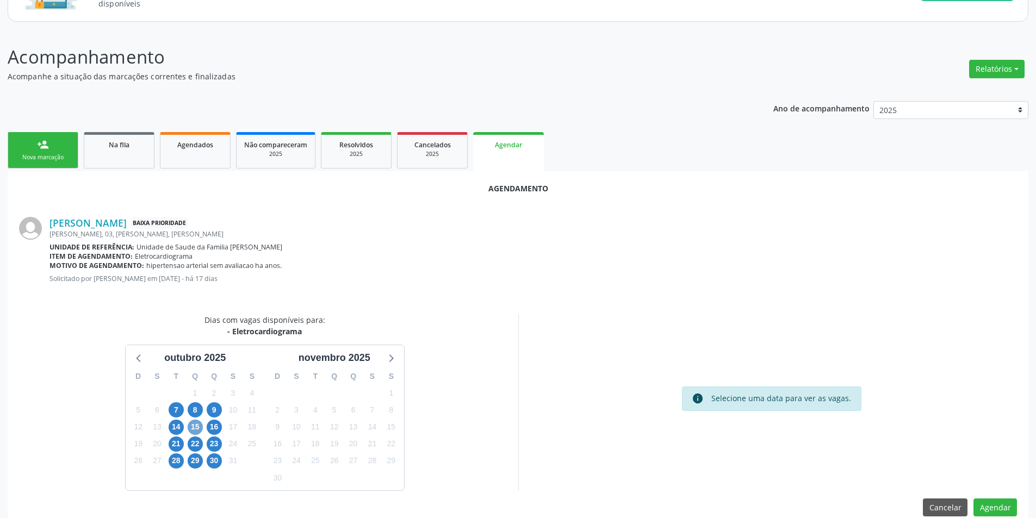
click at [196, 433] on span "15" at bounding box center [195, 427] width 15 height 15
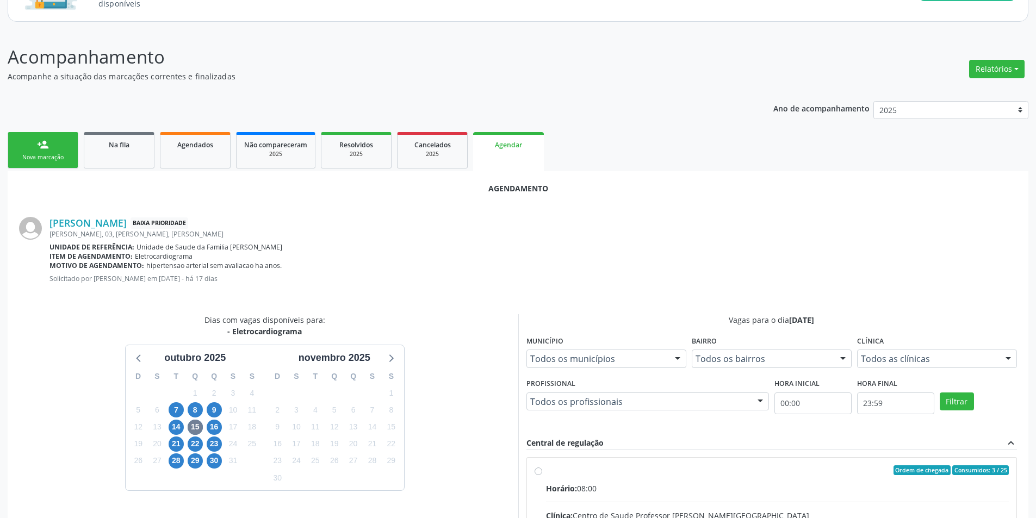
drag, startPoint x: 538, startPoint y: 470, endPoint x: 545, endPoint y: 462, distance: 10.8
click at [538, 470] on input "Ordem de chegada Consumidos: 3 / 25 Horário: 08:00 Clínica: Centro de Saude Pro…" at bounding box center [538, 470] width 8 height 10
radio input "true"
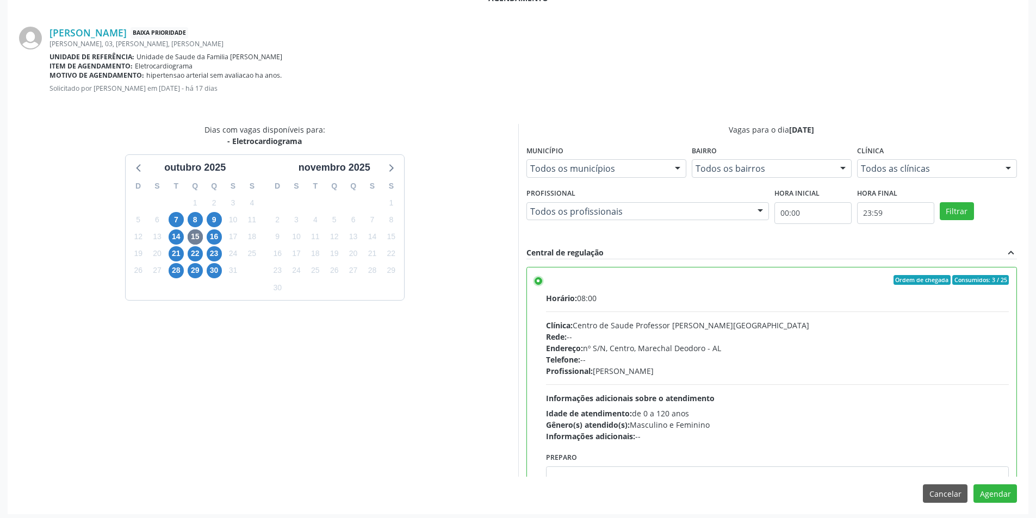
scroll to position [303, 0]
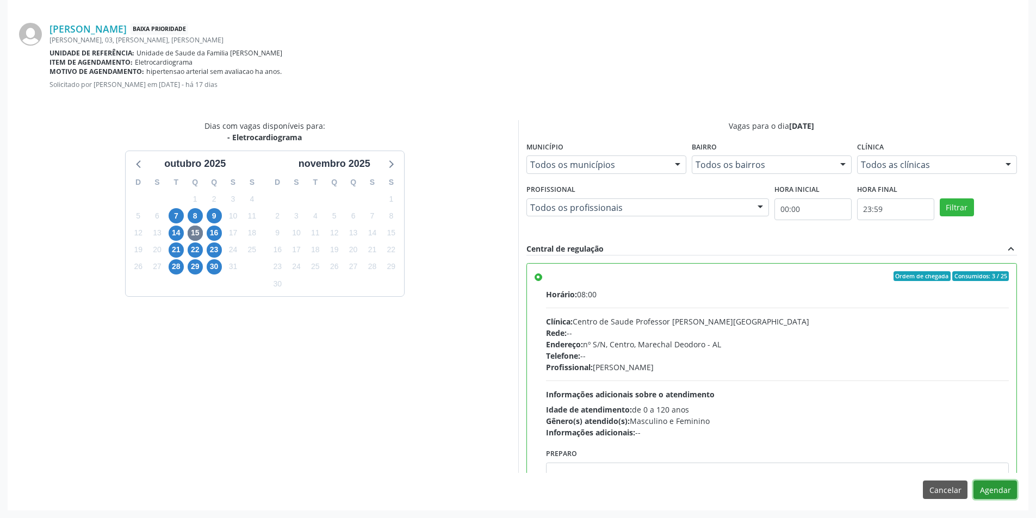
click at [1007, 486] on button "Agendar" at bounding box center [994, 490] width 43 height 18
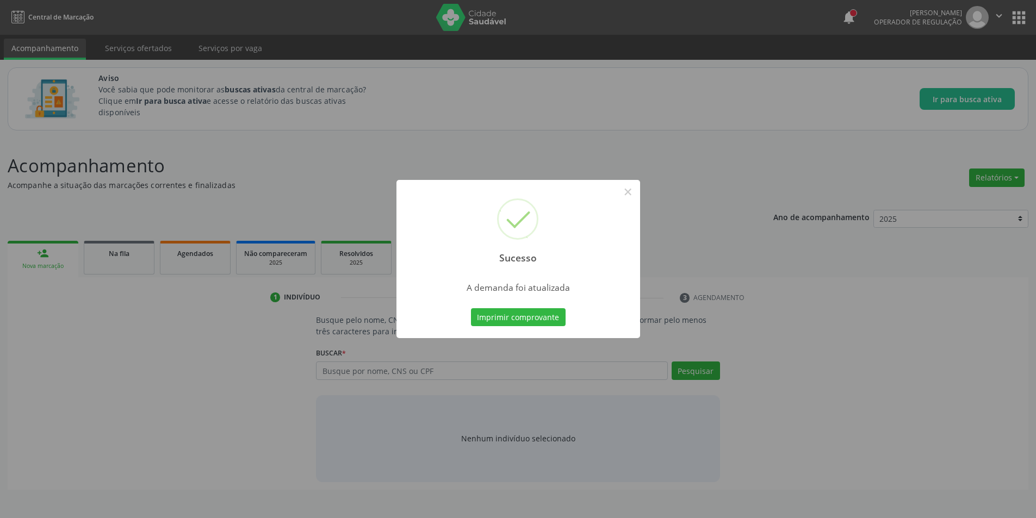
scroll to position [0, 0]
click at [628, 196] on button "×" at bounding box center [631, 192] width 18 height 18
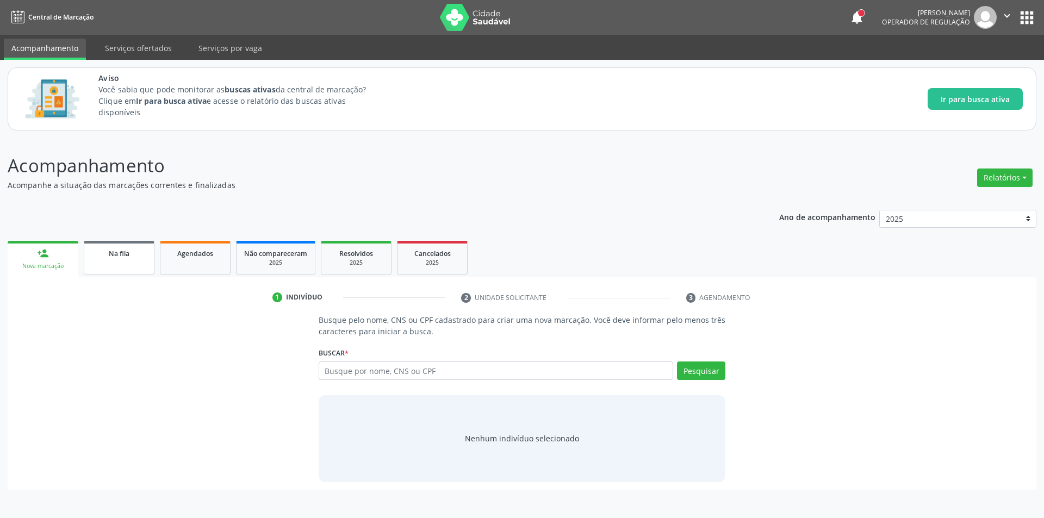
click at [115, 256] on span "Na fila" at bounding box center [119, 253] width 21 height 9
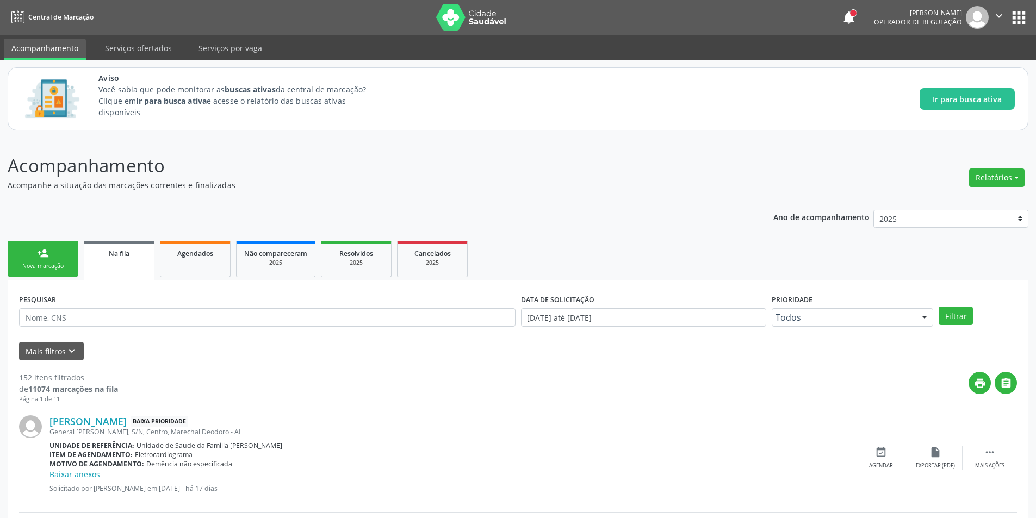
scroll to position [54, 0]
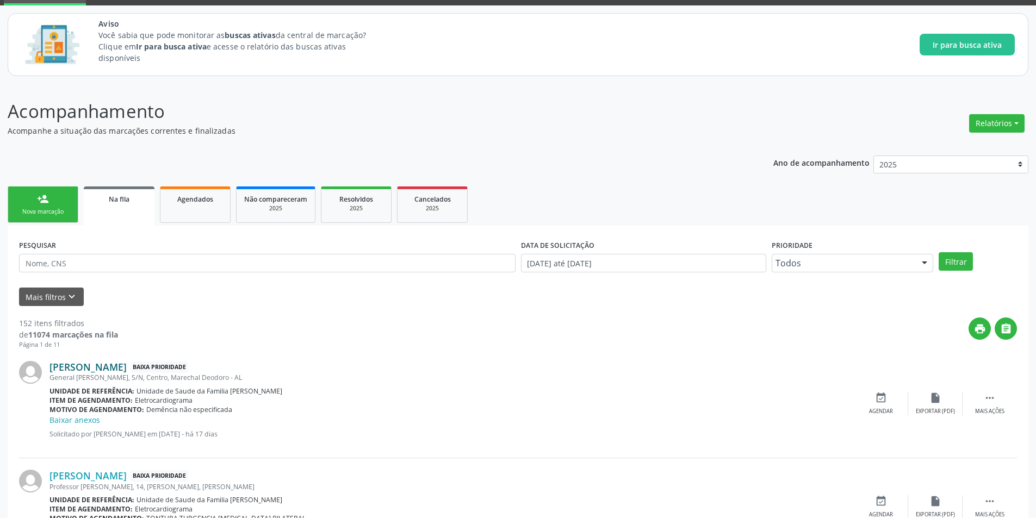
click at [127, 371] on link "[PERSON_NAME]" at bounding box center [87, 367] width 77 height 12
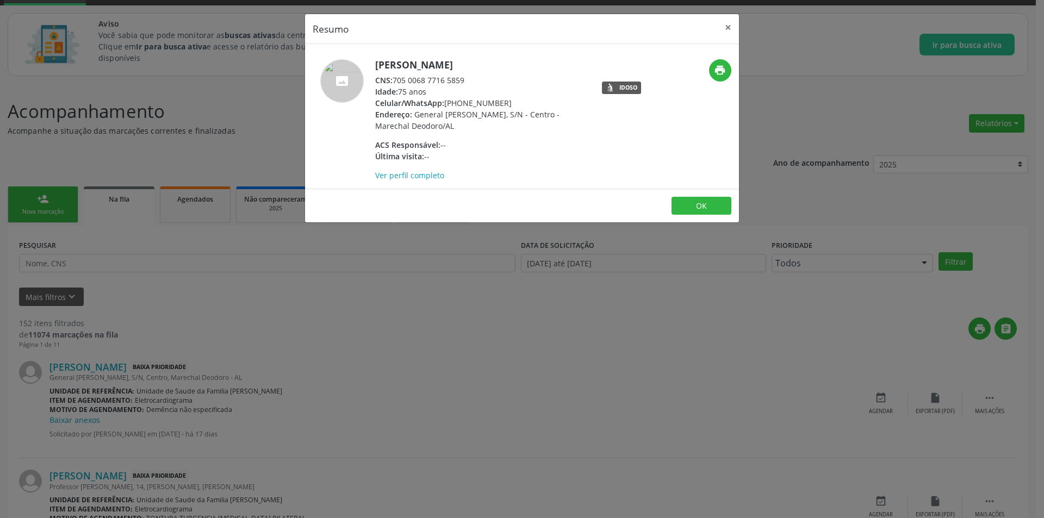
click at [395, 78] on div "CNS: 705 0068 7716 5859" at bounding box center [480, 79] width 211 height 11
drag, startPoint x: 395, startPoint y: 78, endPoint x: 460, endPoint y: 82, distance: 64.8
click at [460, 82] on div "CNS: 705 0068 7716 5859" at bounding box center [480, 79] width 211 height 11
click at [300, 382] on div "Resumo × [PERSON_NAME] CNS: 705 0068 7716 5859 Idade: 75 anos Celular/WhatsApp:…" at bounding box center [522, 259] width 1044 height 518
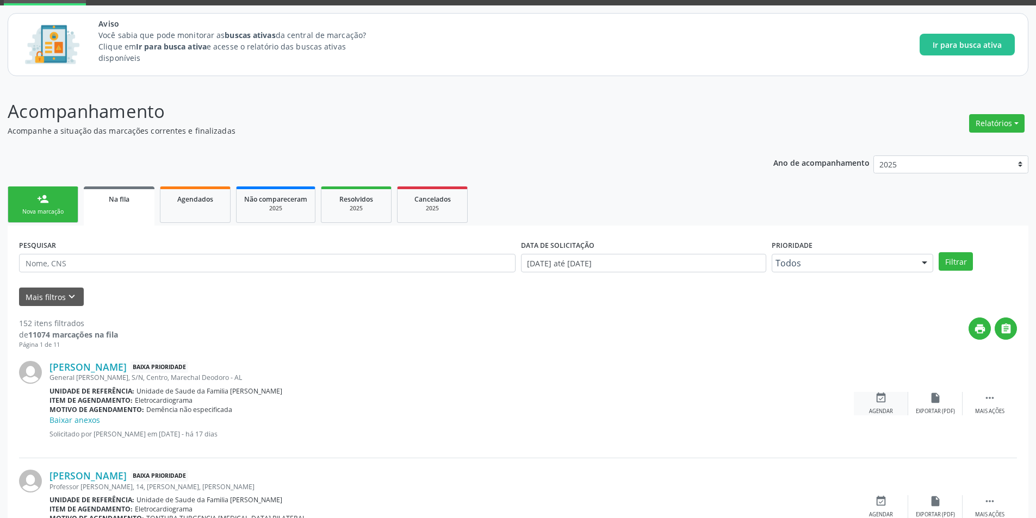
click at [886, 397] on icon "event_available" at bounding box center [881, 398] width 12 height 12
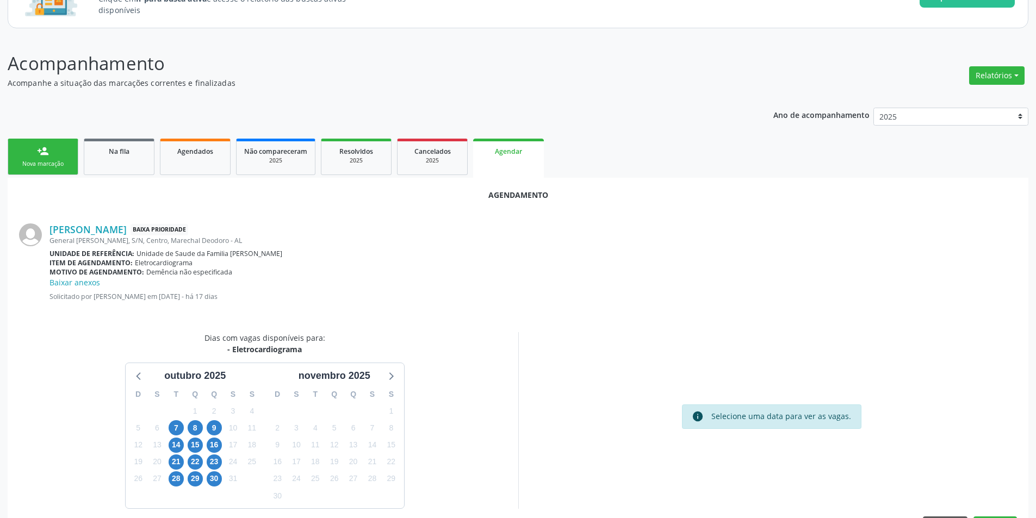
scroll to position [138, 0]
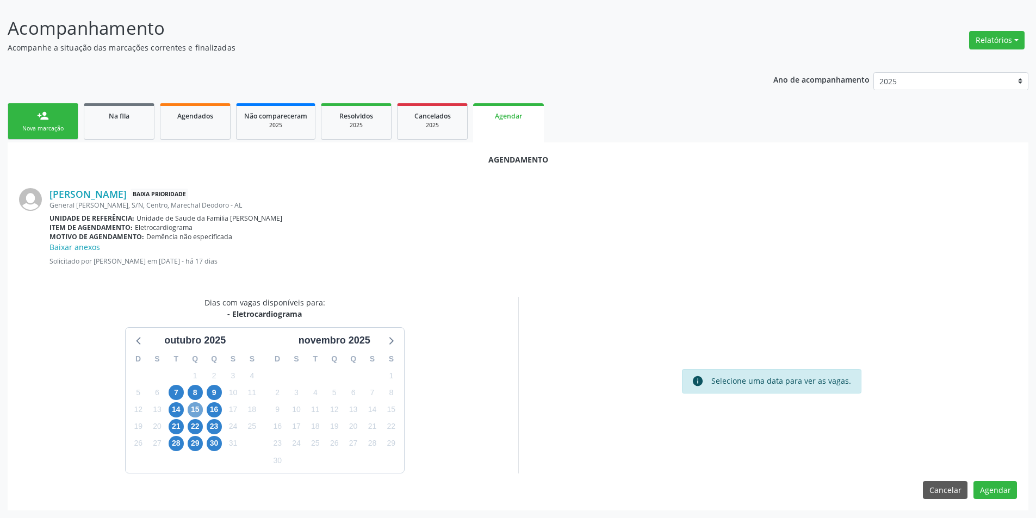
drag, startPoint x: 194, startPoint y: 408, endPoint x: 204, endPoint y: 410, distance: 11.1
click at [194, 408] on span "15" at bounding box center [195, 409] width 15 height 15
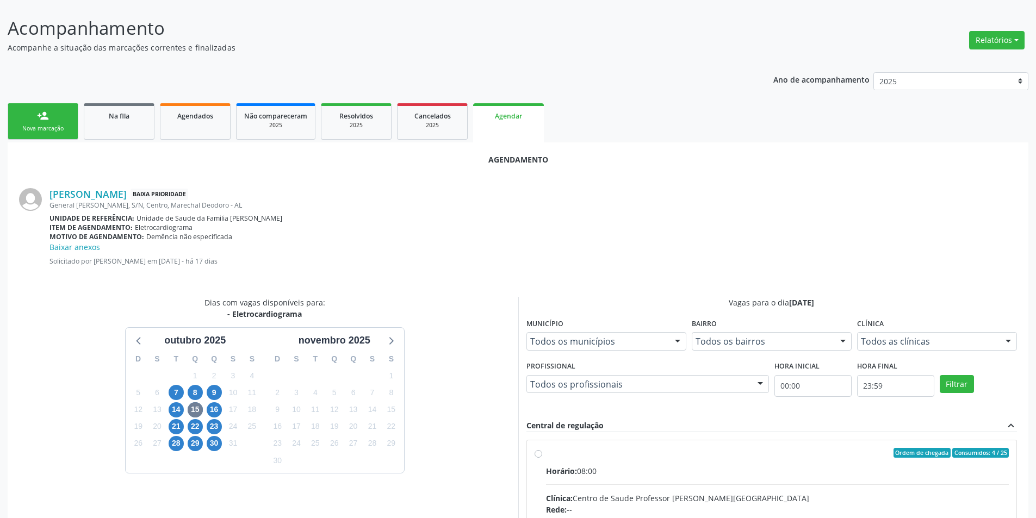
click at [541, 452] on input "Ordem de chegada Consumidos: 4 / 25 Horário: 08:00 Clínica: Centro de Saude Pro…" at bounding box center [538, 453] width 8 height 10
radio input "true"
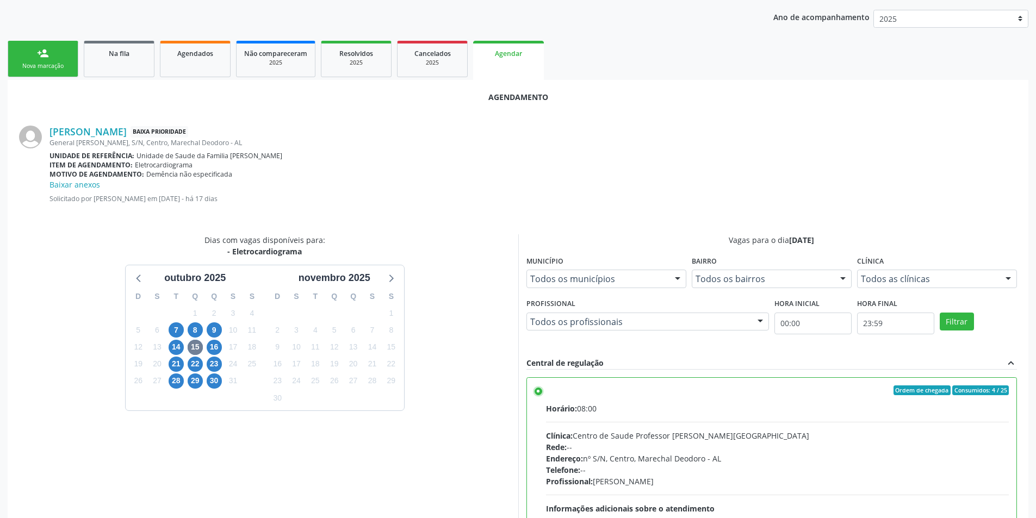
scroll to position [314, 0]
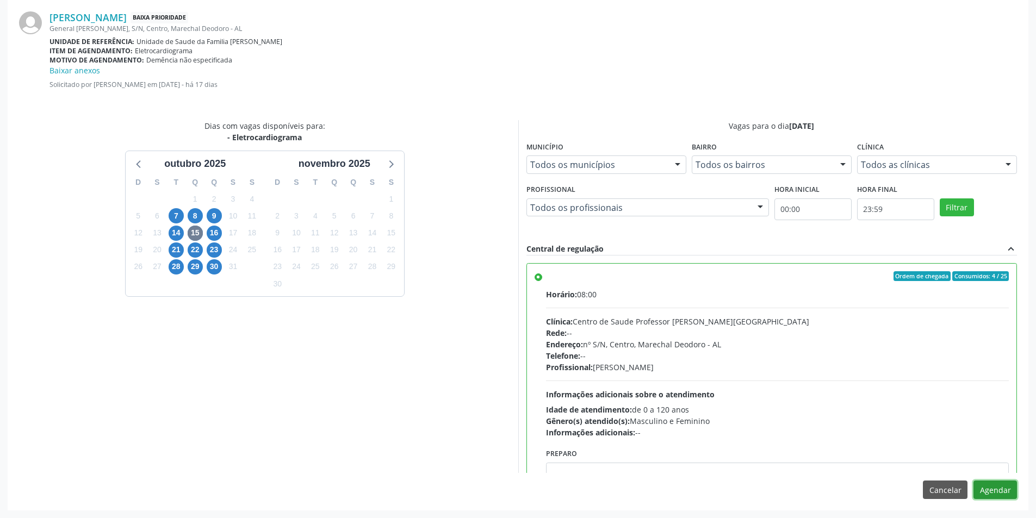
click at [996, 494] on button "Agendar" at bounding box center [994, 490] width 43 height 18
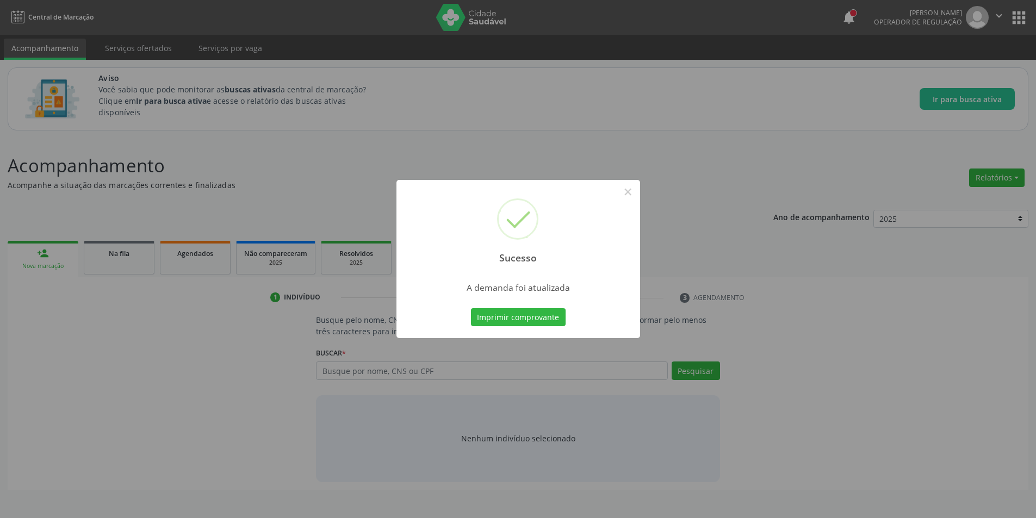
scroll to position [0, 0]
click at [634, 189] on button "×" at bounding box center [631, 192] width 18 height 18
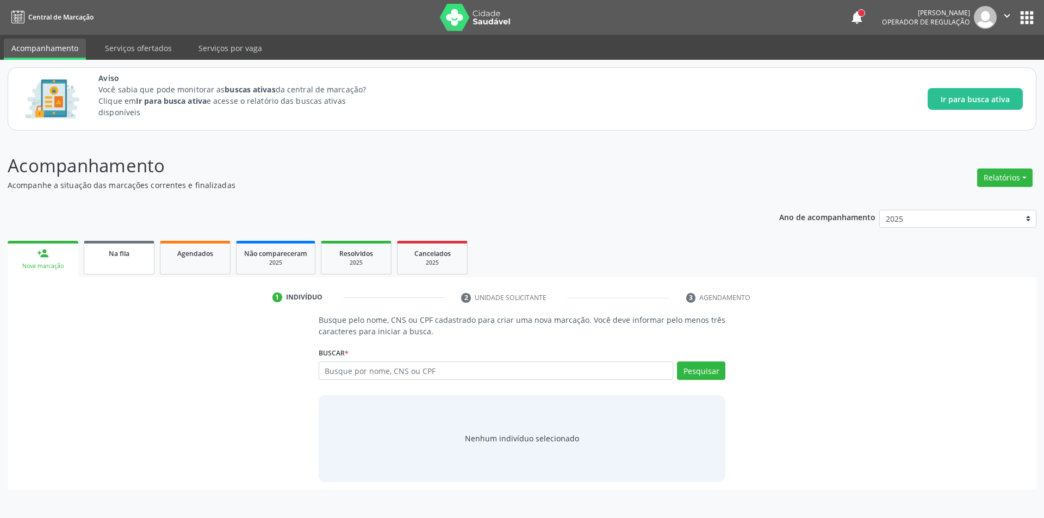
click at [126, 263] on link "Na fila" at bounding box center [119, 258] width 71 height 34
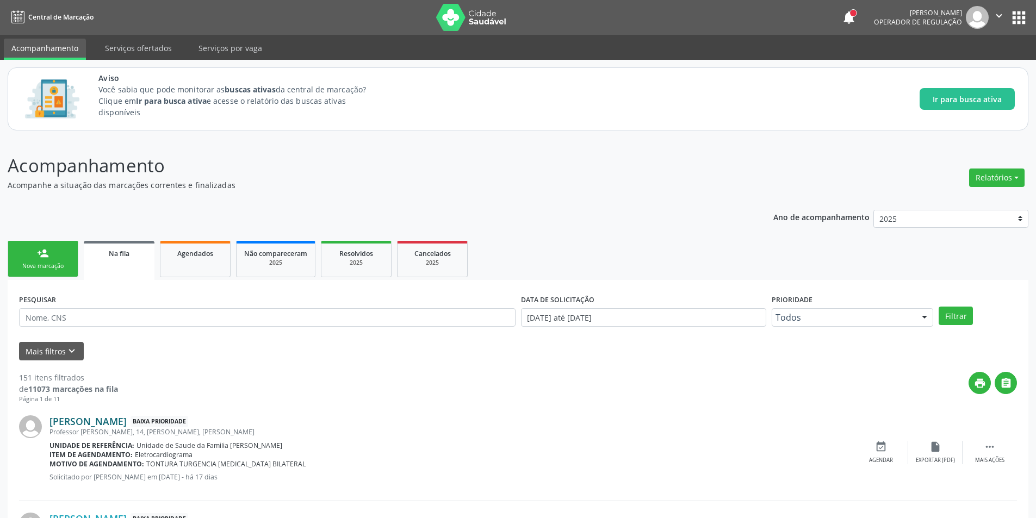
click at [109, 422] on link "[PERSON_NAME]" at bounding box center [87, 421] width 77 height 12
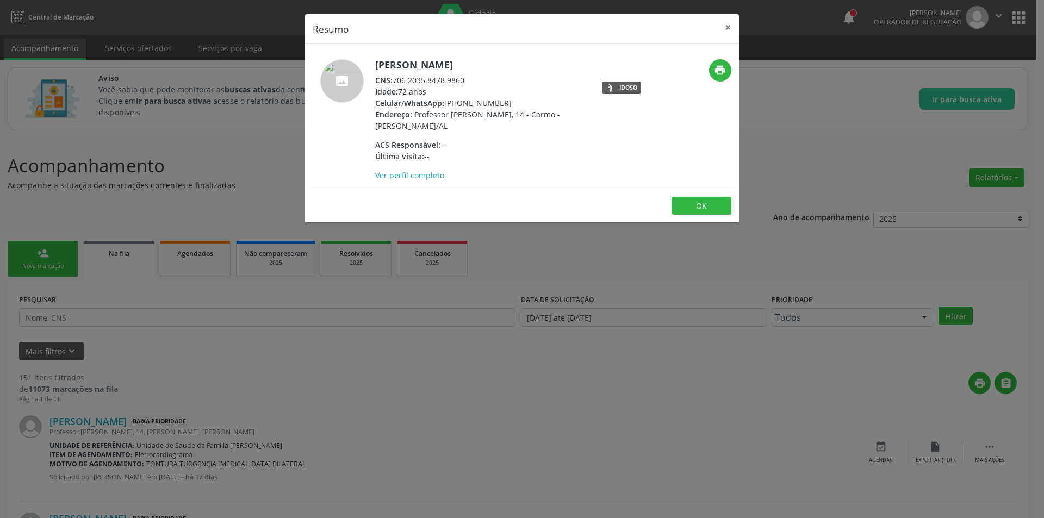
click at [397, 80] on div "CNS: 706 2035 8478 9860" at bounding box center [480, 79] width 211 height 11
drag, startPoint x: 397, startPoint y: 80, endPoint x: 405, endPoint y: 80, distance: 8.2
click at [405, 80] on div "CNS: 706 2035 8478 9860" at bounding box center [480, 79] width 211 height 11
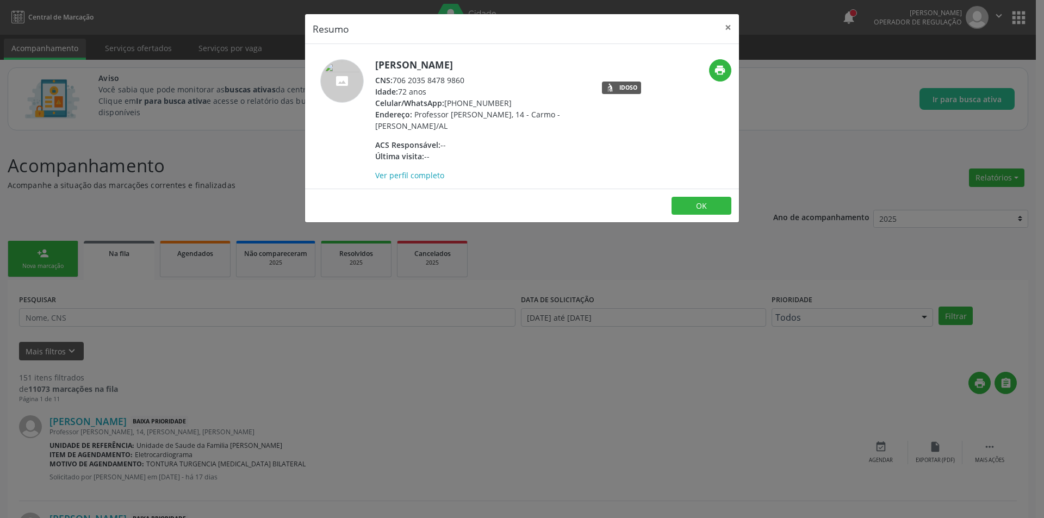
click at [395, 80] on div "CNS: 706 2035 8478 9860" at bounding box center [480, 79] width 211 height 11
drag, startPoint x: 395, startPoint y: 80, endPoint x: 454, endPoint y: 80, distance: 59.3
click at [454, 80] on div "CNS: 706 2035 8478 9860" at bounding box center [480, 79] width 211 height 11
drag, startPoint x: 311, startPoint y: 447, endPoint x: 599, endPoint y: 452, distance: 287.6
click at [392, 452] on div "Resumo × [PERSON_NAME] CNS: 706 2035 8478 9860 Idade: 72 anos Celular/WhatsApp:…" at bounding box center [522, 259] width 1044 height 518
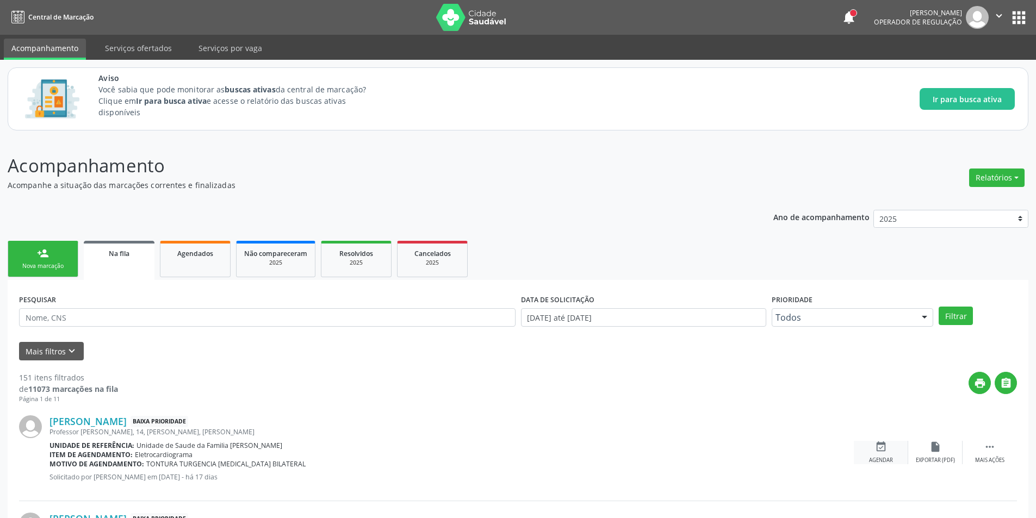
click at [885, 452] on icon "event_available" at bounding box center [881, 447] width 12 height 12
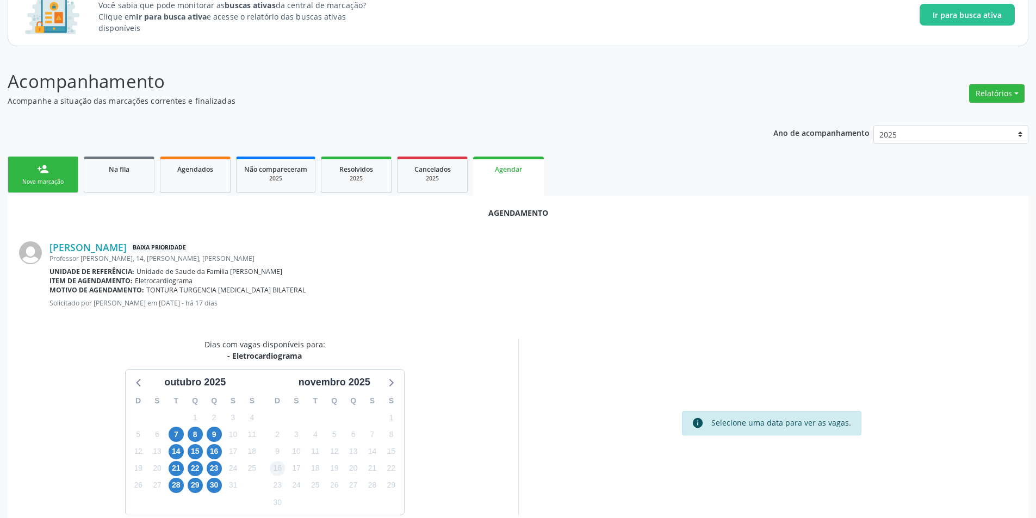
scroll to position [126, 0]
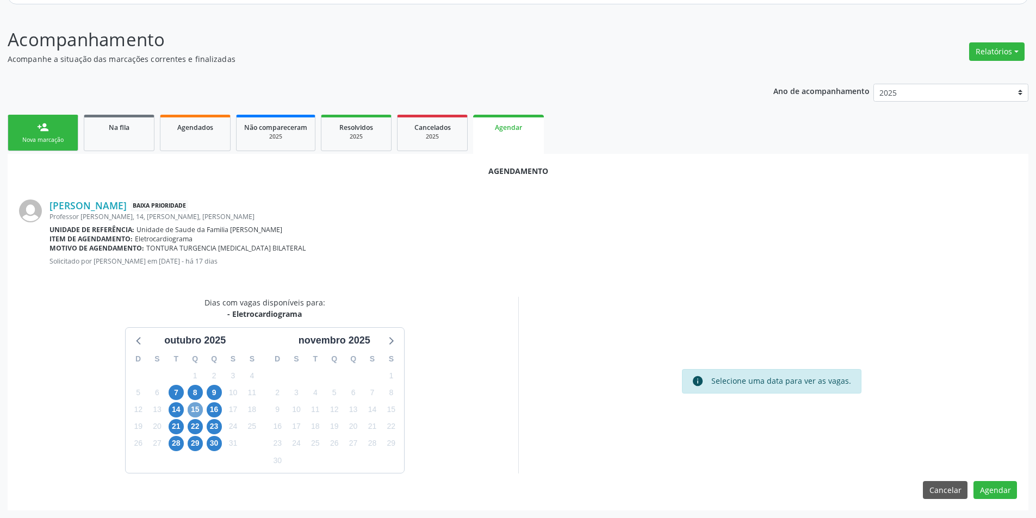
click at [193, 407] on span "15" at bounding box center [195, 409] width 15 height 15
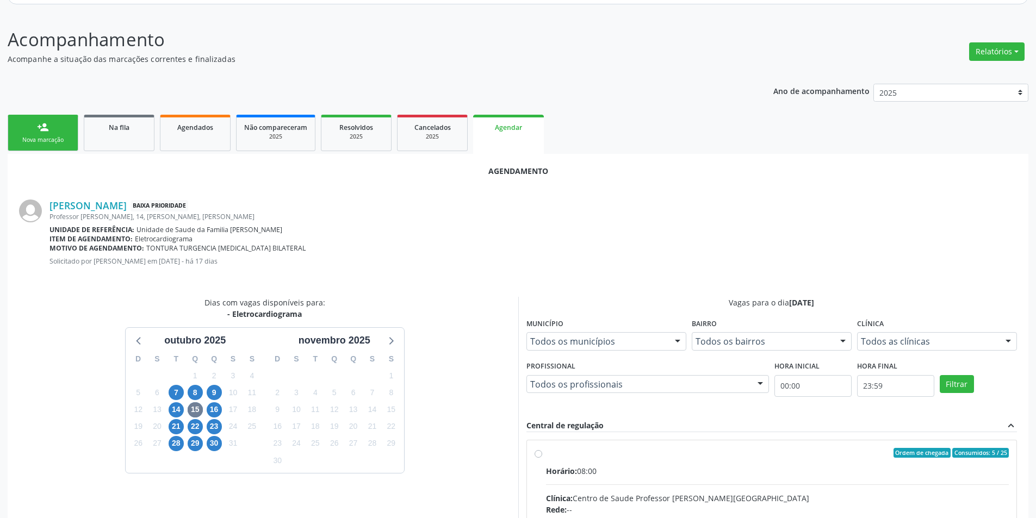
click at [537, 454] on input "Ordem de chegada Consumidos: 5 / 25 Horário: 08:00 Clínica: Centro de Saude Pro…" at bounding box center [538, 453] width 8 height 10
radio input "true"
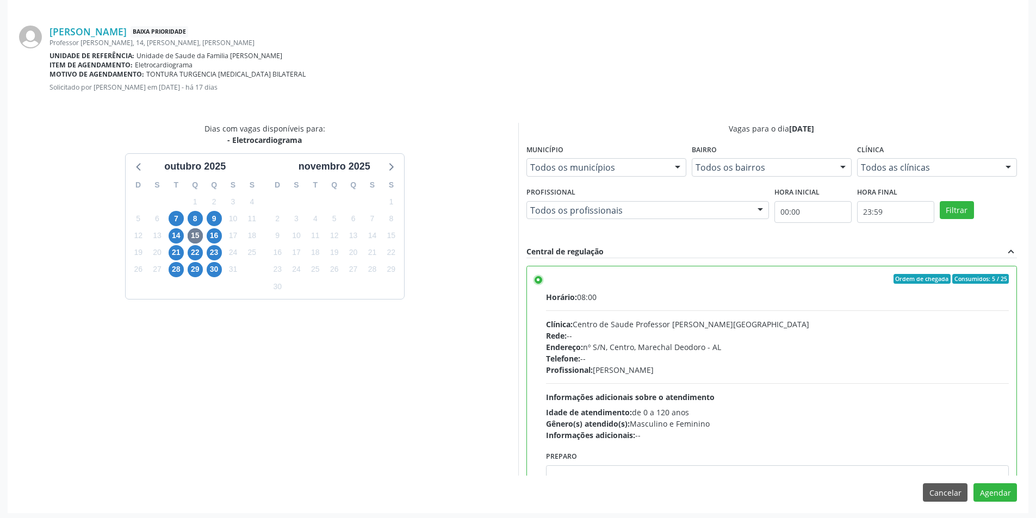
scroll to position [303, 0]
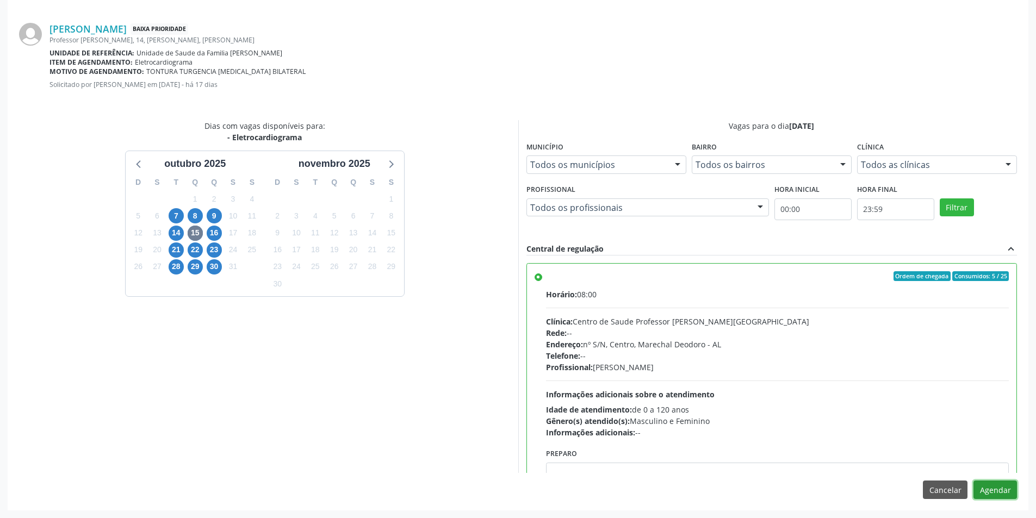
click at [996, 490] on button "Agendar" at bounding box center [994, 490] width 43 height 18
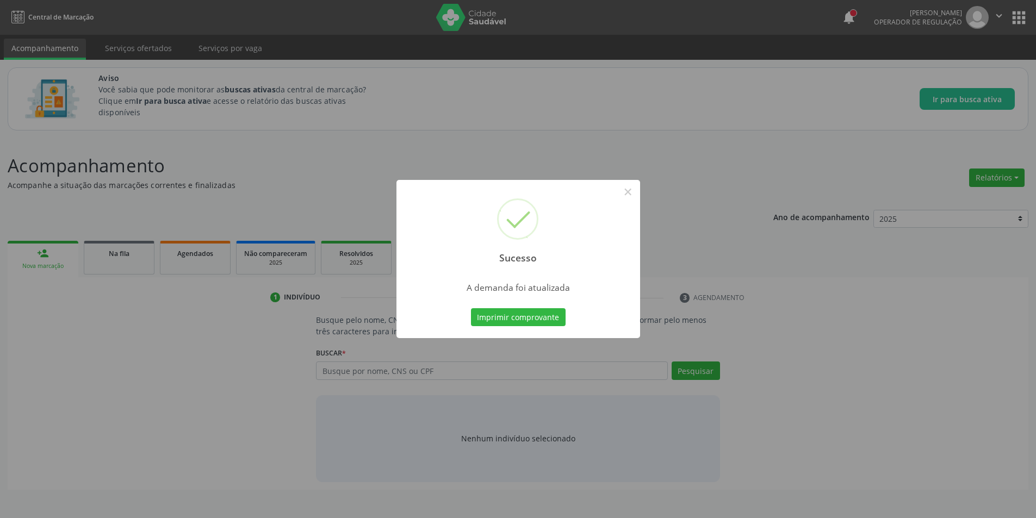
scroll to position [0, 0]
click at [630, 193] on button "×" at bounding box center [631, 192] width 18 height 18
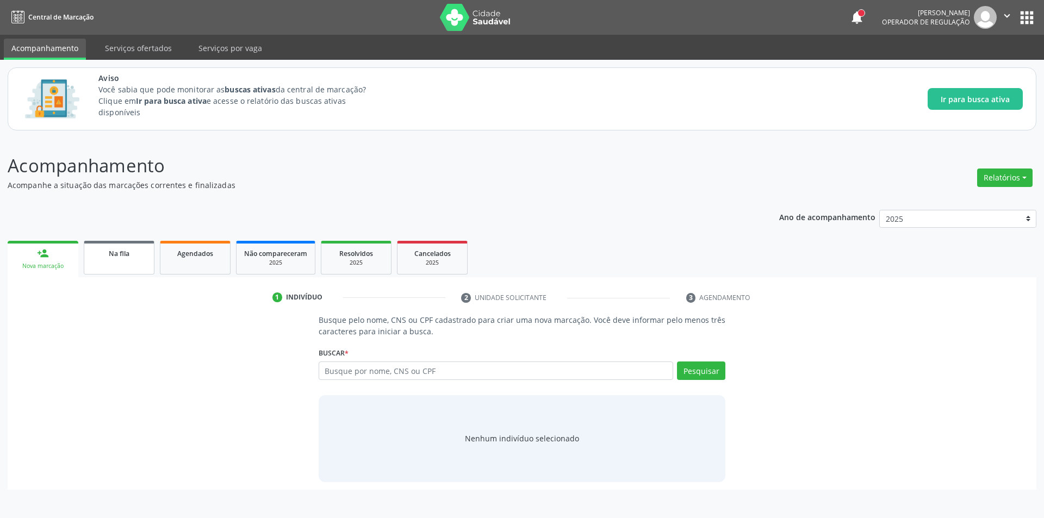
click at [112, 247] on div "Na fila" at bounding box center [119, 252] width 54 height 11
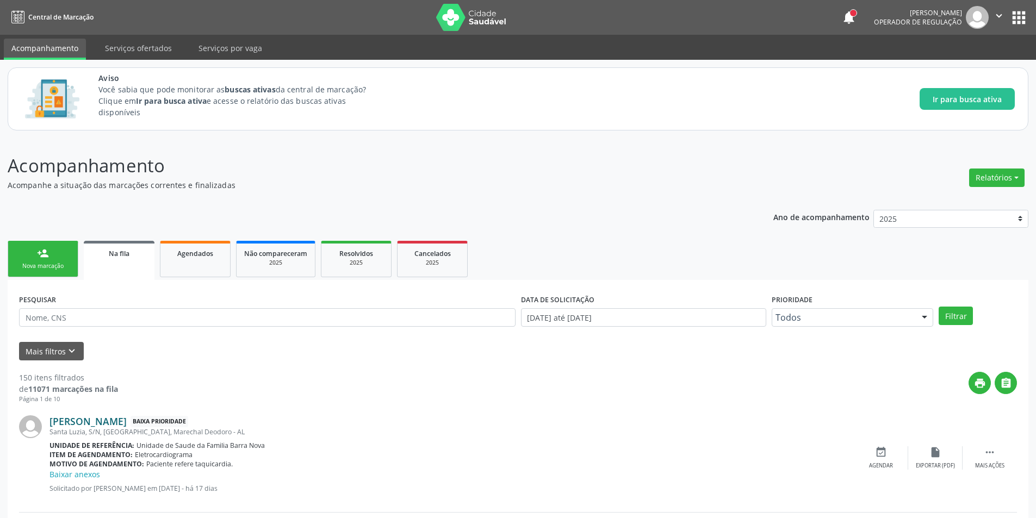
click at [119, 424] on link "[PERSON_NAME]" at bounding box center [87, 421] width 77 height 12
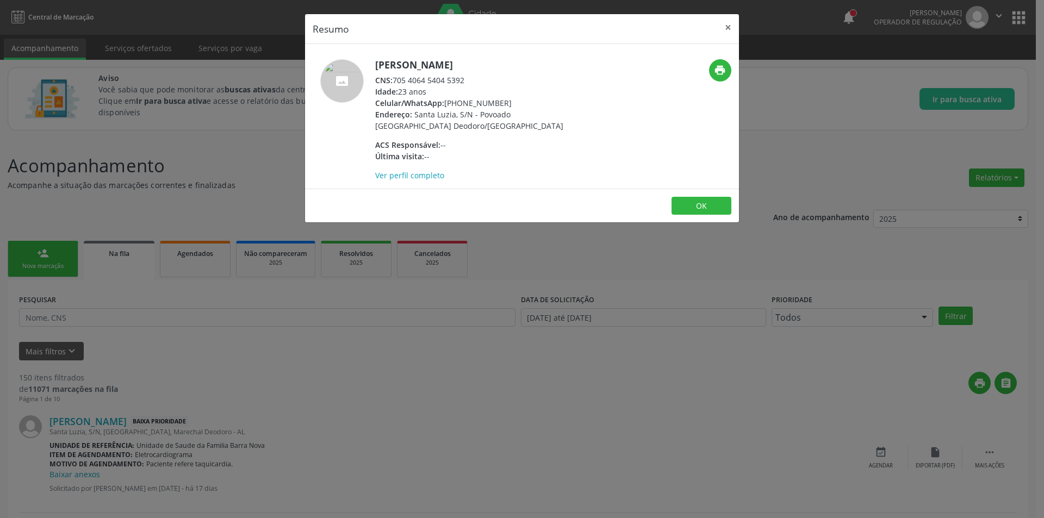
click at [395, 79] on div "CNS: 705 4064 5404 5392" at bounding box center [480, 79] width 211 height 11
drag, startPoint x: 395, startPoint y: 79, endPoint x: 456, endPoint y: 79, distance: 60.9
click at [456, 79] on div "CNS: 705 4064 5404 5392" at bounding box center [480, 79] width 211 height 11
click at [290, 299] on div "Resumo × [PERSON_NAME] CNS: 705 4064 5404 5392 Idade: 23 anos Celular/WhatsApp:…" at bounding box center [522, 259] width 1044 height 518
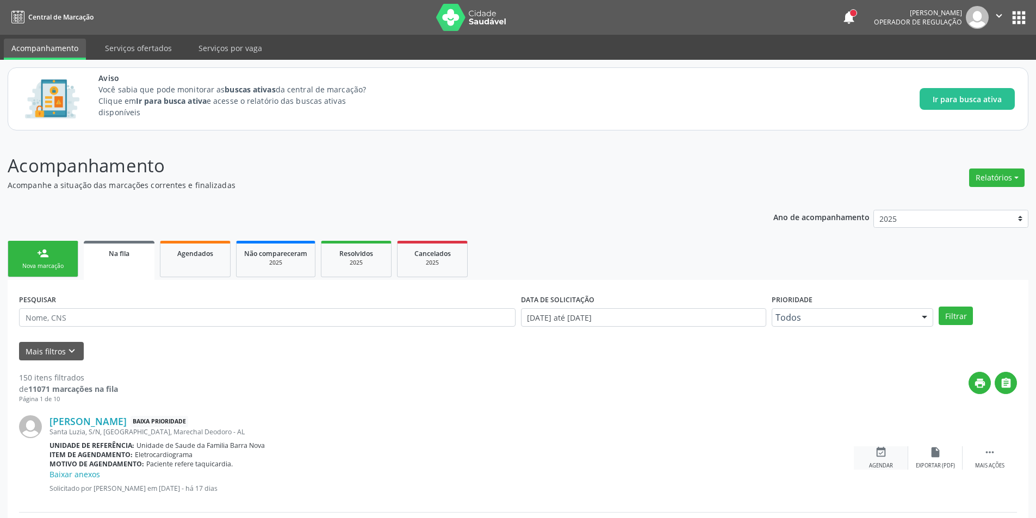
click at [887, 456] on div "event_available Agendar" at bounding box center [881, 457] width 54 height 23
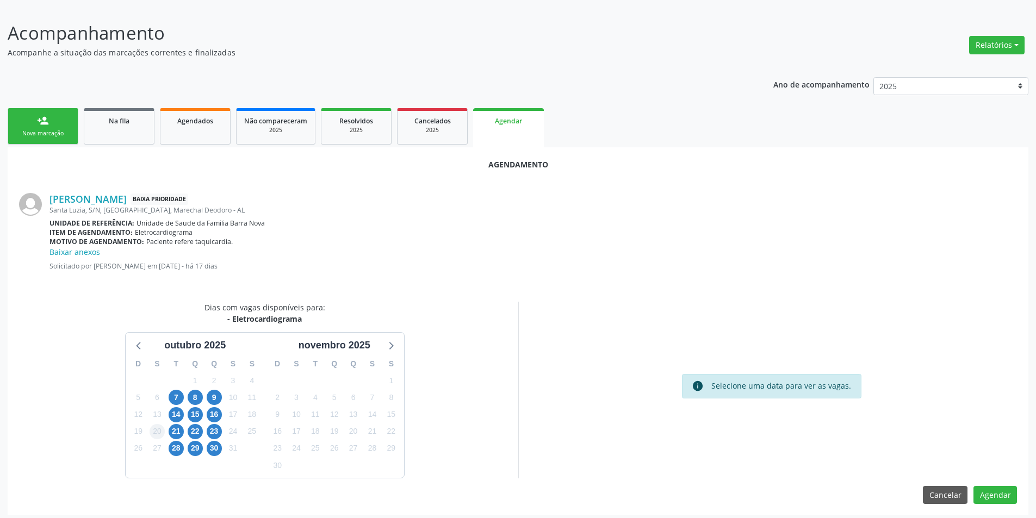
scroll to position [138, 0]
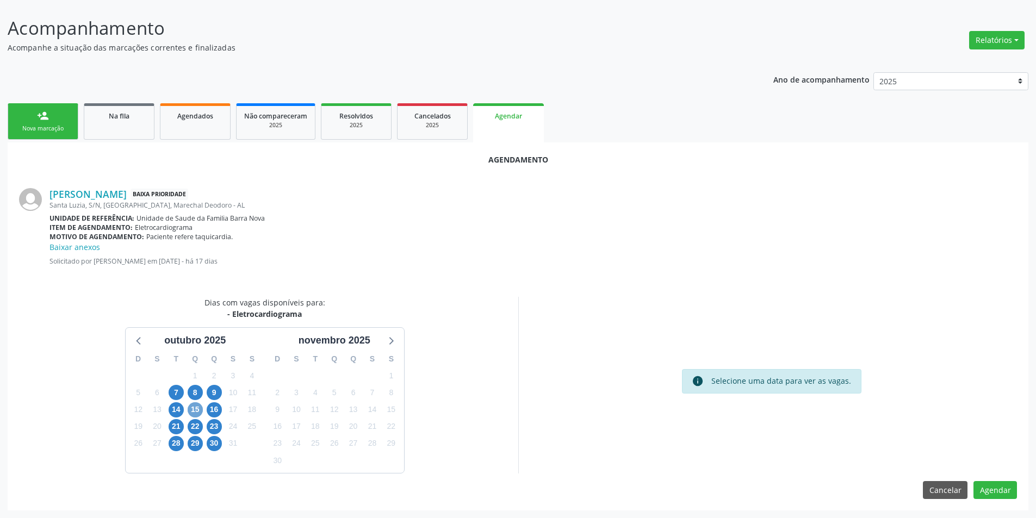
click at [190, 410] on span "15" at bounding box center [195, 409] width 15 height 15
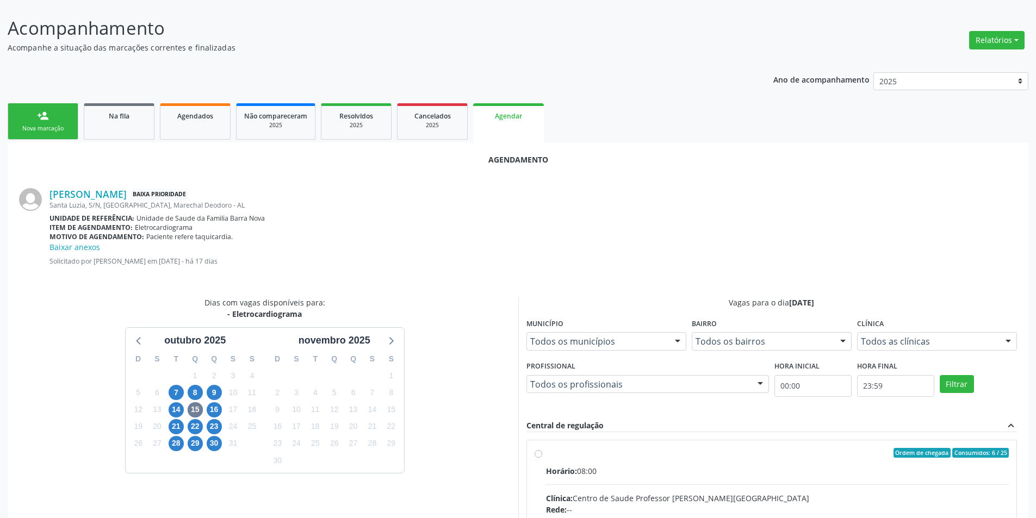
drag, startPoint x: 538, startPoint y: 452, endPoint x: 572, endPoint y: 372, distance: 87.2
click at [538, 452] on input "Ordem de chegada Consumidos: 6 / 25 Horário: 08:00 Clínica: Centro de Saude Pro…" at bounding box center [538, 453] width 8 height 10
radio input "true"
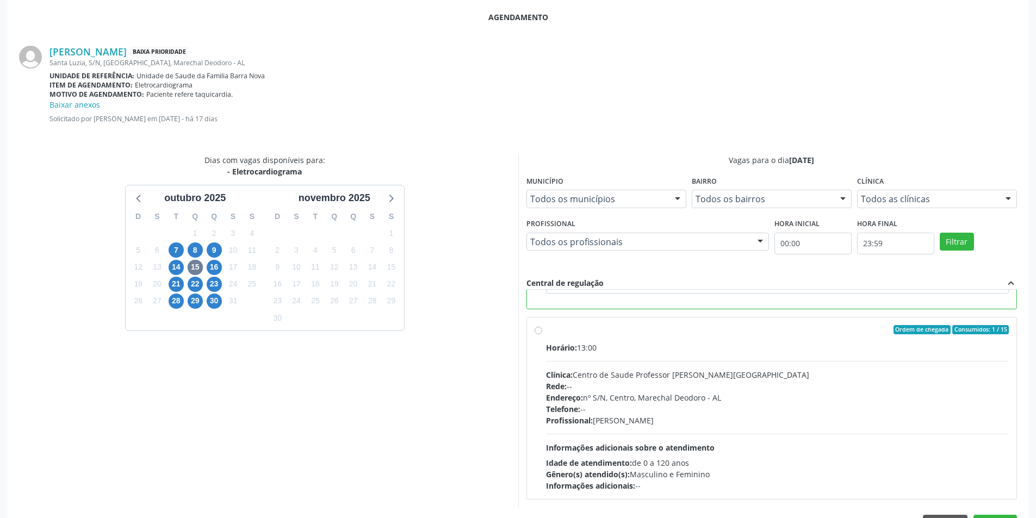
scroll to position [314, 0]
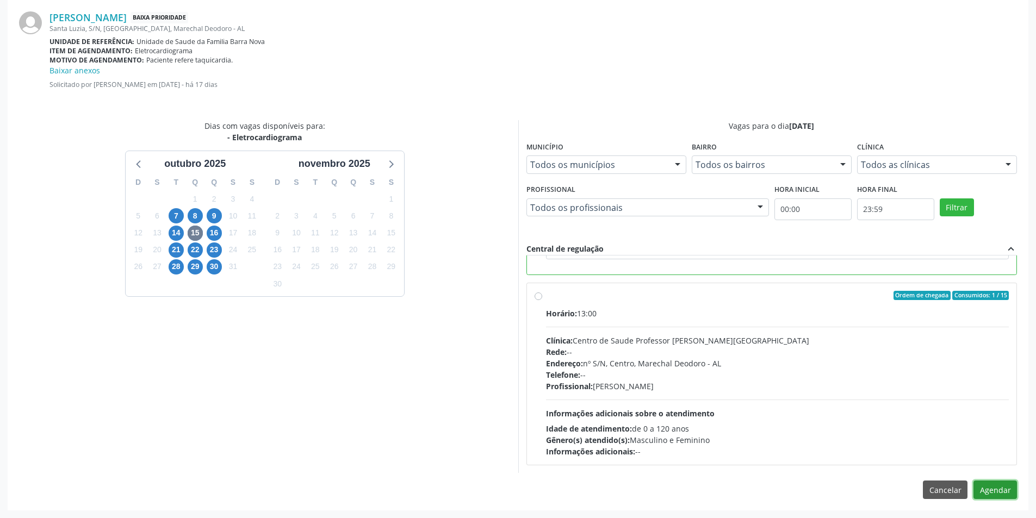
click at [1001, 488] on button "Agendar" at bounding box center [994, 490] width 43 height 18
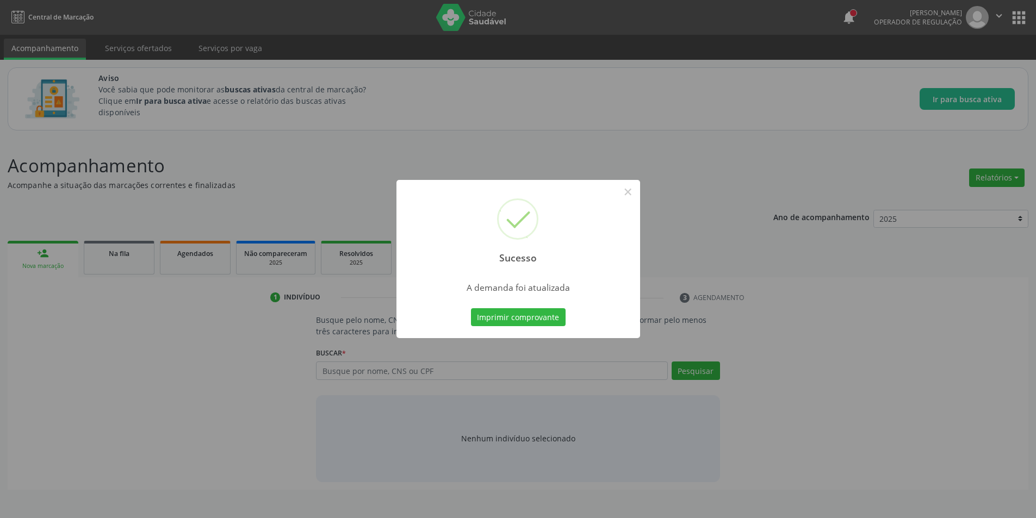
scroll to position [0, 0]
click at [633, 193] on button "×" at bounding box center [631, 192] width 18 height 18
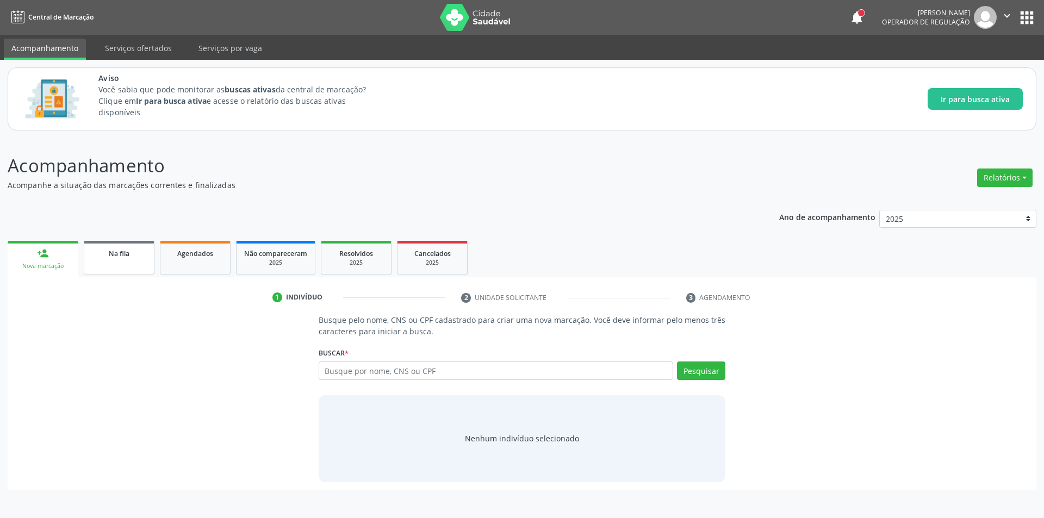
click at [103, 247] on div "Na fila" at bounding box center [119, 252] width 54 height 11
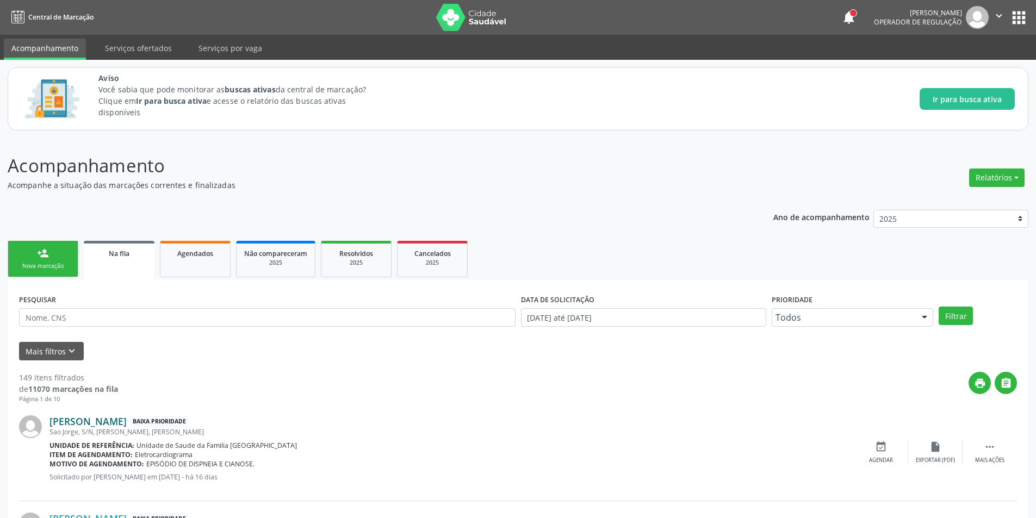
click at [103, 426] on link "[PERSON_NAME]" at bounding box center [87, 421] width 77 height 12
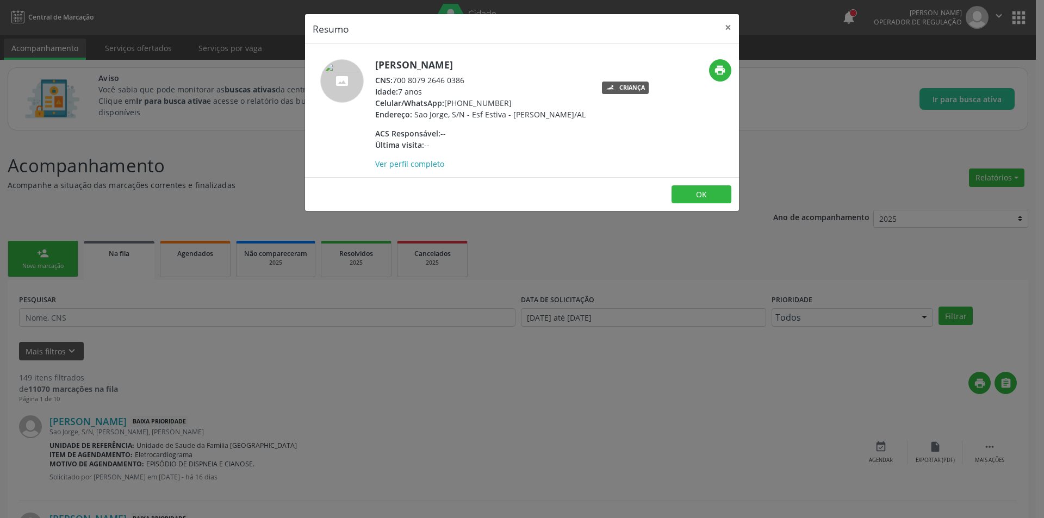
click at [395, 79] on div "CNS: 700 8079 2646 0386" at bounding box center [480, 79] width 210 height 11
drag, startPoint x: 395, startPoint y: 79, endPoint x: 450, endPoint y: 81, distance: 54.9
click at [450, 81] on div "CNS: 700 8079 2646 0386" at bounding box center [480, 79] width 210 height 11
drag, startPoint x: 275, startPoint y: 397, endPoint x: 471, endPoint y: 429, distance: 199.3
click at [277, 398] on div "Resumo × [PERSON_NAME] CNS: 700 8079 2646 0386 Idade: 7 anos Celular/WhatsApp: …" at bounding box center [522, 259] width 1044 height 518
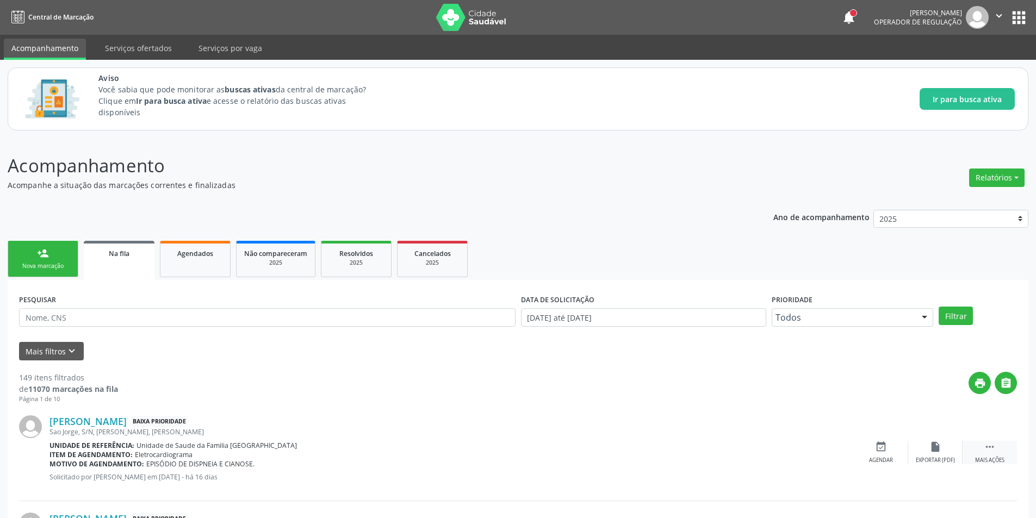
click at [995, 455] on div " Mais ações" at bounding box center [989, 452] width 54 height 23
click at [892, 456] on div "cancel Cancelar" at bounding box center [881, 452] width 54 height 23
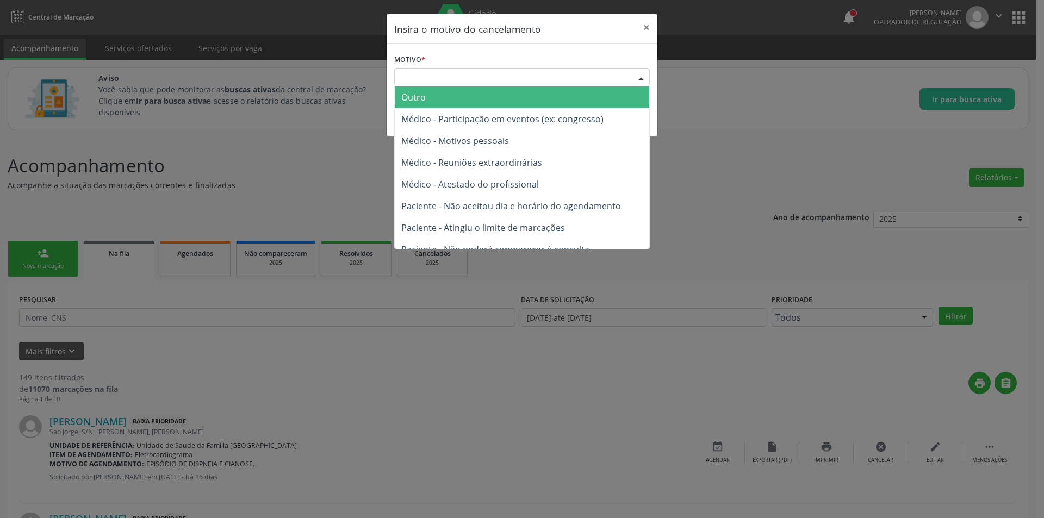
click at [429, 82] on div "Escolha o motivo" at bounding box center [522, 77] width 256 height 18
click at [429, 101] on span "Outro" at bounding box center [522, 97] width 254 height 22
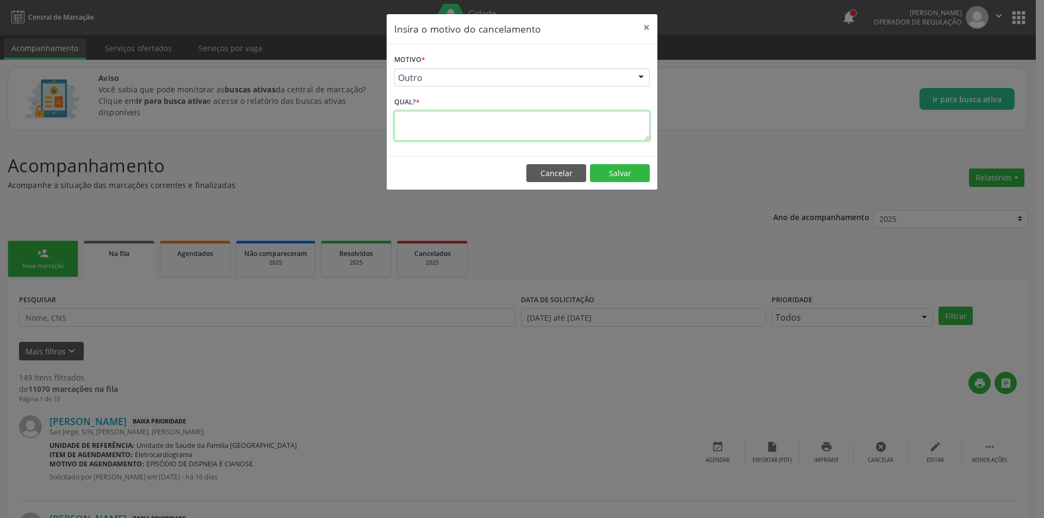
click at [432, 129] on textarea at bounding box center [522, 126] width 256 height 30
type textarea "Idade não compatível"
click at [636, 172] on button "Salvar" at bounding box center [620, 173] width 60 height 18
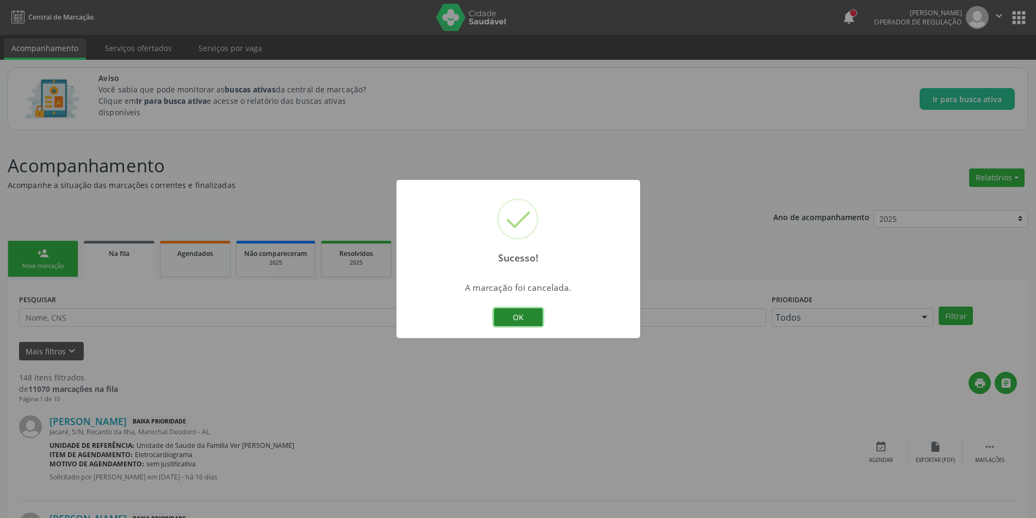
click at [521, 313] on button "OK" at bounding box center [518, 317] width 49 height 18
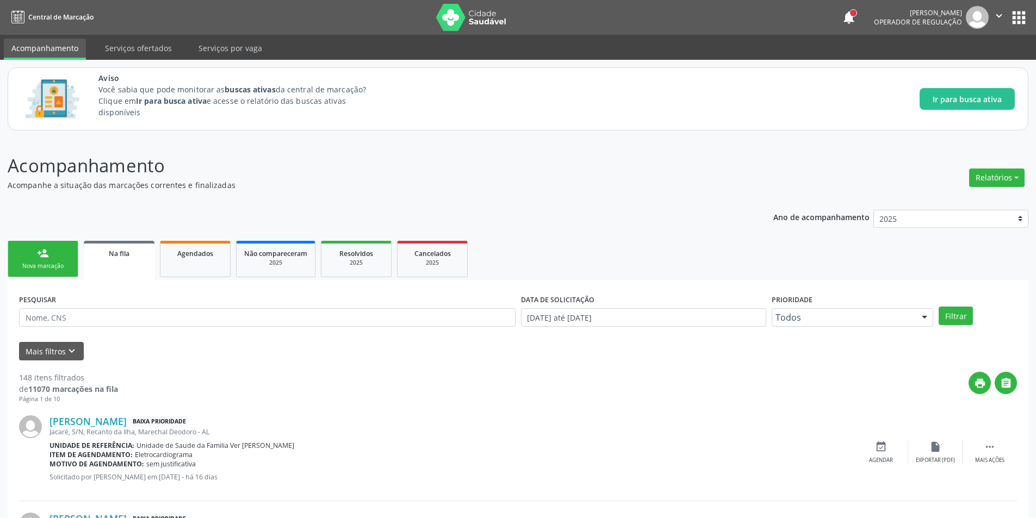
drag, startPoint x: 108, startPoint y: 428, endPoint x: 108, endPoint y: 421, distance: 7.1
click at [108, 428] on div "Jacaré, S/N, Recanto da Ilha, Marechal Deodoro - AL" at bounding box center [451, 431] width 804 height 9
click at [108, 421] on link "[PERSON_NAME]" at bounding box center [87, 421] width 77 height 12
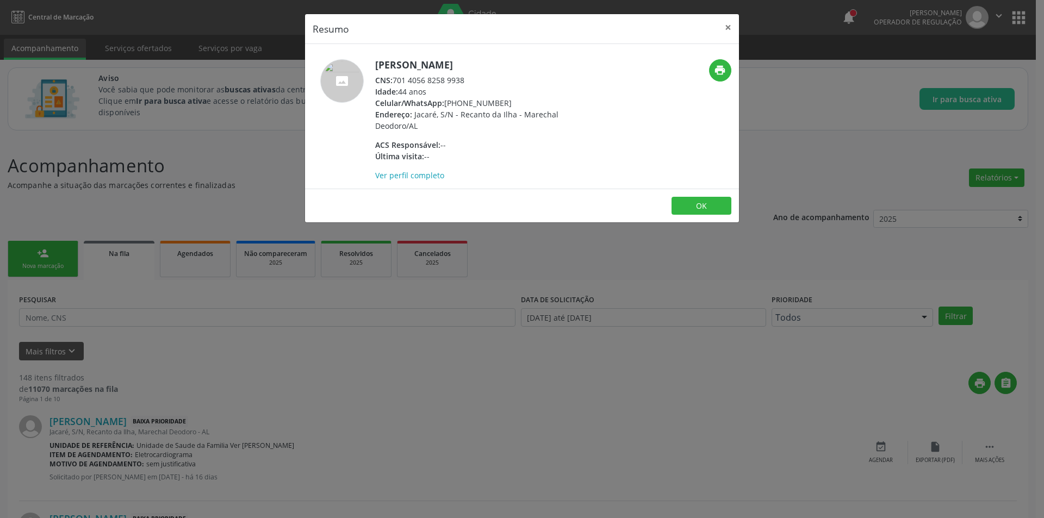
click at [394, 79] on div "CNS: 701 4056 8258 9938" at bounding box center [480, 79] width 211 height 11
drag, startPoint x: 394, startPoint y: 79, endPoint x: 451, endPoint y: 82, distance: 57.2
click at [451, 82] on div "CNS: 701 4056 8258 9938" at bounding box center [480, 79] width 211 height 11
click at [277, 389] on div "Resumo × [PERSON_NAME] CNS: 701 4056 8258 9938 Idade: 44 anos Celular/WhatsApp:…" at bounding box center [522, 259] width 1044 height 518
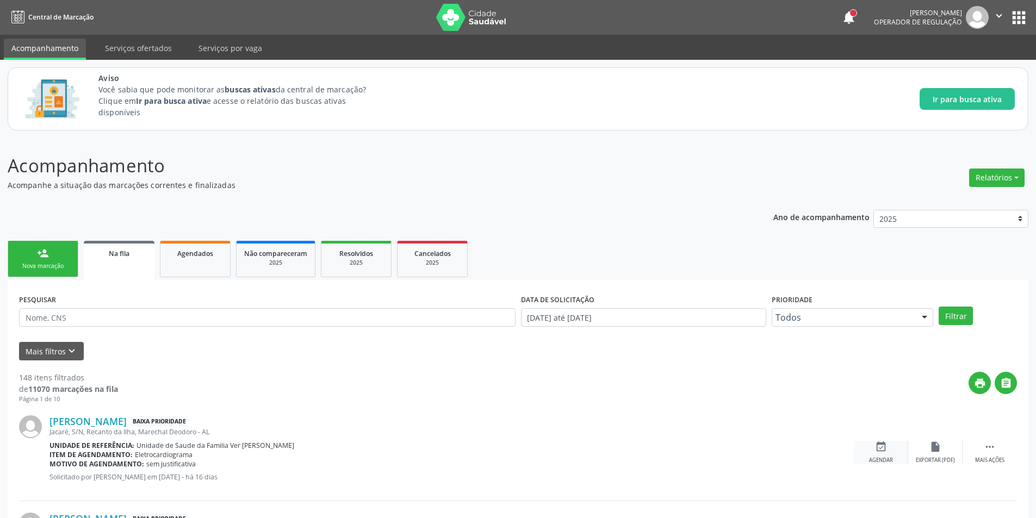
click at [864, 457] on div "event_available Agendar" at bounding box center [881, 452] width 54 height 23
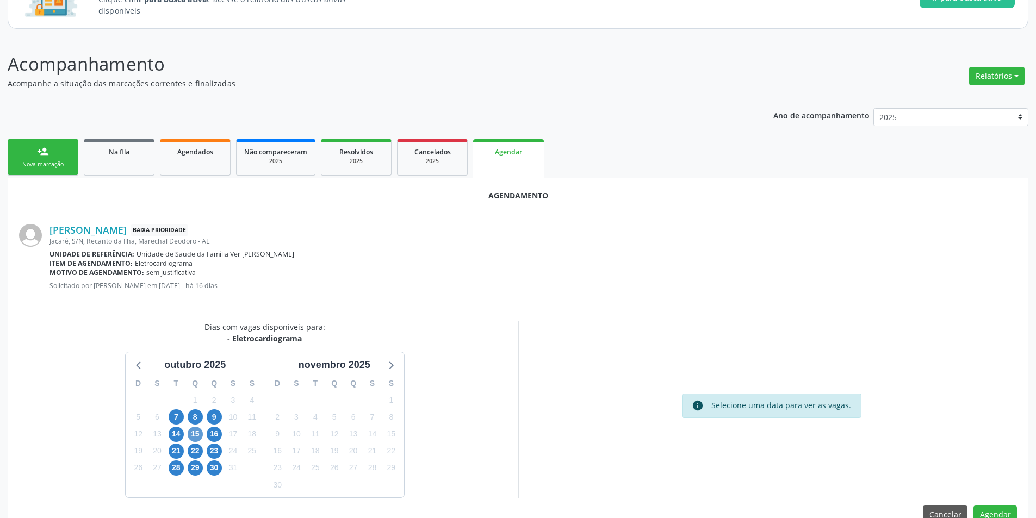
scroll to position [126, 0]
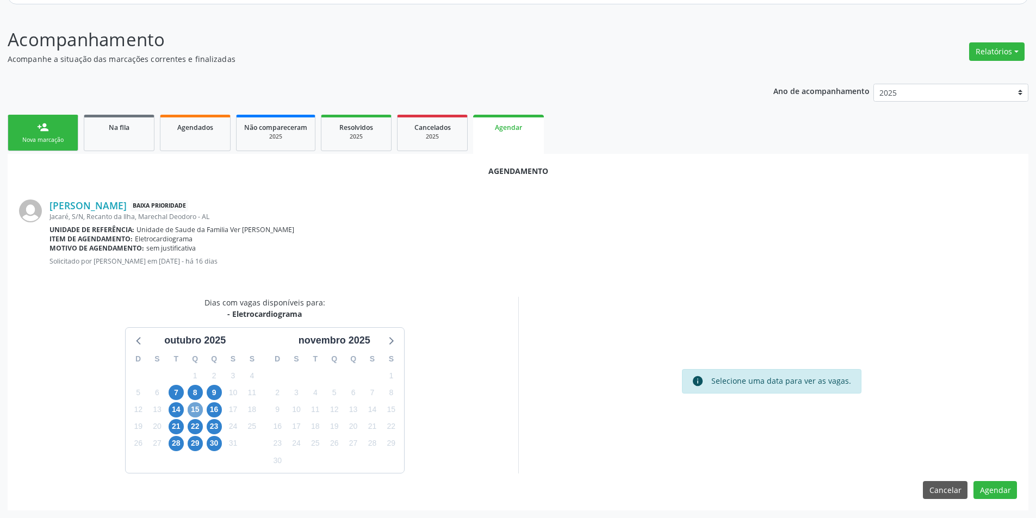
drag, startPoint x: 192, startPoint y: 412, endPoint x: 207, endPoint y: 413, distance: 15.2
click at [192, 412] on span "15" at bounding box center [195, 409] width 15 height 15
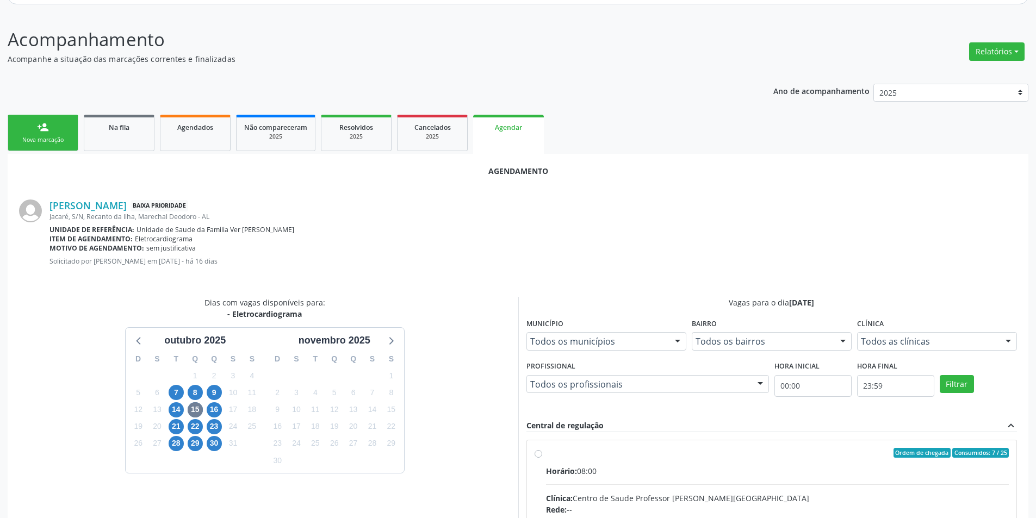
radio input "true"
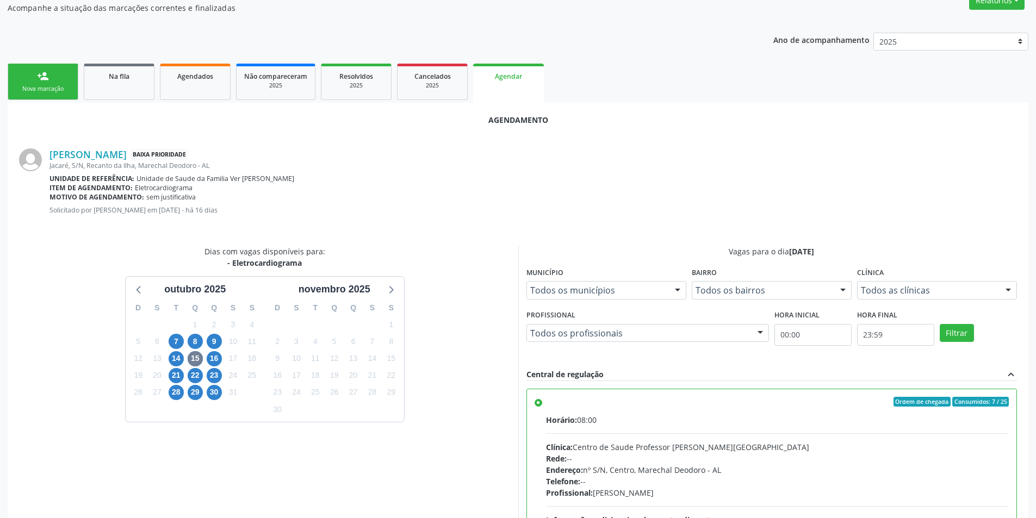
scroll to position [303, 0]
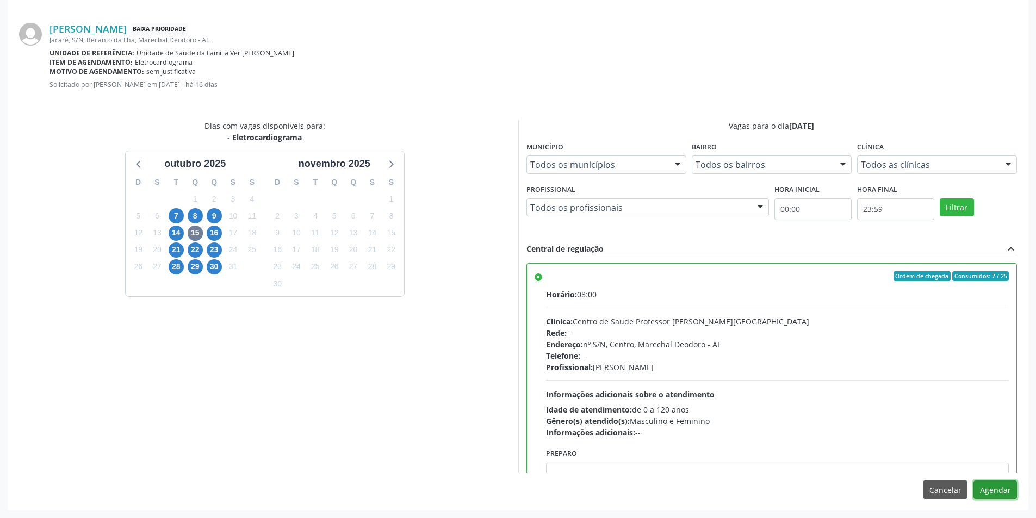
click at [999, 493] on button "Agendar" at bounding box center [994, 490] width 43 height 18
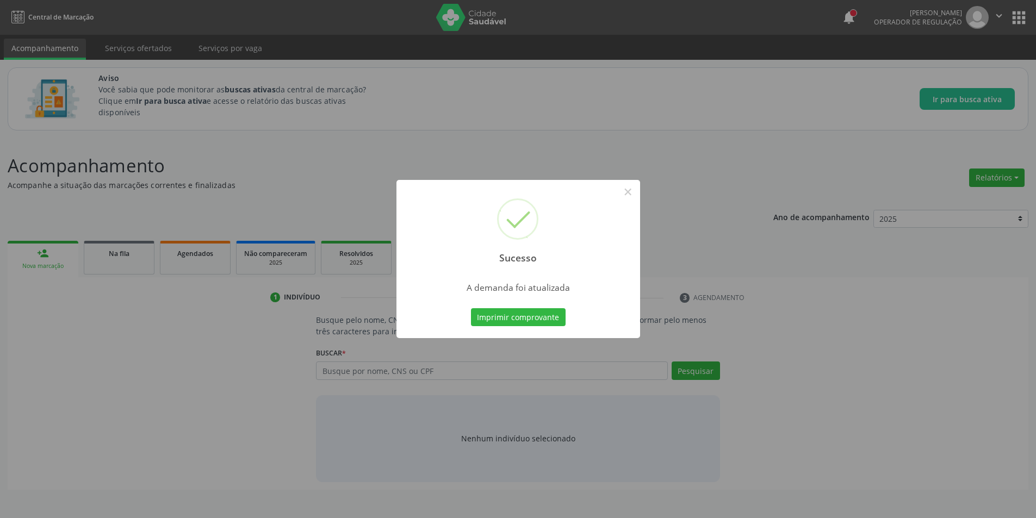
scroll to position [0, 0]
click at [627, 196] on button "×" at bounding box center [631, 192] width 18 height 18
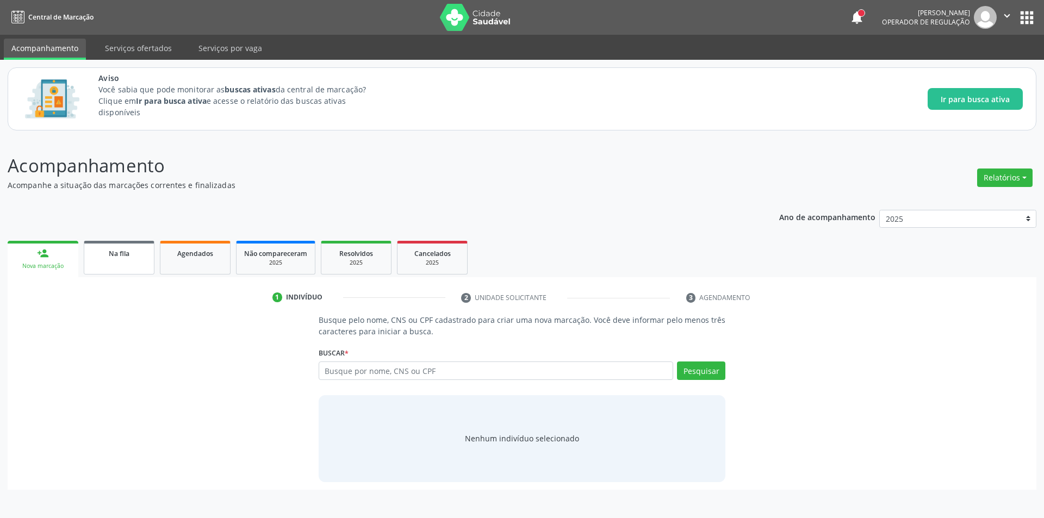
click at [114, 252] on span "Na fila" at bounding box center [119, 253] width 21 height 9
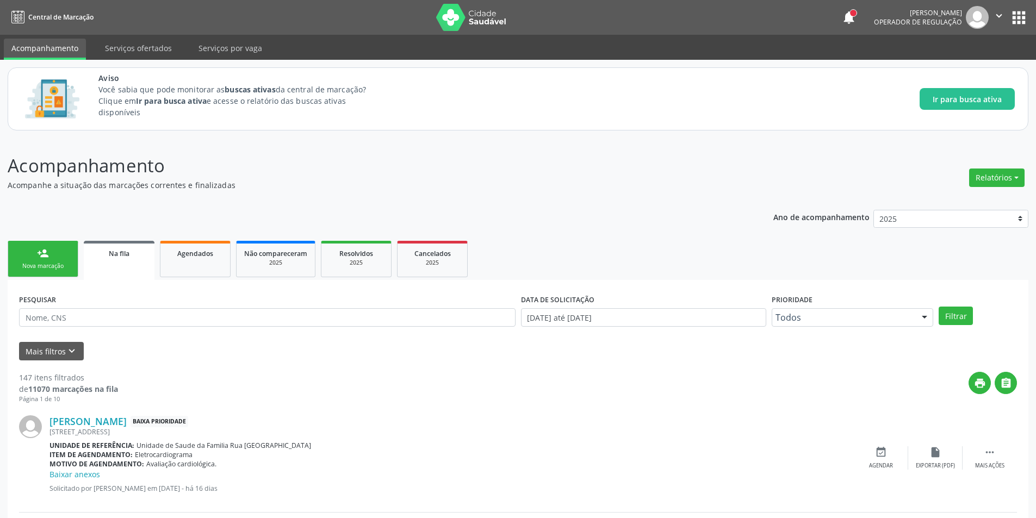
scroll to position [109, 0]
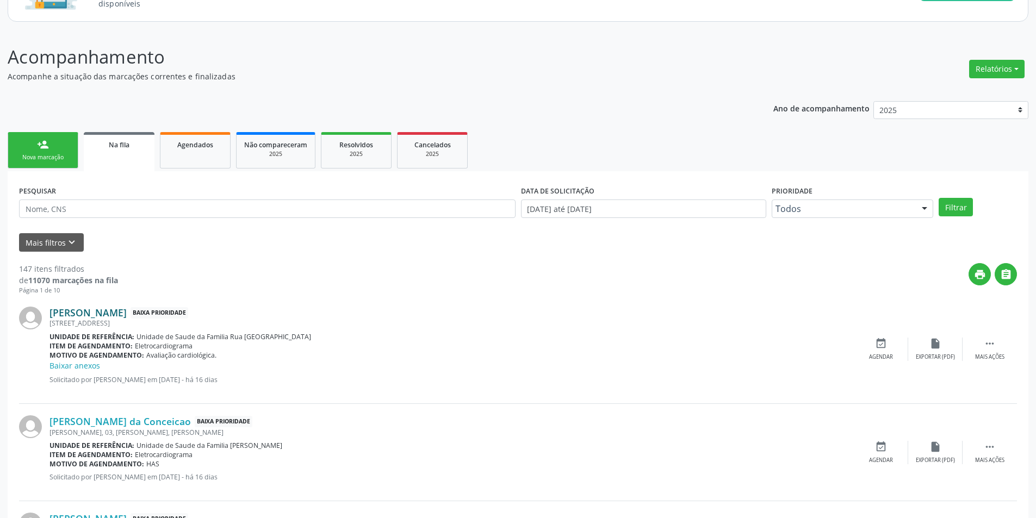
click at [126, 312] on link "[PERSON_NAME]" at bounding box center [87, 313] width 77 height 12
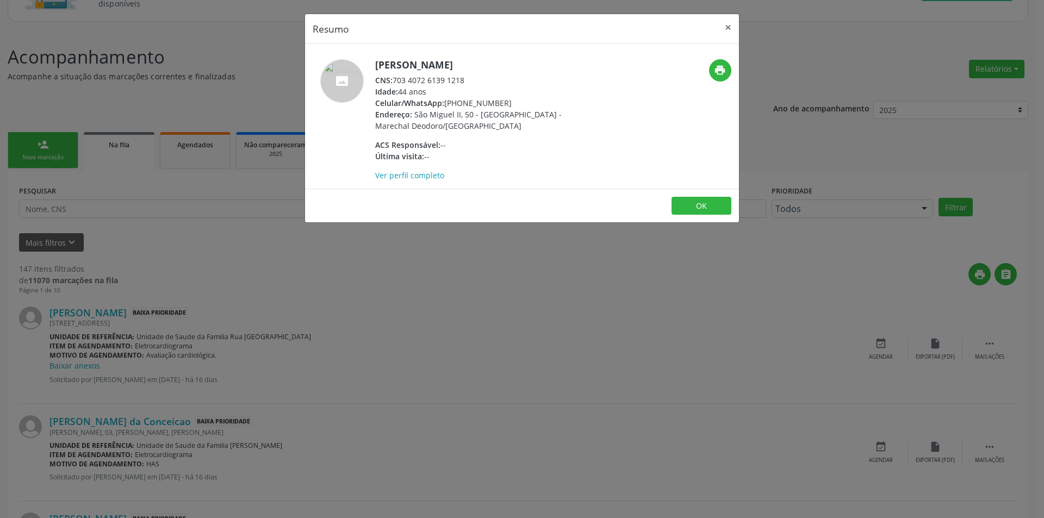
click at [396, 79] on div "CNS: 703 4072 6139 1218" at bounding box center [480, 79] width 211 height 11
drag, startPoint x: 396, startPoint y: 79, endPoint x: 456, endPoint y: 82, distance: 59.8
click at [456, 82] on div "CNS: 703 4072 6139 1218" at bounding box center [480, 79] width 211 height 11
click at [172, 344] on div "Resumo × [PERSON_NAME] CNS: 703 4072 6139 1218 Idade: 44 anos Celular/WhatsApp:…" at bounding box center [522, 259] width 1044 height 518
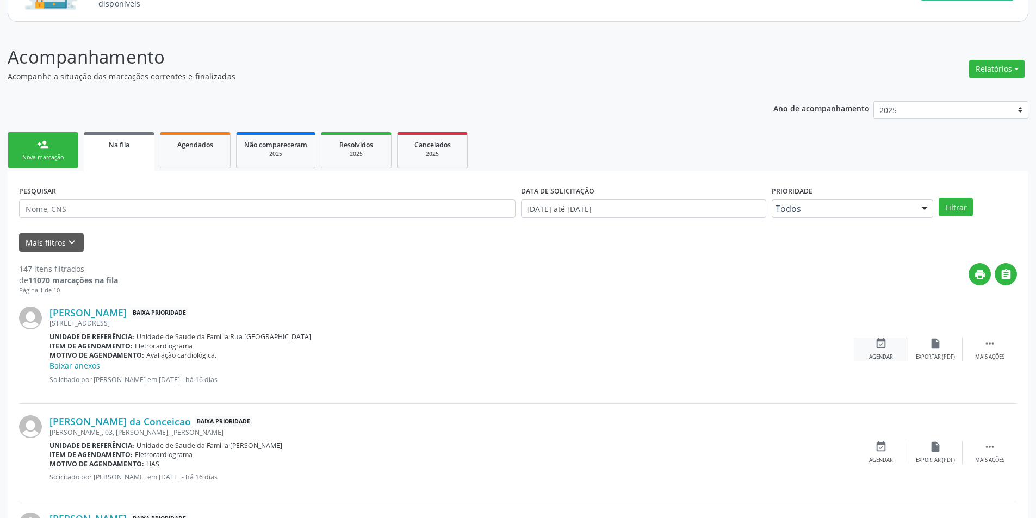
click at [871, 356] on div "Agendar" at bounding box center [881, 357] width 24 height 8
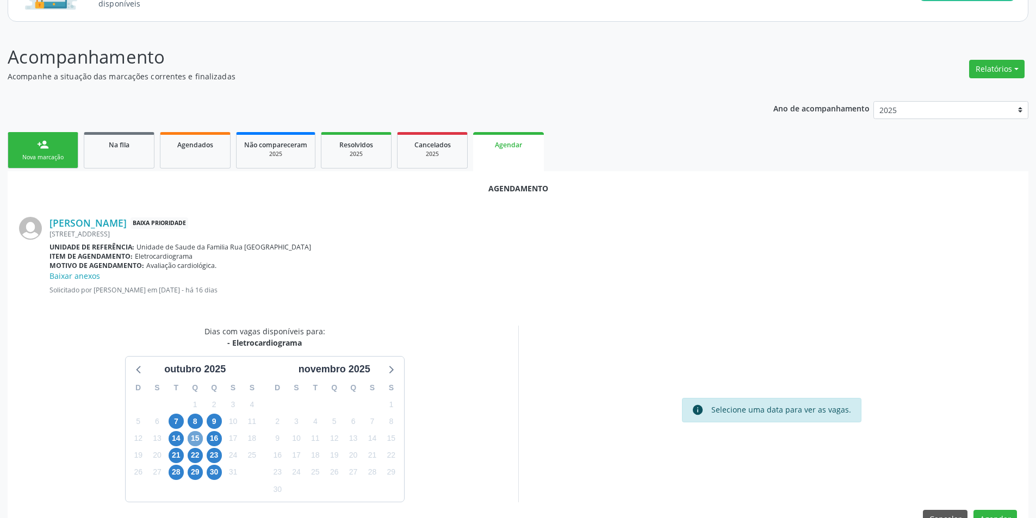
click at [192, 445] on span "15" at bounding box center [195, 438] width 15 height 15
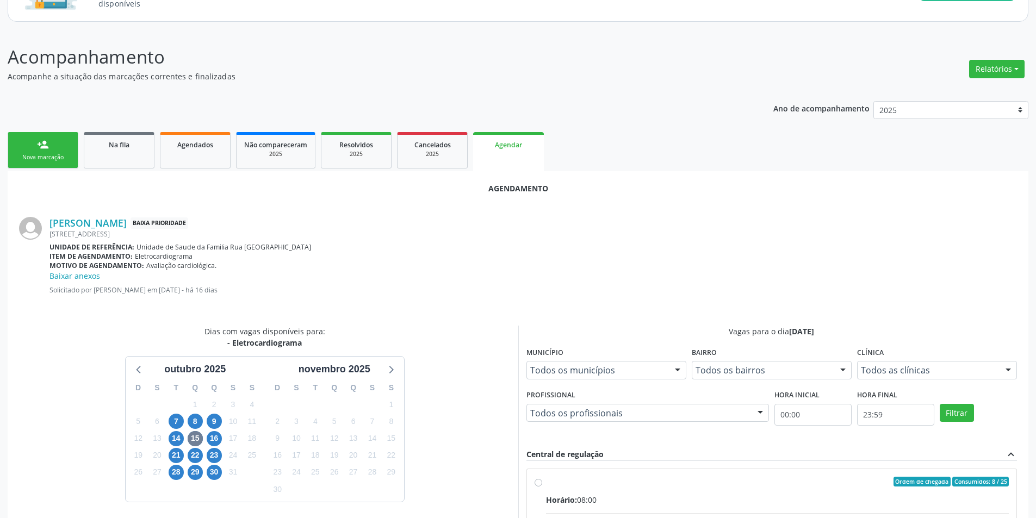
radio input "true"
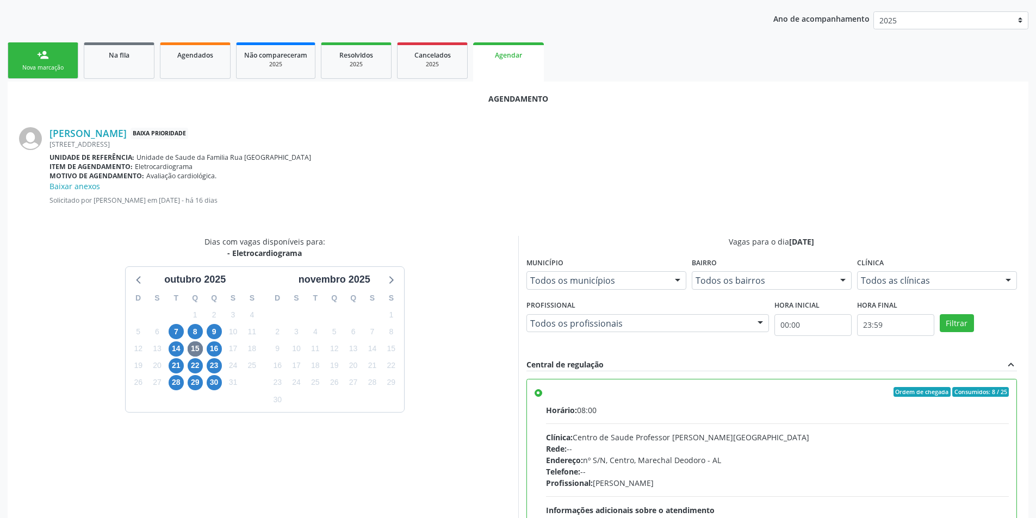
scroll to position [314, 0]
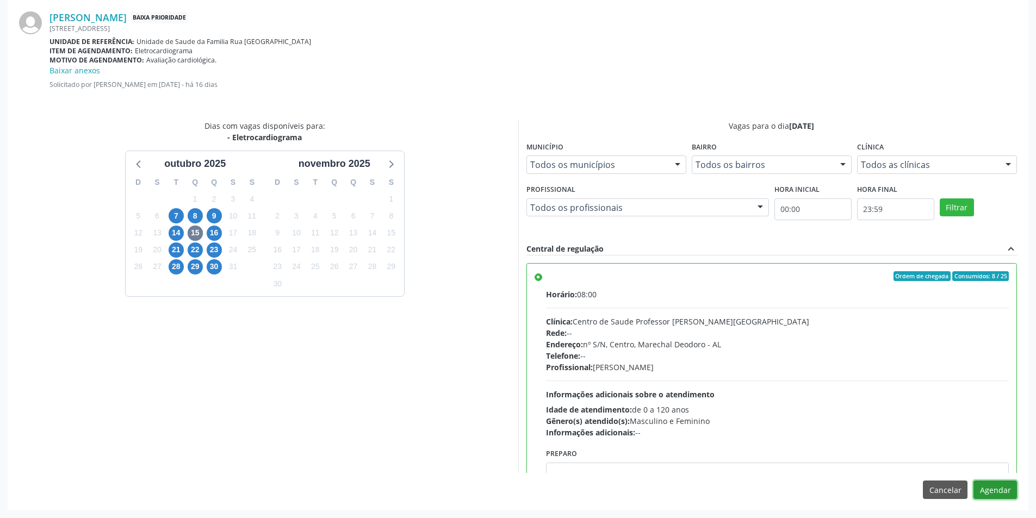
click at [1005, 485] on button "Agendar" at bounding box center [994, 490] width 43 height 18
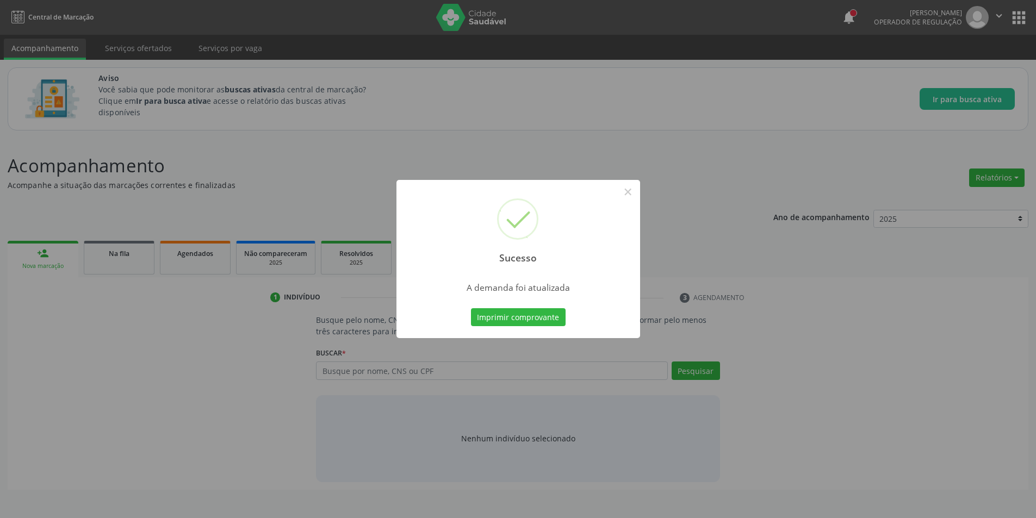
scroll to position [0, 0]
click at [622, 194] on button "×" at bounding box center [631, 192] width 18 height 18
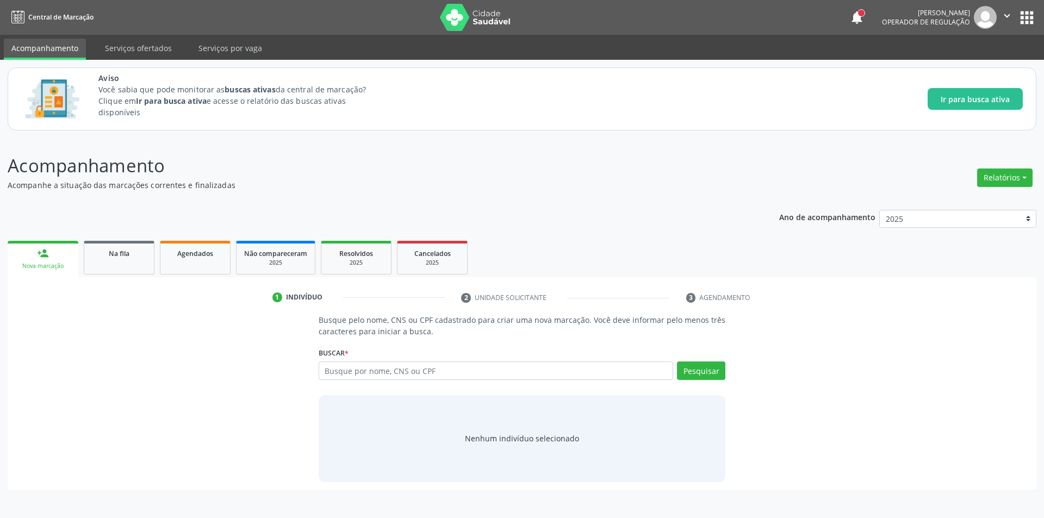
click at [117, 239] on ul "person_add Nova marcação Na fila Agendados Não compareceram 2025 Resolvidos 202…" at bounding box center [522, 257] width 1029 height 39
click at [117, 252] on span "Na fila" at bounding box center [119, 253] width 21 height 9
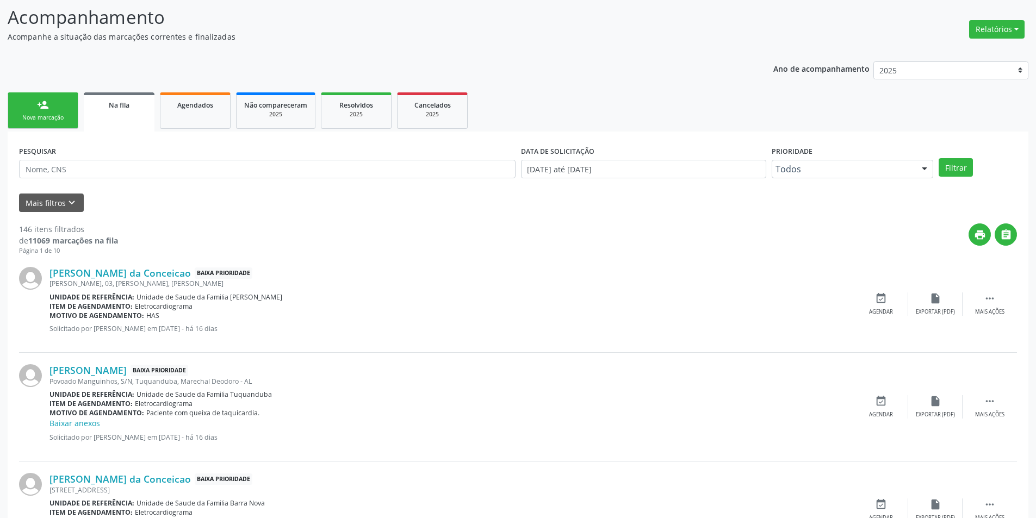
scroll to position [163, 0]
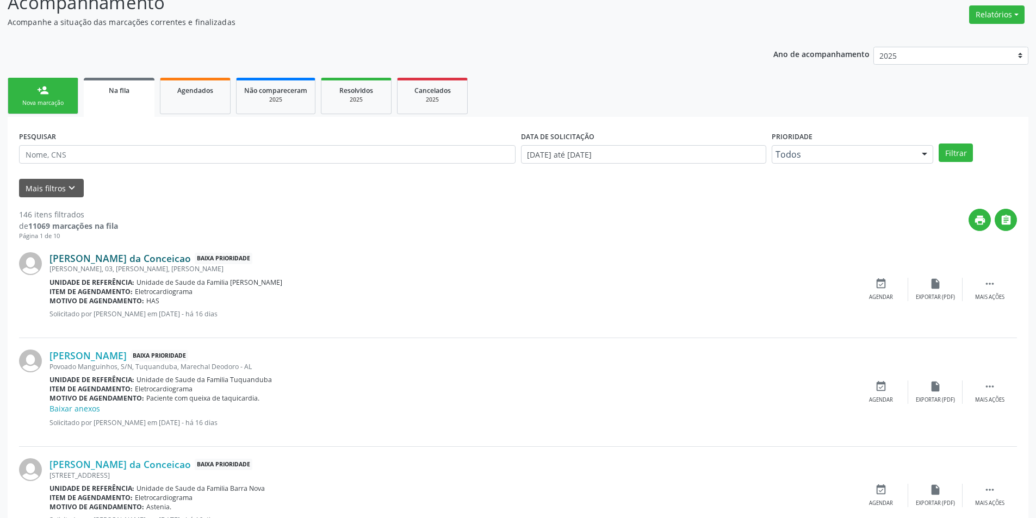
click at [132, 254] on link "[PERSON_NAME] da Conceicao" at bounding box center [119, 258] width 141 height 12
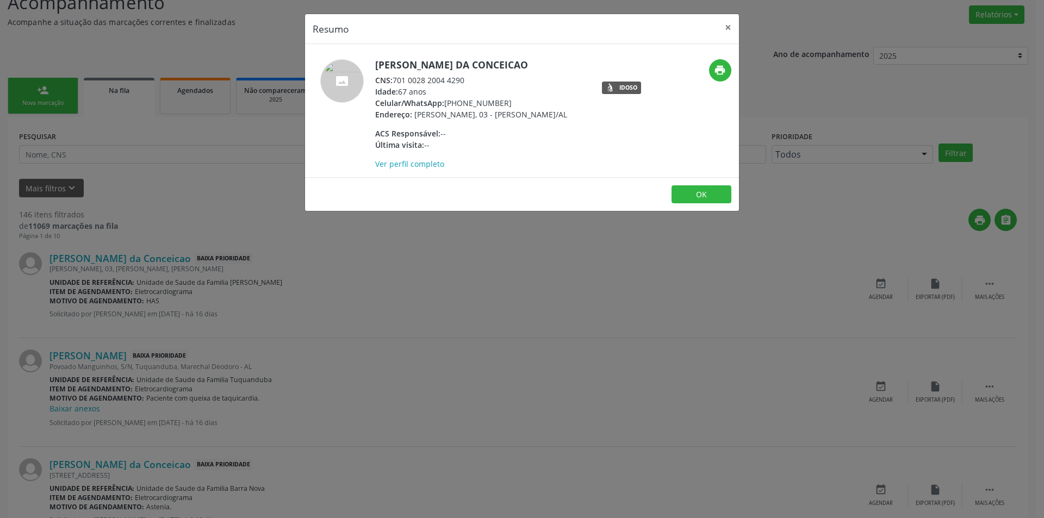
click at [396, 79] on div "CNS: 701 0028 2004 4290" at bounding box center [471, 79] width 192 height 11
drag, startPoint x: 396, startPoint y: 79, endPoint x: 452, endPoint y: 84, distance: 55.7
click at [452, 84] on div "CNS: 701 0028 2004 4290" at bounding box center [471, 79] width 192 height 11
drag, startPoint x: 259, startPoint y: 307, endPoint x: 267, endPoint y: 297, distance: 13.2
click at [259, 307] on div "Resumo × [PERSON_NAME] da Conceicao CNS: 701 0028 2004 4290 Idade: 67 anos Celu…" at bounding box center [522, 259] width 1044 height 518
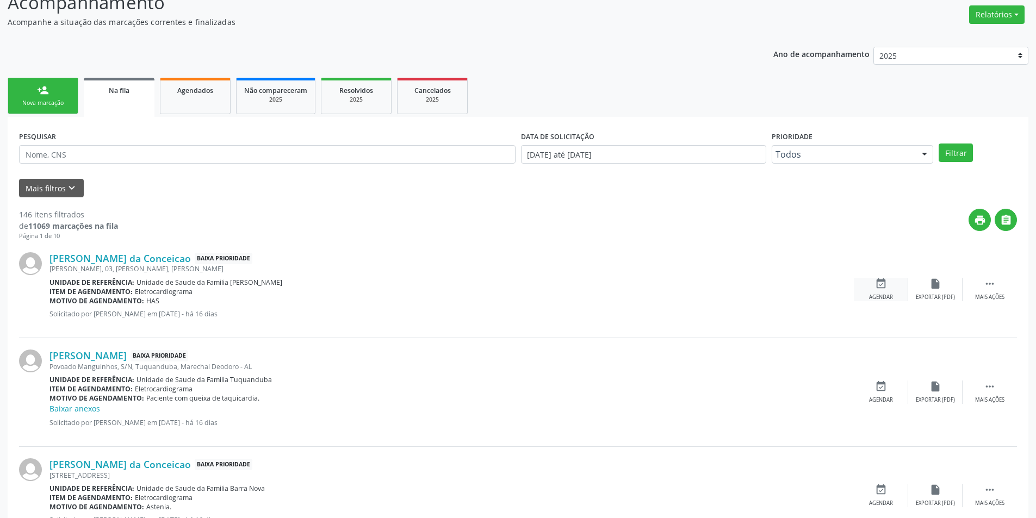
click at [890, 287] on div "event_available Agendar" at bounding box center [881, 289] width 54 height 23
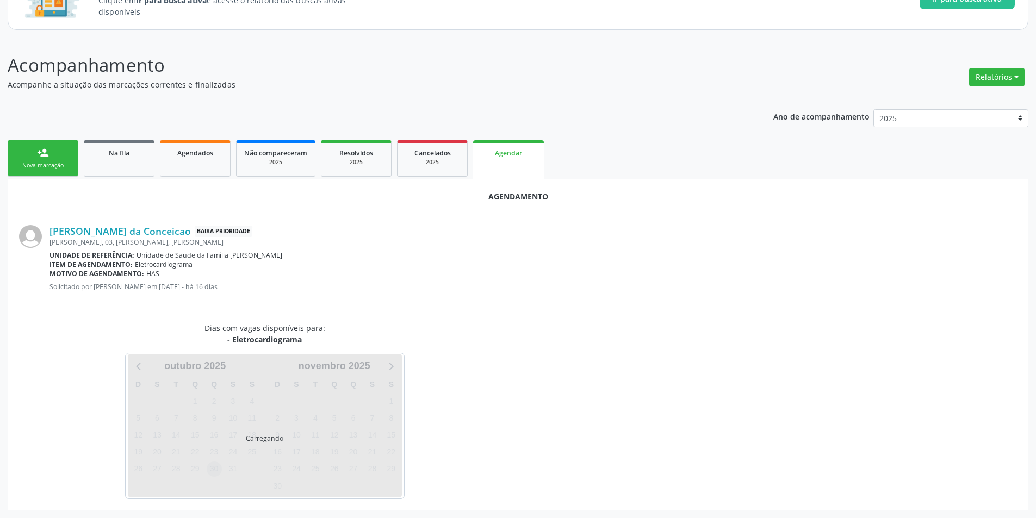
scroll to position [126, 0]
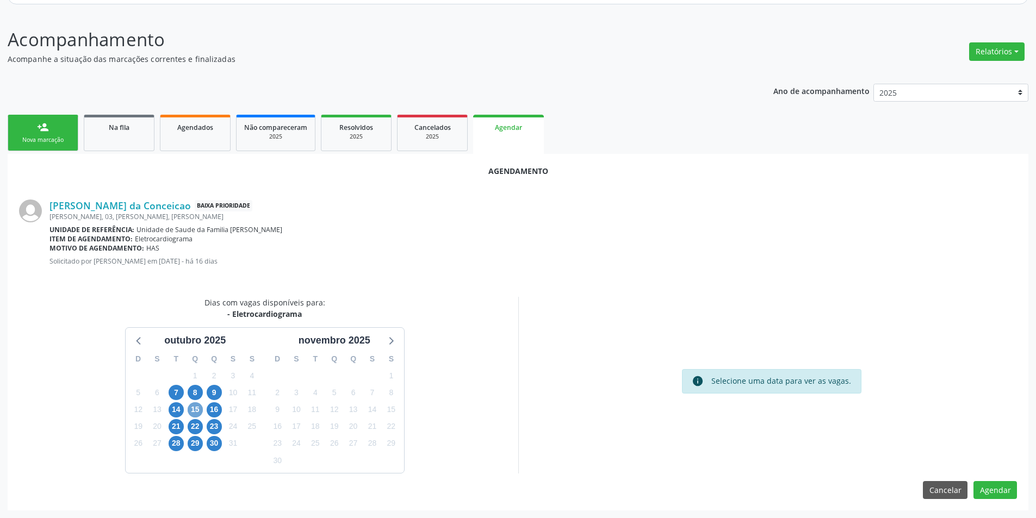
click at [190, 409] on span "15" at bounding box center [195, 409] width 15 height 15
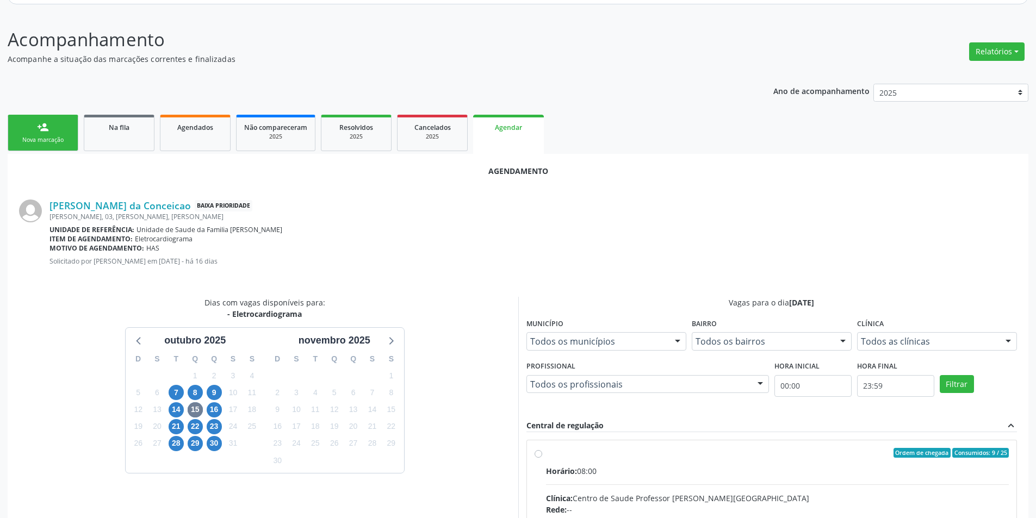
click at [537, 456] on input "Ordem de chegada Consumidos: 9 / 25 Horário: 08:00 Clínica: Centro de Saude Pro…" at bounding box center [538, 453] width 8 height 10
radio input "true"
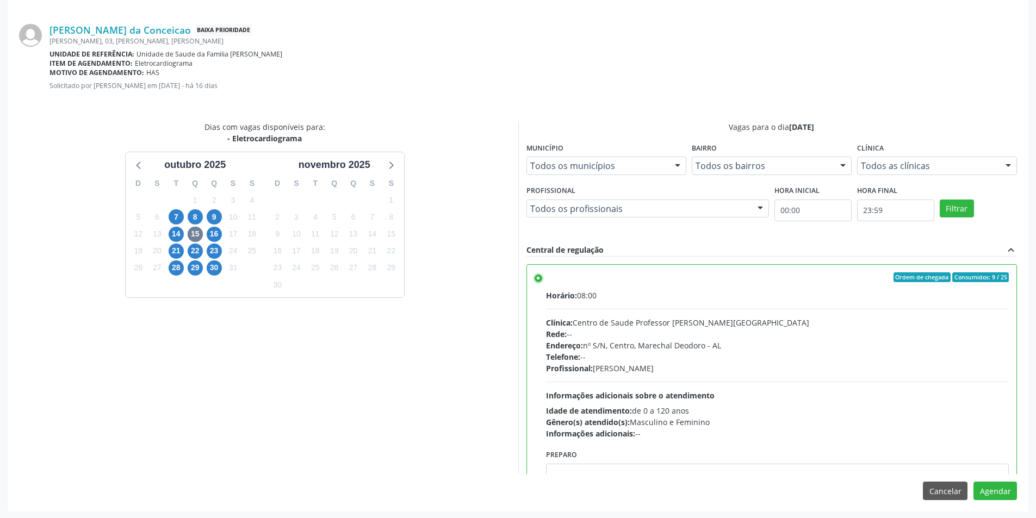
scroll to position [303, 0]
click at [998, 488] on button "Agendar" at bounding box center [994, 490] width 43 height 18
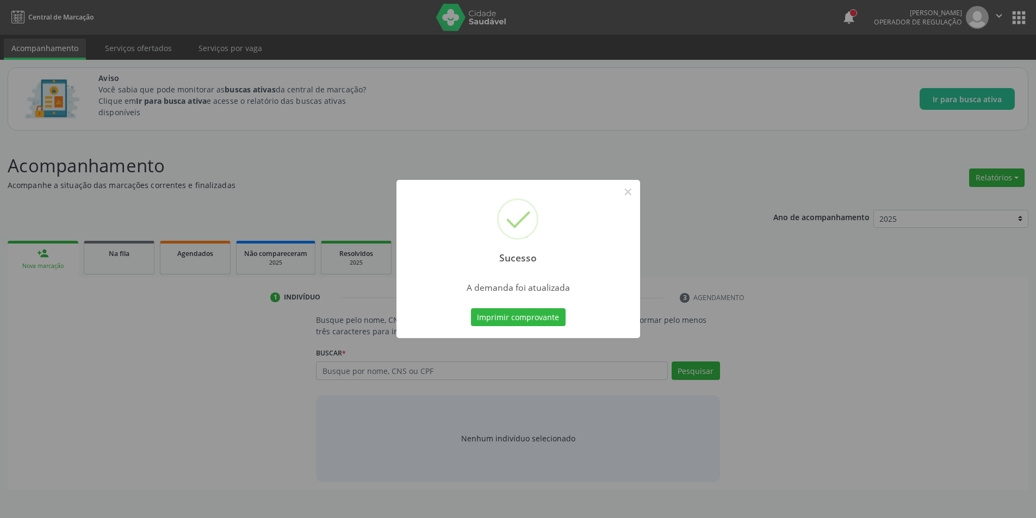
scroll to position [0, 0]
click at [625, 184] on button "×" at bounding box center [631, 192] width 18 height 18
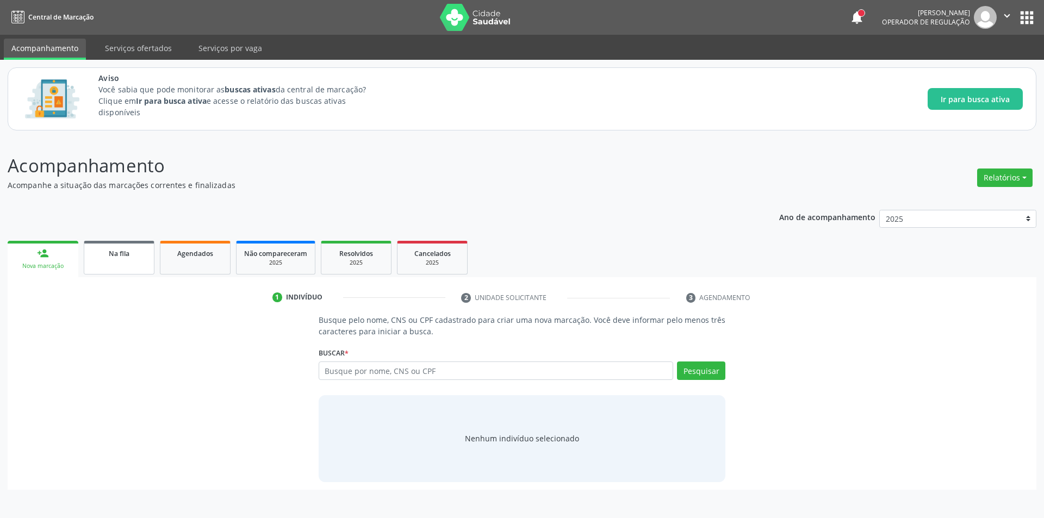
click at [104, 263] on link "Na fila" at bounding box center [119, 258] width 71 height 34
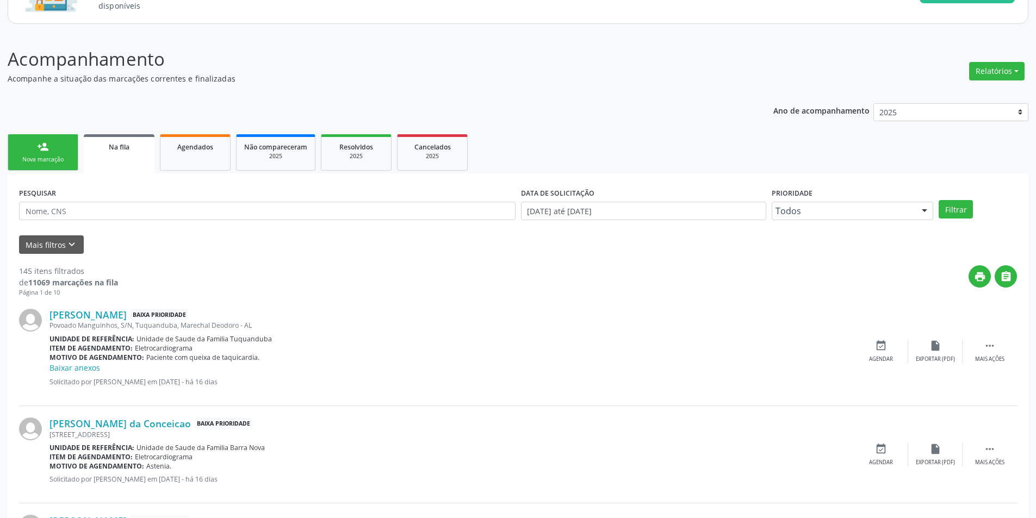
scroll to position [109, 0]
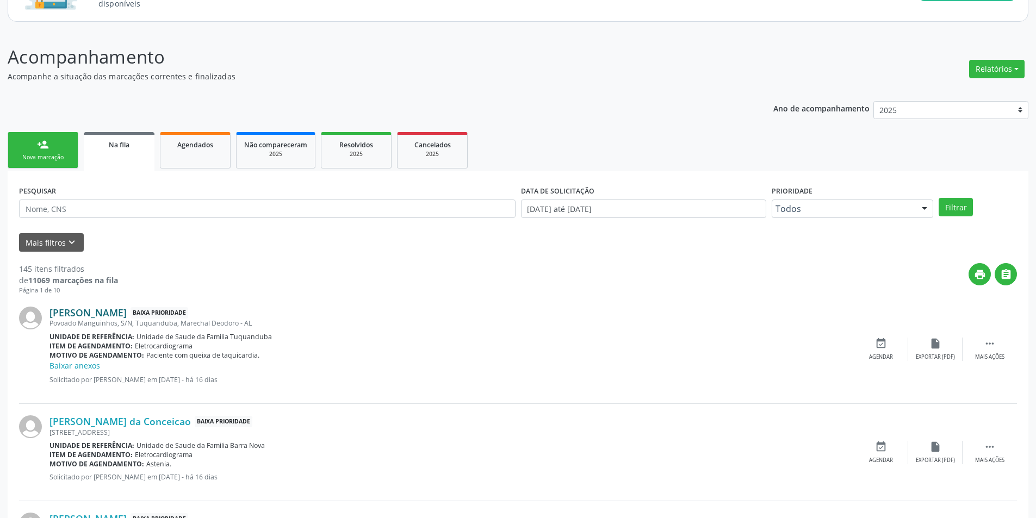
click at [107, 310] on link "[PERSON_NAME]" at bounding box center [87, 313] width 77 height 12
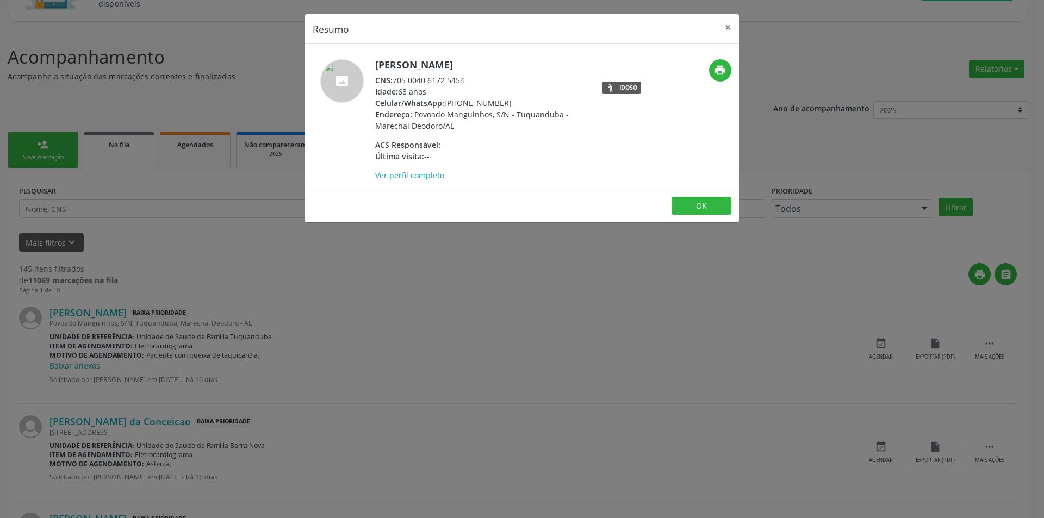
click at [395, 82] on div "CNS: 705 0040 6172 5454" at bounding box center [480, 79] width 211 height 11
drag, startPoint x: 395, startPoint y: 82, endPoint x: 459, endPoint y: 82, distance: 64.2
click at [459, 82] on div "CNS: 705 0040 6172 5454" at bounding box center [480, 79] width 211 height 11
click at [216, 367] on div "Resumo × [PERSON_NAME] CNS: 705 0040 6172 5454 Idade: 68 anos Celular/WhatsApp:…" at bounding box center [522, 259] width 1044 height 518
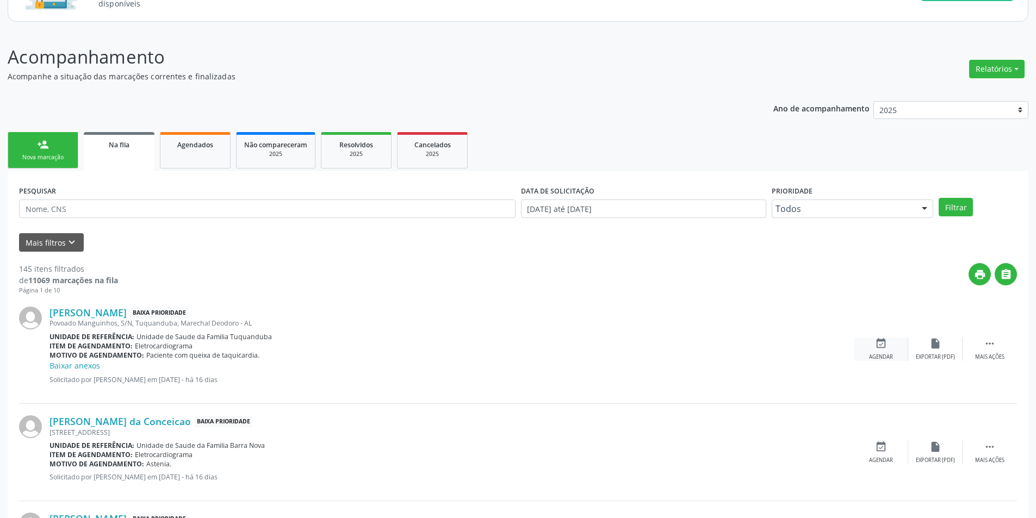
click at [890, 358] on div "Agendar" at bounding box center [881, 357] width 24 height 8
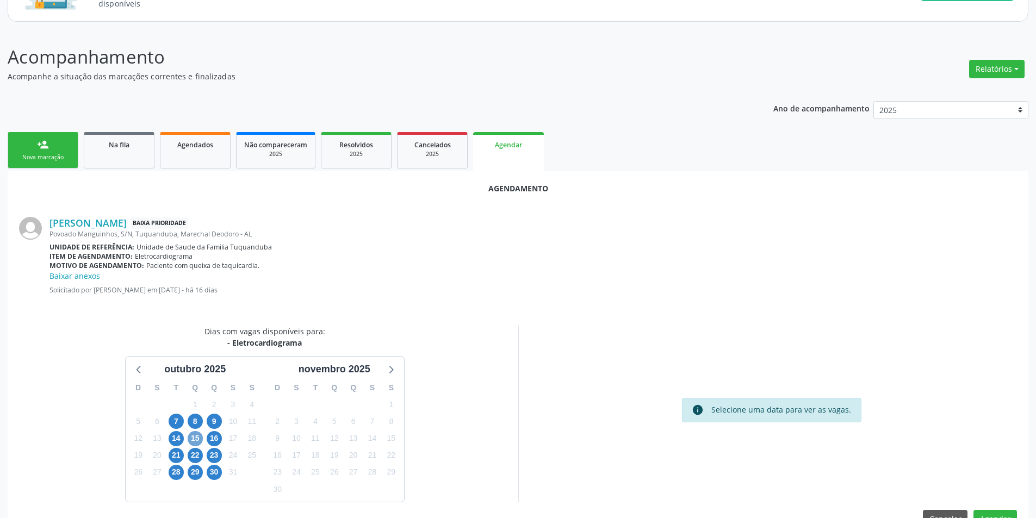
click at [197, 440] on span "15" at bounding box center [195, 438] width 15 height 15
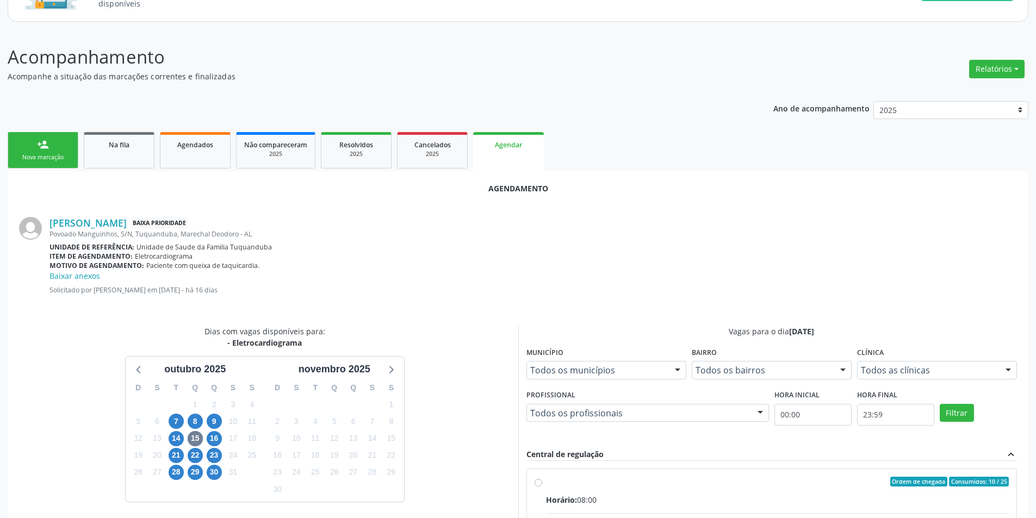
radio input "true"
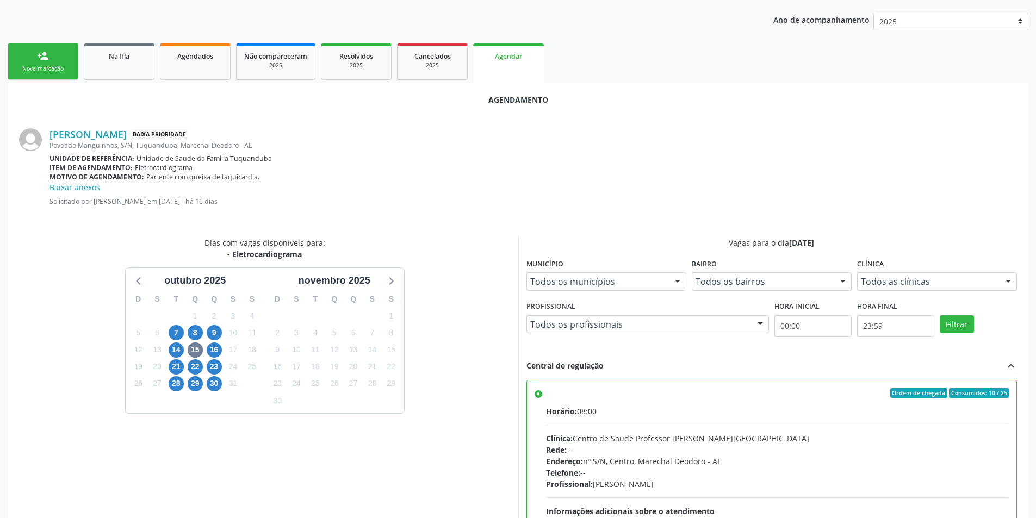
scroll to position [314, 0]
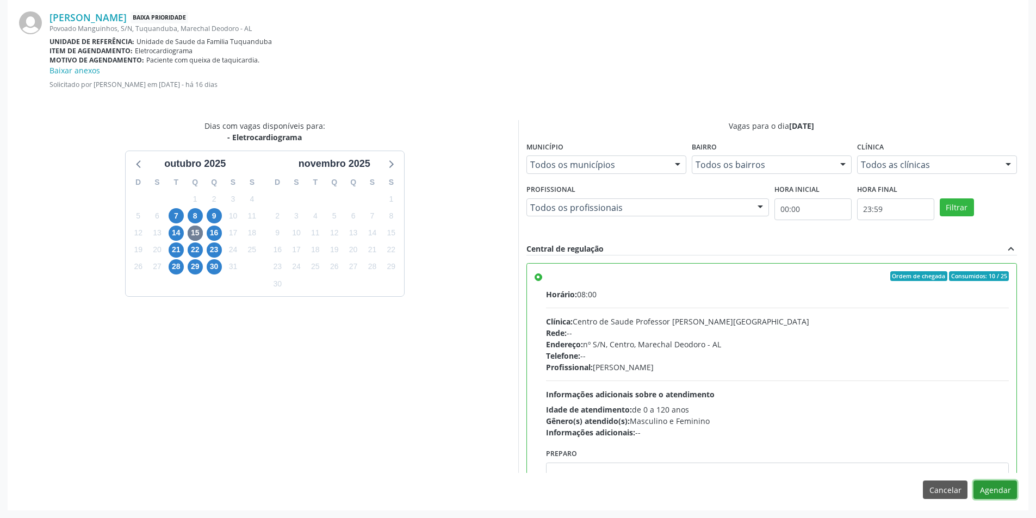
click at [996, 491] on button "Agendar" at bounding box center [994, 490] width 43 height 18
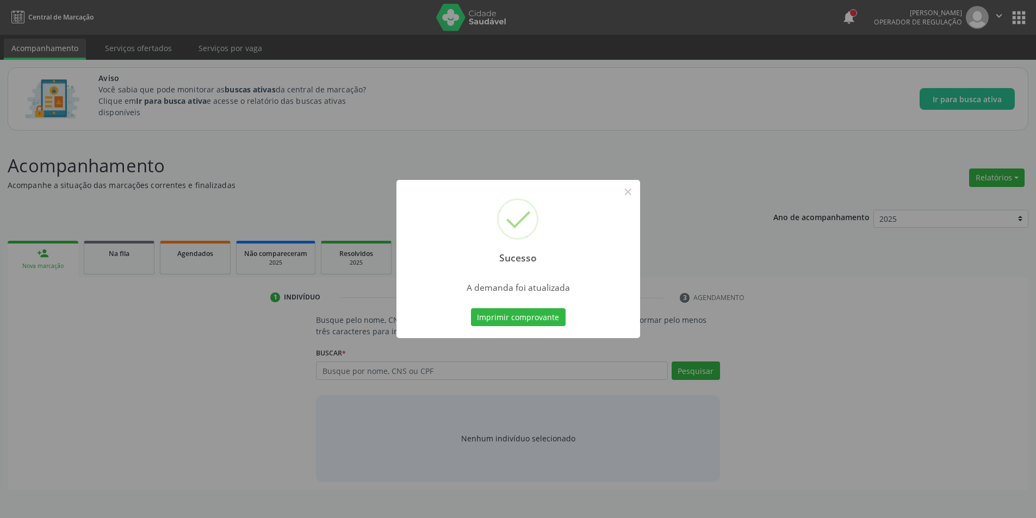
scroll to position [0, 0]
click at [632, 189] on button "×" at bounding box center [631, 192] width 18 height 18
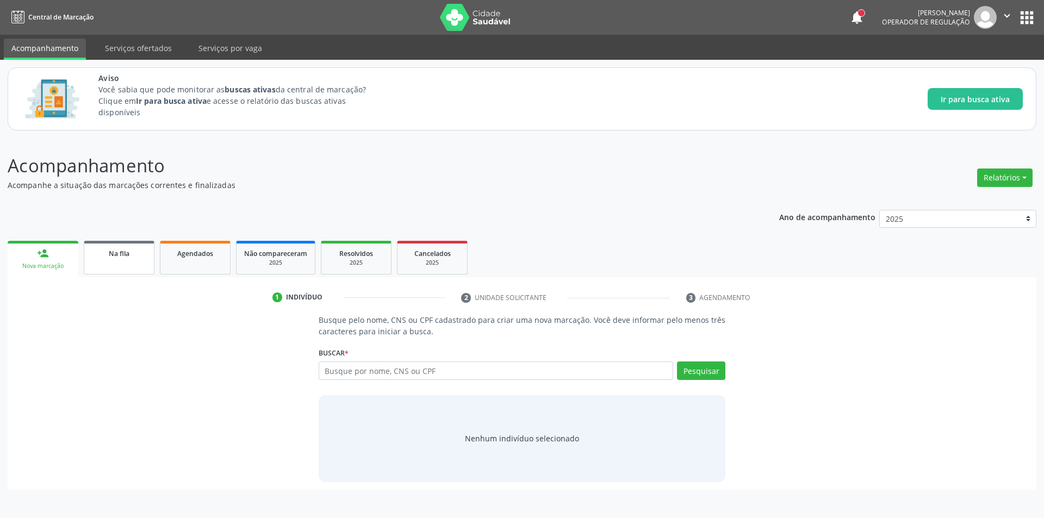
click at [129, 256] on span "Na fila" at bounding box center [119, 253] width 21 height 9
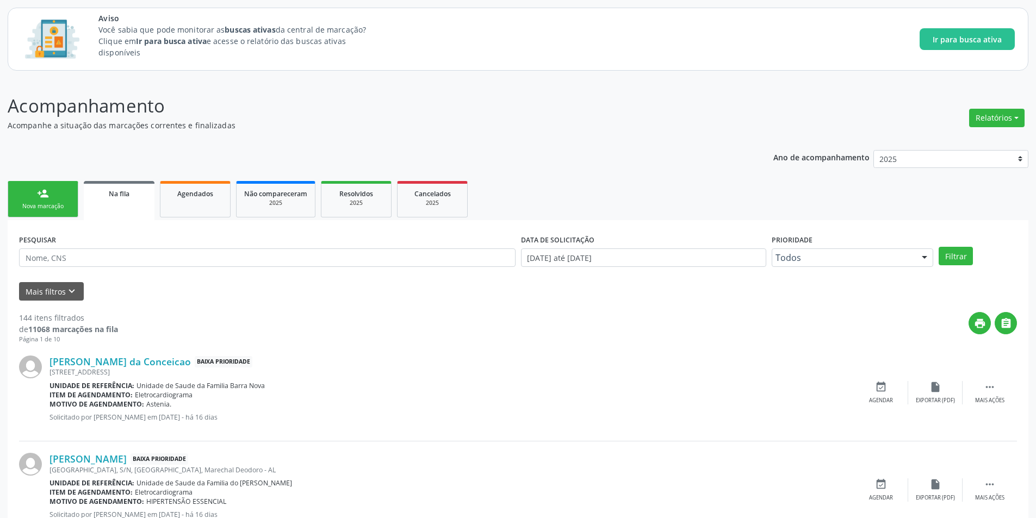
scroll to position [217, 0]
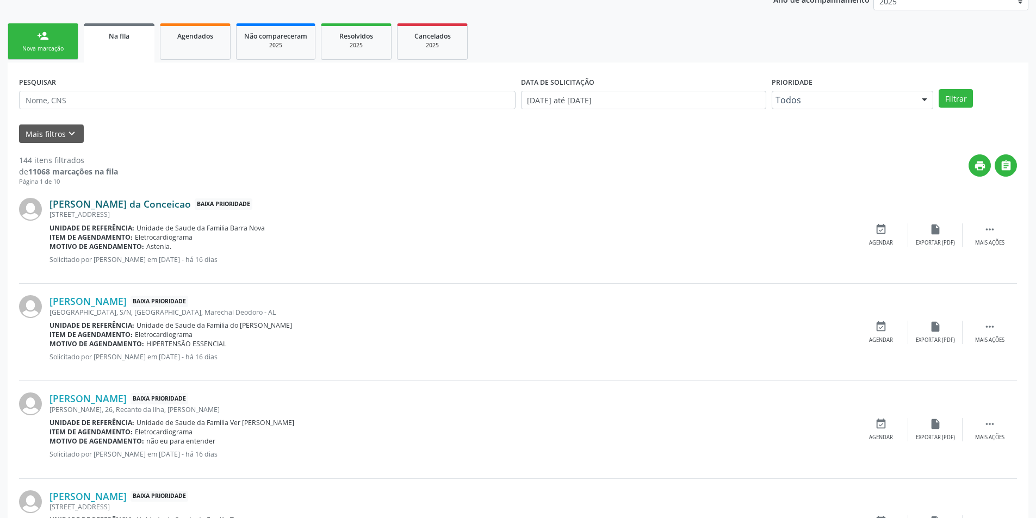
click at [130, 203] on link "[PERSON_NAME] da Conceicao" at bounding box center [119, 204] width 141 height 12
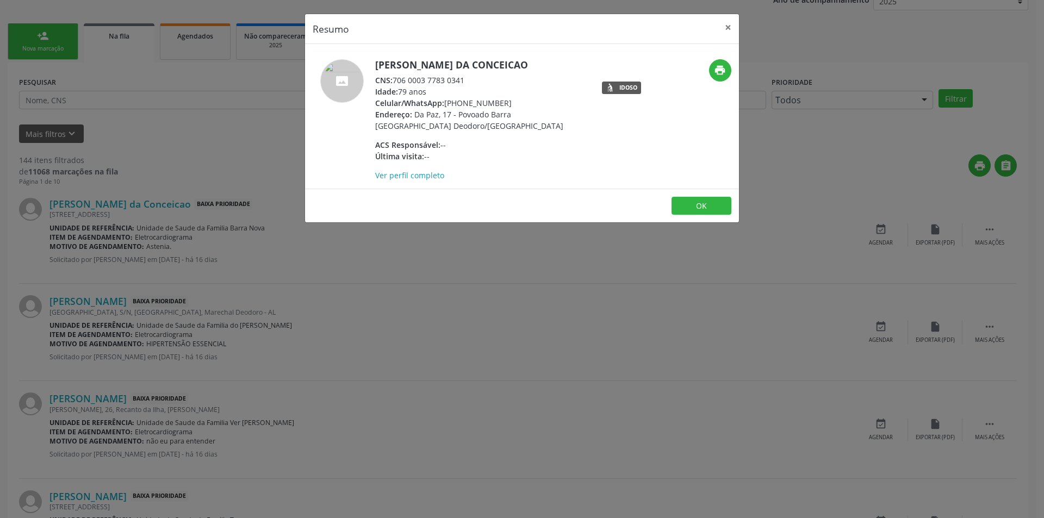
click at [397, 79] on div "CNS: 706 0003 7783 0341" at bounding box center [480, 79] width 211 height 11
drag, startPoint x: 397, startPoint y: 79, endPoint x: 454, endPoint y: 79, distance: 57.6
click at [454, 79] on div "CNS: 706 0003 7783 0341" at bounding box center [480, 79] width 211 height 11
click at [283, 320] on div "Resumo × [PERSON_NAME] da Conceicao CNS: 706 0003 7783 0341 Idade: 79 anos Celu…" at bounding box center [522, 259] width 1044 height 518
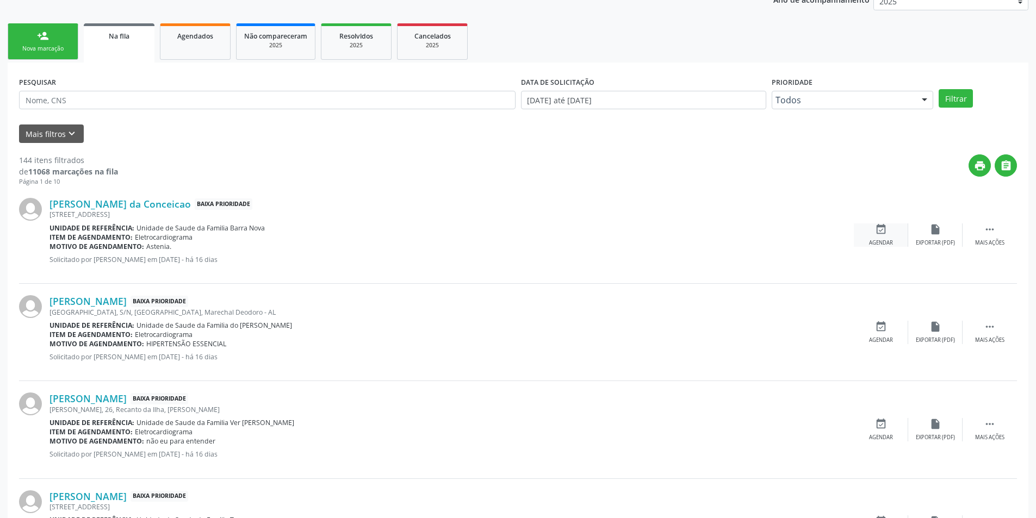
click at [886, 231] on icon "event_available" at bounding box center [881, 229] width 12 height 12
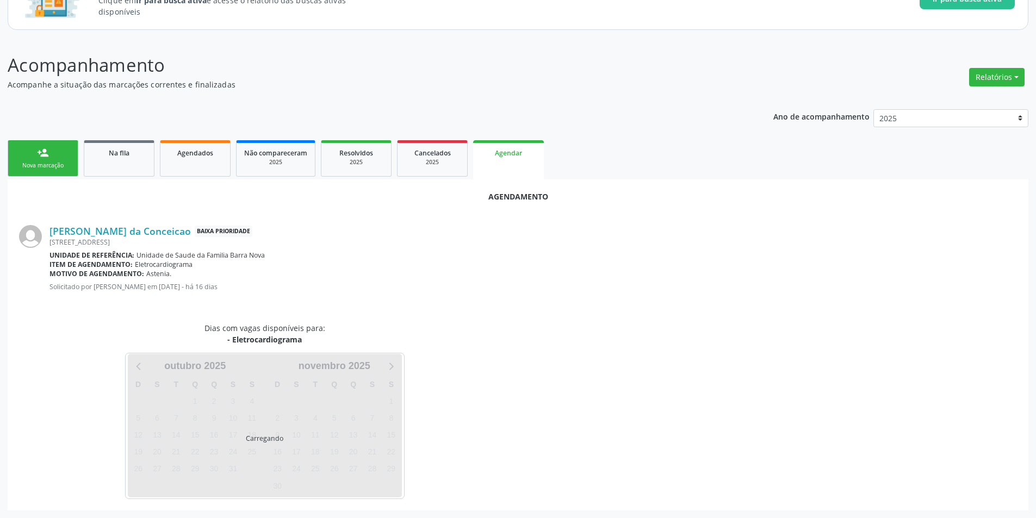
scroll to position [126, 0]
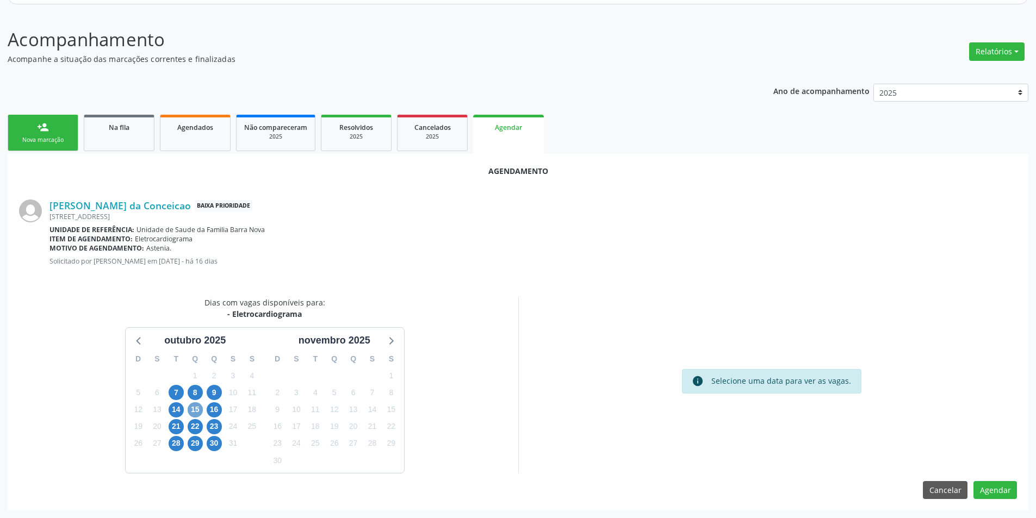
click at [195, 408] on span "15" at bounding box center [195, 409] width 15 height 15
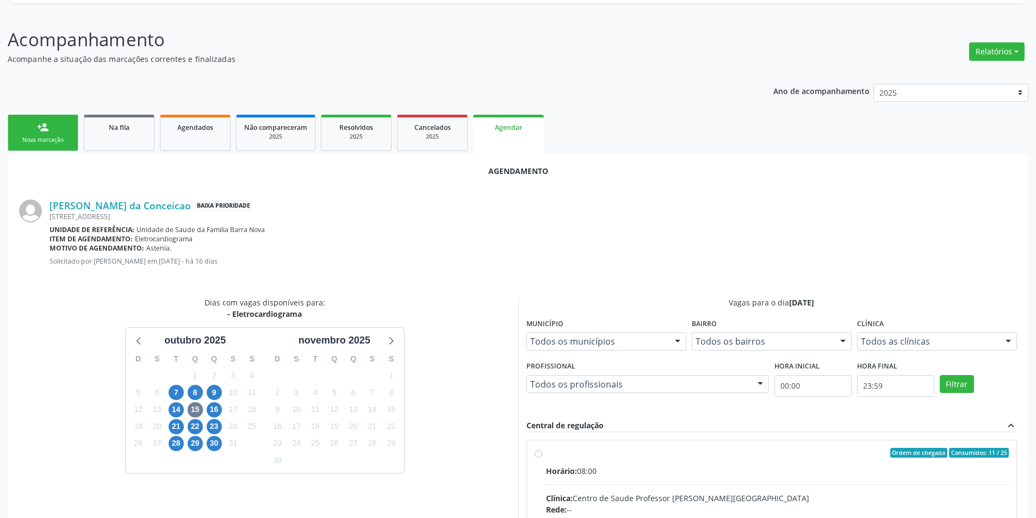
click at [541, 454] on input "Ordem de chegada Consumidos: 11 / 25 Horário: 08:00 Clínica: Centro de Saude Pr…" at bounding box center [538, 453] width 8 height 10
radio input "true"
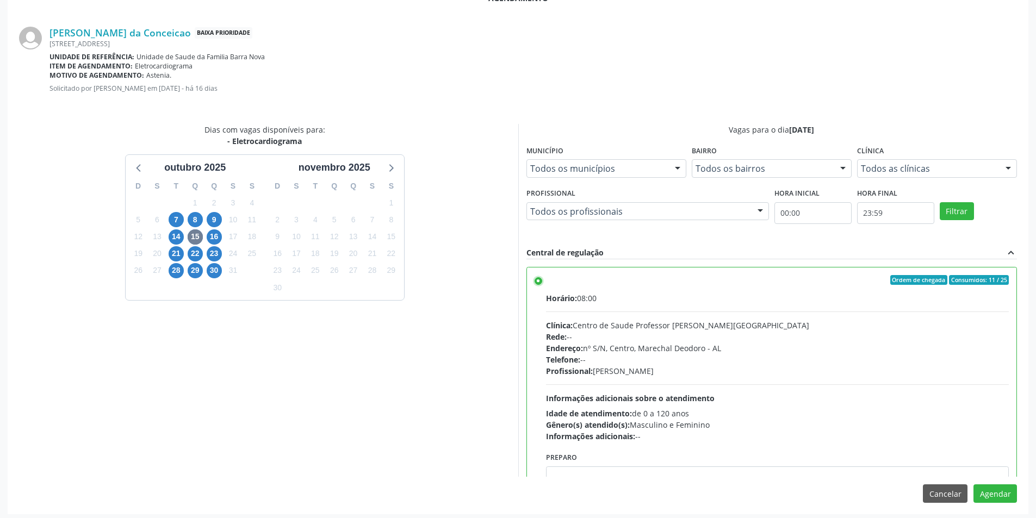
scroll to position [303, 0]
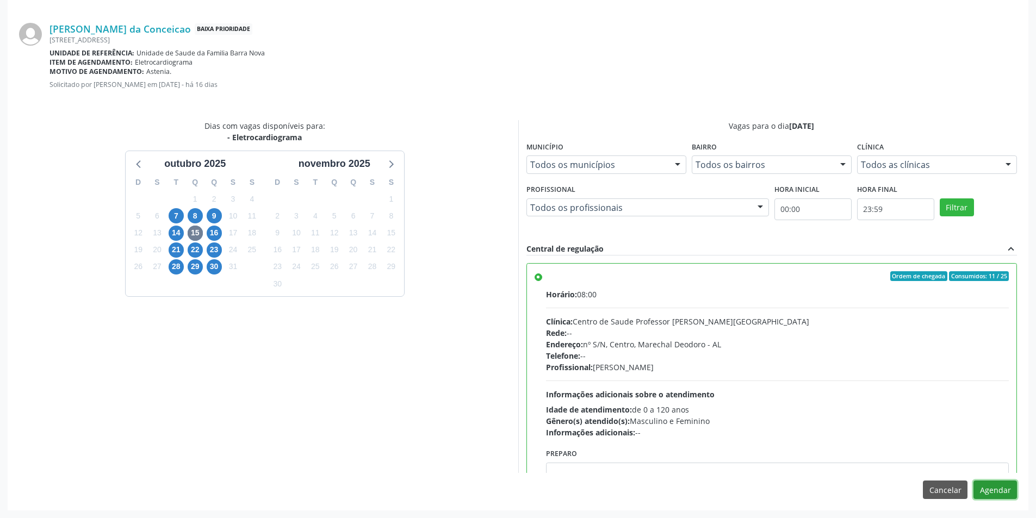
click at [1002, 489] on button "Agendar" at bounding box center [994, 490] width 43 height 18
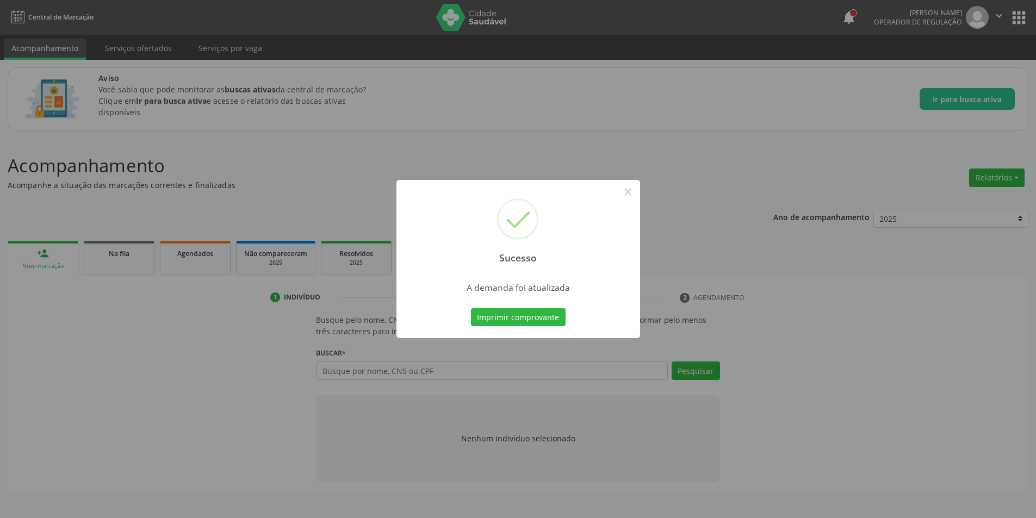
scroll to position [0, 0]
click at [630, 195] on button "×" at bounding box center [631, 192] width 18 height 18
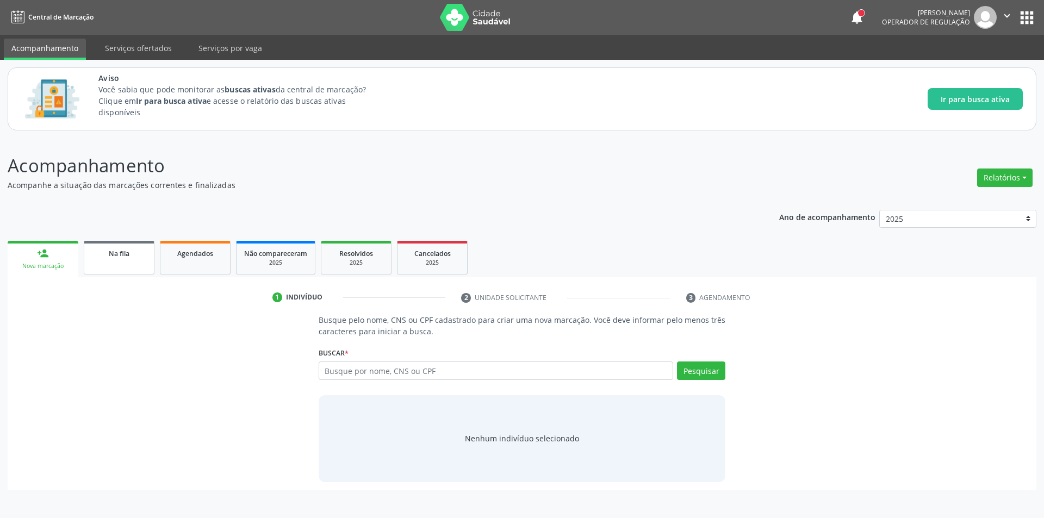
click at [146, 248] on link "Na fila" at bounding box center [119, 258] width 71 height 34
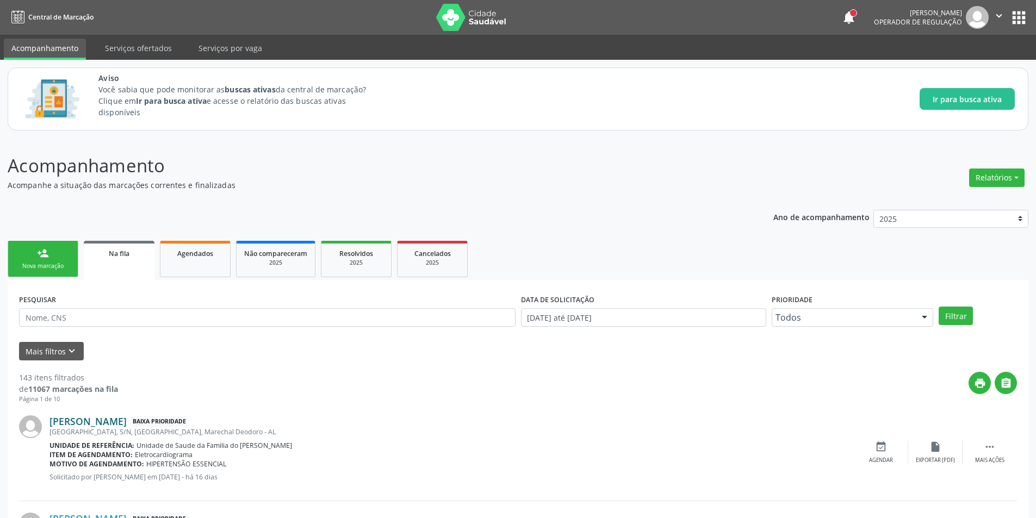
click at [127, 422] on link "[PERSON_NAME]" at bounding box center [87, 421] width 77 height 12
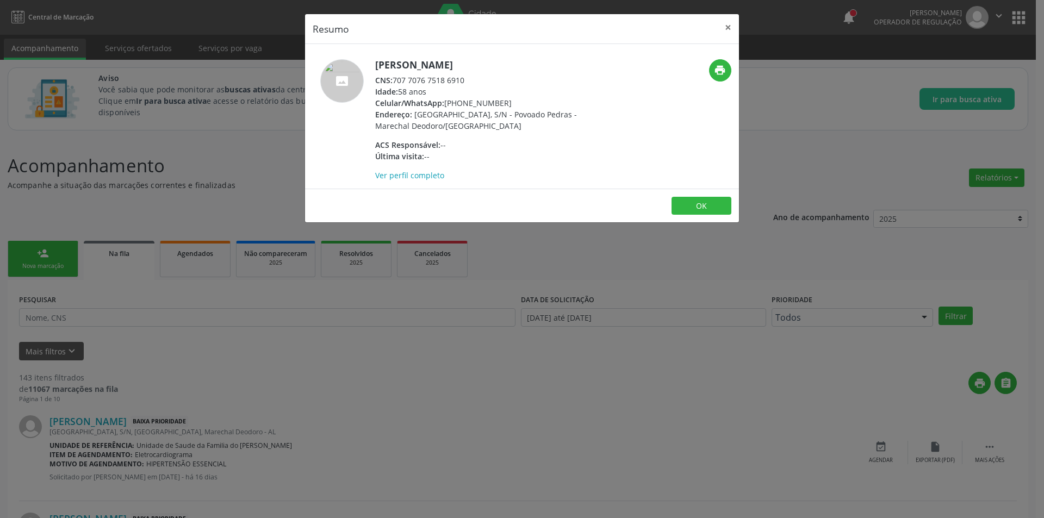
click at [391, 78] on span "CNS:" at bounding box center [383, 80] width 17 height 10
click at [395, 79] on div "CNS: 707 7076 7518 6910" at bounding box center [480, 79] width 211 height 11
drag, startPoint x: 395, startPoint y: 79, endPoint x: 450, endPoint y: 83, distance: 54.5
click at [450, 83] on div "CNS: 707 7076 7518 6910" at bounding box center [480, 79] width 211 height 11
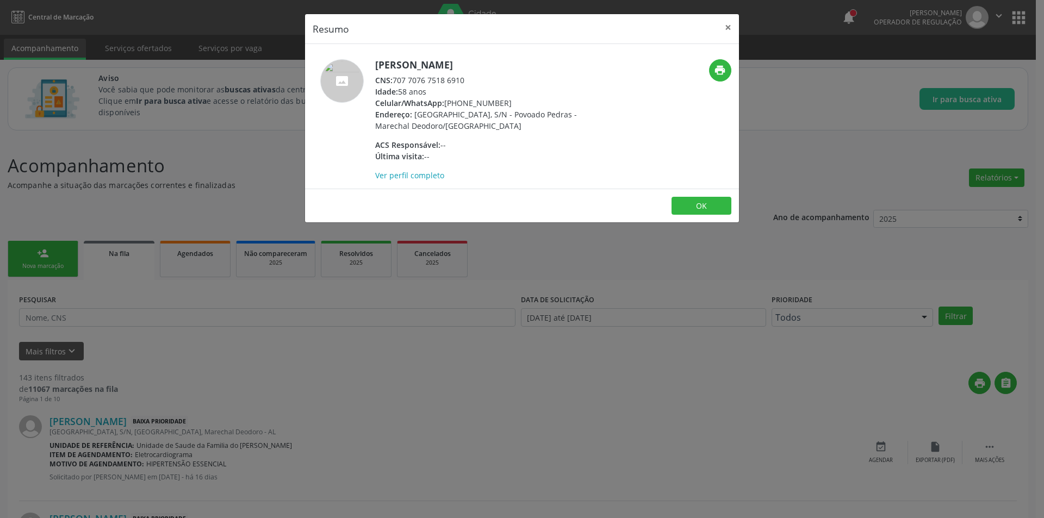
click at [202, 417] on div "Resumo × [PERSON_NAME] CNS: 707 7076 7518 6910 Idade: 58 anos Celular/WhatsApp:…" at bounding box center [522, 259] width 1044 height 518
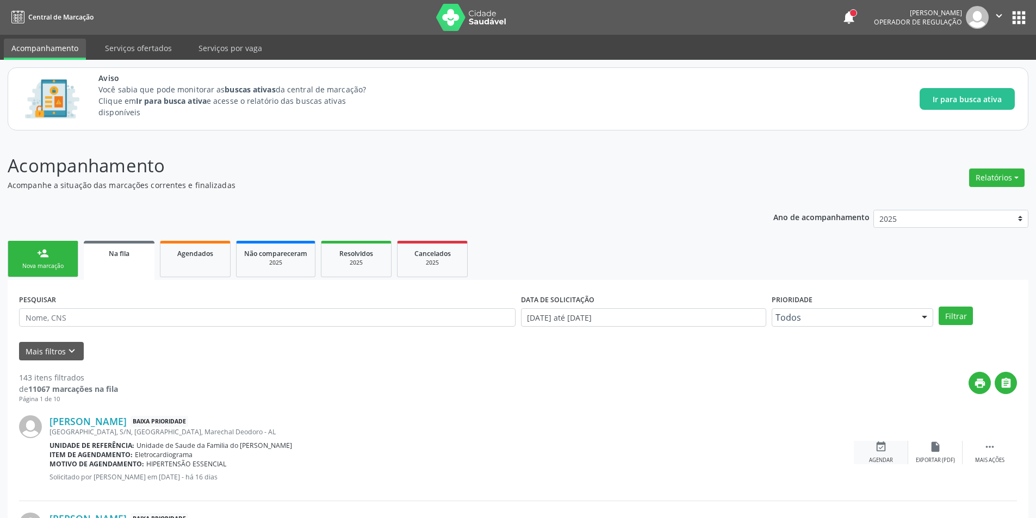
click at [875, 462] on div "Agendar" at bounding box center [881, 461] width 24 height 8
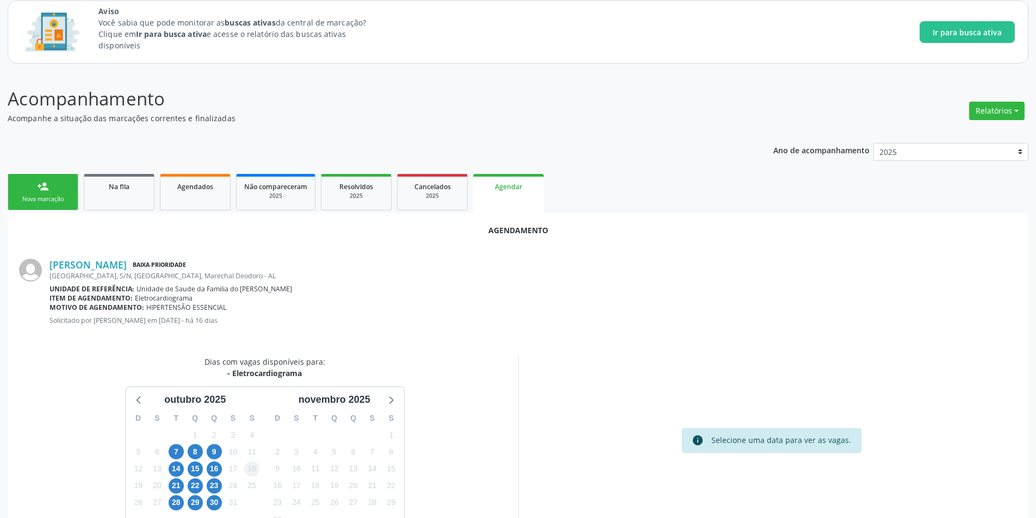
scroll to position [126, 0]
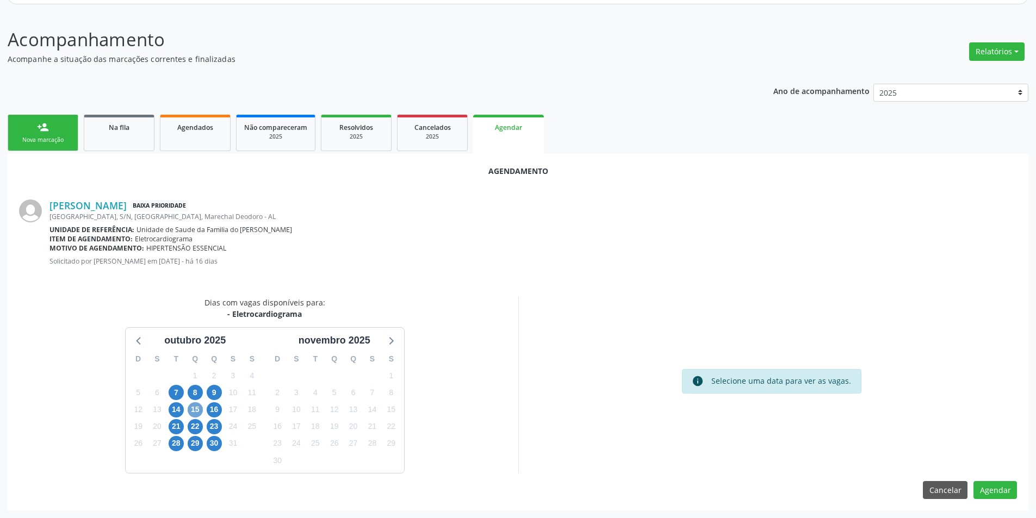
click at [191, 407] on span "15" at bounding box center [195, 409] width 15 height 15
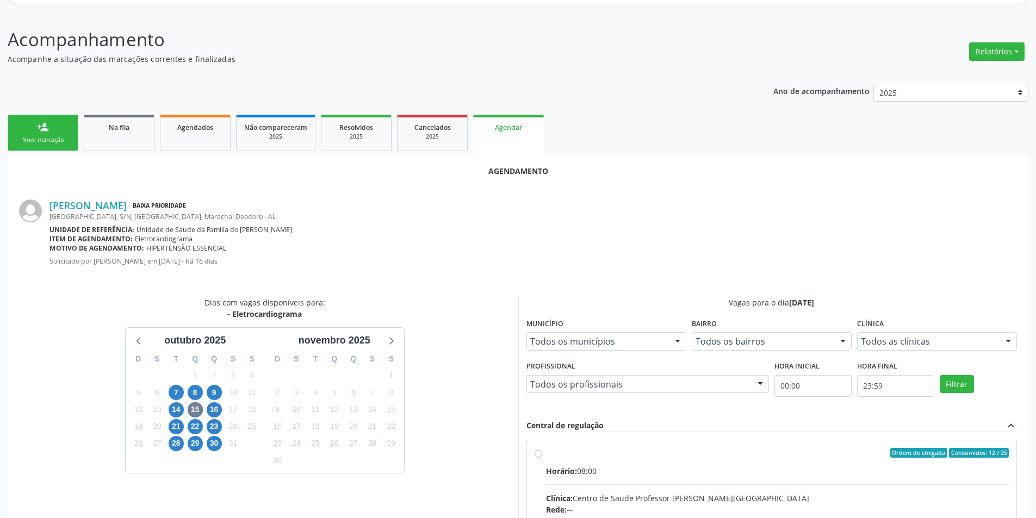
radio input "true"
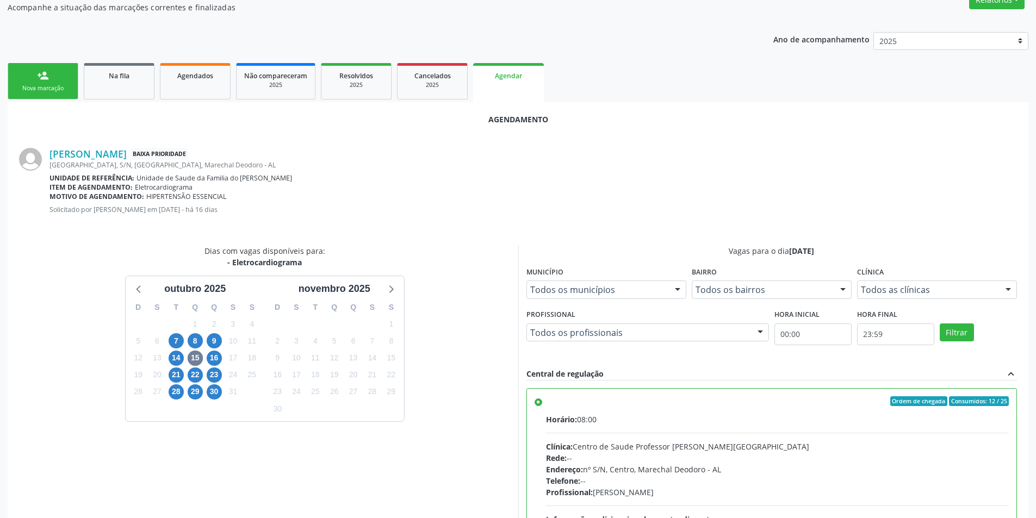
scroll to position [303, 0]
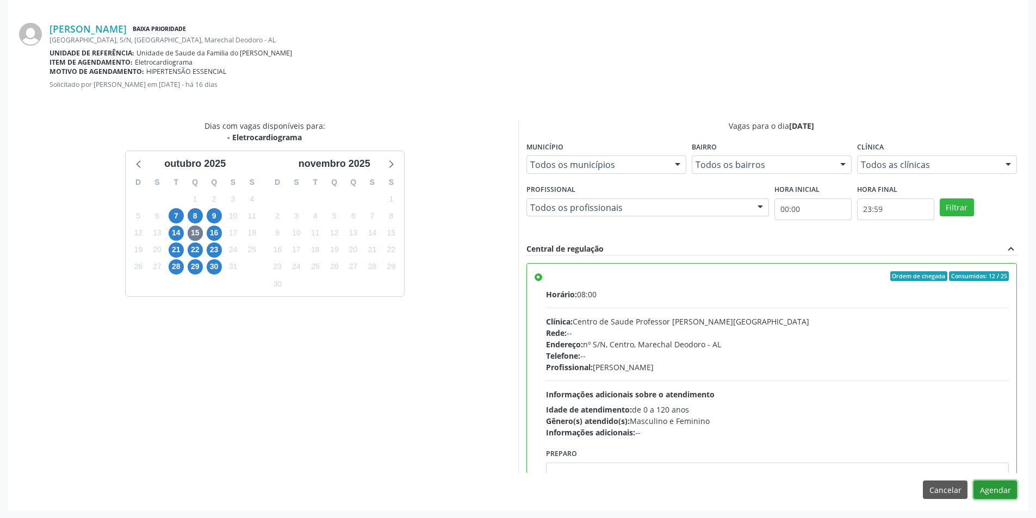
click at [997, 489] on button "Agendar" at bounding box center [994, 490] width 43 height 18
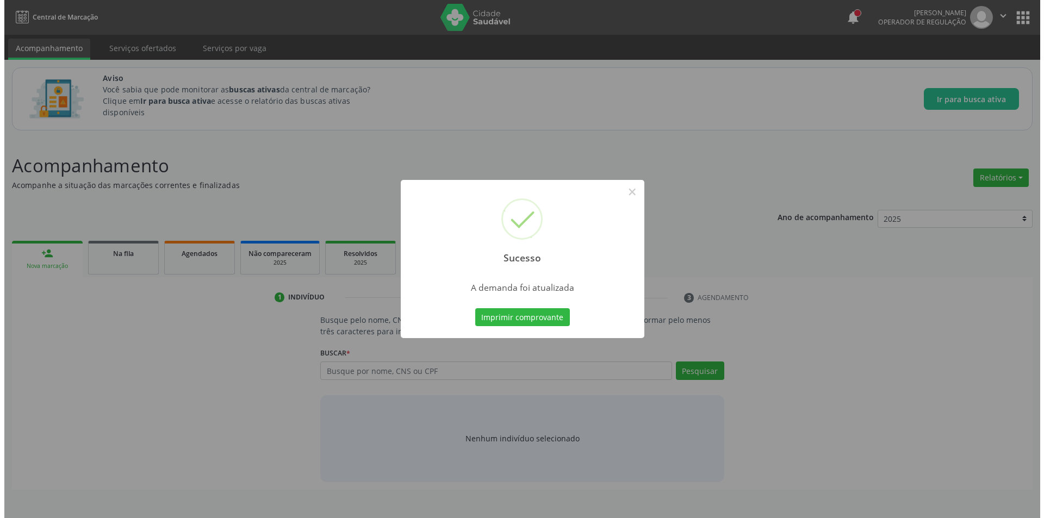
scroll to position [0, 0]
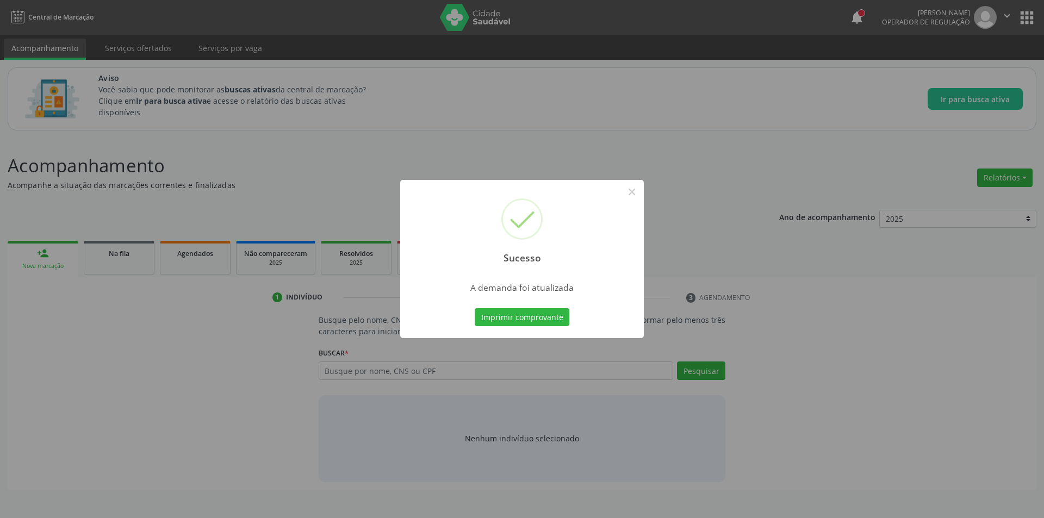
click at [644, 200] on div "Sucesso × A demanda foi atualizada Imprimir comprovante Cancel" at bounding box center [522, 259] width 1044 height 518
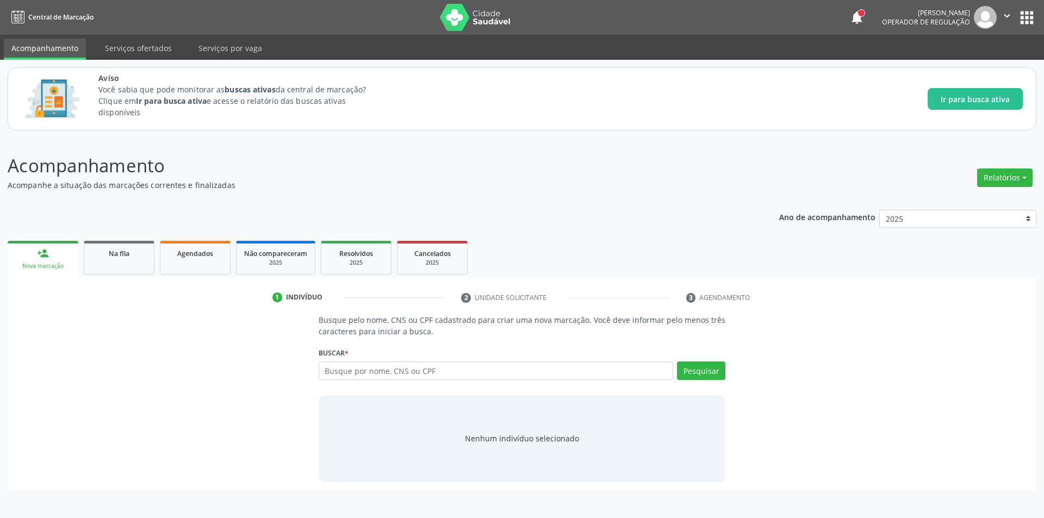
click at [628, 192] on div "Acompanhamento Acompanhe a situação das marcações correntes e finalizadas Relat…" at bounding box center [522, 321] width 1029 height 338
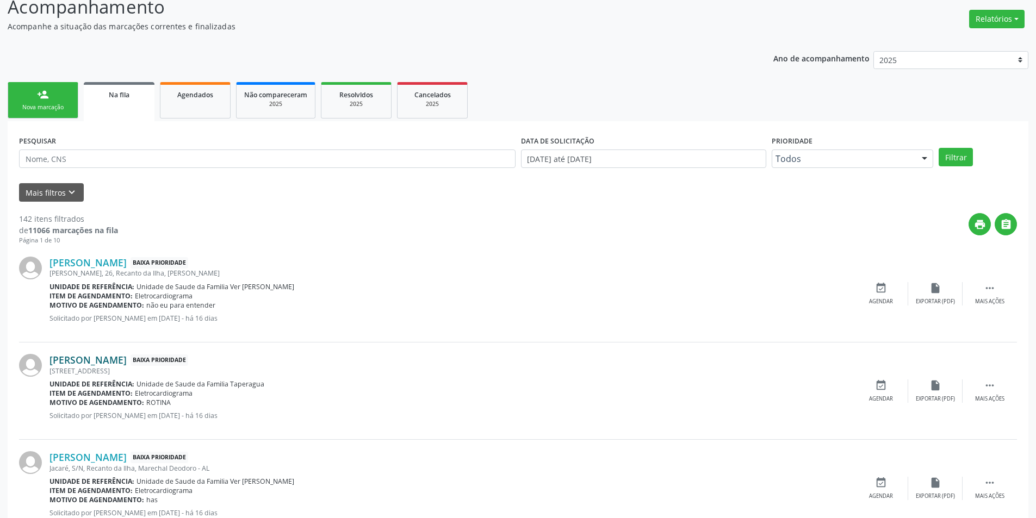
scroll to position [163, 0]
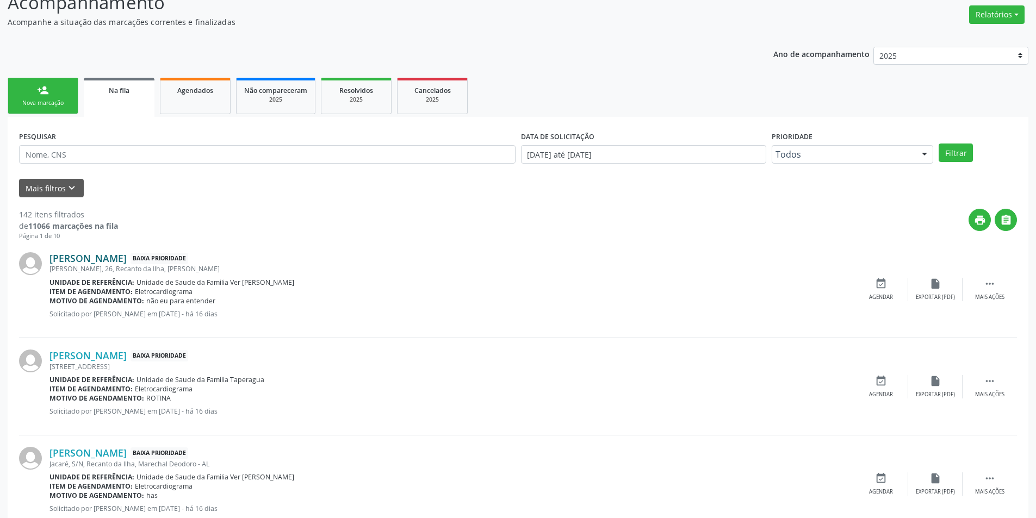
click at [119, 259] on link "[PERSON_NAME]" at bounding box center [87, 258] width 77 height 12
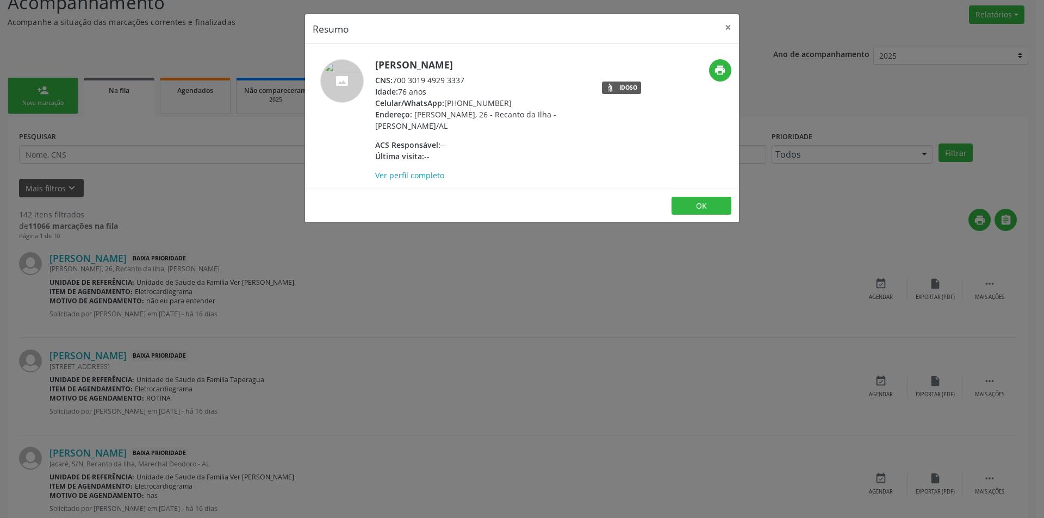
click at [396, 80] on div "CNS: 700 3019 4929 3337" at bounding box center [480, 79] width 211 height 11
drag, startPoint x: 396, startPoint y: 80, endPoint x: 453, endPoint y: 81, distance: 57.6
click at [453, 81] on div "CNS: 700 3019 4929 3337" at bounding box center [480, 79] width 211 height 11
copy div "700 3019 4929 3337"
drag, startPoint x: 261, startPoint y: 357, endPoint x: 522, endPoint y: 327, distance: 262.7
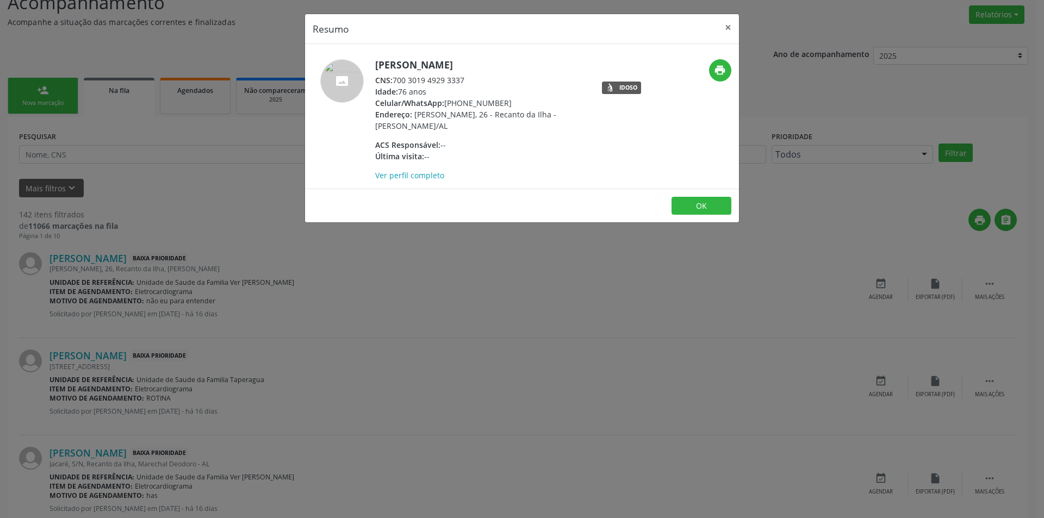
click at [263, 357] on div "Resumo × Francisco de Sousa Garrido CNS: 700 3019 4929 3337 Idade: 76 anos Celu…" at bounding box center [522, 259] width 1044 height 518
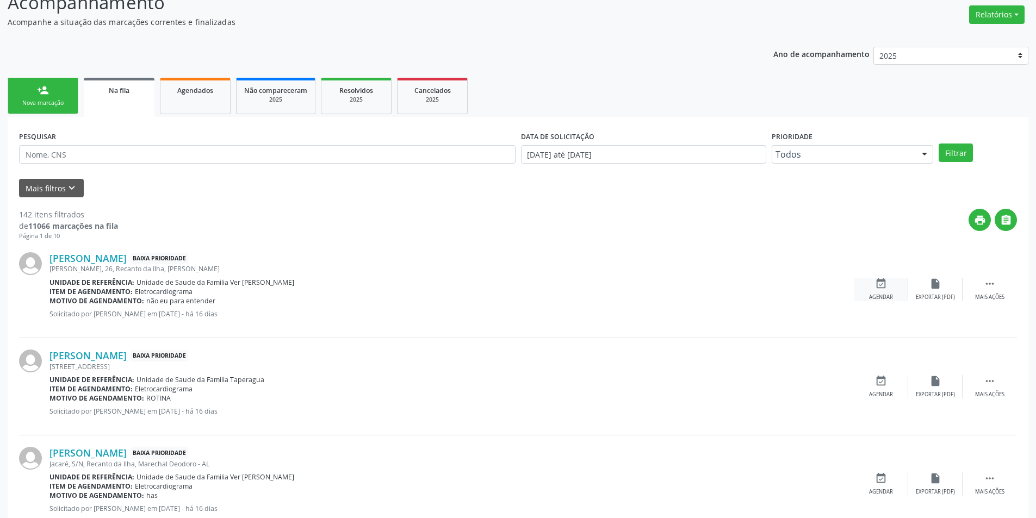
click at [888, 284] on div "event_available Agendar" at bounding box center [881, 289] width 54 height 23
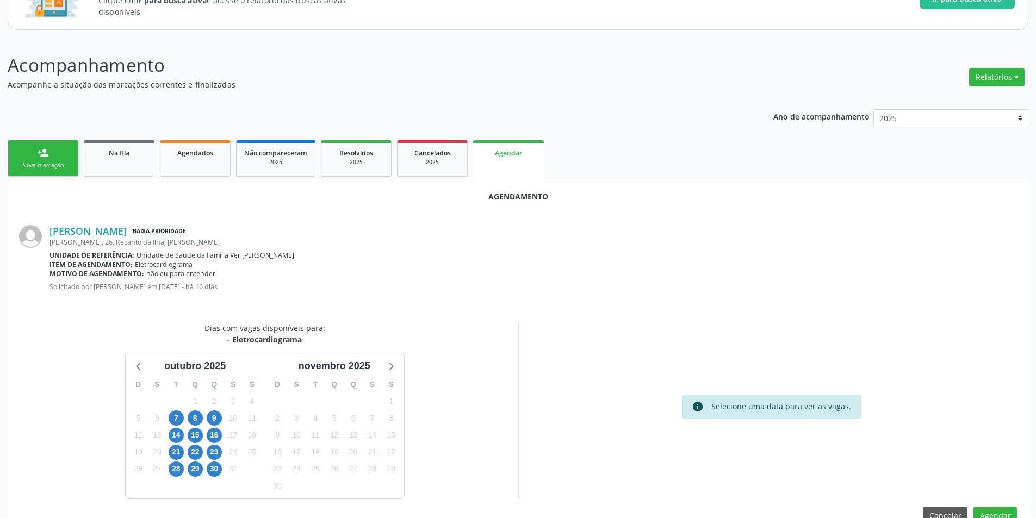
scroll to position [126, 0]
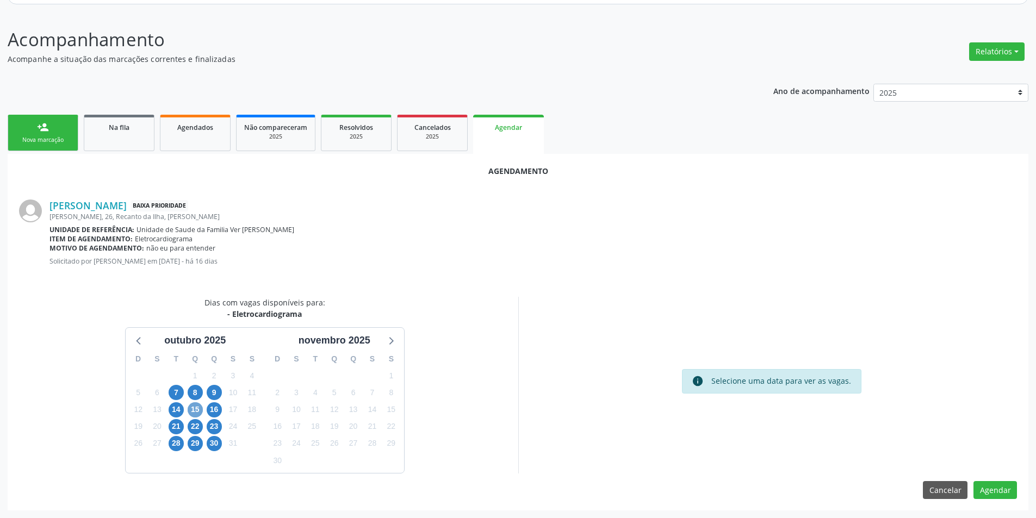
click at [191, 413] on span "15" at bounding box center [195, 409] width 15 height 15
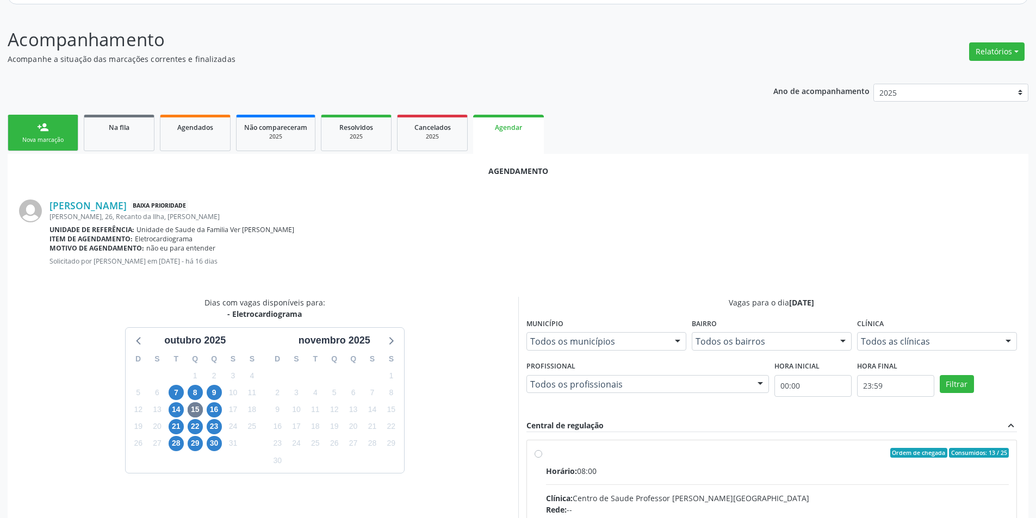
radio input "true"
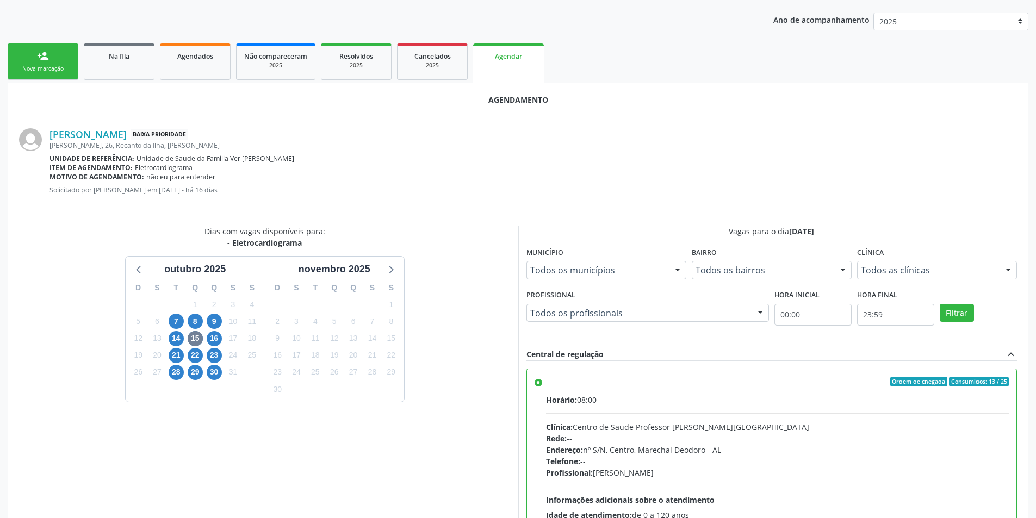
scroll to position [303, 0]
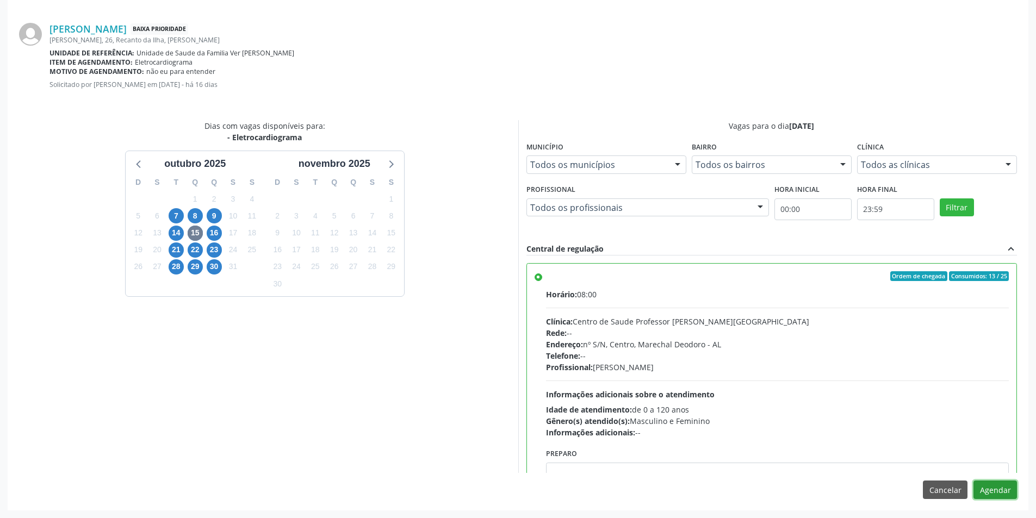
click at [1000, 497] on button "Agendar" at bounding box center [994, 490] width 43 height 18
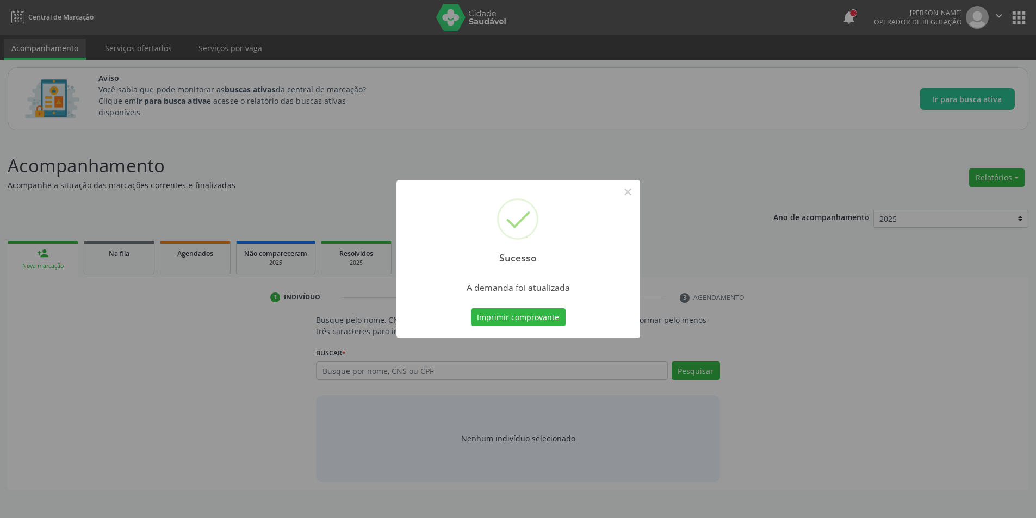
scroll to position [0, 0]
click at [640, 189] on button "×" at bounding box center [631, 192] width 18 height 18
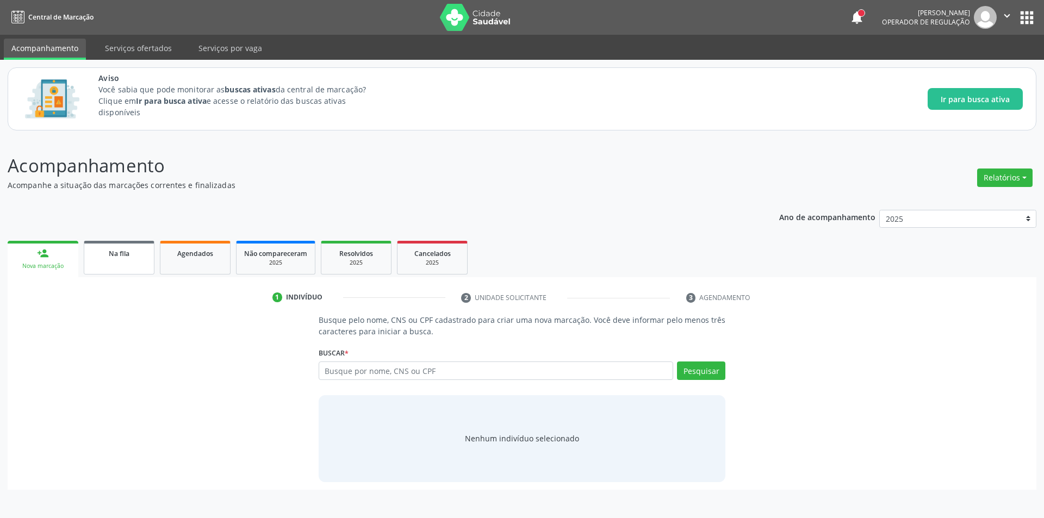
click at [129, 253] on span "Na fila" at bounding box center [119, 253] width 21 height 9
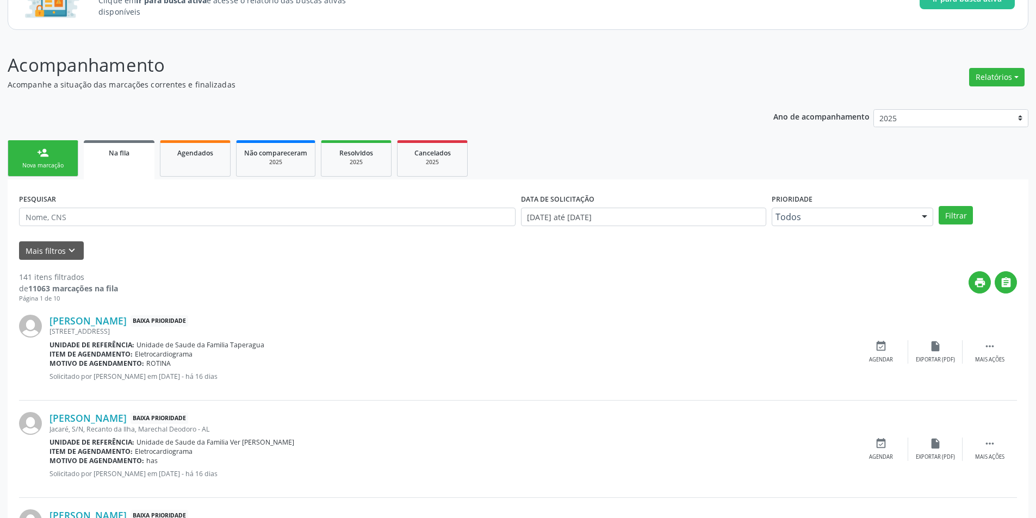
scroll to position [109, 0]
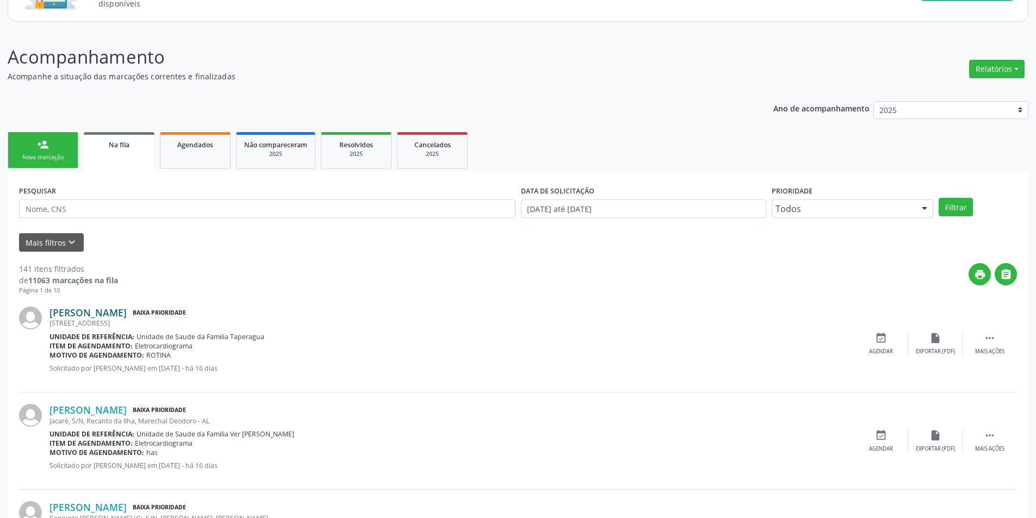
click at [127, 317] on link "[PERSON_NAME]" at bounding box center [87, 313] width 77 height 12
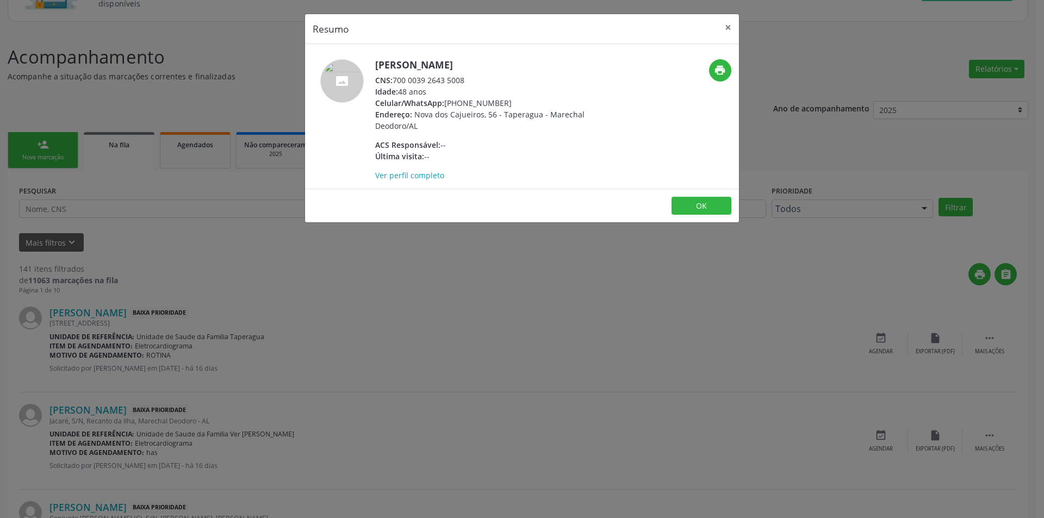
click at [394, 80] on div "CNS: 700 0039 2643 5008" at bounding box center [480, 79] width 211 height 11
drag, startPoint x: 394, startPoint y: 80, endPoint x: 457, endPoint y: 80, distance: 62.5
click at [457, 80] on div "CNS: 700 0039 2643 5008" at bounding box center [480, 79] width 211 height 11
copy div "700 0039 2643 5008"
click at [143, 356] on div "Resumo × Maria Valdjane Ferreira da Silva CNS: 700 0039 2643 5008 Idade: 48 ano…" at bounding box center [522, 259] width 1044 height 518
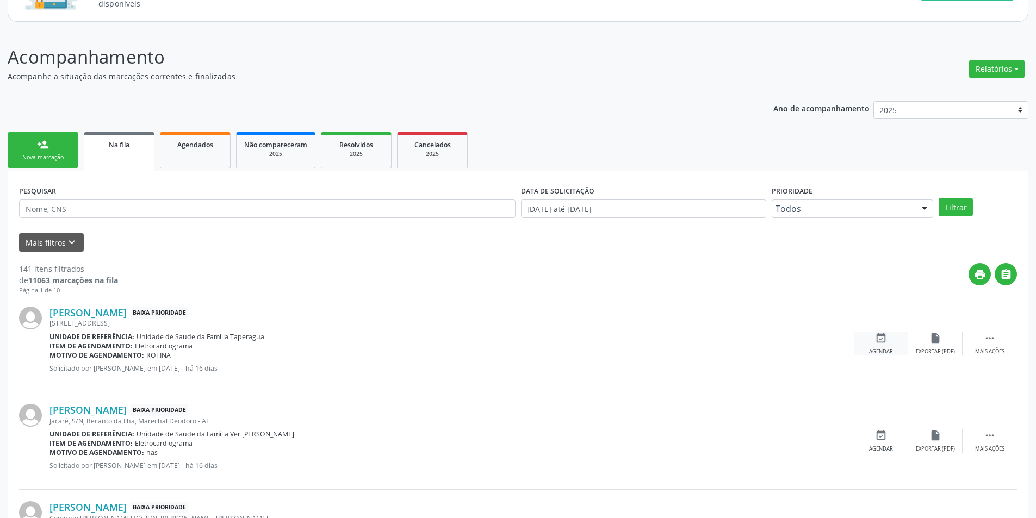
click at [869, 349] on div "Agendar" at bounding box center [881, 352] width 24 height 8
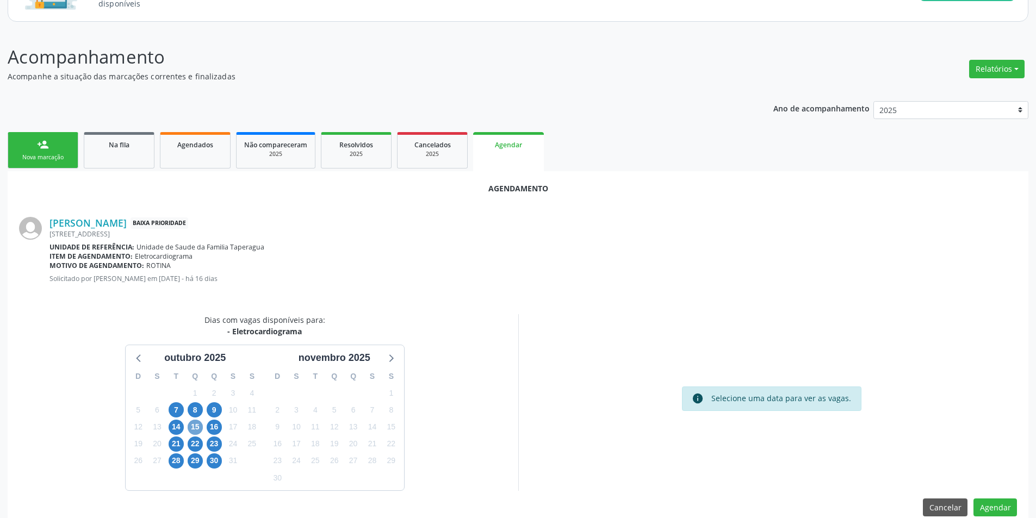
click at [192, 427] on span "15" at bounding box center [195, 427] width 15 height 15
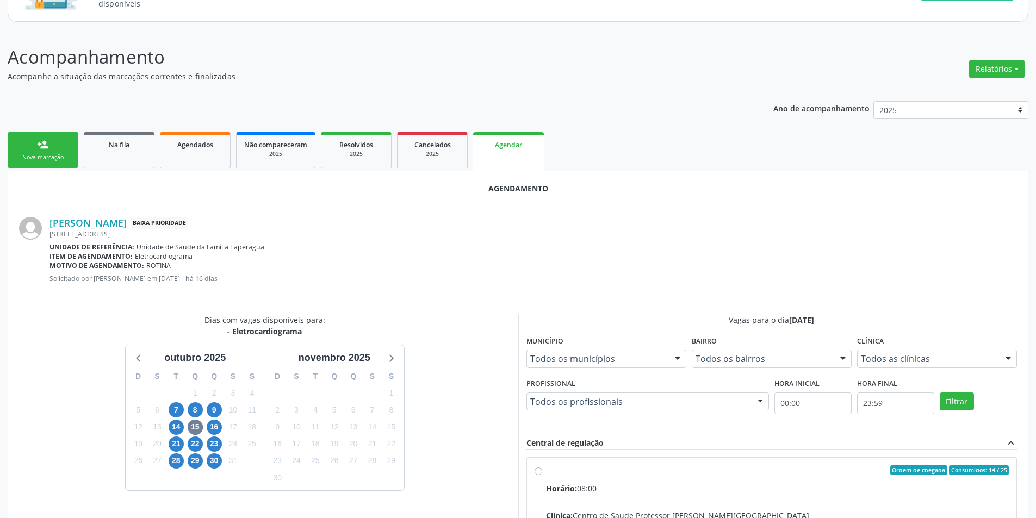
drag, startPoint x: 533, startPoint y: 470, endPoint x: 557, endPoint y: 460, distance: 26.1
radio input "true"
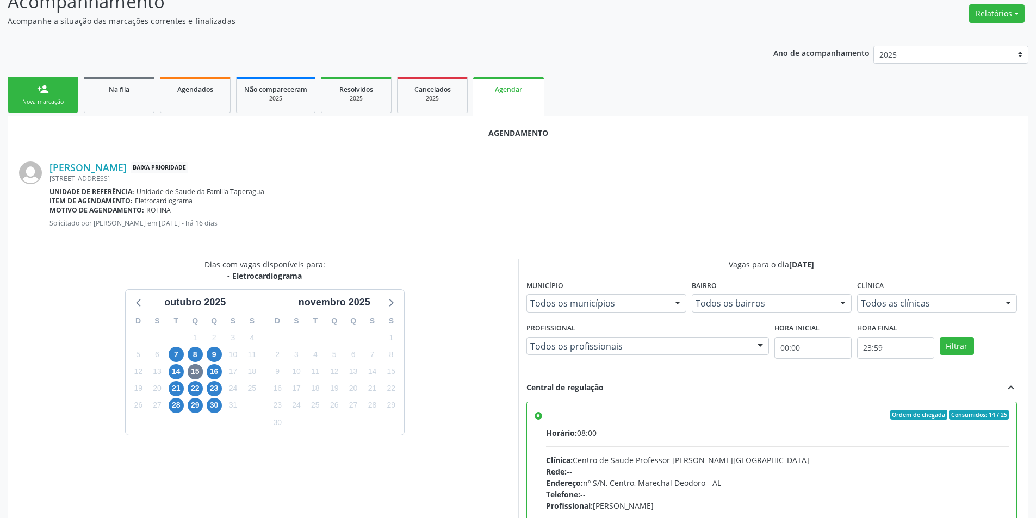
scroll to position [303, 0]
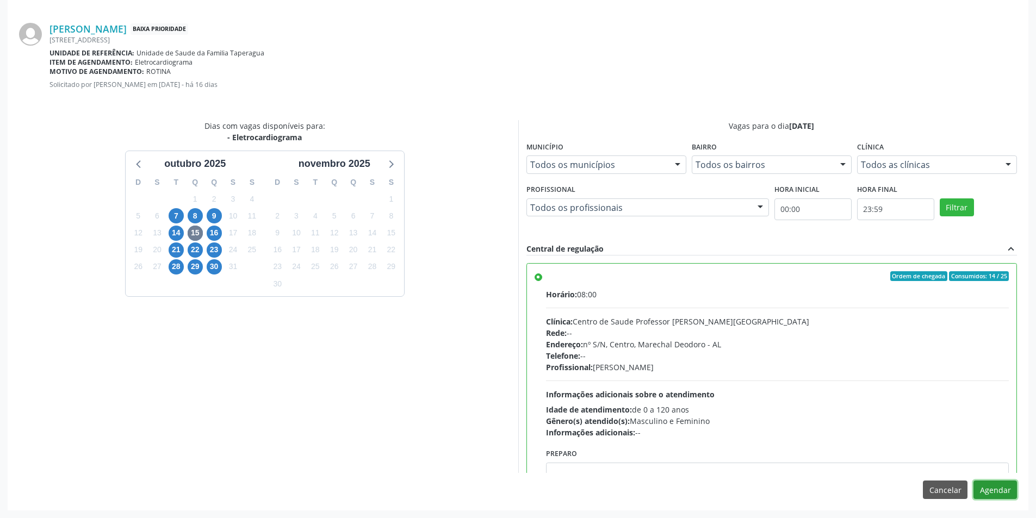
click at [1004, 487] on button "Agendar" at bounding box center [994, 490] width 43 height 18
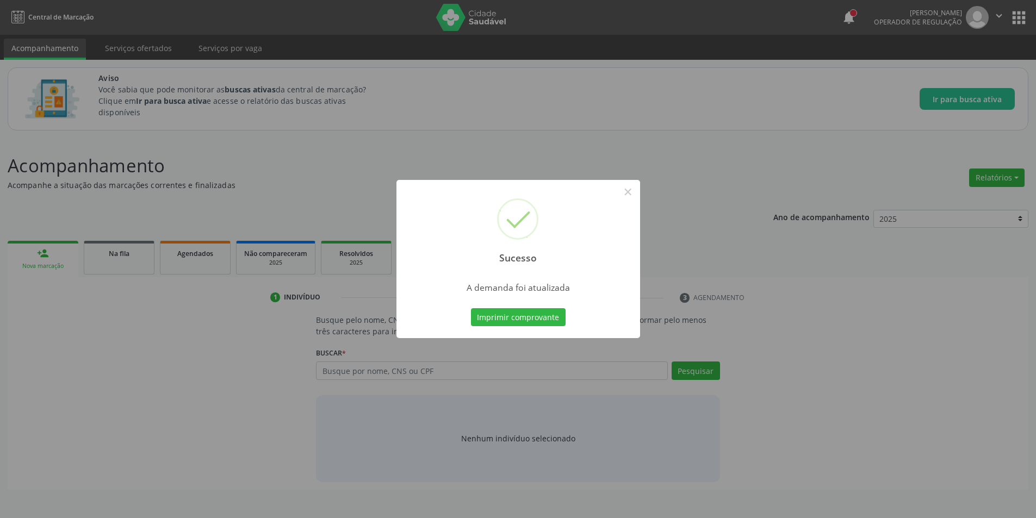
scroll to position [0, 0]
click at [638, 192] on button "×" at bounding box center [631, 192] width 18 height 18
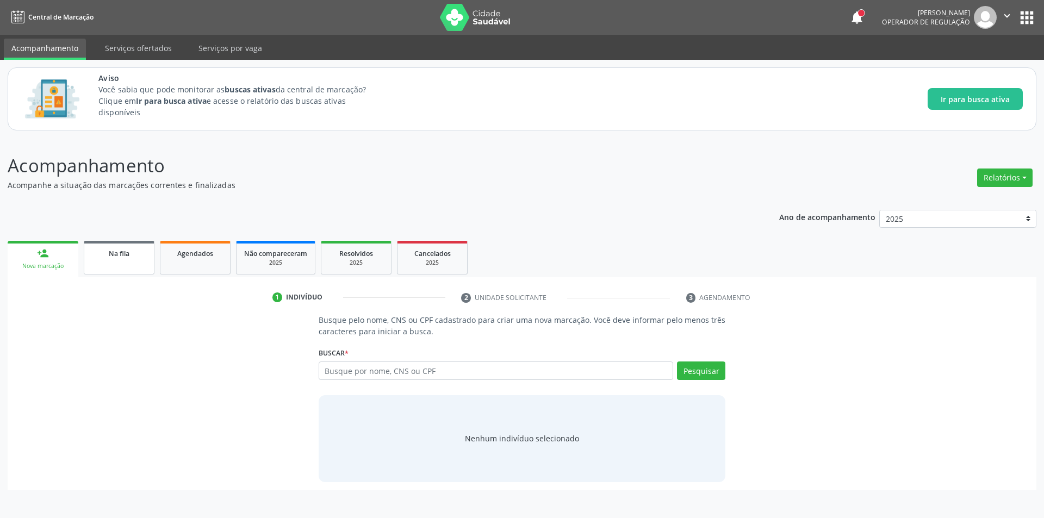
click at [104, 268] on link "Na fila" at bounding box center [119, 258] width 71 height 34
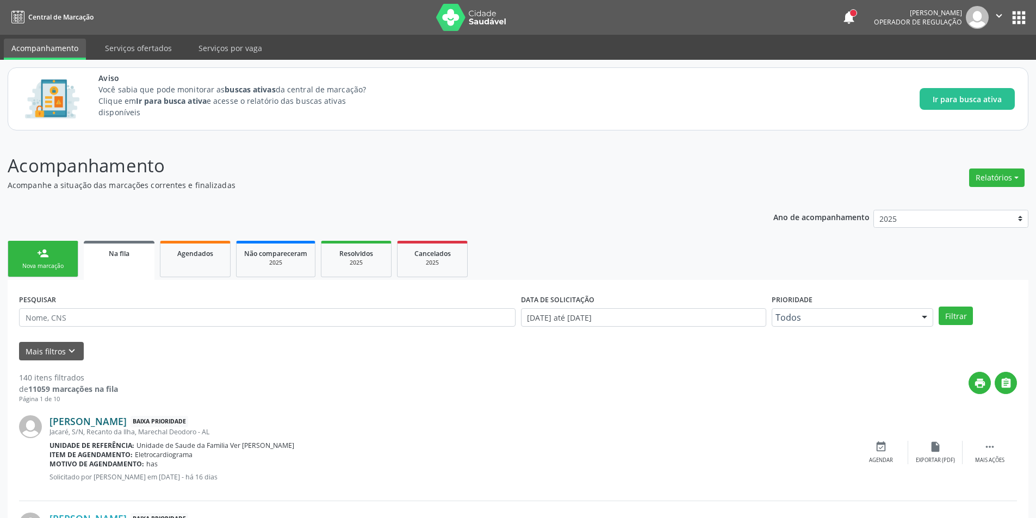
click at [118, 421] on link "[PERSON_NAME]" at bounding box center [87, 421] width 77 height 12
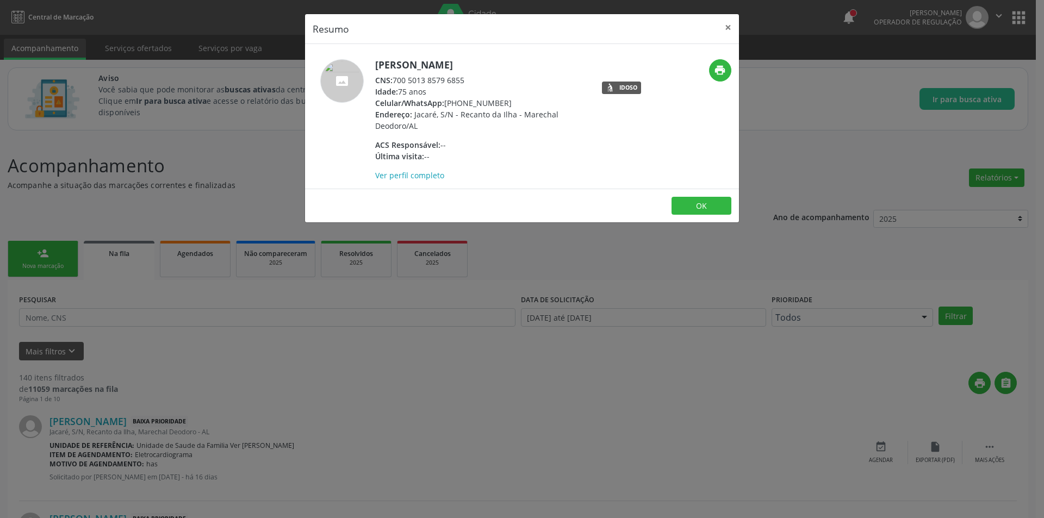
click at [396, 80] on div "CNS: 700 5013 8579 6855" at bounding box center [480, 79] width 211 height 11
drag, startPoint x: 396, startPoint y: 80, endPoint x: 459, endPoint y: 82, distance: 63.1
click at [459, 82] on div "CNS: 700 5013 8579 6855" at bounding box center [480, 79] width 211 height 11
copy div "700 5013 8579 6855"
click at [289, 323] on div "Resumo × Idenir de Almeida Campos CNS: 700 5013 8579 6855 Idade: 75 anos Celula…" at bounding box center [522, 259] width 1044 height 518
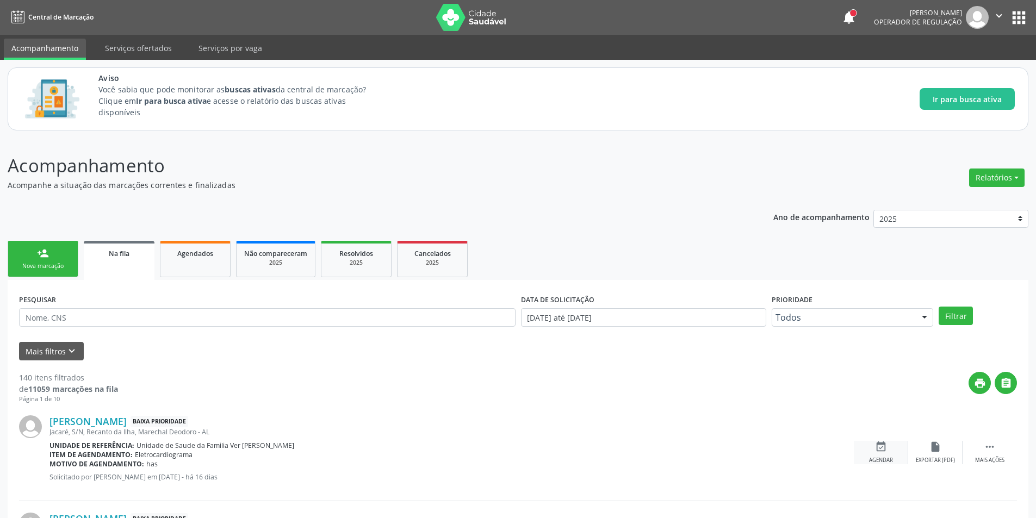
click at [864, 452] on div "event_available Agendar" at bounding box center [881, 452] width 54 height 23
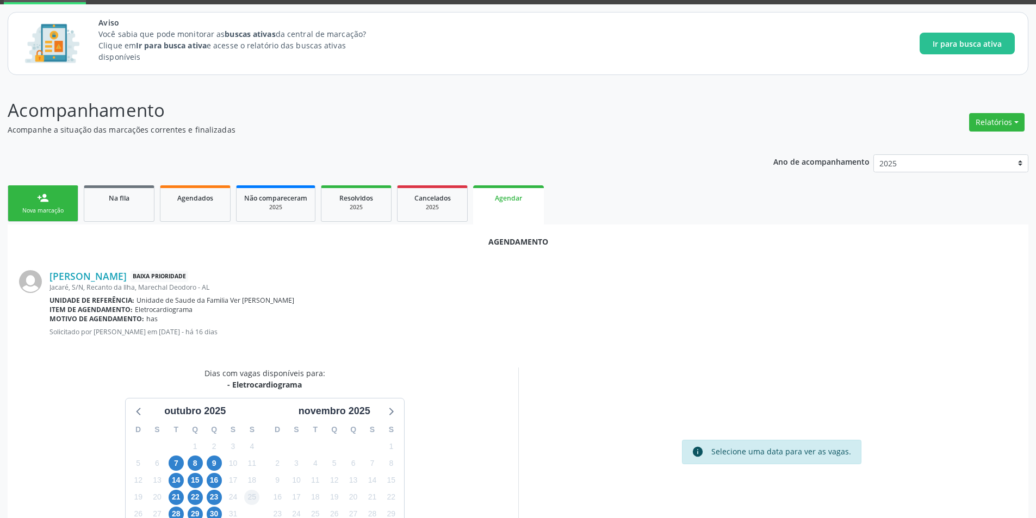
scroll to position [126, 0]
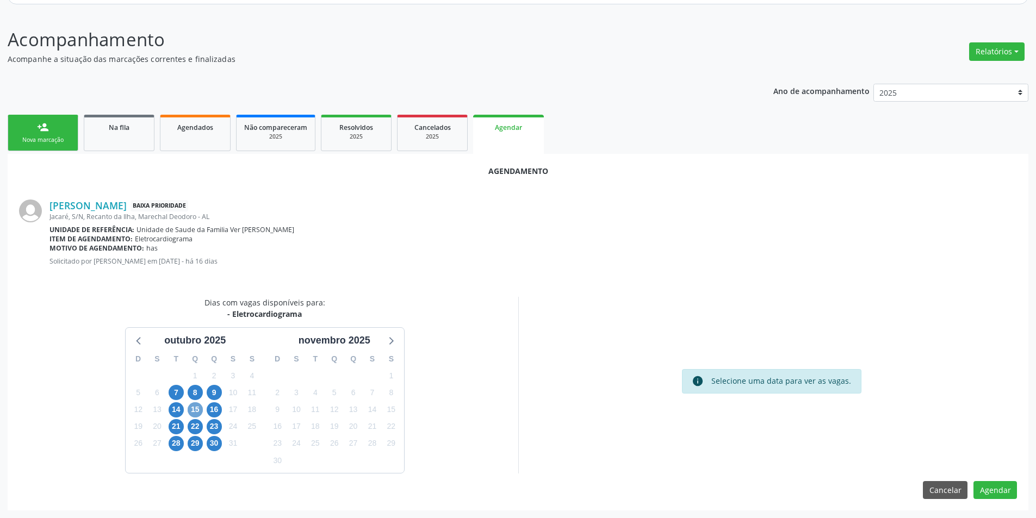
click at [192, 412] on span "15" at bounding box center [195, 409] width 15 height 15
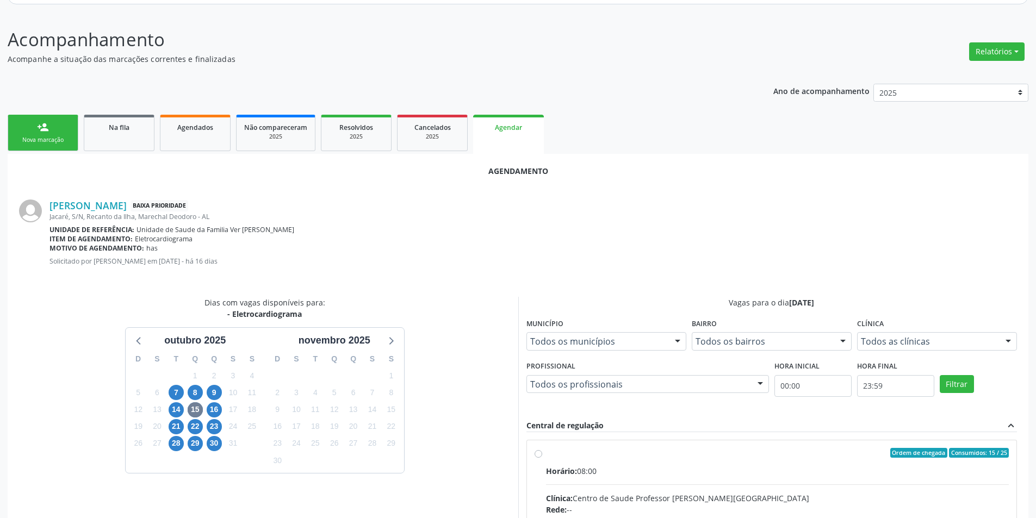
click at [541, 454] on input "Ordem de chegada Consumidos: 15 / 25 Horário: 08:00 Clínica: Centro de Saude Pr…" at bounding box center [538, 453] width 8 height 10
radio input "true"
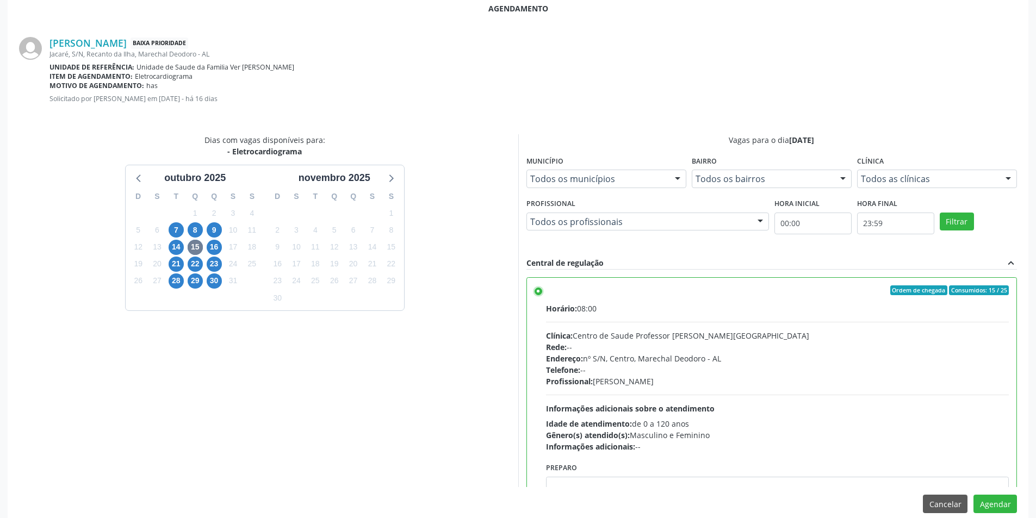
scroll to position [303, 0]
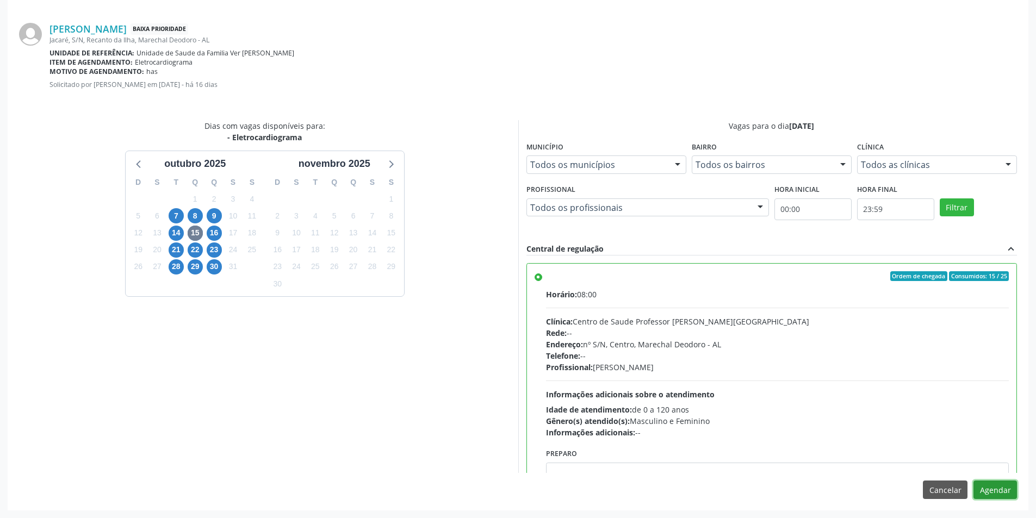
click at [995, 490] on button "Agendar" at bounding box center [994, 490] width 43 height 18
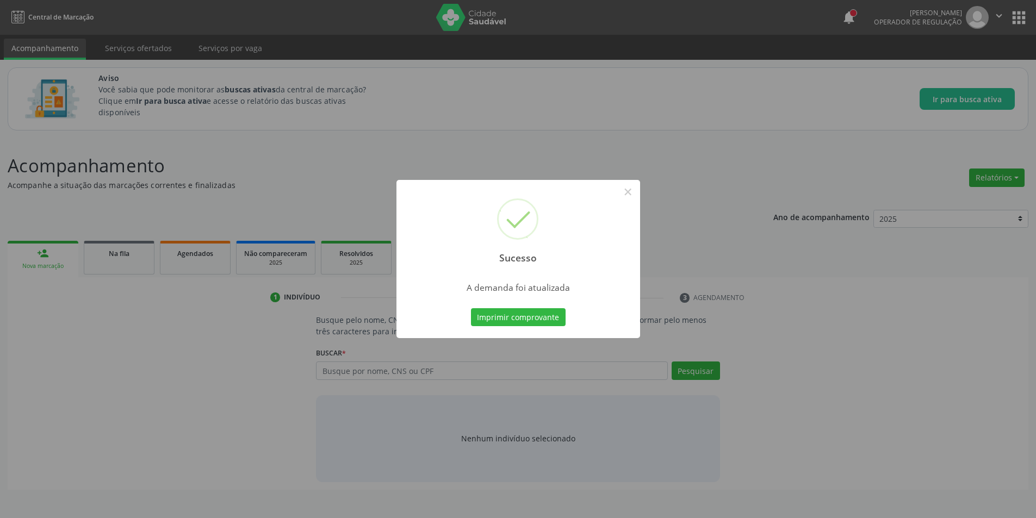
scroll to position [0, 0]
click at [631, 186] on button "×" at bounding box center [631, 192] width 18 height 18
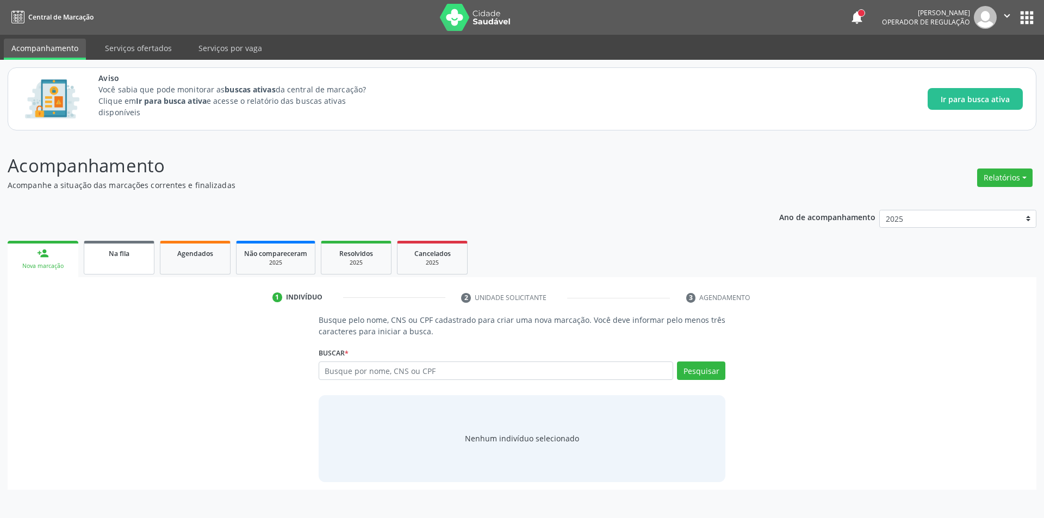
click at [123, 257] on span "Na fila" at bounding box center [119, 253] width 21 height 9
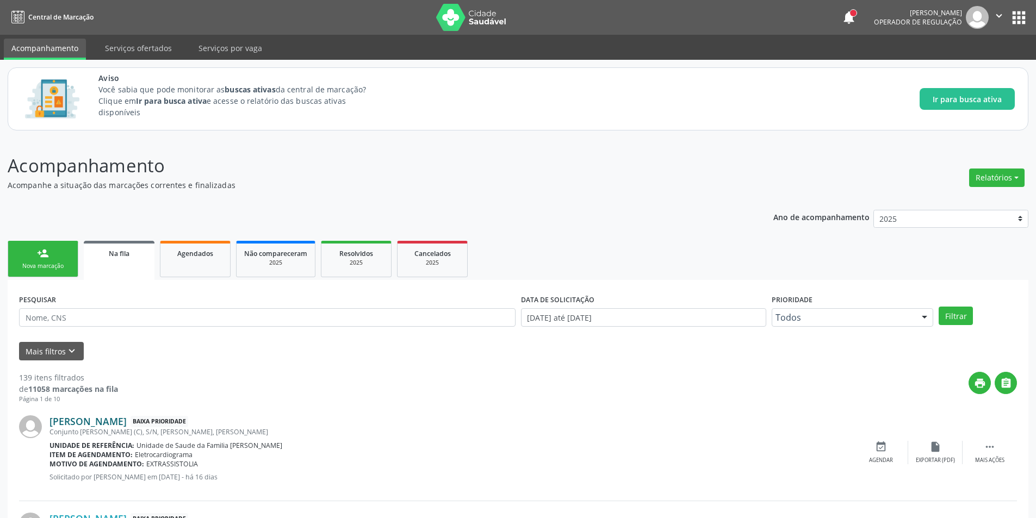
click at [127, 422] on link "[PERSON_NAME]" at bounding box center [87, 421] width 77 height 12
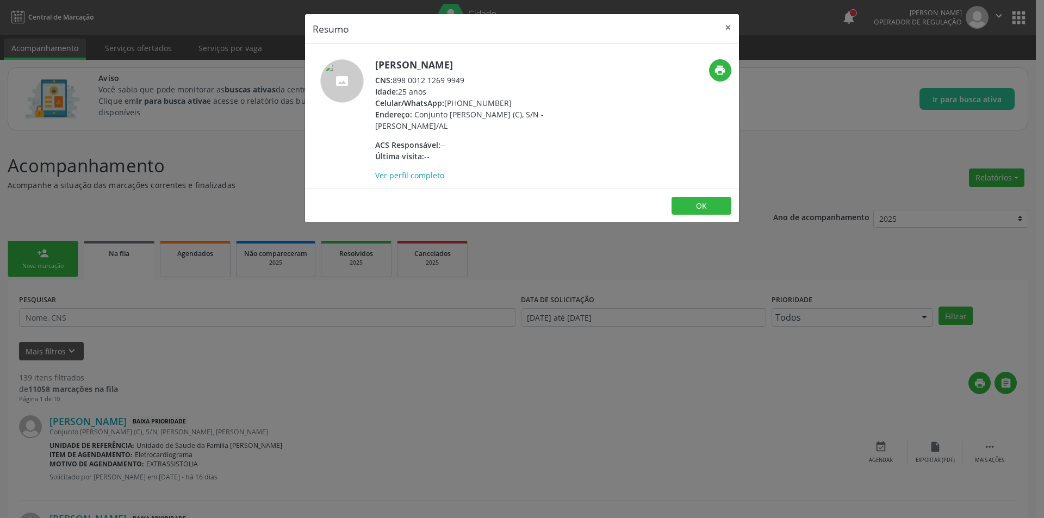
click at [395, 82] on div "CNS: 898 0012 1269 9949" at bounding box center [480, 79] width 211 height 11
drag, startPoint x: 395, startPoint y: 82, endPoint x: 456, endPoint y: 80, distance: 60.9
click at [456, 80] on div "CNS: 898 0012 1269 9949" at bounding box center [480, 79] width 211 height 11
copy div "898 0012 1269 9949"
click at [295, 425] on div "Resumo × Lucas Vitor Correia Costa CNS: 898 0012 1269 9949 Idade: 25 anos Celul…" at bounding box center [522, 259] width 1044 height 518
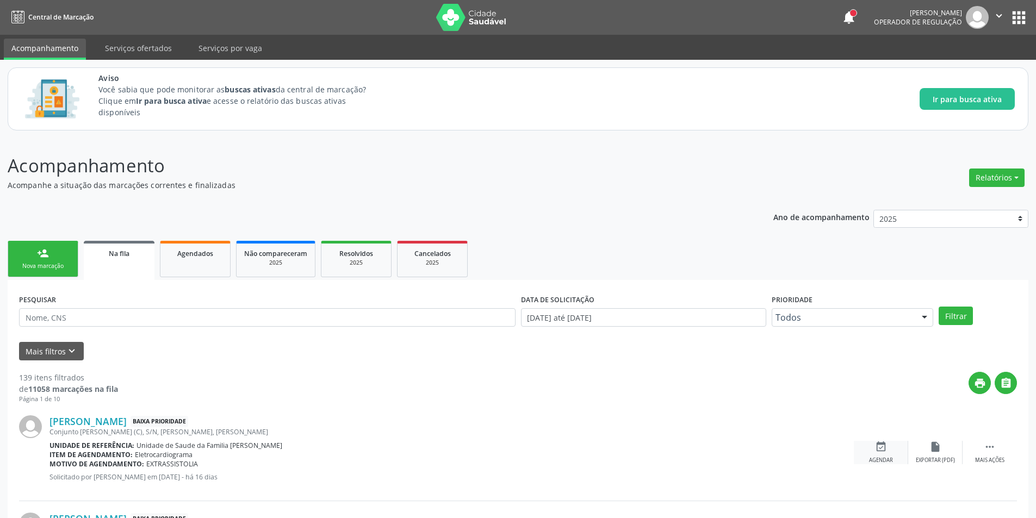
click at [877, 456] on div "event_available Agendar" at bounding box center [881, 452] width 54 height 23
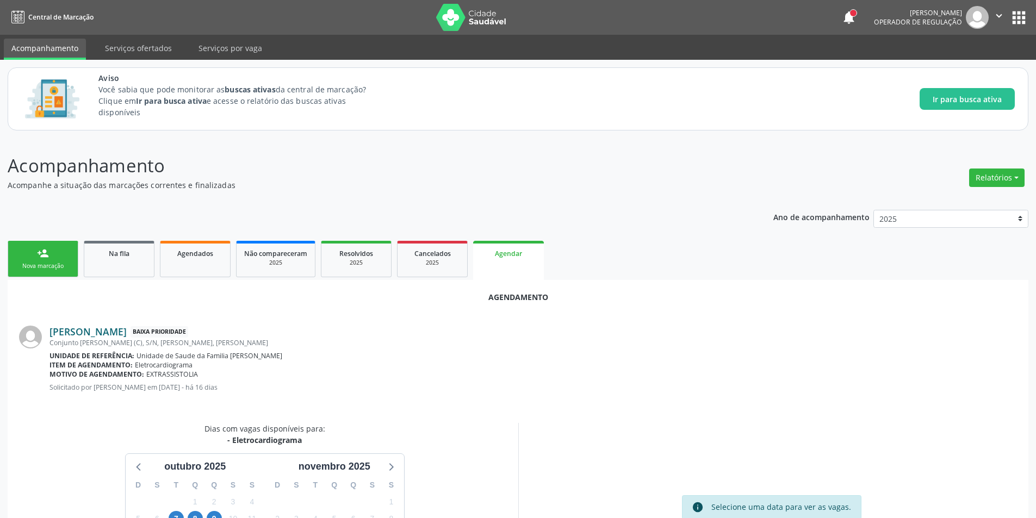
scroll to position [126, 0]
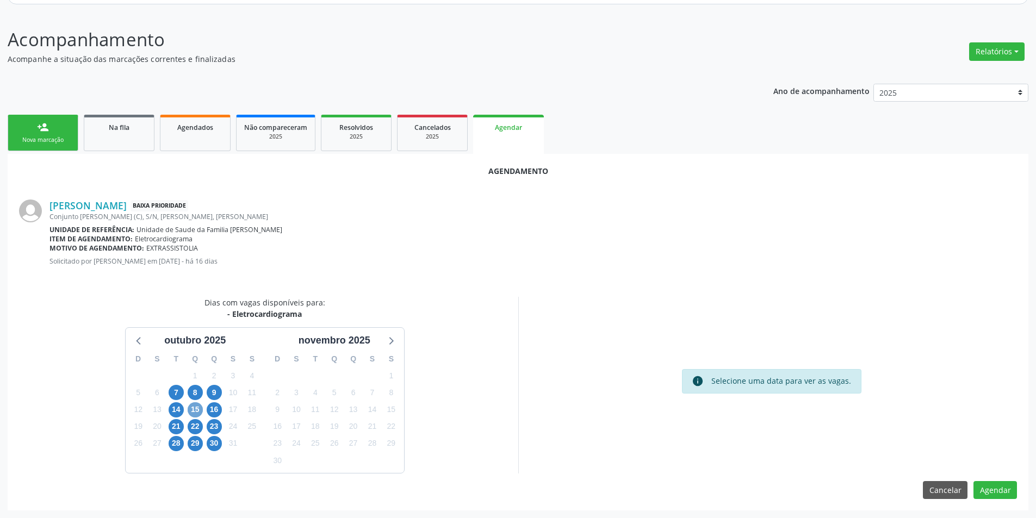
click at [194, 412] on span "15" at bounding box center [195, 409] width 15 height 15
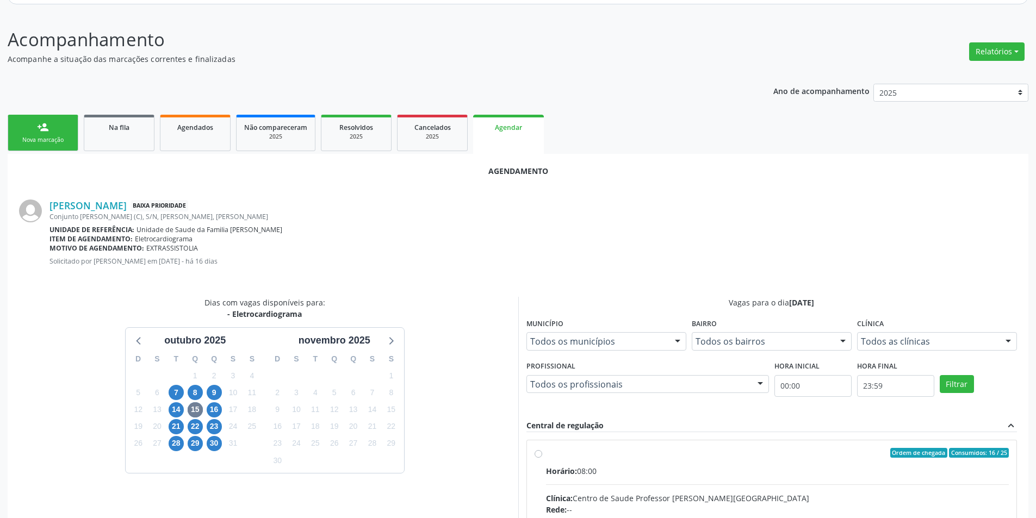
radio input "true"
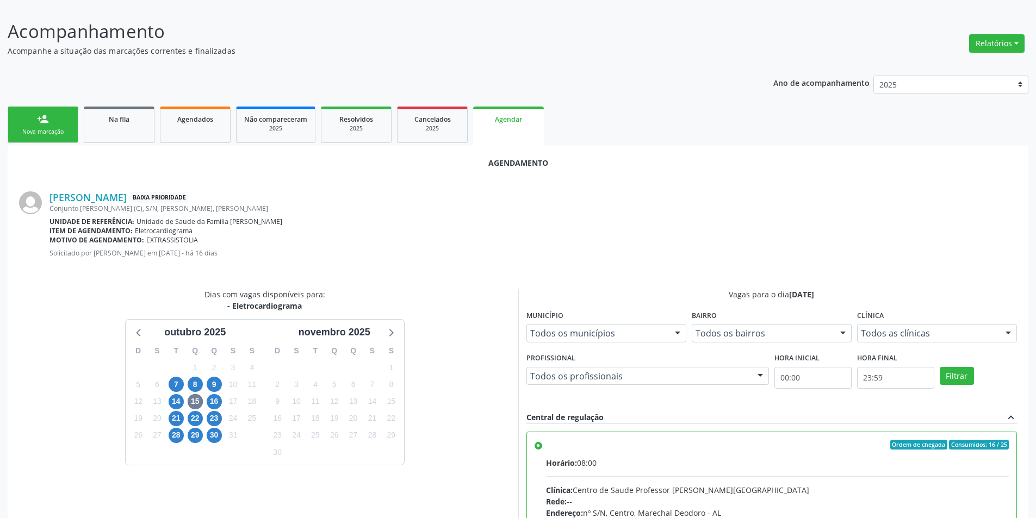
scroll to position [303, 0]
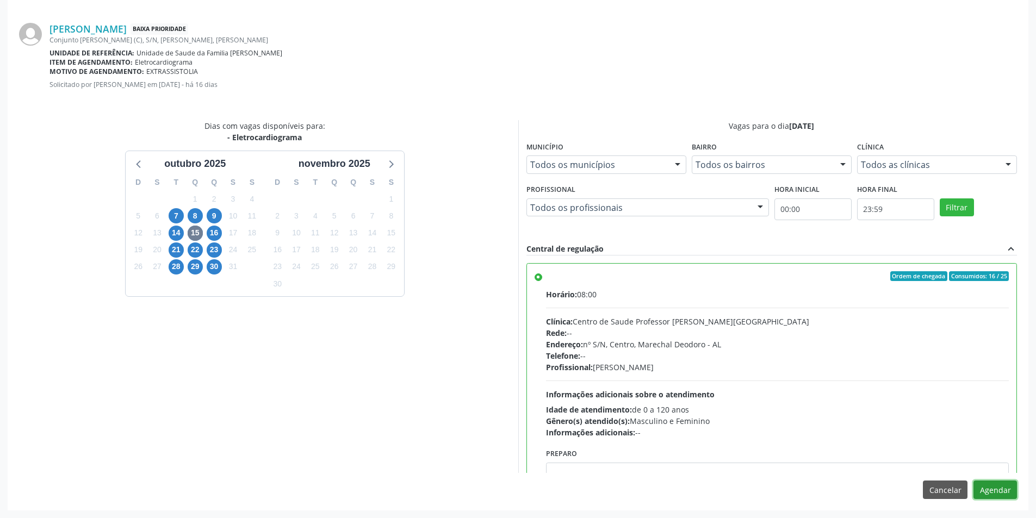
click at [1000, 491] on button "Agendar" at bounding box center [994, 490] width 43 height 18
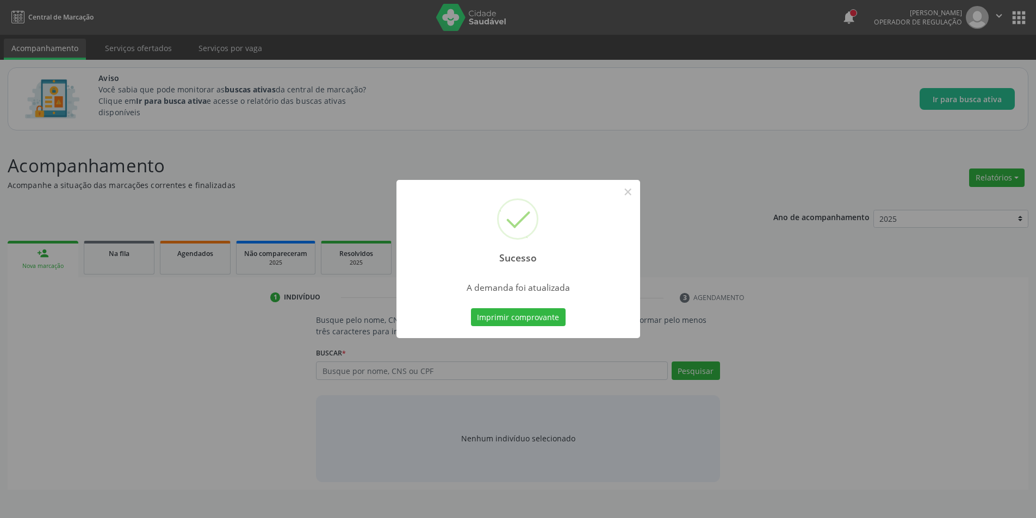
scroll to position [0, 0]
click at [632, 191] on button "×" at bounding box center [631, 192] width 18 height 18
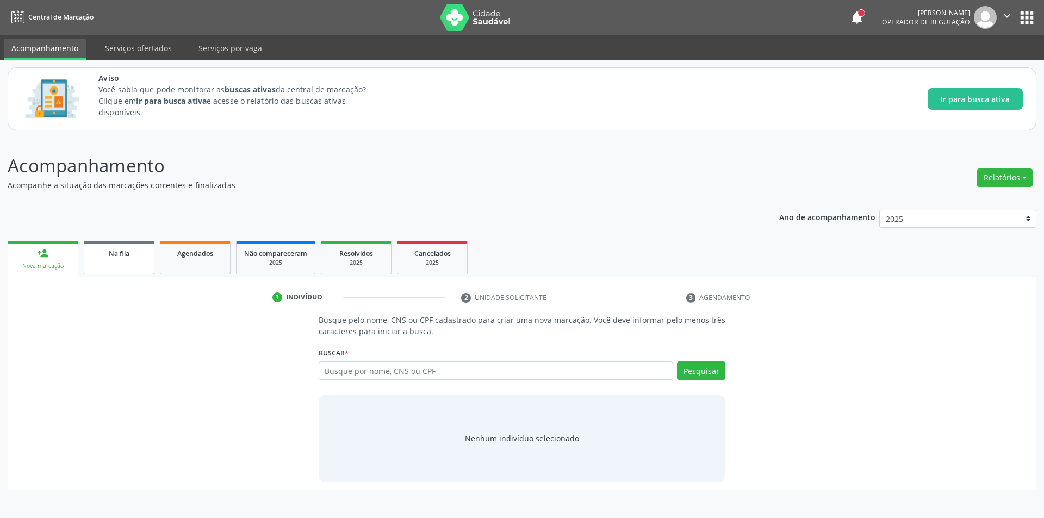
click at [117, 254] on span "Na fila" at bounding box center [119, 253] width 21 height 9
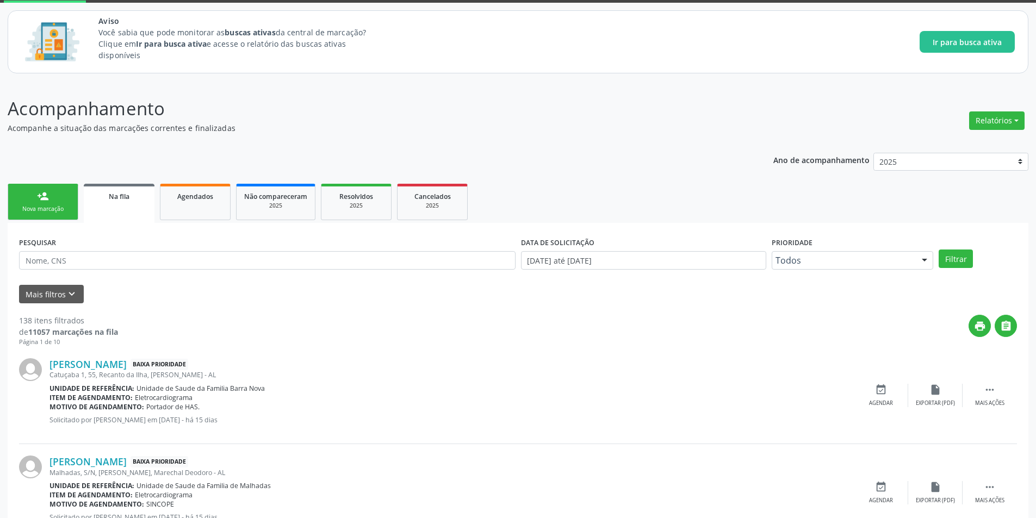
scroll to position [109, 0]
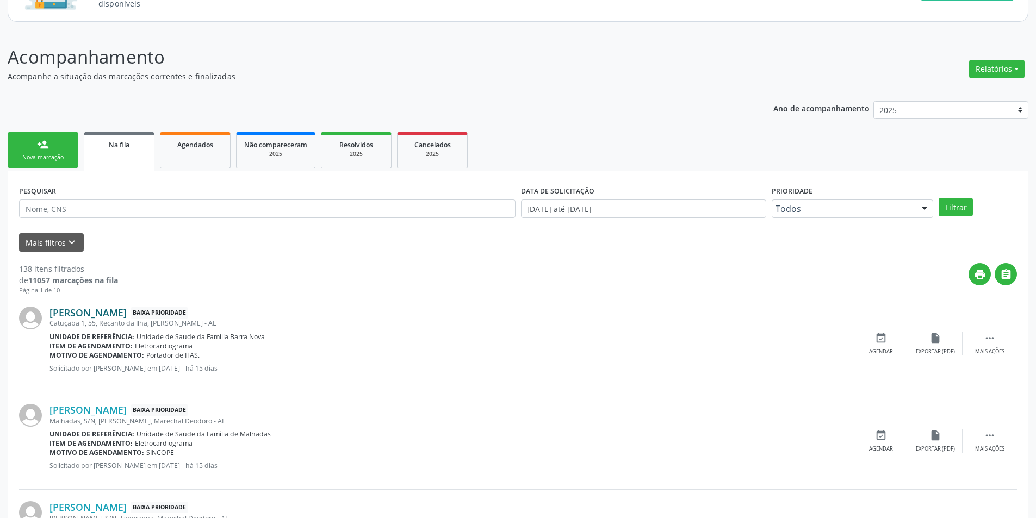
click at [91, 313] on link "[PERSON_NAME]" at bounding box center [87, 313] width 77 height 12
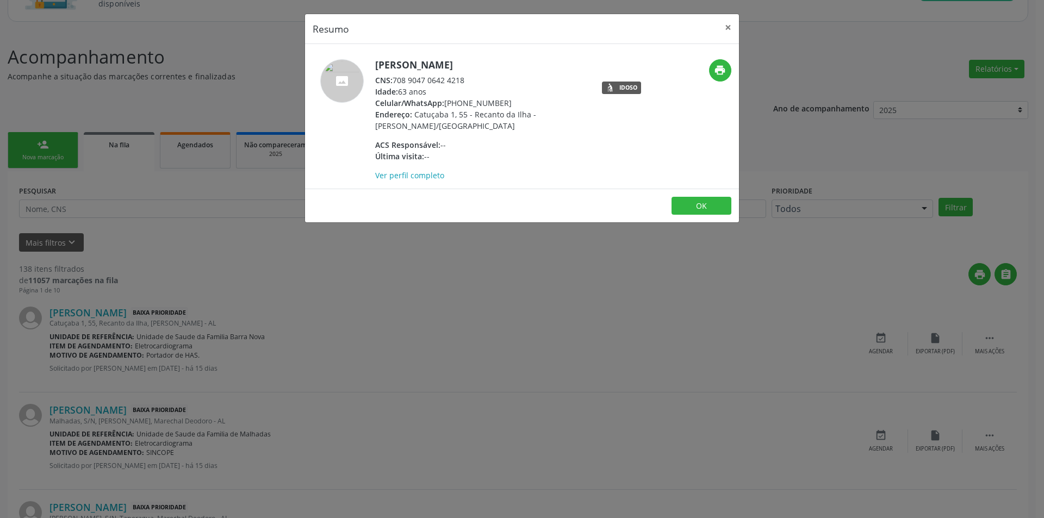
click at [397, 78] on div "CNS: 708 9047 0642 4218" at bounding box center [480, 79] width 211 height 11
drag, startPoint x: 397, startPoint y: 78, endPoint x: 451, endPoint y: 80, distance: 53.8
click at [451, 80] on div "CNS: 708 9047 0642 4218" at bounding box center [480, 79] width 211 height 11
copy div "708 9047 0642 4218"
click at [339, 353] on div "Resumo × Jose Elio da Silva CNS: 708 9047 0642 4218 Idade: 63 anos Celular/What…" at bounding box center [522, 259] width 1044 height 518
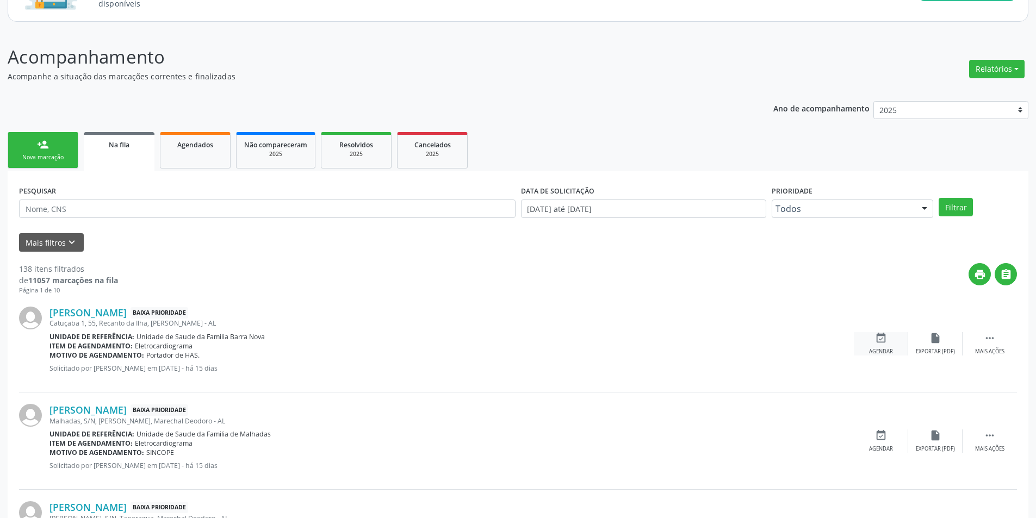
click at [880, 347] on div "event_available Agendar" at bounding box center [881, 343] width 54 height 23
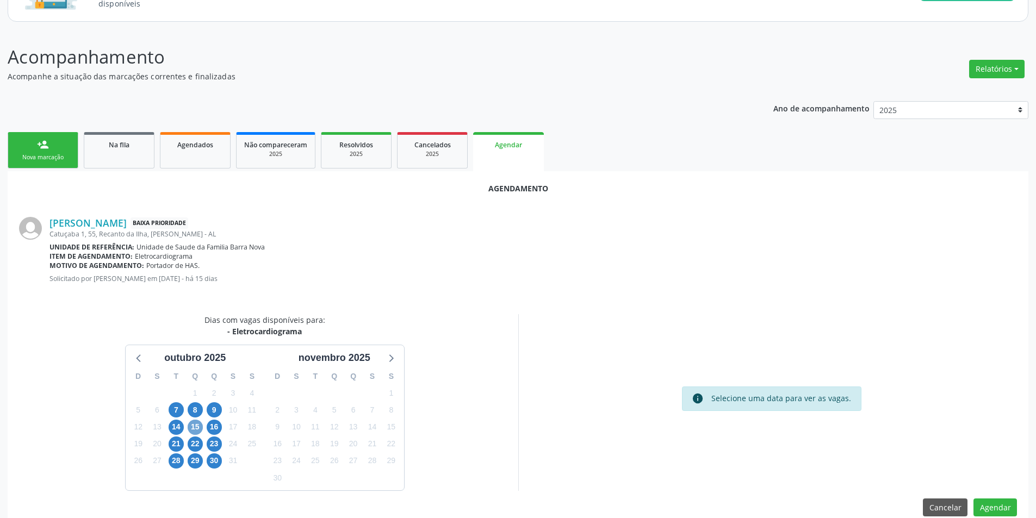
click at [194, 427] on span "15" at bounding box center [195, 427] width 15 height 15
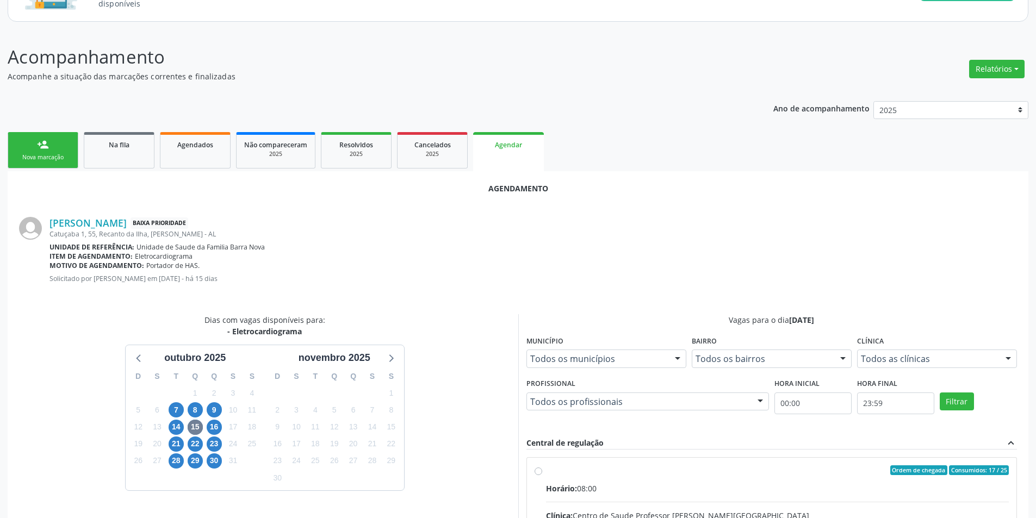
click at [537, 471] on input "Ordem de chegada Consumidos: 17 / 25 Horário: 08:00 Clínica: Centro de Saude Pr…" at bounding box center [538, 470] width 8 height 10
radio input "true"
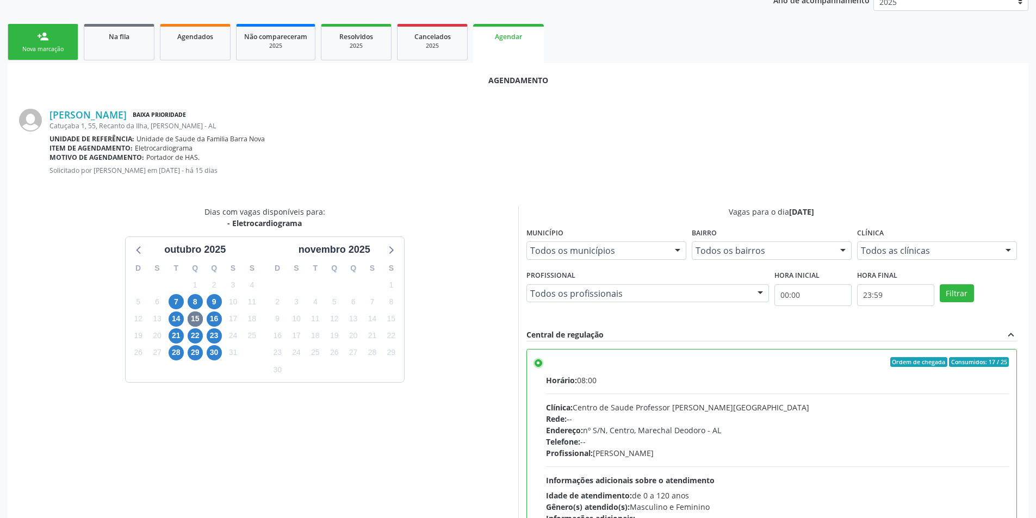
scroll to position [303, 0]
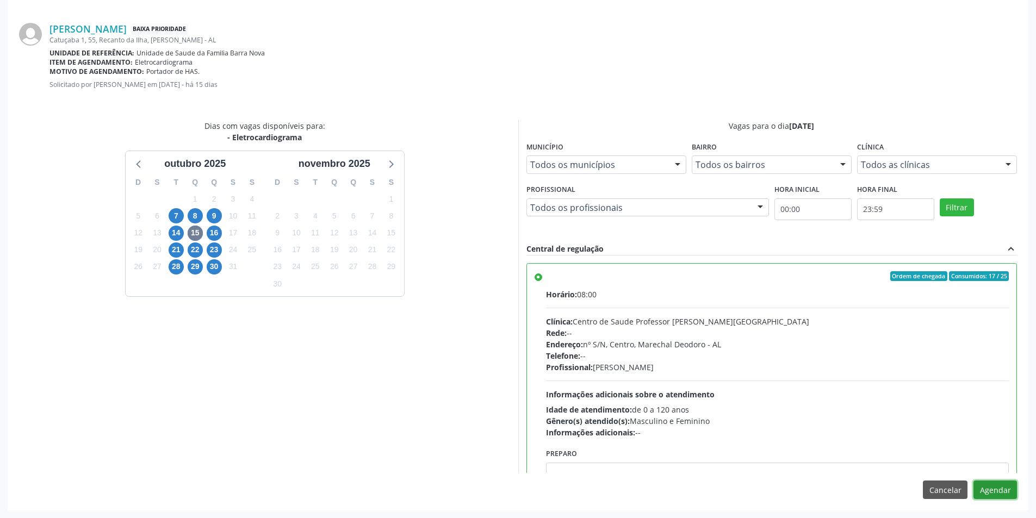
click at [982, 491] on button "Agendar" at bounding box center [994, 490] width 43 height 18
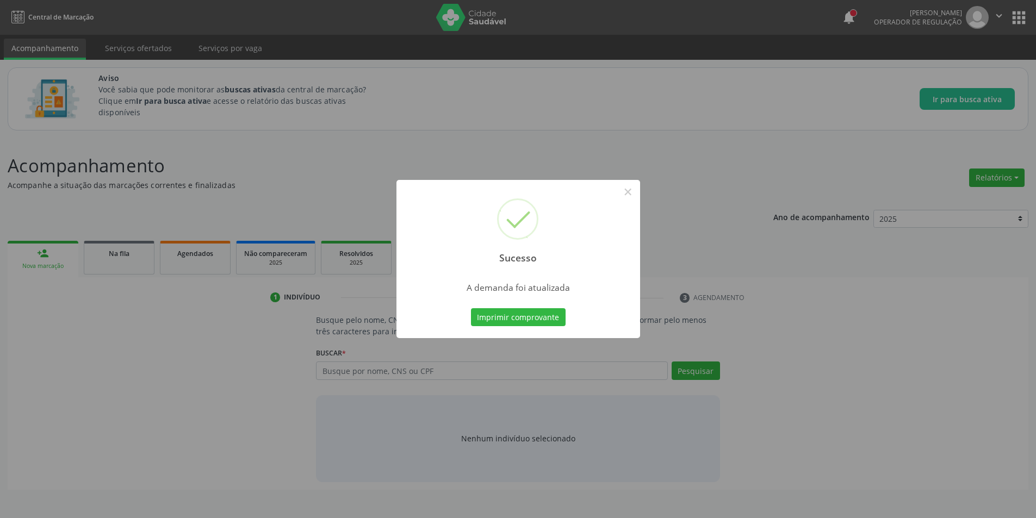
scroll to position [0, 0]
click at [626, 193] on button "×" at bounding box center [631, 192] width 18 height 18
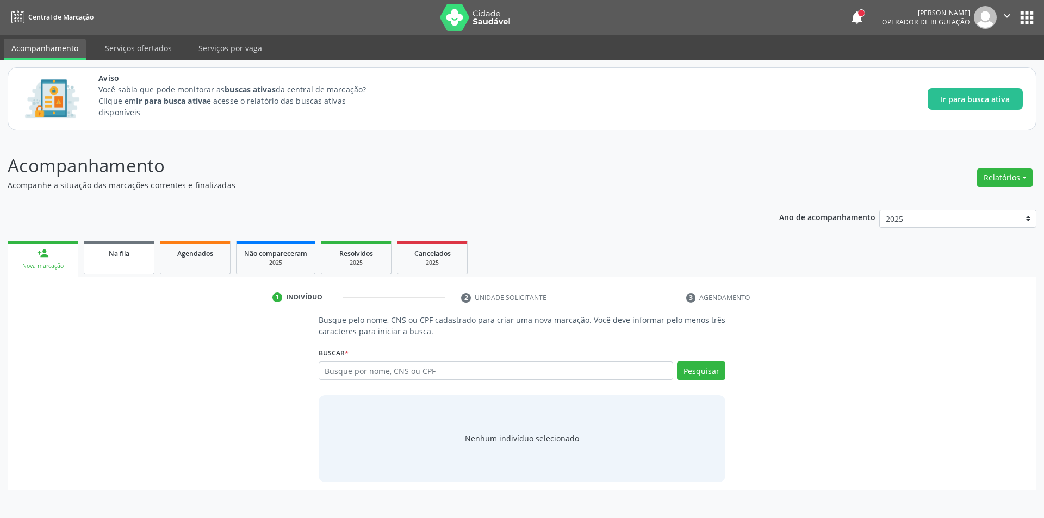
click at [123, 261] on link "Na fila" at bounding box center [119, 258] width 71 height 34
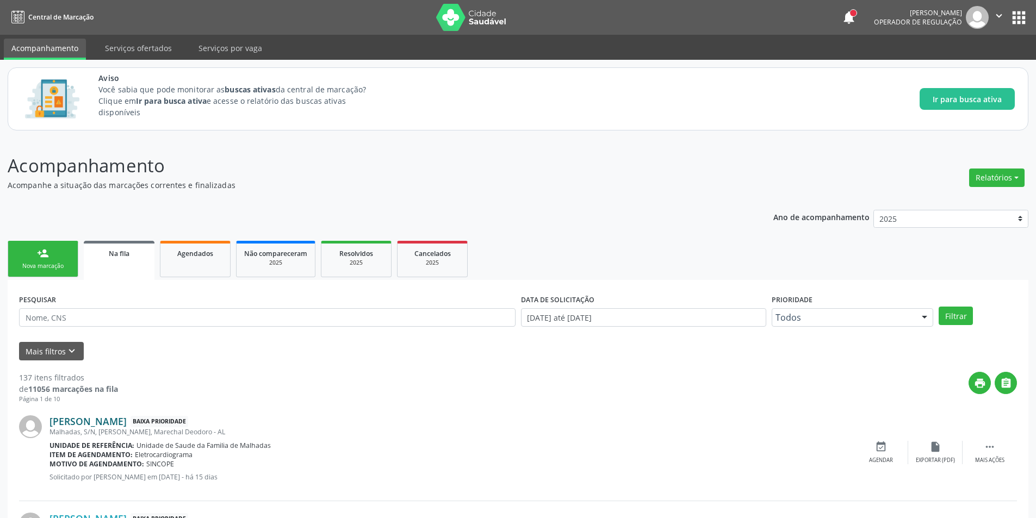
click at [127, 425] on link "[PERSON_NAME]" at bounding box center [87, 421] width 77 height 12
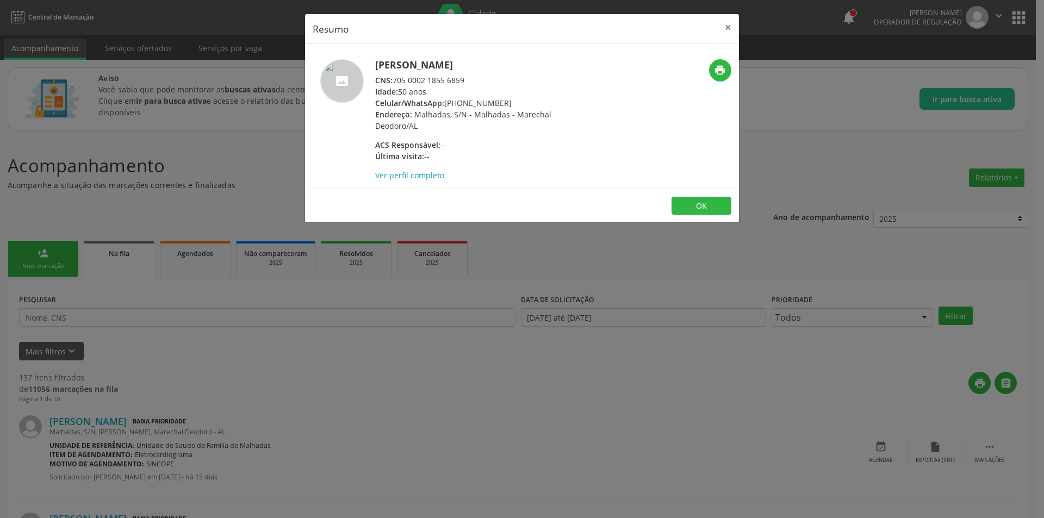
click at [396, 81] on div "CNS: 705 0002 1855 6859" at bounding box center [480, 79] width 211 height 11
drag, startPoint x: 396, startPoint y: 81, endPoint x: 460, endPoint y: 82, distance: 64.2
click at [460, 82] on div "CNS: 705 0002 1855 6859" at bounding box center [480, 79] width 211 height 11
copy div "705 0002 1855 6859"
click at [274, 415] on div "Resumo × Marques Ribeiro dos Santos CNS: 705 0002 1855 6859 Idade: 50 anos Celu…" at bounding box center [522, 259] width 1044 height 518
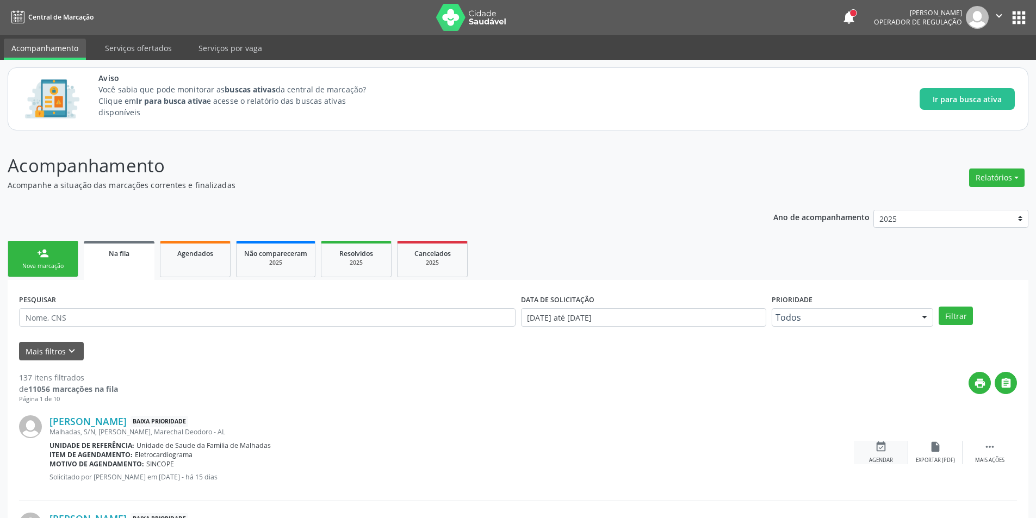
click at [888, 460] on div "Agendar" at bounding box center [881, 461] width 24 height 8
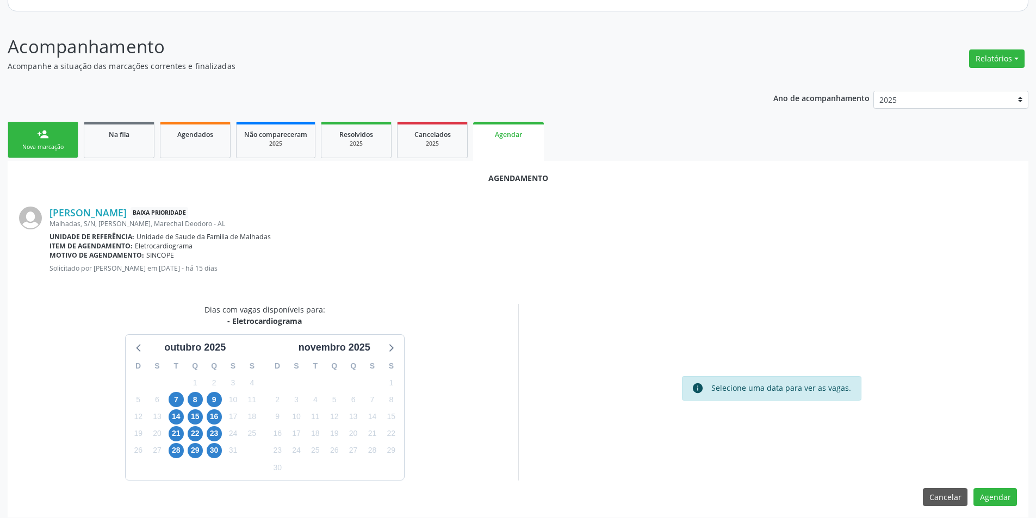
scroll to position [126, 0]
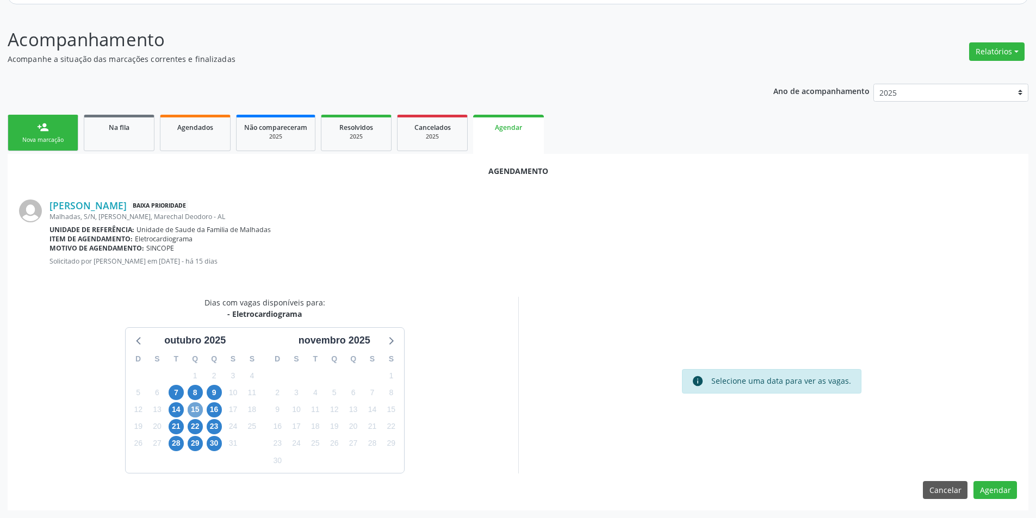
click at [191, 414] on span "15" at bounding box center [195, 409] width 15 height 15
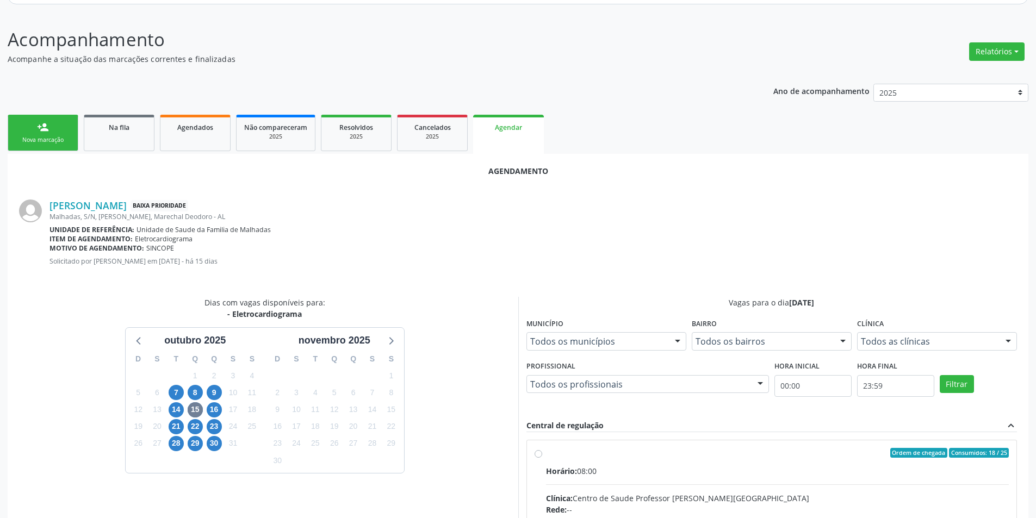
click at [538, 455] on input "Ordem de chegada Consumidos: 18 / 25 Horário: 08:00 Clínica: Centro de Saude Pr…" at bounding box center [538, 453] width 8 height 10
radio input "true"
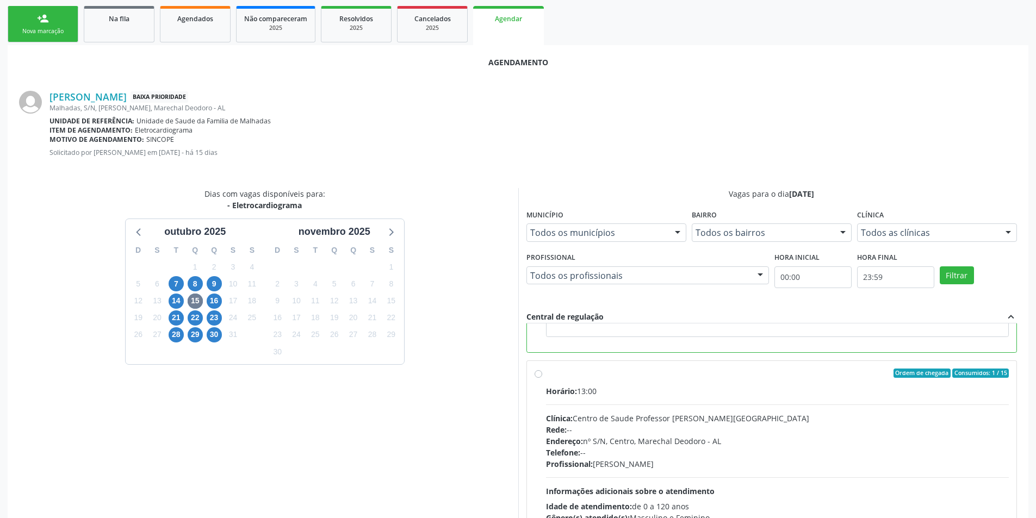
scroll to position [245, 0]
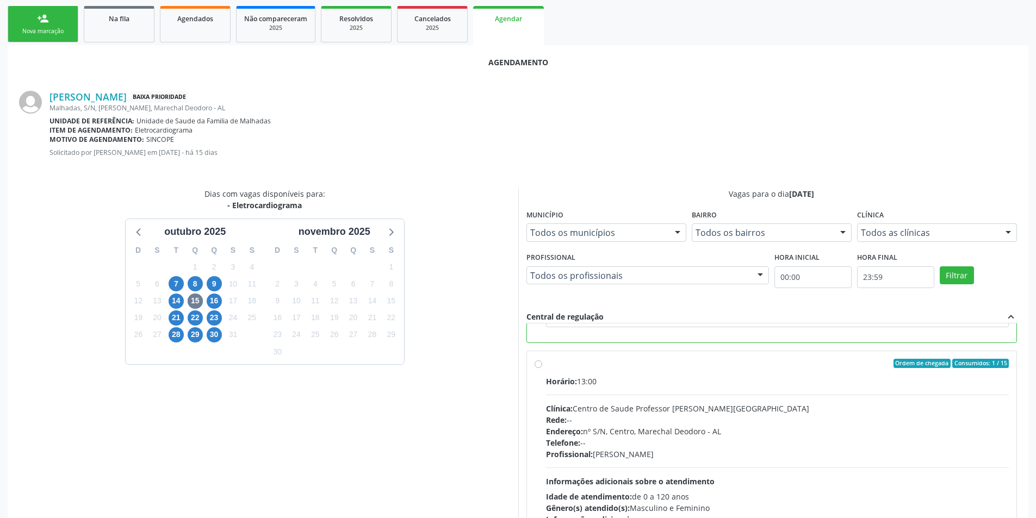
click at [1025, 365] on div "Agendamento Marques Ribeiro dos Santos Baixa Prioridade Malhadas, S/N, Malhadas…" at bounding box center [518, 311] width 1020 height 533
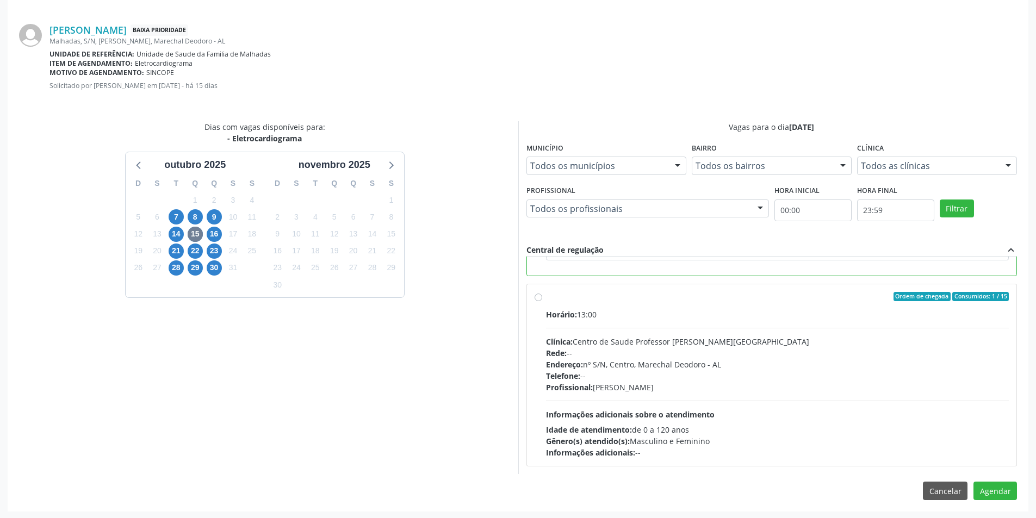
scroll to position [303, 0]
click at [998, 493] on button "Agendar" at bounding box center [994, 490] width 43 height 18
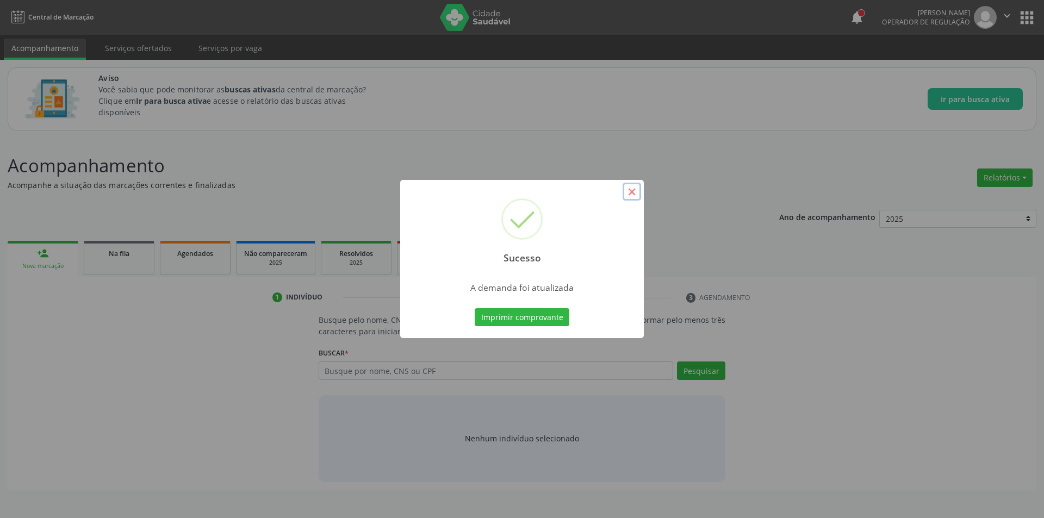
click at [633, 194] on button "×" at bounding box center [631, 192] width 18 height 18
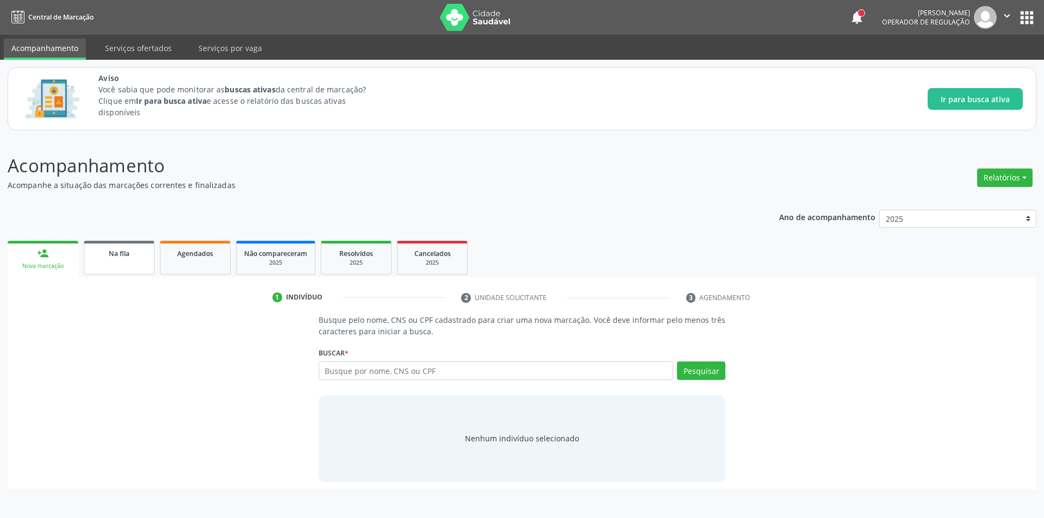
click at [117, 253] on span "Na fila" at bounding box center [119, 253] width 21 height 9
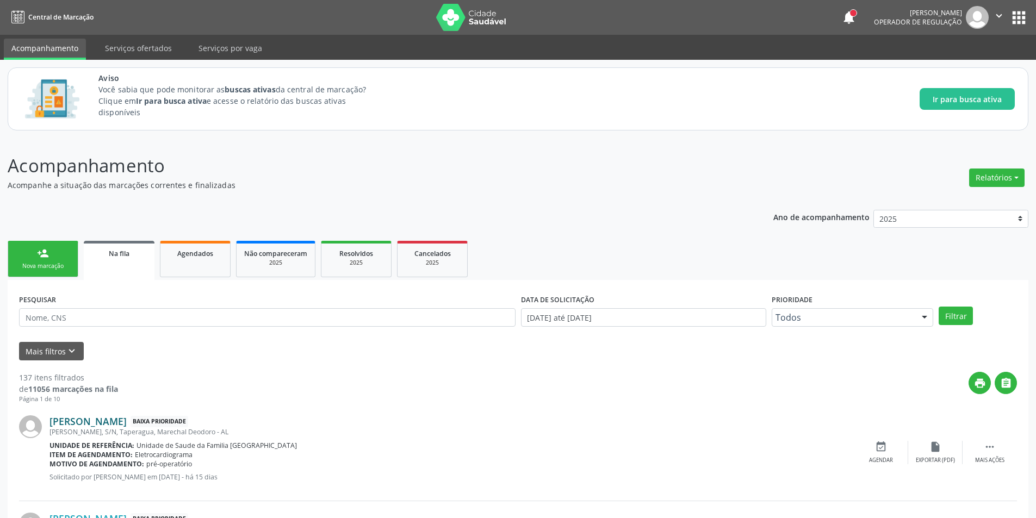
click at [107, 419] on link "[PERSON_NAME]" at bounding box center [87, 421] width 77 height 12
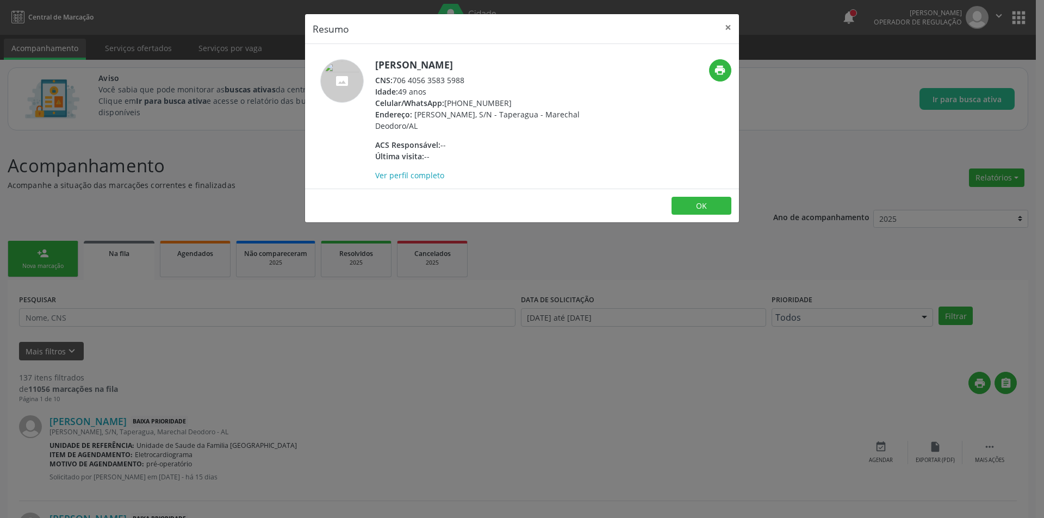
click at [397, 80] on div "CNS: 706 4056 3583 5988" at bounding box center [480, 79] width 211 height 11
drag, startPoint x: 397, startPoint y: 80, endPoint x: 456, endPoint y: 80, distance: 58.7
click at [456, 80] on div "CNS: 706 4056 3583 5988" at bounding box center [480, 79] width 211 height 11
copy div "706 4056 3583 5988"
click at [288, 414] on div "Resumo × Roseane dos Santos CNS: 706 4056 3583 5988 Idade: 49 anos Celular/What…" at bounding box center [522, 259] width 1044 height 518
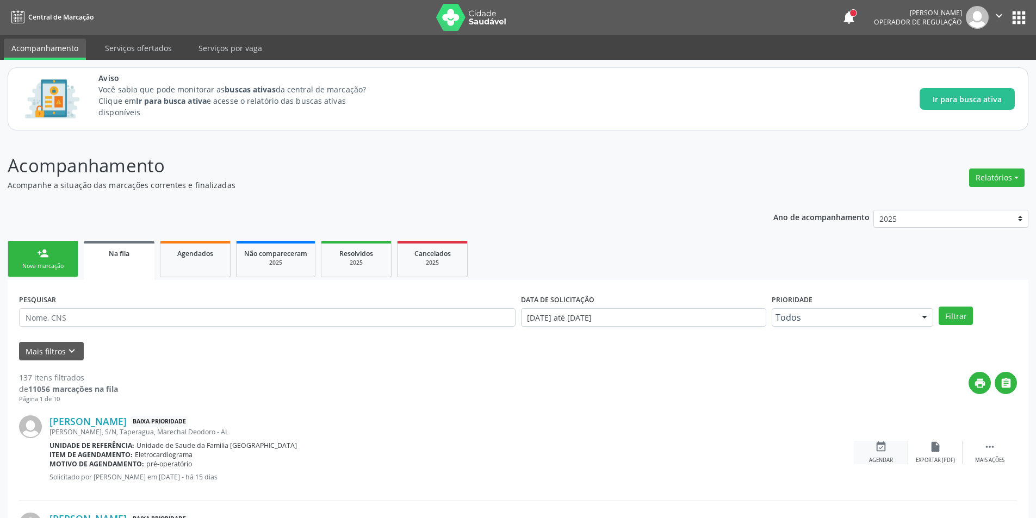
click at [882, 445] on icon "event_available" at bounding box center [881, 447] width 12 height 12
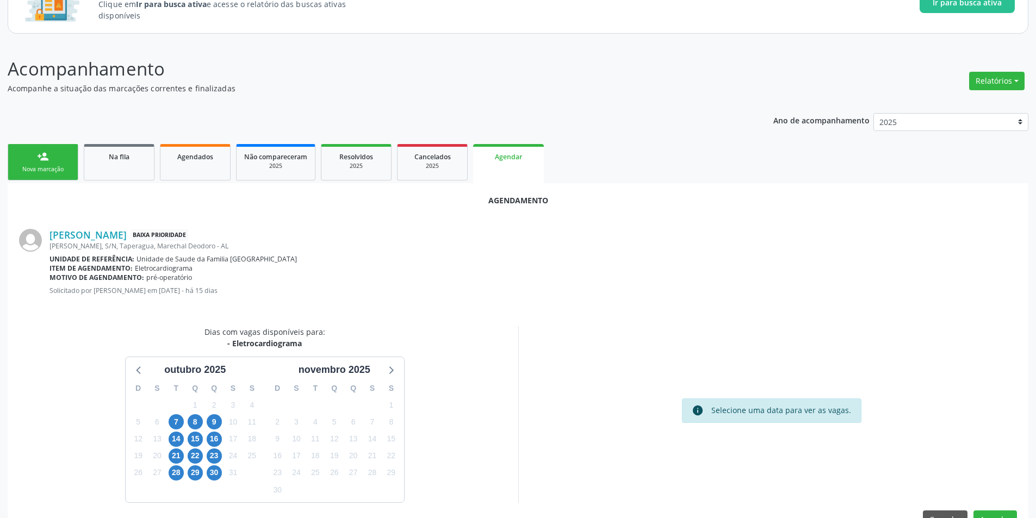
scroll to position [126, 0]
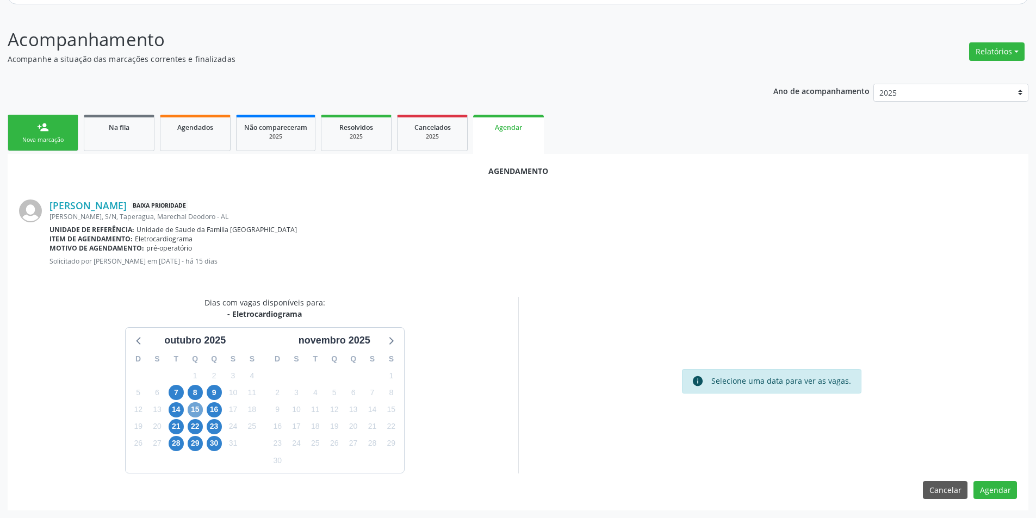
click at [194, 412] on span "15" at bounding box center [195, 409] width 15 height 15
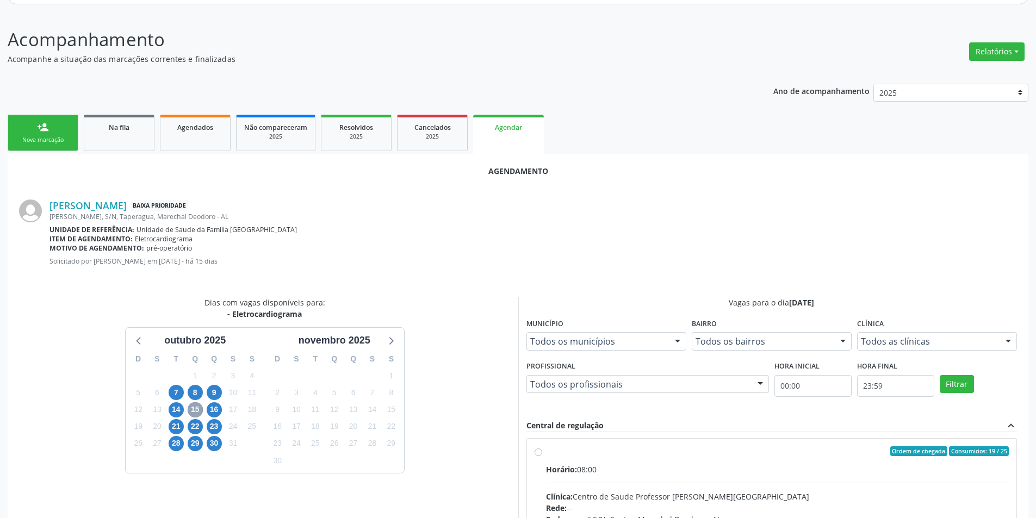
scroll to position [0, 0]
click at [537, 454] on input "Ordem de chegada Consumidos: 19 / 25 Horário: 08:00 Clínica: Centro de Saude Pr…" at bounding box center [538, 453] width 8 height 10
radio input "true"
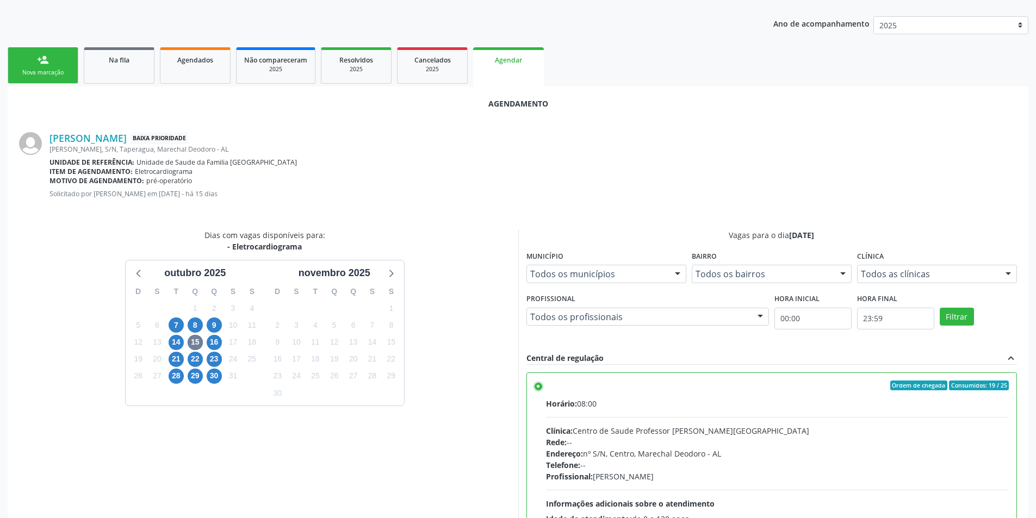
scroll to position [303, 0]
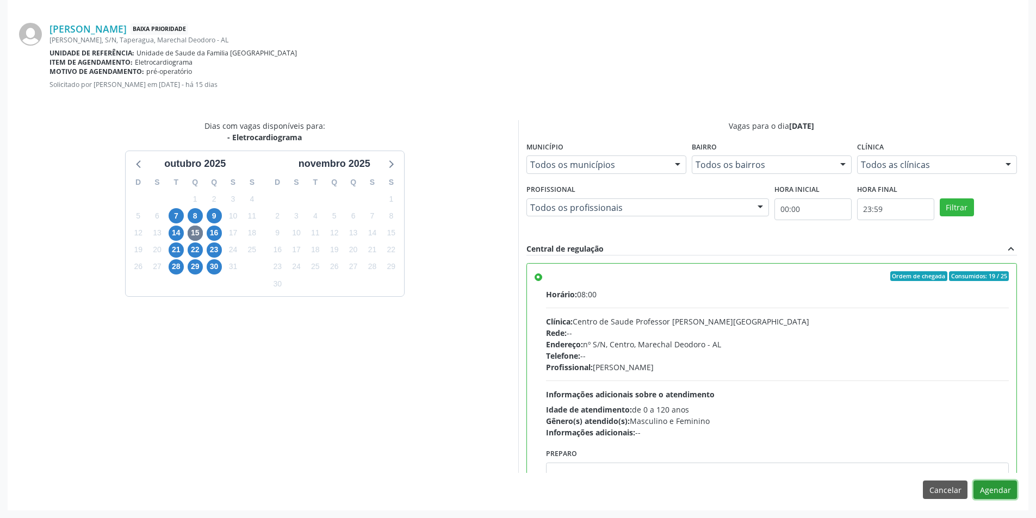
click at [1010, 496] on button "Agendar" at bounding box center [994, 490] width 43 height 18
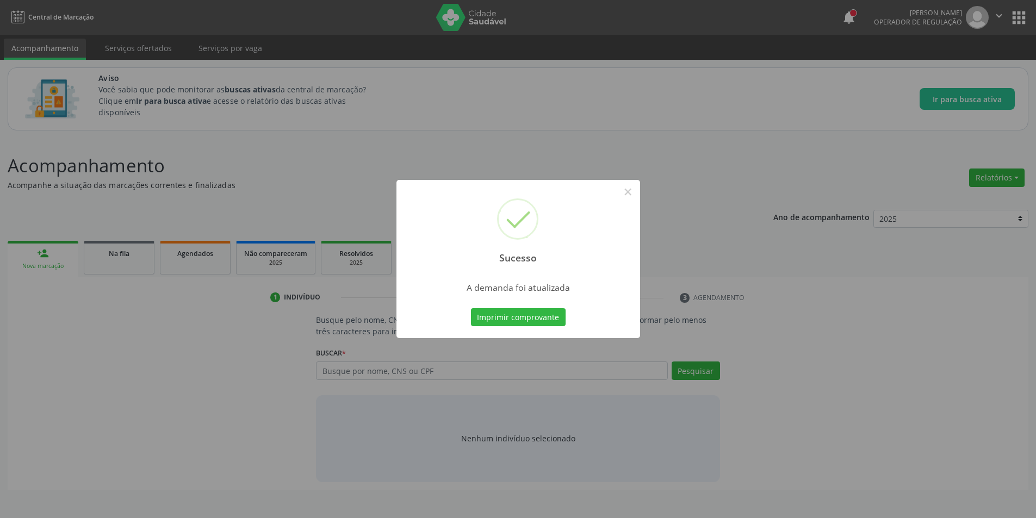
scroll to position [0, 0]
click at [624, 192] on button "×" at bounding box center [631, 192] width 18 height 18
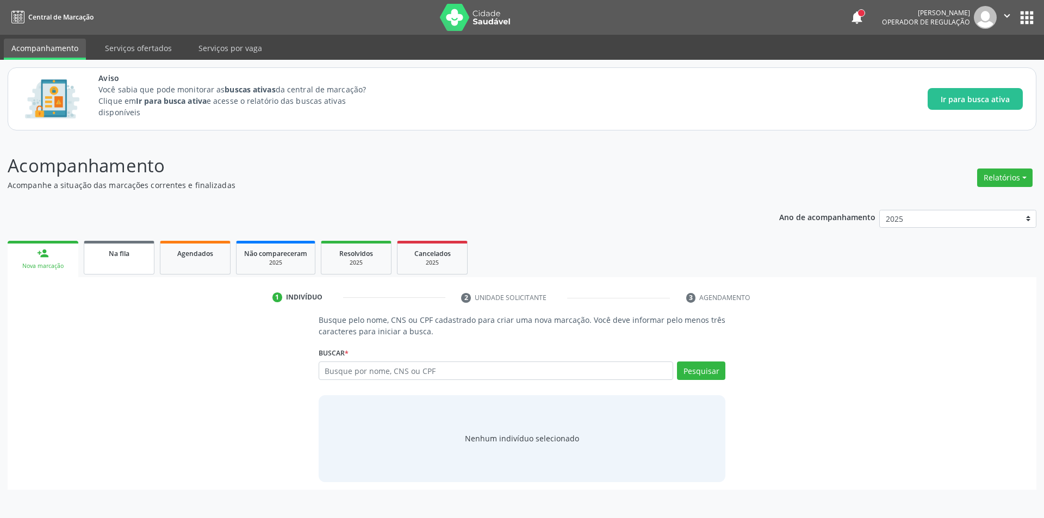
click at [133, 256] on div "Na fila" at bounding box center [119, 252] width 54 height 11
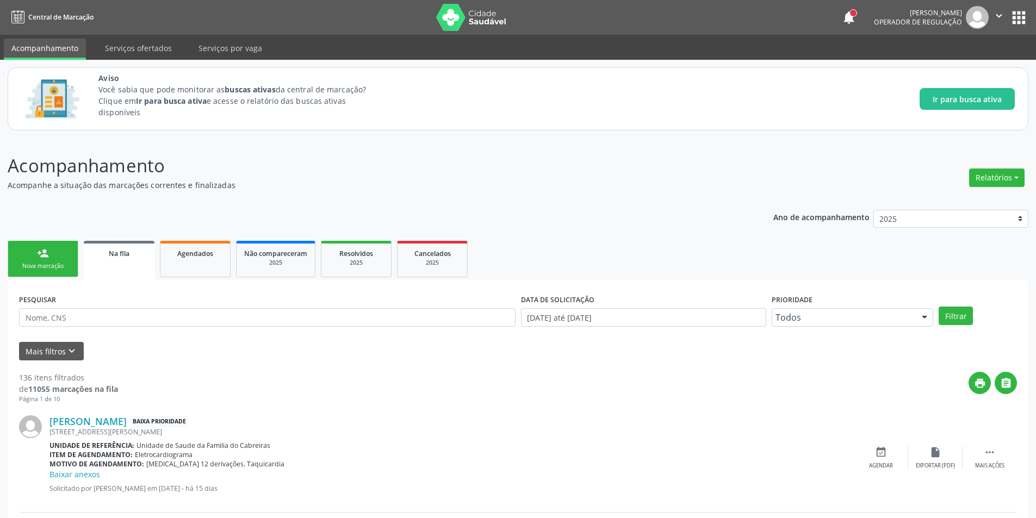
scroll to position [54, 0]
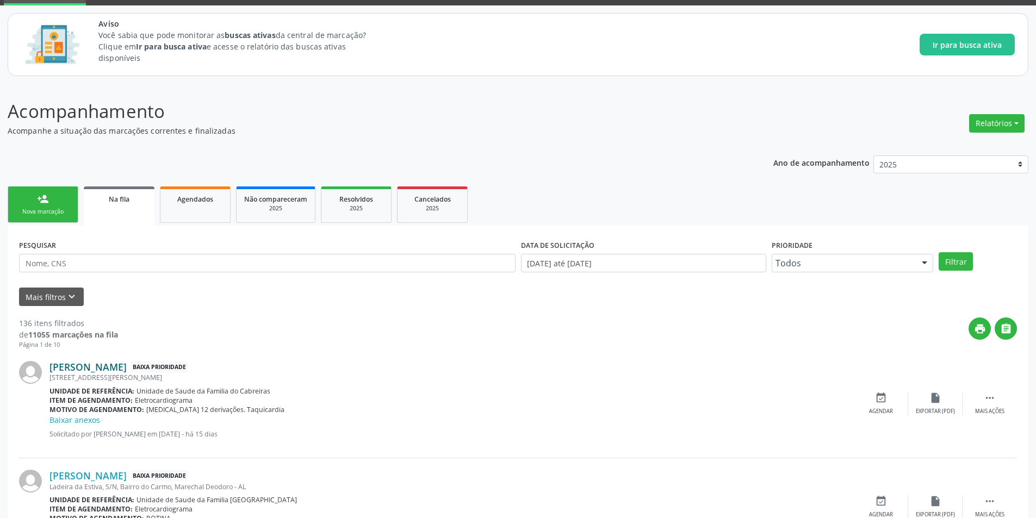
click at [84, 371] on link "[PERSON_NAME]" at bounding box center [87, 367] width 77 height 12
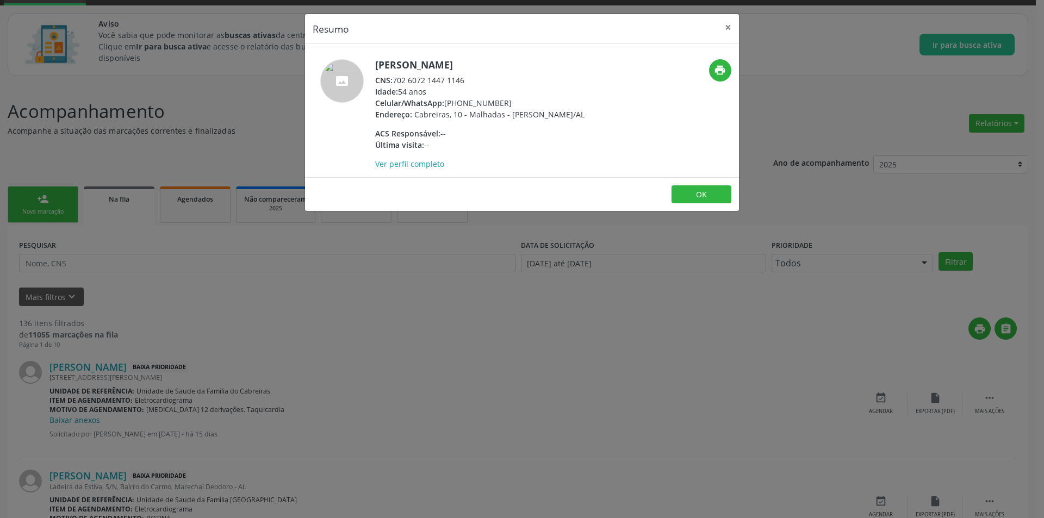
click at [395, 79] on div "CNS: 702 6072 1447 1146" at bounding box center [479, 79] width 209 height 11
drag, startPoint x: 395, startPoint y: 79, endPoint x: 468, endPoint y: 81, distance: 73.4
click at [468, 81] on div "CNS: 702 6072 1447 1146" at bounding box center [479, 79] width 209 height 11
copy div "702 6072 1447 1146"
click at [244, 359] on div "Resumo × Edson Santos Silva CNS: 702 6072 1447 1146 Idade: 54 anos Celular/What…" at bounding box center [522, 259] width 1044 height 518
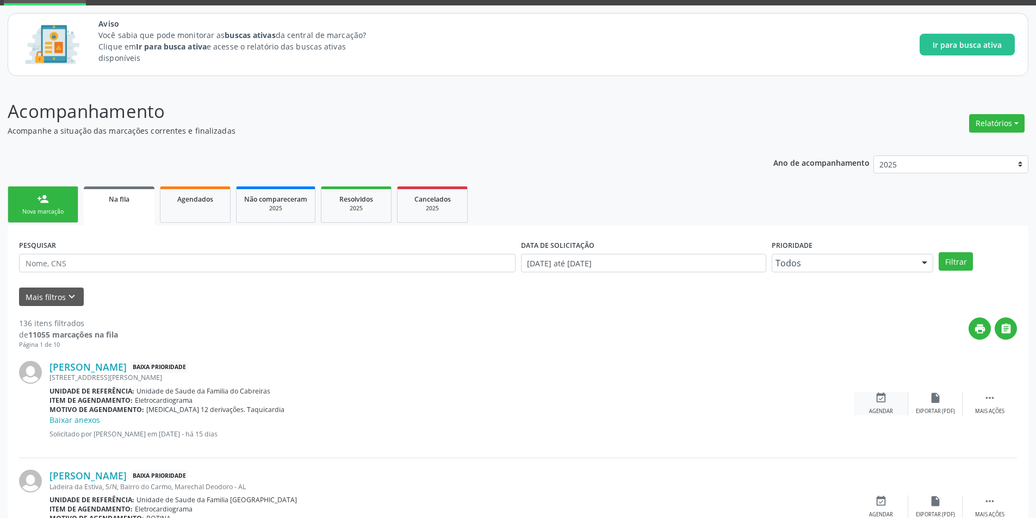
click at [865, 404] on div "event_available Agendar" at bounding box center [881, 403] width 54 height 23
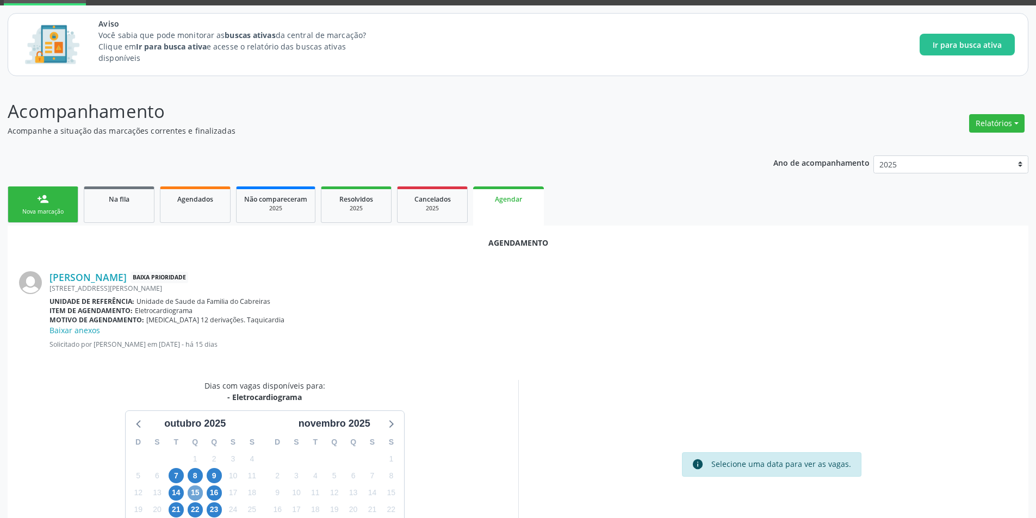
click at [193, 497] on span "15" at bounding box center [195, 492] width 15 height 15
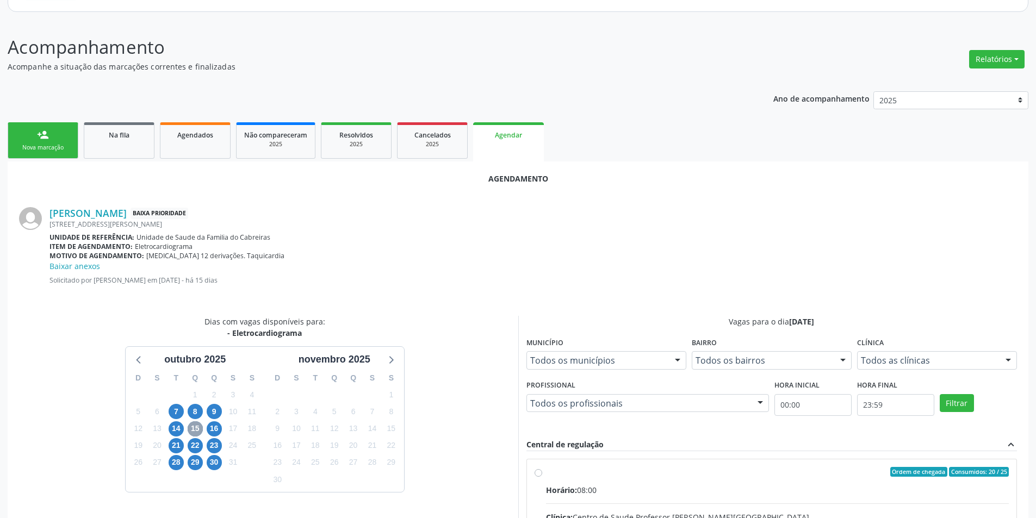
scroll to position [217, 0]
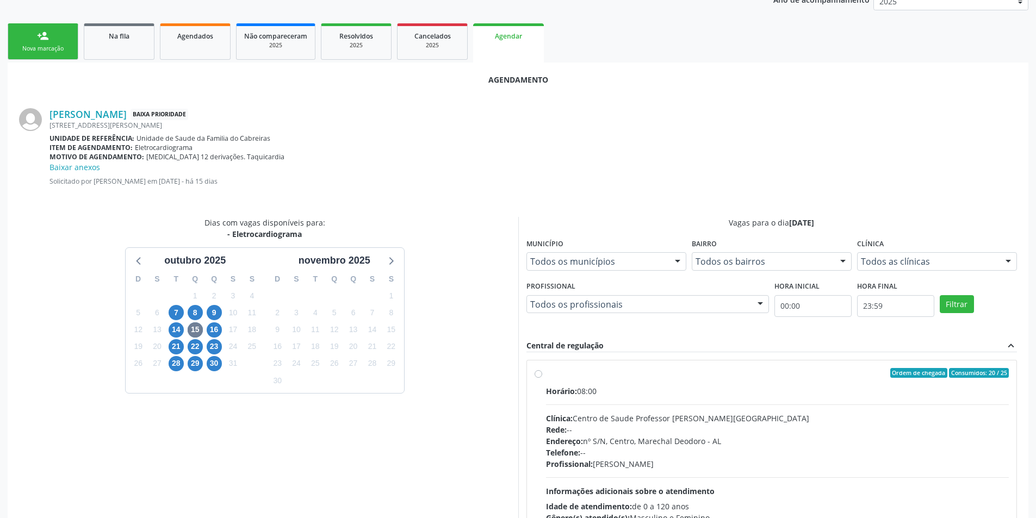
click at [546, 371] on label "Ordem de chegada Consumidos: 20 / 25 Horário: 08:00 Clínica: Centro de Saude Pr…" at bounding box center [777, 451] width 463 height 167
click at [537, 371] on input "Ordem de chegada Consumidos: 20 / 25 Horário: 08:00 Clínica: Centro de Saude Pr…" at bounding box center [538, 373] width 8 height 10
radio input "true"
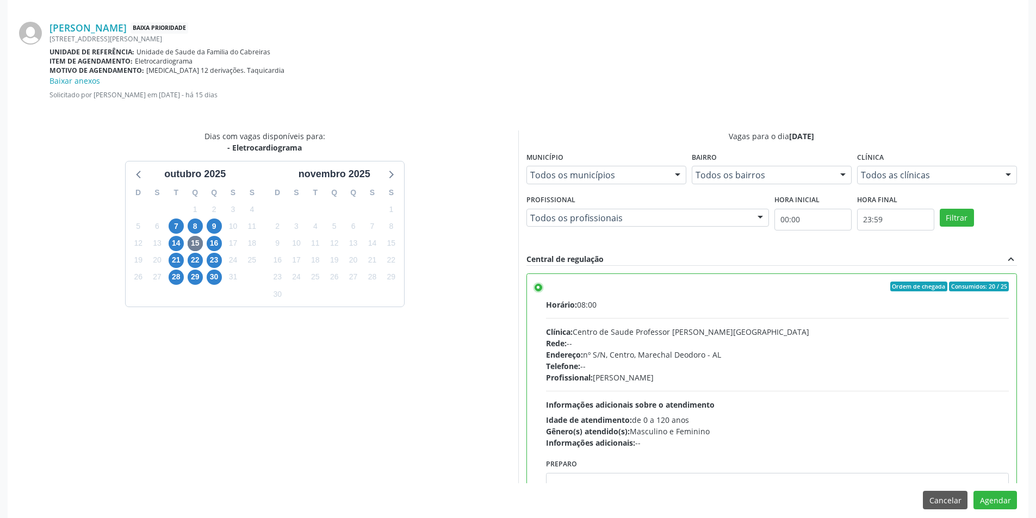
scroll to position [314, 0]
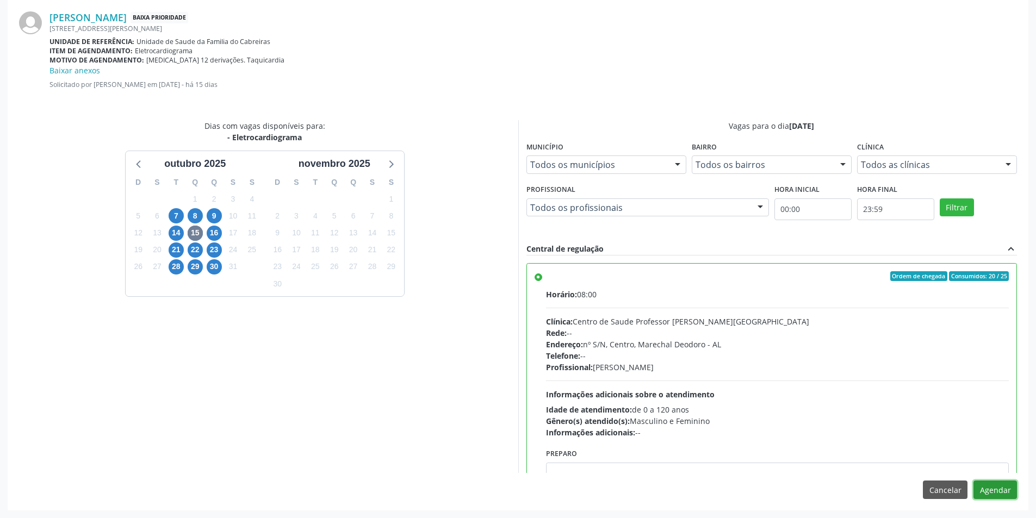
click at [1004, 490] on button "Agendar" at bounding box center [994, 490] width 43 height 18
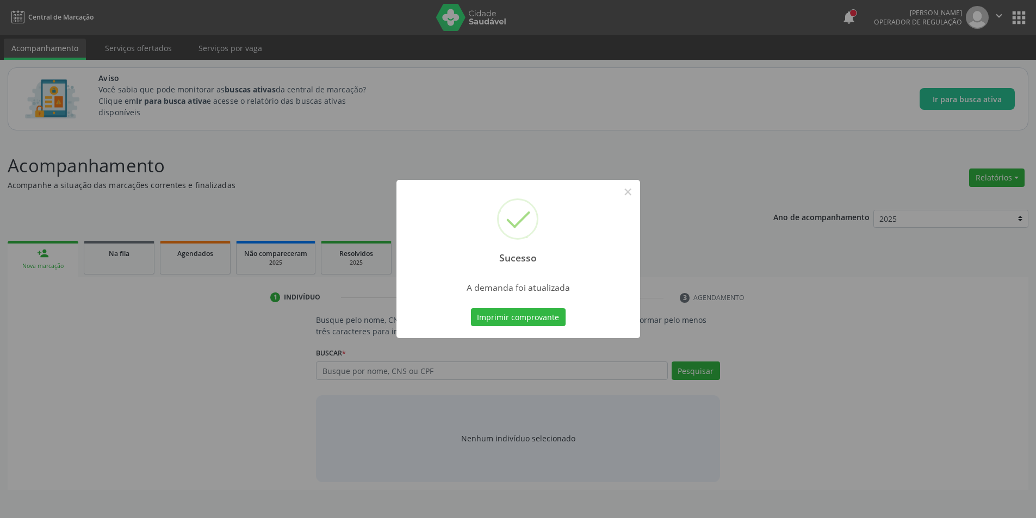
scroll to position [0, 0]
click at [633, 192] on button "×" at bounding box center [631, 192] width 18 height 18
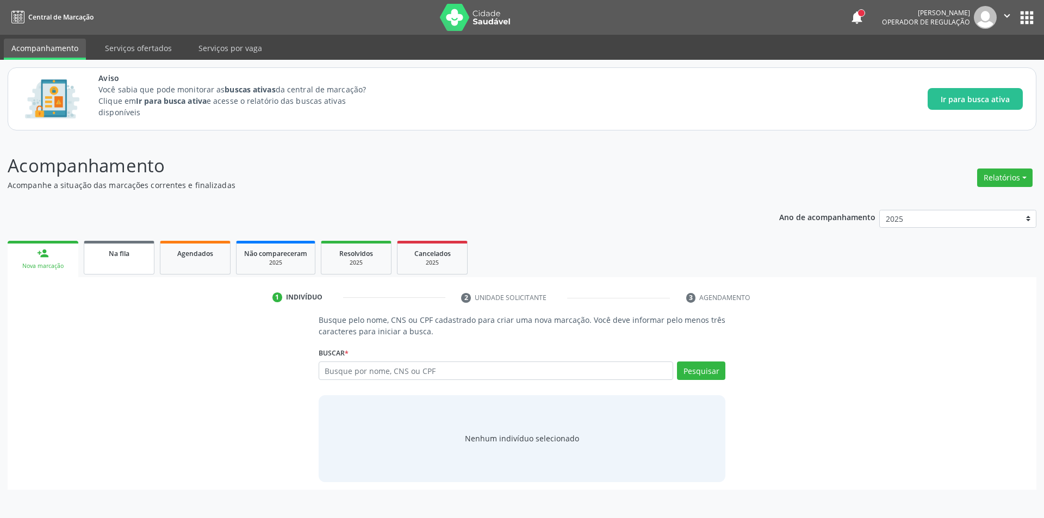
click at [138, 262] on link "Na fila" at bounding box center [119, 258] width 71 height 34
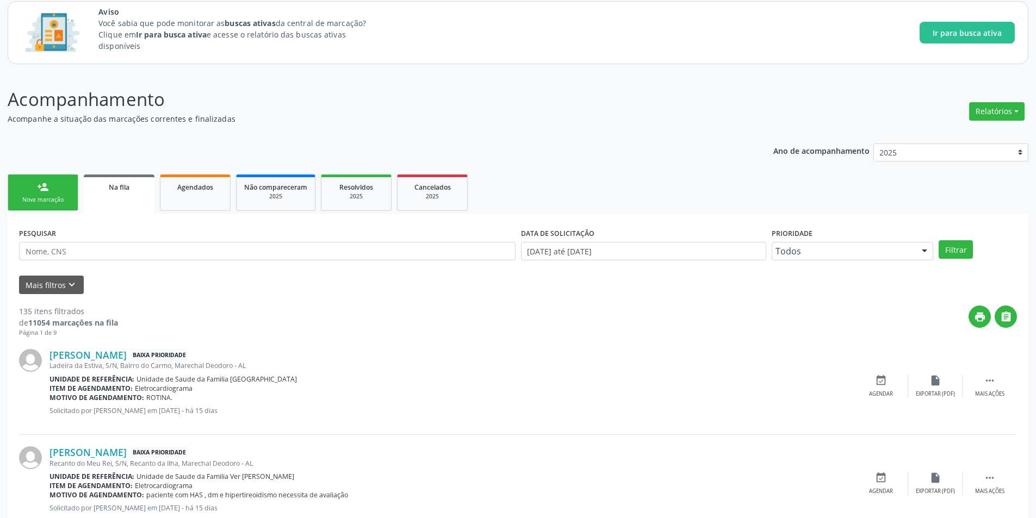
scroll to position [163, 0]
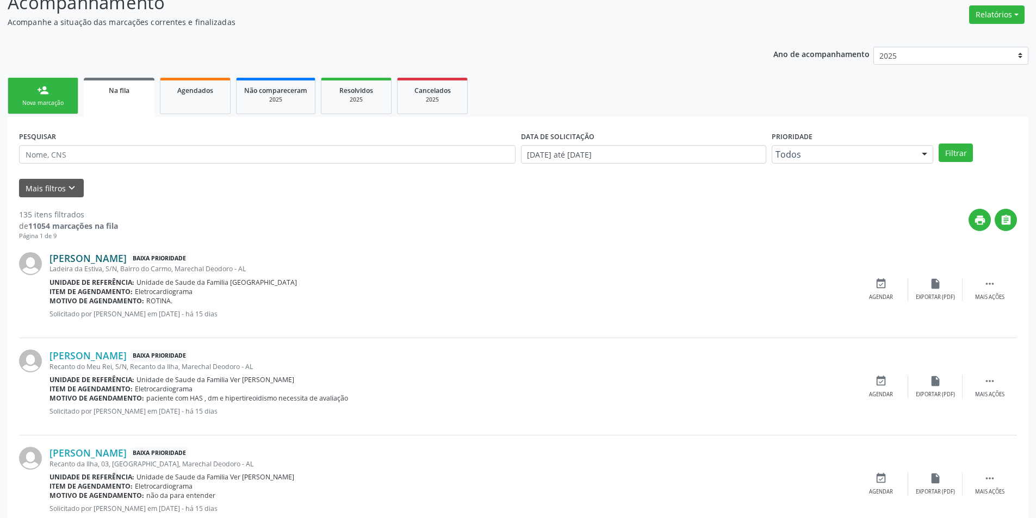
click at [127, 263] on link "[PERSON_NAME]" at bounding box center [87, 258] width 77 height 12
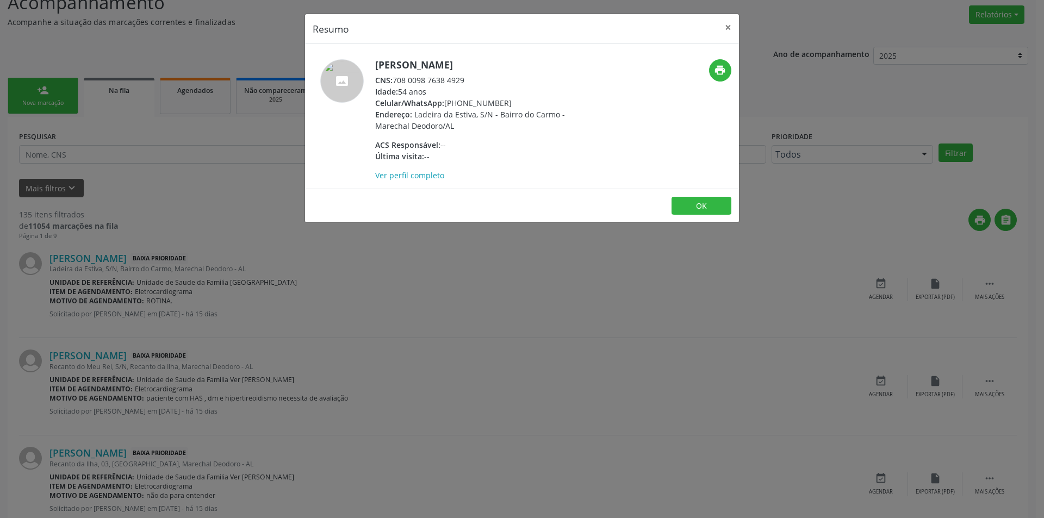
click at [396, 79] on div "CNS: 708 0098 7638 4929" at bounding box center [480, 79] width 211 height 11
drag, startPoint x: 396, startPoint y: 79, endPoint x: 456, endPoint y: 80, distance: 59.8
click at [456, 80] on div "CNS: 708 0098 7638 4929" at bounding box center [480, 79] width 211 height 11
copy div "708 0098 7638 4929"
click at [410, 345] on div "Resumo × Maria Erenilda Felix da Silva CNS: 708 0098 7638 4929 Idade: 54 anos C…" at bounding box center [522, 259] width 1044 height 518
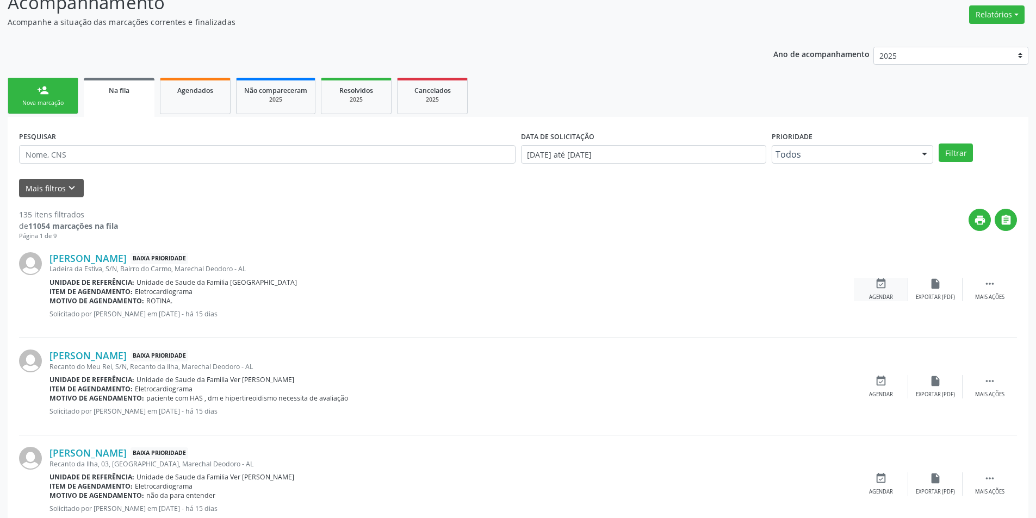
click at [875, 289] on icon "event_available" at bounding box center [881, 284] width 12 height 12
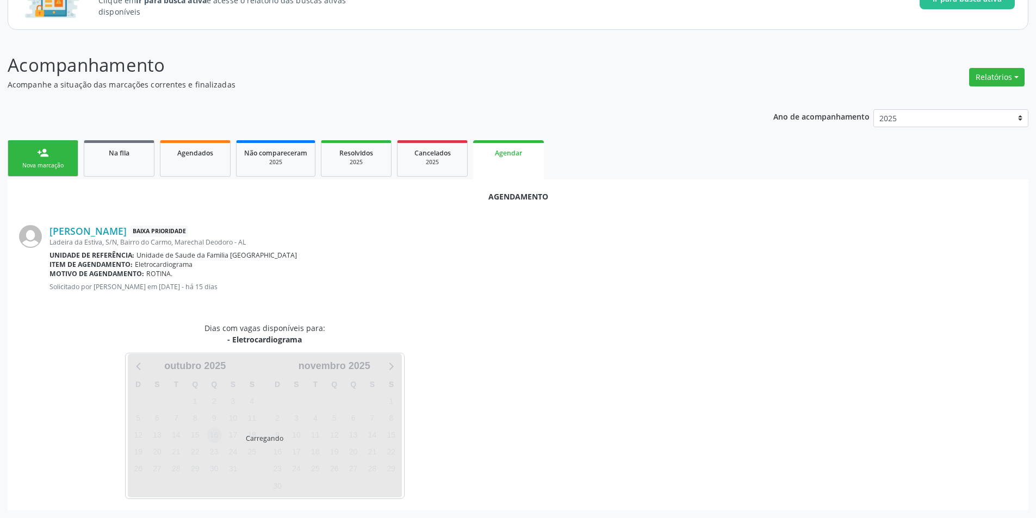
scroll to position [126, 0]
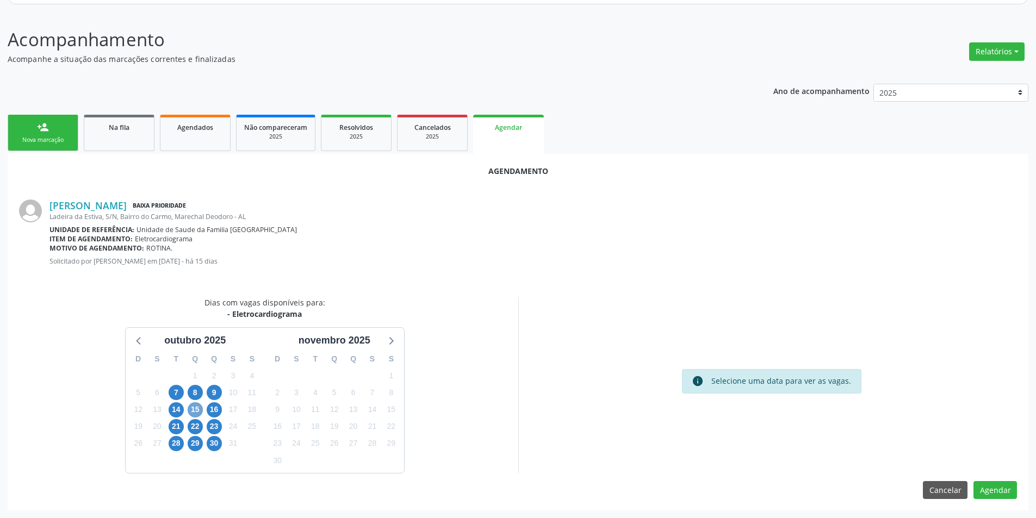
click at [201, 412] on span "15" at bounding box center [195, 409] width 15 height 15
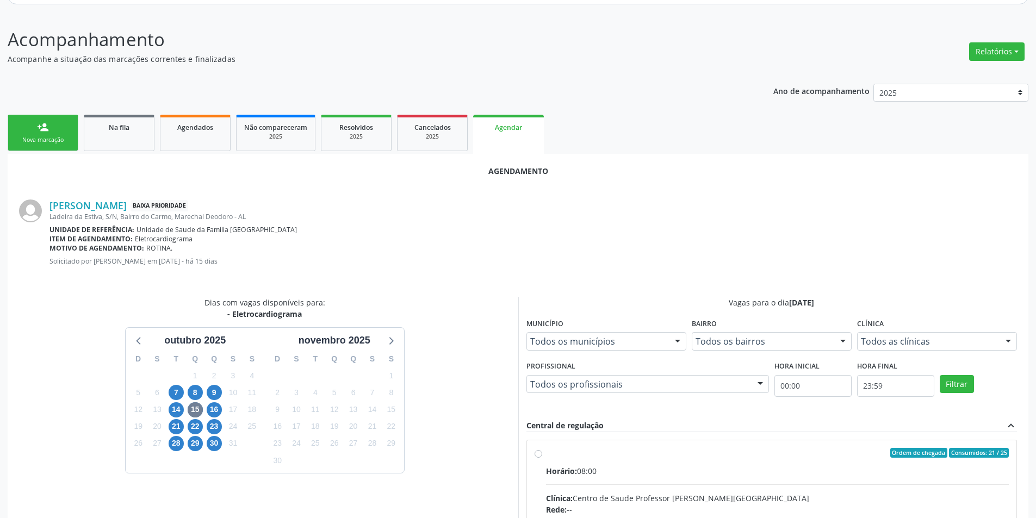
click at [540, 457] on input "Ordem de chegada Consumidos: 21 / 25 Horário: 08:00 Clínica: Centro de Saude Pr…" at bounding box center [538, 453] width 8 height 10
radio input "true"
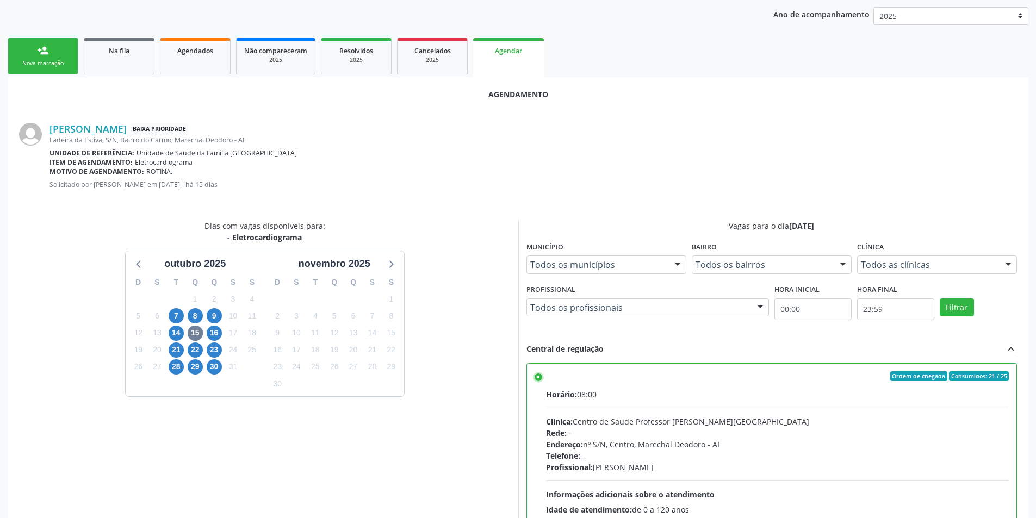
scroll to position [289, 0]
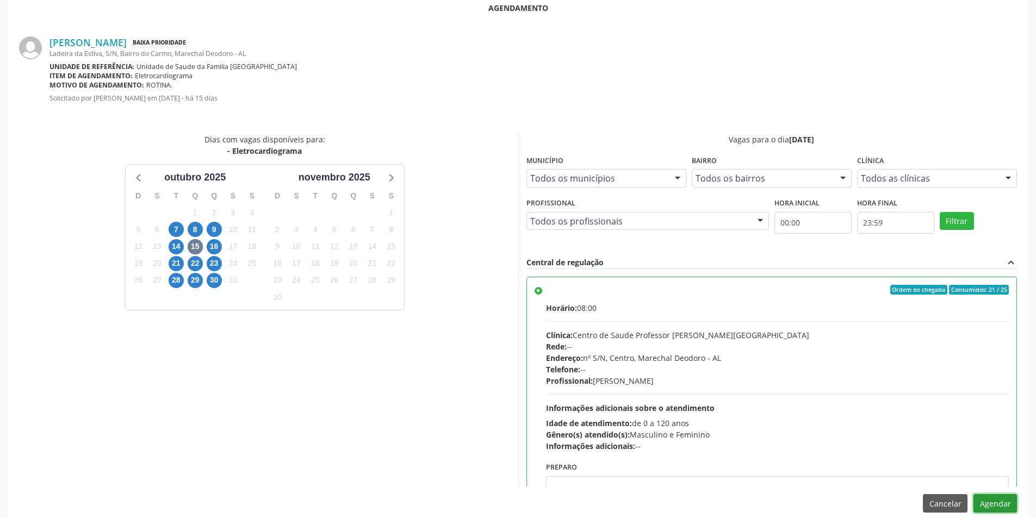
click at [997, 508] on button "Agendar" at bounding box center [994, 503] width 43 height 18
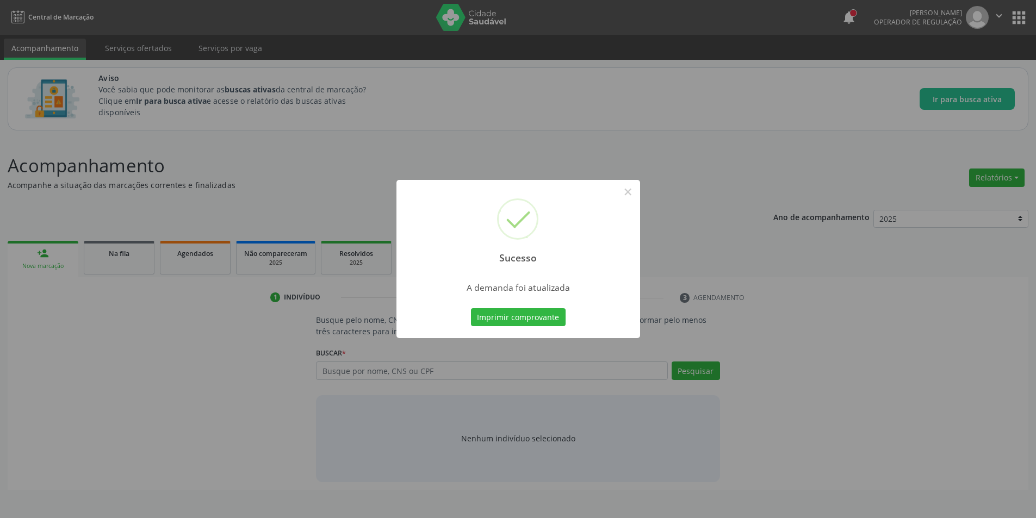
scroll to position [0, 0]
click at [629, 190] on button "×" at bounding box center [631, 192] width 18 height 18
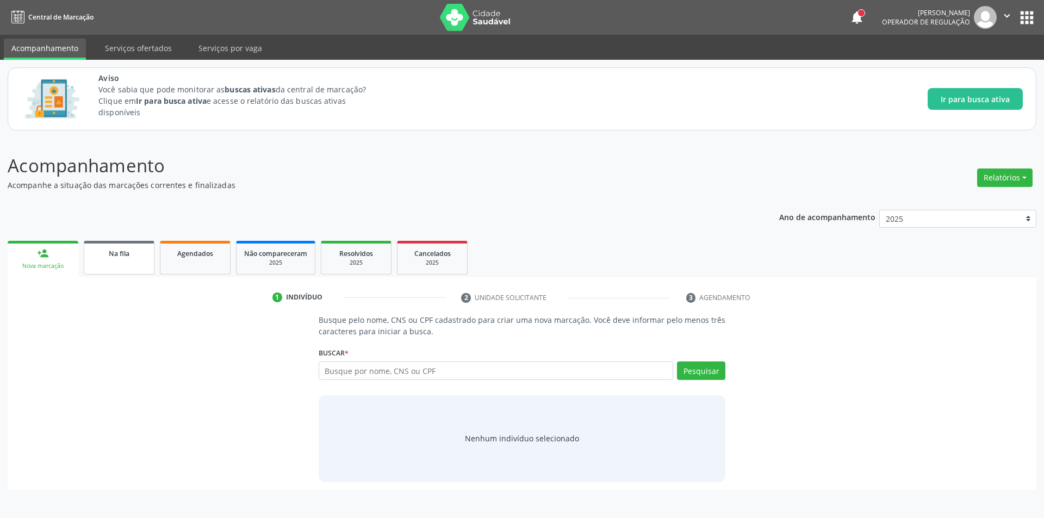
click at [126, 256] on span "Na fila" at bounding box center [119, 253] width 21 height 9
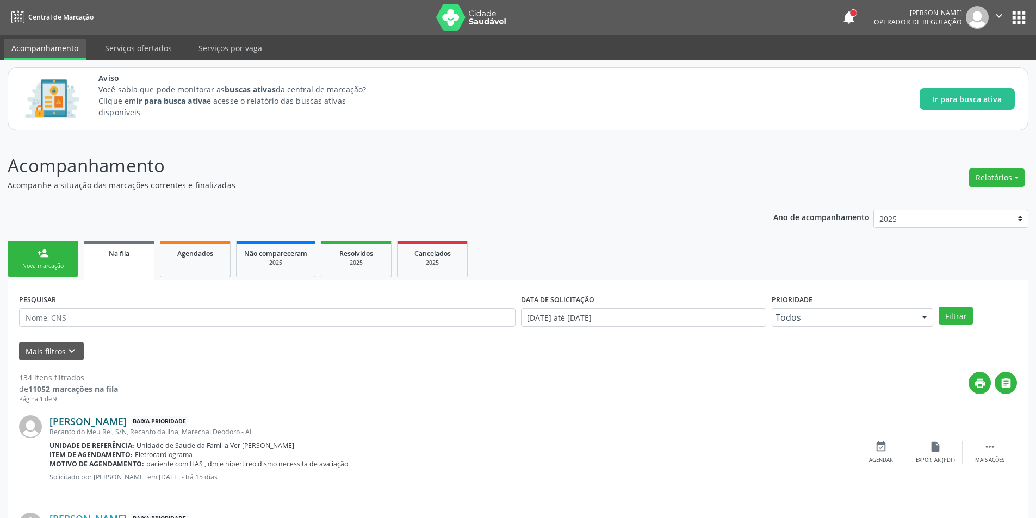
click at [114, 424] on link "[PERSON_NAME]" at bounding box center [87, 421] width 77 height 12
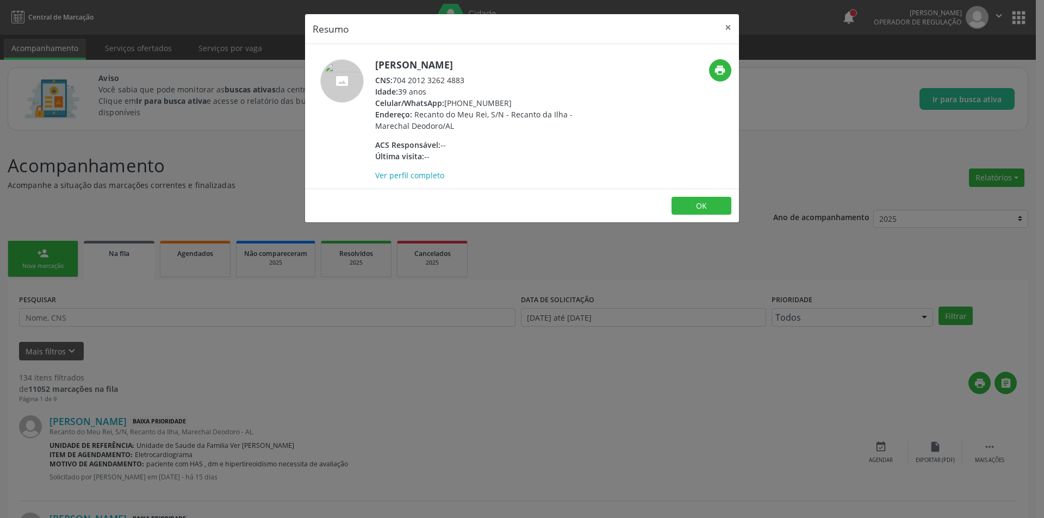
click at [396, 80] on div "CNS: 704 2012 3262 4883" at bounding box center [480, 79] width 211 height 11
drag, startPoint x: 396, startPoint y: 80, endPoint x: 454, endPoint y: 79, distance: 58.7
click at [454, 79] on div "CNS: 704 2012 3262 4883" at bounding box center [480, 79] width 211 height 11
copy div "704 2012 3262 4883"
click at [329, 427] on div "Resumo × Ediane da Silva Costa CNS: 704 2012 3262 4883 Idade: 39 anos Celular/W…" at bounding box center [522, 259] width 1044 height 518
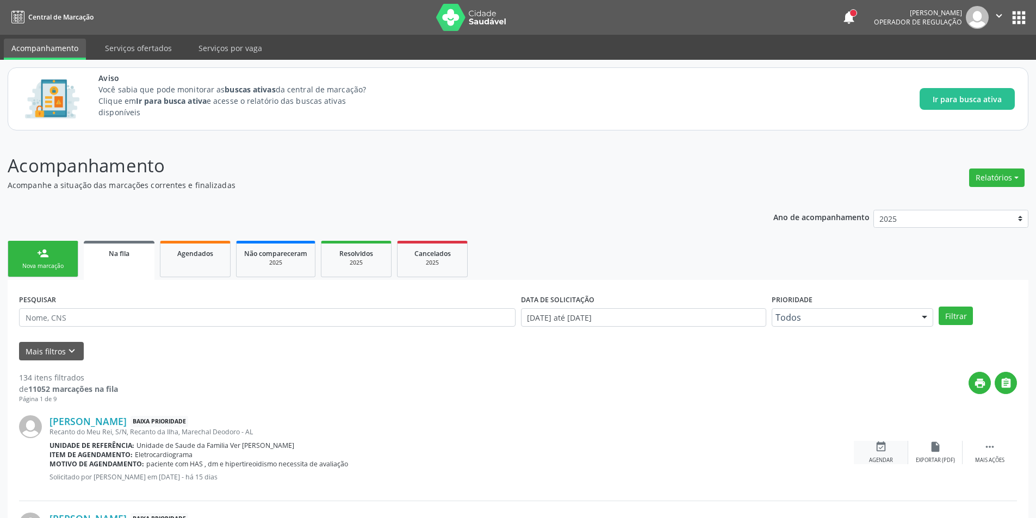
click at [893, 459] on div "event_available Agendar" at bounding box center [881, 452] width 54 height 23
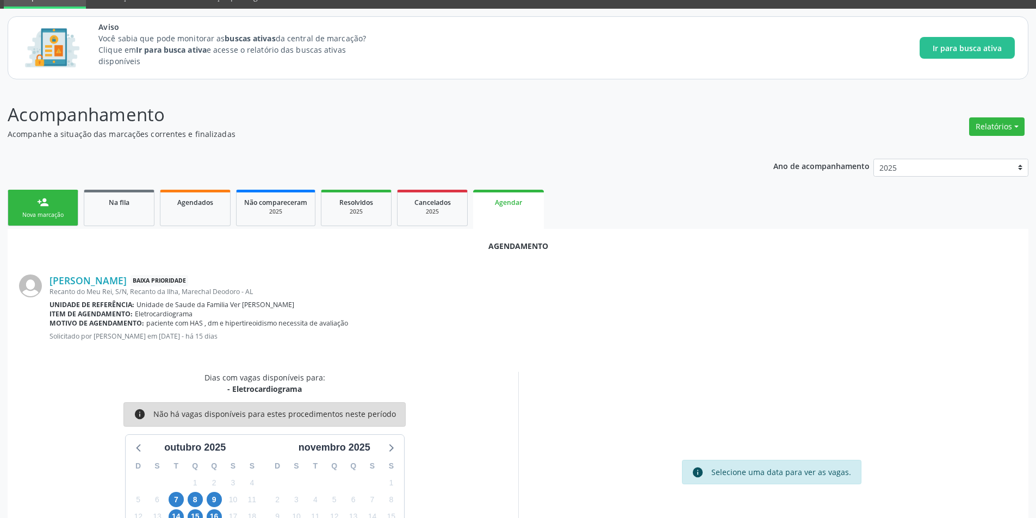
scroll to position [101, 0]
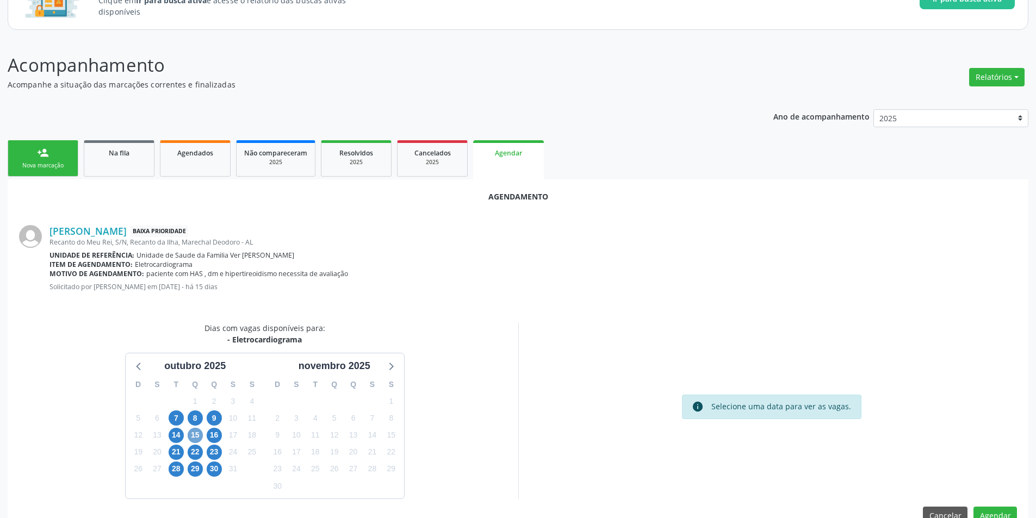
click at [197, 438] on span "15" at bounding box center [195, 435] width 15 height 15
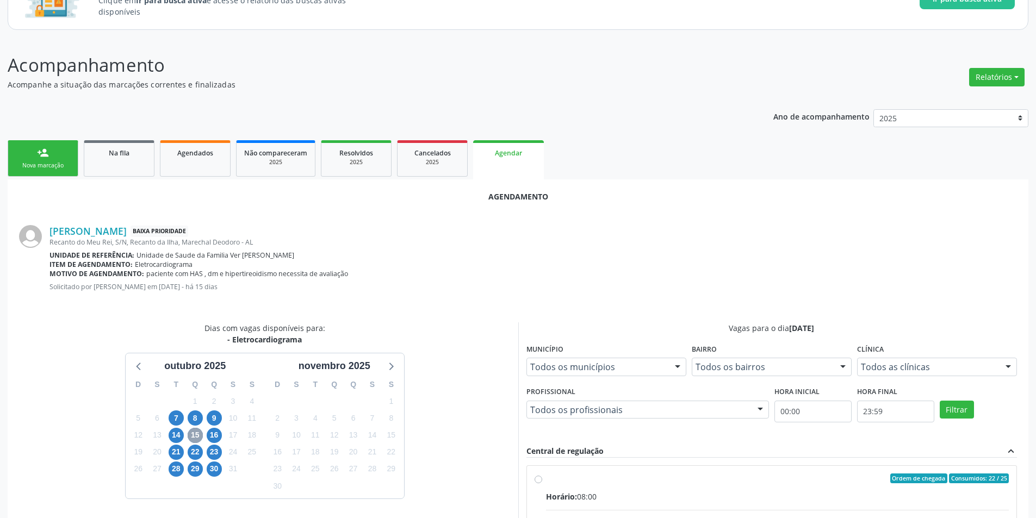
scroll to position [264, 0]
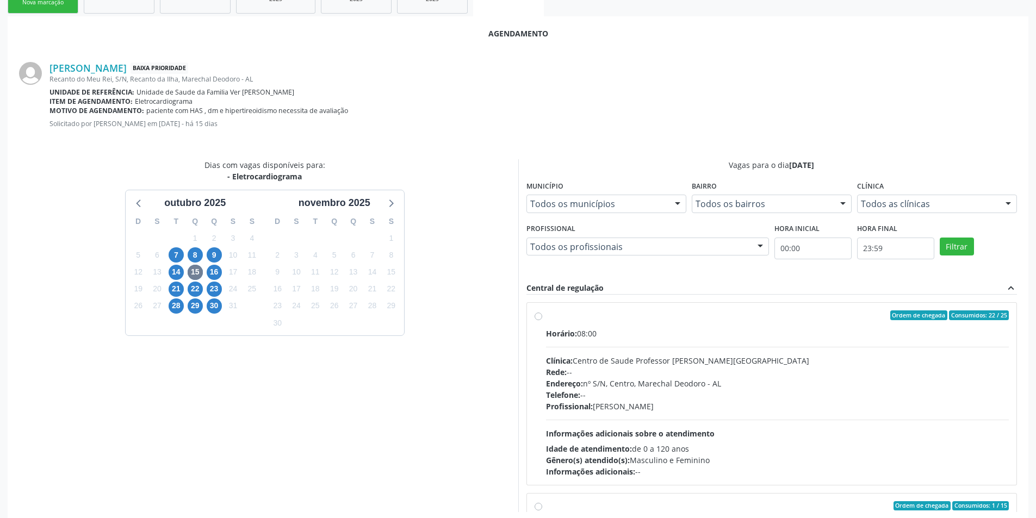
click at [546, 316] on label "Ordem de chegada Consumidos: 22 / 25 Horário: 08:00 Clínica: Centro de Saude Pr…" at bounding box center [777, 393] width 463 height 167
click at [536, 316] on input "Ordem de chegada Consumidos: 22 / 25 Horário: 08:00 Clínica: Centro de Saude Pr…" at bounding box center [538, 315] width 8 height 10
radio input "true"
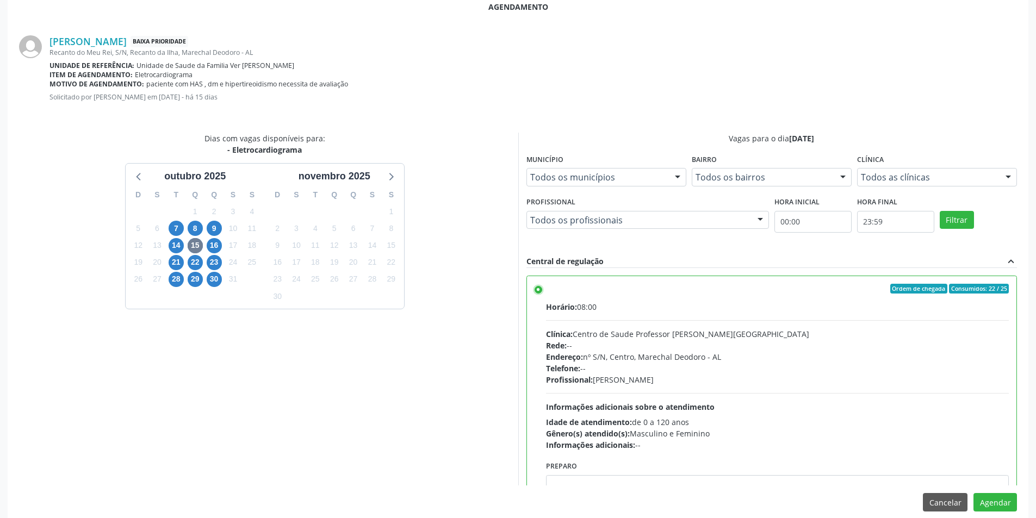
scroll to position [303, 0]
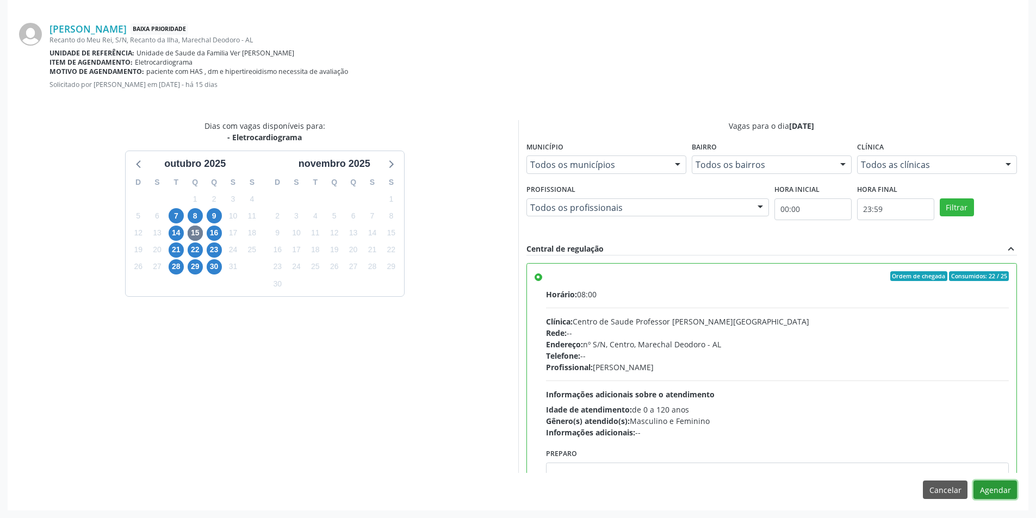
click at [1004, 492] on button "Agendar" at bounding box center [994, 490] width 43 height 18
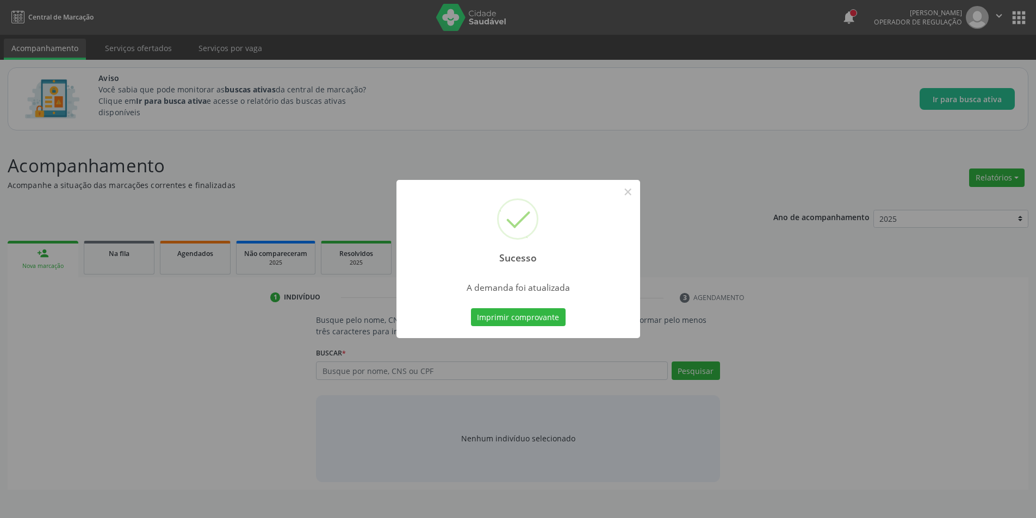
scroll to position [0, 0]
click at [637, 194] on button "×" at bounding box center [631, 192] width 18 height 18
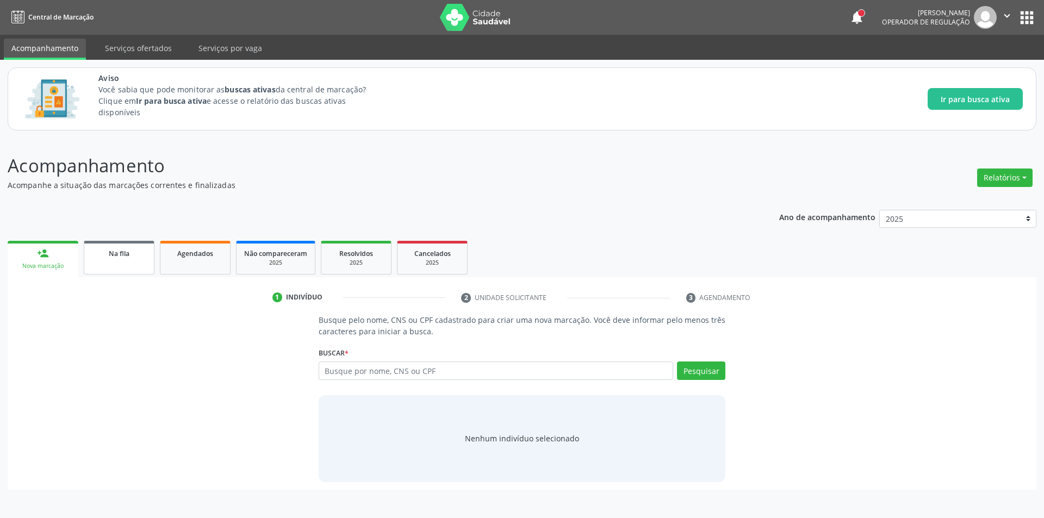
click at [136, 266] on link "Na fila" at bounding box center [119, 258] width 71 height 34
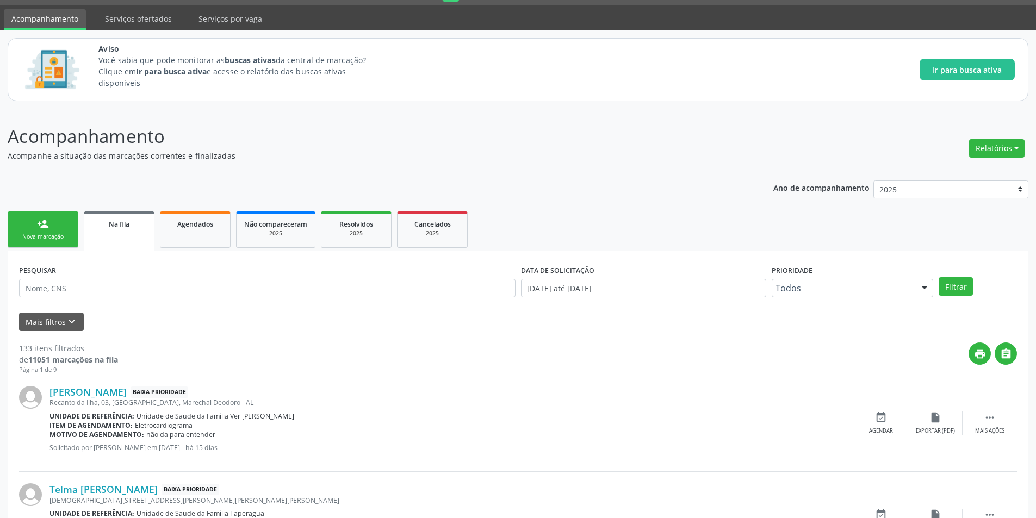
scroll to position [54, 0]
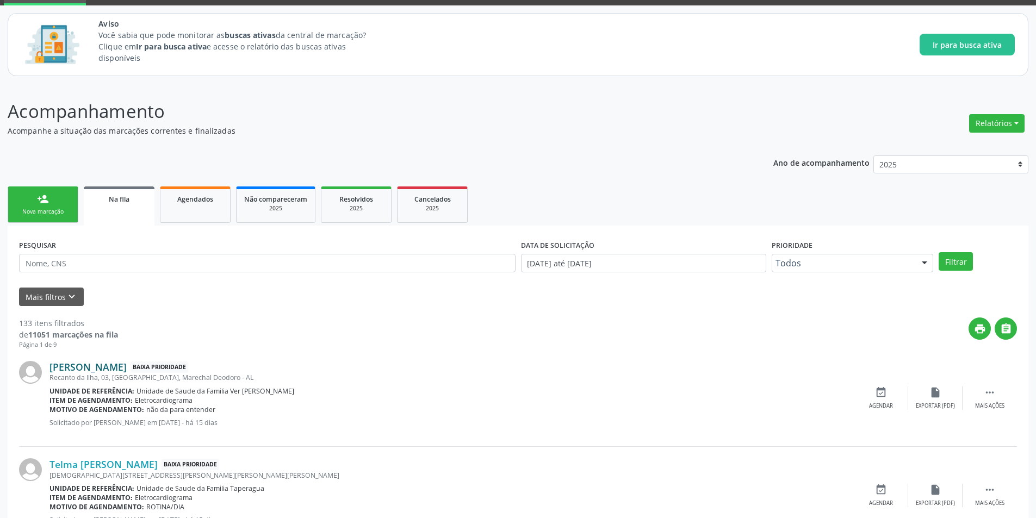
click at [127, 371] on link "[PERSON_NAME]" at bounding box center [87, 367] width 77 height 12
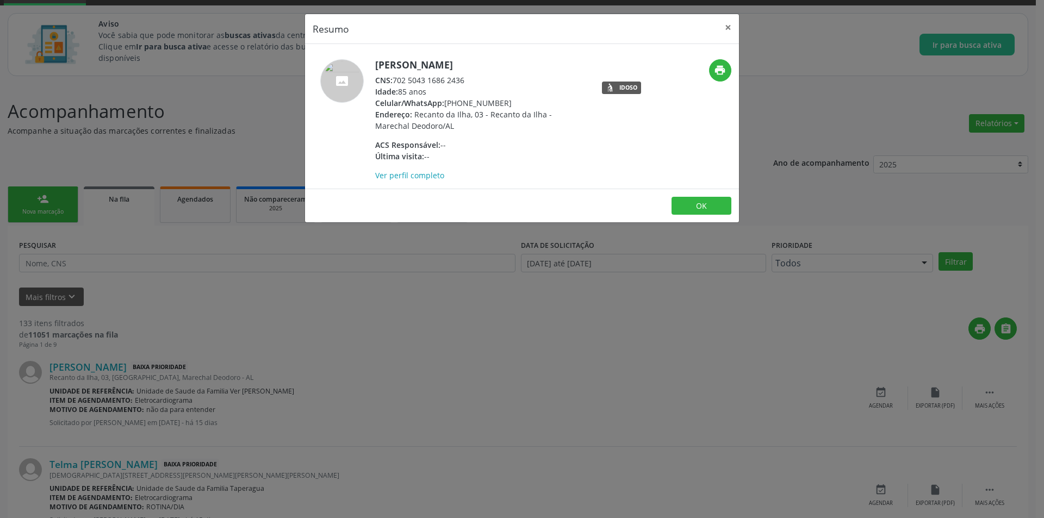
click at [394, 80] on div "CNS: 702 5043 1686 2436" at bounding box center [480, 79] width 211 height 11
drag, startPoint x: 394, startPoint y: 80, endPoint x: 454, endPoint y: 76, distance: 60.5
click at [454, 76] on div "CNS: 702 5043 1686 2436" at bounding box center [480, 79] width 211 height 11
click at [256, 443] on div "Resumo × Maria Benedita dos Santos Correia CNS: 702 5043 1686 2436 Idade: 85 an…" at bounding box center [522, 259] width 1044 height 518
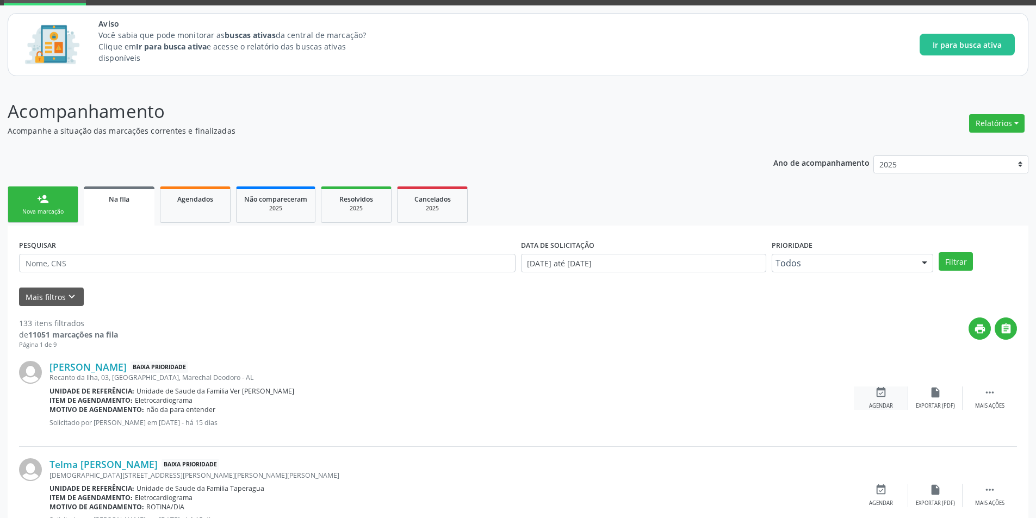
click at [882, 406] on div "Agendar" at bounding box center [881, 406] width 24 height 8
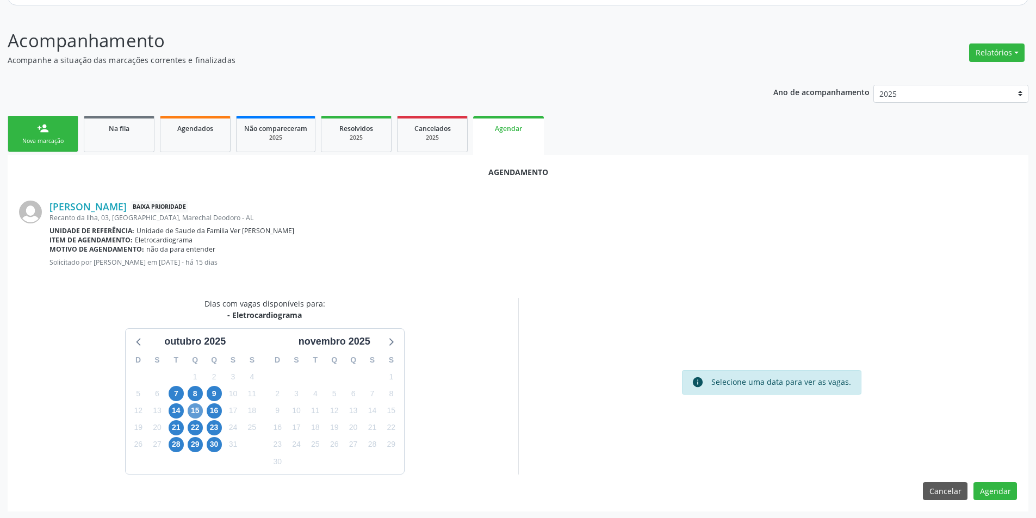
scroll to position [126, 0]
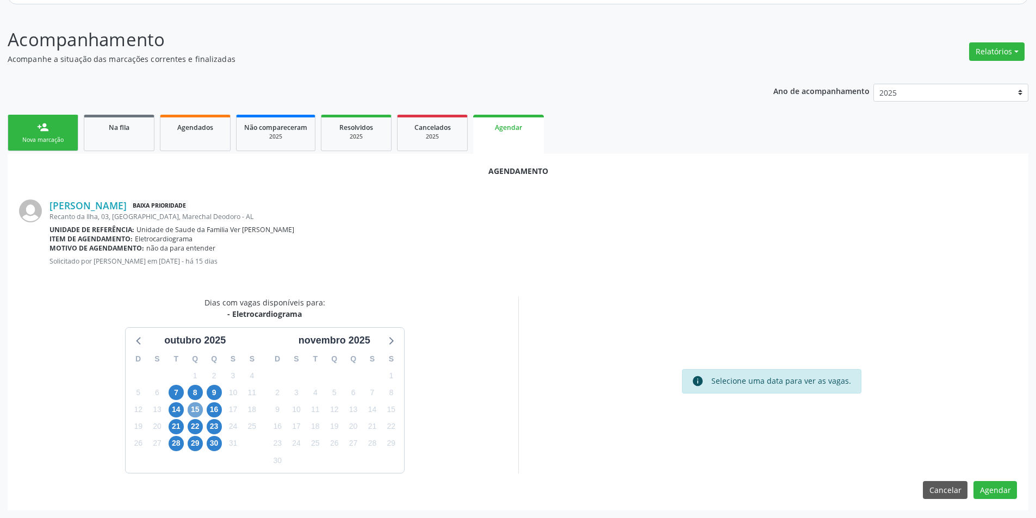
click at [192, 406] on span "15" at bounding box center [195, 409] width 15 height 15
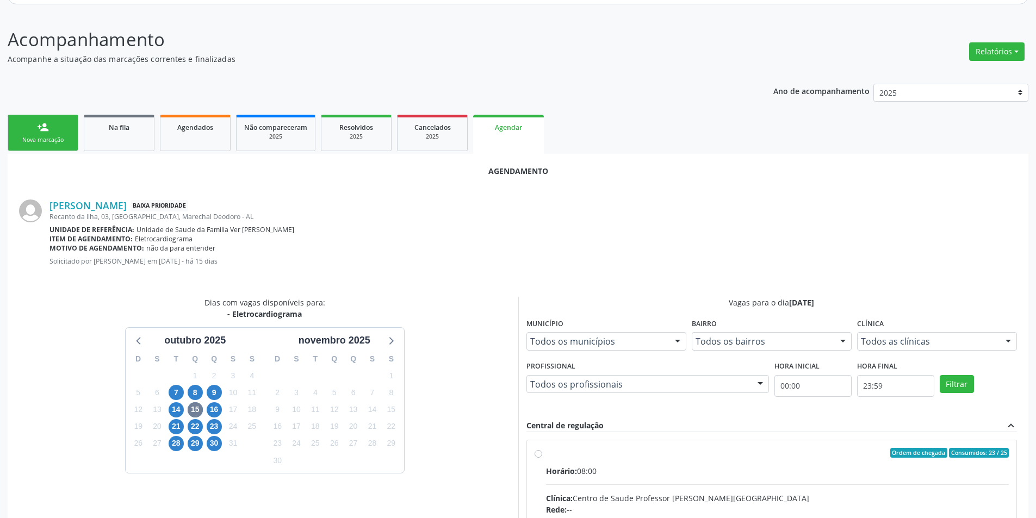
click at [539, 455] on input "Ordem de chegada Consumidos: 23 / 25 Horário: 08:00 Clínica: Centro de Saude Pr…" at bounding box center [538, 453] width 8 height 10
radio input "true"
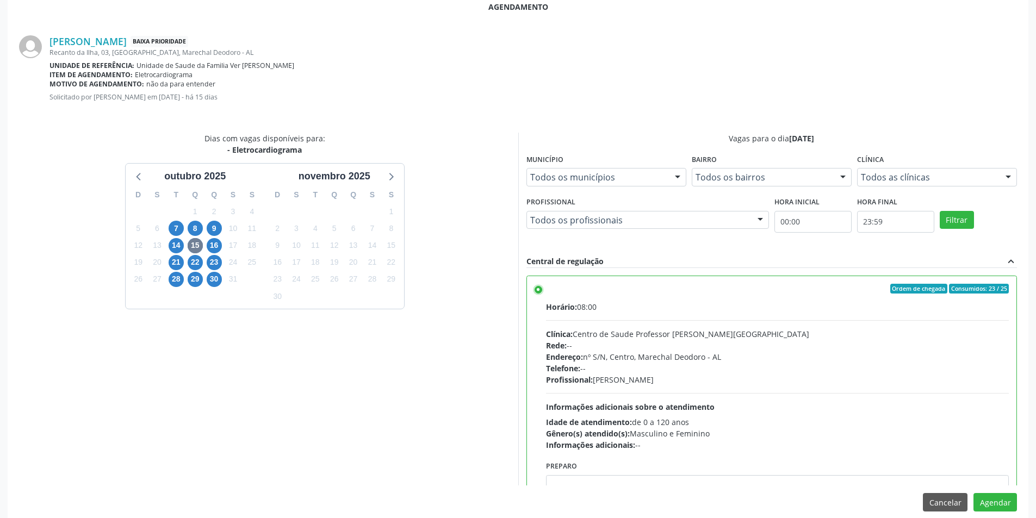
scroll to position [303, 0]
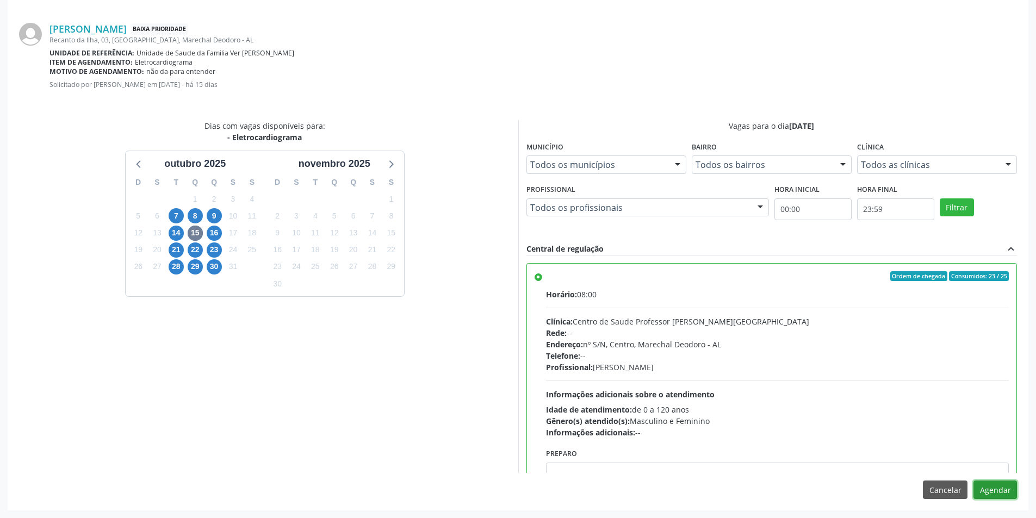
click at [991, 488] on button "Agendar" at bounding box center [994, 490] width 43 height 18
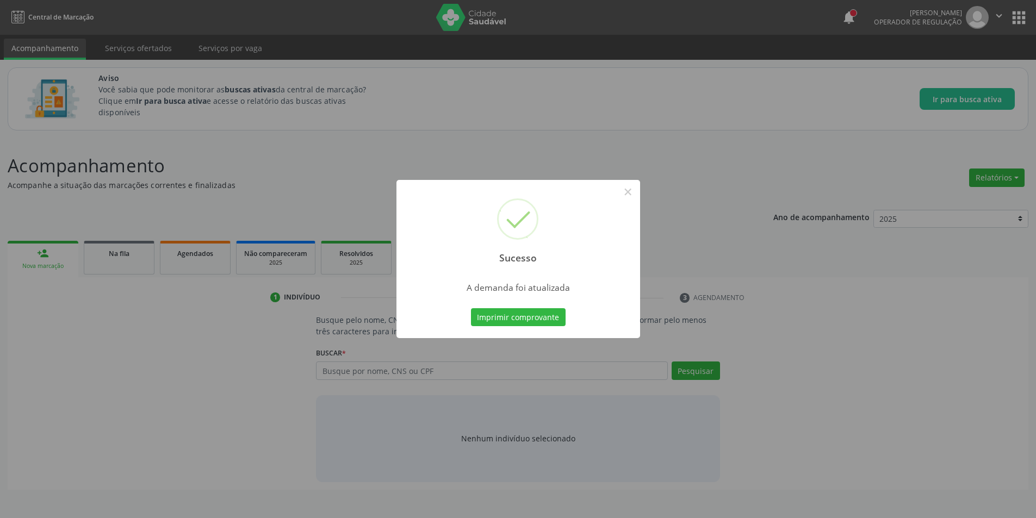
scroll to position [0, 0]
click at [626, 193] on button "×" at bounding box center [631, 192] width 18 height 18
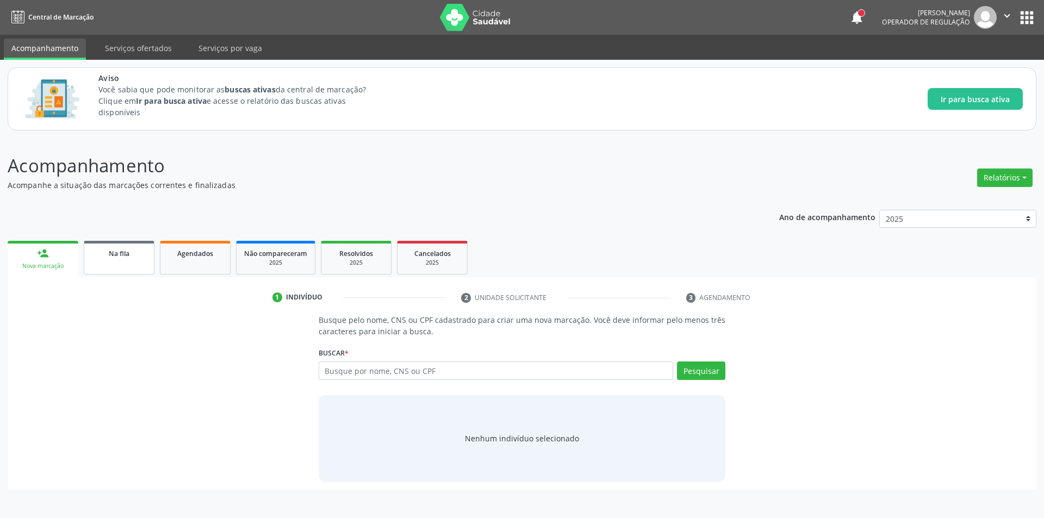
click at [115, 257] on span "Na fila" at bounding box center [119, 253] width 21 height 9
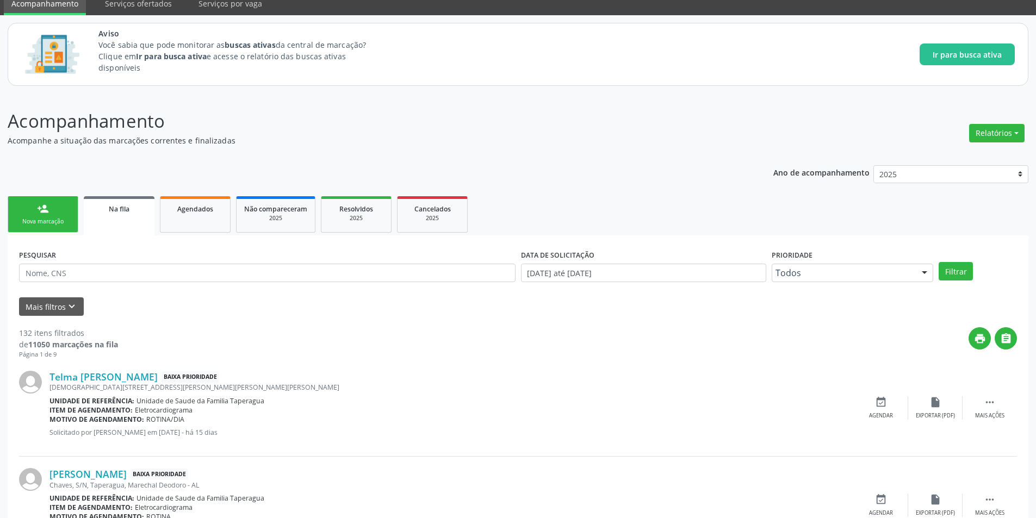
scroll to position [109, 0]
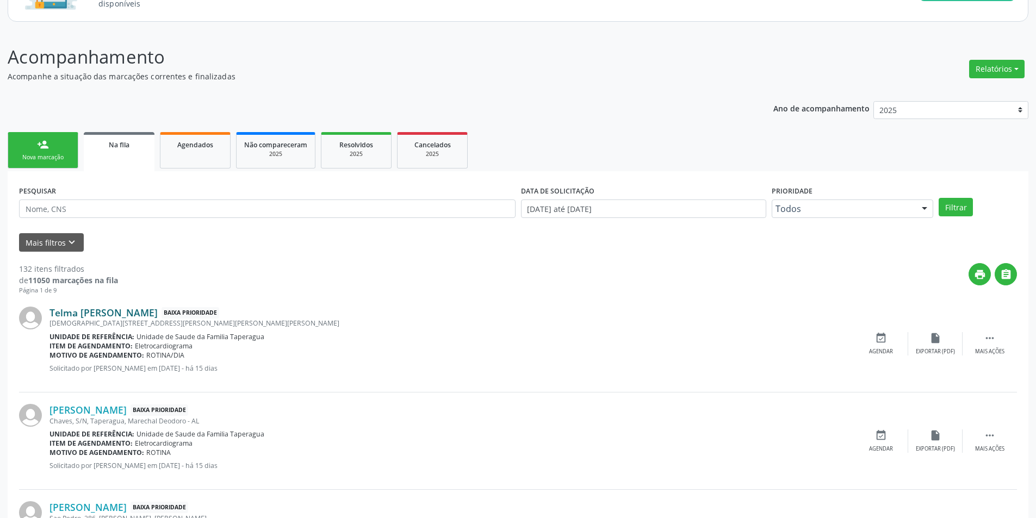
click at [122, 311] on link "Telma [PERSON_NAME]" at bounding box center [103, 313] width 108 height 12
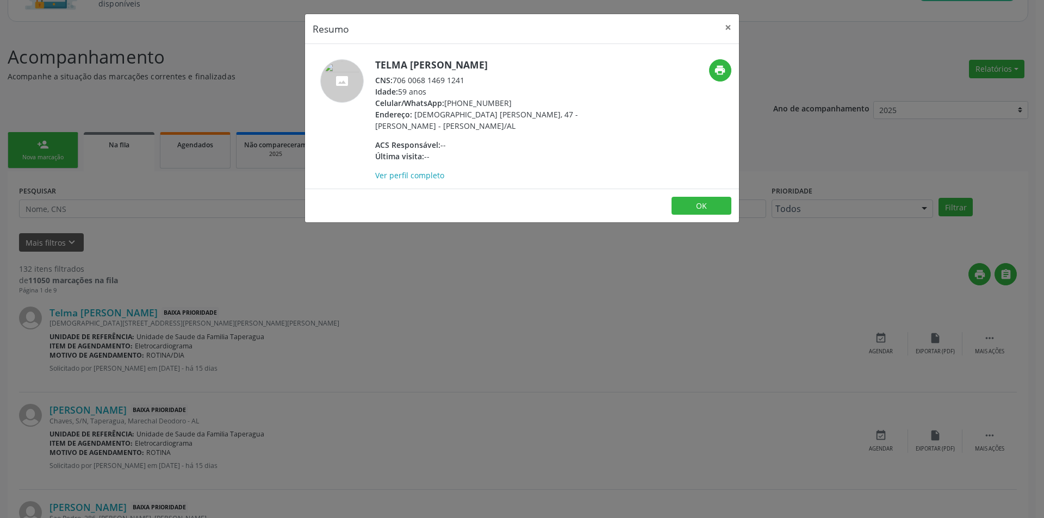
click at [395, 80] on div "CNS: 706 0068 1469 1241" at bounding box center [480, 79] width 211 height 11
drag, startPoint x: 395, startPoint y: 80, endPoint x: 452, endPoint y: 82, distance: 57.6
click at [452, 82] on div "CNS: 706 0068 1469 1241" at bounding box center [480, 79] width 211 height 11
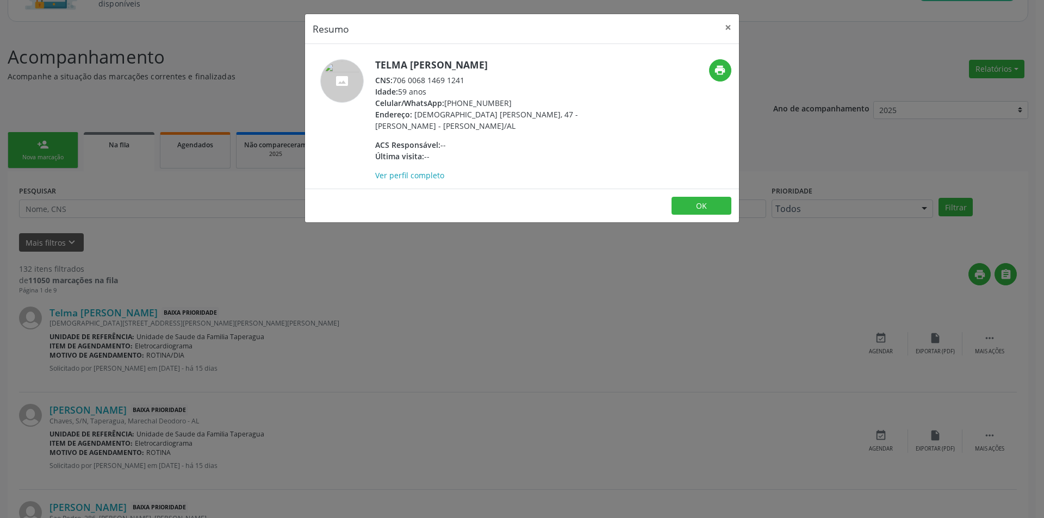
click at [372, 350] on div "Resumo × Telma Nubia Ferreira da Silva CNS: 706 0068 1469 1241 Idade: 59 anos C…" at bounding box center [522, 259] width 1044 height 518
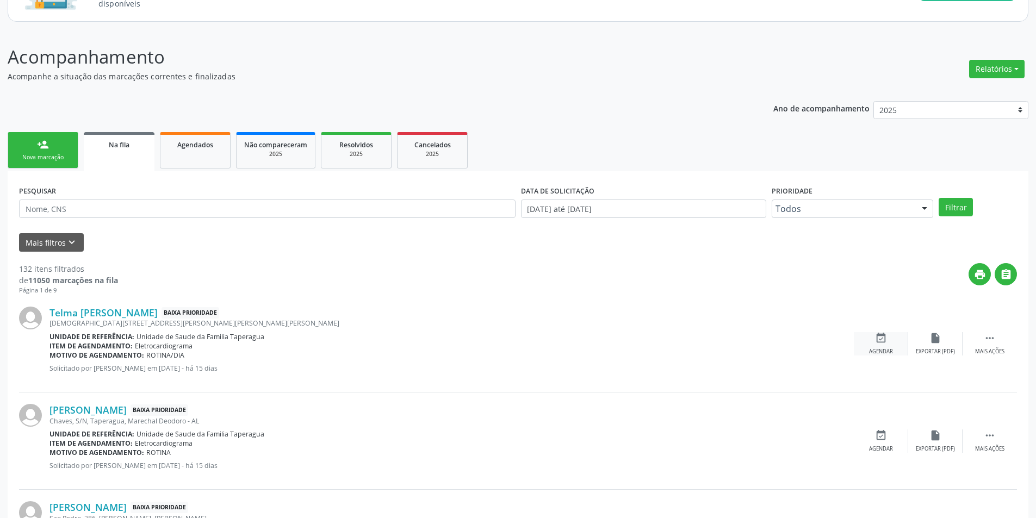
click at [886, 348] on div "Agendar" at bounding box center [881, 352] width 24 height 8
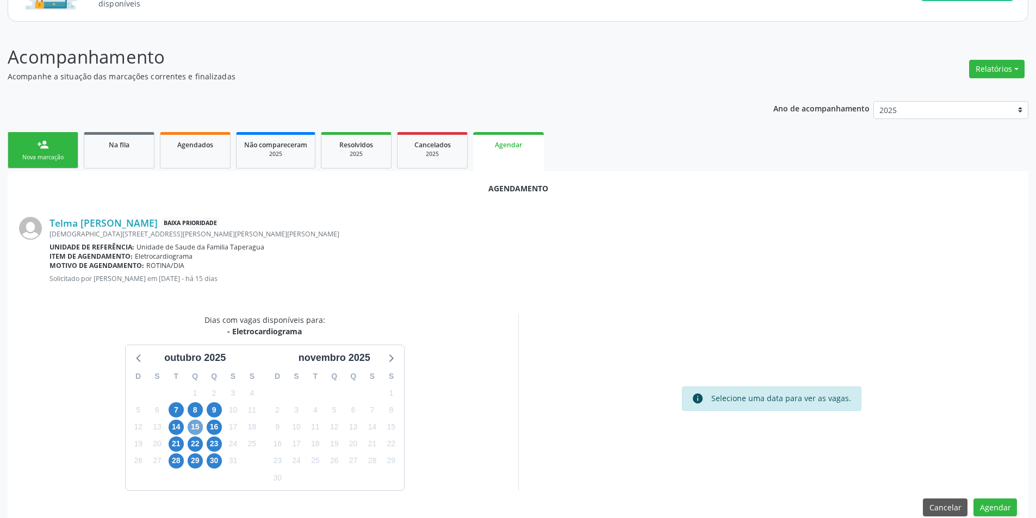
click at [194, 425] on span "15" at bounding box center [195, 427] width 15 height 15
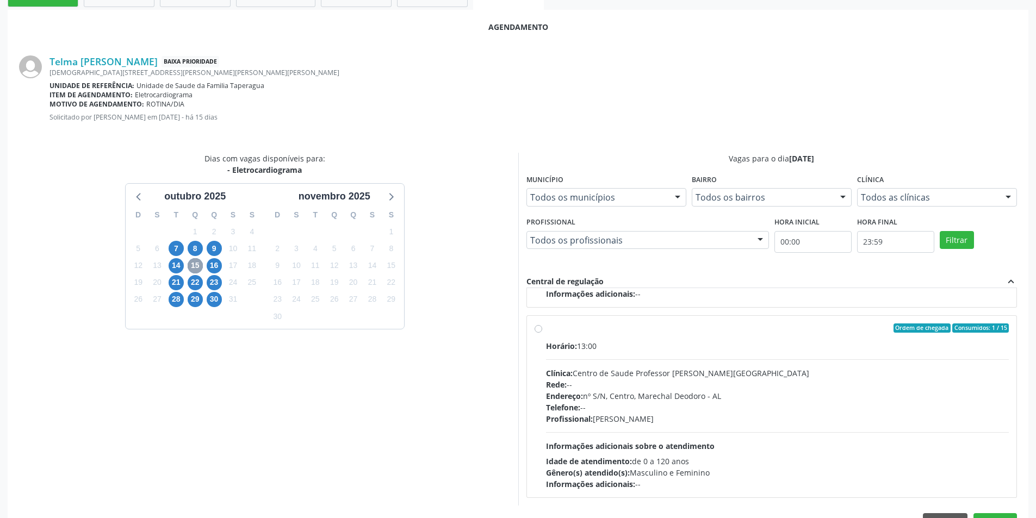
scroll to position [272, 0]
click at [546, 324] on label "Ordem de chegada Consumidos: 1 / 15 Horário: 13:00 Clínica: Centro de Saude Pro…" at bounding box center [777, 405] width 463 height 167
click at [537, 324] on input "Ordem de chegada Consumidos: 1 / 15 Horário: 13:00 Clínica: Centro de Saude Pro…" at bounding box center [538, 327] width 8 height 10
radio input "true"
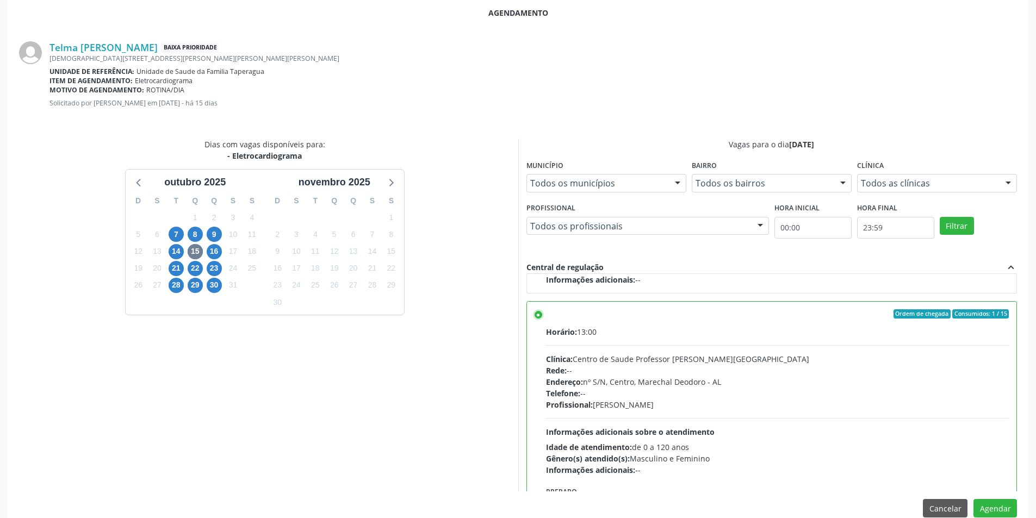
scroll to position [303, 0]
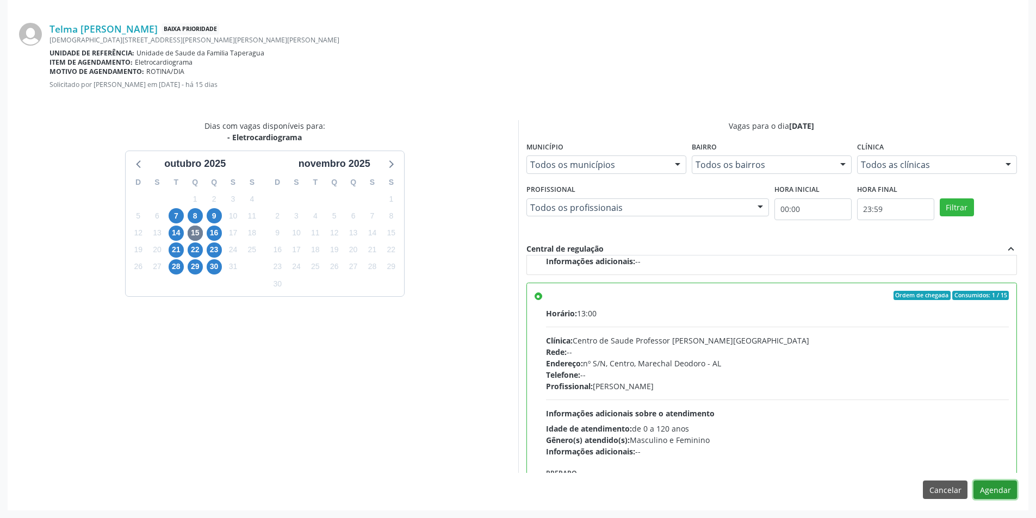
click at [988, 491] on button "Agendar" at bounding box center [994, 490] width 43 height 18
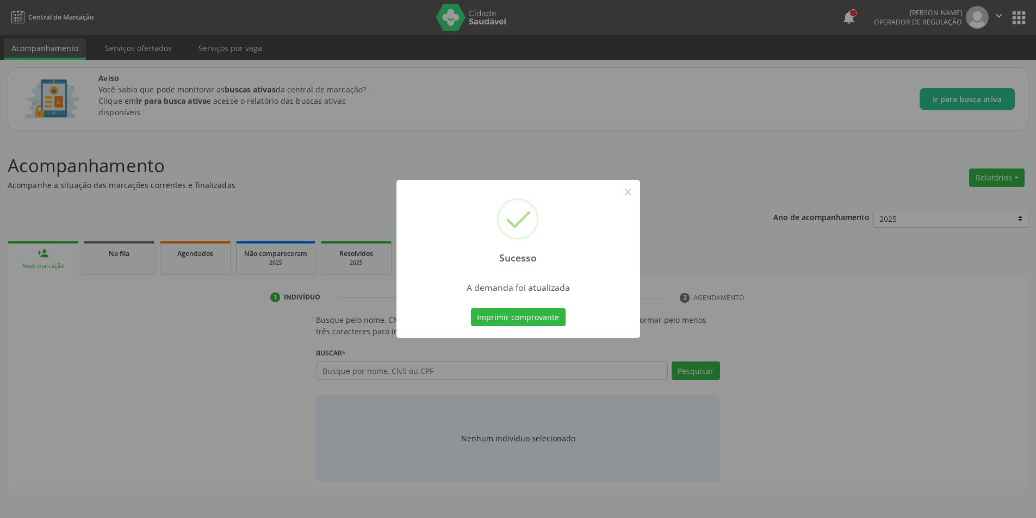
scroll to position [0, 0]
click at [630, 194] on button "×" at bounding box center [631, 192] width 18 height 18
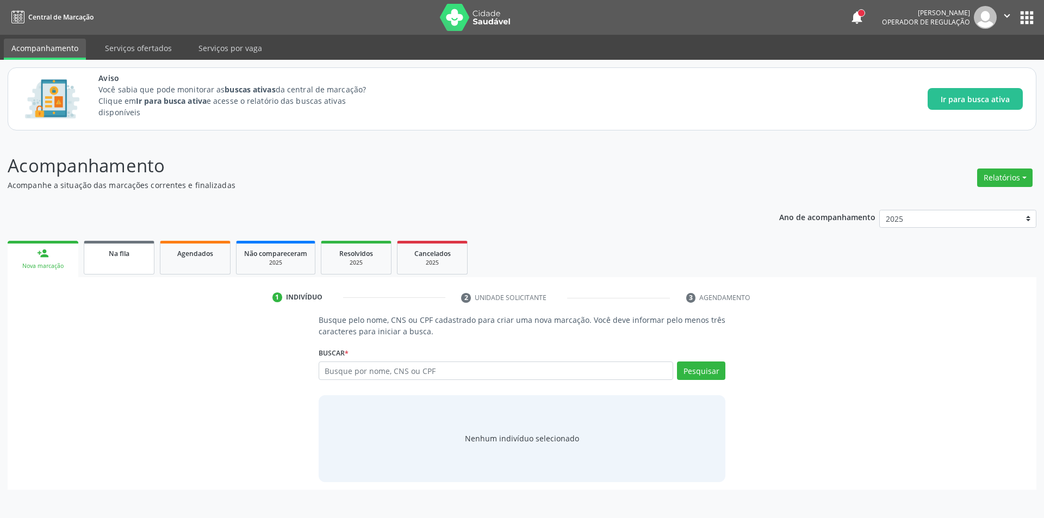
click at [123, 259] on link "Na fila" at bounding box center [119, 258] width 71 height 34
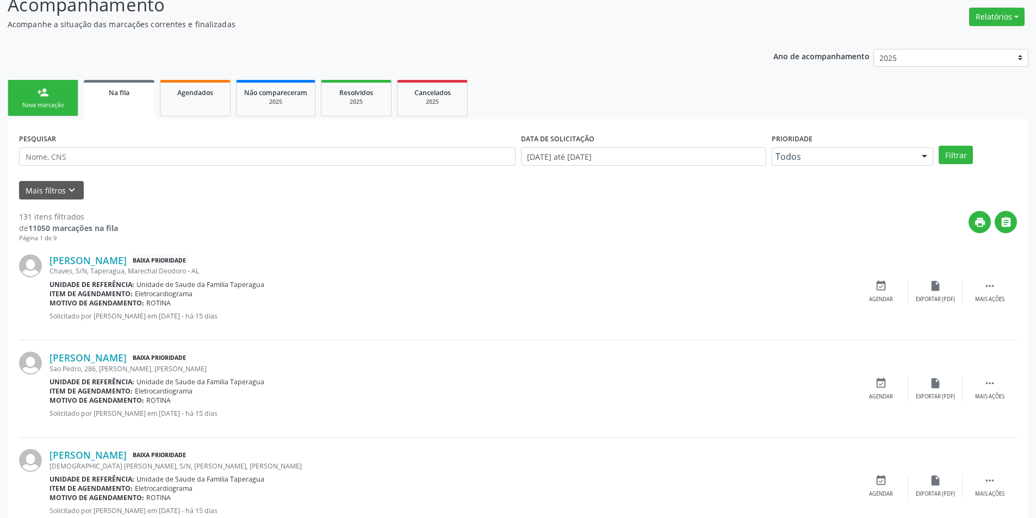
scroll to position [163, 0]
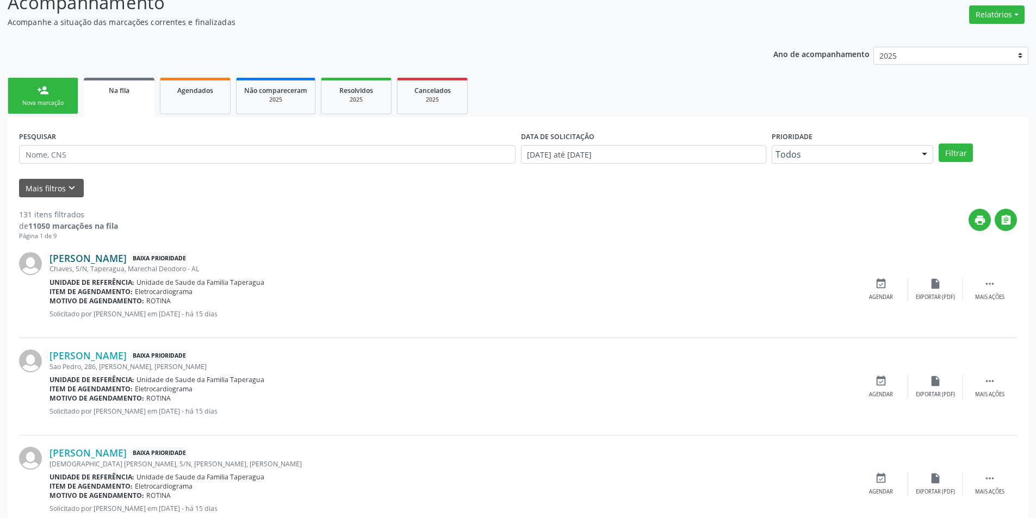
click at [124, 260] on link "[PERSON_NAME]" at bounding box center [87, 258] width 77 height 12
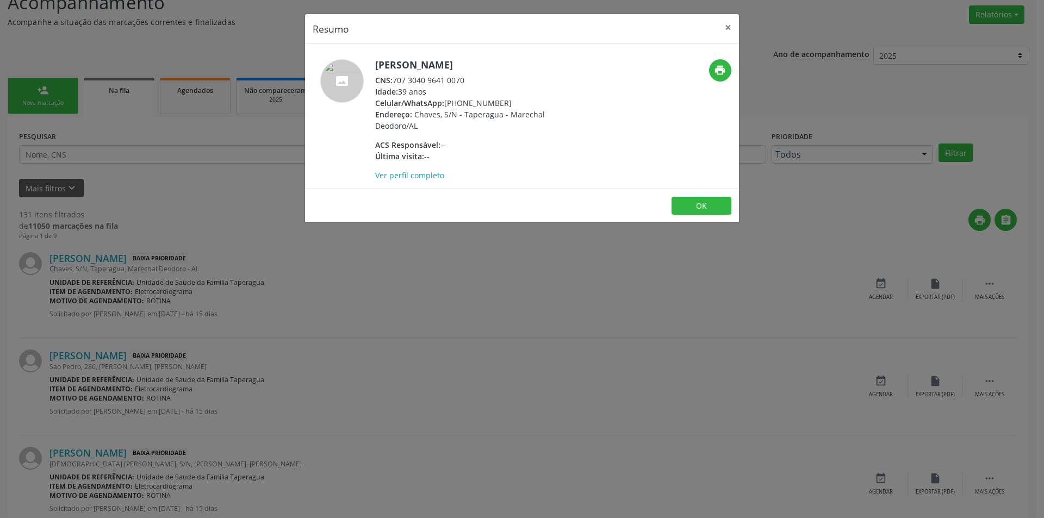
click at [395, 79] on div "CNS: 707 3040 9641 0070" at bounding box center [480, 79] width 211 height 11
drag, startPoint x: 395, startPoint y: 79, endPoint x: 463, endPoint y: 82, distance: 68.0
click at [463, 82] on div "CNS: 707 3040 9641 0070" at bounding box center [480, 79] width 211 height 11
click at [333, 352] on div "Resumo × Ana Paula Alexandre da Silva CNS: 707 3040 9641 0070 Idade: 39 anos Ce…" at bounding box center [522, 259] width 1044 height 518
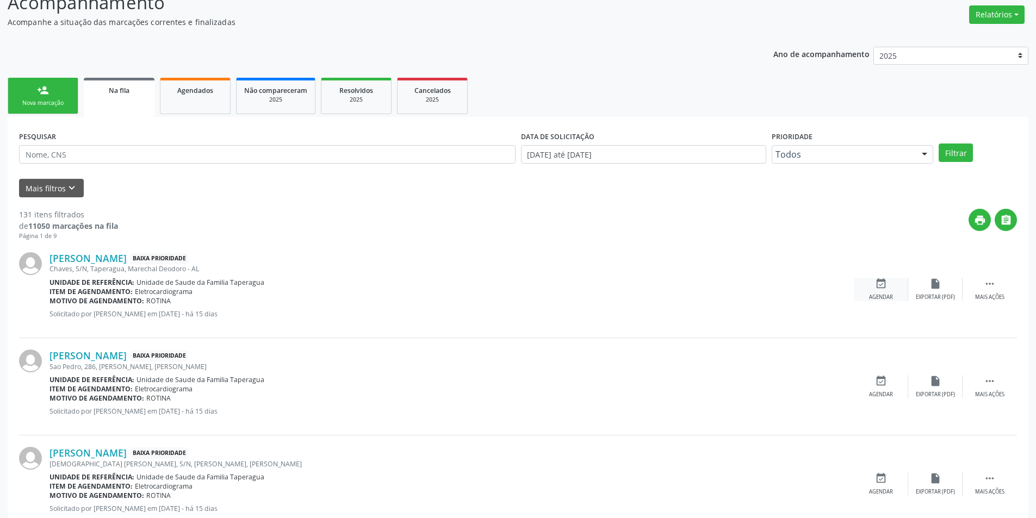
click at [881, 294] on div "Agendar" at bounding box center [881, 298] width 24 height 8
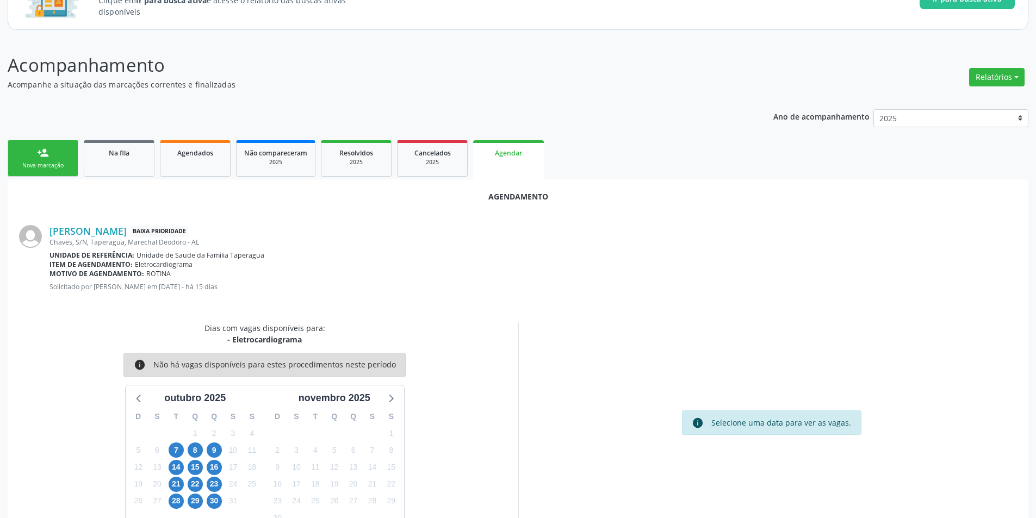
scroll to position [126, 0]
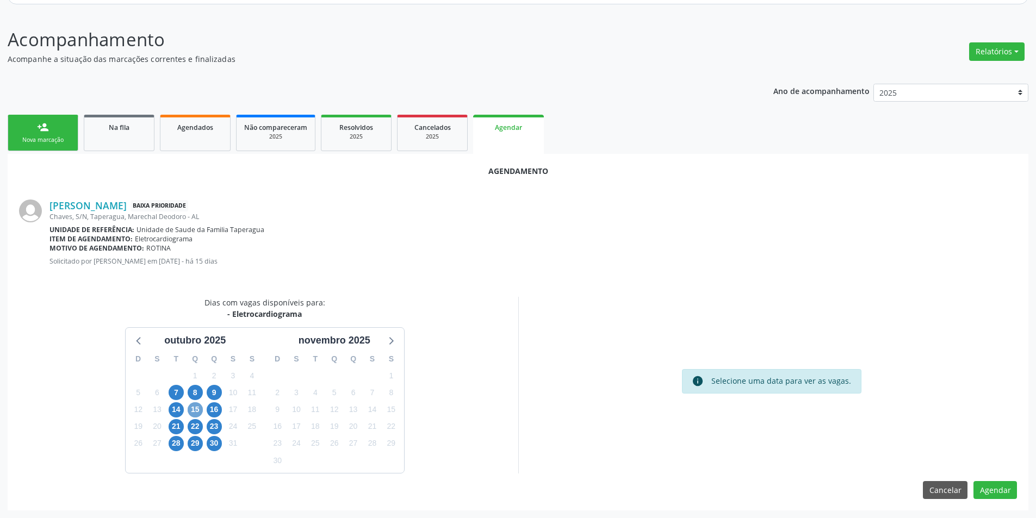
click at [192, 412] on span "15" at bounding box center [195, 409] width 15 height 15
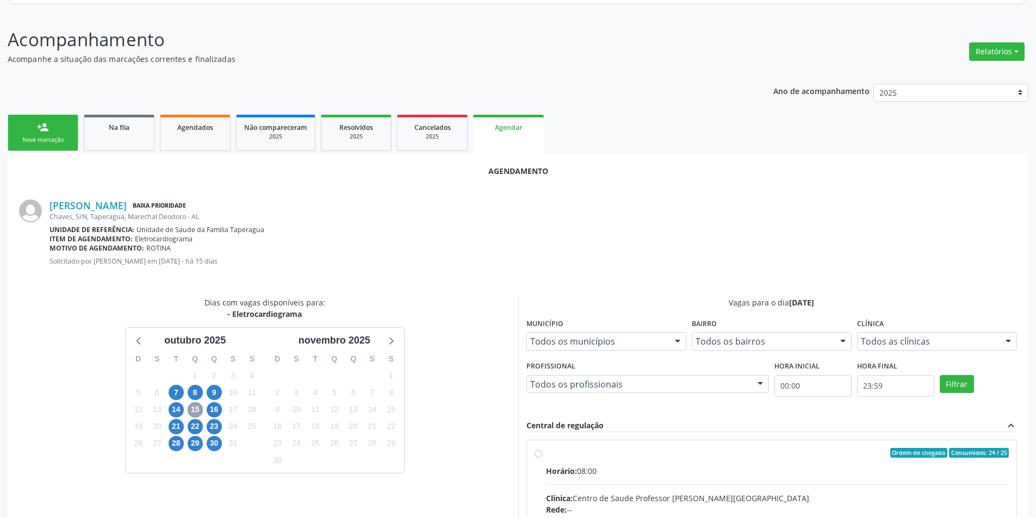
scroll to position [171, 0]
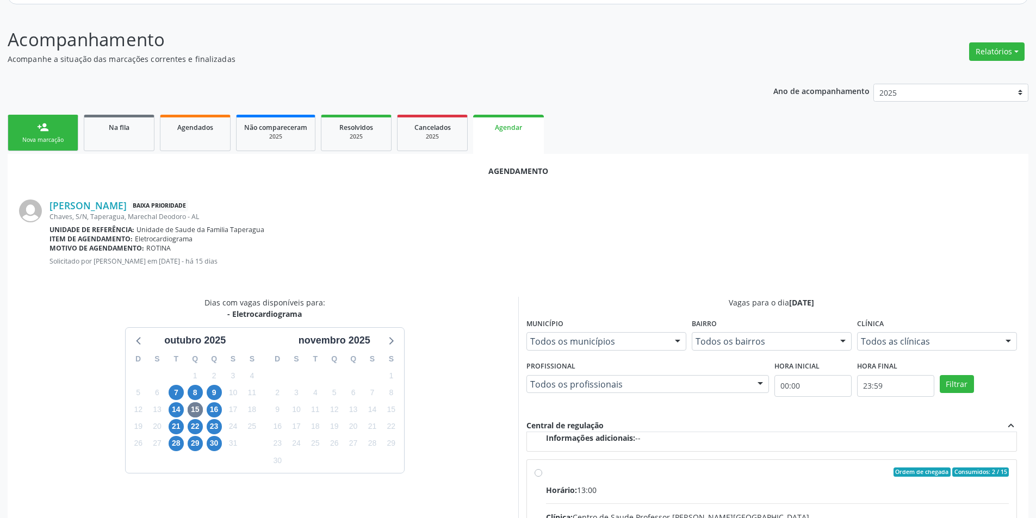
click at [539, 472] on input "Ordem de chegada Consumidos: 2 / 15 Horário: 13:00 Clínica: Centro de Saude Pro…" at bounding box center [538, 473] width 8 height 10
radio input "true"
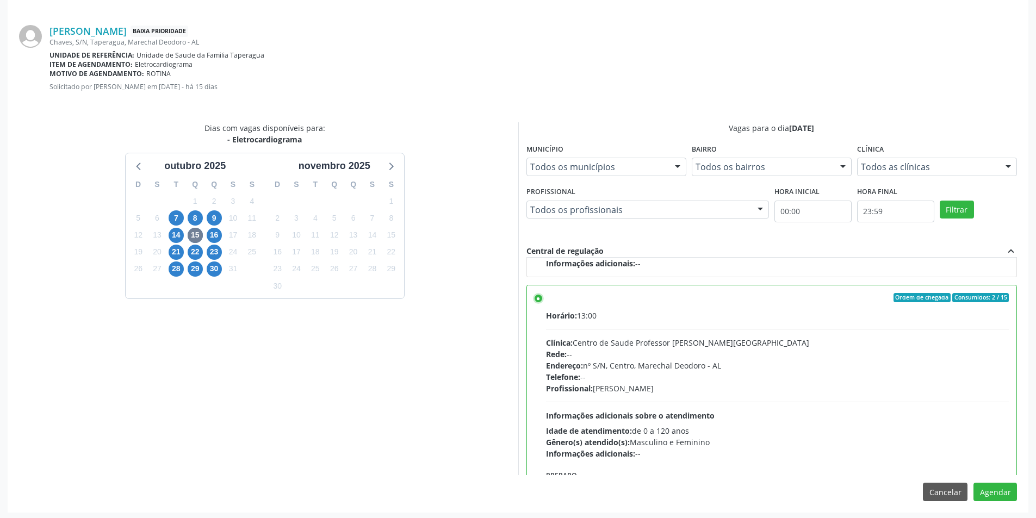
scroll to position [303, 0]
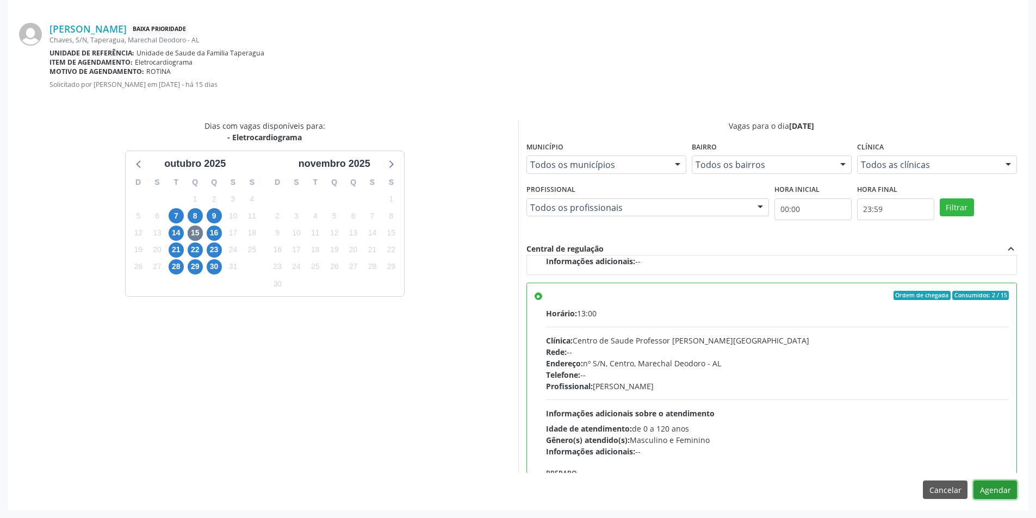
click at [1008, 490] on button "Agendar" at bounding box center [994, 490] width 43 height 18
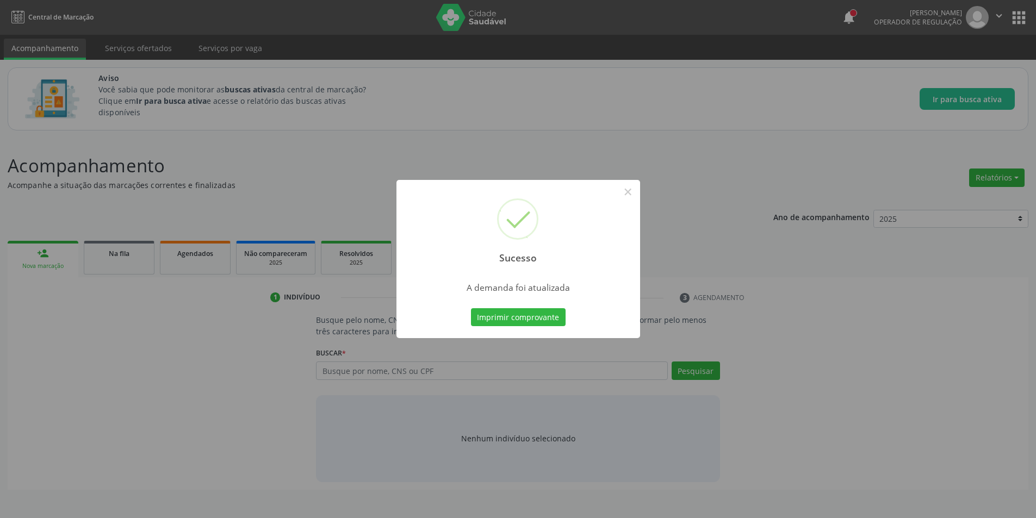
scroll to position [0, 0]
click at [633, 188] on button "×" at bounding box center [631, 192] width 18 height 18
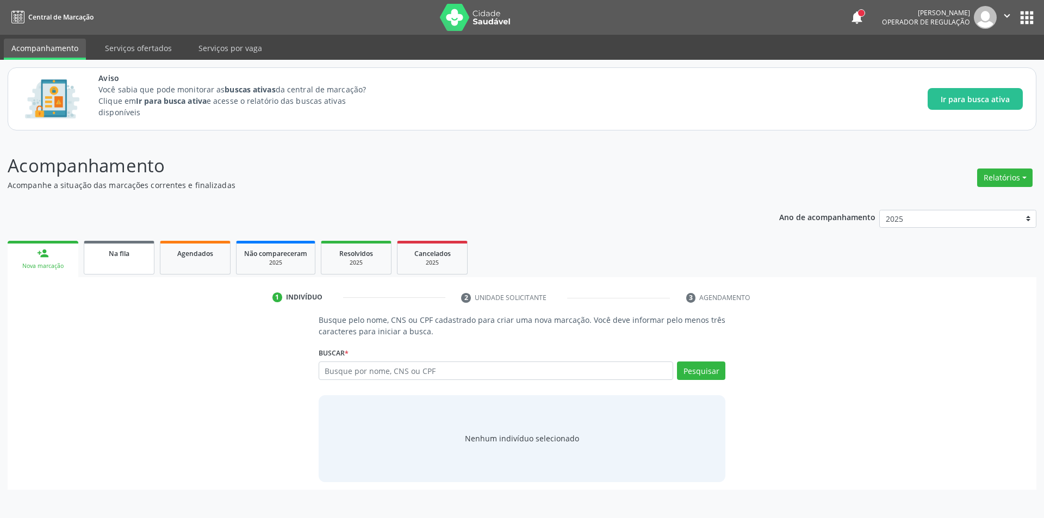
click at [126, 259] on link "Na fila" at bounding box center [119, 258] width 71 height 34
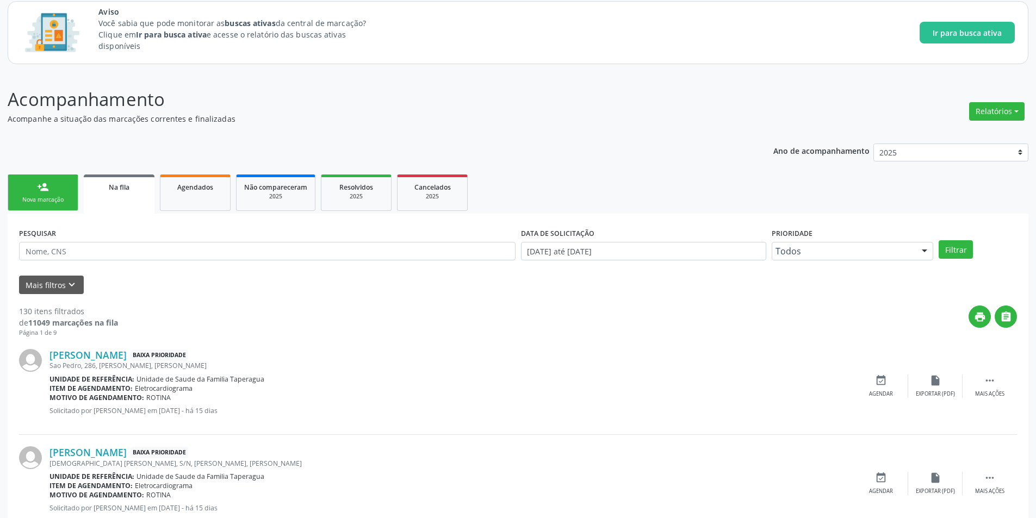
scroll to position [163, 0]
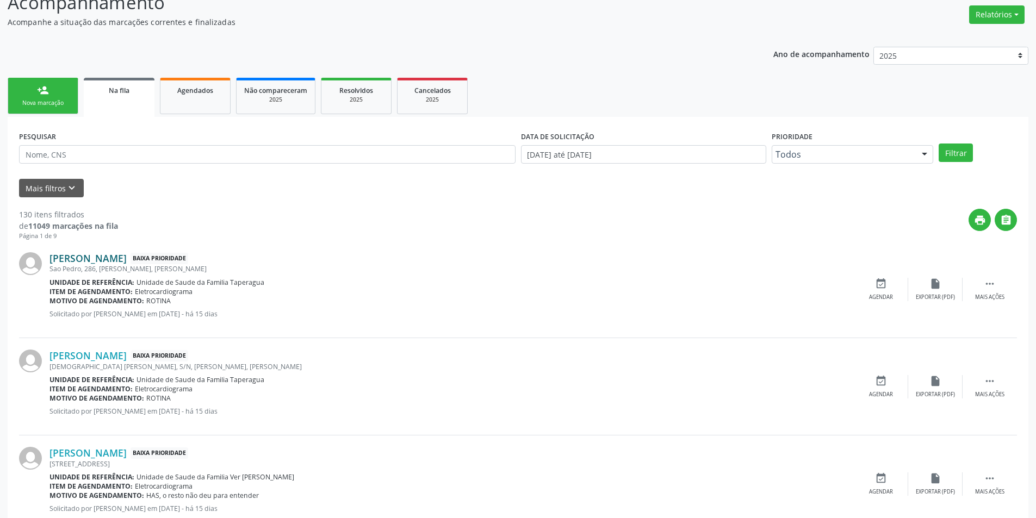
click at [126, 253] on link "[PERSON_NAME]" at bounding box center [87, 258] width 77 height 12
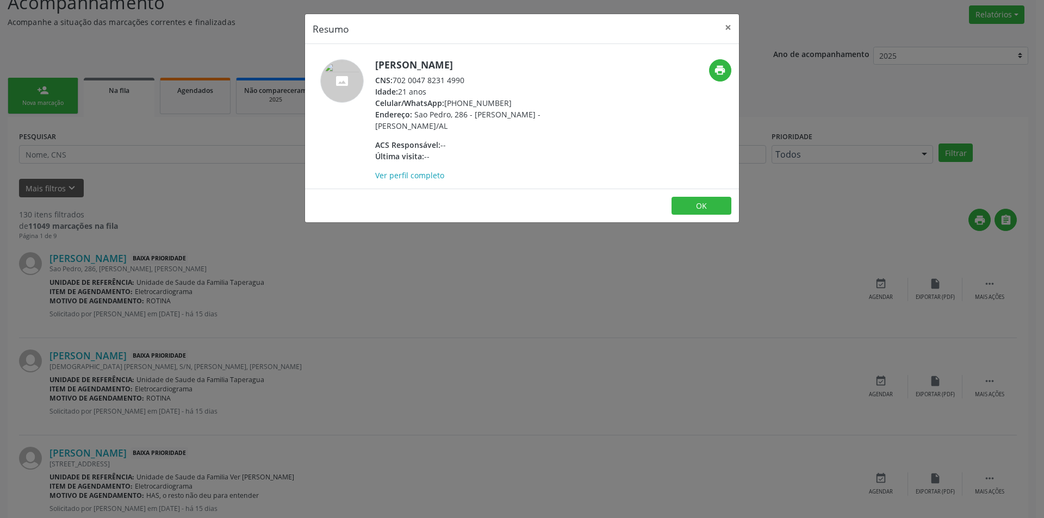
click at [393, 79] on span "CNS:" at bounding box center [383, 80] width 17 height 10
drag, startPoint x: 394, startPoint y: 79, endPoint x: 451, endPoint y: 79, distance: 57.6
click at [451, 79] on div "CNS: 702 0047 8231 4990" at bounding box center [480, 79] width 211 height 11
click at [256, 309] on div "Resumo × Carla Jamily de Melo Sena CNS: 702 0047 8231 4990 Idade: 21 anos Celul…" at bounding box center [522, 259] width 1044 height 518
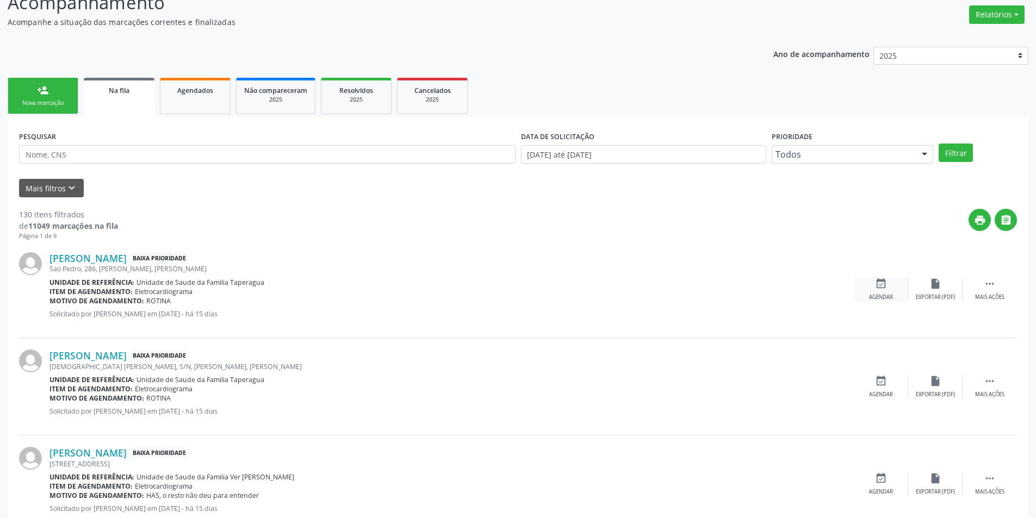
click at [886, 295] on div "Agendar" at bounding box center [881, 298] width 24 height 8
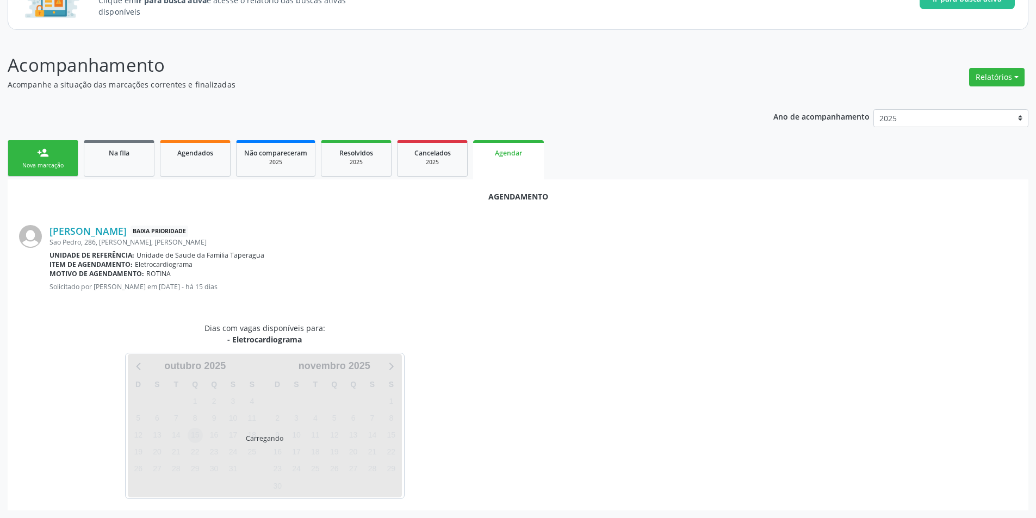
scroll to position [126, 0]
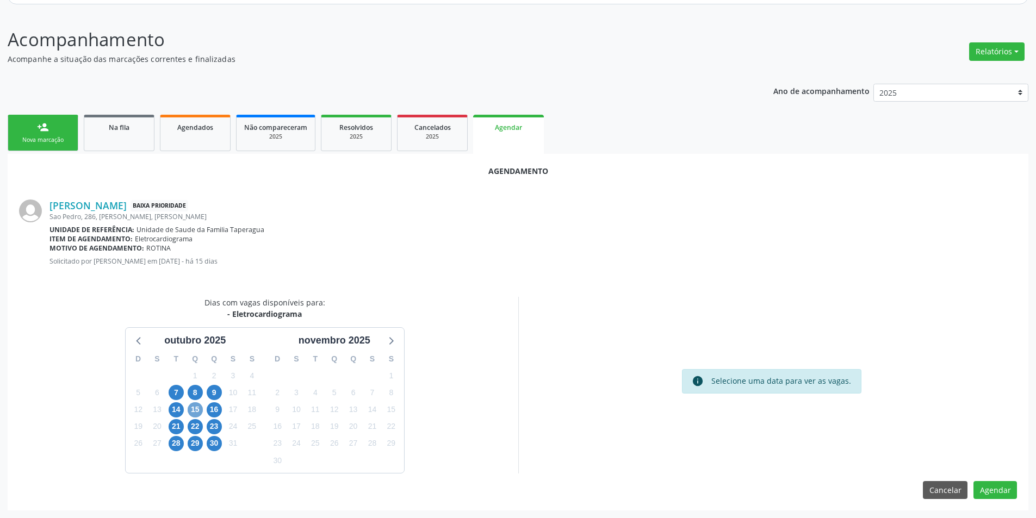
drag, startPoint x: 192, startPoint y: 413, endPoint x: 199, endPoint y: 409, distance: 7.6
click at [193, 412] on span "15" at bounding box center [195, 409] width 15 height 15
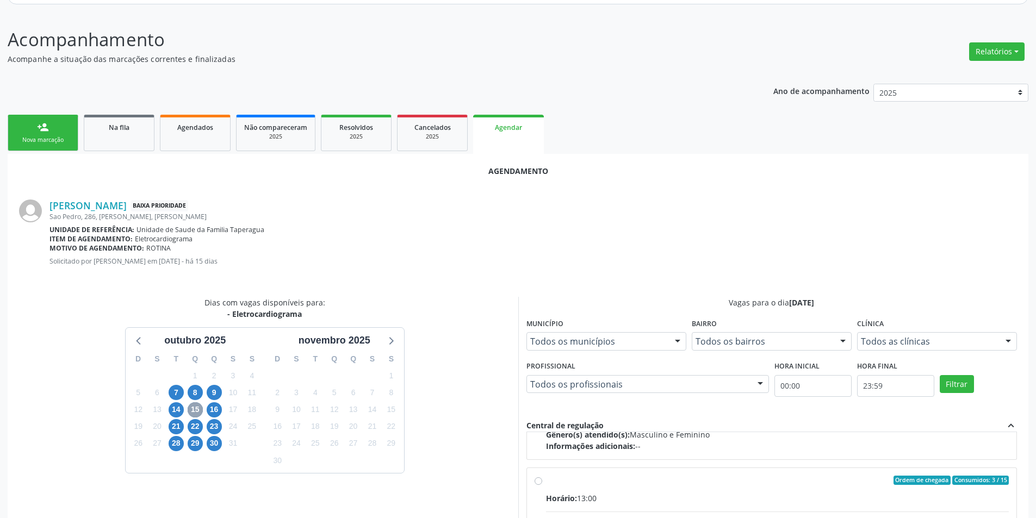
scroll to position [171, 0]
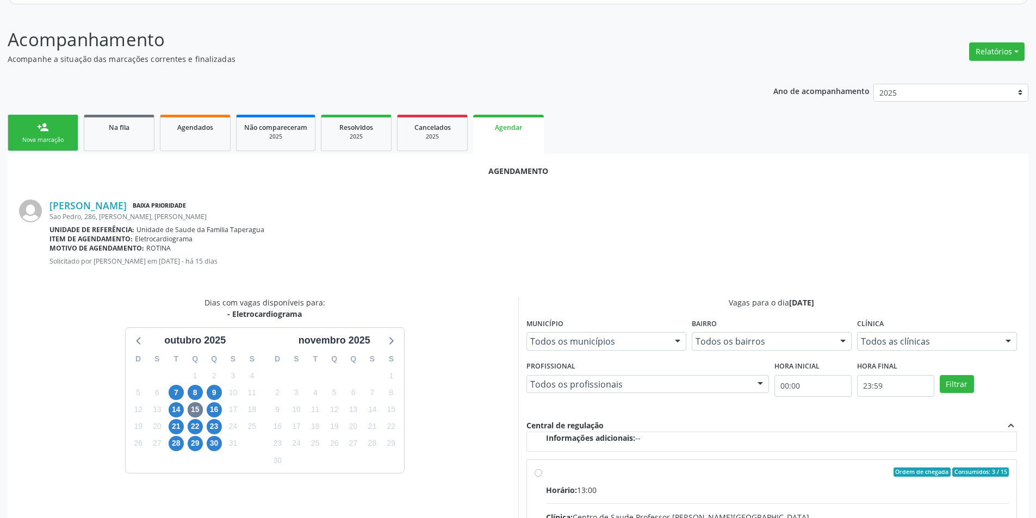
click at [540, 472] on input "Ordem de chegada Consumidos: 3 / 15 Horário: 13:00 Clínica: Centro de Saude Pro…" at bounding box center [538, 473] width 8 height 10
radio input "true"
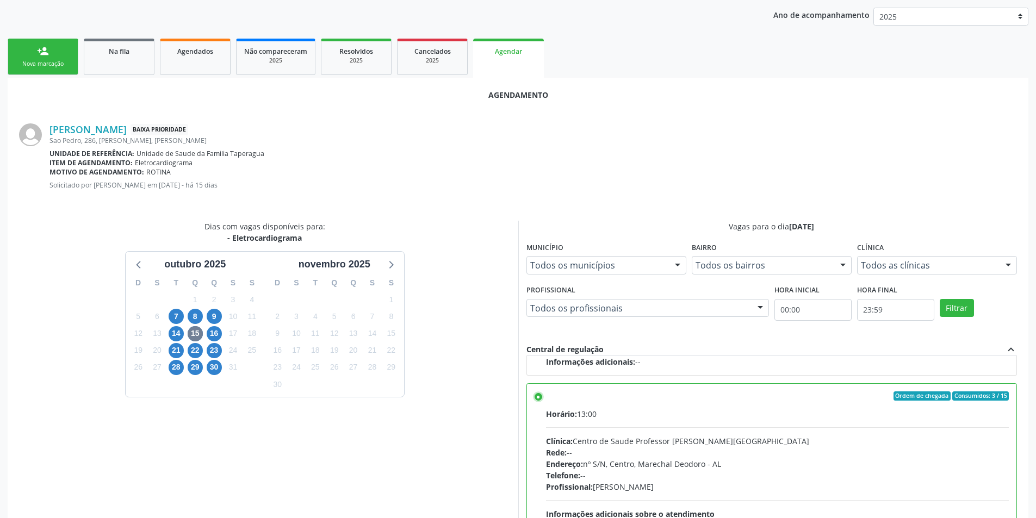
scroll to position [303, 0]
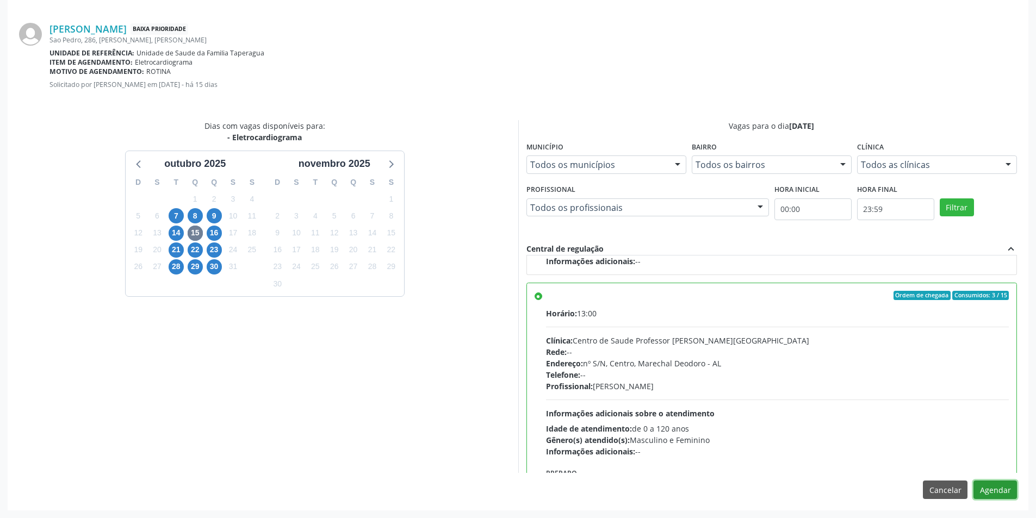
click at [1000, 489] on button "Agendar" at bounding box center [994, 490] width 43 height 18
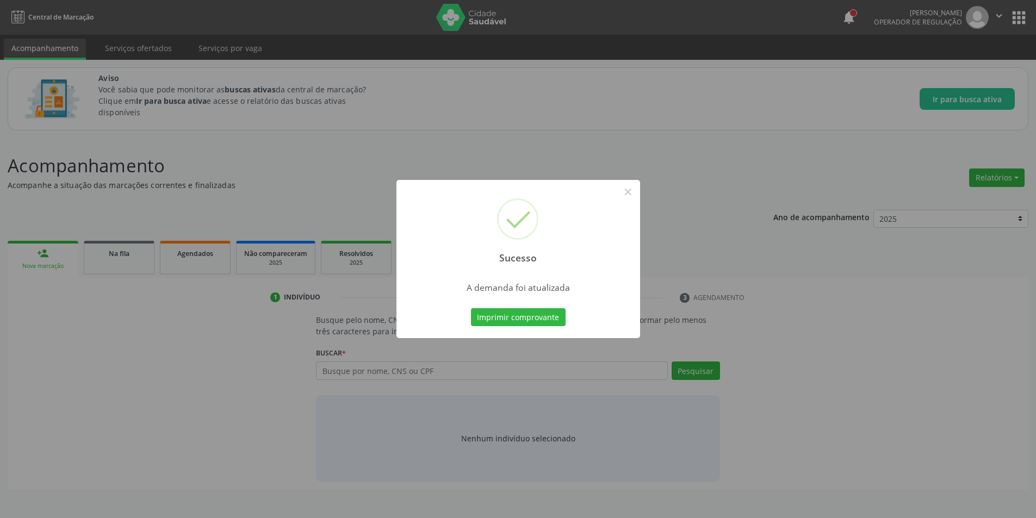
scroll to position [0, 0]
click at [626, 198] on button "×" at bounding box center [631, 192] width 18 height 18
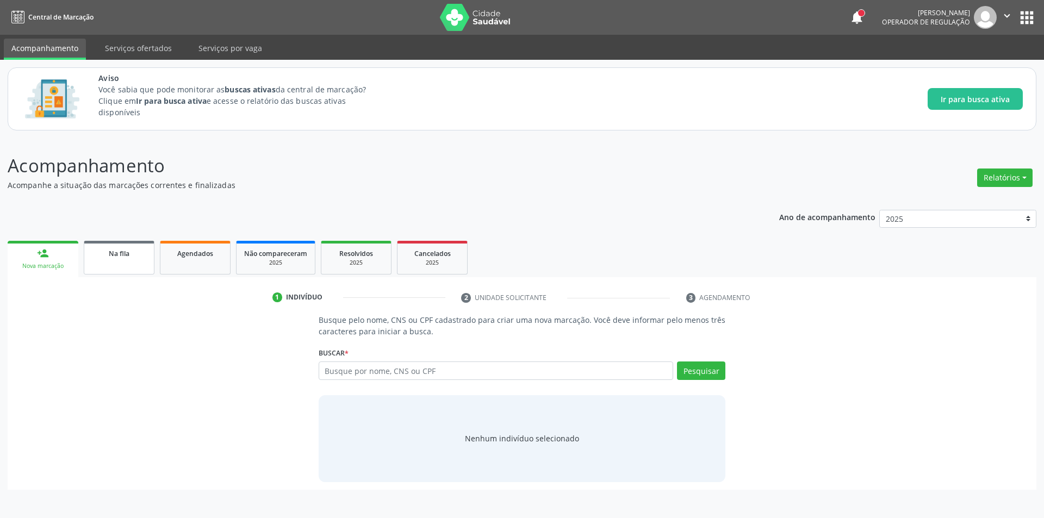
click at [116, 263] on link "Na fila" at bounding box center [119, 258] width 71 height 34
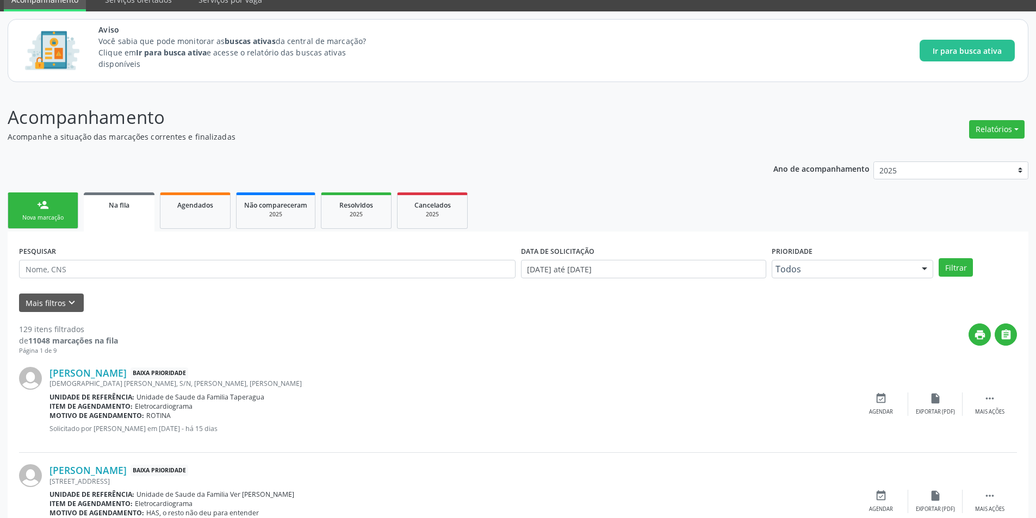
scroll to position [109, 0]
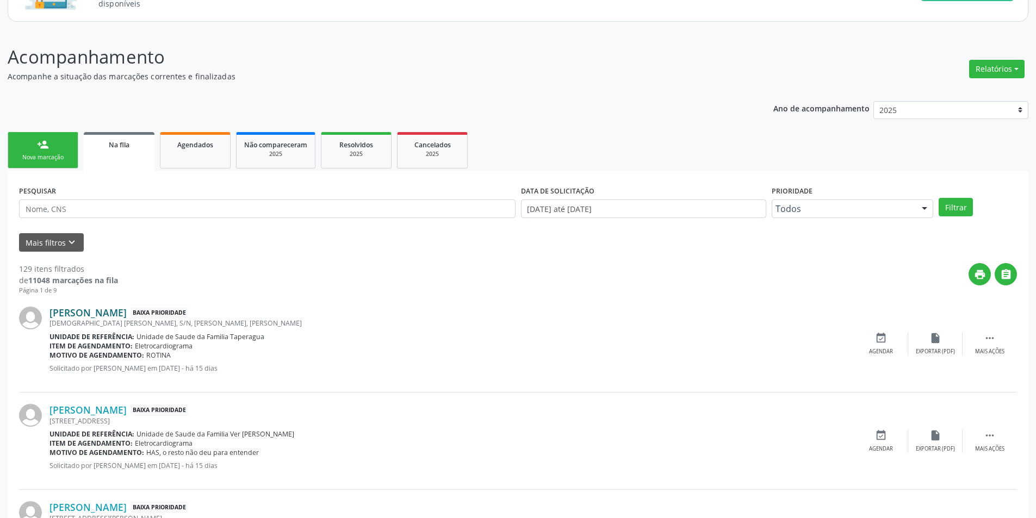
click at [127, 312] on link "Anerice Rosa de Oliveira Moura" at bounding box center [87, 313] width 77 height 12
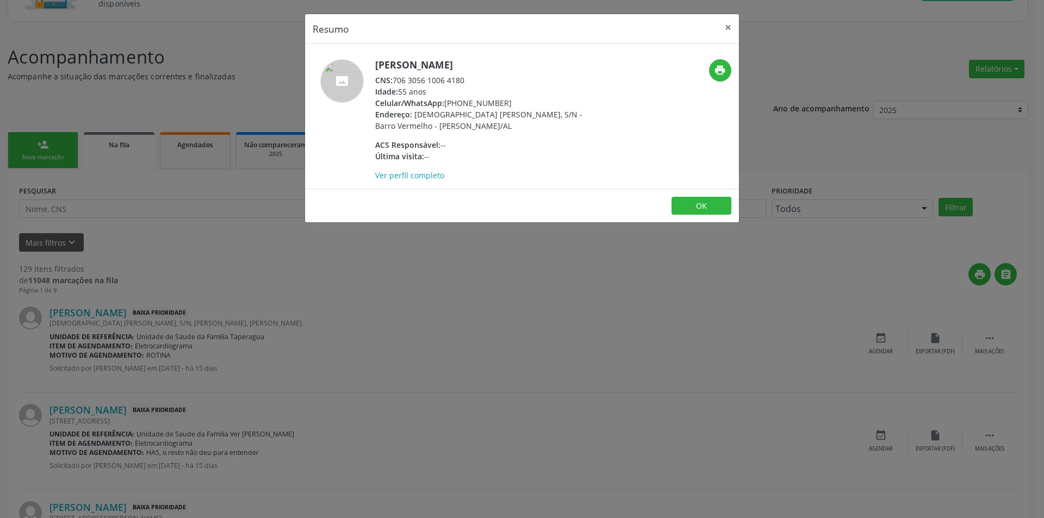
click at [395, 81] on div "CNS: 706 3056 1006 4180" at bounding box center [480, 79] width 211 height 11
drag, startPoint x: 395, startPoint y: 81, endPoint x: 462, endPoint y: 80, distance: 67.4
click at [462, 80] on div "CNS: 706 3056 1006 4180" at bounding box center [480, 79] width 211 height 11
click at [346, 258] on div "Resumo × Anerice Rosa de Oliveira Moura CNS: 706 3056 1006 4180 Idade: 55 anos …" at bounding box center [522, 259] width 1044 height 518
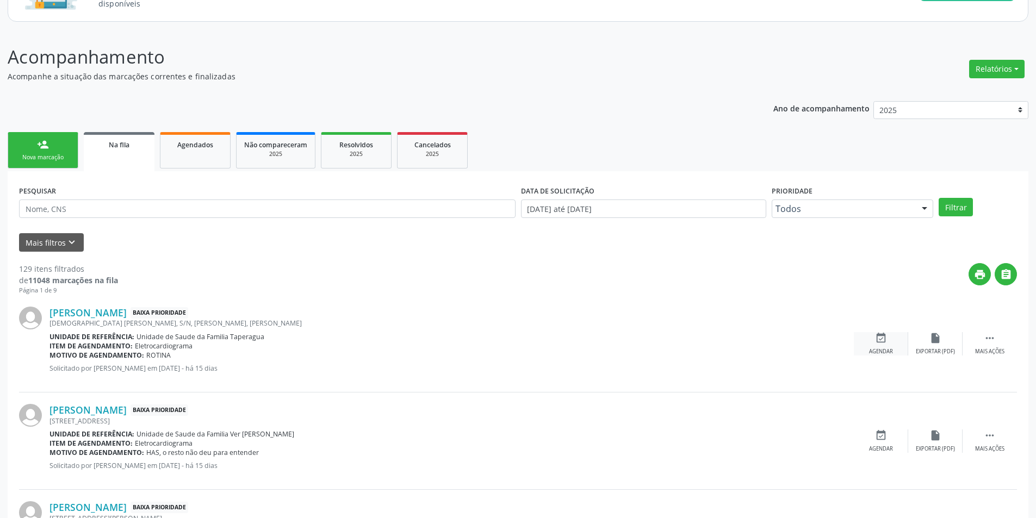
click at [875, 344] on div "event_available Agendar" at bounding box center [881, 343] width 54 height 23
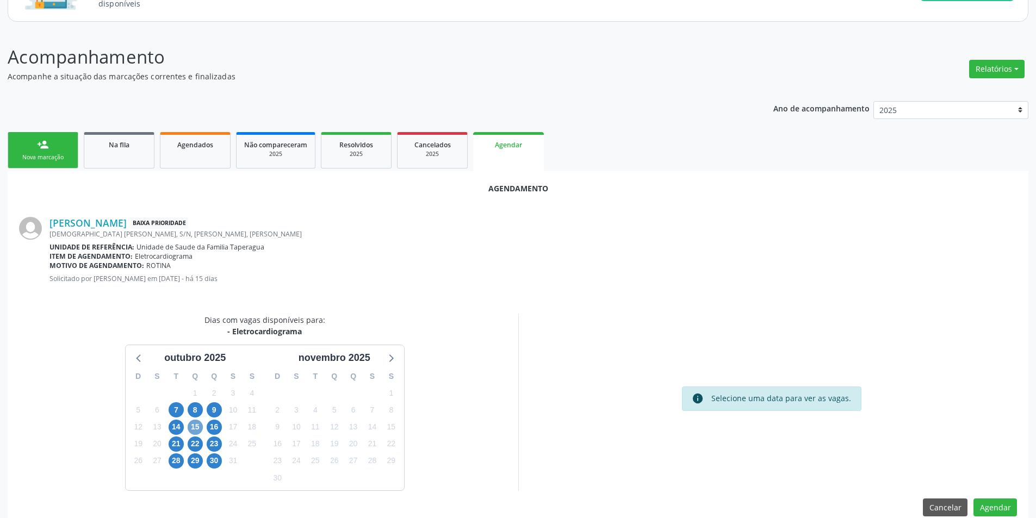
click at [194, 426] on span "15" at bounding box center [195, 427] width 15 height 15
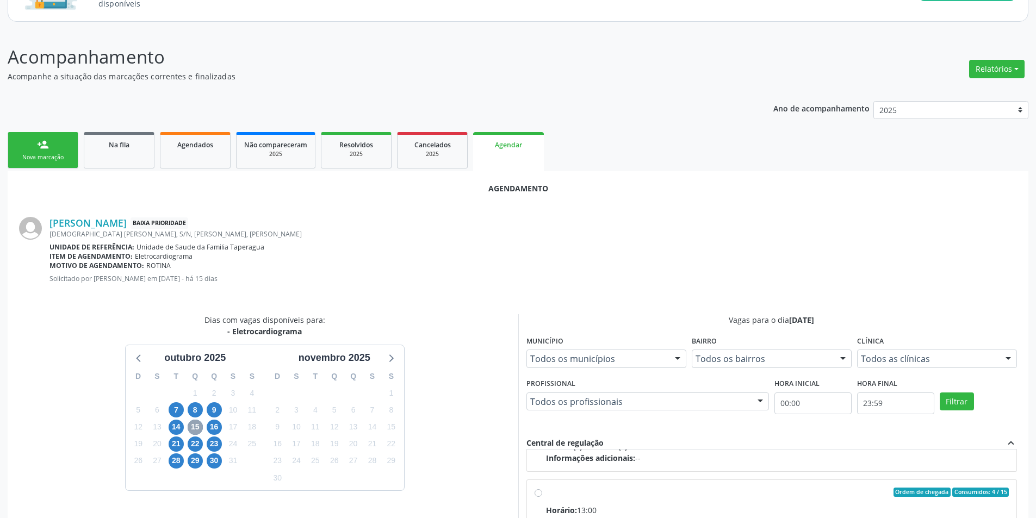
scroll to position [171, 0]
radio input "true"
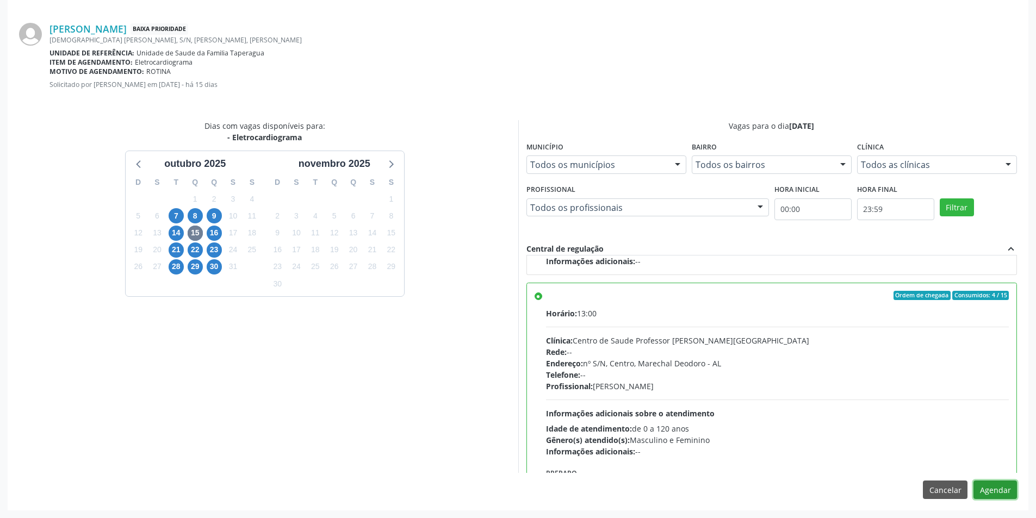
click at [987, 484] on button "Agendar" at bounding box center [994, 490] width 43 height 18
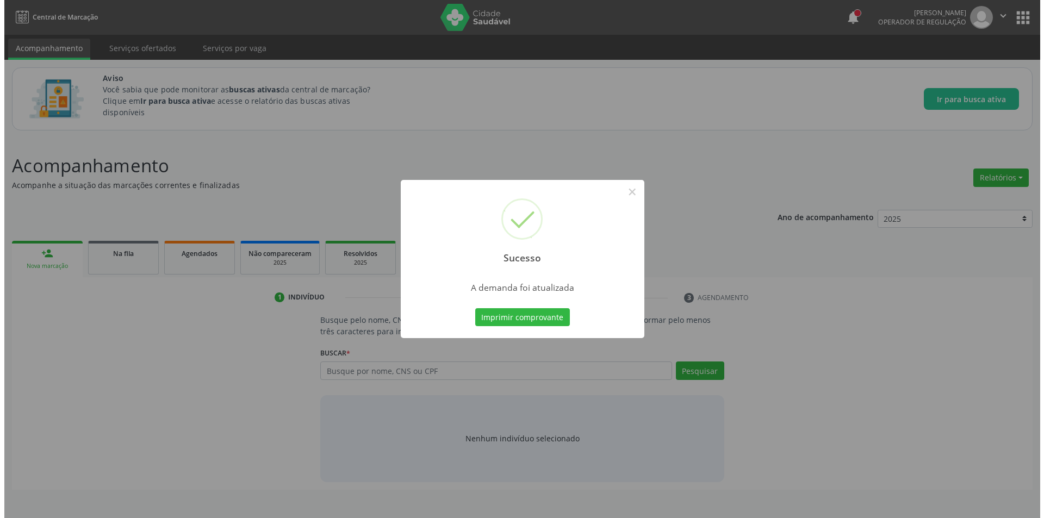
scroll to position [0, 0]
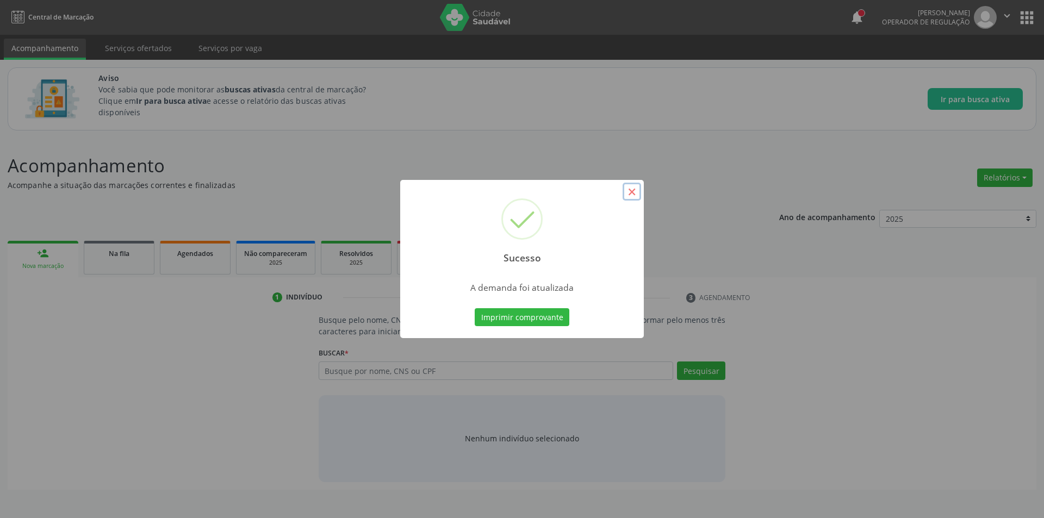
click at [637, 191] on button "×" at bounding box center [631, 192] width 18 height 18
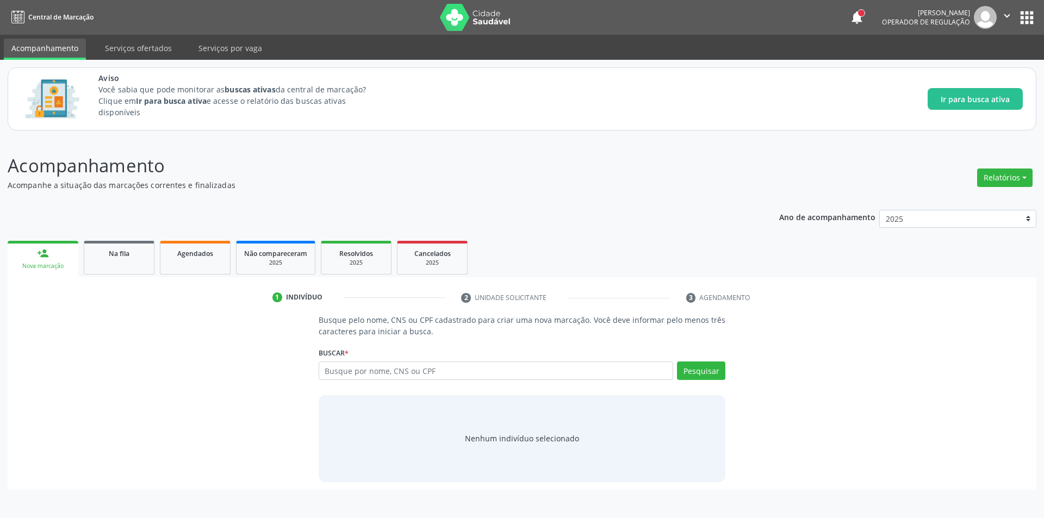
click at [155, 251] on ul "person_add Nova marcação Na fila Agendados Não compareceram 2025 Resolvidos 202…" at bounding box center [522, 257] width 1029 height 39
click at [148, 252] on link "Na fila" at bounding box center [119, 258] width 71 height 34
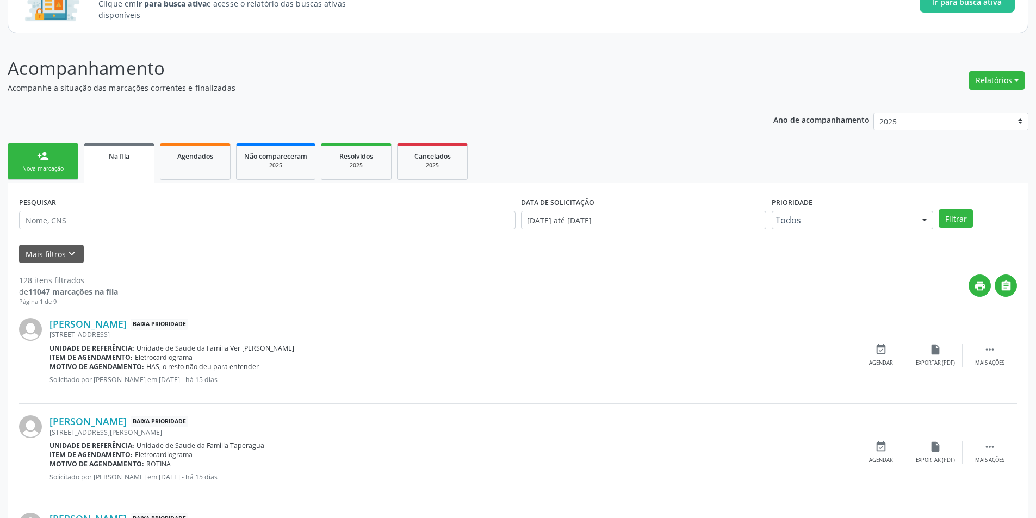
scroll to position [163, 0]
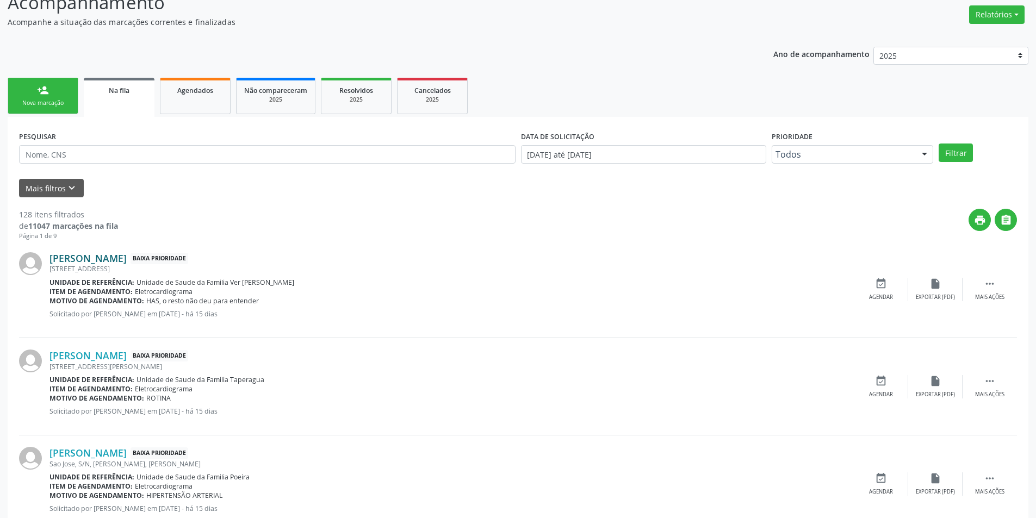
click at [101, 253] on link "Luziene Guimarães Correia" at bounding box center [87, 258] width 77 height 12
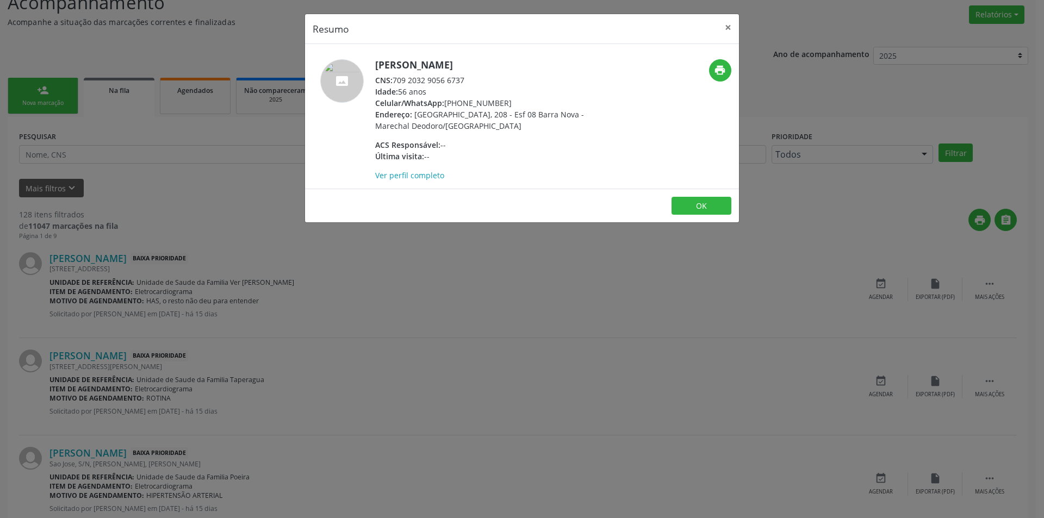
click at [400, 79] on div "CNS: 709 2032 9056 6737" at bounding box center [480, 79] width 211 height 11
click at [397, 79] on div "CNS: 709 2032 9056 6737" at bounding box center [480, 79] width 211 height 11
drag, startPoint x: 397, startPoint y: 79, endPoint x: 451, endPoint y: 83, distance: 53.9
click at [451, 83] on div "CNS: 709 2032 9056 6737" at bounding box center [480, 79] width 211 height 11
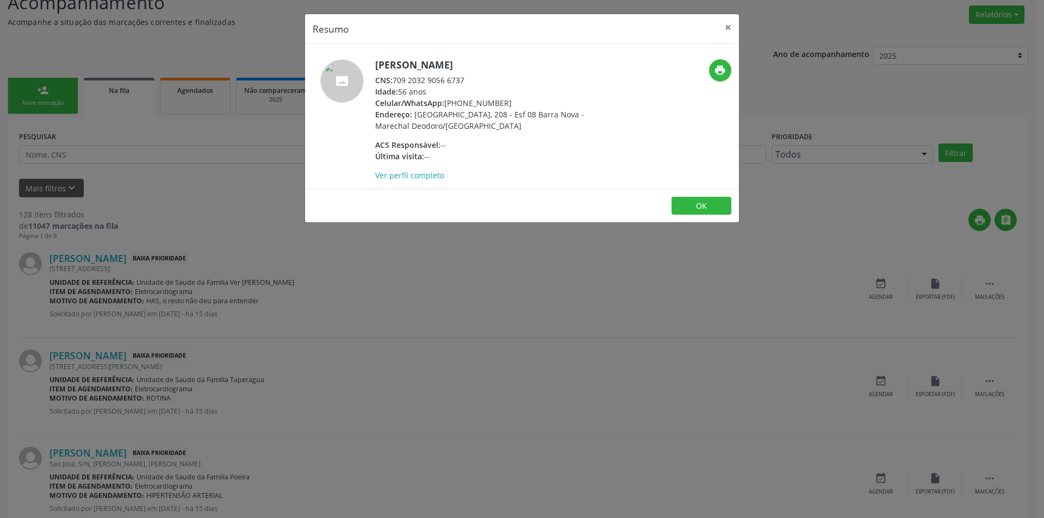
drag, startPoint x: 317, startPoint y: 371, endPoint x: 379, endPoint y: 276, distance: 113.4
click at [317, 370] on div "Resumo × Luziene Guimarães Correia CNS: 709 2032 9056 6737 Idade: 56 anos Celul…" at bounding box center [522, 259] width 1044 height 518
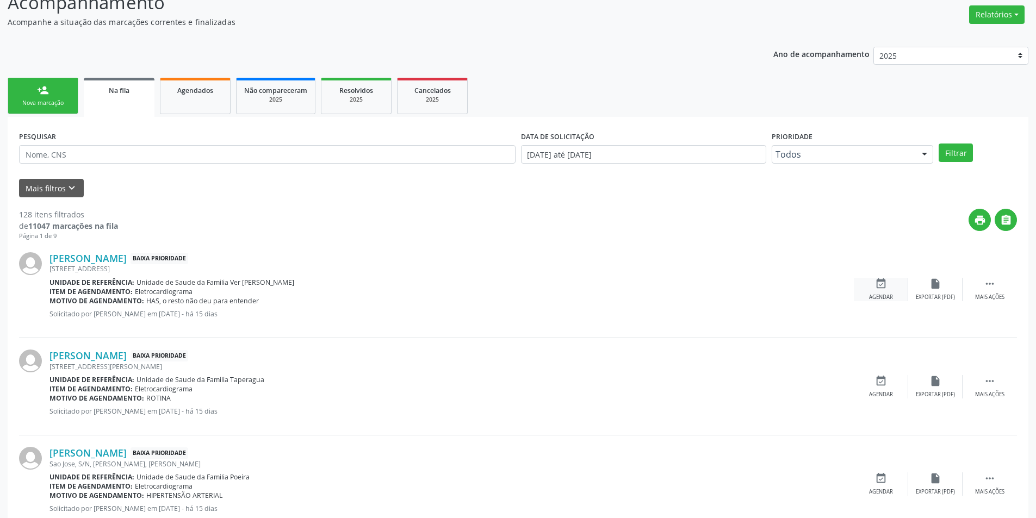
click at [871, 294] on div "Agendar" at bounding box center [881, 298] width 24 height 8
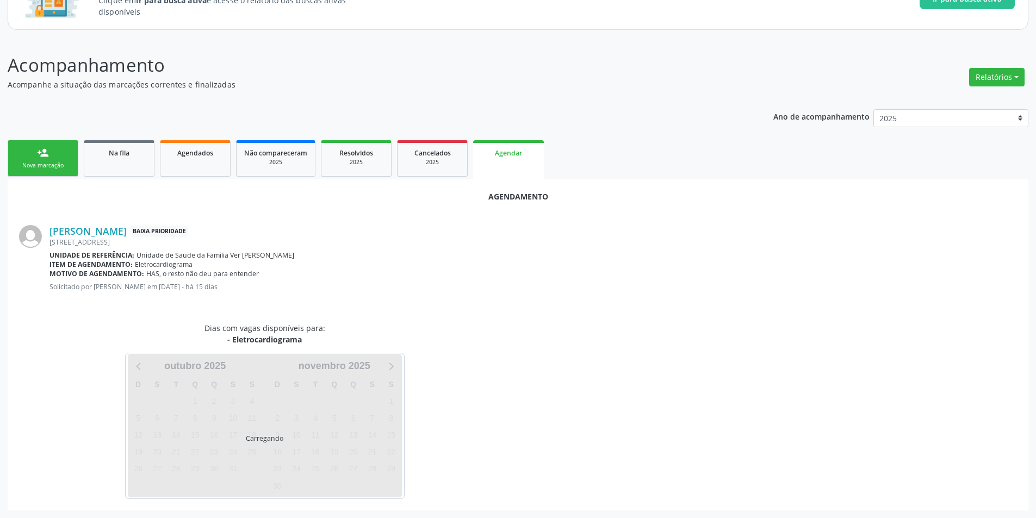
scroll to position [126, 0]
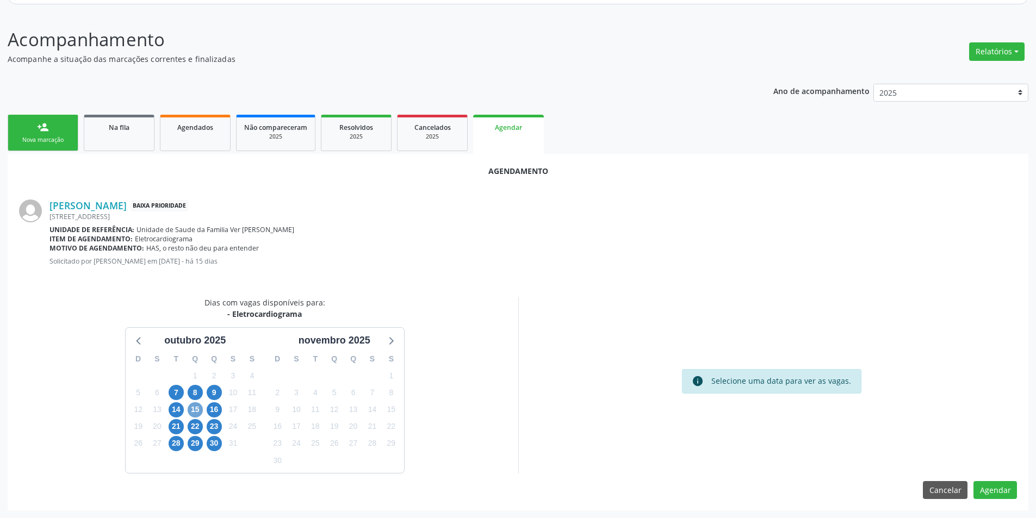
click at [194, 408] on span "15" at bounding box center [195, 409] width 15 height 15
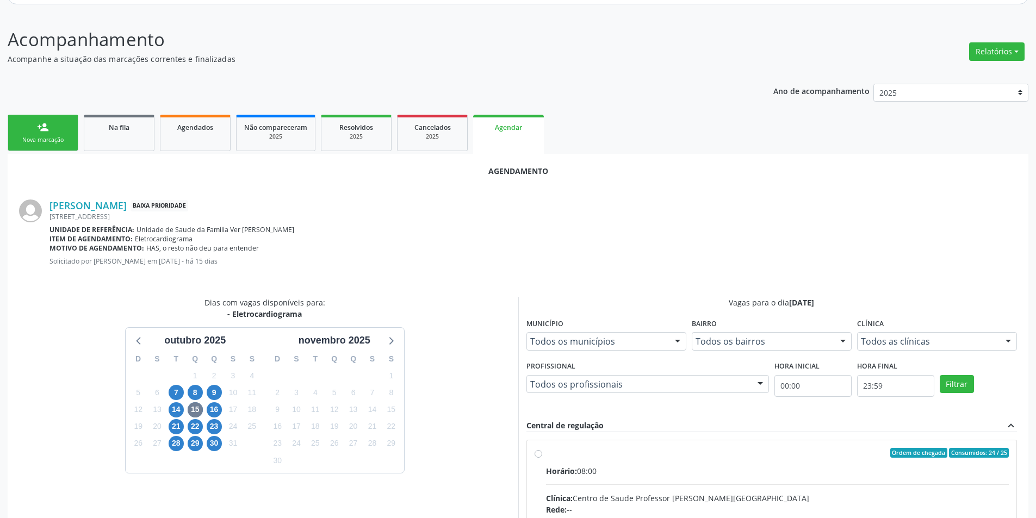
click at [540, 450] on input "Ordem de chegada Consumidos: 24 / 25 Horário: 08:00 Clínica: Centro de Saude Pr…" at bounding box center [538, 453] width 8 height 10
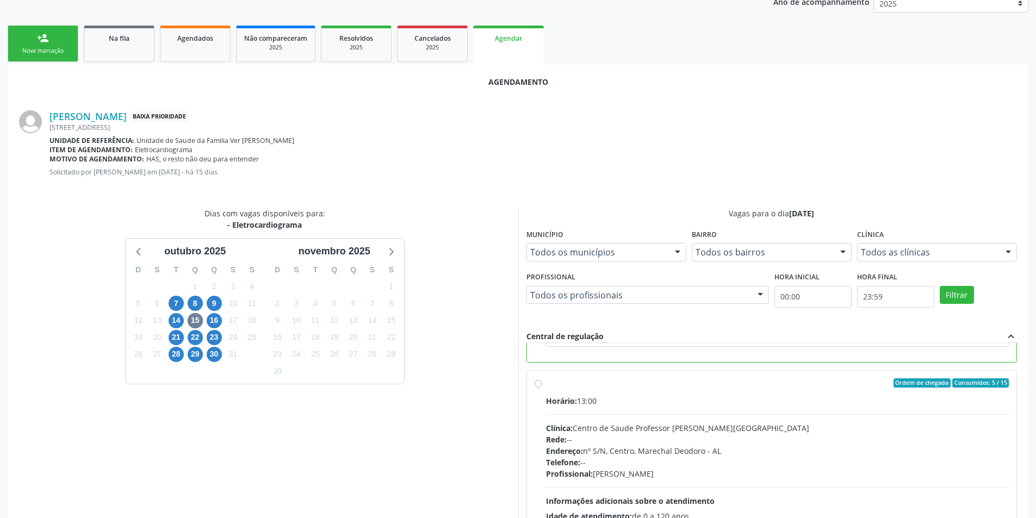
scroll to position [235, 0]
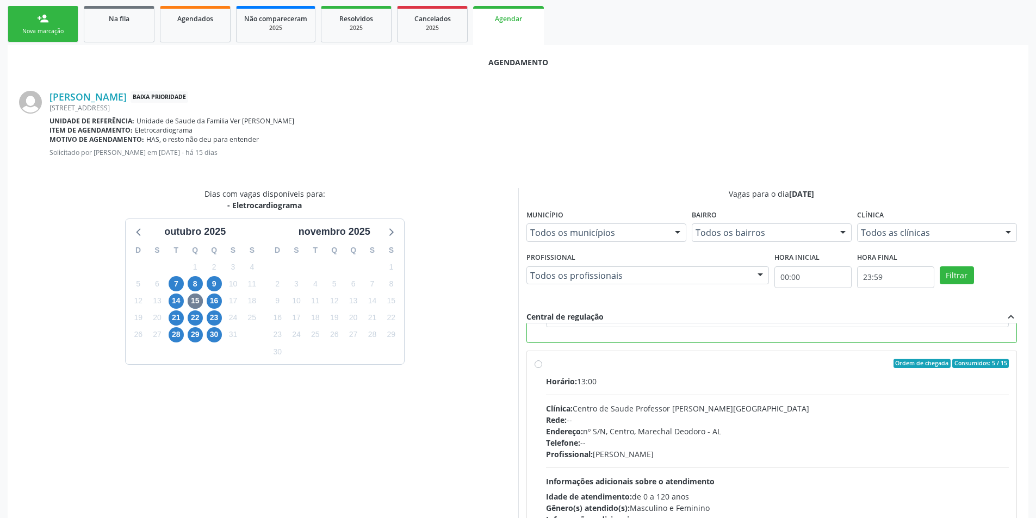
click at [552, 363] on div "Ordem de chegada Consumidos: 5 / 15" at bounding box center [777, 364] width 463 height 10
click at [542, 363] on input "Ordem de chegada Consumidos: 5 / 15 Horário: 13:00 Clínica: Centro de Saude Pro…" at bounding box center [538, 364] width 8 height 10
radio input "false"
radio input "true"
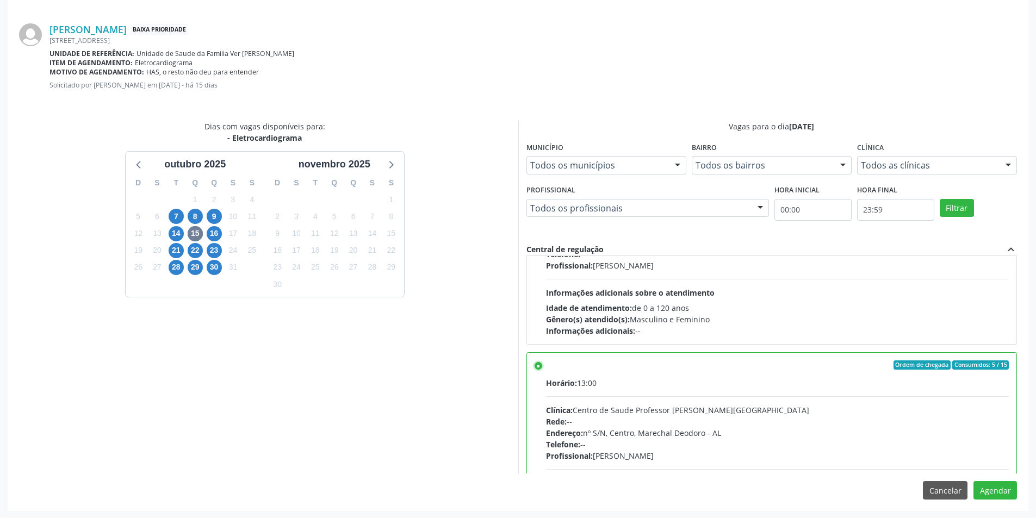
scroll to position [303, 0]
click at [1007, 487] on button "Agendar" at bounding box center [994, 490] width 43 height 18
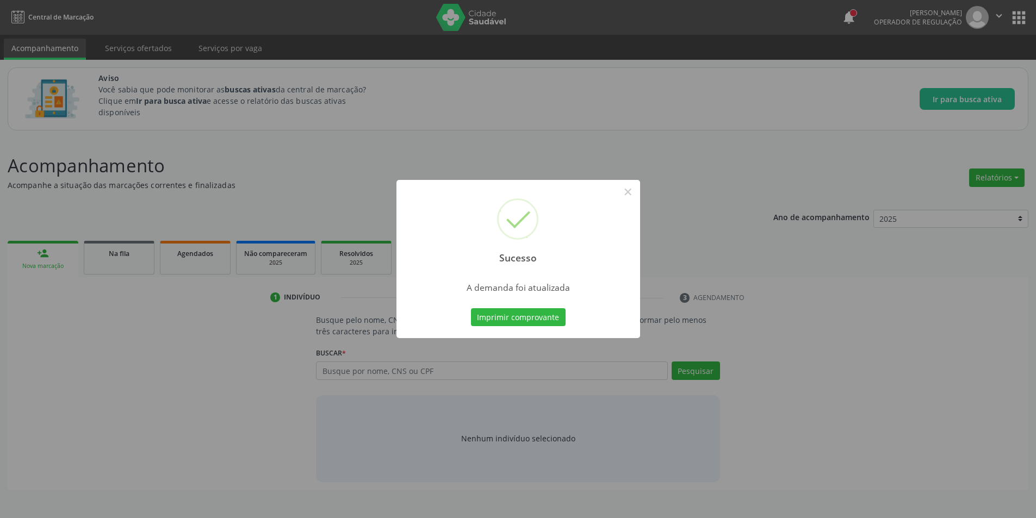
scroll to position [0, 0]
click at [632, 204] on div "Sucesso ×" at bounding box center [522, 227] width 244 height 94
click at [632, 197] on button "×" at bounding box center [631, 192] width 18 height 18
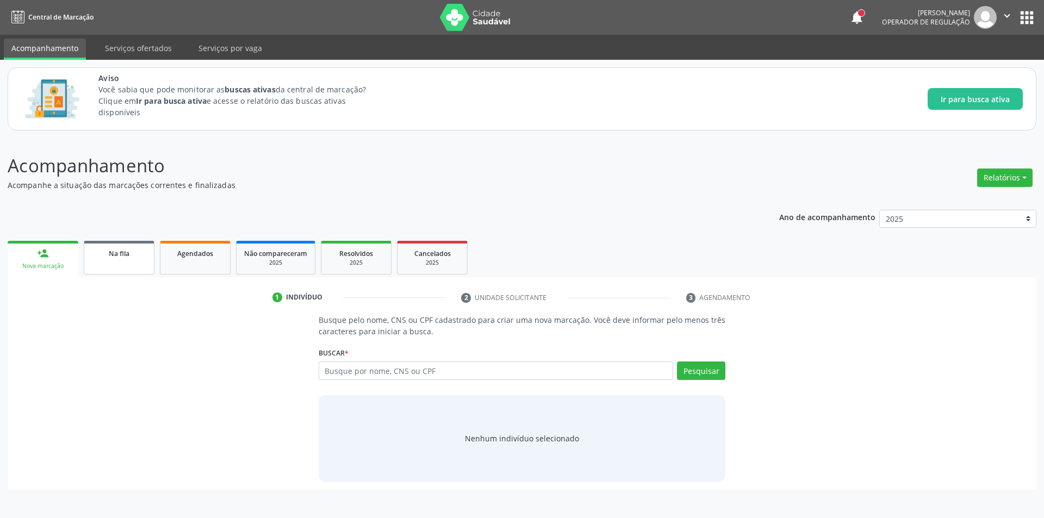
click at [125, 252] on span "Na fila" at bounding box center [119, 253] width 21 height 9
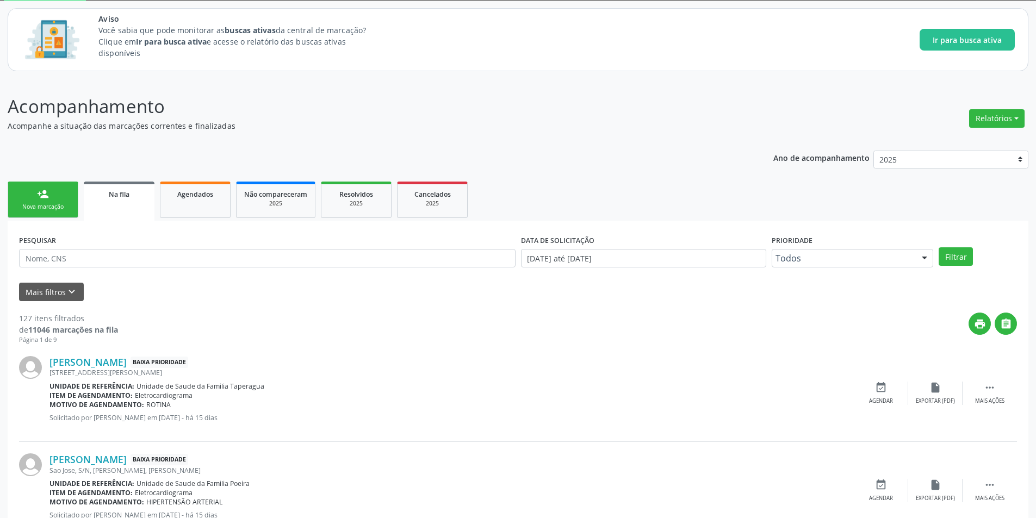
scroll to position [163, 0]
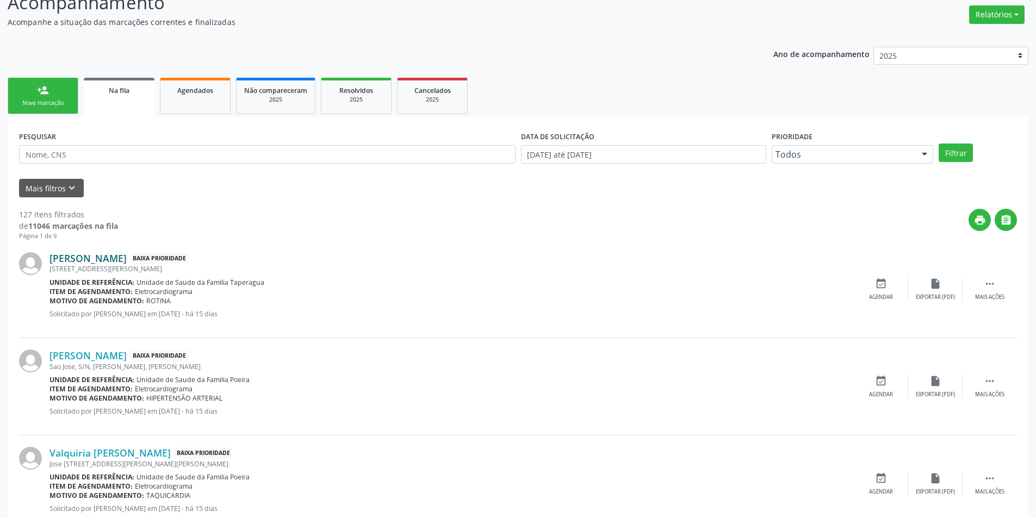
click at [85, 261] on link "Maria Isabel da Silva" at bounding box center [87, 258] width 77 height 12
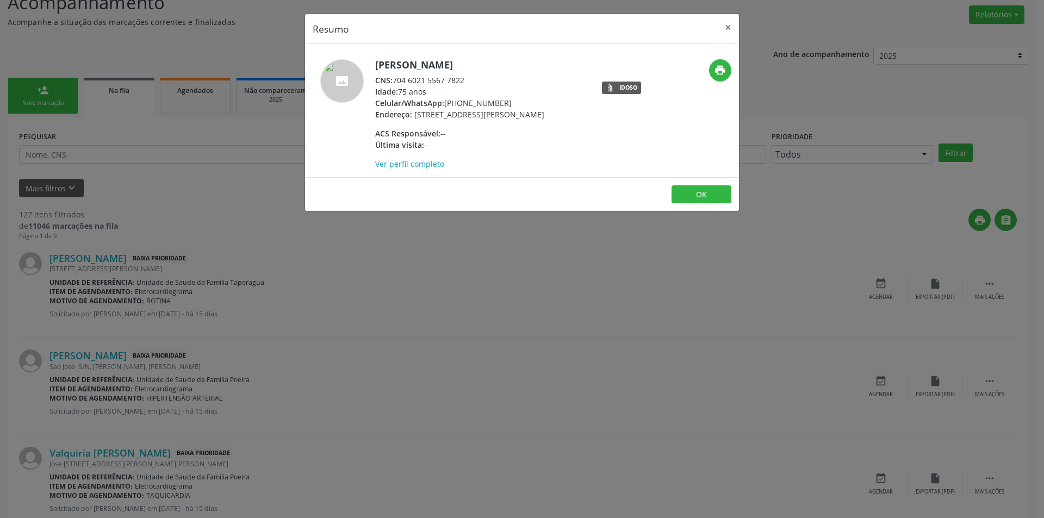
click at [393, 80] on span "CNS:" at bounding box center [383, 80] width 17 height 10
drag, startPoint x: 393, startPoint y: 80, endPoint x: 402, endPoint y: 80, distance: 9.8
click at [402, 80] on div "CNS: 704 6021 5567 7822" at bounding box center [459, 79] width 169 height 11
click at [397, 79] on div "CNS: 704 6021 5567 7822" at bounding box center [459, 79] width 169 height 11
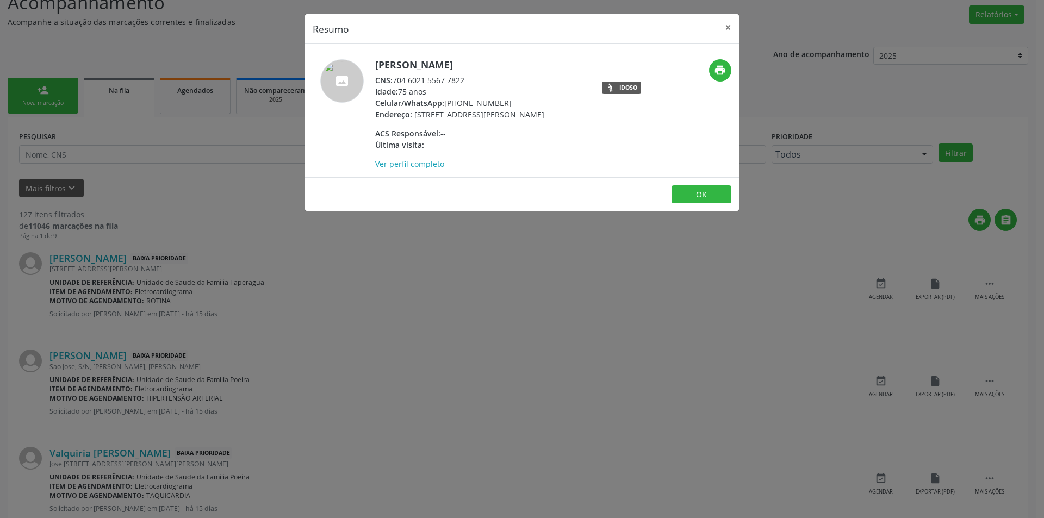
drag, startPoint x: 397, startPoint y: 79, endPoint x: 462, endPoint y: 80, distance: 65.3
click at [462, 80] on div "CNS: 704 6021 5567 7822" at bounding box center [459, 79] width 169 height 11
click at [390, 323] on div "Resumo × Maria Isabel da Silva CNS: 704 6021 5567 7822 Idade: 75 anos Celular/W…" at bounding box center [522, 259] width 1044 height 518
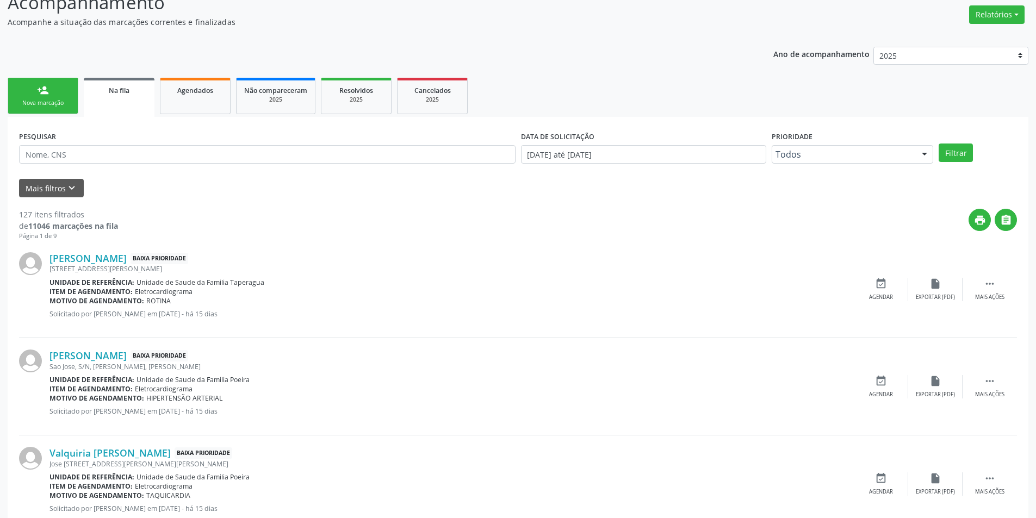
click at [891, 301] on div "Maria Isabel da Silva Baixa Prioridade Rua Prefeito Joao de Farias Lobo, 365, T…" at bounding box center [518, 289] width 998 height 97
click at [889, 295] on div "Agendar" at bounding box center [881, 298] width 24 height 8
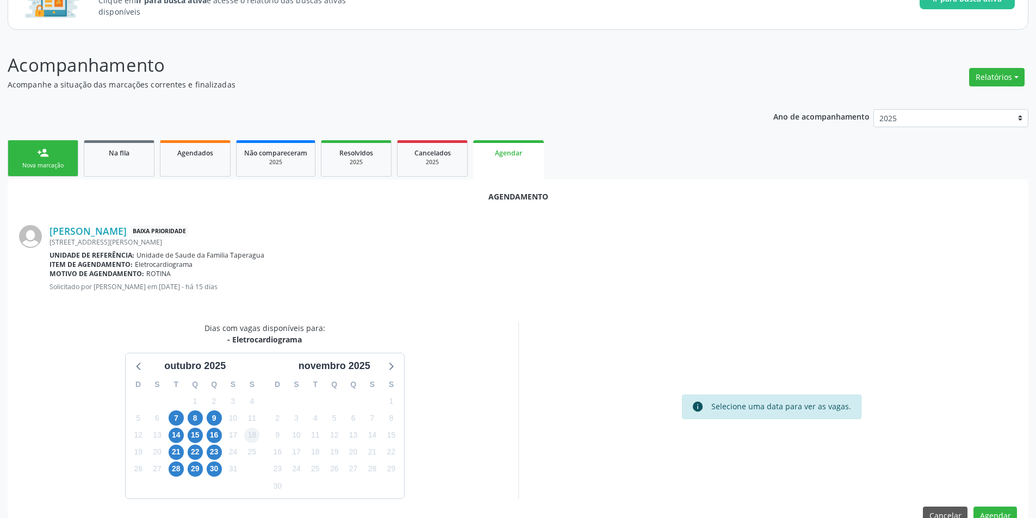
scroll to position [126, 0]
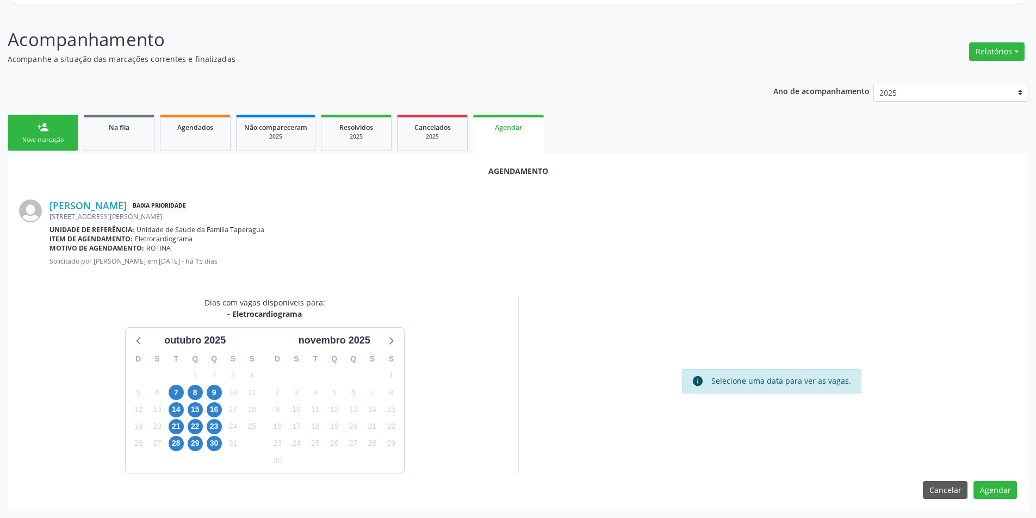
click at [188, 415] on div "15" at bounding box center [195, 409] width 15 height 17
click at [208, 414] on span "16" at bounding box center [214, 409] width 15 height 15
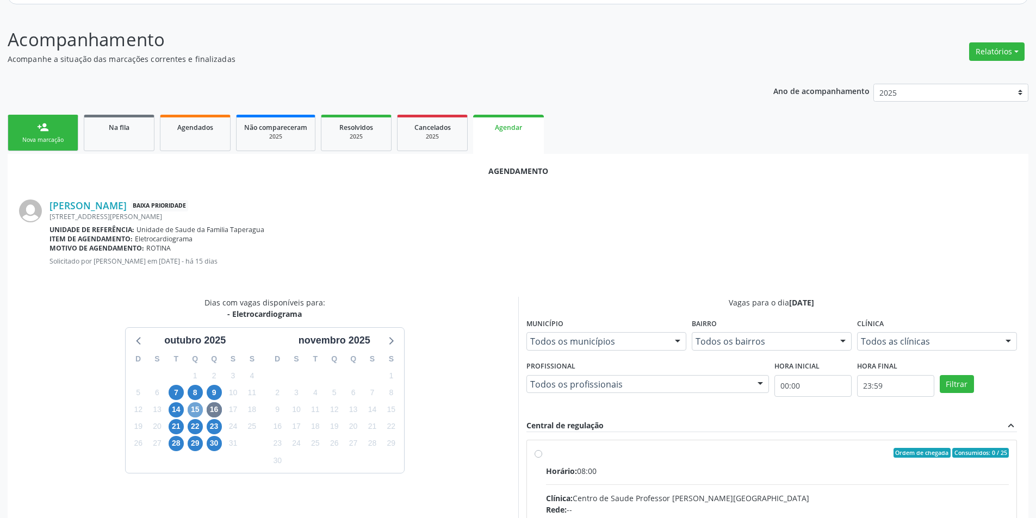
click at [194, 408] on span "15" at bounding box center [195, 409] width 15 height 15
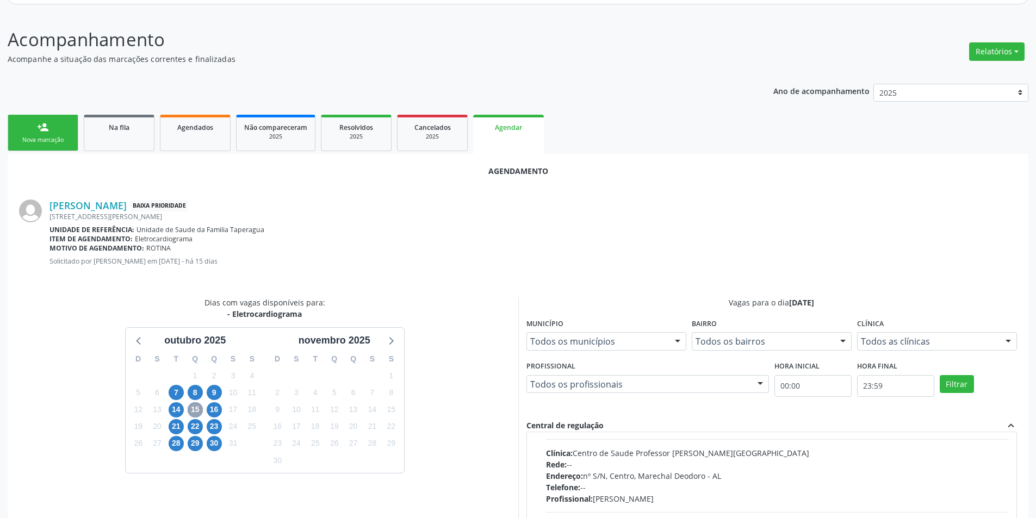
scroll to position [171, 0]
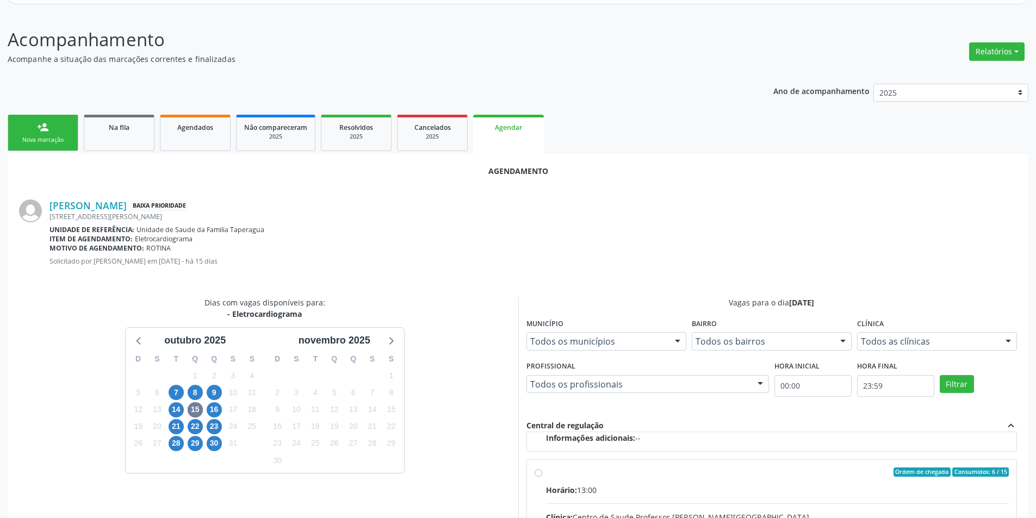
click at [539, 474] on input "Ordem de chegada Consumidos: 6 / 15 Horário: 13:00 Clínica: Centro de Saude Pro…" at bounding box center [538, 473] width 8 height 10
radio input "true"
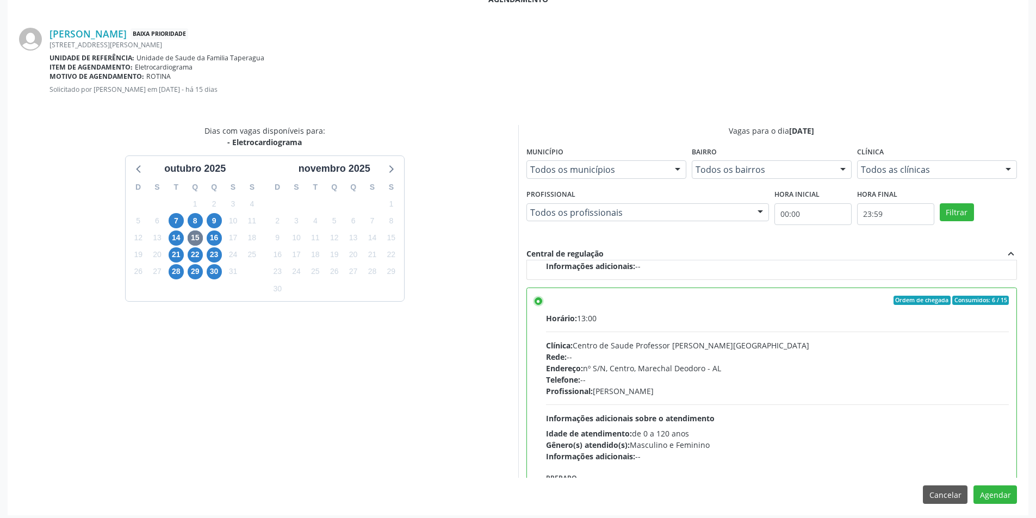
scroll to position [303, 0]
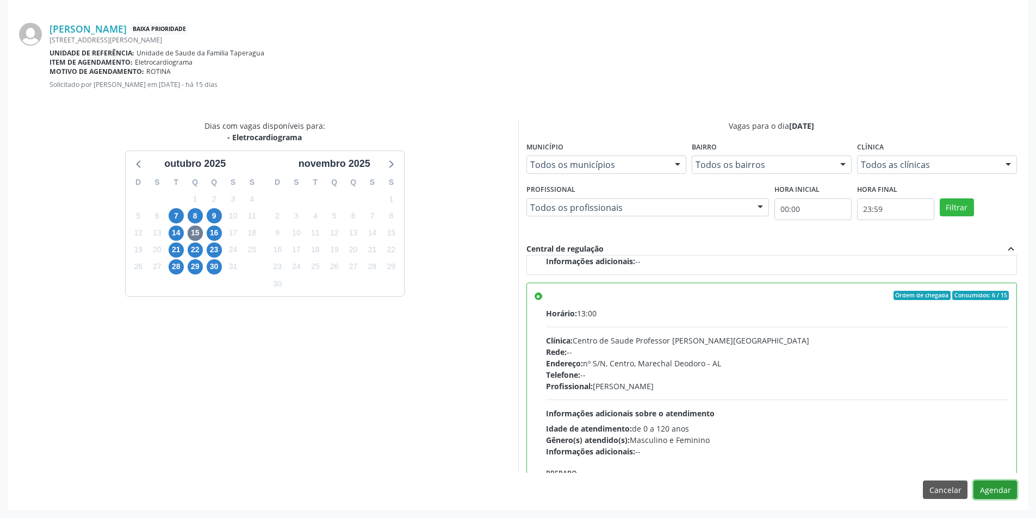
click at [994, 483] on button "Agendar" at bounding box center [994, 490] width 43 height 18
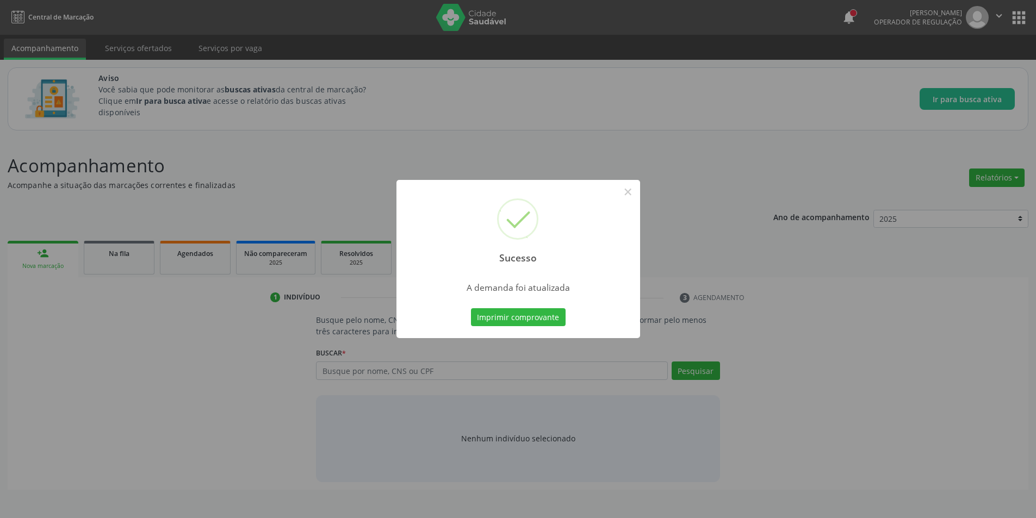
scroll to position [0, 0]
click at [633, 200] on button "×" at bounding box center [631, 192] width 18 height 18
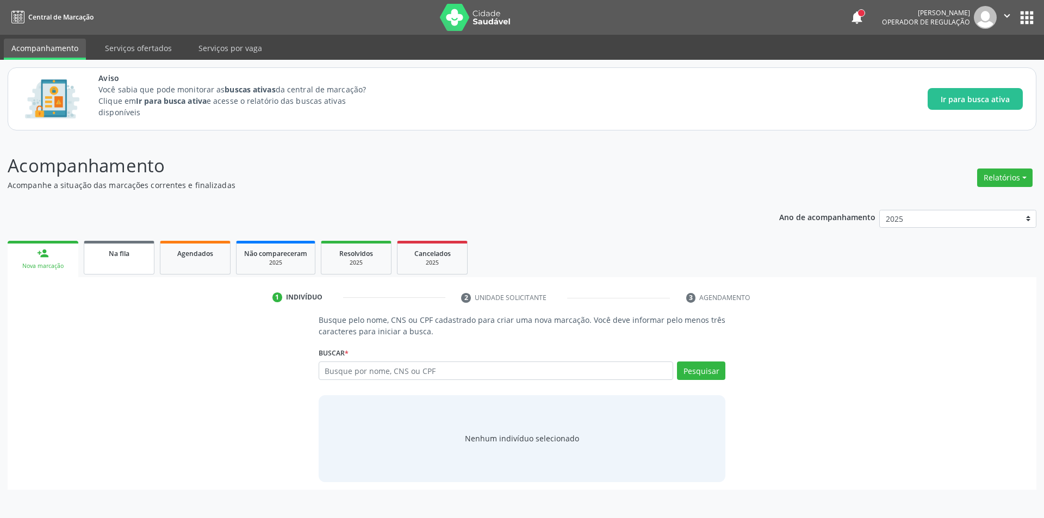
click at [125, 263] on link "Na fila" at bounding box center [119, 258] width 71 height 34
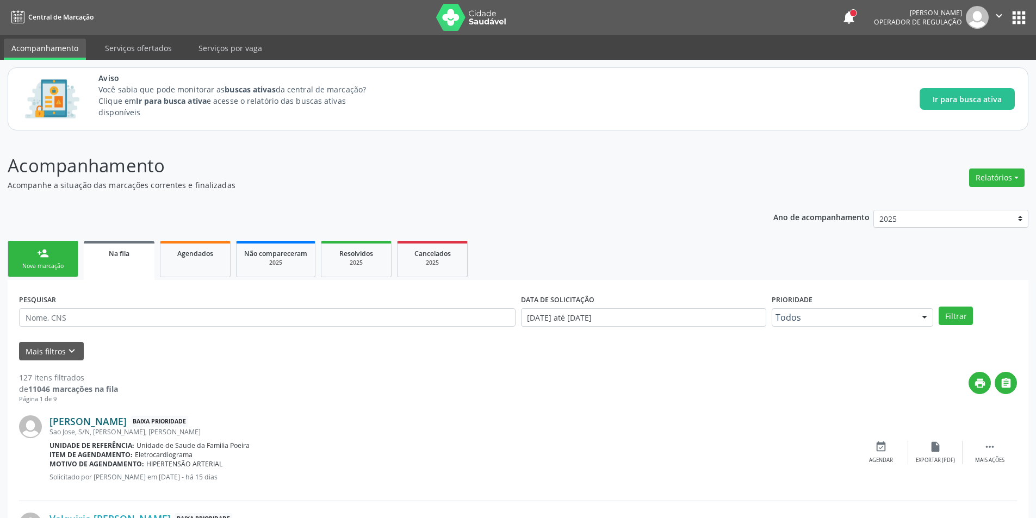
click at [97, 423] on link "Maria José de Amorim" at bounding box center [87, 421] width 77 height 12
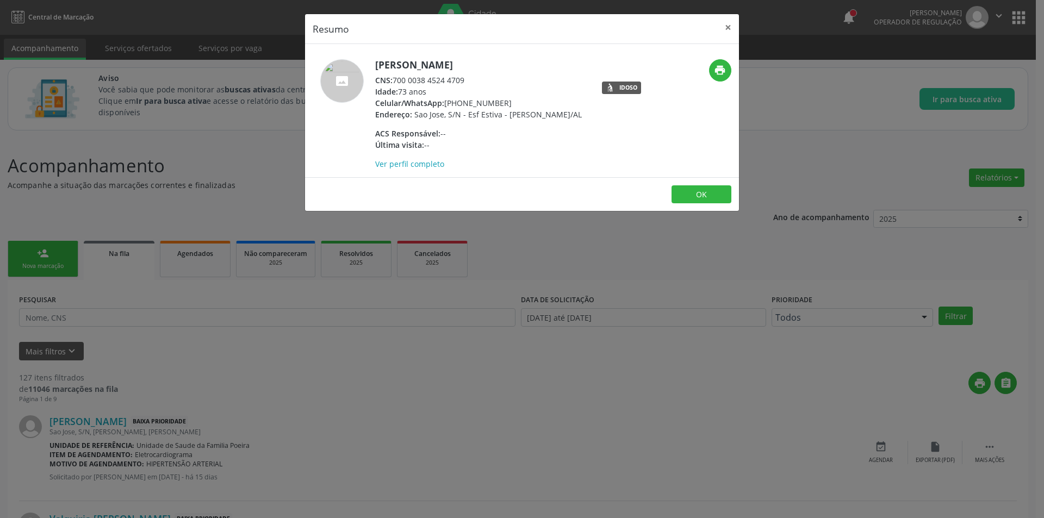
click at [396, 80] on div "CNS: 700 0038 4524 4709" at bounding box center [478, 79] width 207 height 11
drag, startPoint x: 396, startPoint y: 80, endPoint x: 462, endPoint y: 80, distance: 66.3
click at [462, 80] on div "CNS: 700 0038 4524 4709" at bounding box center [478, 79] width 207 height 11
click at [275, 377] on div "Resumo × Maria José de Amorim CNS: 700 0038 4524 4709 Idade: 73 anos Celular/Wh…" at bounding box center [522, 259] width 1044 height 518
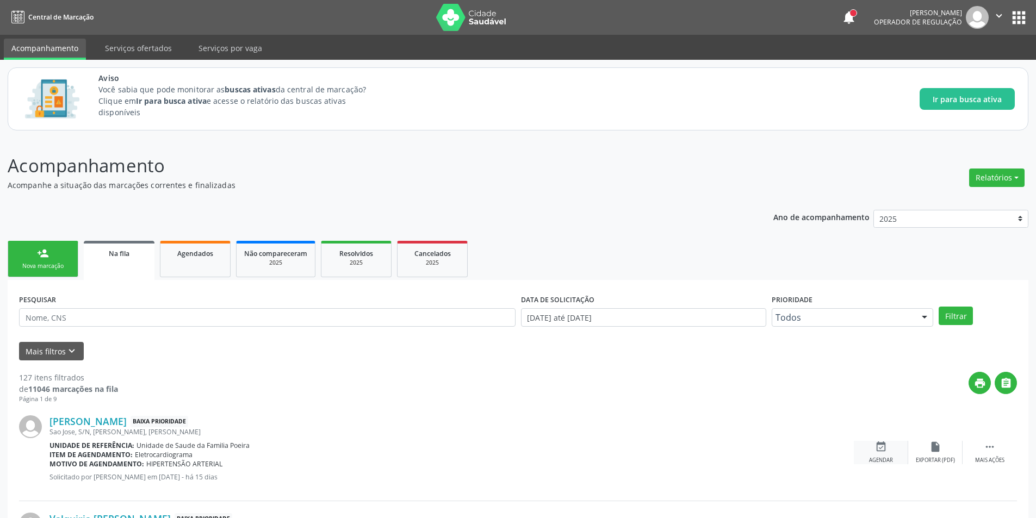
click at [883, 454] on div "event_available Agendar" at bounding box center [881, 452] width 54 height 23
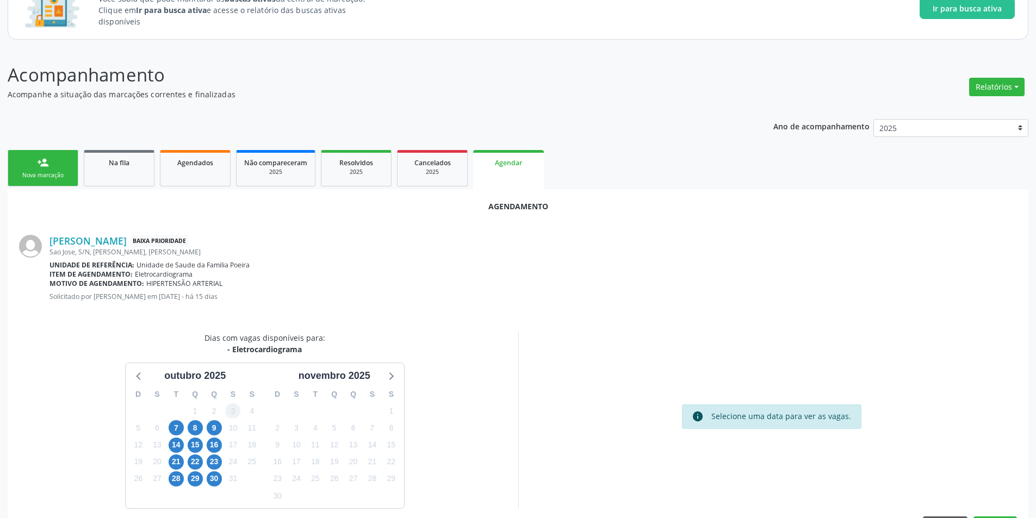
scroll to position [101, 0]
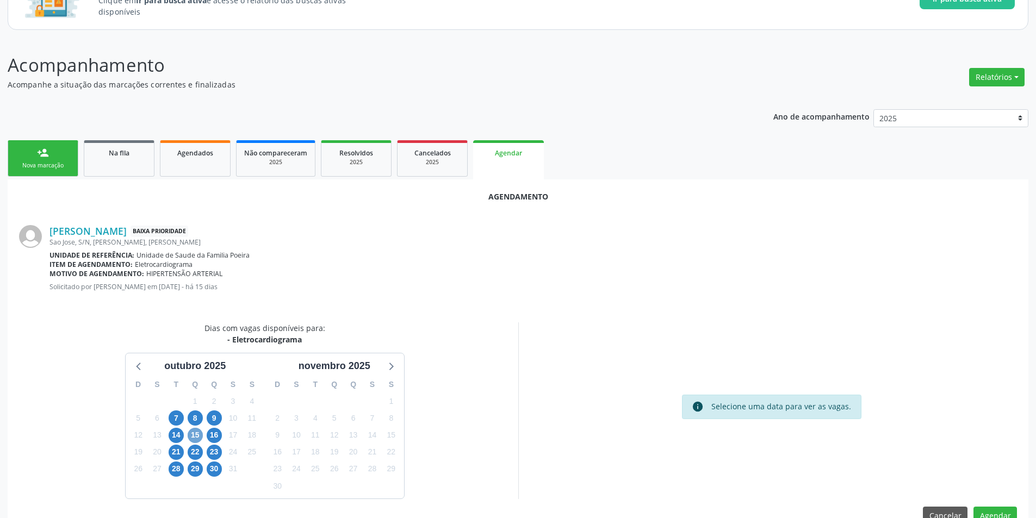
click at [193, 431] on span "15" at bounding box center [195, 435] width 15 height 15
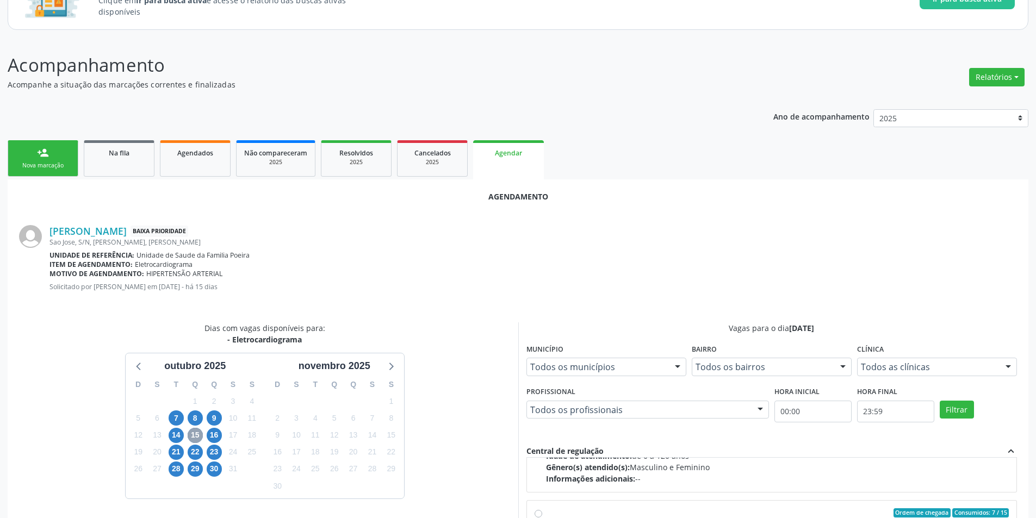
scroll to position [171, 0]
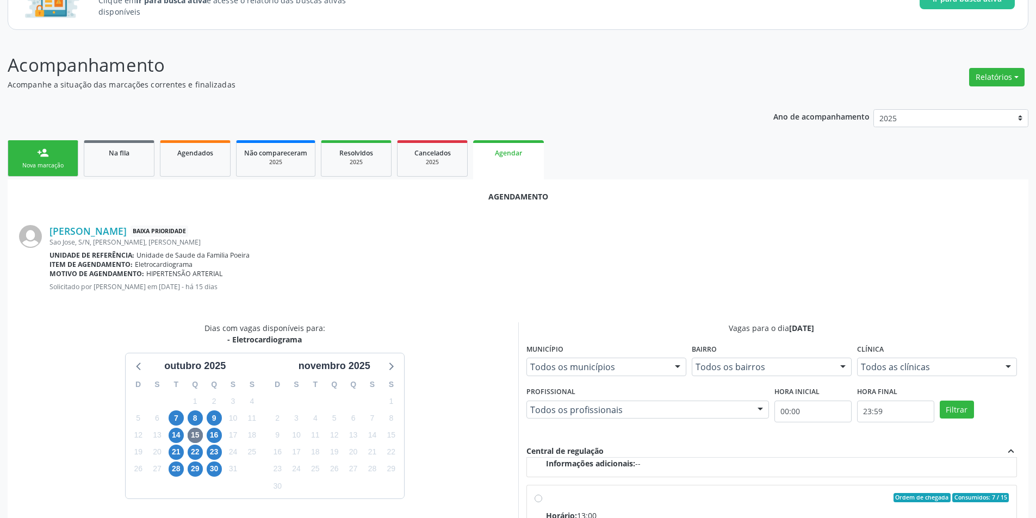
click at [539, 498] on input "Ordem de chegada Consumidos: 7 / 15 Horário: 13:00 Clínica: Centro de Saude Pro…" at bounding box center [538, 498] width 8 height 10
radio input "true"
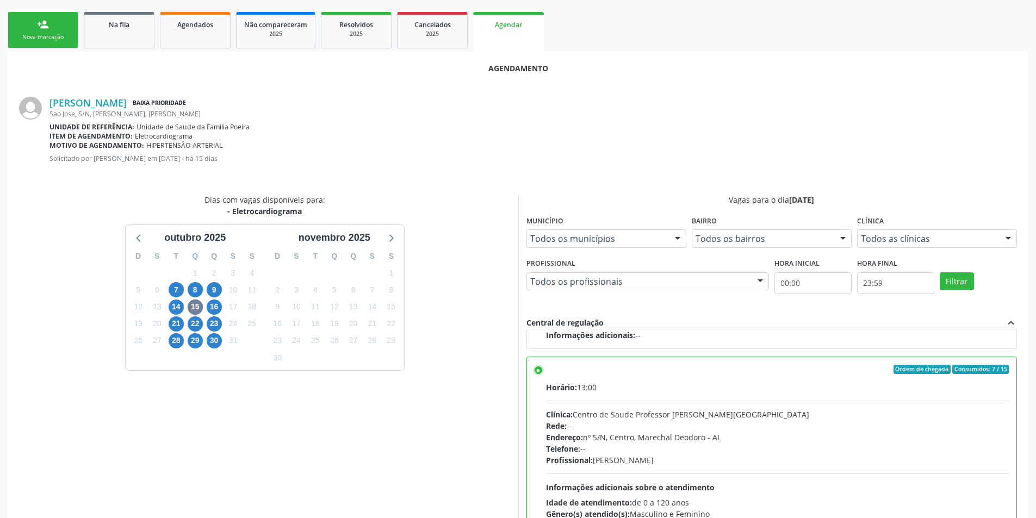
scroll to position [303, 0]
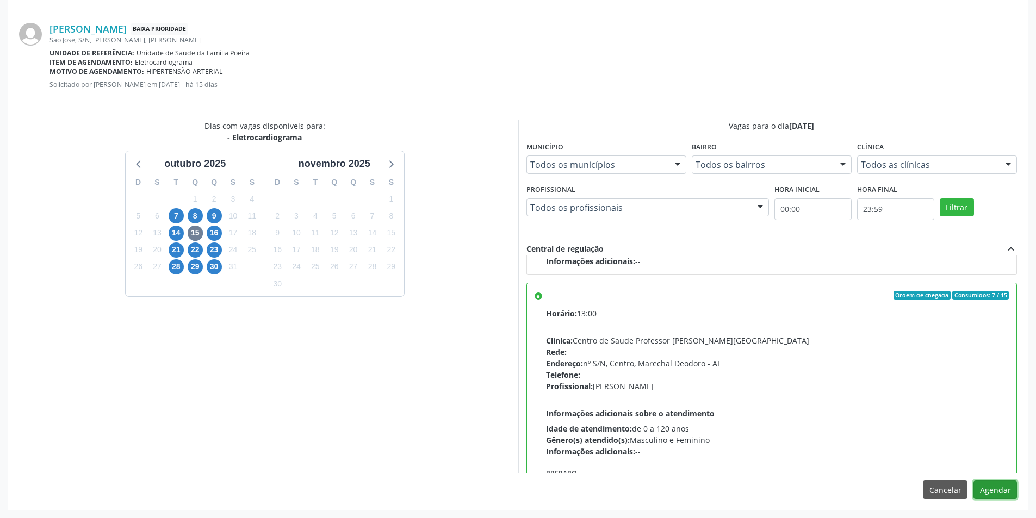
click at [992, 496] on button "Agendar" at bounding box center [994, 490] width 43 height 18
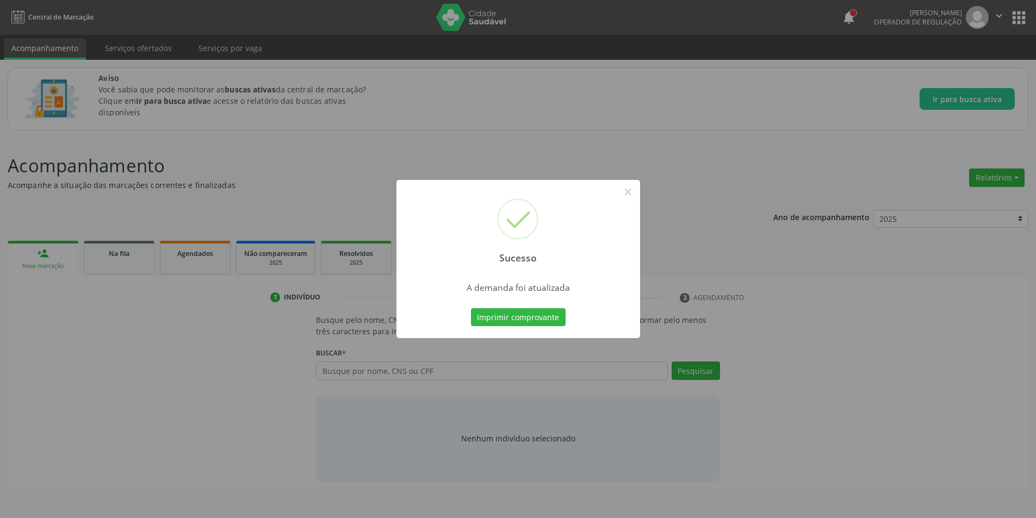
scroll to position [0, 0]
click at [625, 199] on button "×" at bounding box center [631, 192] width 18 height 18
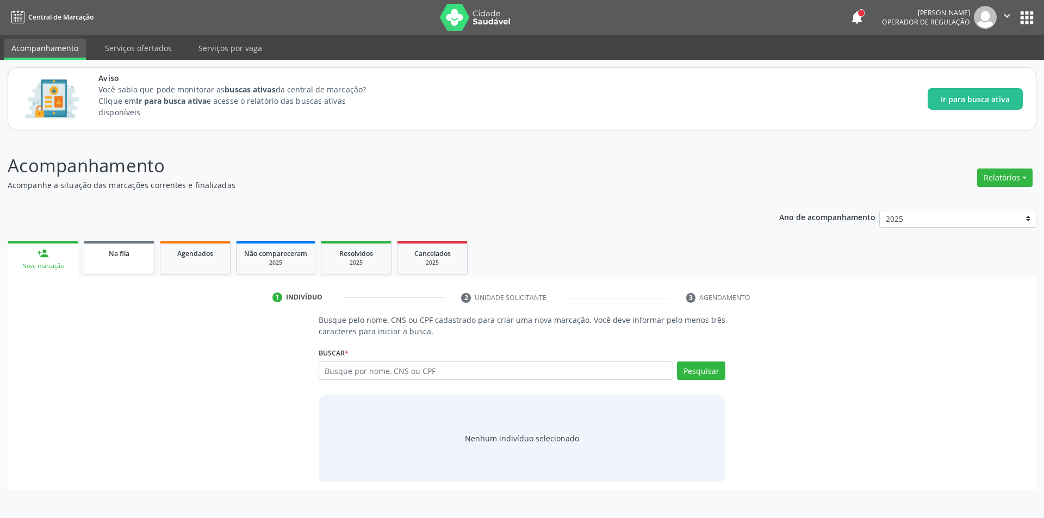
click at [105, 265] on link "Na fila" at bounding box center [119, 258] width 71 height 34
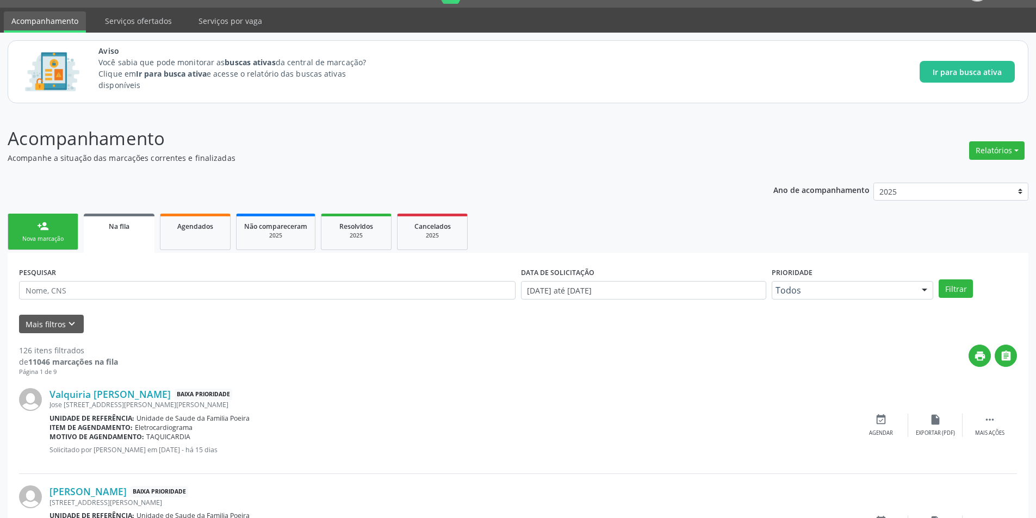
scroll to position [54, 0]
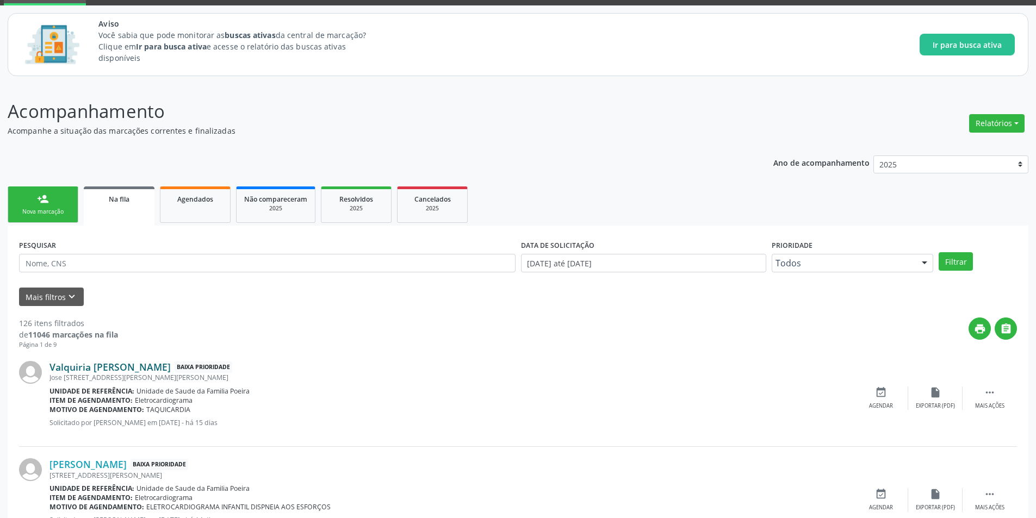
click at [155, 371] on link "Valquiria Marta Rodrigues de Aguiar" at bounding box center [109, 367] width 121 height 12
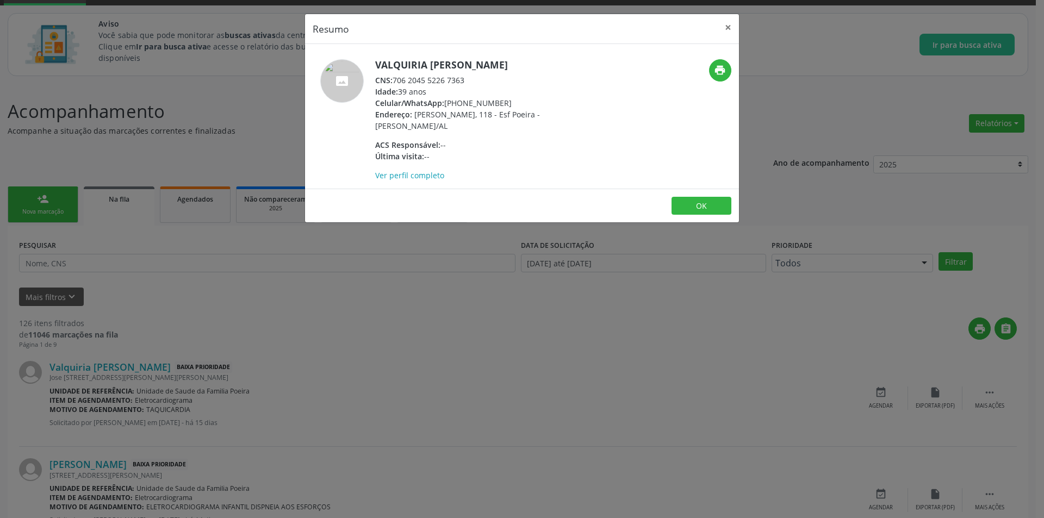
click at [396, 77] on div "CNS: 706 2045 5226 7363" at bounding box center [480, 79] width 211 height 11
drag, startPoint x: 396, startPoint y: 77, endPoint x: 447, endPoint y: 79, distance: 51.1
click at [447, 79] on div "CNS: 706 2045 5226 7363" at bounding box center [480, 79] width 211 height 11
click at [316, 445] on div "Resumo × Valquiria Marta Rodrigues de Aguiar CNS: 706 2045 5226 7363 Idade: 39 …" at bounding box center [522, 259] width 1044 height 518
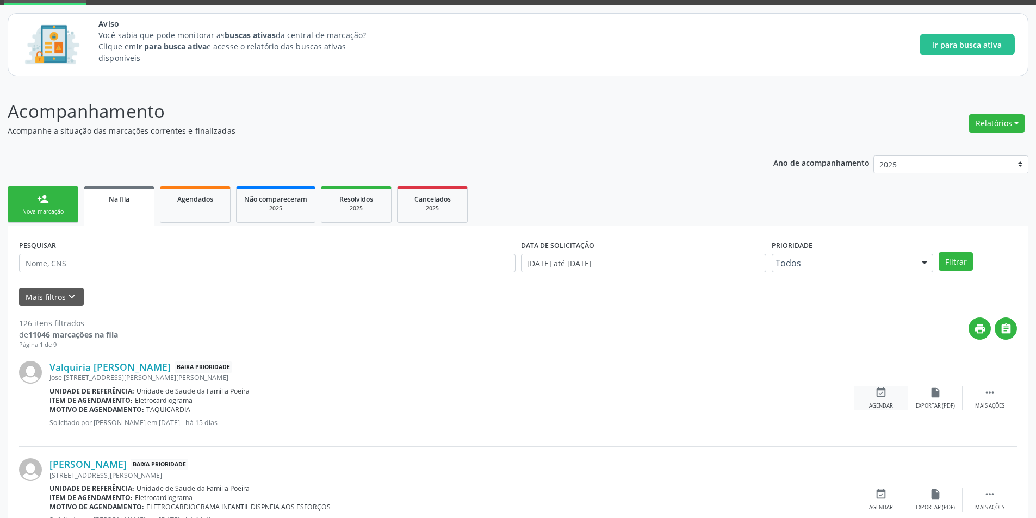
click at [880, 395] on icon "event_available" at bounding box center [881, 393] width 12 height 12
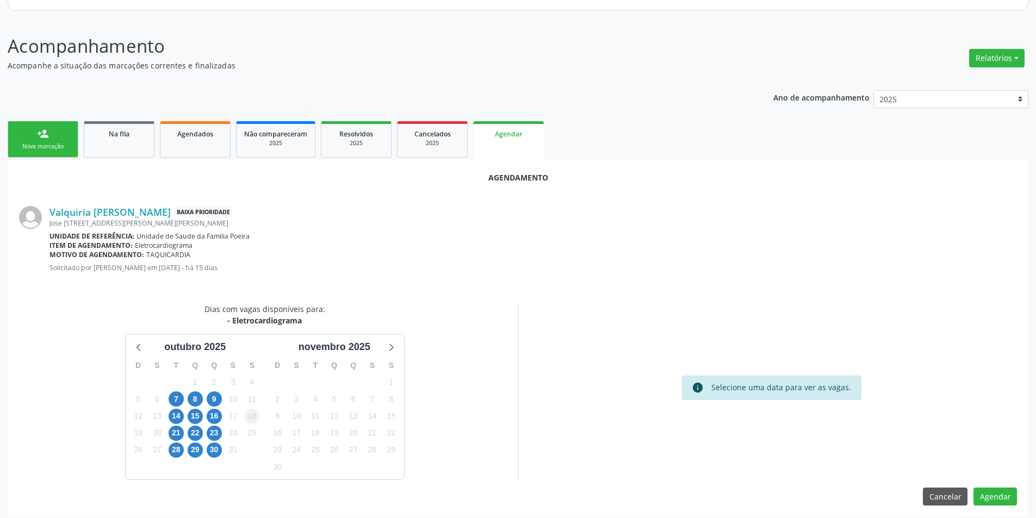
scroll to position [126, 0]
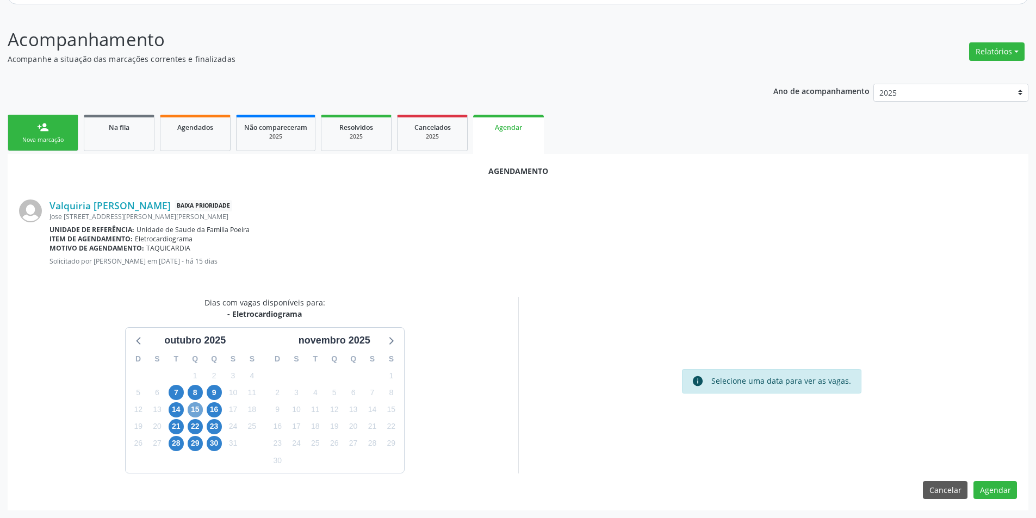
click at [200, 408] on span "15" at bounding box center [195, 409] width 15 height 15
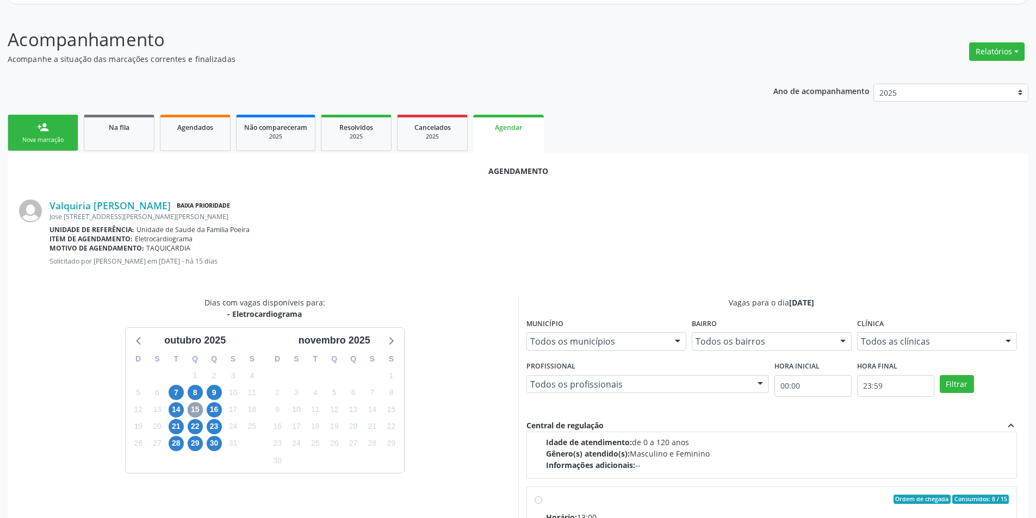
scroll to position [171, 0]
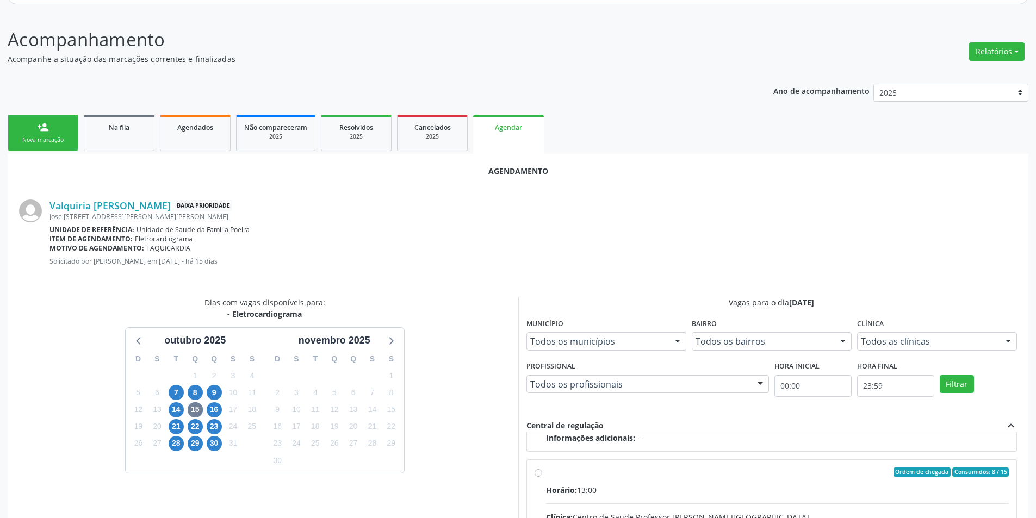
radio input "true"
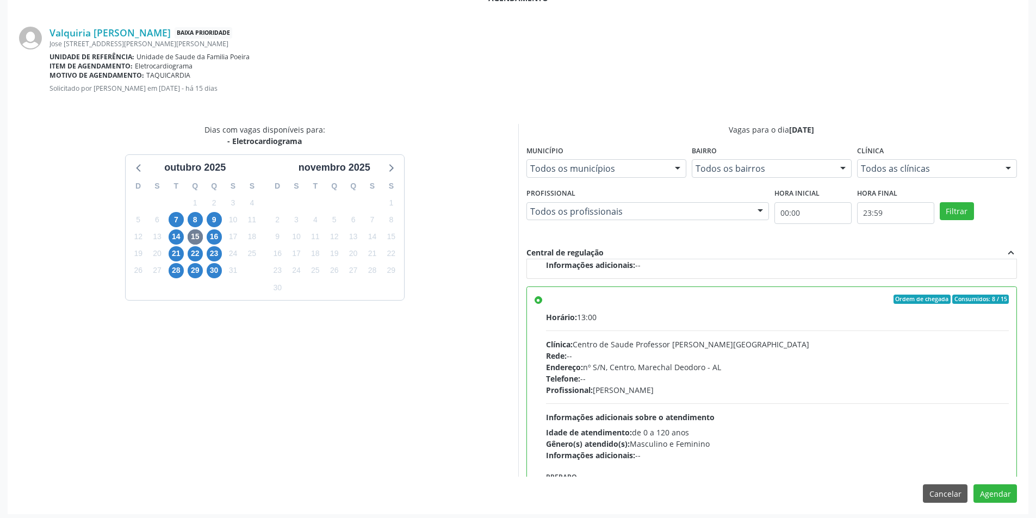
scroll to position [303, 0]
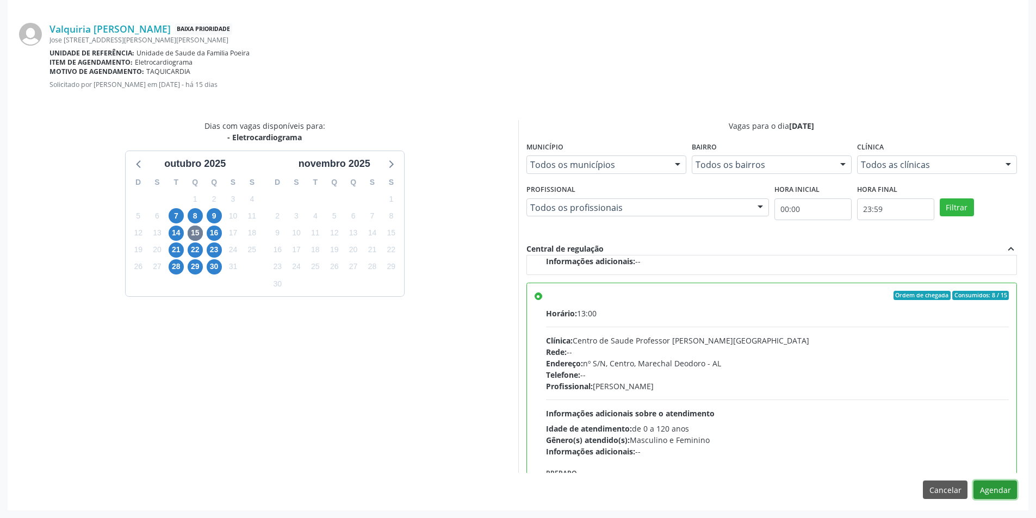
click at [998, 491] on button "Agendar" at bounding box center [994, 490] width 43 height 18
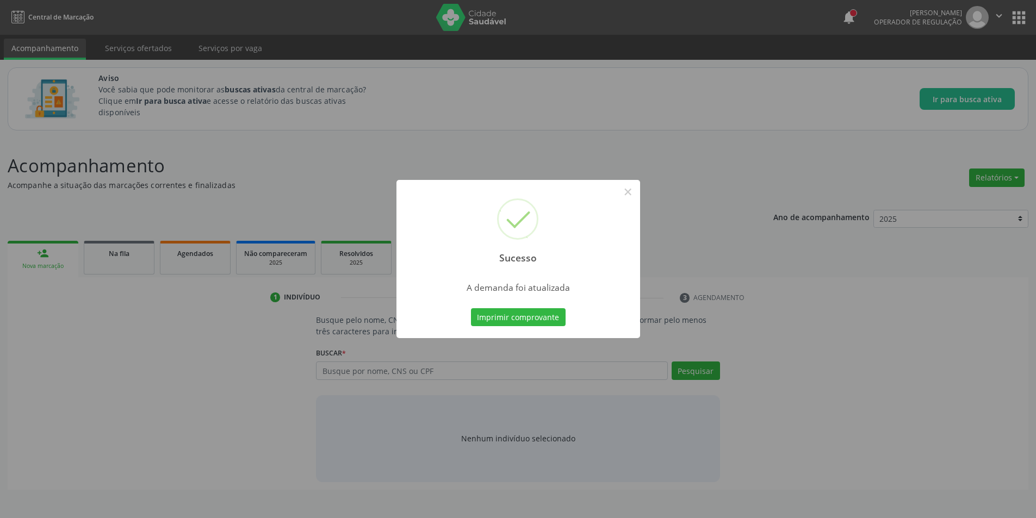
scroll to position [0, 0]
click at [623, 192] on button "×" at bounding box center [631, 192] width 18 height 18
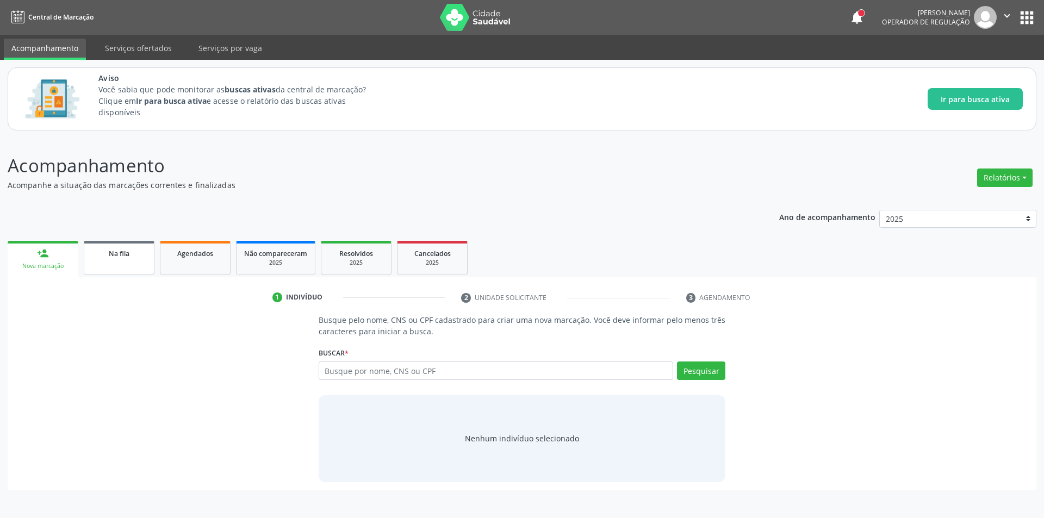
click at [94, 241] on link "Na fila" at bounding box center [119, 258] width 71 height 34
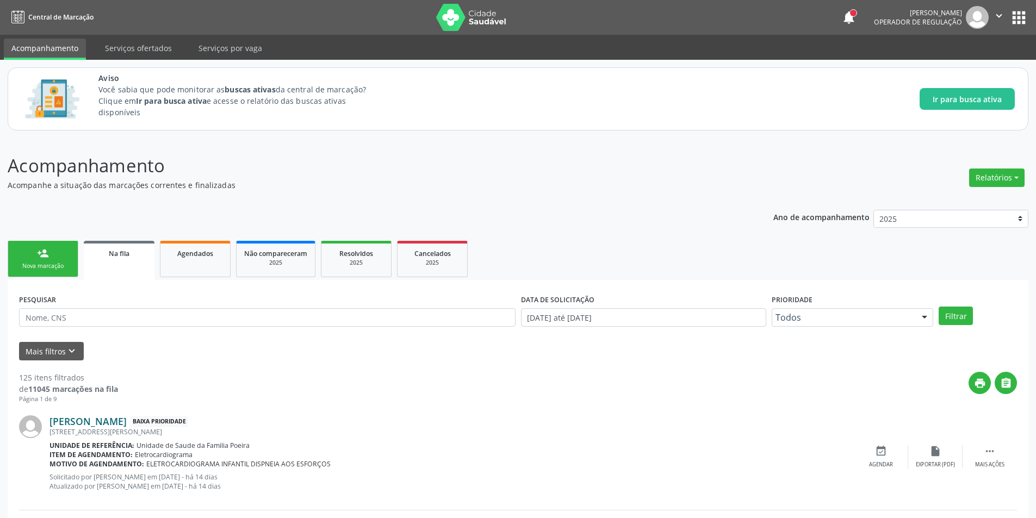
click at [71, 421] on link "Ellison Levy Santos Soares" at bounding box center [87, 421] width 77 height 12
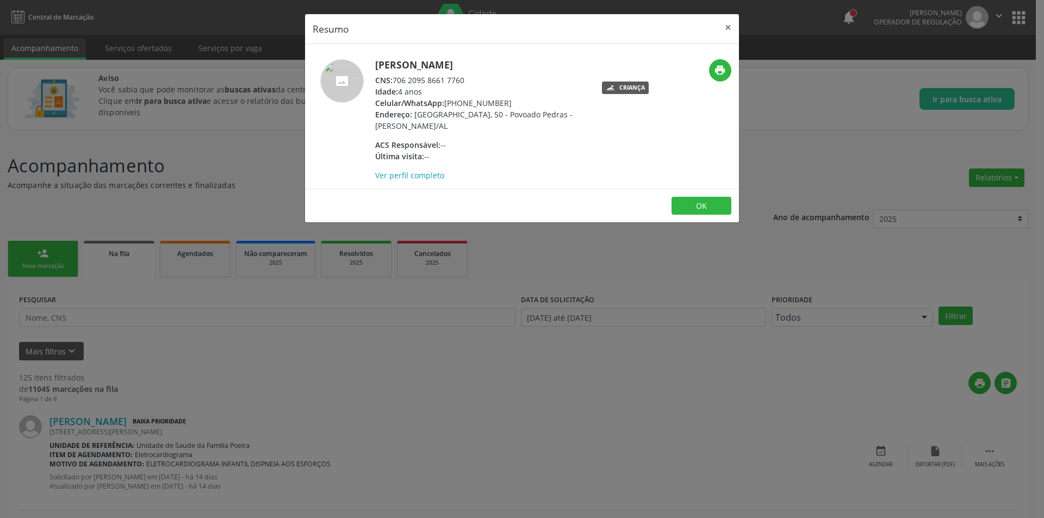
drag, startPoint x: 328, startPoint y: 409, endPoint x: 342, endPoint y: 410, distance: 14.1
click at [328, 410] on div "Resumo × Ellison Levy Santos Soares CNS: 706 2095 8661 7760 Idade: 4 anos Celul…" at bounding box center [522, 259] width 1044 height 518
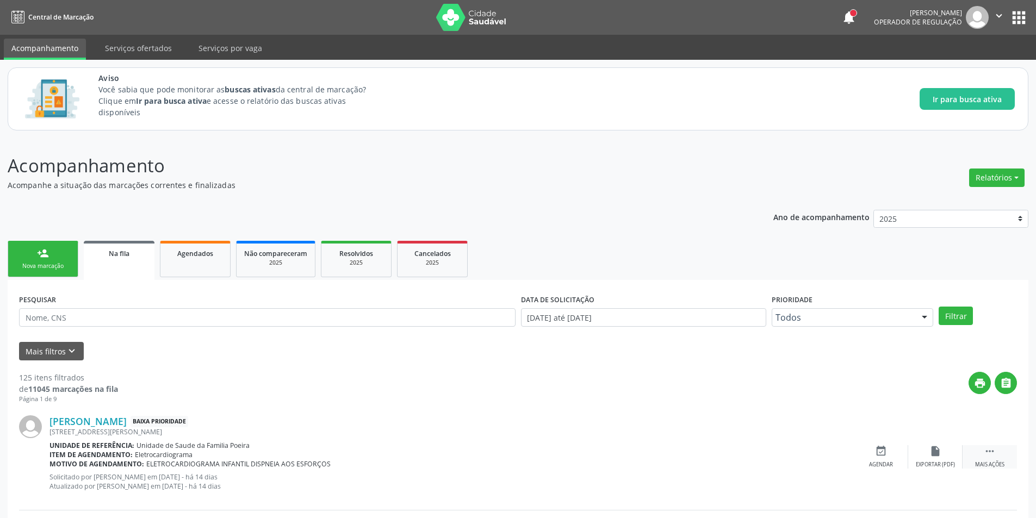
click at [997, 466] on div "Mais ações" at bounding box center [989, 465] width 29 height 8
click at [881, 464] on div "Cancelar" at bounding box center [881, 465] width 26 height 8
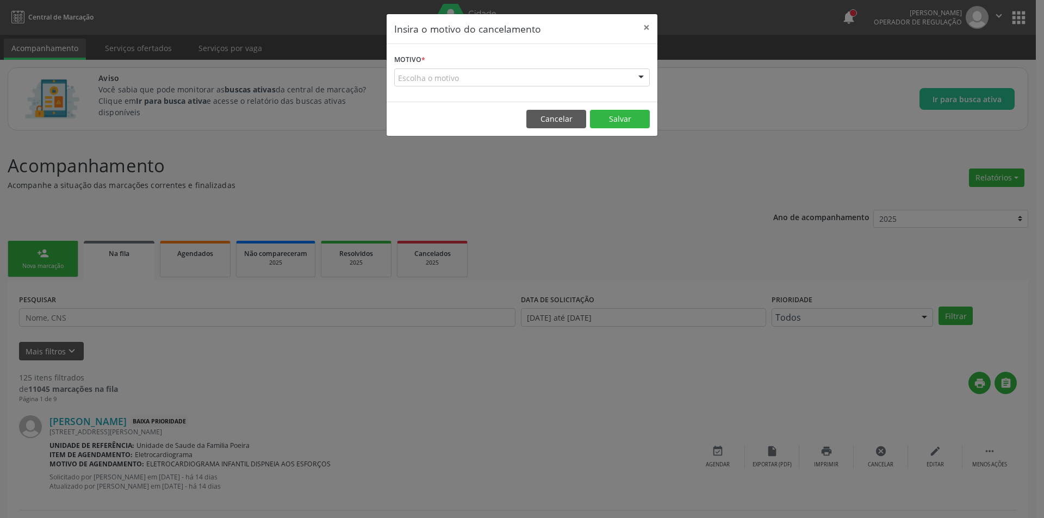
click at [428, 74] on div "Escolha o motivo" at bounding box center [522, 77] width 256 height 18
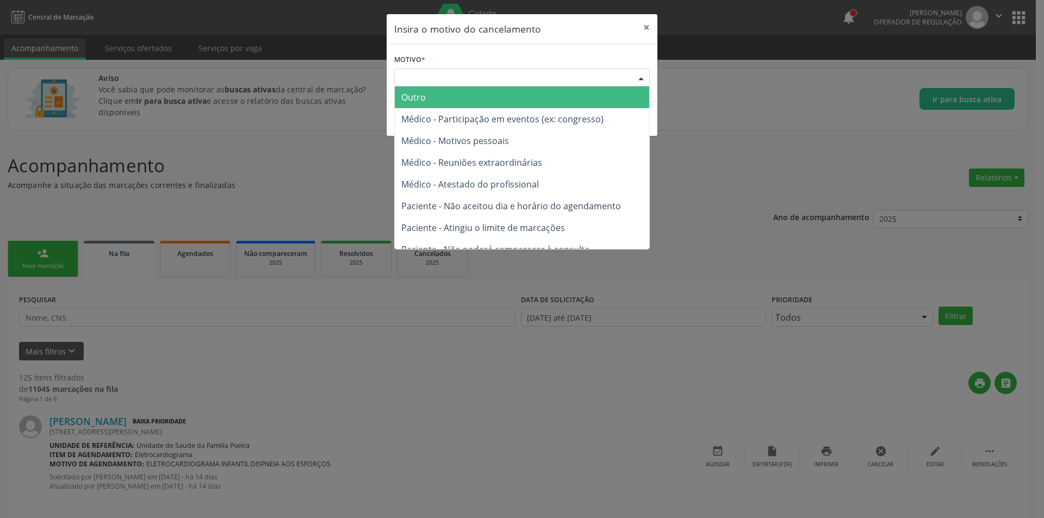
click at [429, 108] on span "Outro" at bounding box center [522, 97] width 254 height 22
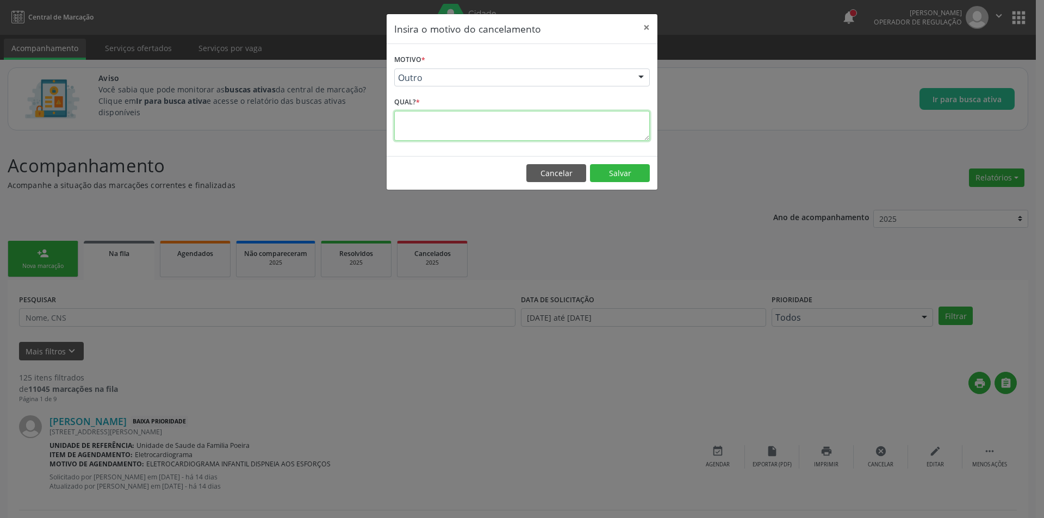
click at [420, 123] on textarea at bounding box center [522, 126] width 256 height 30
type textarea "Idade não compatível"
click at [633, 172] on button "Salvar" at bounding box center [620, 173] width 60 height 18
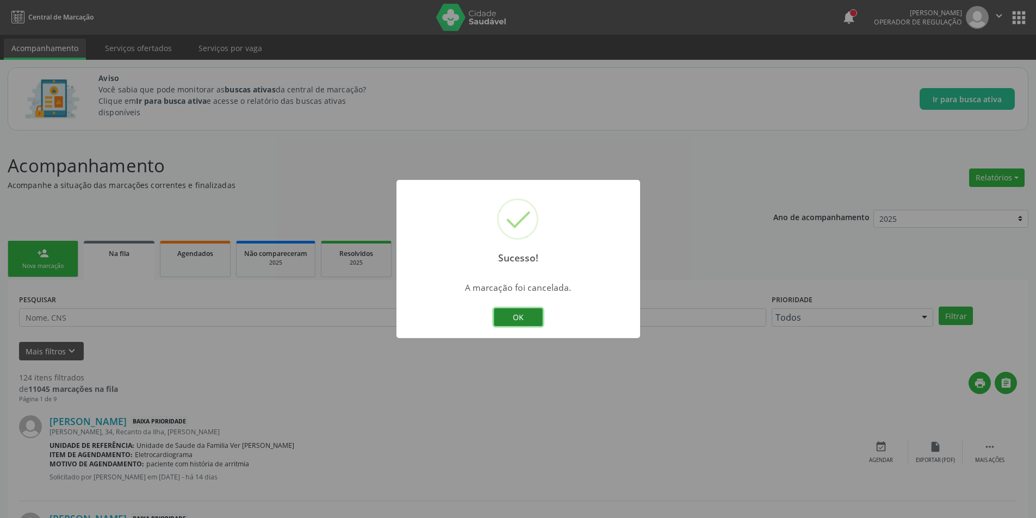
click at [530, 323] on button "OK" at bounding box center [518, 317] width 49 height 18
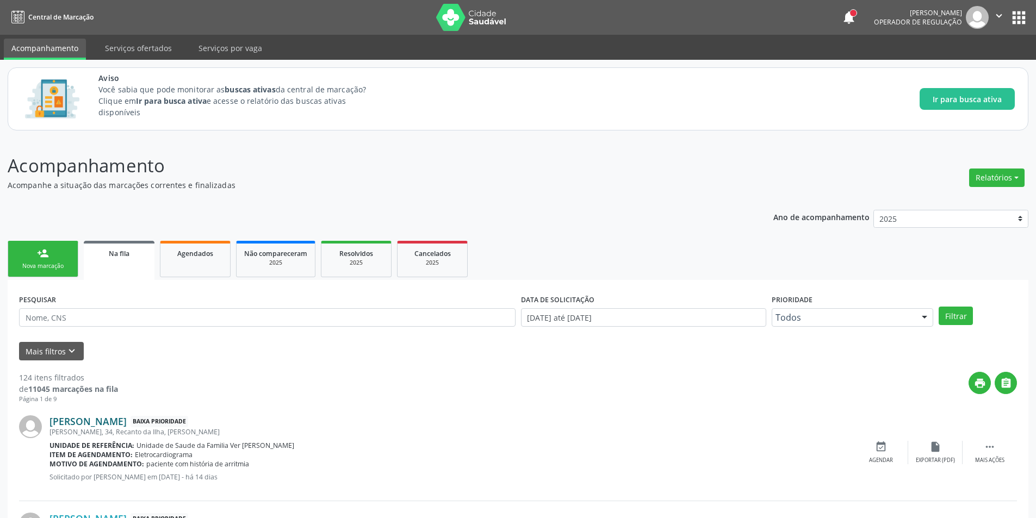
click at [127, 422] on link "Nair de Matos Oliveira" at bounding box center [87, 421] width 77 height 12
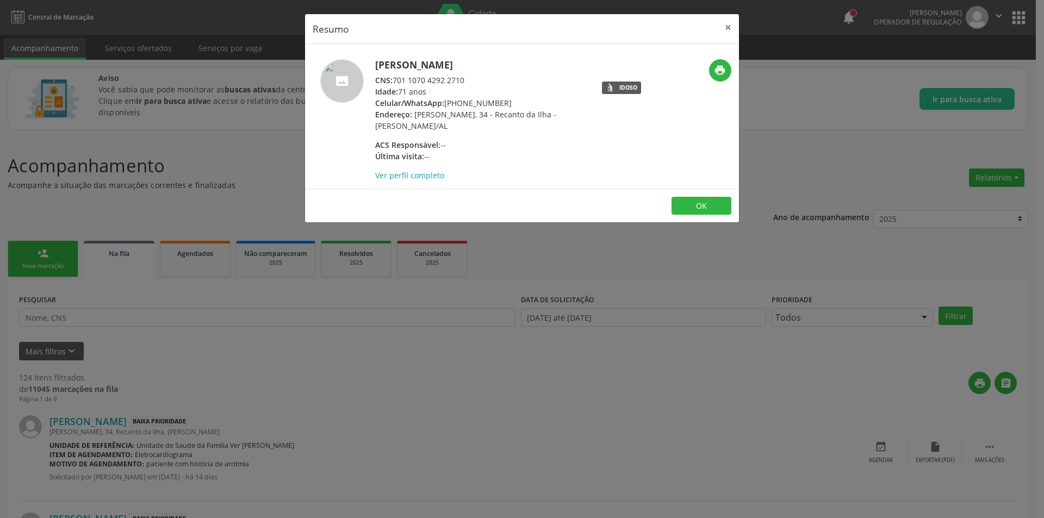
click at [393, 79] on span "CNS:" at bounding box center [383, 80] width 17 height 10
drag, startPoint x: 393, startPoint y: 79, endPoint x: 407, endPoint y: 79, distance: 14.1
click at [407, 79] on div "CNS: 701 1070 4292 2710" at bounding box center [480, 79] width 211 height 11
click at [396, 79] on div "CNS: 701 1070 4292 2710" at bounding box center [480, 79] width 211 height 11
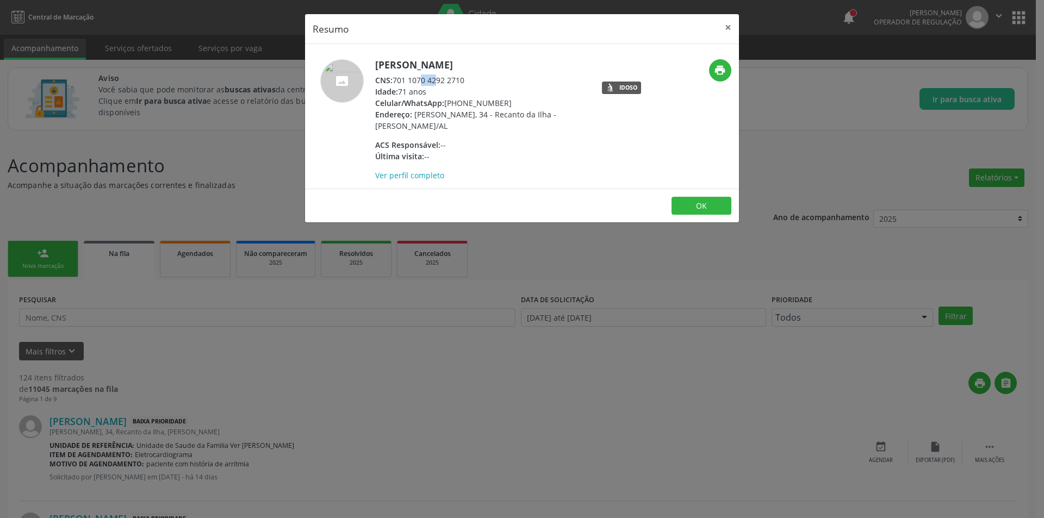
drag, startPoint x: 396, startPoint y: 79, endPoint x: 426, endPoint y: 80, distance: 30.5
click at [426, 80] on div "CNS: 701 1070 4292 2710" at bounding box center [480, 79] width 211 height 11
click at [403, 81] on div "CNS: 701 1070 4292 2710" at bounding box center [480, 79] width 211 height 11
click at [397, 81] on div "CNS: 701 1070 4292 2710" at bounding box center [480, 79] width 211 height 11
drag, startPoint x: 397, startPoint y: 81, endPoint x: 453, endPoint y: 80, distance: 56.5
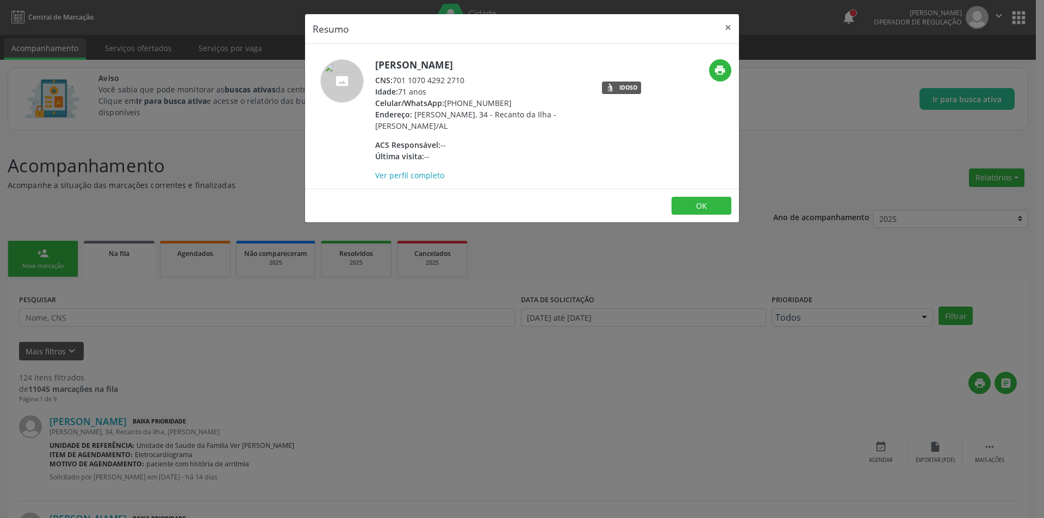
click at [453, 80] on div "CNS: 701 1070 4292 2710" at bounding box center [480, 79] width 211 height 11
click at [299, 426] on div "Resumo × Nair de Matos Oliveira CNS: 701 1070 4292 2710 Idade: 71 anos Celular/…" at bounding box center [522, 259] width 1044 height 518
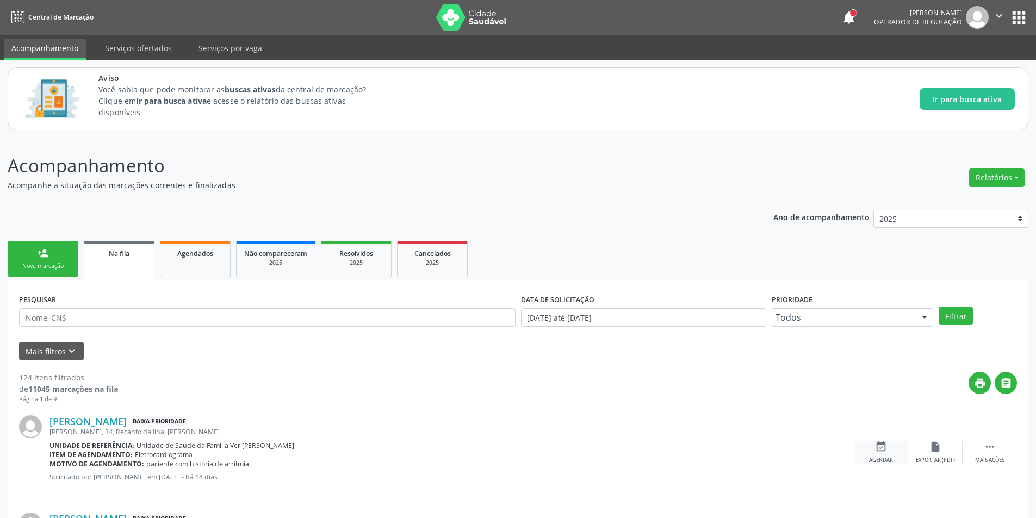
click at [886, 456] on div "event_available Agendar" at bounding box center [881, 452] width 54 height 23
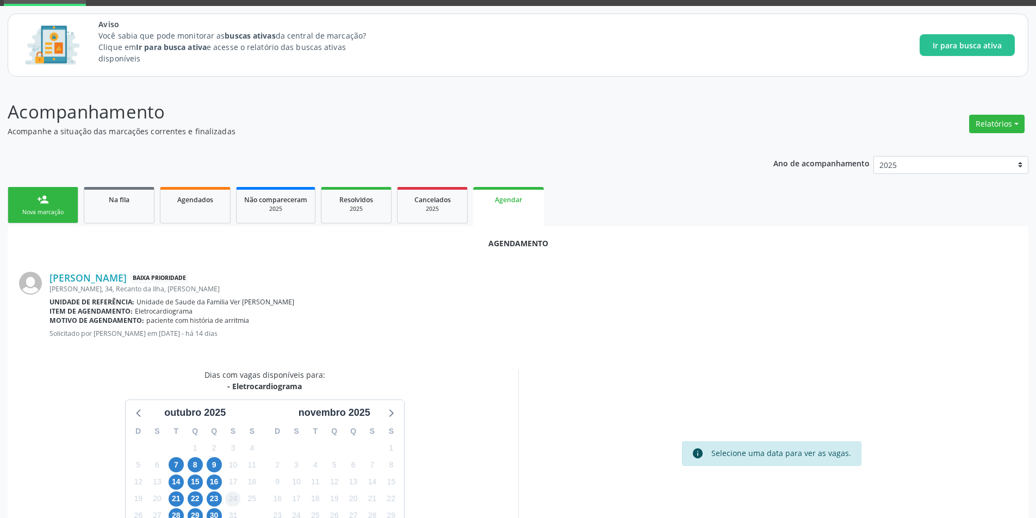
scroll to position [126, 0]
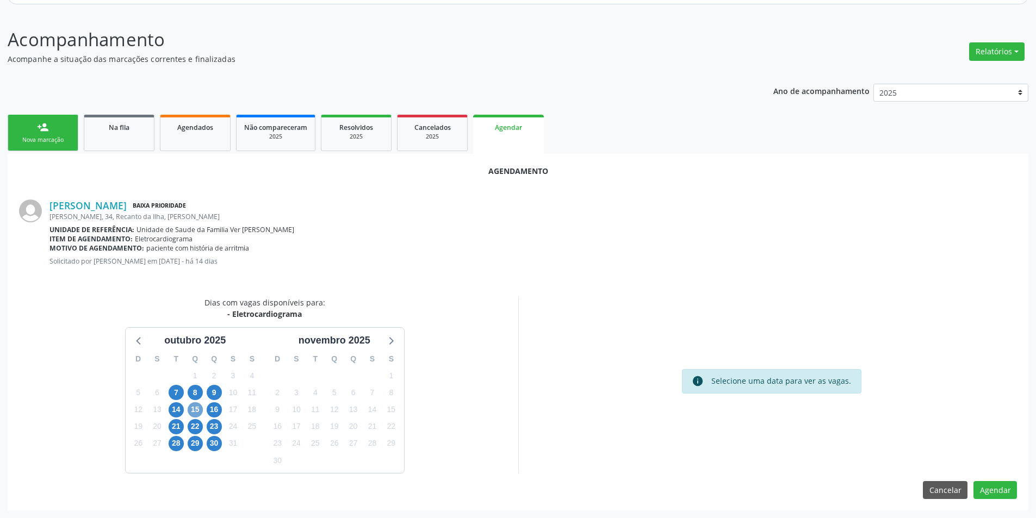
click at [191, 406] on span "15" at bounding box center [195, 409] width 15 height 15
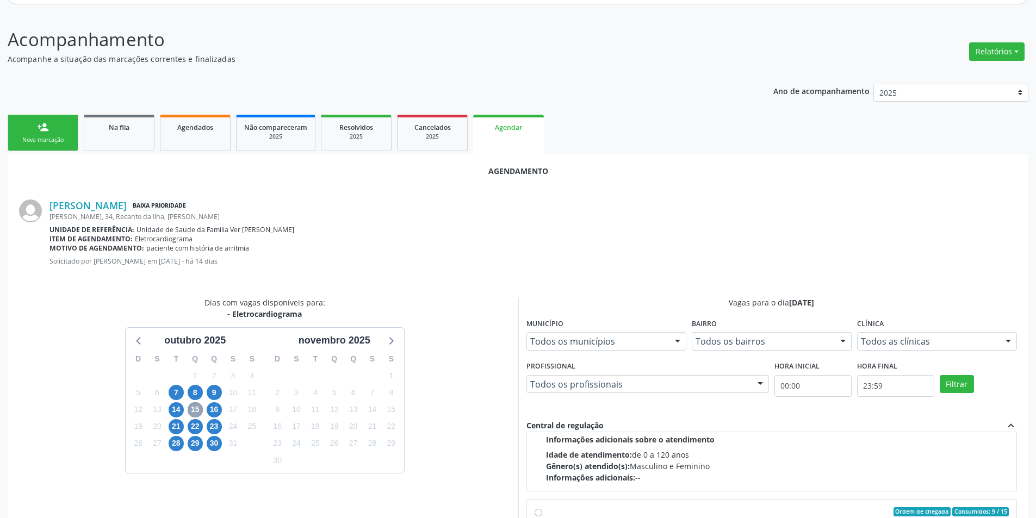
scroll to position [171, 0]
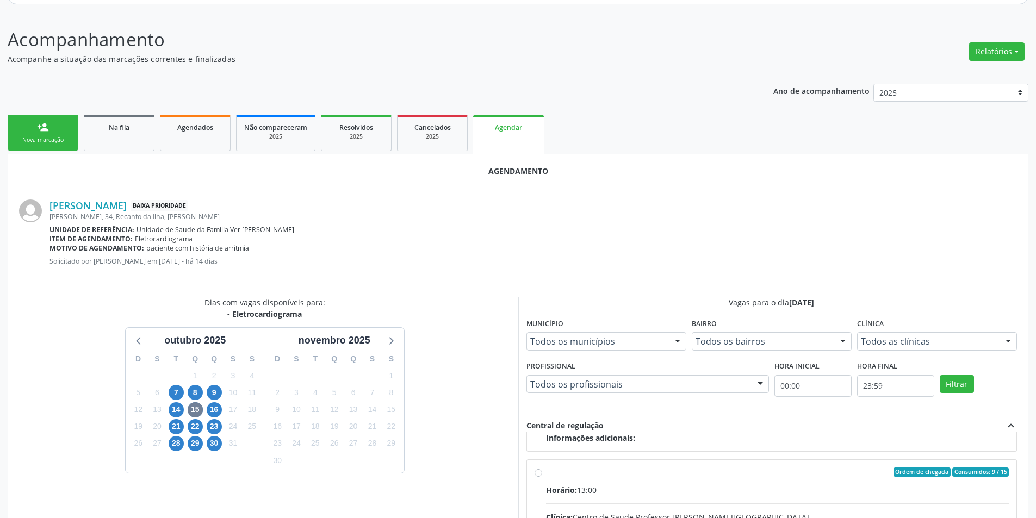
click at [540, 477] on input "Ordem de chegada Consumidos: 9 / 15 Horário: 13:00 Clínica: Centro de Saude Pro…" at bounding box center [538, 473] width 8 height 10
radio input "true"
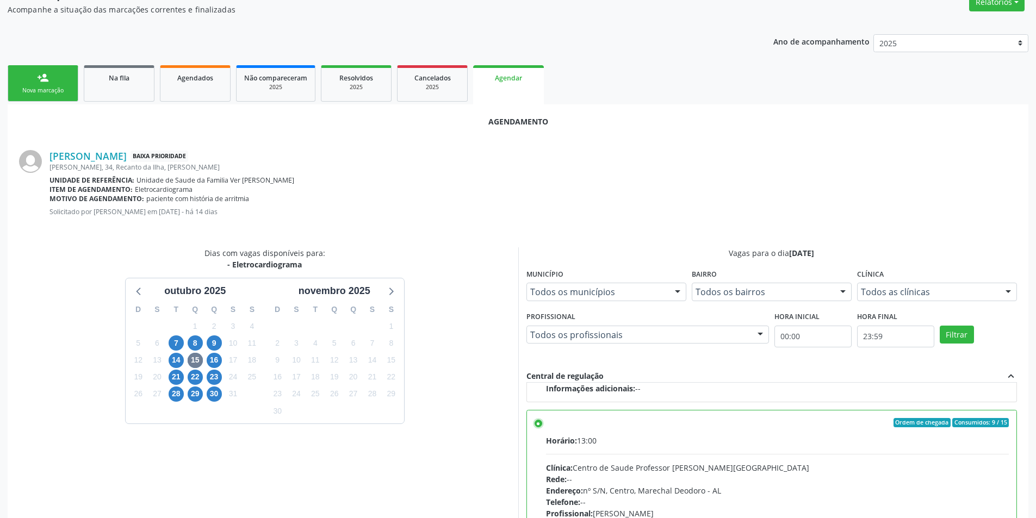
scroll to position [303, 0]
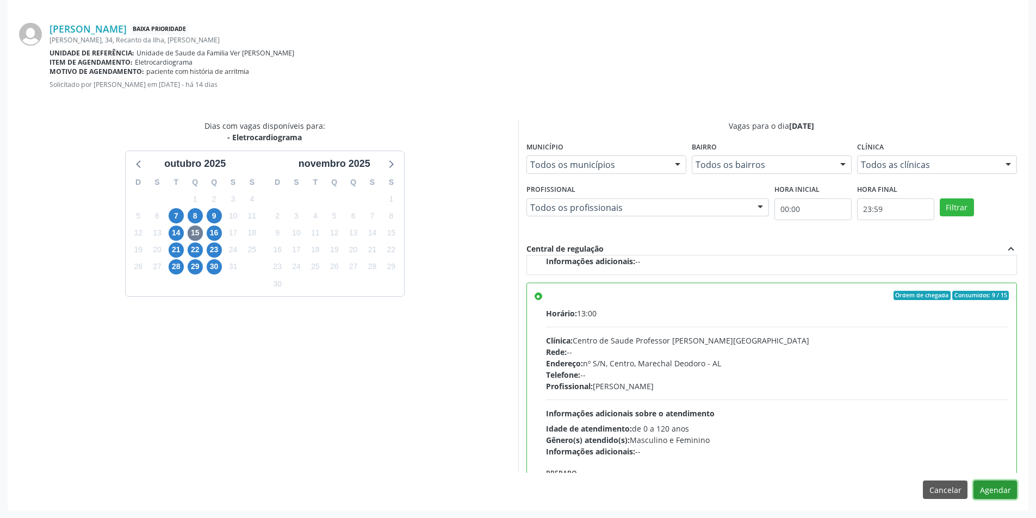
click at [992, 496] on button "Agendar" at bounding box center [994, 490] width 43 height 18
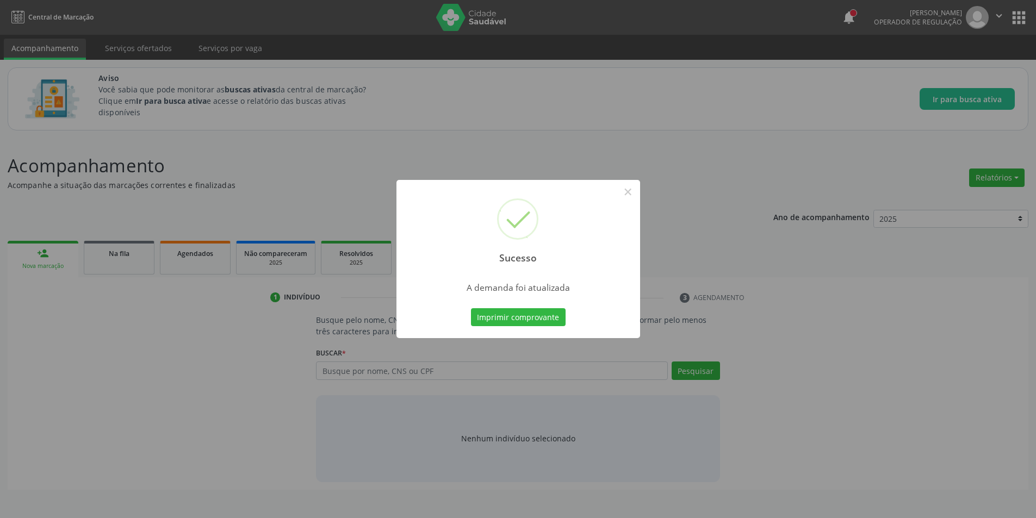
scroll to position [0, 0]
click at [626, 195] on button "×" at bounding box center [631, 192] width 18 height 18
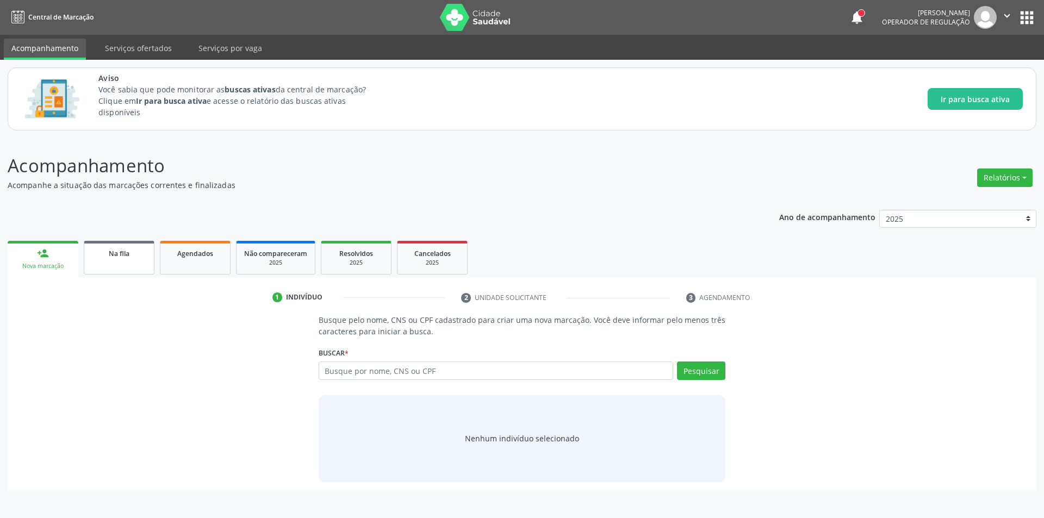
click at [99, 270] on link "Na fila" at bounding box center [119, 258] width 71 height 34
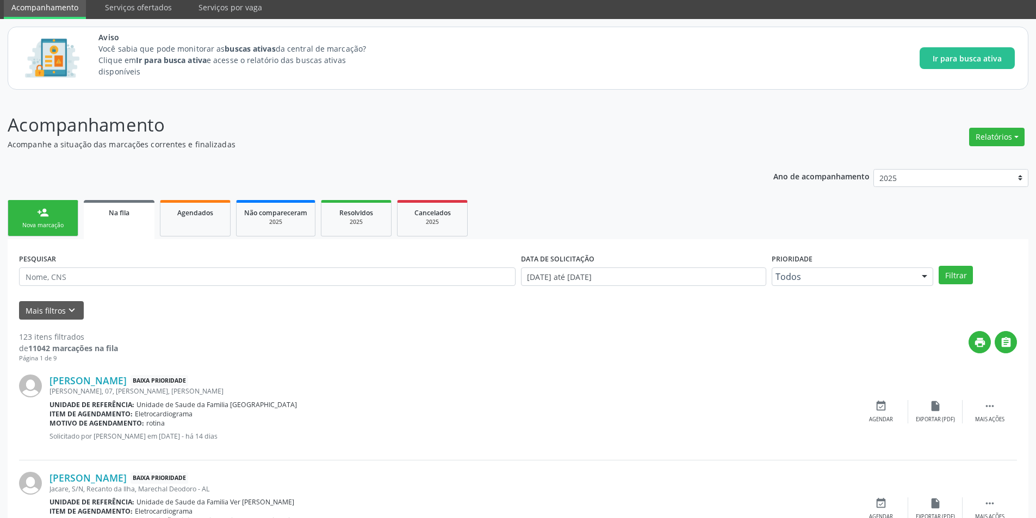
scroll to position [217, 0]
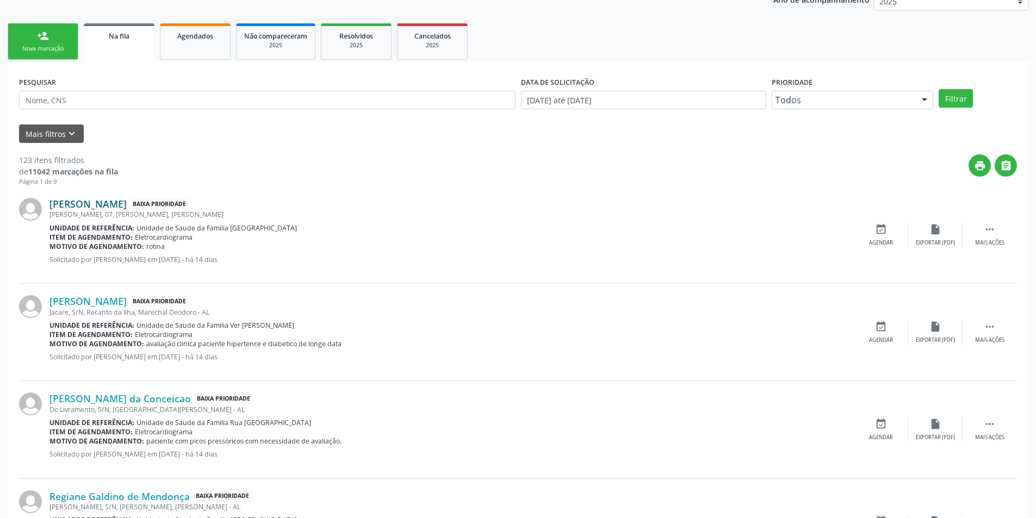
click at [88, 203] on link "Geildes Santos de Araujo" at bounding box center [87, 204] width 77 height 12
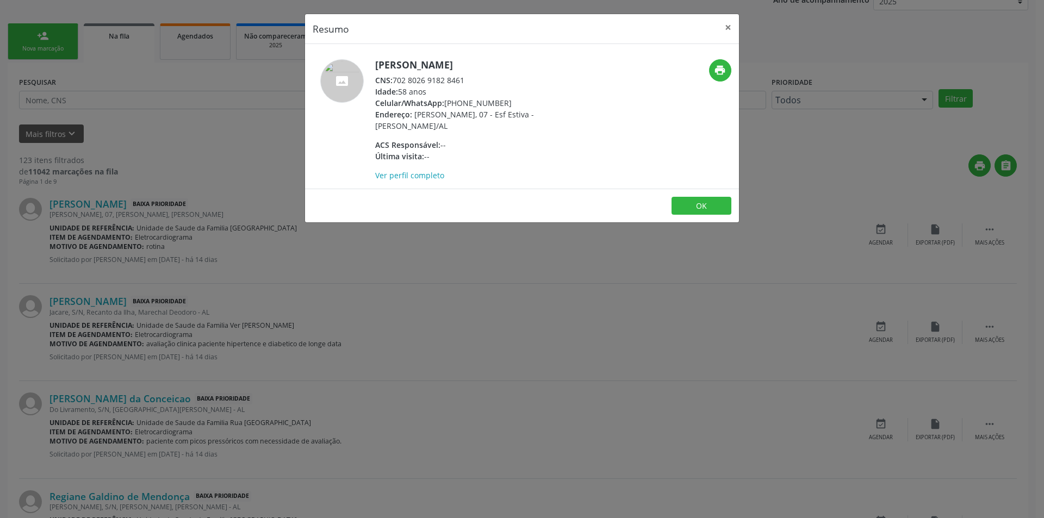
click at [395, 80] on div "CNS: 702 8026 9182 8461" at bounding box center [480, 79] width 211 height 11
drag, startPoint x: 395, startPoint y: 80, endPoint x: 453, endPoint y: 75, distance: 57.9
click at [453, 75] on div "CNS: 702 8026 9182 8461" at bounding box center [480, 79] width 211 height 11
click at [298, 350] on div "Resumo × Geildes Santos de Araujo CNS: 702 8026 9182 8461 Idade: 58 anos Celula…" at bounding box center [522, 259] width 1044 height 518
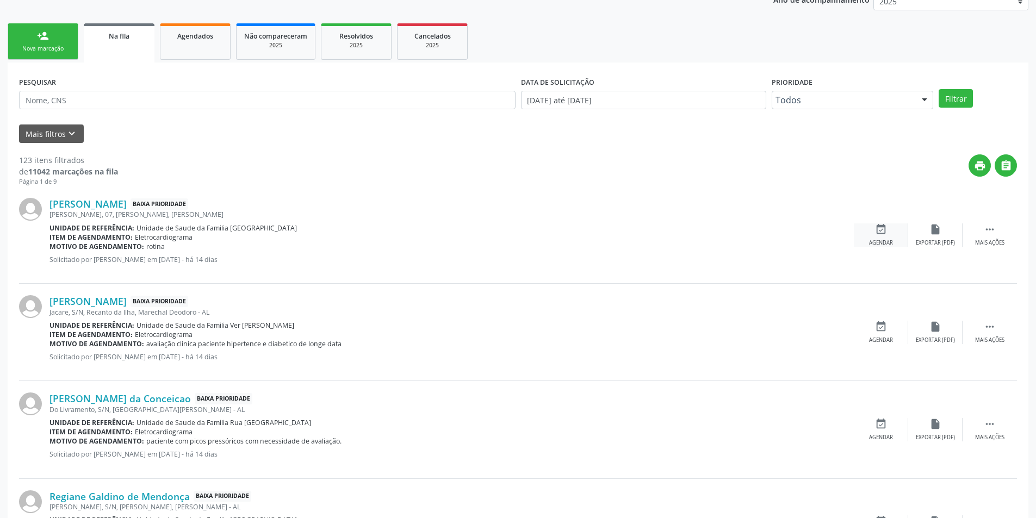
click at [879, 232] on icon "event_available" at bounding box center [881, 229] width 12 height 12
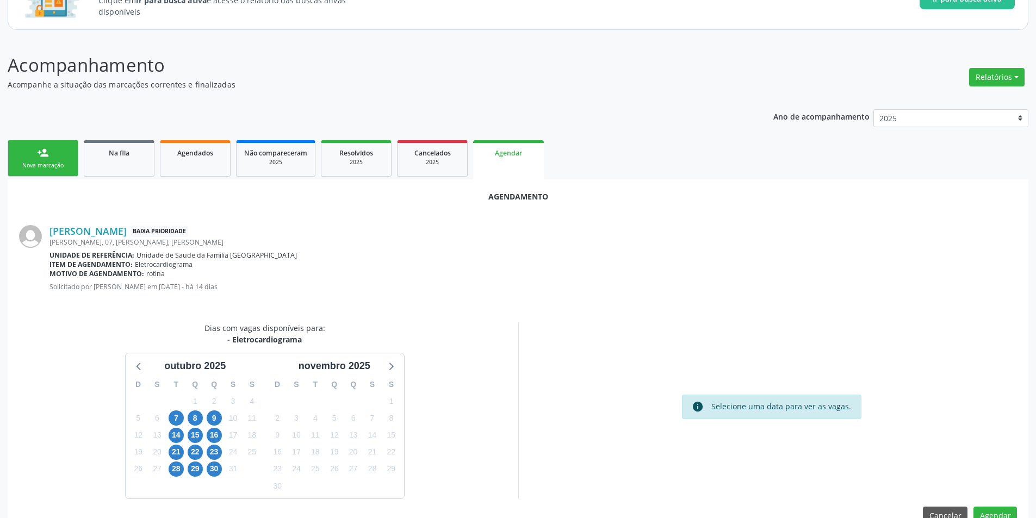
scroll to position [126, 0]
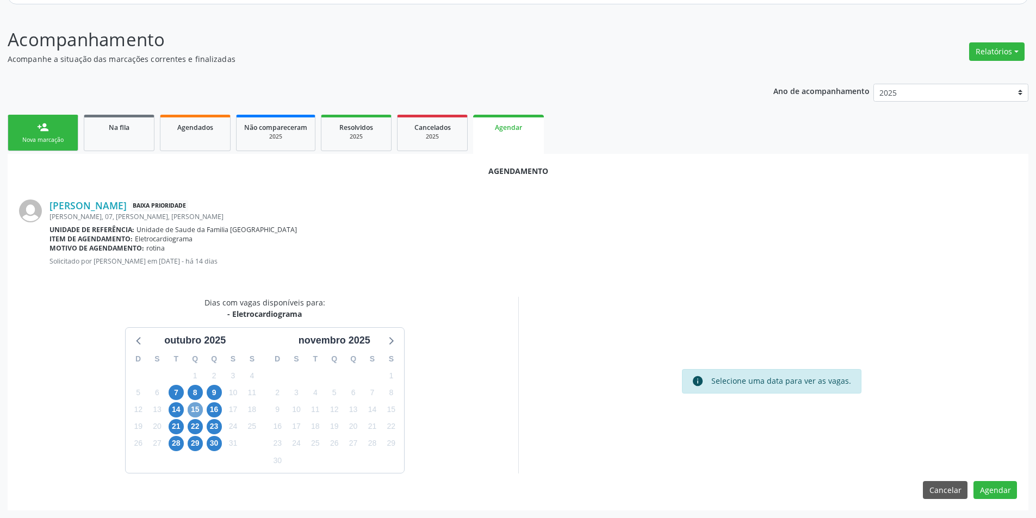
click at [194, 410] on span "15" at bounding box center [195, 409] width 15 height 15
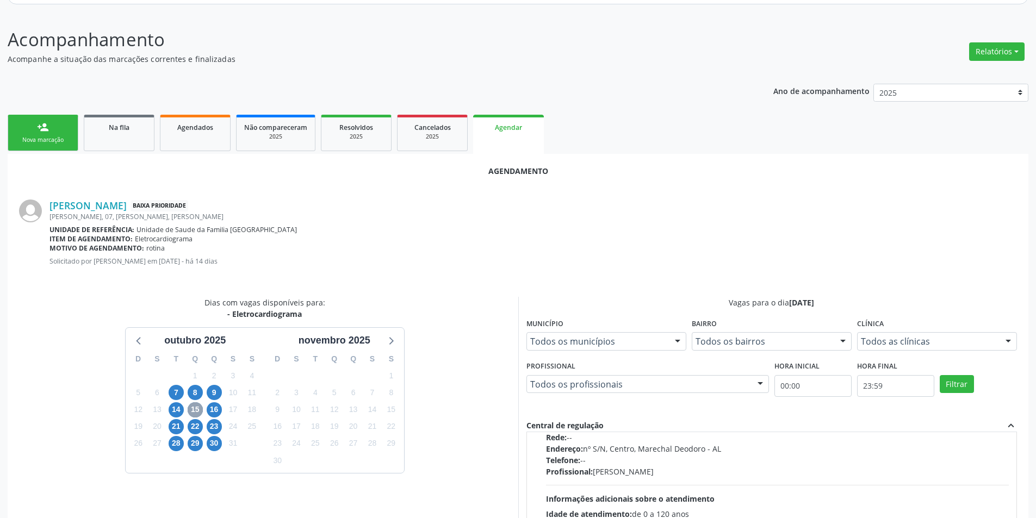
scroll to position [171, 0]
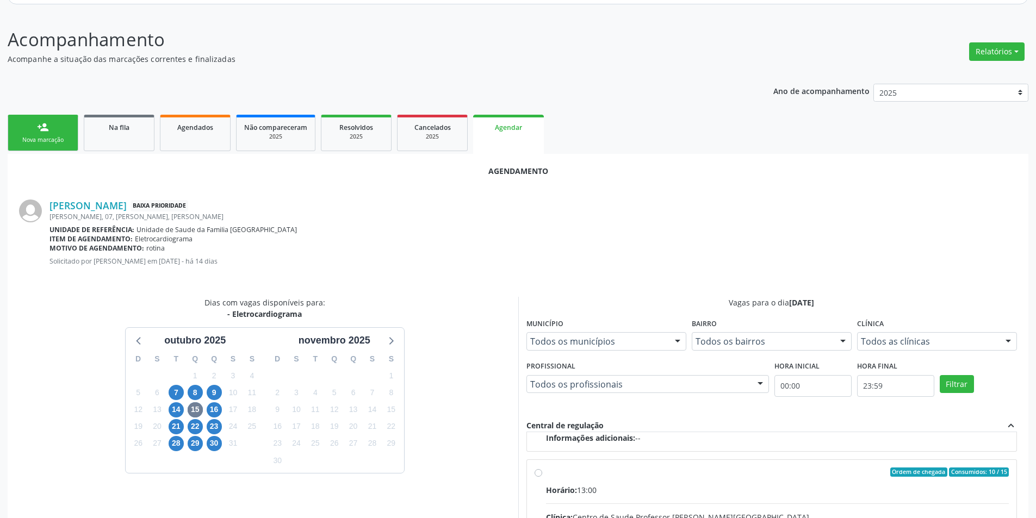
click at [538, 471] on input "Ordem de chegada Consumidos: 10 / 15 Horário: 13:00 Clínica: Centro de Saude Pr…" at bounding box center [538, 473] width 8 height 10
radio input "true"
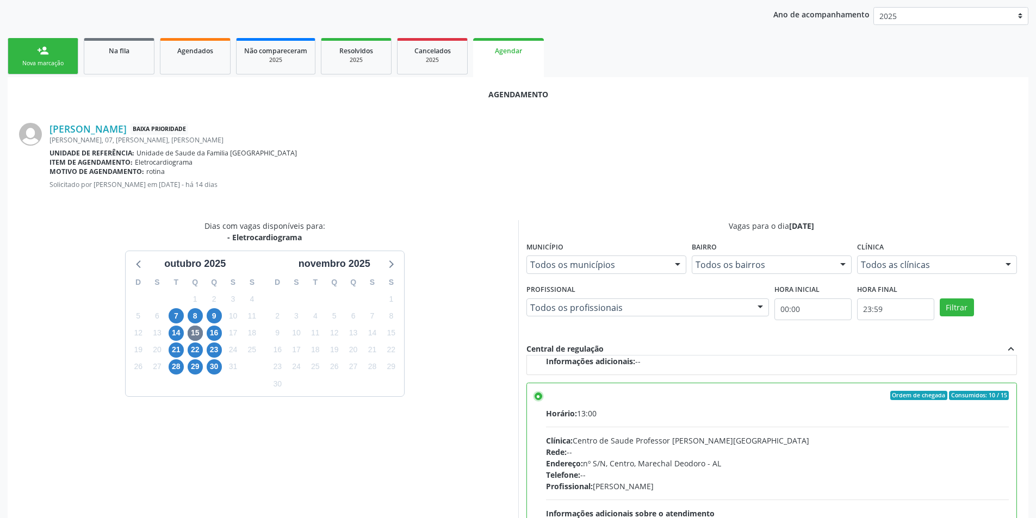
scroll to position [303, 0]
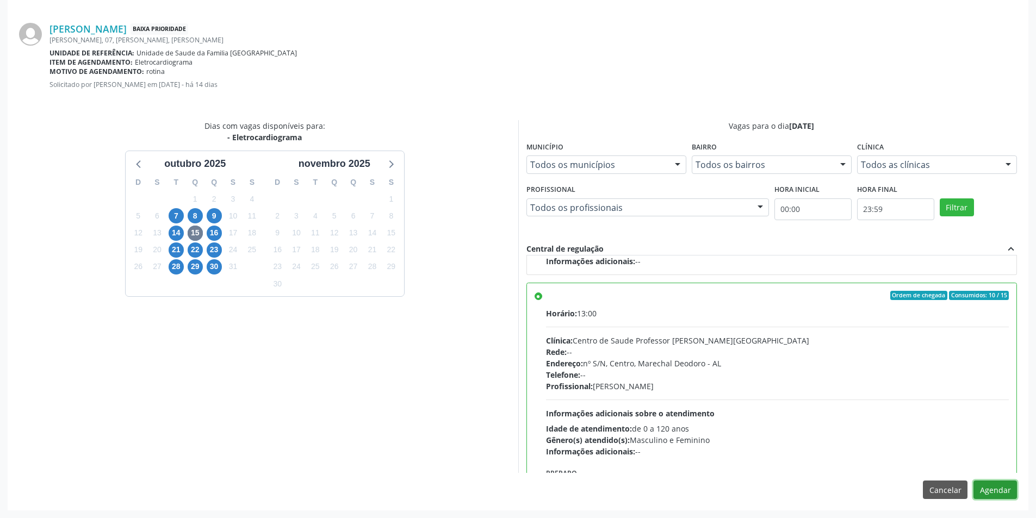
click at [1006, 497] on button "Agendar" at bounding box center [994, 490] width 43 height 18
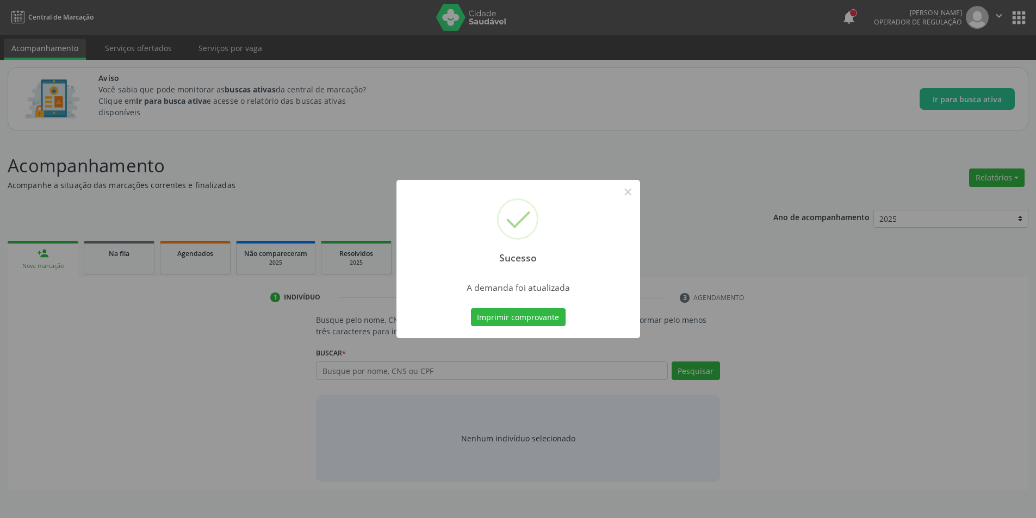
scroll to position [0, 0]
click at [627, 195] on button "×" at bounding box center [631, 192] width 18 height 18
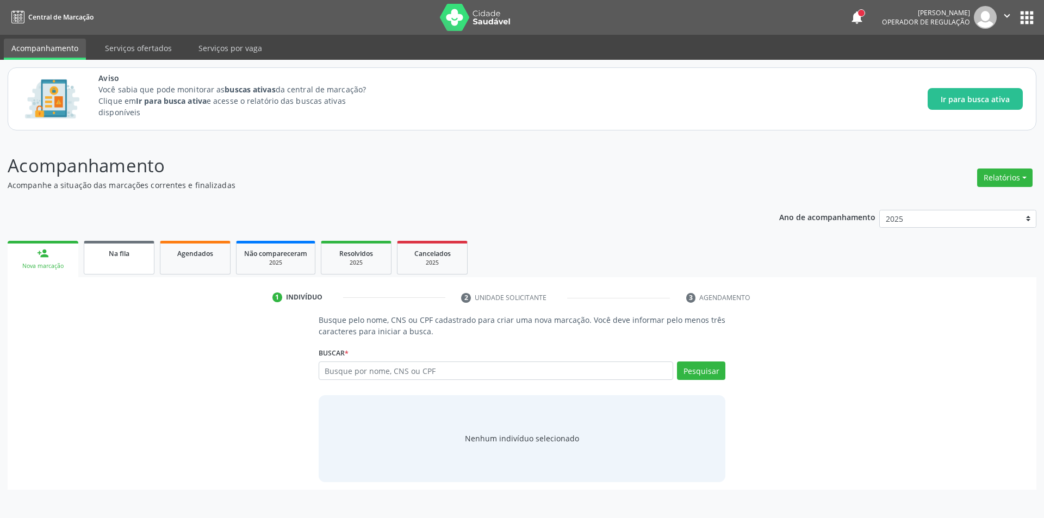
click at [133, 253] on div "Na fila" at bounding box center [119, 252] width 54 height 11
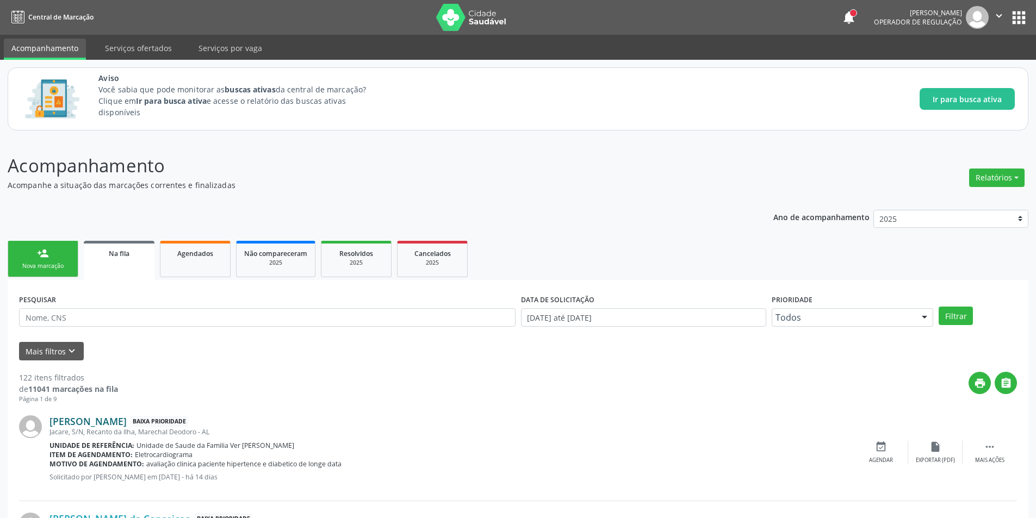
click at [96, 426] on link "Rubens Otavio dos Santos" at bounding box center [87, 421] width 77 height 12
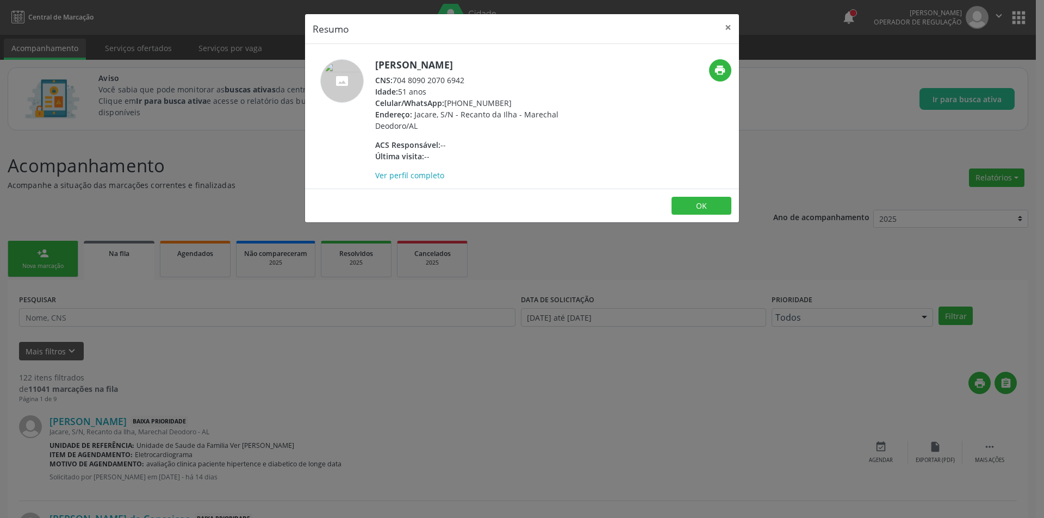
click at [394, 78] on div "CNS: 704 8090 2070 6942" at bounding box center [480, 79] width 211 height 11
drag, startPoint x: 394, startPoint y: 78, endPoint x: 451, endPoint y: 84, distance: 56.8
click at [451, 84] on div "CNS: 704 8090 2070 6942" at bounding box center [480, 79] width 211 height 11
click at [270, 422] on div "Resumo × Rubens Otavio dos Santos CNS: 704 8090 2070 6942 Idade: 51 anos Celula…" at bounding box center [522, 259] width 1044 height 518
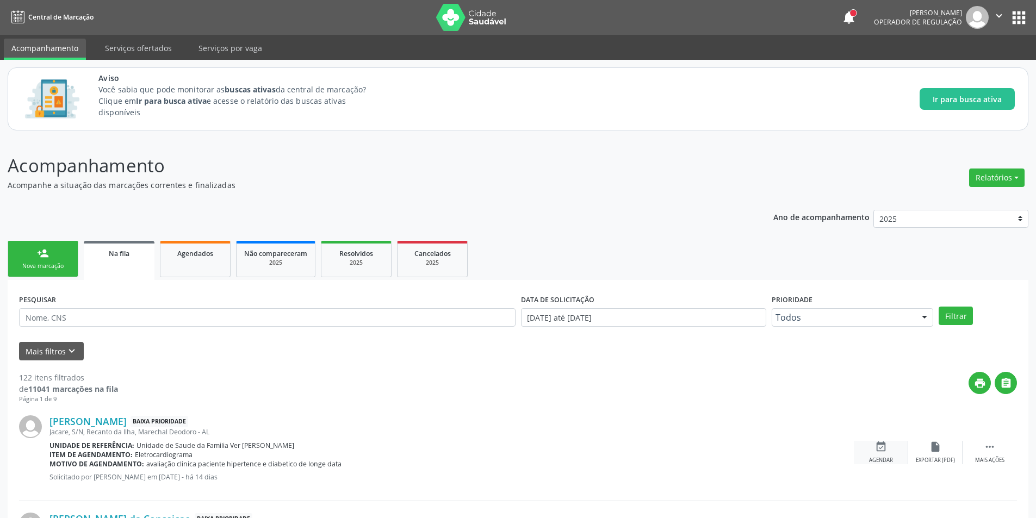
click at [889, 445] on div "event_available Agendar" at bounding box center [881, 452] width 54 height 23
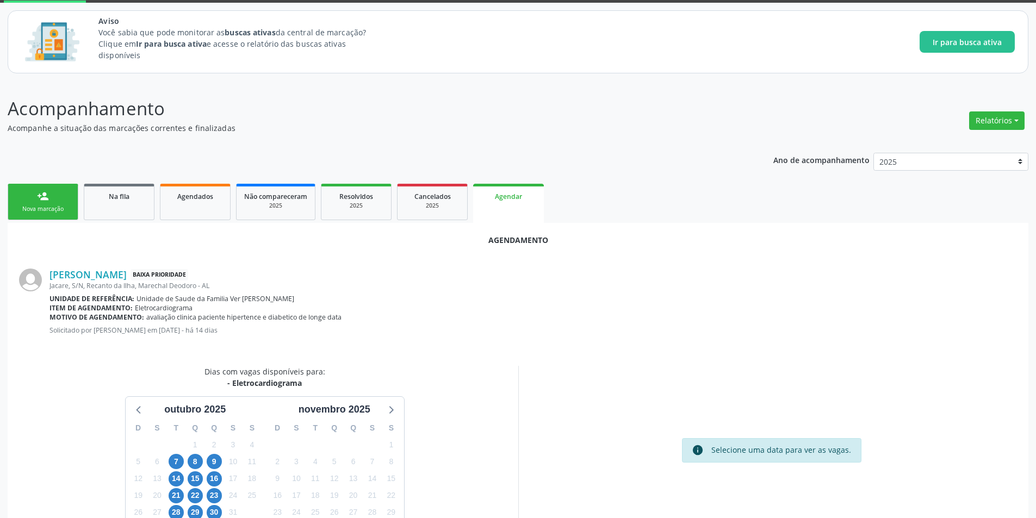
scroll to position [126, 0]
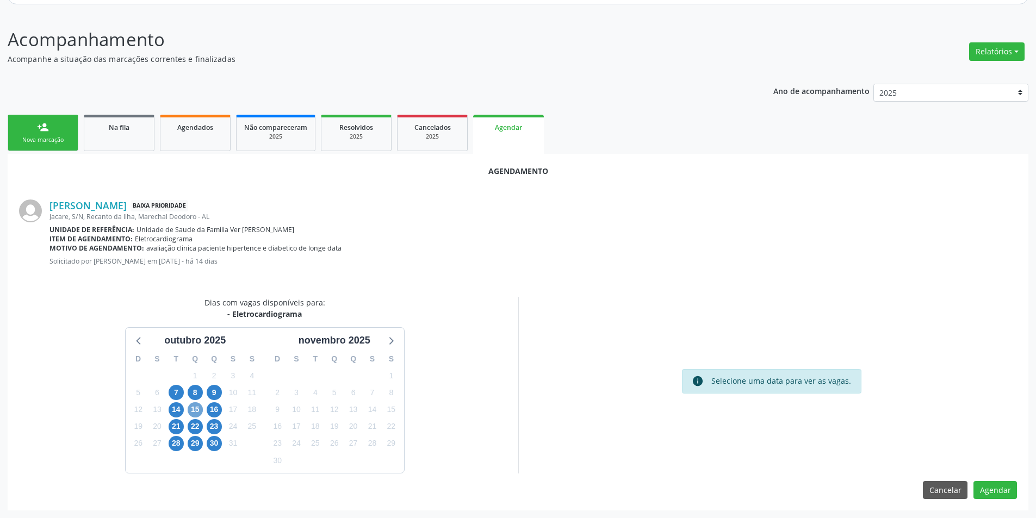
click at [195, 407] on span "15" at bounding box center [195, 409] width 15 height 15
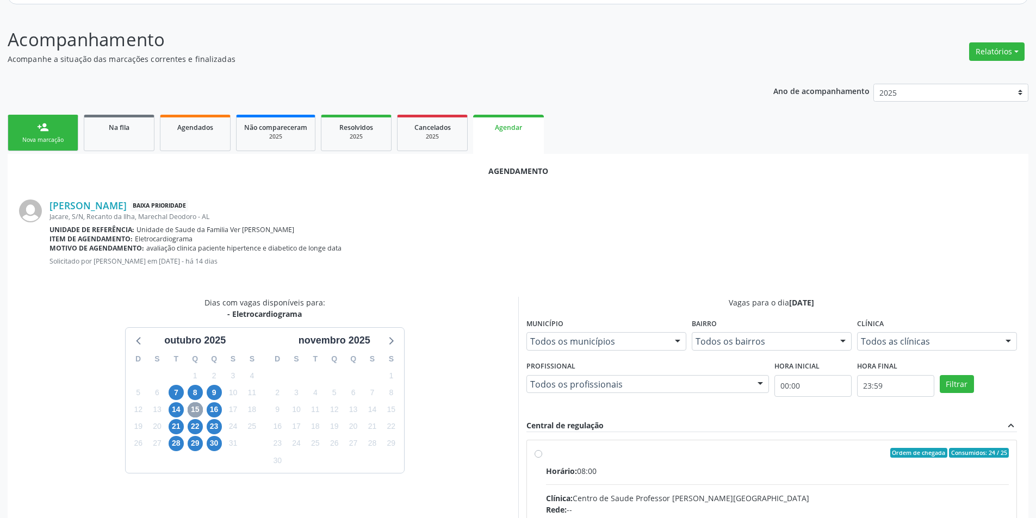
scroll to position [171, 0]
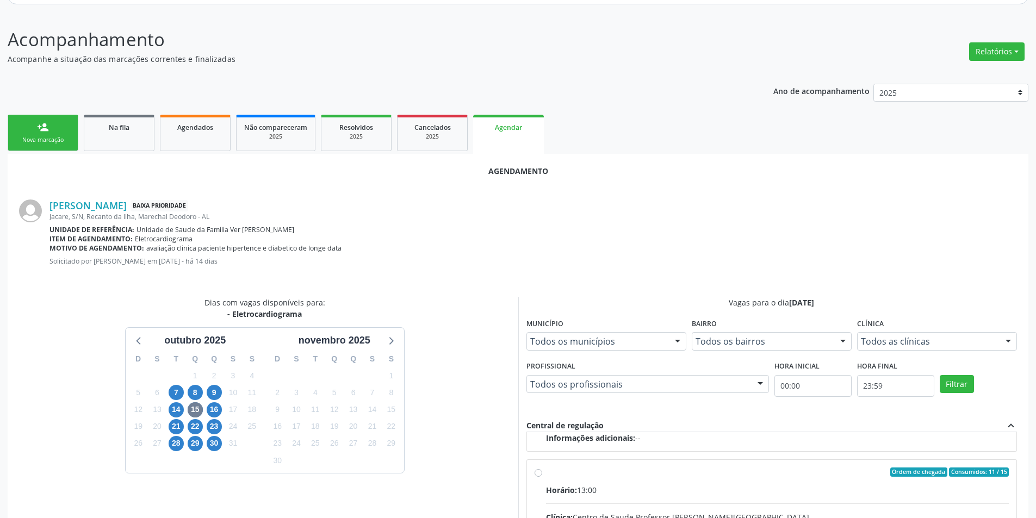
radio input "true"
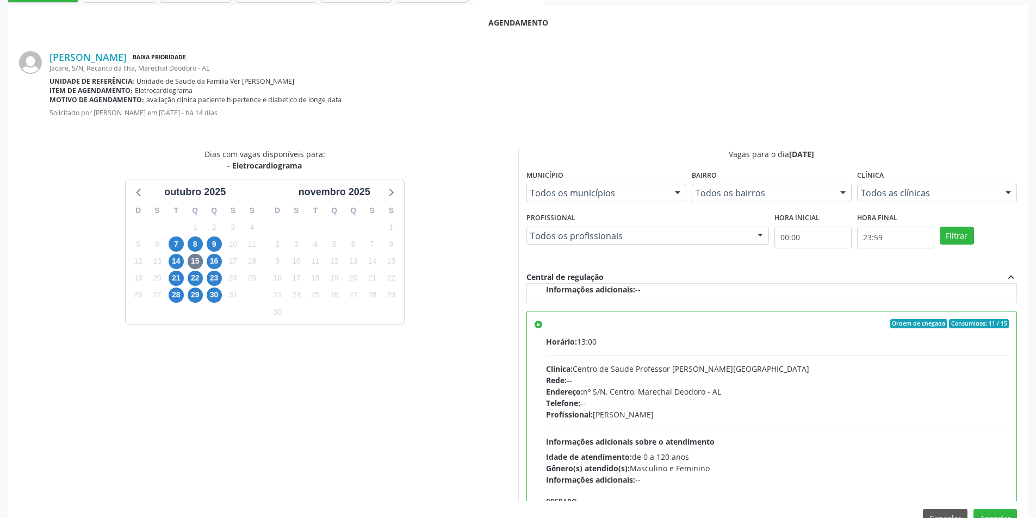
scroll to position [289, 0]
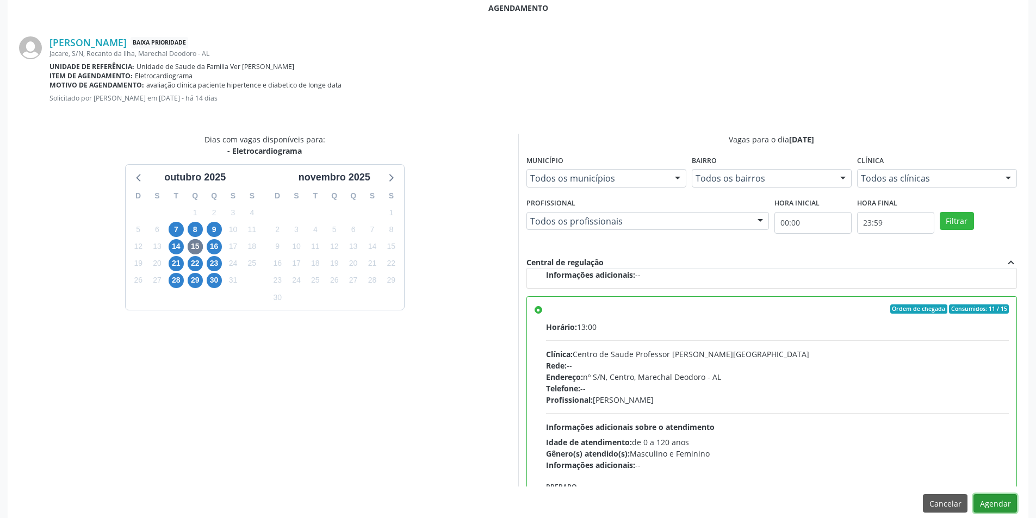
click at [990, 501] on button "Agendar" at bounding box center [994, 503] width 43 height 18
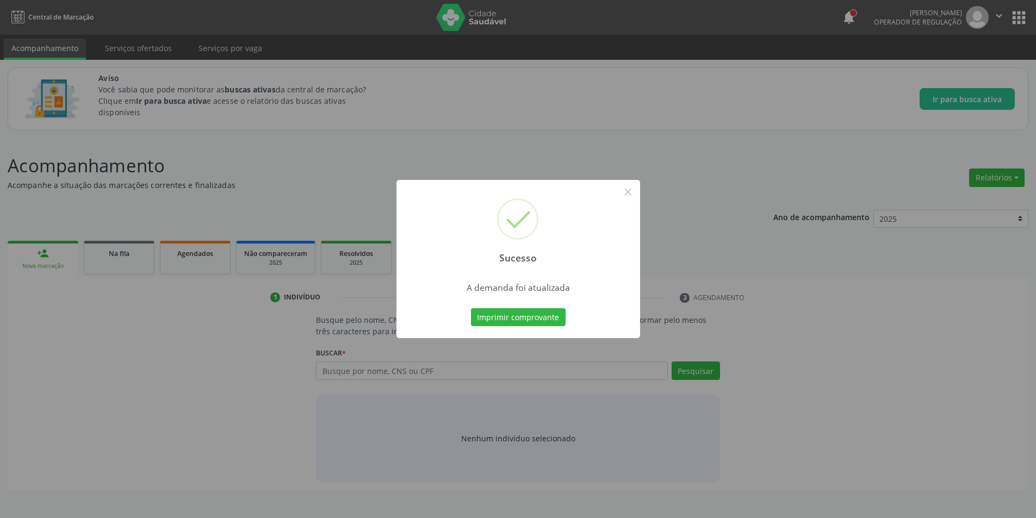
scroll to position [0, 0]
click at [636, 194] on button "×" at bounding box center [631, 192] width 18 height 18
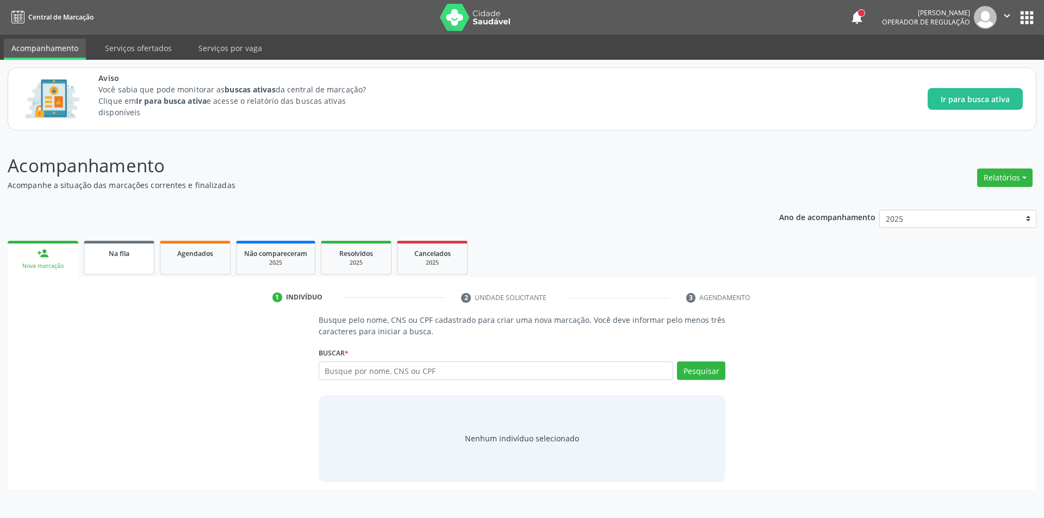
click at [113, 253] on span "Na fila" at bounding box center [119, 253] width 21 height 9
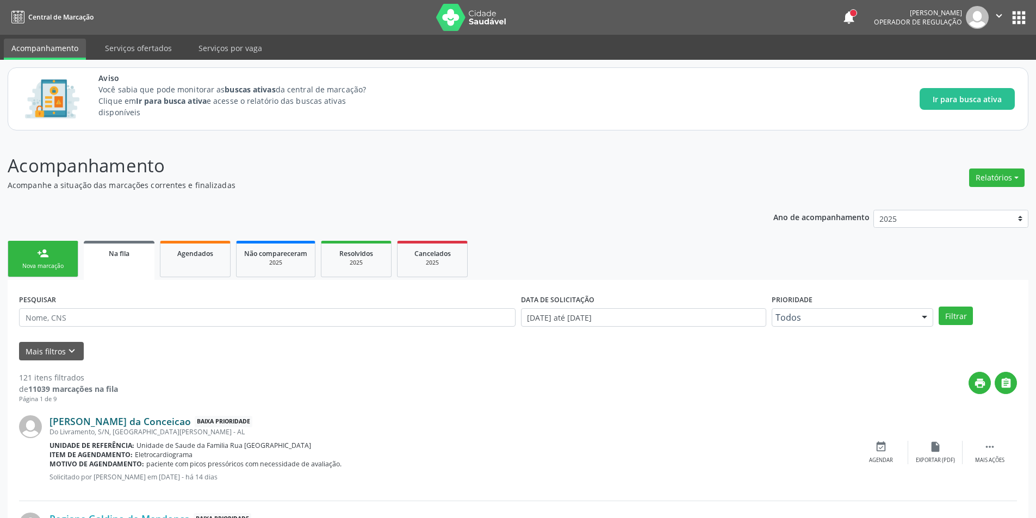
click at [88, 421] on link "Maria Salete da Conceicao" at bounding box center [119, 421] width 141 height 12
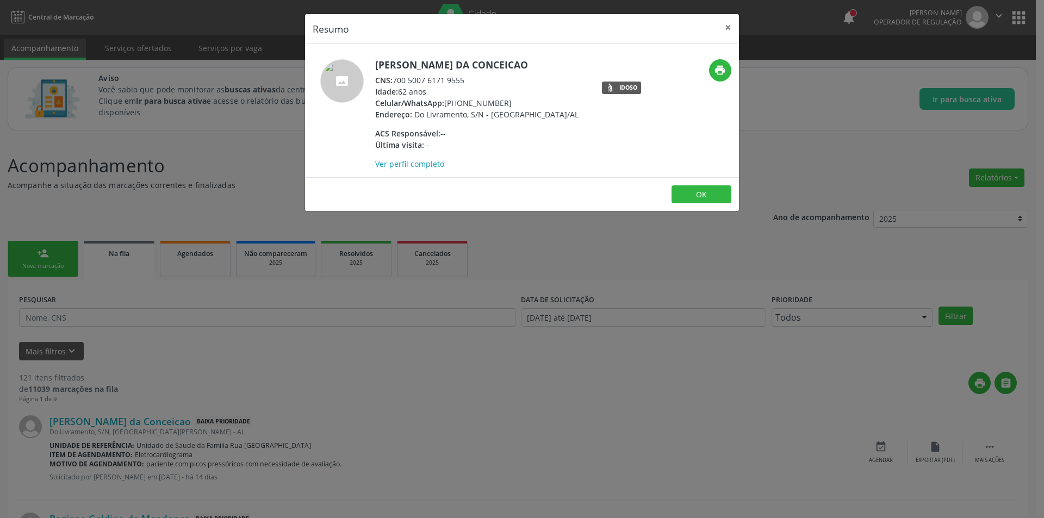
click at [395, 79] on div "CNS: 700 5007 6171 9555" at bounding box center [476, 79] width 203 height 11
drag, startPoint x: 395, startPoint y: 79, endPoint x: 456, endPoint y: 80, distance: 61.4
click at [456, 80] on div "CNS: 700 5007 6171 9555" at bounding box center [476, 79] width 203 height 11
click at [256, 422] on div "Resumo × Maria Salete da Conceicao CNS: 700 5007 6171 9555 Idade: 62 anos Celul…" at bounding box center [522, 259] width 1044 height 518
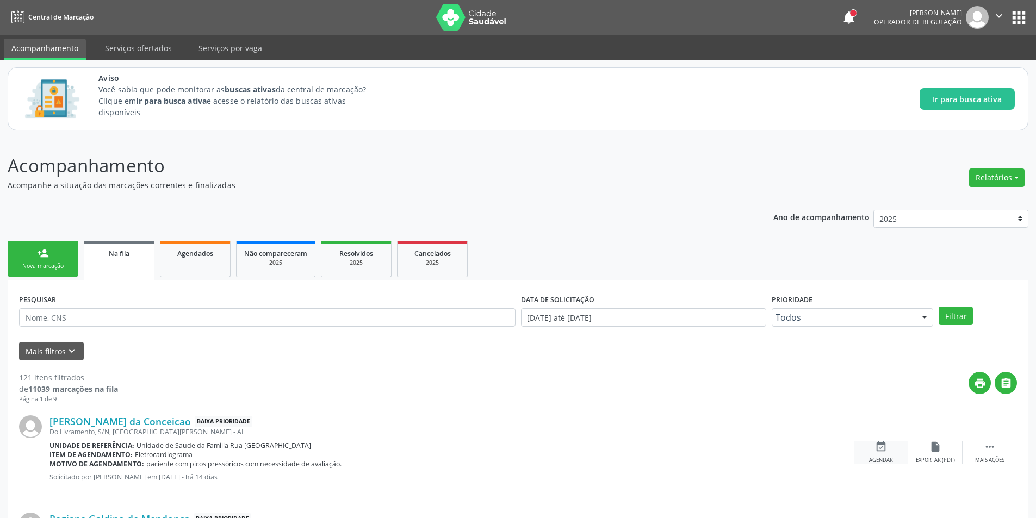
click at [877, 460] on div "Agendar" at bounding box center [881, 461] width 24 height 8
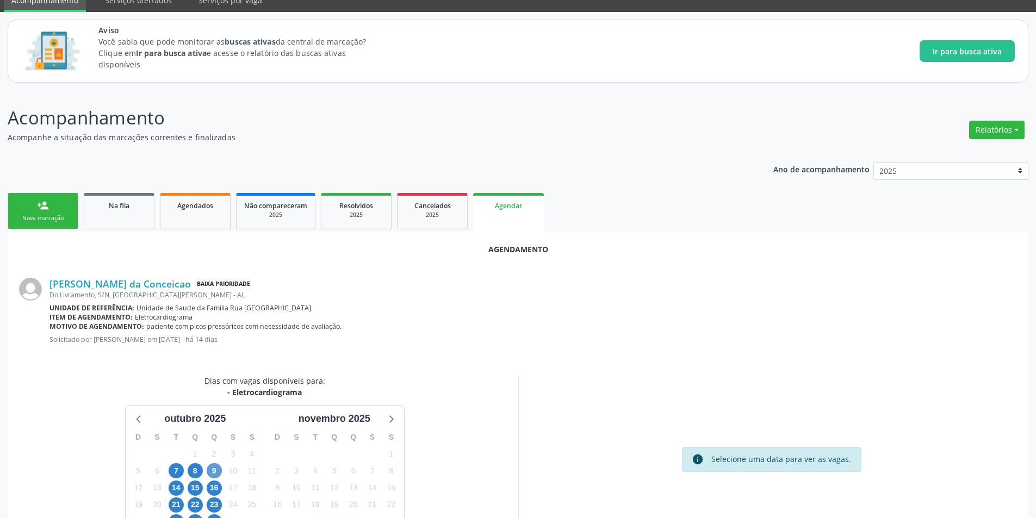
scroll to position [126, 0]
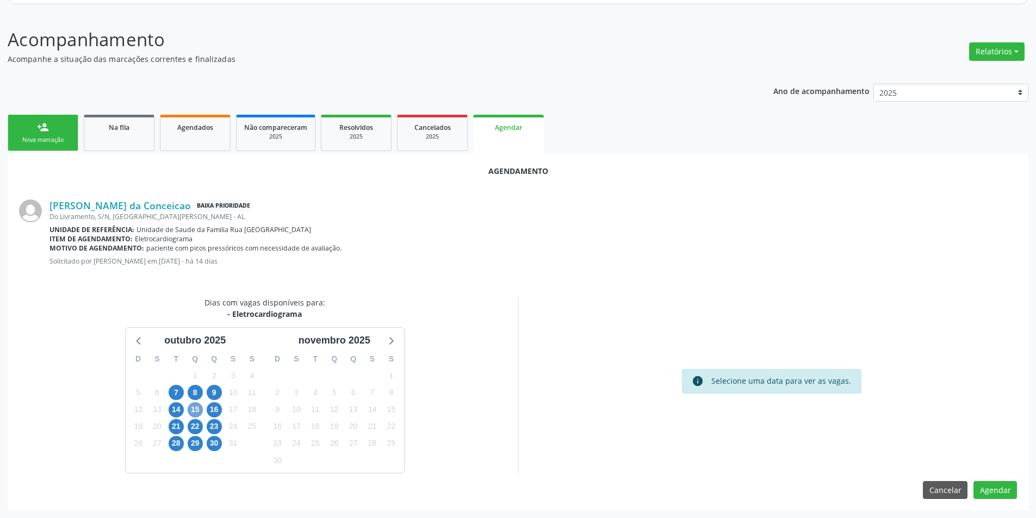
click at [197, 412] on span "15" at bounding box center [195, 409] width 15 height 15
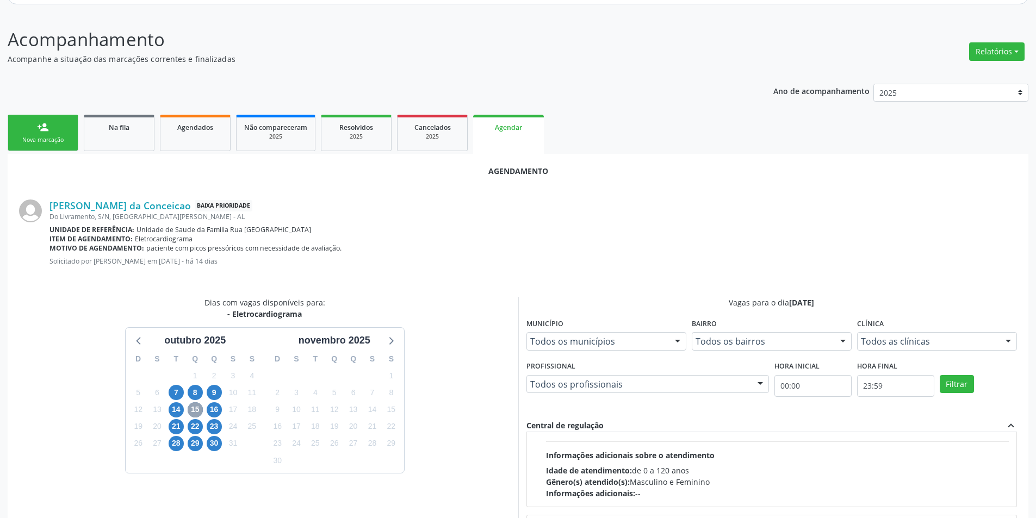
scroll to position [171, 0]
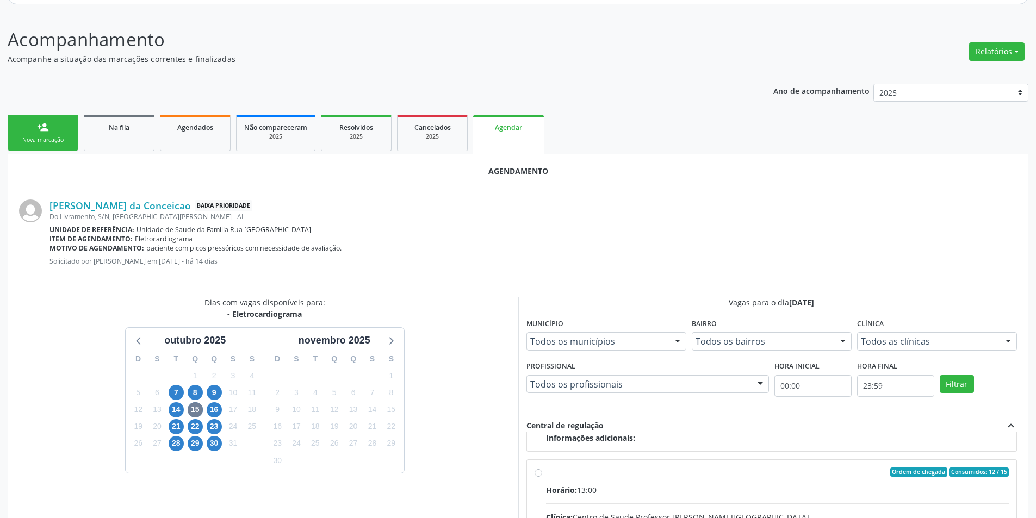
click at [540, 472] on input "Ordem de chegada Consumidos: 12 / 15 Horário: 13:00 Clínica: Centro de Saude Pr…" at bounding box center [538, 473] width 8 height 10
radio input "true"
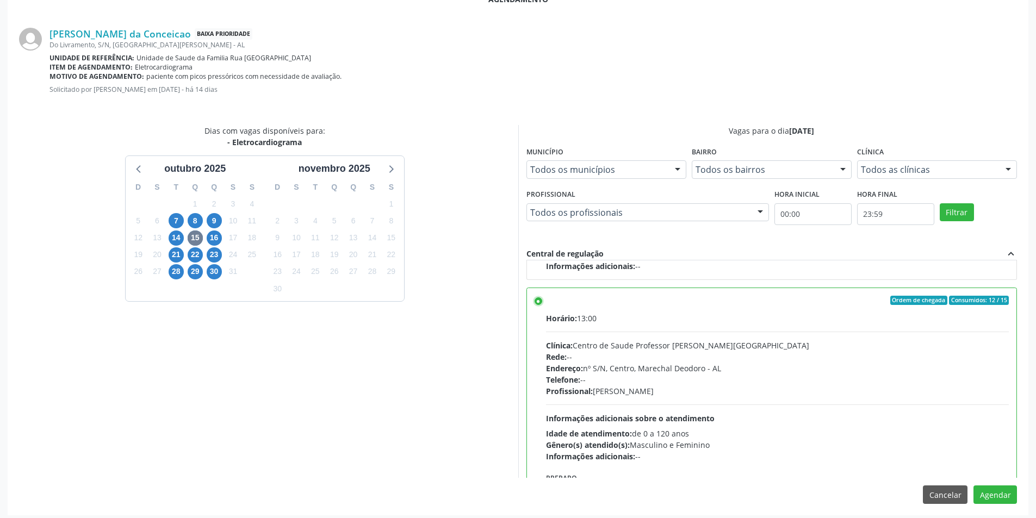
scroll to position [303, 0]
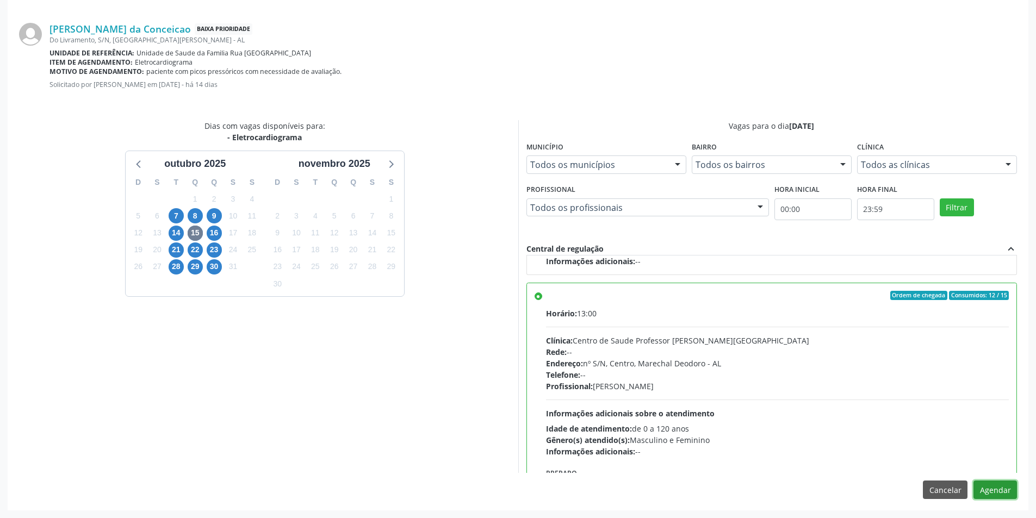
click at [996, 490] on button "Agendar" at bounding box center [994, 490] width 43 height 18
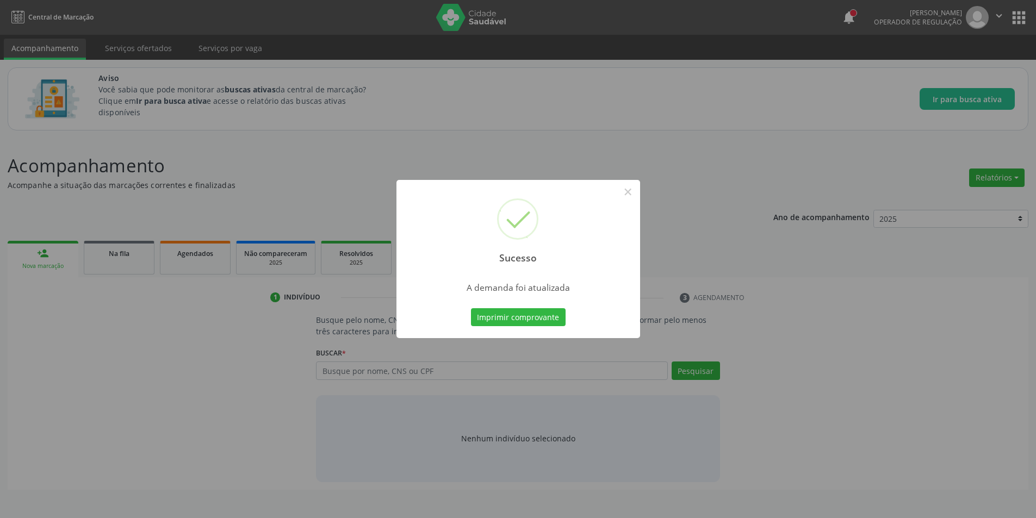
scroll to position [0, 0]
click at [628, 194] on button "×" at bounding box center [631, 192] width 18 height 18
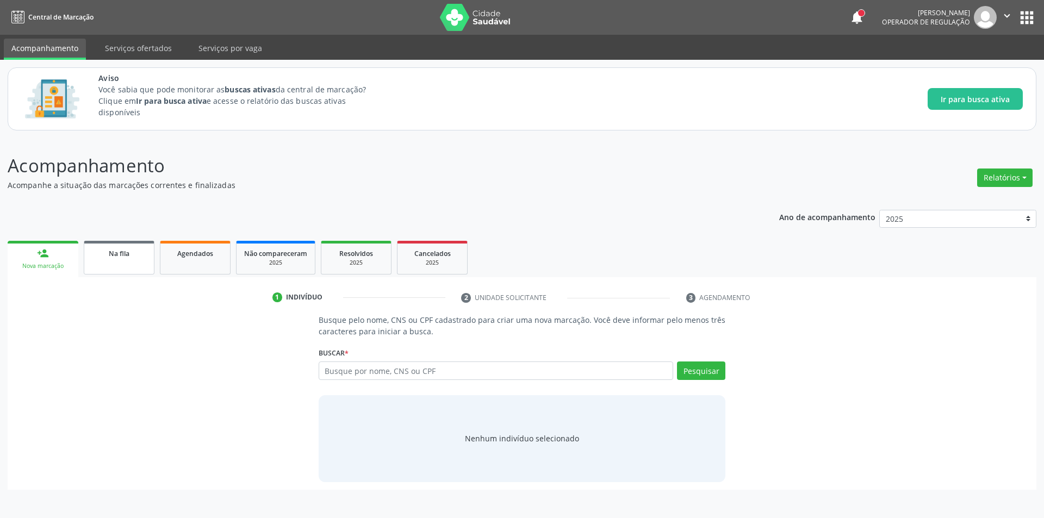
click at [109, 259] on link "Na fila" at bounding box center [119, 258] width 71 height 34
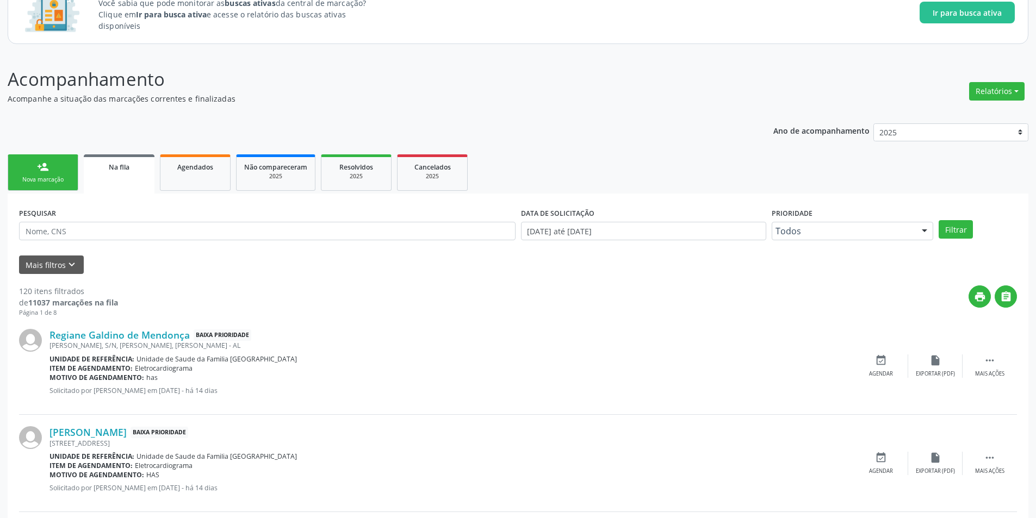
scroll to position [109, 0]
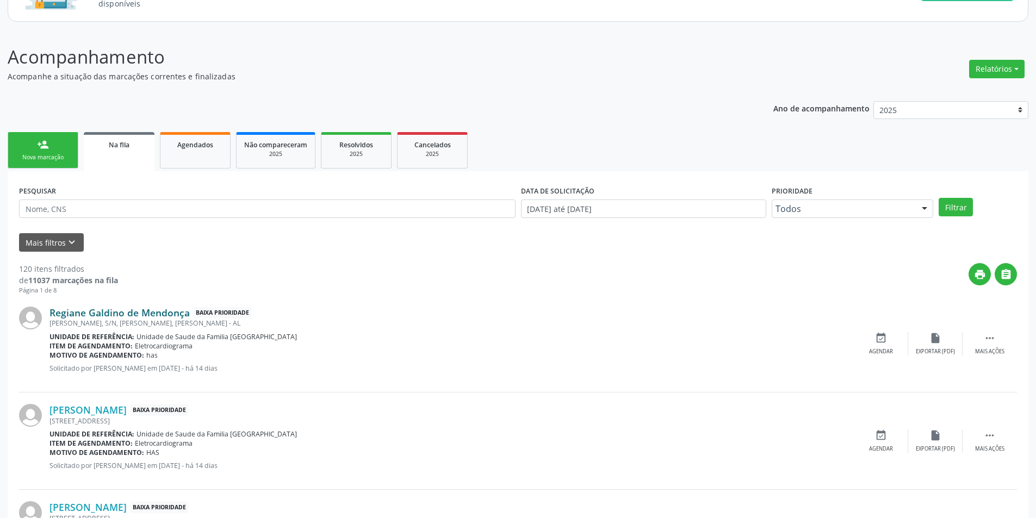
click at [142, 308] on link "Regiane Galdino de Mendonça" at bounding box center [119, 313] width 140 height 12
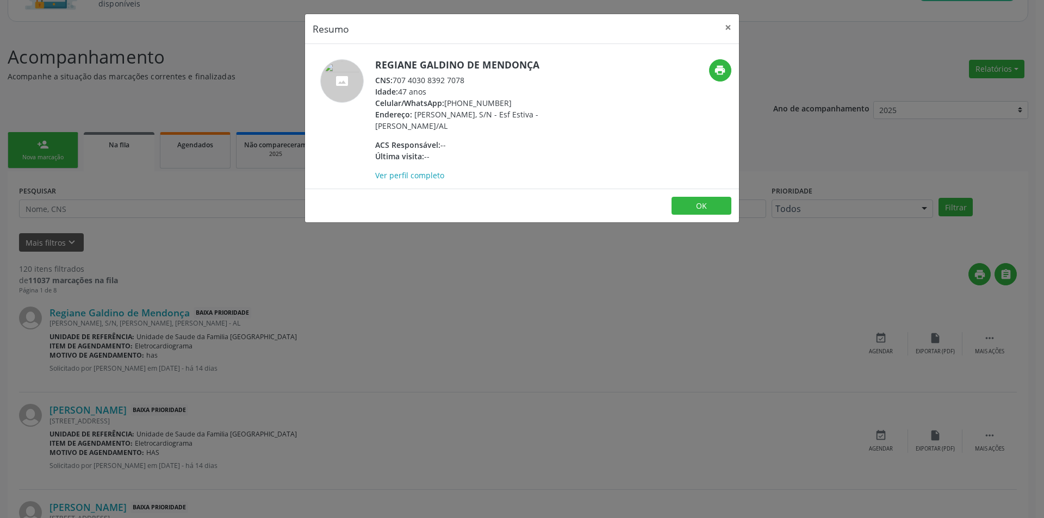
click at [393, 77] on span "CNS:" at bounding box center [383, 80] width 17 height 10
click at [394, 79] on div "CNS: 707 4030 8392 7078" at bounding box center [480, 79] width 211 height 11
drag, startPoint x: 394, startPoint y: 79, endPoint x: 453, endPoint y: 80, distance: 58.7
click at [453, 80] on div "CNS: 707 4030 8392 7078" at bounding box center [480, 79] width 211 height 11
click at [229, 333] on div "Resumo × Regiane Galdino de Mendonça CNS: 707 4030 8392 7078 Idade: 47 anos Cel…" at bounding box center [522, 259] width 1044 height 518
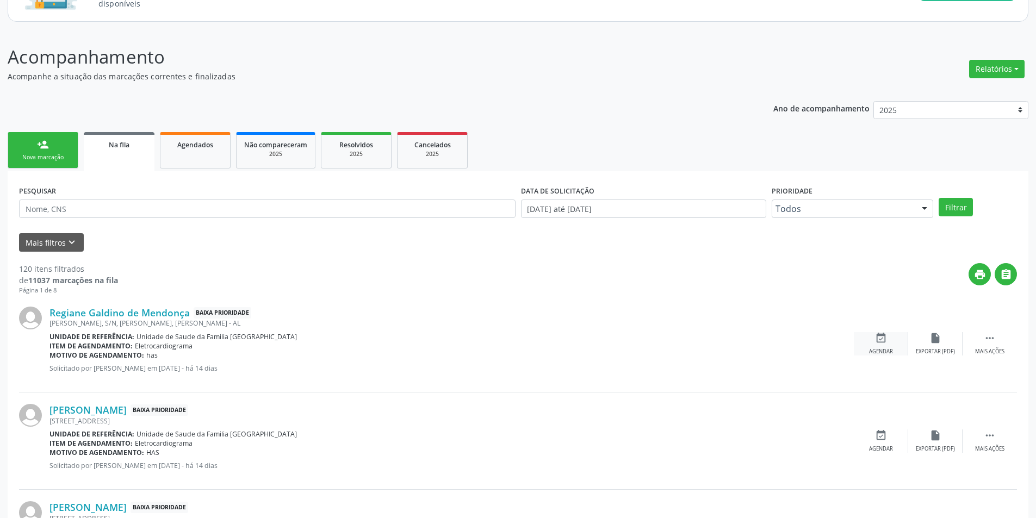
click at [877, 346] on div "event_available Agendar" at bounding box center [881, 343] width 54 height 23
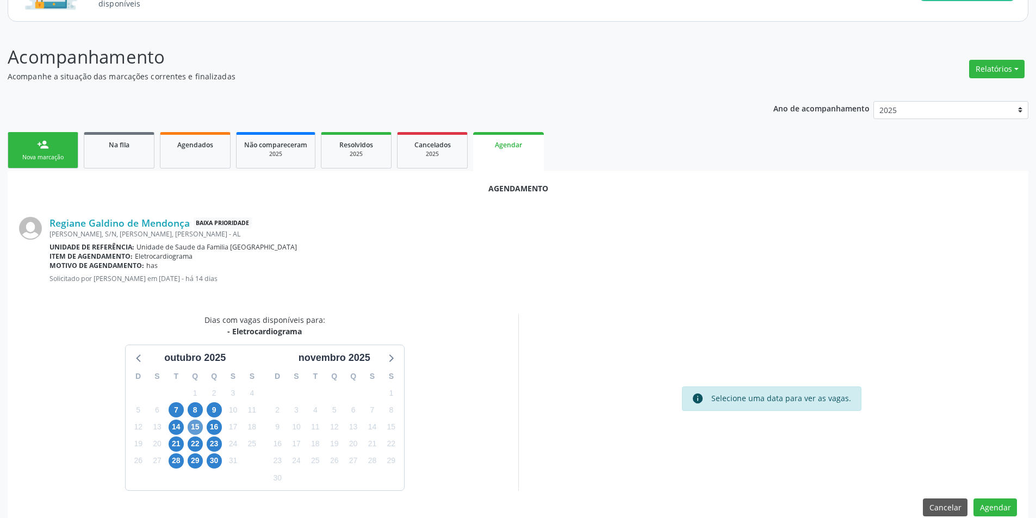
scroll to position [126, 0]
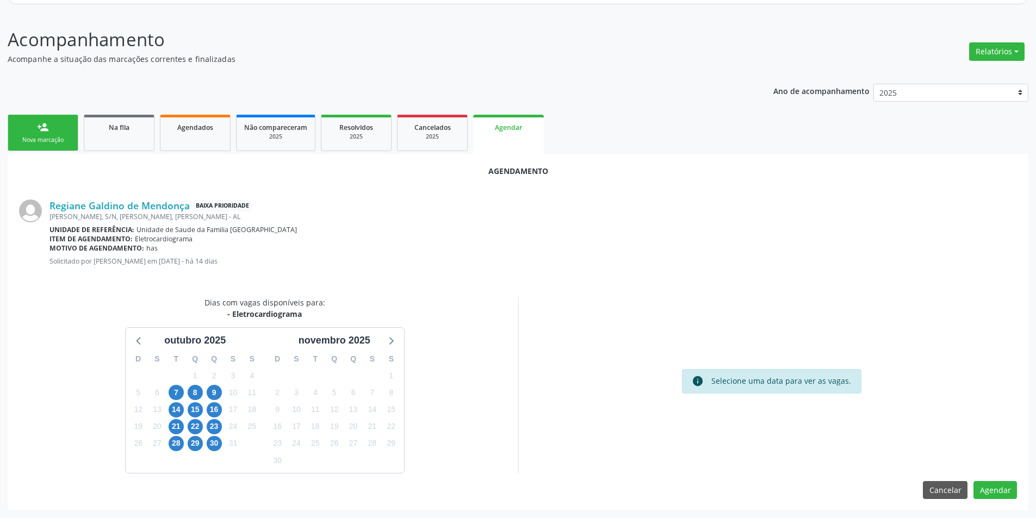
click at [186, 408] on div "15" at bounding box center [194, 409] width 19 height 17
click at [201, 413] on span "15" at bounding box center [195, 409] width 15 height 15
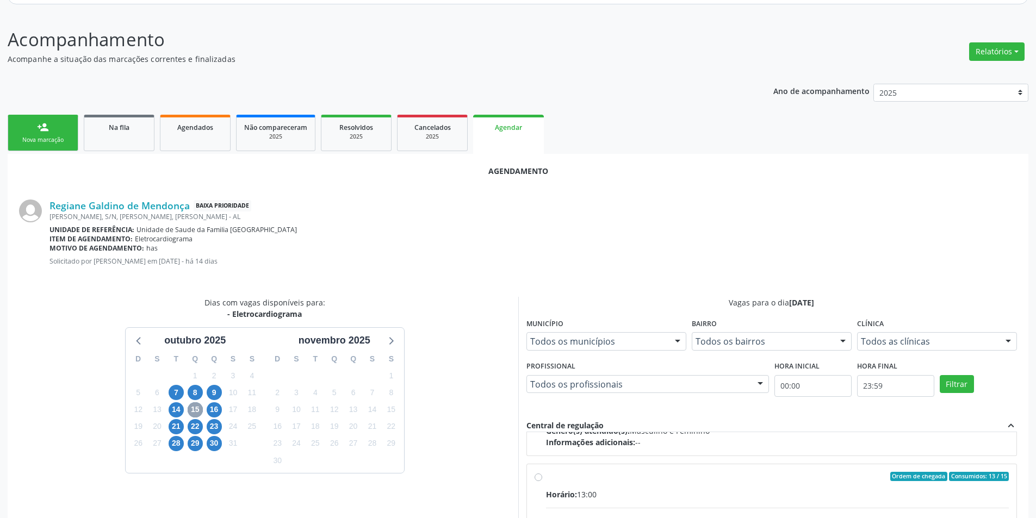
scroll to position [171, 0]
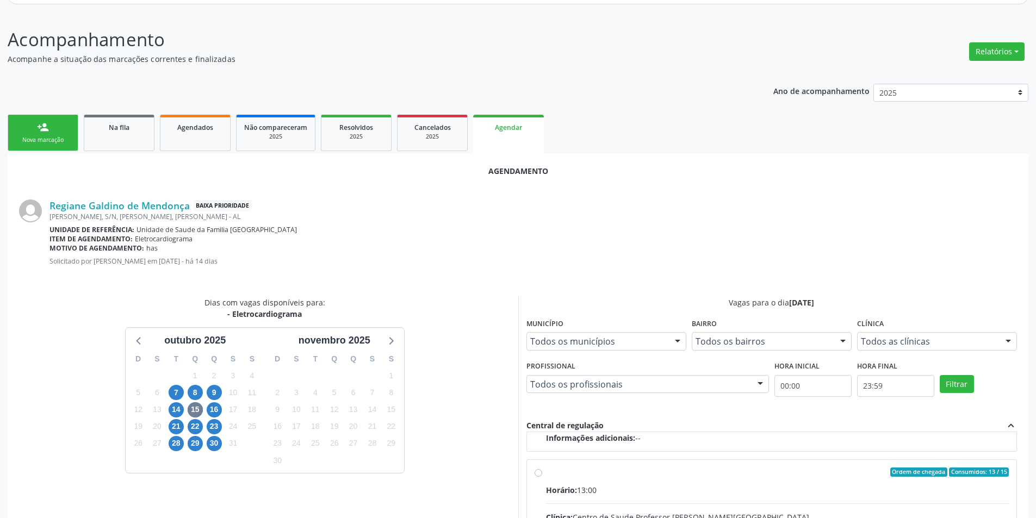
click at [537, 475] on input "Ordem de chegada Consumidos: 13 / 15 Horário: 13:00 Clínica: Centro de Saude Pr…" at bounding box center [538, 473] width 8 height 10
radio input "true"
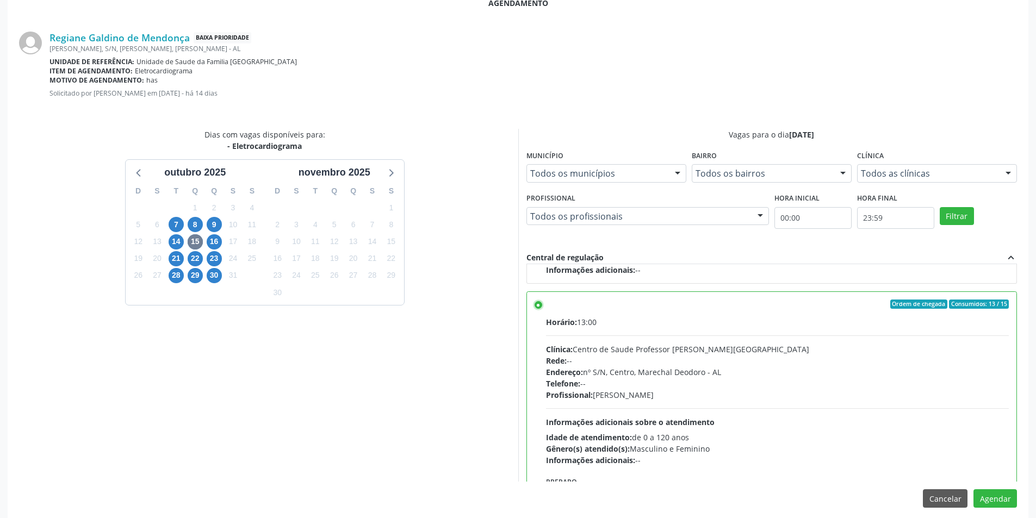
scroll to position [303, 0]
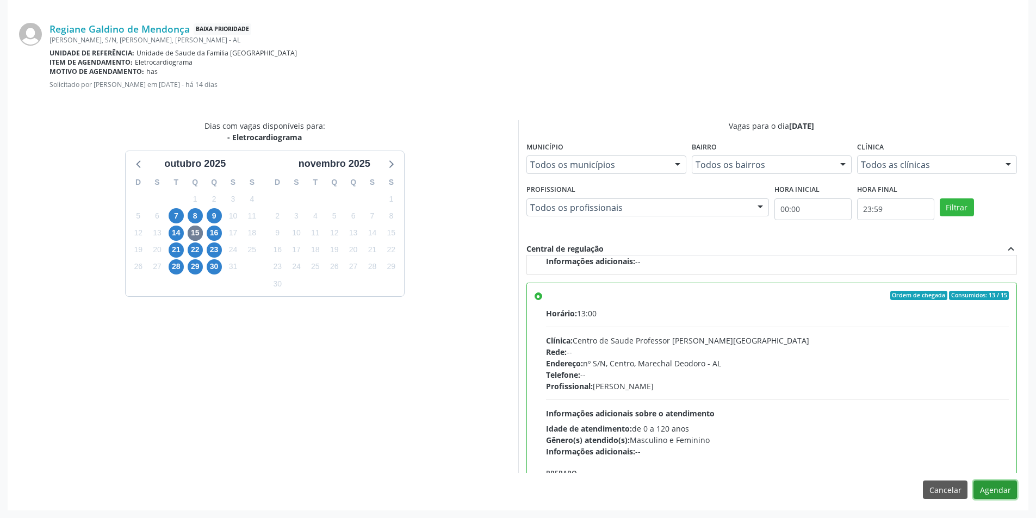
click at [978, 491] on button "Agendar" at bounding box center [994, 490] width 43 height 18
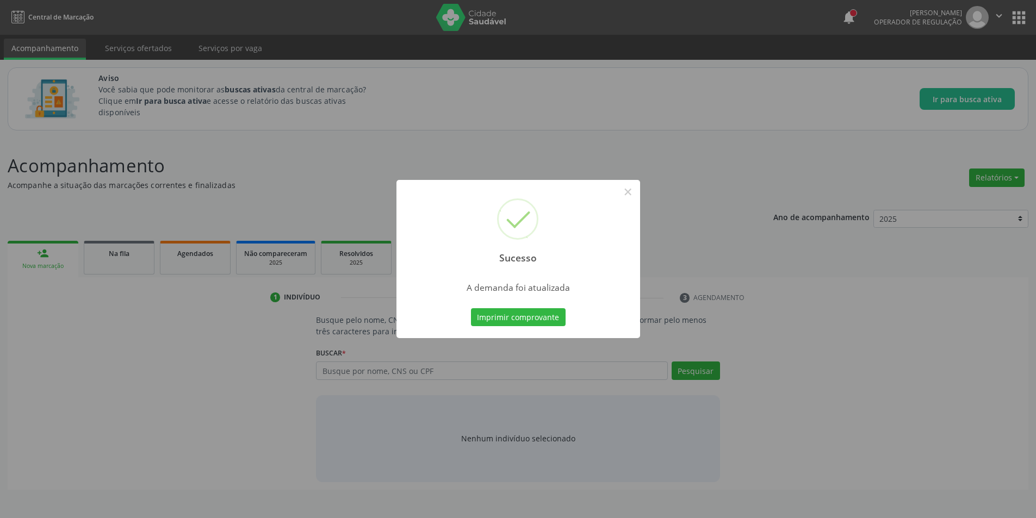
scroll to position [0, 0]
click at [633, 192] on button "×" at bounding box center [631, 192] width 18 height 18
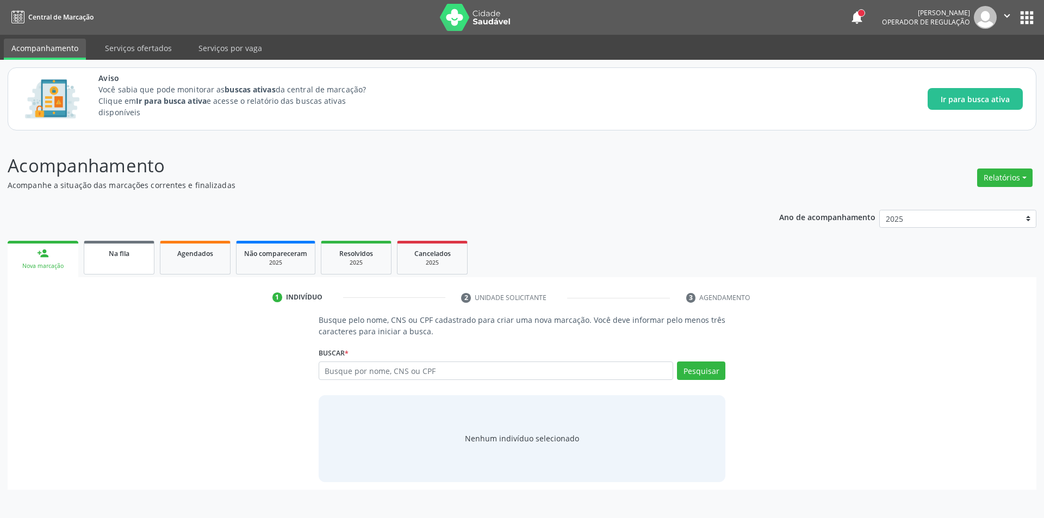
click at [109, 251] on span "Na fila" at bounding box center [119, 253] width 21 height 9
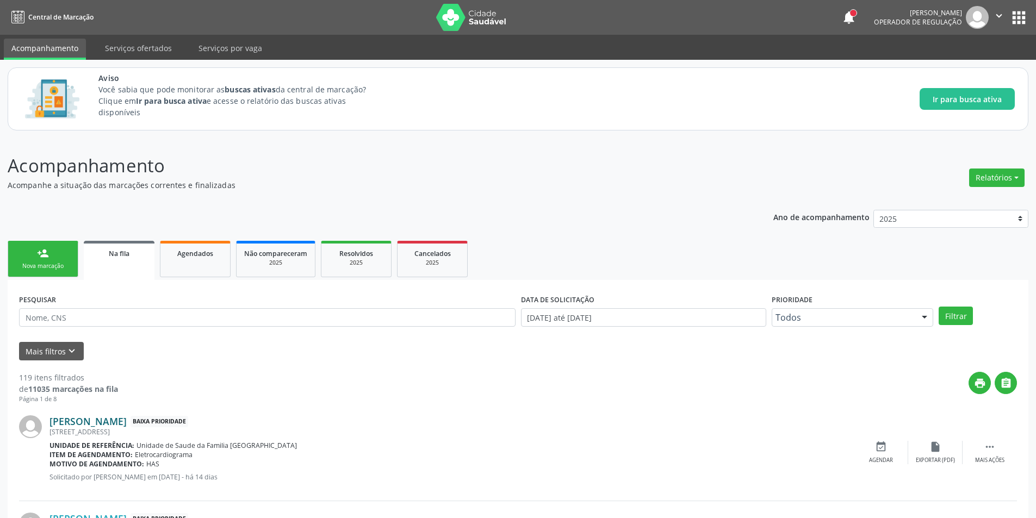
click at [89, 420] on link "Seleide da Silva" at bounding box center [87, 421] width 77 height 12
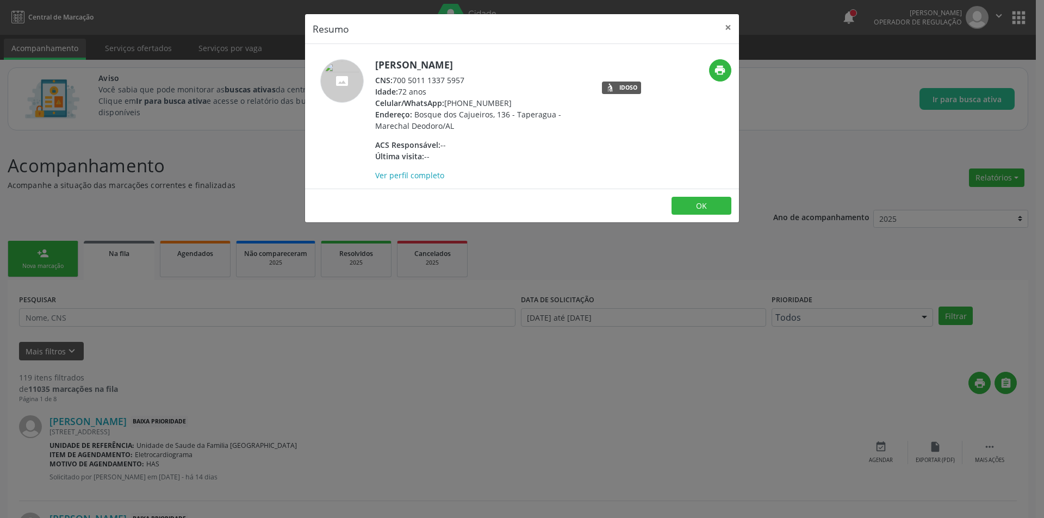
click at [396, 79] on div "CNS: 700 5011 1337 5957" at bounding box center [480, 79] width 211 height 11
drag, startPoint x: 396, startPoint y: 79, endPoint x: 456, endPoint y: 81, distance: 60.4
click at [456, 81] on div "CNS: 700 5011 1337 5957" at bounding box center [480, 79] width 211 height 11
click at [318, 434] on div "Resumo × Seleide da Silva CNS: 700 5011 1337 5957 Idade: 72 anos Celular/WhatsA…" at bounding box center [522, 259] width 1044 height 518
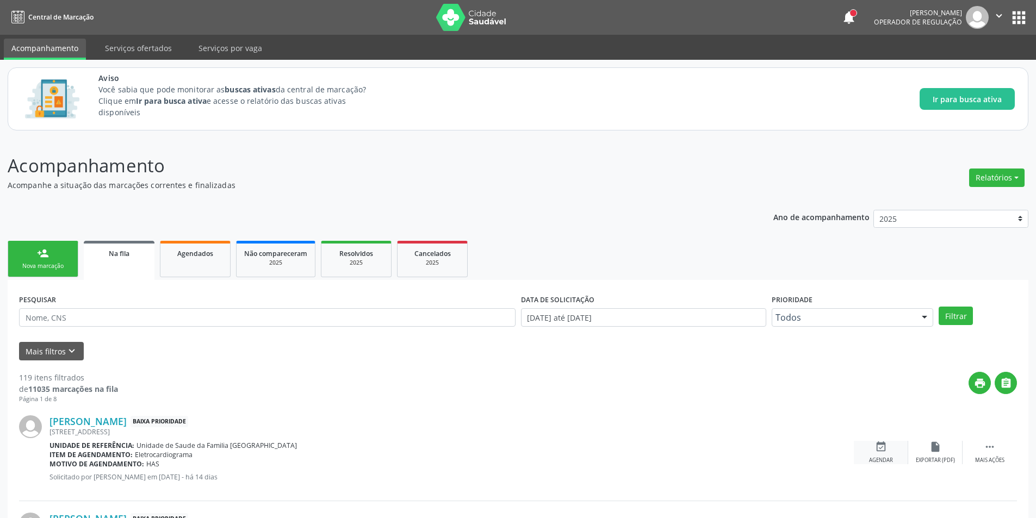
click at [875, 452] on icon "event_available" at bounding box center [881, 447] width 12 height 12
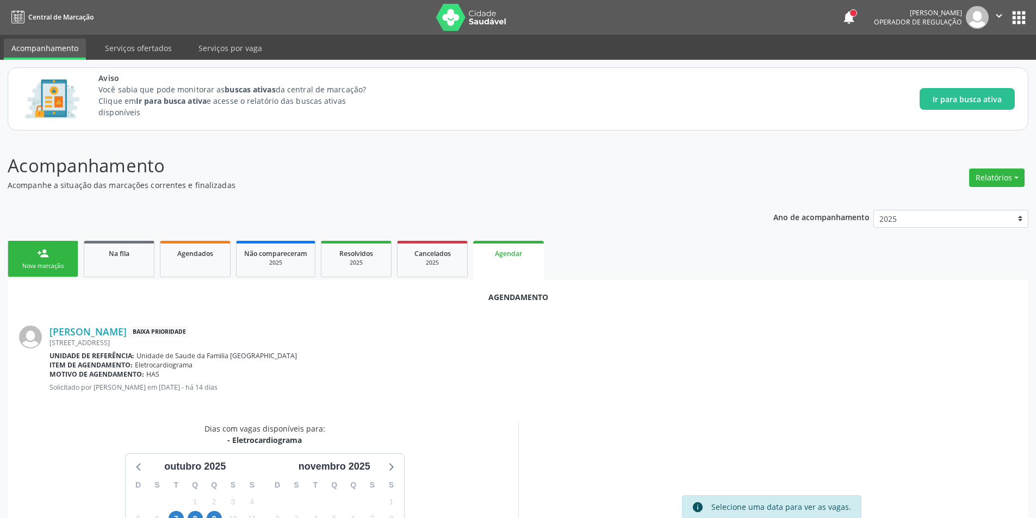
scroll to position [126, 0]
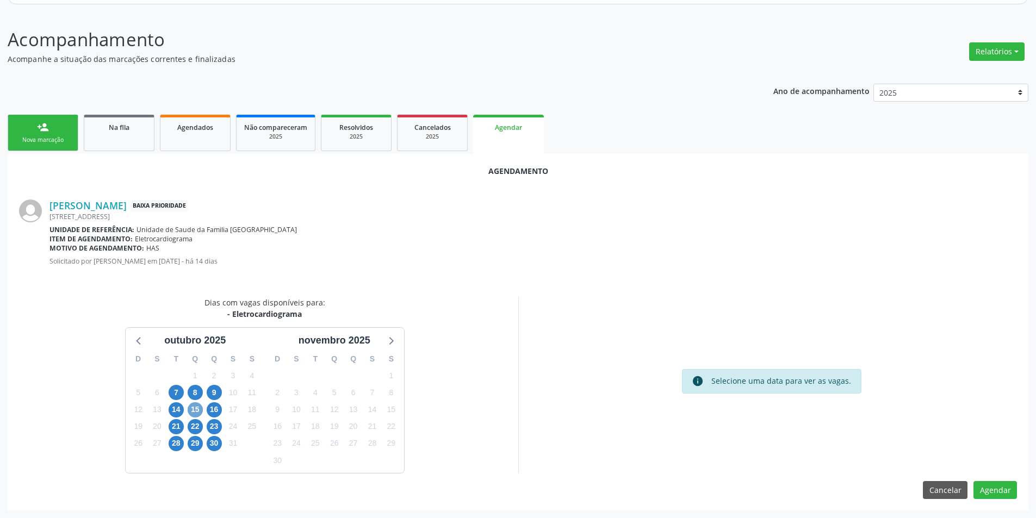
click at [189, 408] on span "15" at bounding box center [195, 409] width 15 height 15
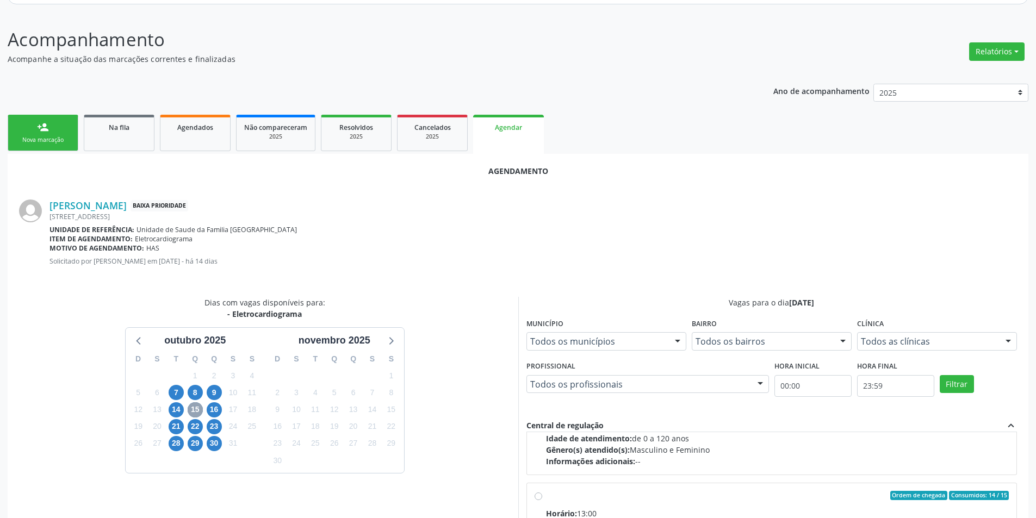
scroll to position [171, 0]
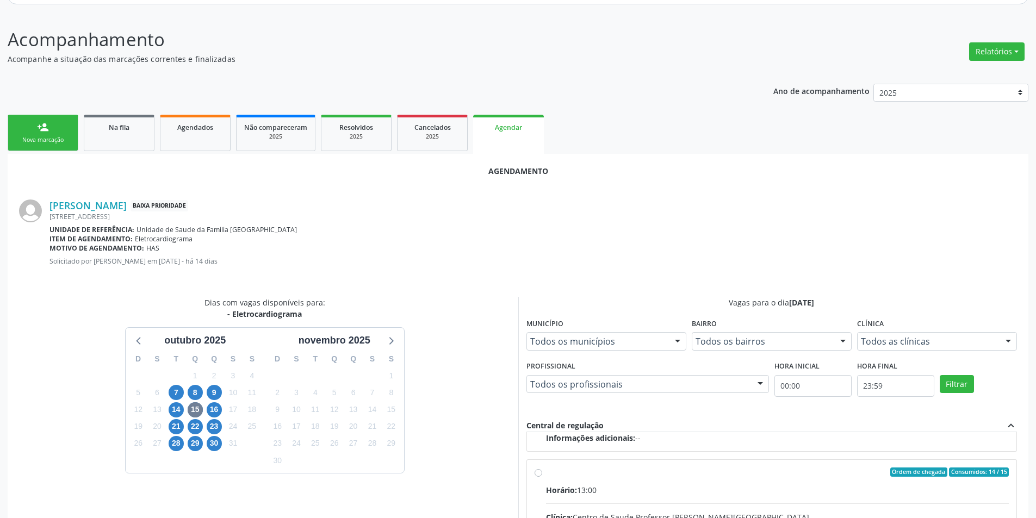
click at [534, 471] on input "Ordem de chegada Consumidos: 14 / 15 Horário: 13:00 Clínica: Centro de Saude Pr…" at bounding box center [538, 473] width 8 height 10
radio input "true"
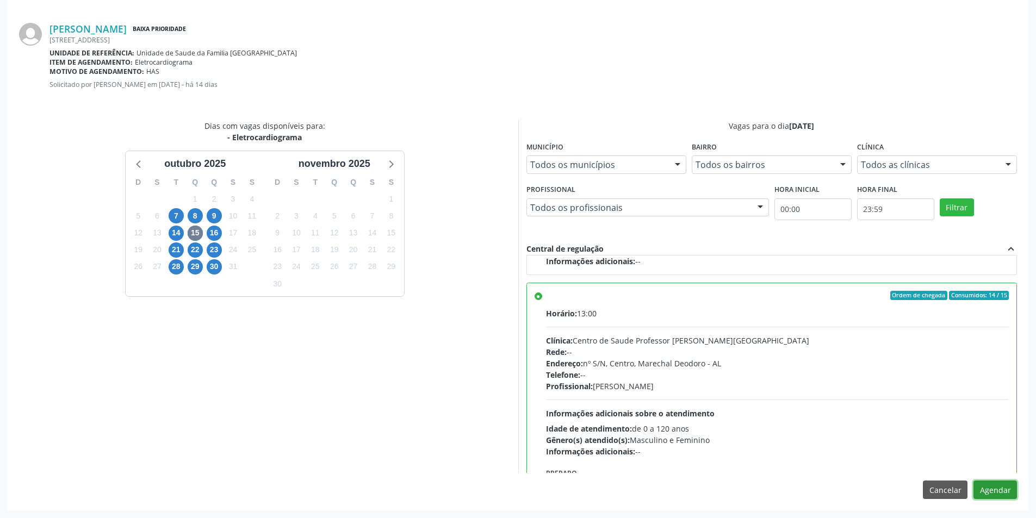
click at [1011, 484] on button "Agendar" at bounding box center [994, 490] width 43 height 18
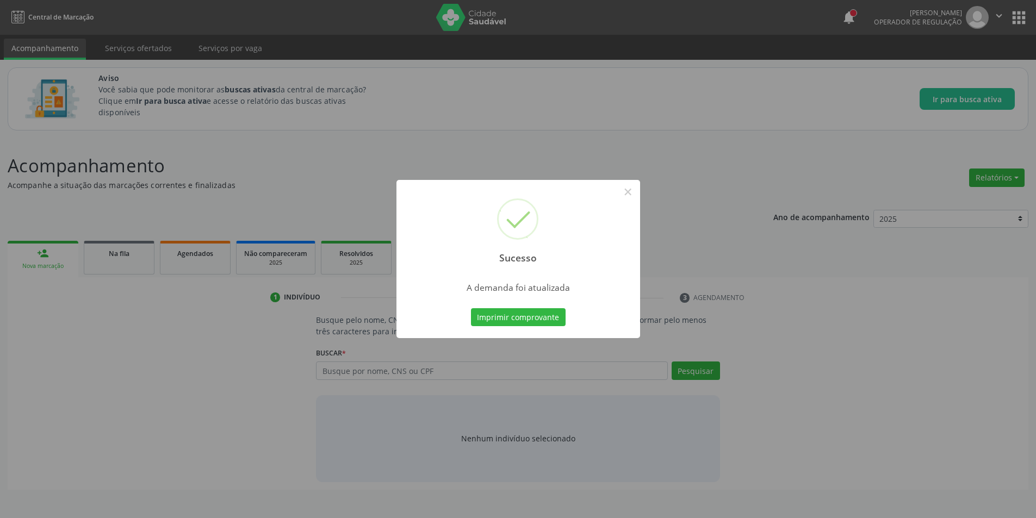
scroll to position [0, 0]
click at [631, 194] on button "×" at bounding box center [631, 192] width 18 height 18
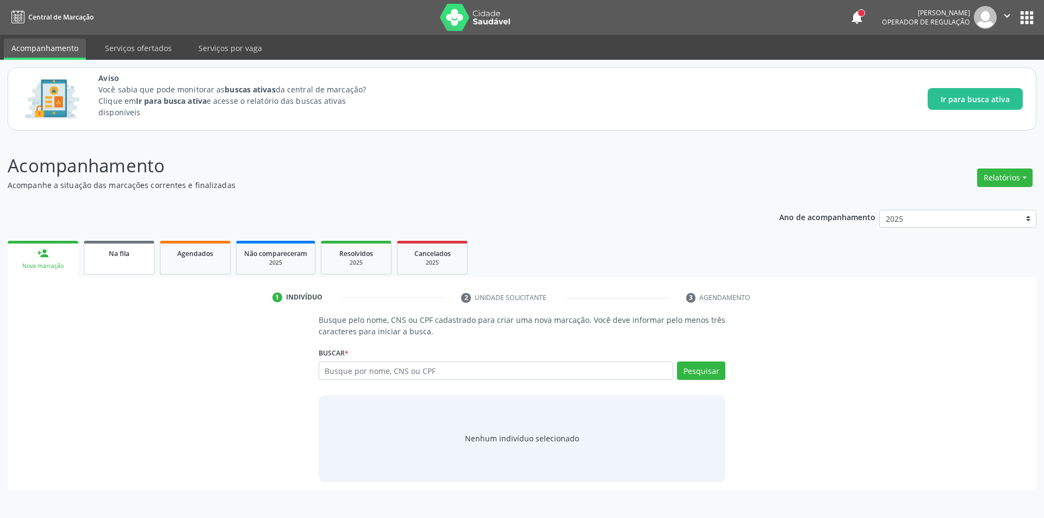
click at [103, 260] on link "Na fila" at bounding box center [119, 258] width 71 height 34
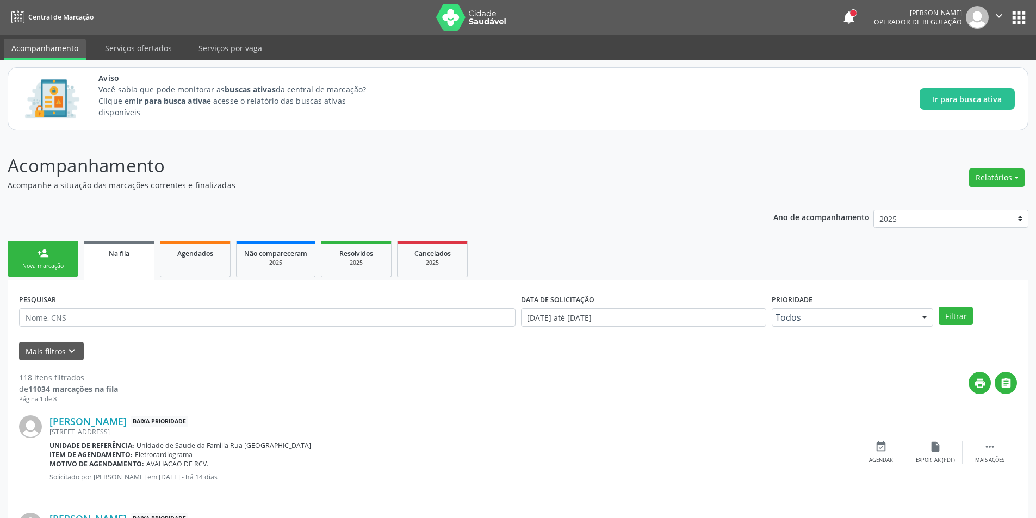
scroll to position [54, 0]
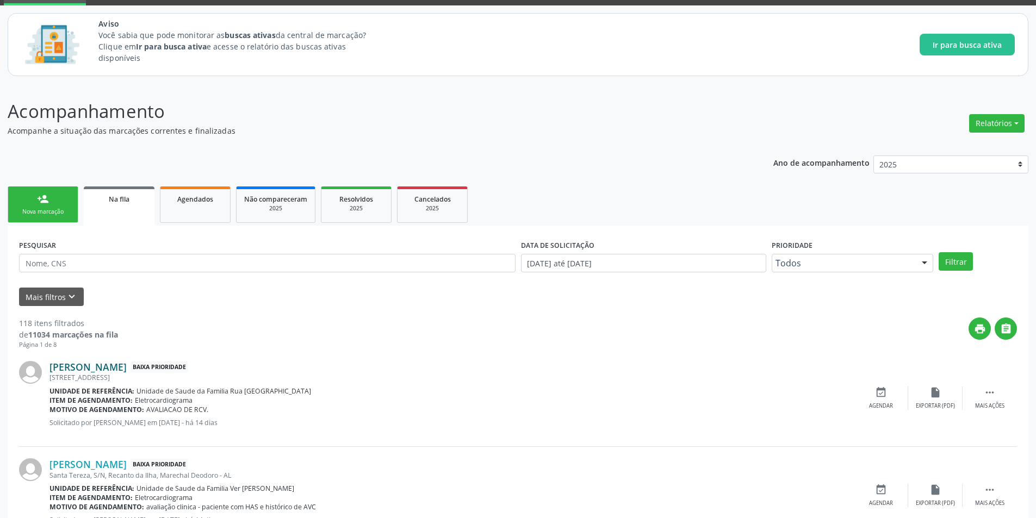
click at [95, 368] on link "Sebastiana Ângelo dos Santos" at bounding box center [87, 367] width 77 height 12
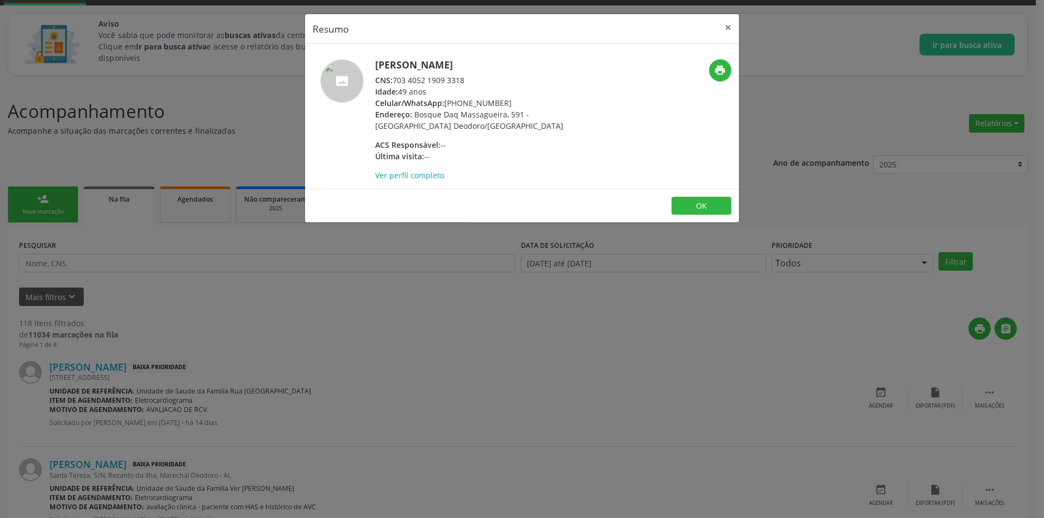
click at [393, 79] on span "CNS:" at bounding box center [383, 80] width 17 height 10
click at [397, 79] on div "CNS: 703 4052 1909 3318" at bounding box center [480, 79] width 211 height 11
click at [395, 78] on div "CNS: 703 4052 1909 3318" at bounding box center [480, 79] width 211 height 11
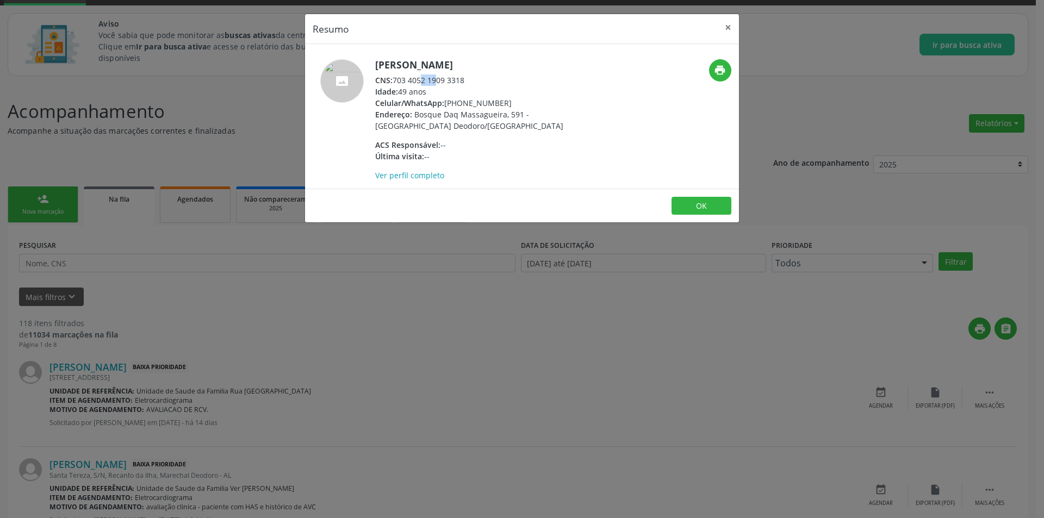
drag, startPoint x: 395, startPoint y: 78, endPoint x: 404, endPoint y: 79, distance: 9.8
click at [404, 79] on div "CNS: 703 4052 1909 3318" at bounding box center [480, 79] width 211 height 11
click at [394, 79] on div "CNS: 703 4052 1909 3318" at bounding box center [480, 79] width 211 height 11
drag, startPoint x: 394, startPoint y: 79, endPoint x: 457, endPoint y: 81, distance: 62.6
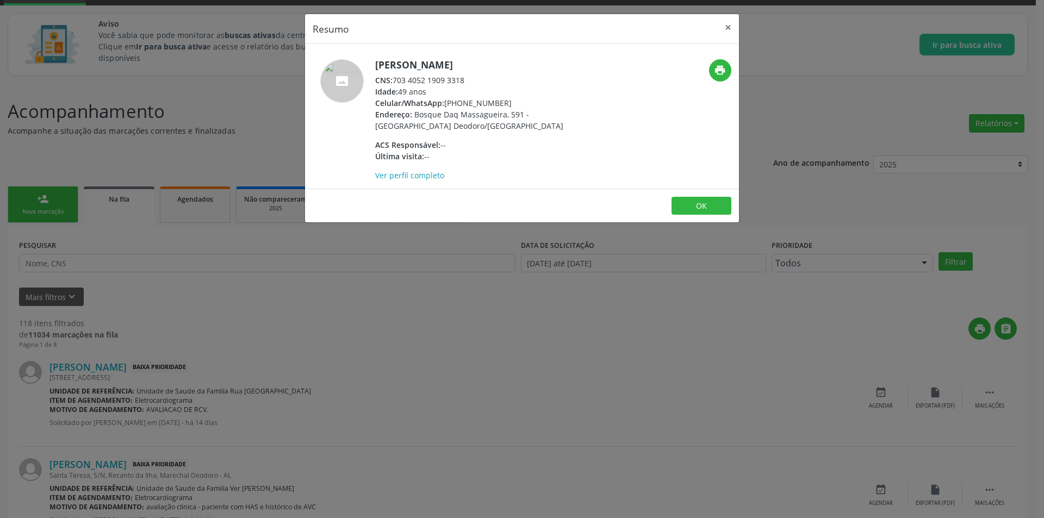
click at [457, 81] on div "CNS: 703 4052 1909 3318" at bounding box center [480, 79] width 211 height 11
click at [172, 393] on div "Resumo × Sebastiana Ângelo dos Santos CNS: 703 4052 1909 3318 Idade: 49 anos Ce…" at bounding box center [522, 259] width 1044 height 518
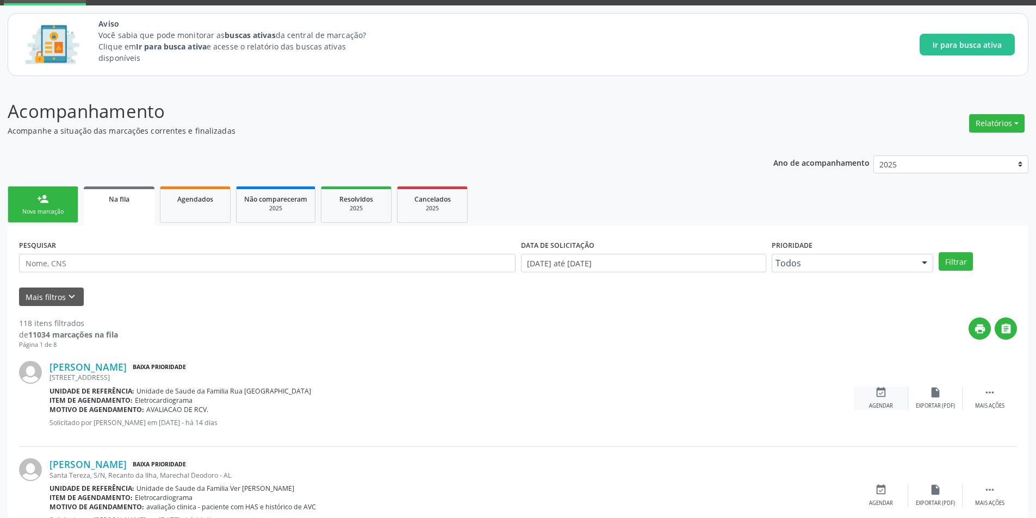
click at [881, 409] on div "Agendar" at bounding box center [881, 406] width 24 height 8
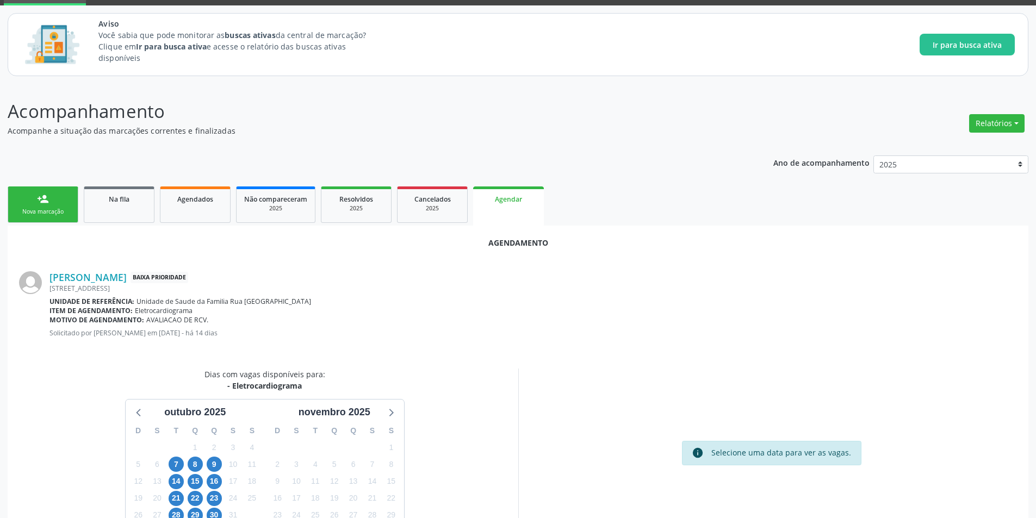
scroll to position [101, 0]
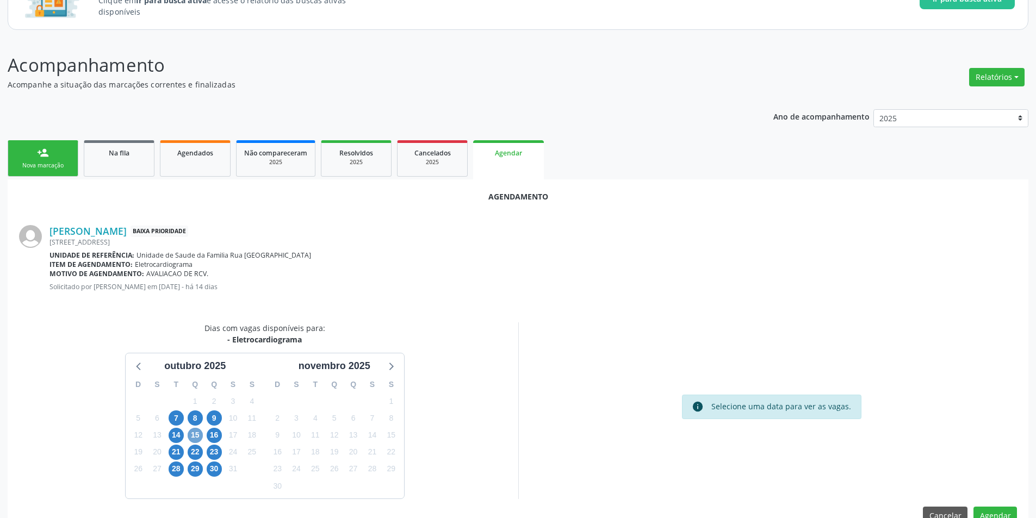
click at [190, 433] on span "15" at bounding box center [195, 435] width 15 height 15
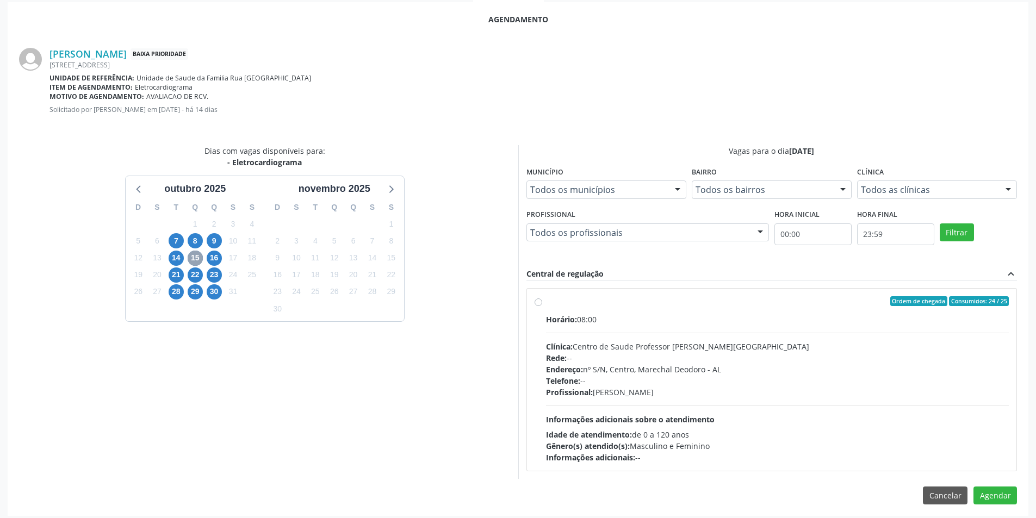
scroll to position [283, 0]
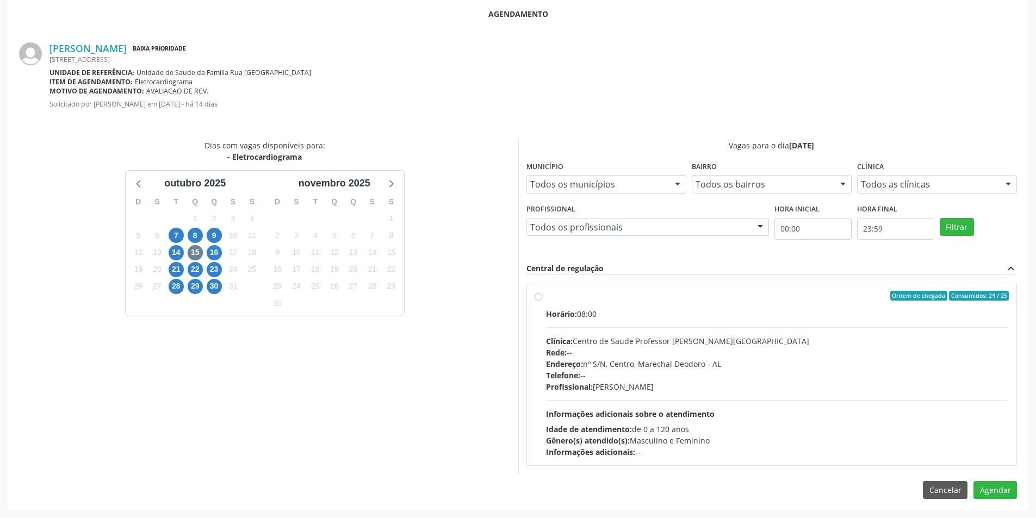
click at [546, 296] on label "Ordem de chegada Consumidos: 24 / 25 Horário: 08:00 Clínica: Centro de Saude Pr…" at bounding box center [777, 374] width 463 height 167
click at [536, 296] on input "Ordem de chegada Consumidos: 24 / 25 Horário: 08:00 Clínica: Centro de Saude Pr…" at bounding box center [538, 296] width 8 height 10
radio input "true"
click at [1008, 507] on button "Agendar" at bounding box center [994, 509] width 43 height 18
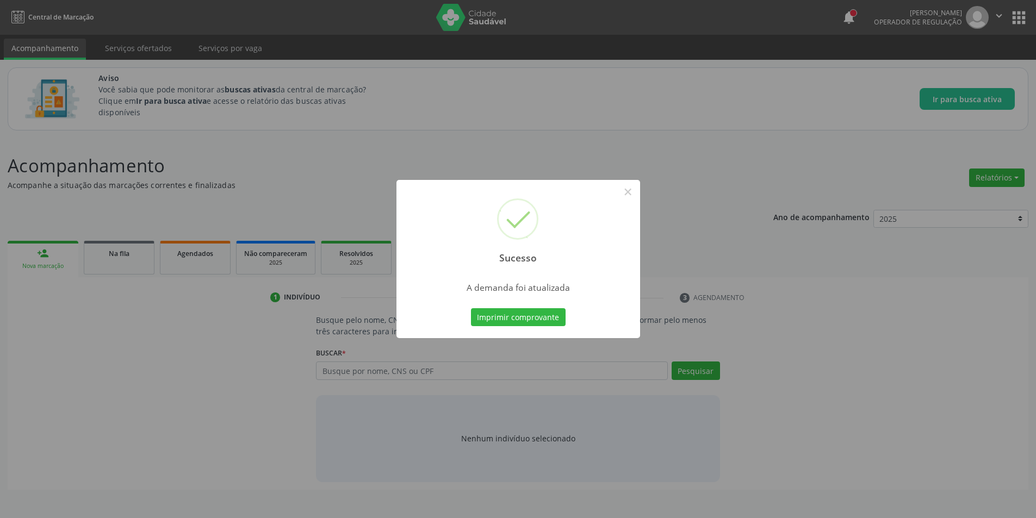
scroll to position [0, 0]
click at [629, 195] on button "×" at bounding box center [631, 192] width 18 height 18
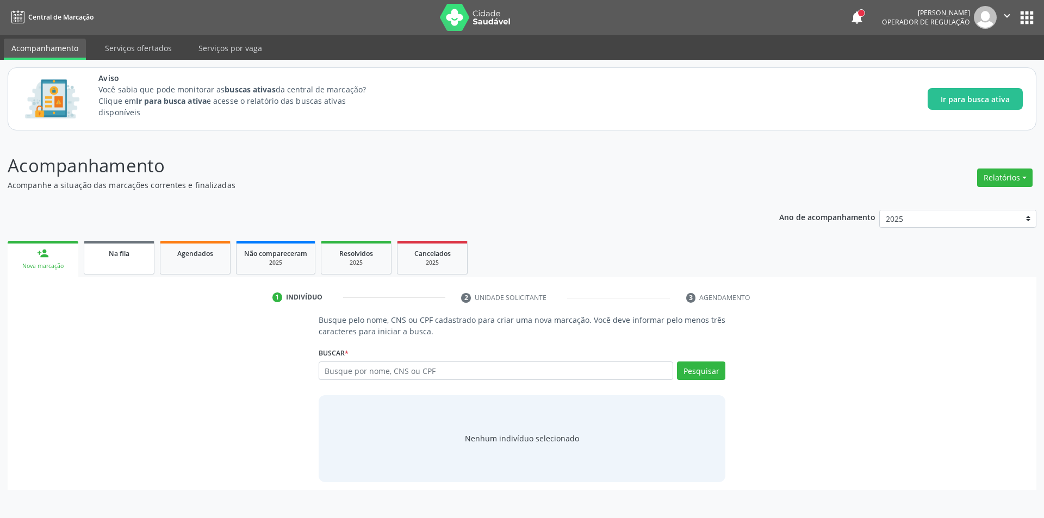
click at [123, 257] on span "Na fila" at bounding box center [119, 253] width 21 height 9
